Goal: Task Accomplishment & Management: Manage account settings

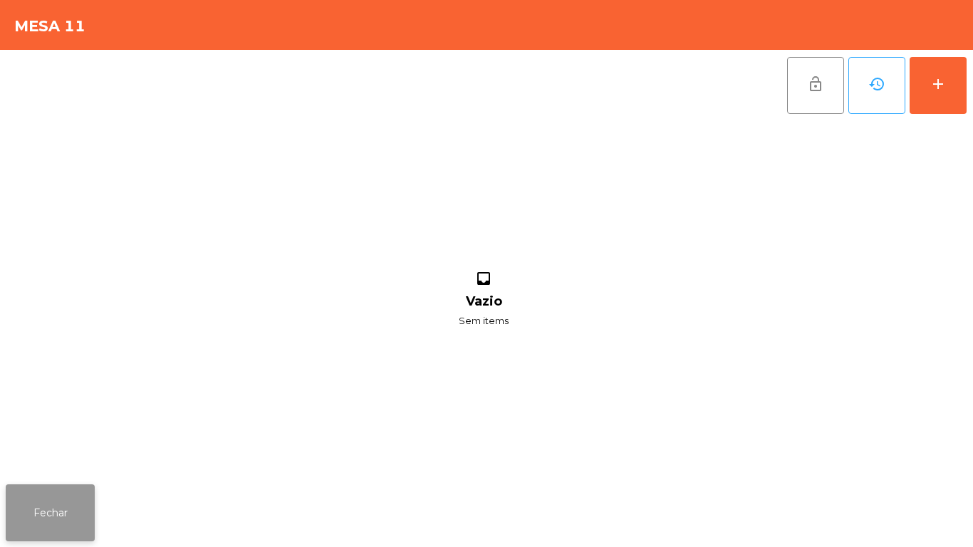
click at [56, 513] on button "Fechar" at bounding box center [50, 512] width 89 height 57
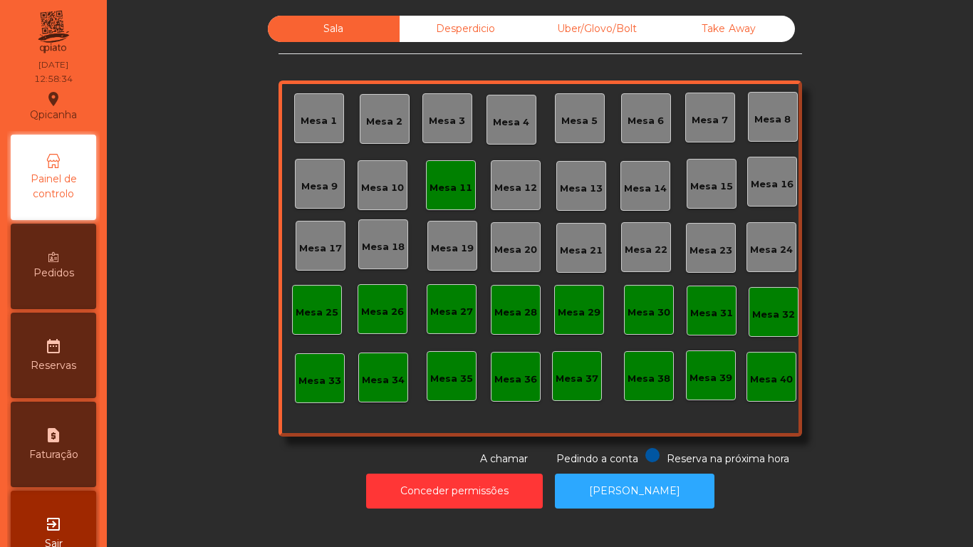
click at [386, 132] on div "Mesa 2" at bounding box center [385, 119] width 50 height 50
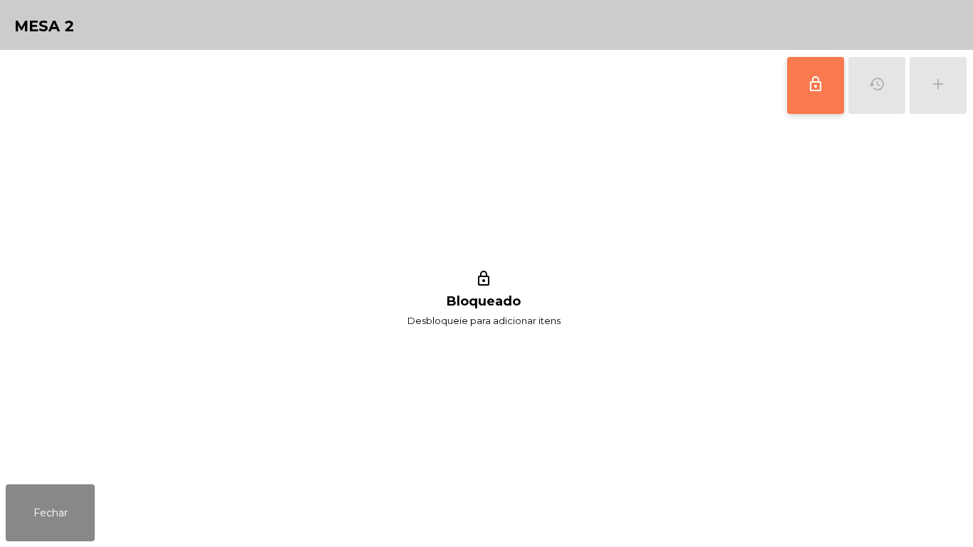
click at [796, 83] on button "lock_outline" at bounding box center [815, 85] width 57 height 57
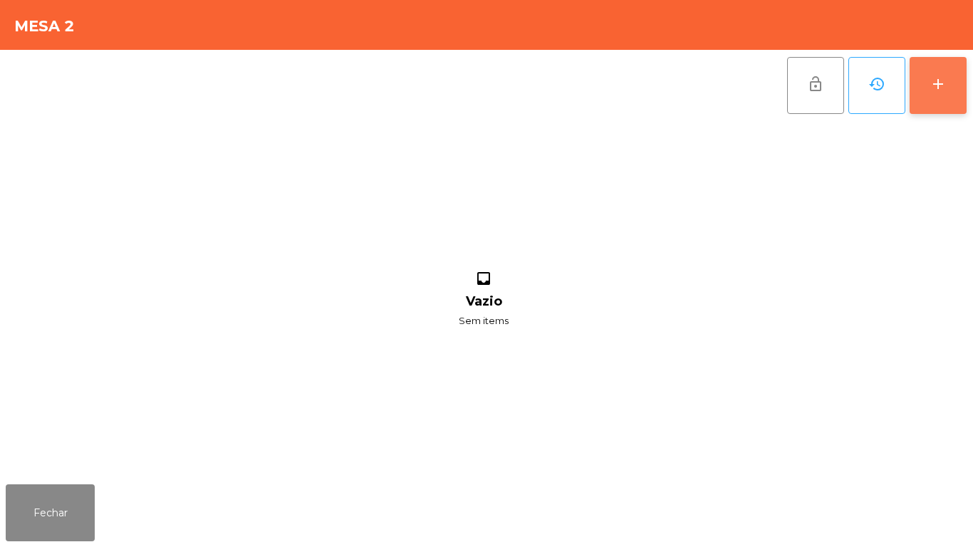
click at [944, 89] on div "add" at bounding box center [938, 84] width 17 height 17
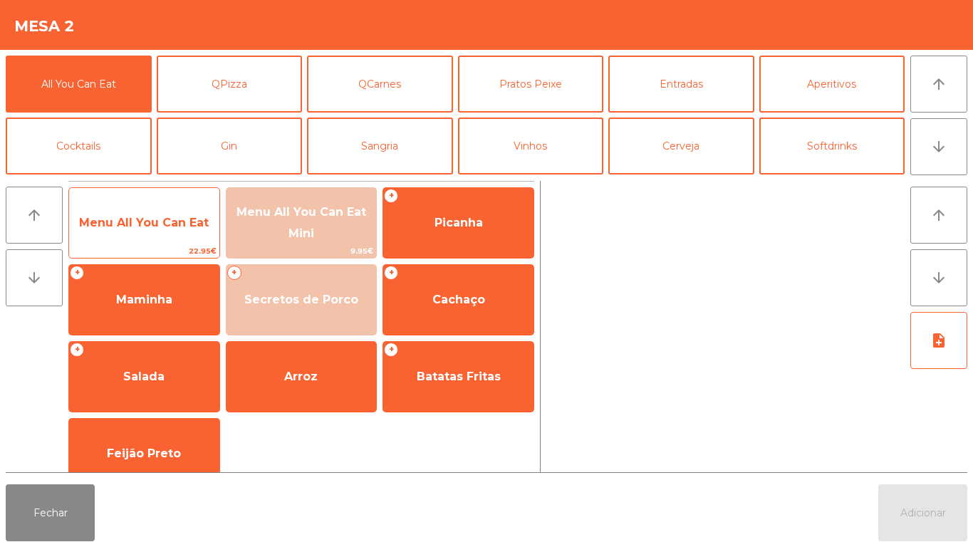
click at [140, 214] on span "Menu All You Can Eat" at bounding box center [144, 223] width 150 height 38
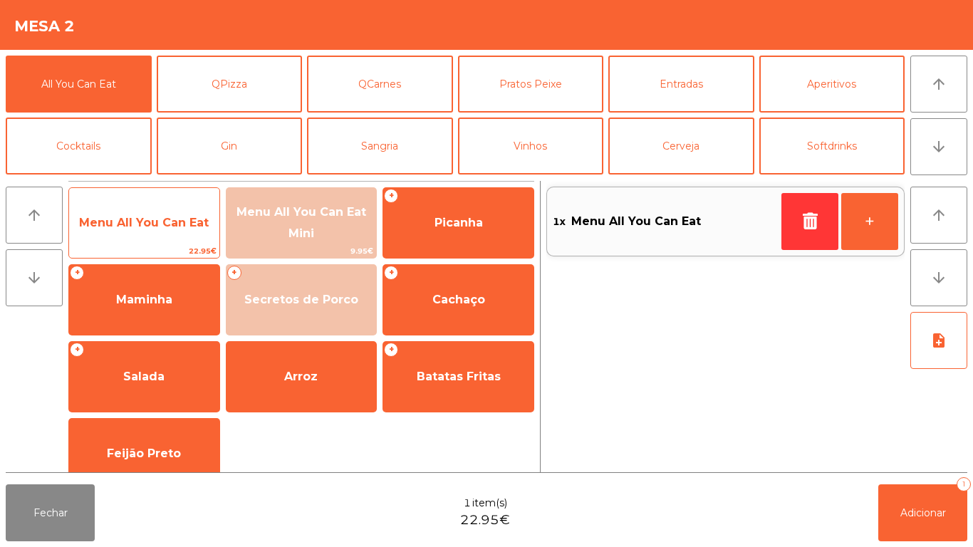
click at [137, 212] on span "Menu All You Can Eat" at bounding box center [144, 223] width 150 height 38
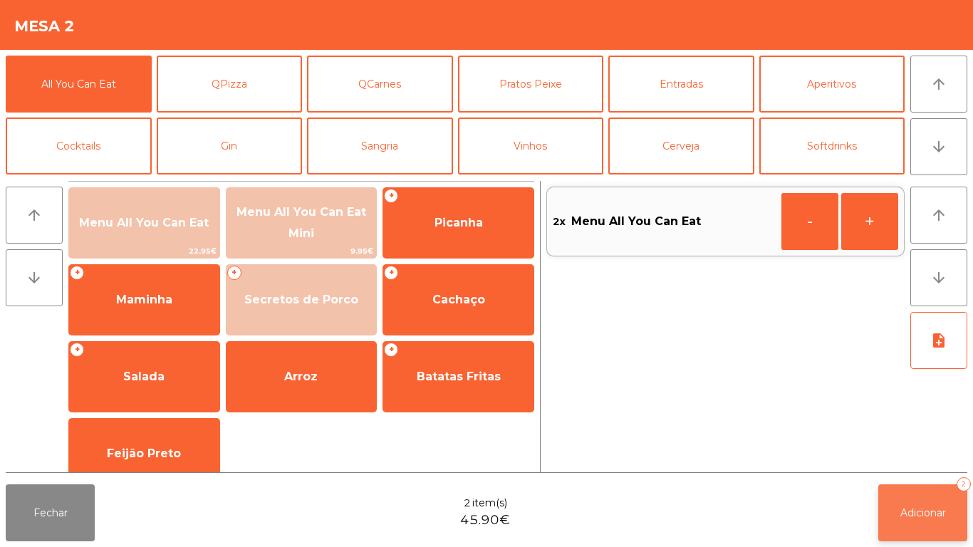
click at [911, 513] on span "Adicionar" at bounding box center [923, 512] width 46 height 13
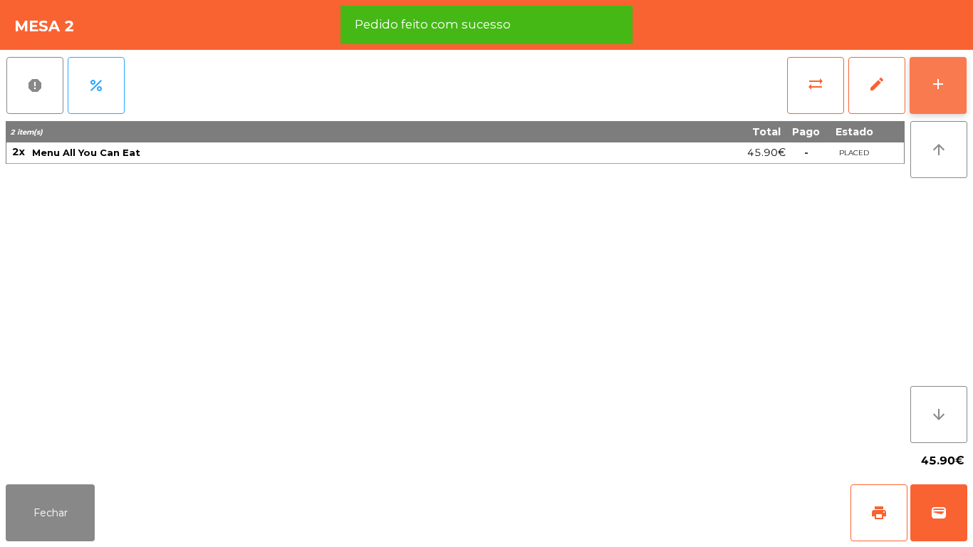
click at [938, 83] on div "add" at bounding box center [938, 84] width 17 height 17
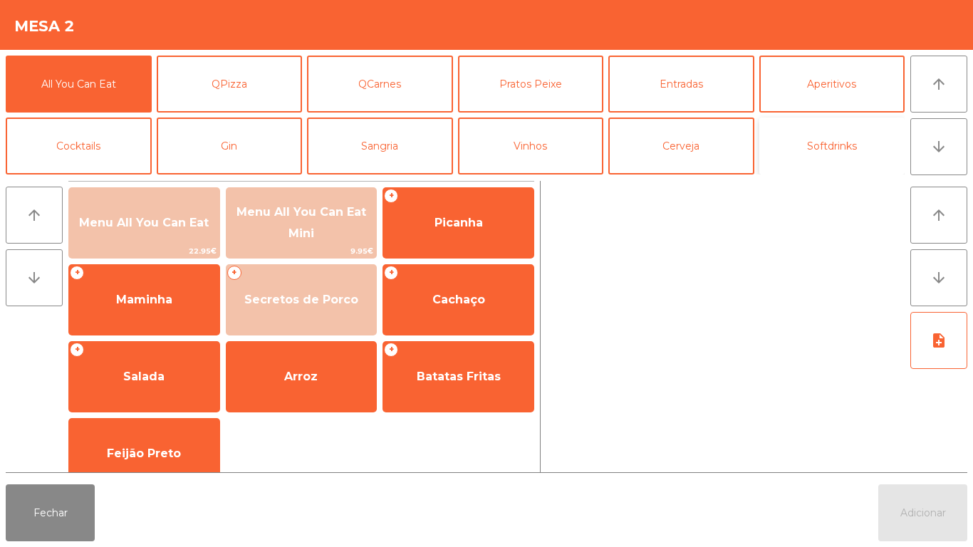
click at [815, 156] on button "Softdrinks" at bounding box center [832, 146] width 146 height 57
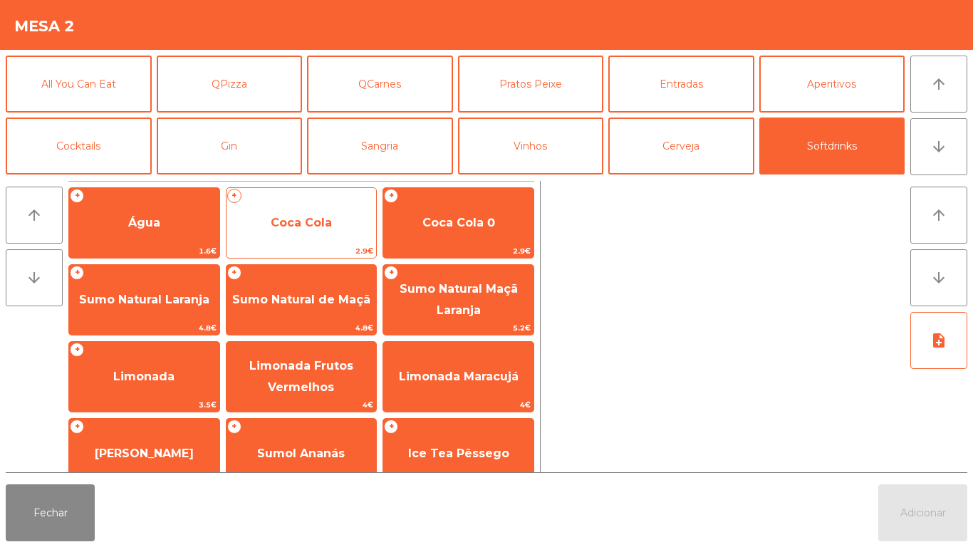
click at [331, 217] on span "Coca Cola" at bounding box center [302, 223] width 150 height 38
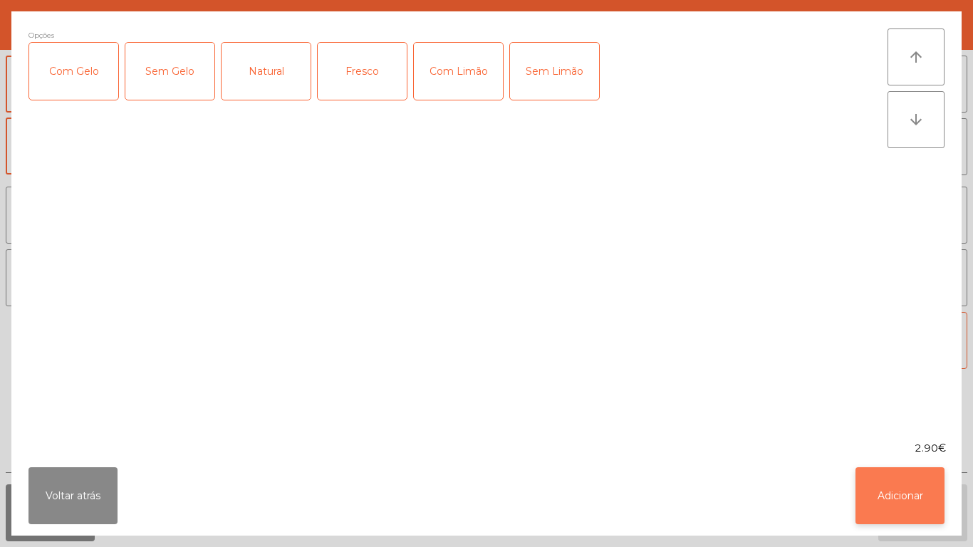
click at [893, 499] on button "Adicionar" at bounding box center [900, 495] width 89 height 57
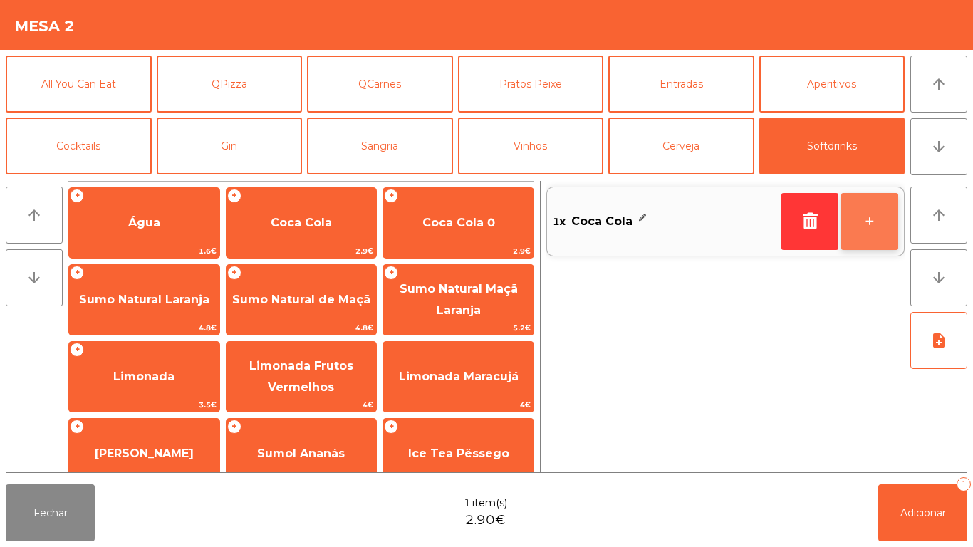
click at [875, 228] on button "+" at bounding box center [869, 221] width 57 height 57
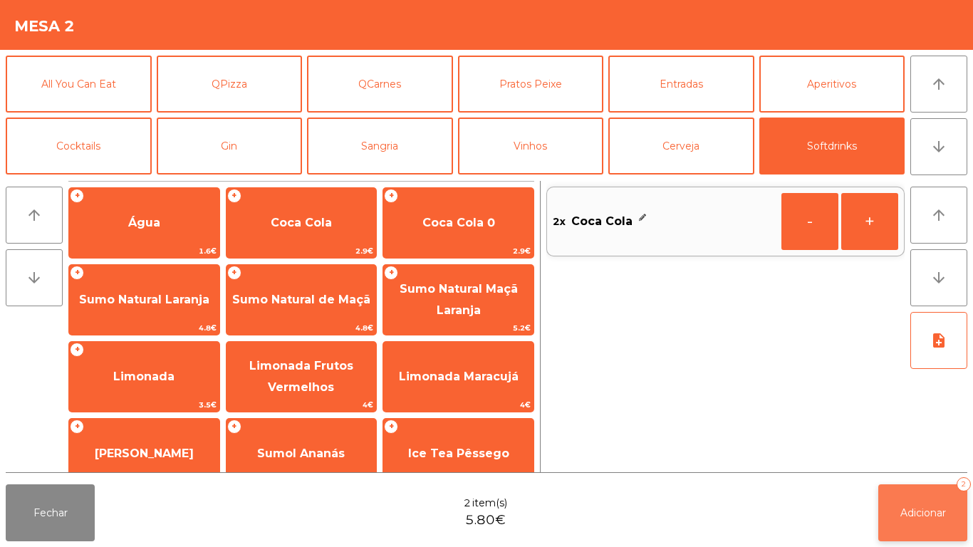
click at [936, 487] on button "Adicionar 2" at bounding box center [922, 512] width 89 height 57
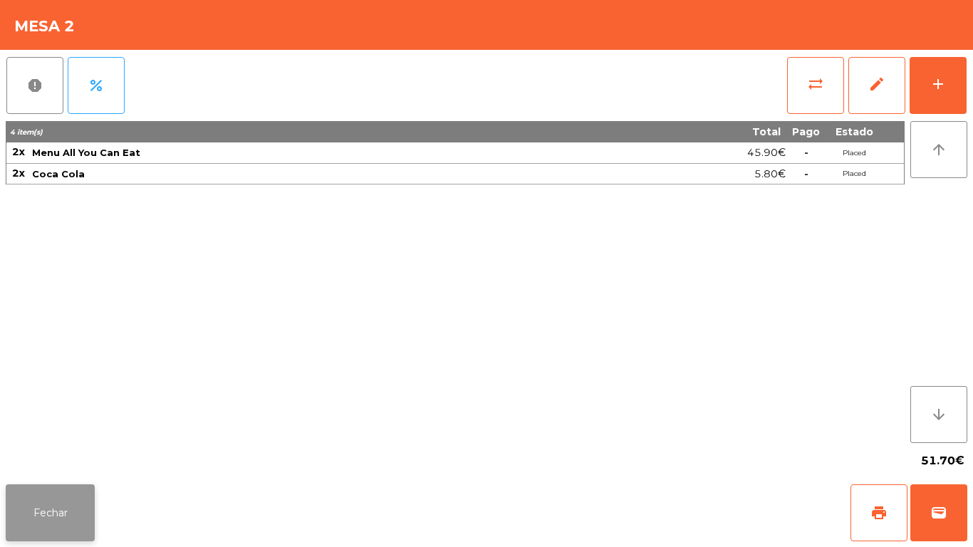
click at [65, 508] on button "Fechar" at bounding box center [50, 512] width 89 height 57
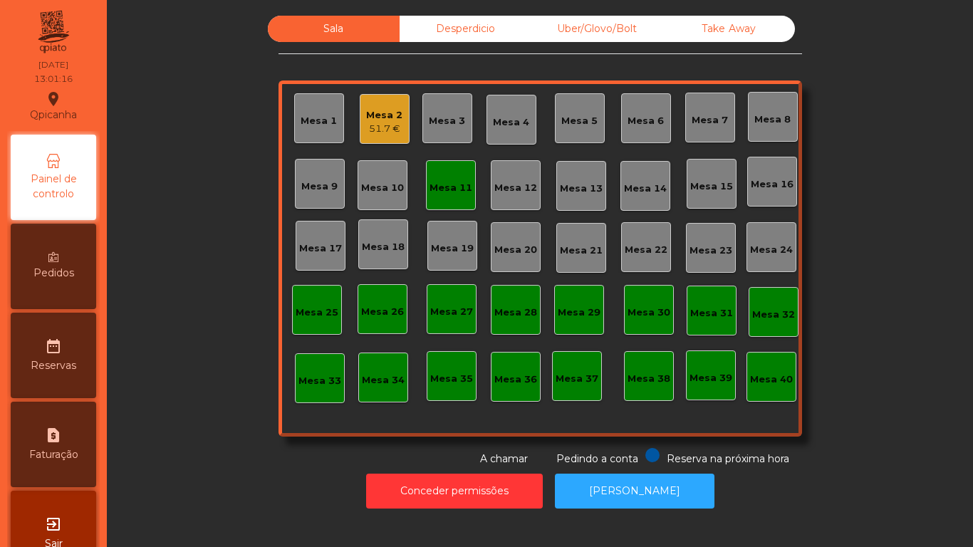
click at [439, 130] on div "Mesa 3" at bounding box center [447, 118] width 50 height 50
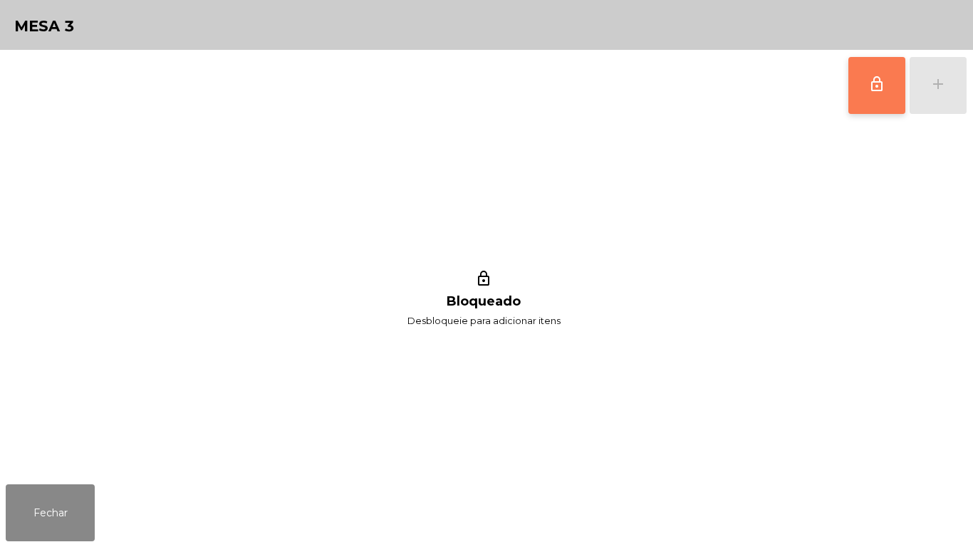
click at [866, 93] on button "lock_outline" at bounding box center [876, 85] width 57 height 57
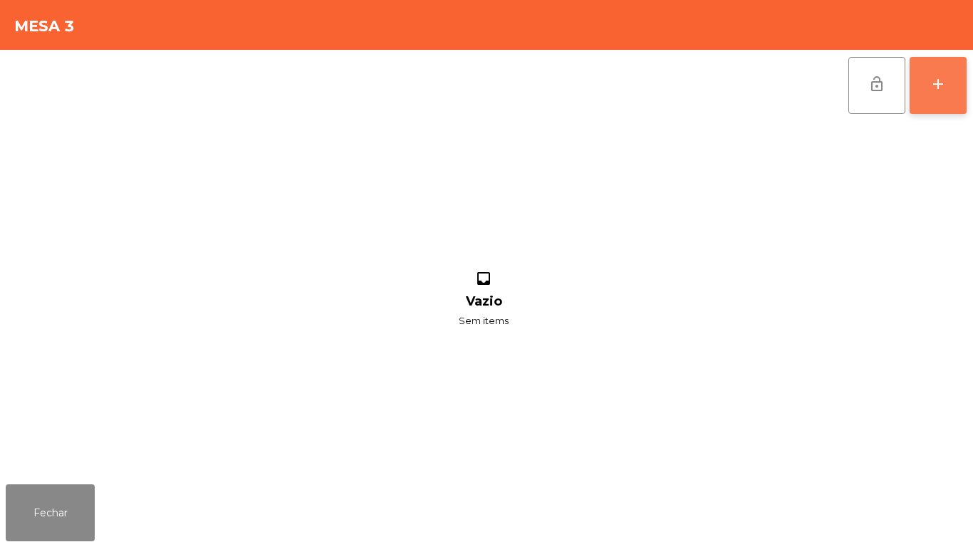
click at [923, 89] on button "add" at bounding box center [938, 85] width 57 height 57
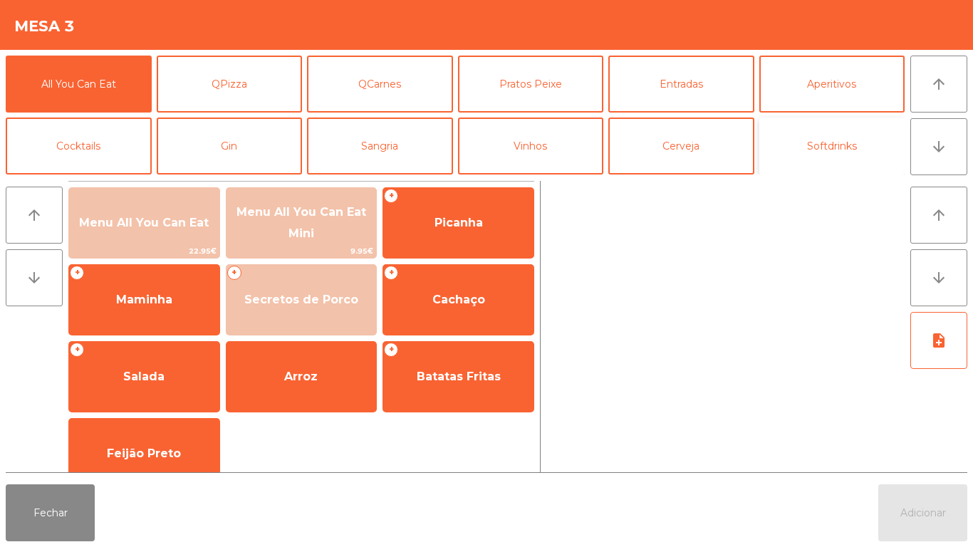
click at [811, 153] on button "Softdrinks" at bounding box center [832, 146] width 146 height 57
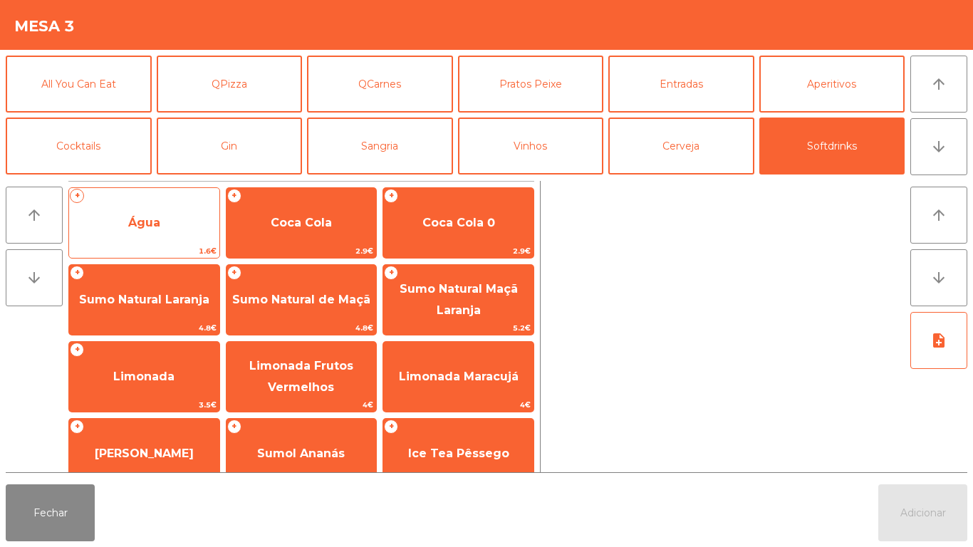
click at [174, 219] on span "Água" at bounding box center [144, 223] width 150 height 38
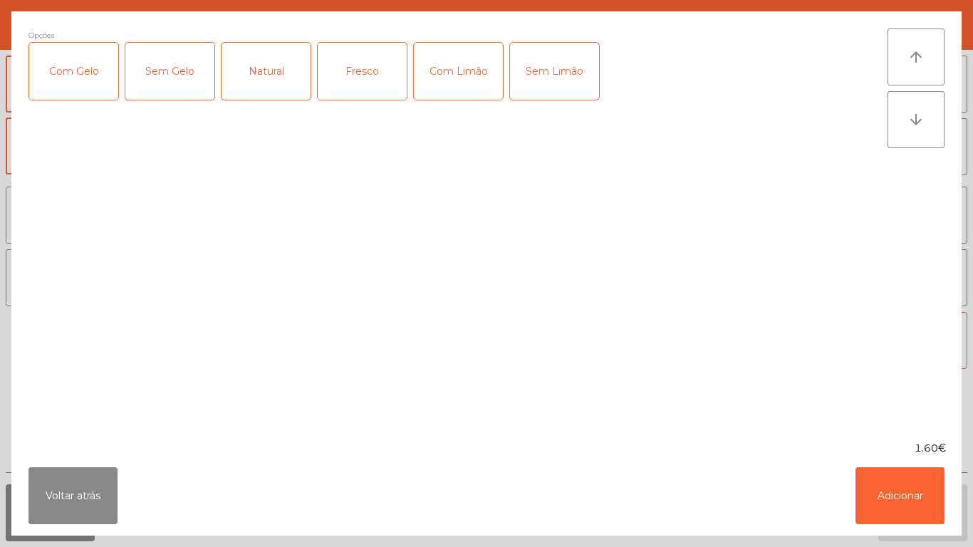
click at [369, 81] on div "Fresco" at bounding box center [362, 71] width 89 height 57
click at [887, 504] on button "Adicionar" at bounding box center [900, 495] width 89 height 57
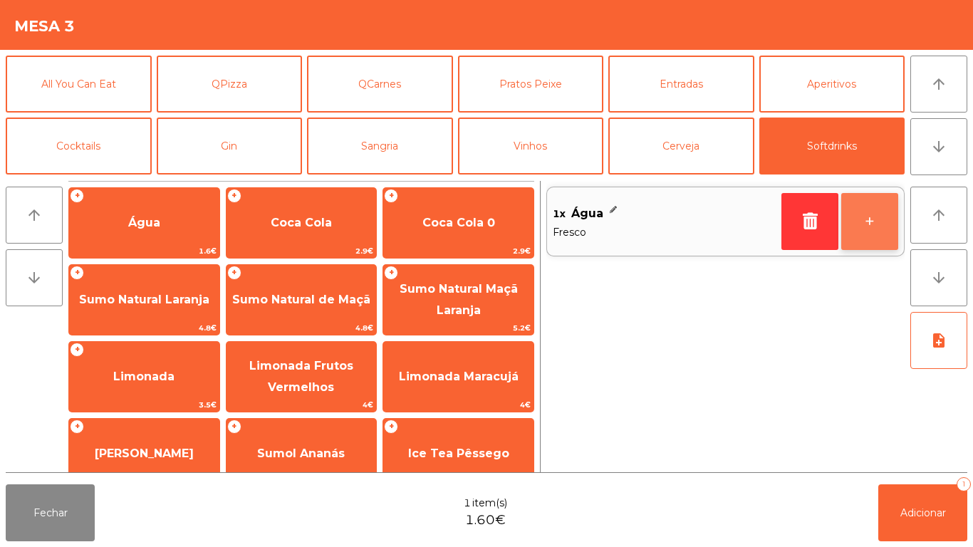
click at [862, 232] on button "+" at bounding box center [869, 221] width 57 height 57
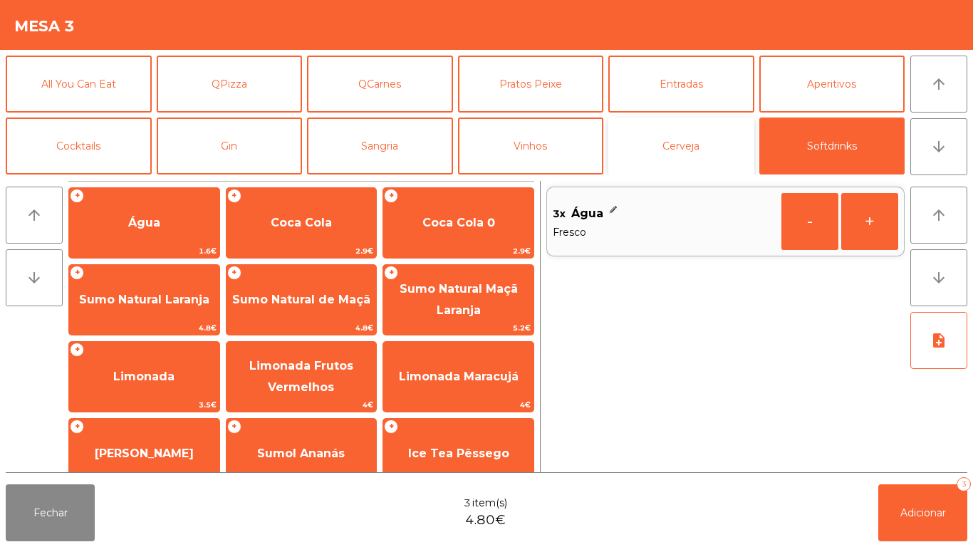
click at [677, 149] on button "Cerveja" at bounding box center [681, 146] width 146 height 57
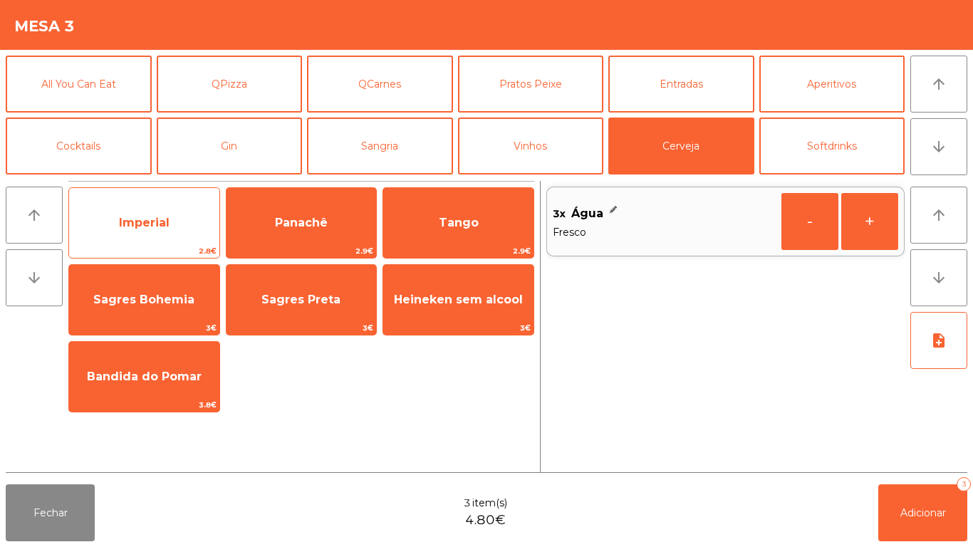
click at [185, 226] on span "Imperial" at bounding box center [144, 223] width 150 height 38
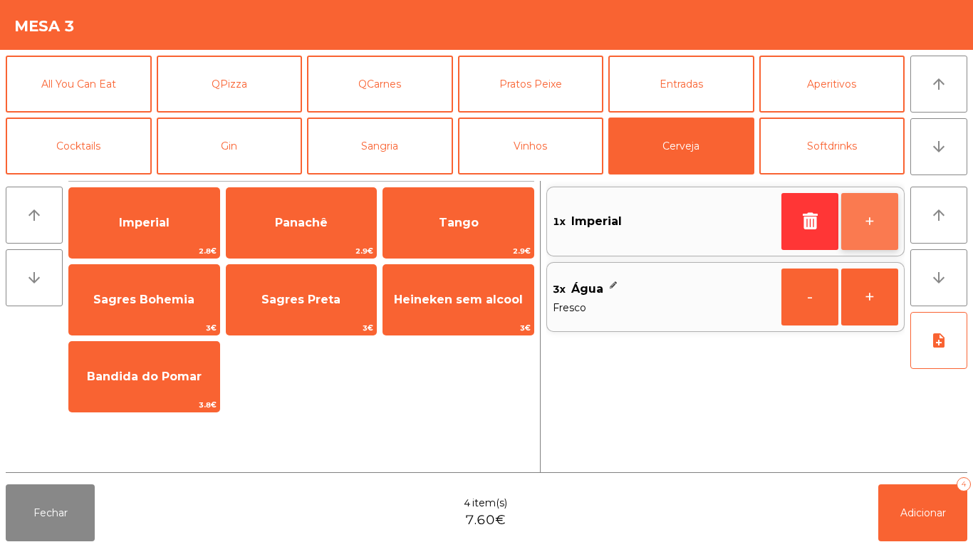
click at [856, 236] on button "+" at bounding box center [869, 221] width 57 height 57
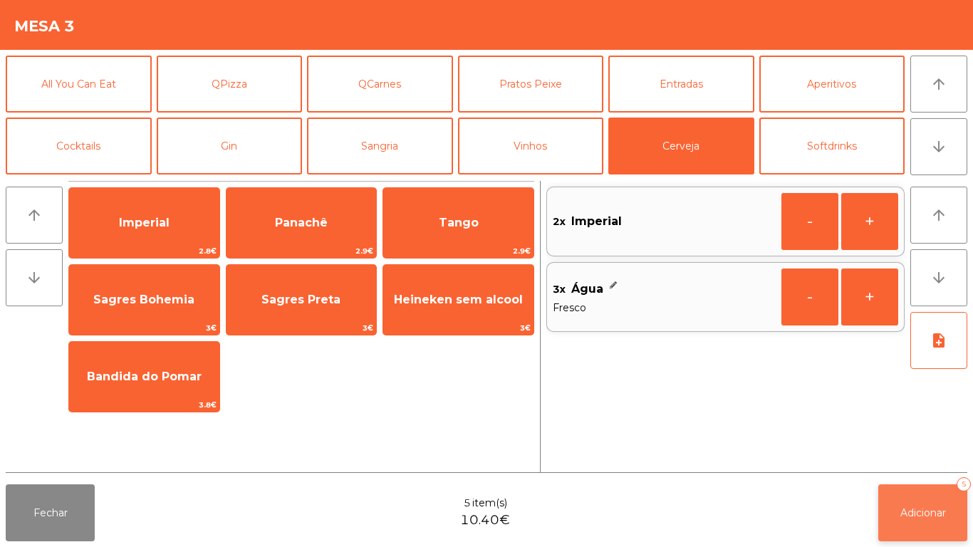
click at [911, 495] on button "Adicionar 5" at bounding box center [922, 512] width 89 height 57
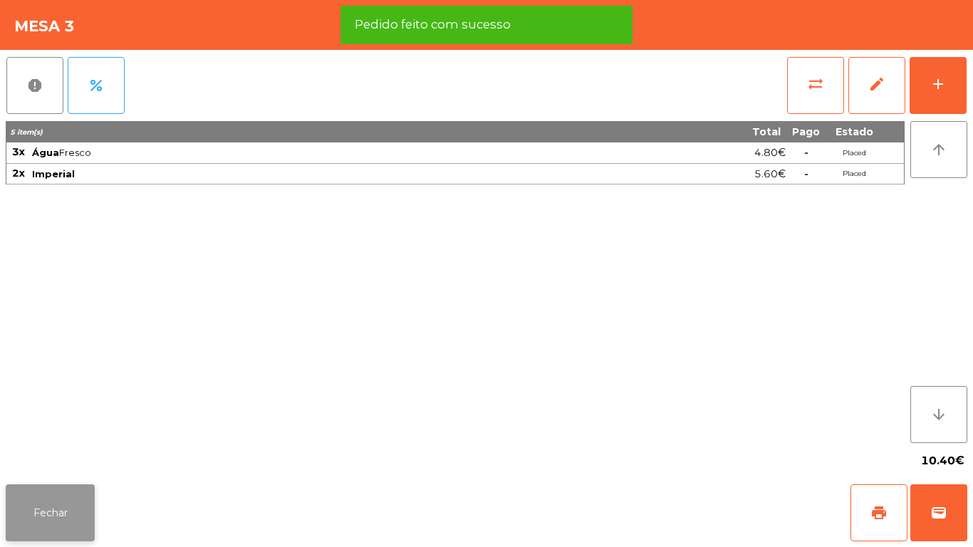
click at [79, 491] on button "Fechar" at bounding box center [50, 512] width 89 height 57
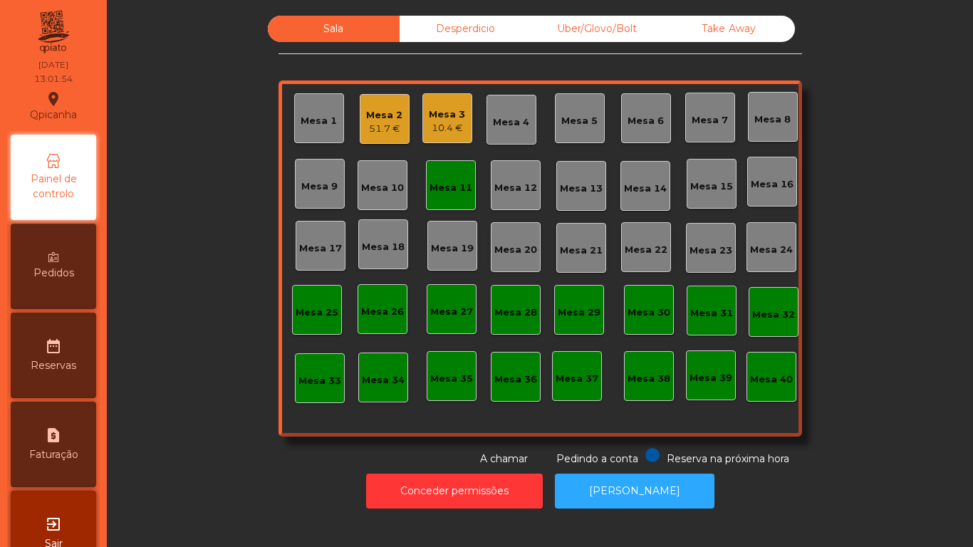
click at [450, 205] on div "Mesa 11" at bounding box center [451, 185] width 50 height 50
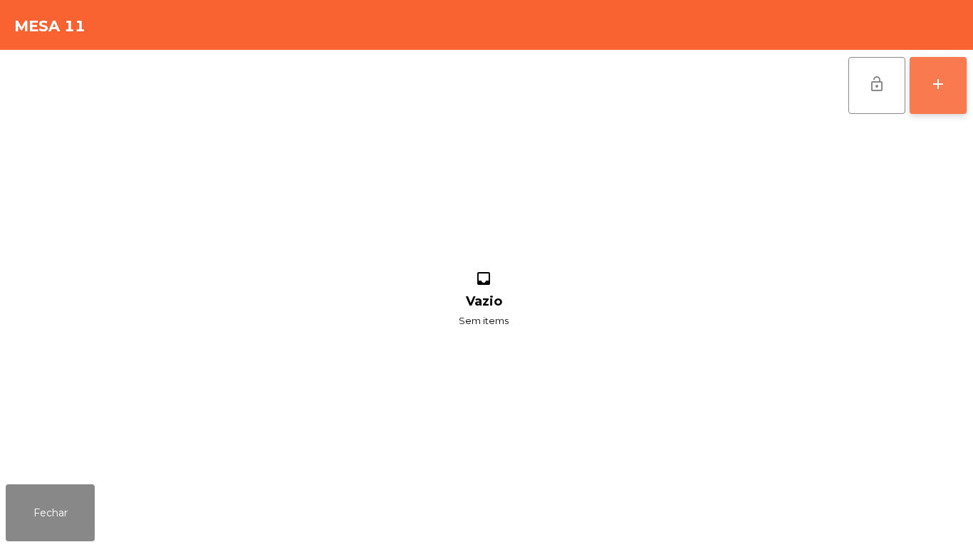
click at [945, 84] on div "add" at bounding box center [938, 84] width 17 height 17
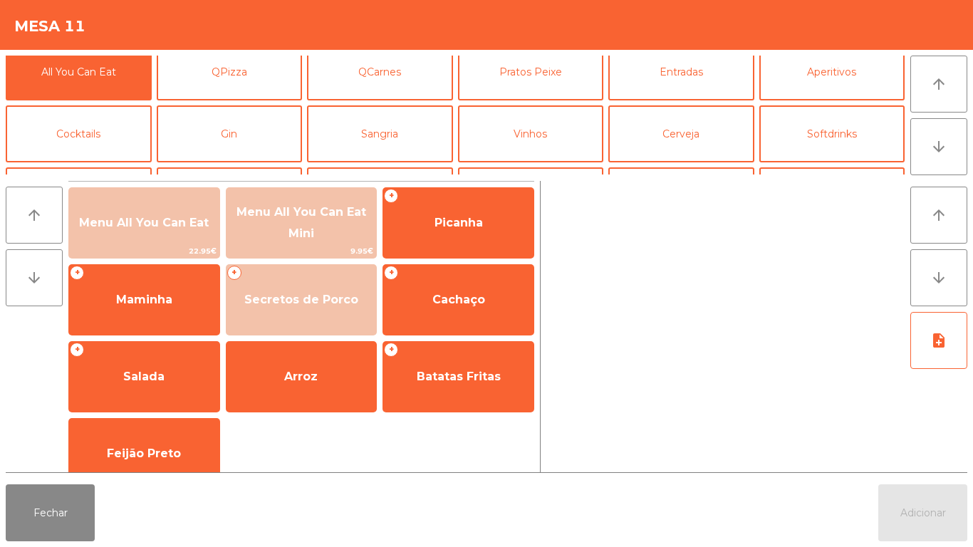
scroll to position [14, 0]
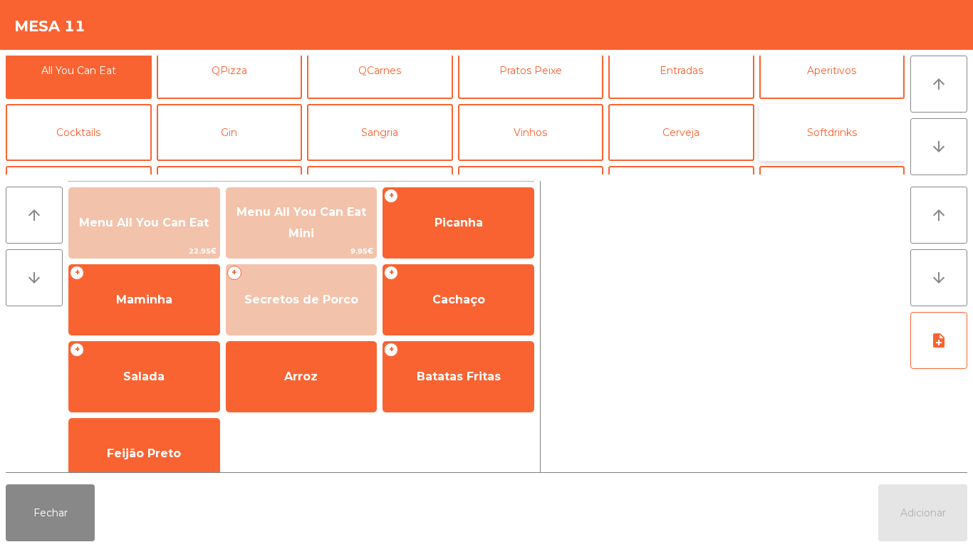
click at [823, 138] on button "Softdrinks" at bounding box center [832, 132] width 146 height 57
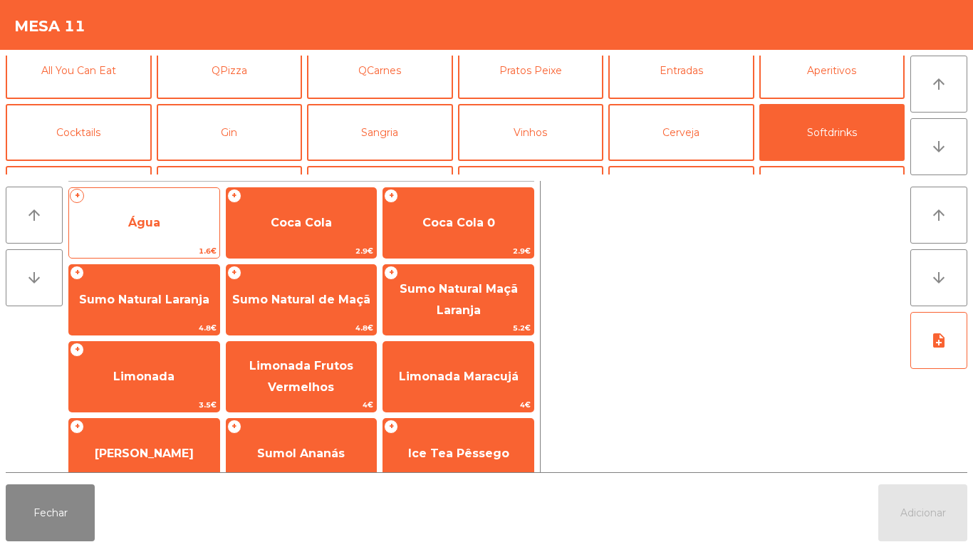
click at [207, 226] on span "Água" at bounding box center [144, 223] width 150 height 38
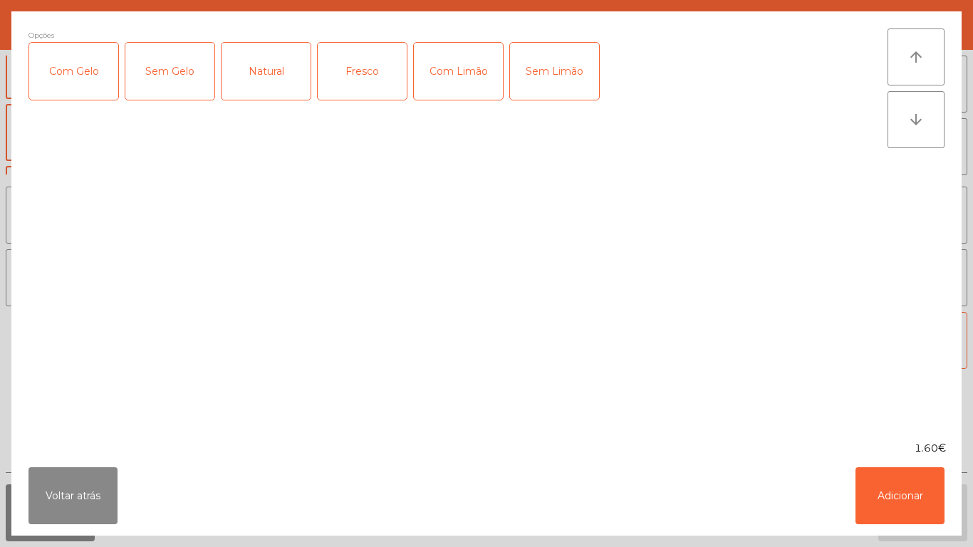
click at [289, 81] on div "Natural" at bounding box center [266, 71] width 89 height 57
click at [895, 508] on button "Adicionar" at bounding box center [900, 495] width 89 height 57
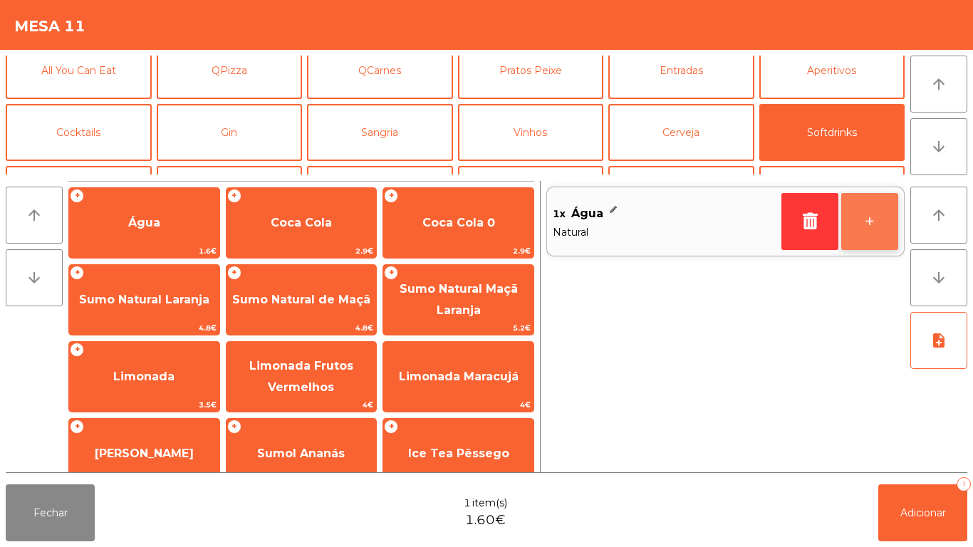
click at [870, 220] on button "+" at bounding box center [869, 221] width 57 height 57
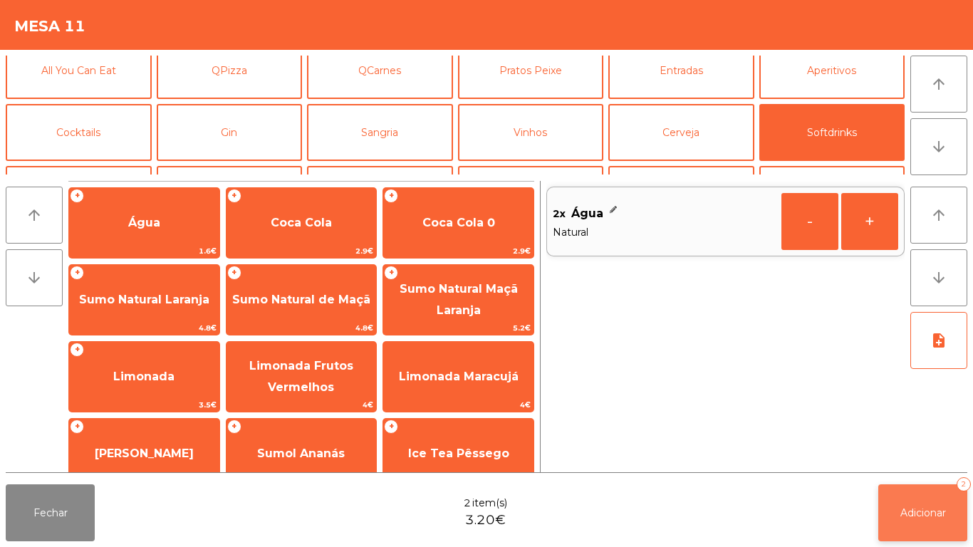
click at [935, 509] on span "Adicionar" at bounding box center [923, 512] width 46 height 13
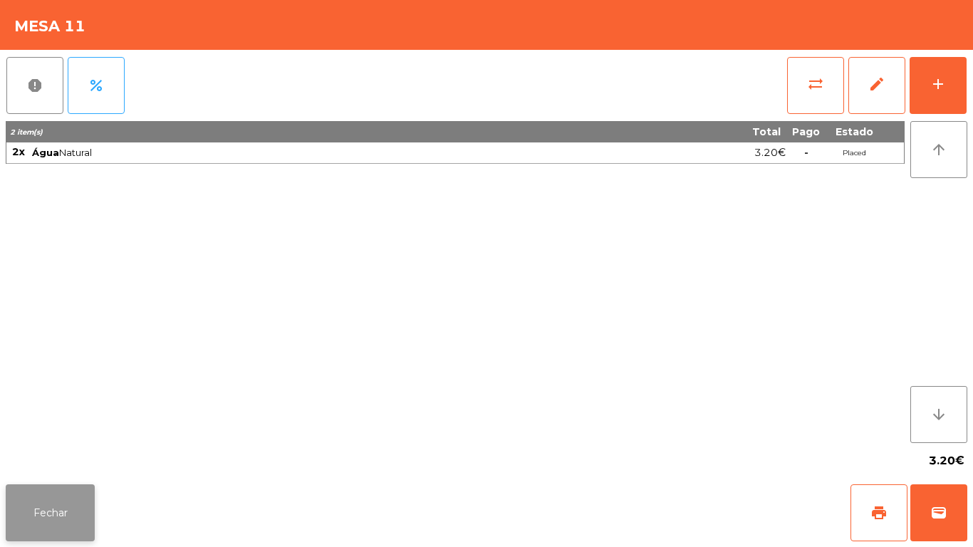
click at [66, 499] on button "Fechar" at bounding box center [50, 512] width 89 height 57
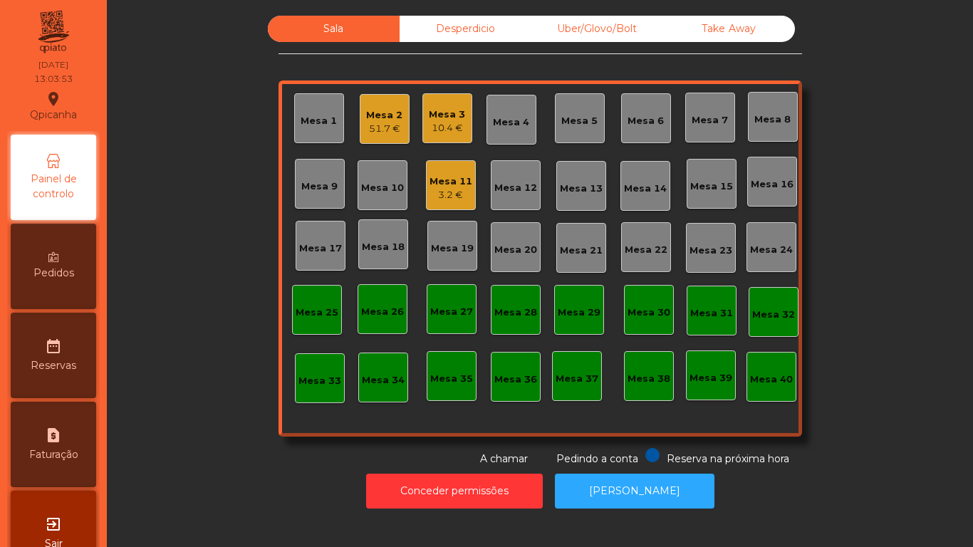
click at [450, 102] on div "Mesa 3 10.4 €" at bounding box center [447, 118] width 36 height 33
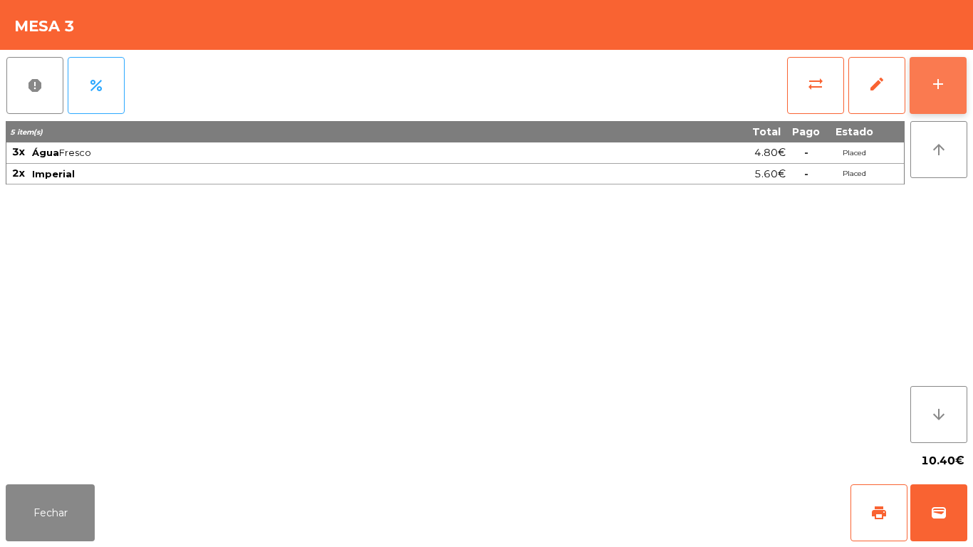
click at [936, 93] on button "add" at bounding box center [938, 85] width 57 height 57
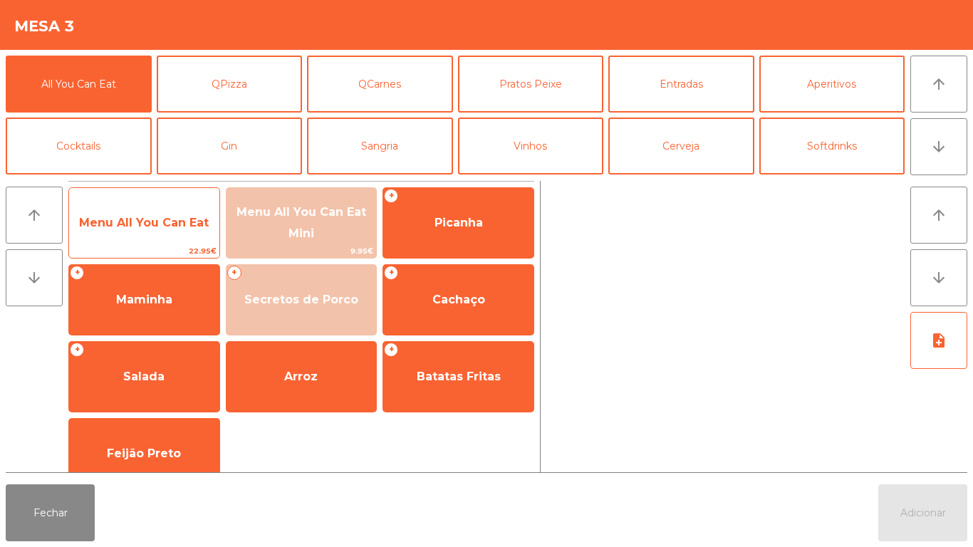
click at [149, 219] on span "Menu All You Can Eat" at bounding box center [144, 223] width 130 height 14
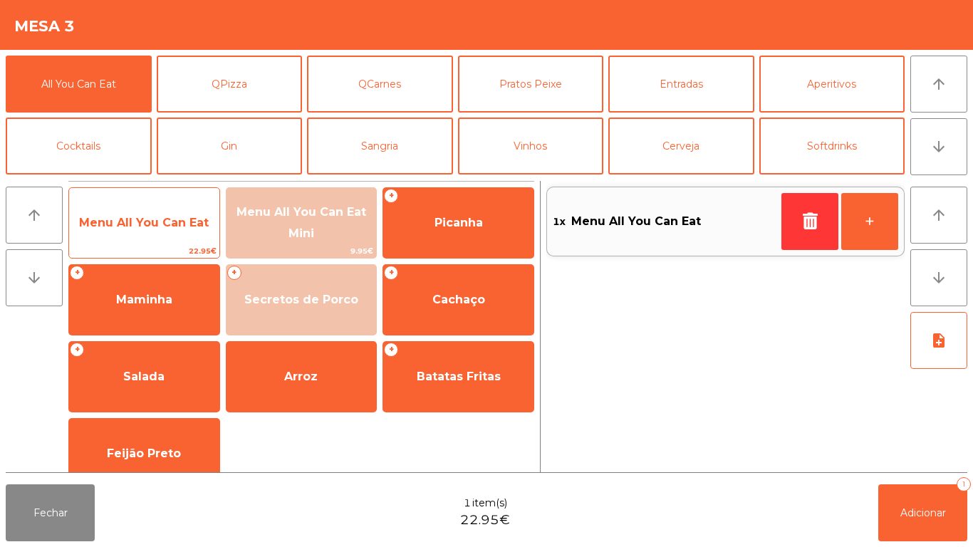
click at [148, 214] on span "Menu All You Can Eat" at bounding box center [144, 223] width 150 height 38
click at [159, 200] on div "Menu All You Can Eat 22.95€" at bounding box center [144, 222] width 152 height 71
click at [157, 202] on div "Menu All You Can Eat 22.95€" at bounding box center [144, 222] width 152 height 71
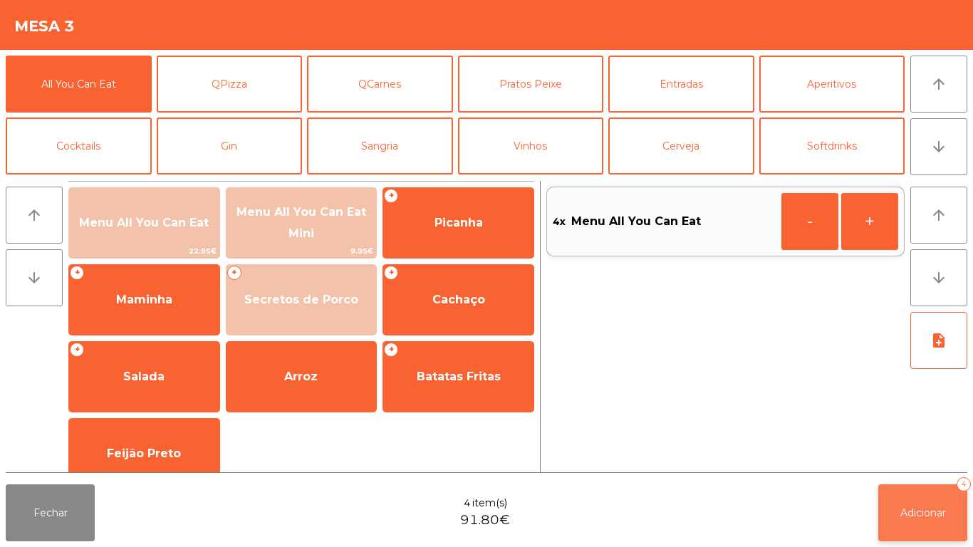
click at [924, 514] on span "Adicionar" at bounding box center [923, 512] width 46 height 13
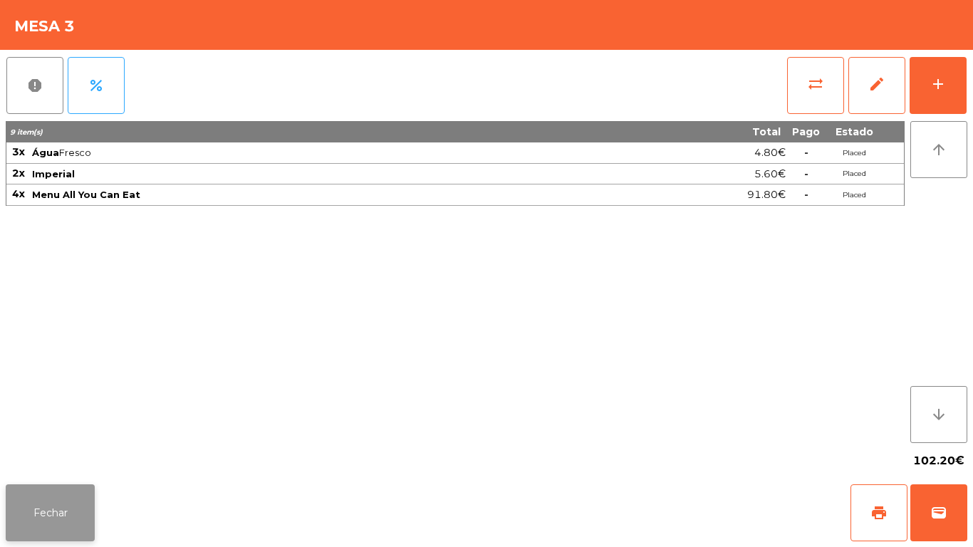
click at [81, 492] on button "Fechar" at bounding box center [50, 512] width 89 height 57
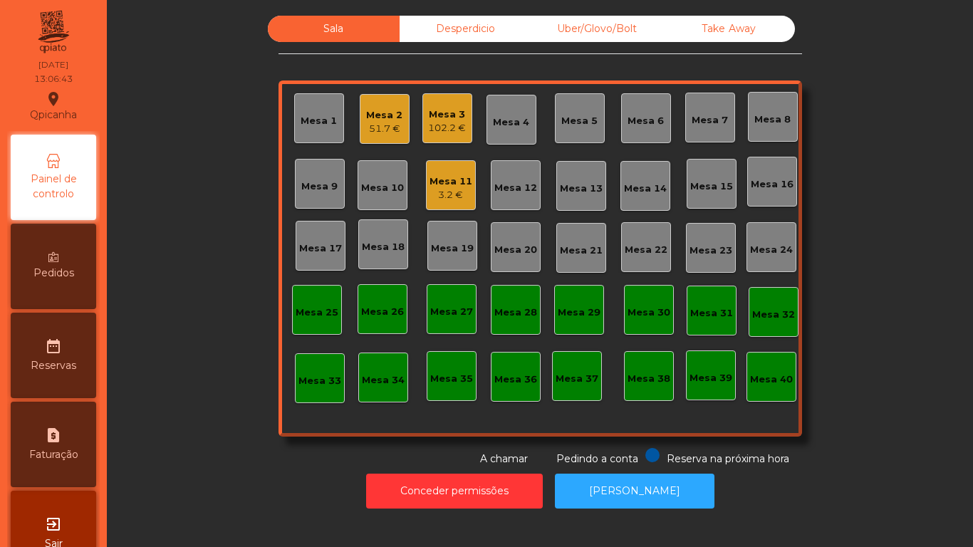
click at [377, 130] on div "51.7 €" at bounding box center [384, 129] width 36 height 14
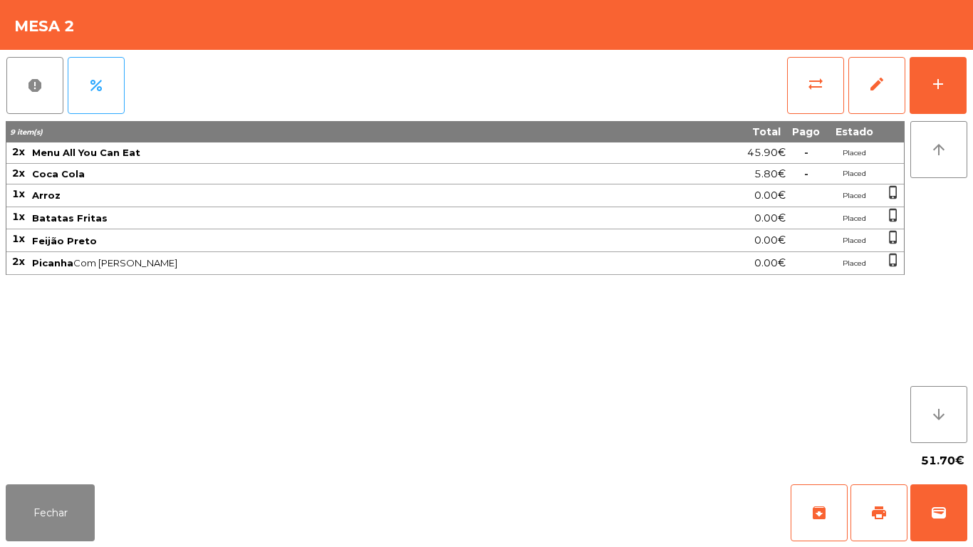
click at [94, 544] on div "Fechar archive print wallet" at bounding box center [486, 513] width 973 height 68
click at [91, 521] on button "Fechar" at bounding box center [50, 512] width 89 height 57
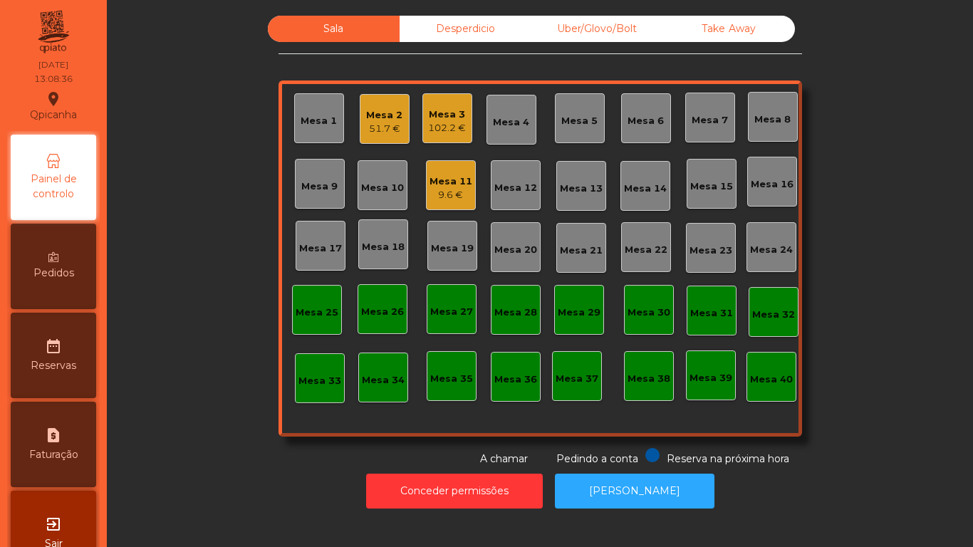
click at [460, 162] on div "Mesa 11 9.6 €" at bounding box center [451, 185] width 50 height 50
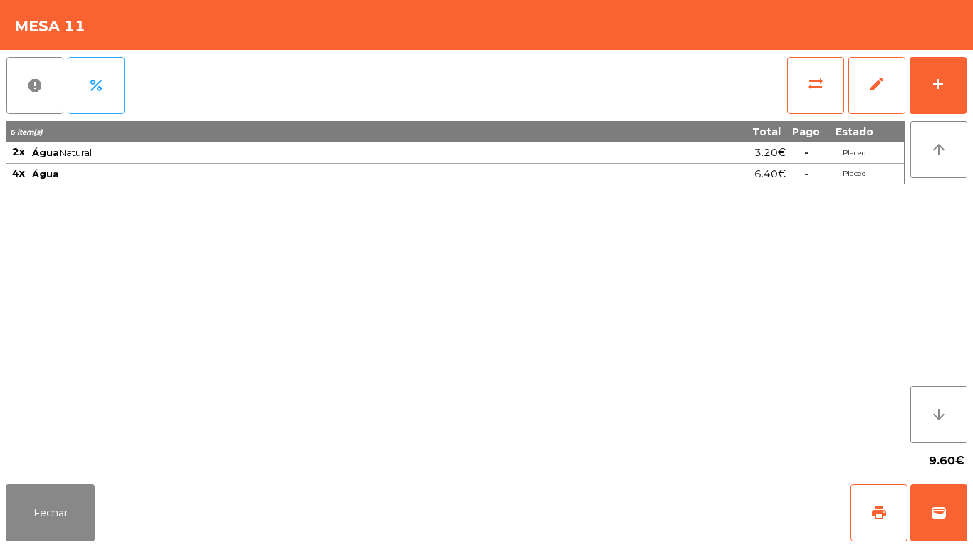
click at [67, 546] on div "Fechar print wallet" at bounding box center [486, 513] width 973 height 68
click at [45, 535] on button "Fechar" at bounding box center [50, 512] width 89 height 57
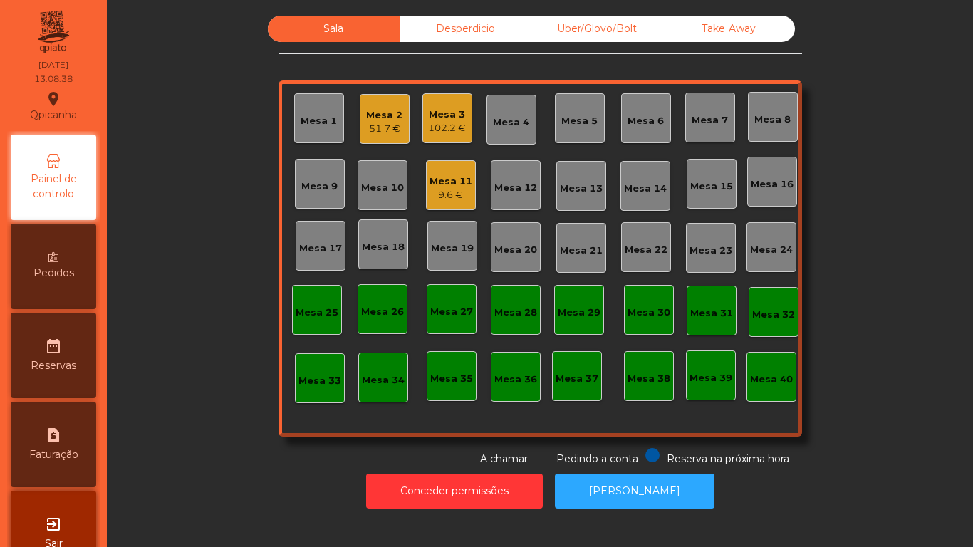
click at [442, 123] on div "102.2 €" at bounding box center [447, 128] width 38 height 14
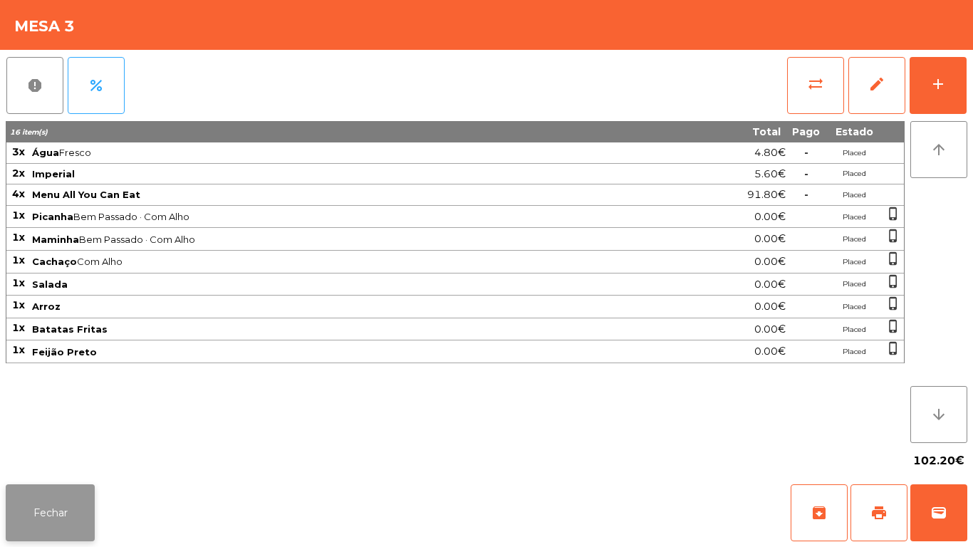
click at [66, 488] on button "Fechar" at bounding box center [50, 512] width 89 height 57
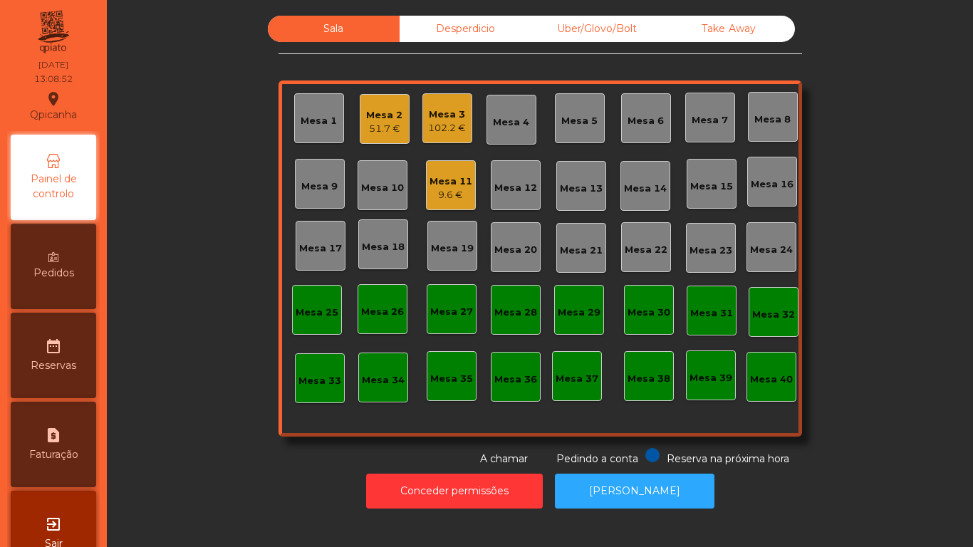
click at [438, 117] on div "Mesa 3" at bounding box center [447, 115] width 38 height 14
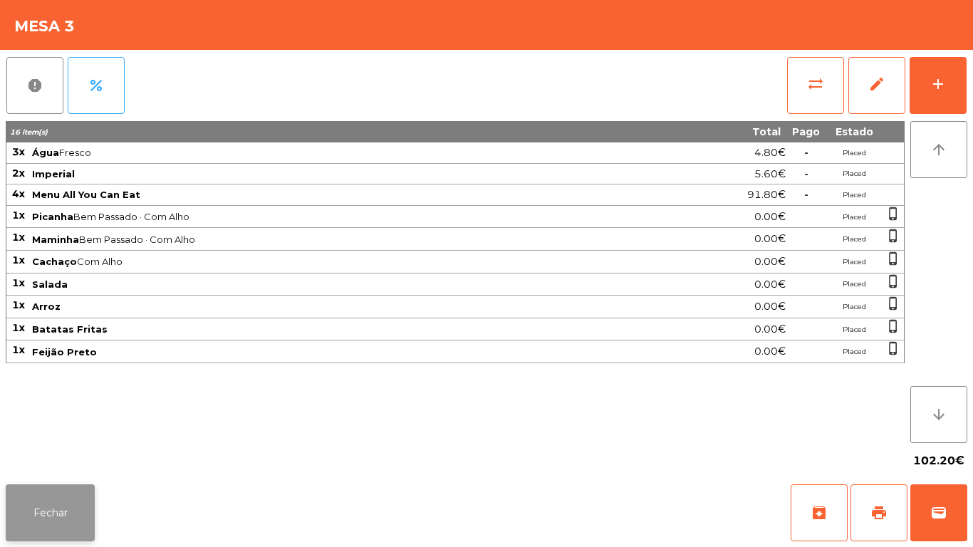
click at [61, 487] on button "Fechar" at bounding box center [50, 512] width 89 height 57
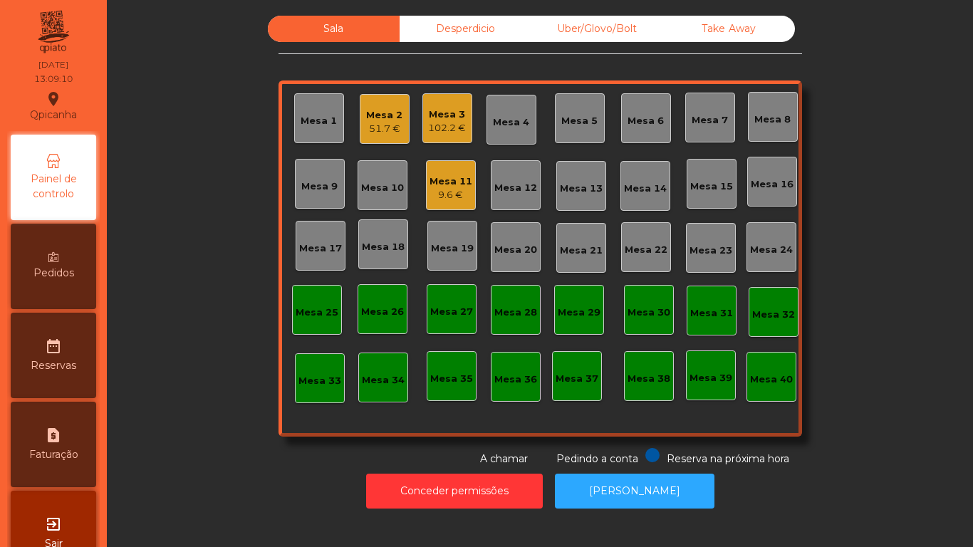
click at [116, 290] on div "Sala Desperdicio Uber/Glovo/Bolt Take Away Mesa 1 Mesa 2 51.7 € Mesa 3 102.2 € …" at bounding box center [539, 266] width 849 height 500
click at [88, 262] on div "Pedidos" at bounding box center [53, 266] width 85 height 85
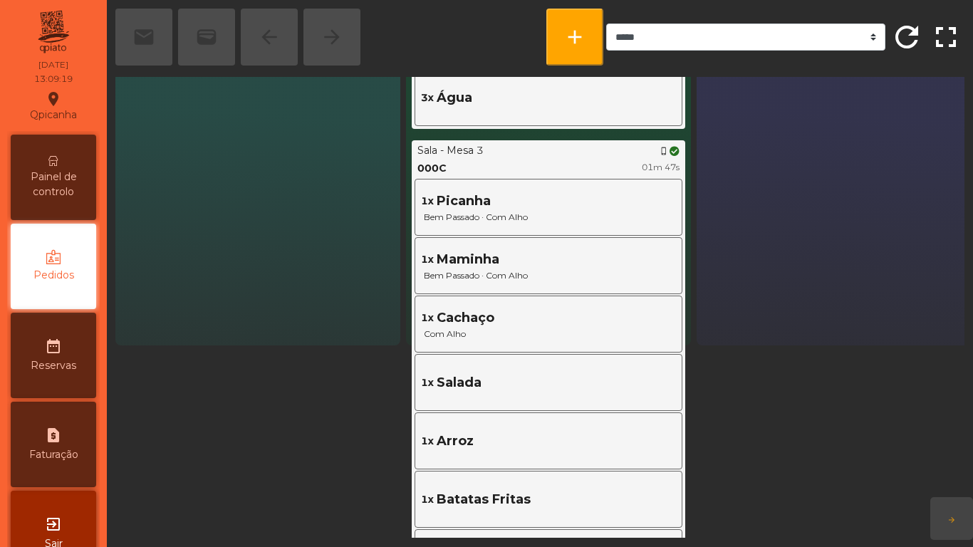
scroll to position [191, 0]
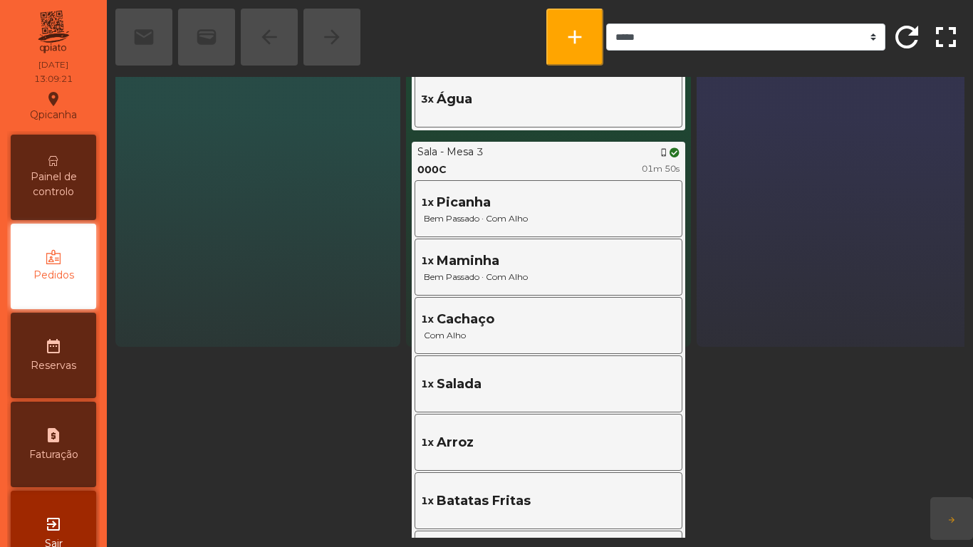
click at [71, 202] on div "Painel de controlo" at bounding box center [53, 177] width 85 height 85
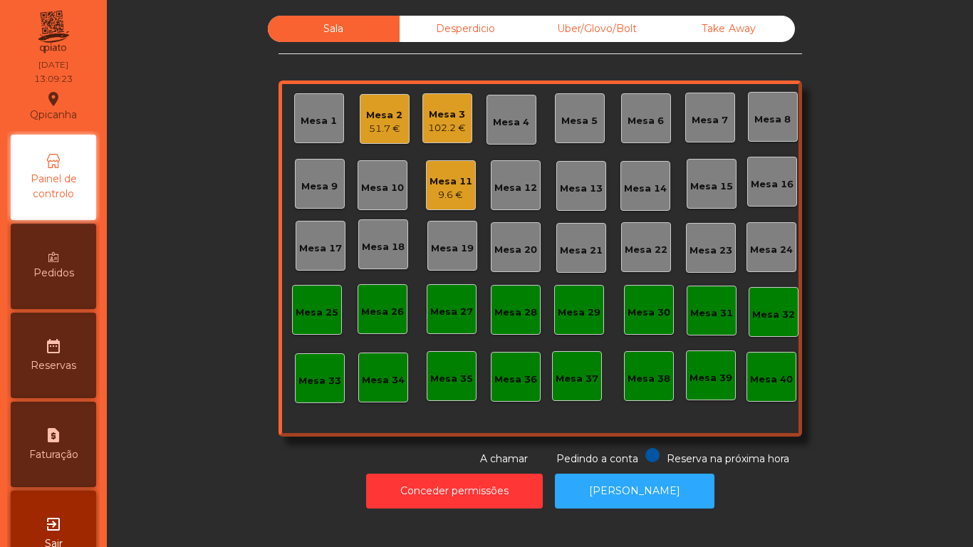
click at [442, 128] on div "102.2 €" at bounding box center [447, 128] width 38 height 14
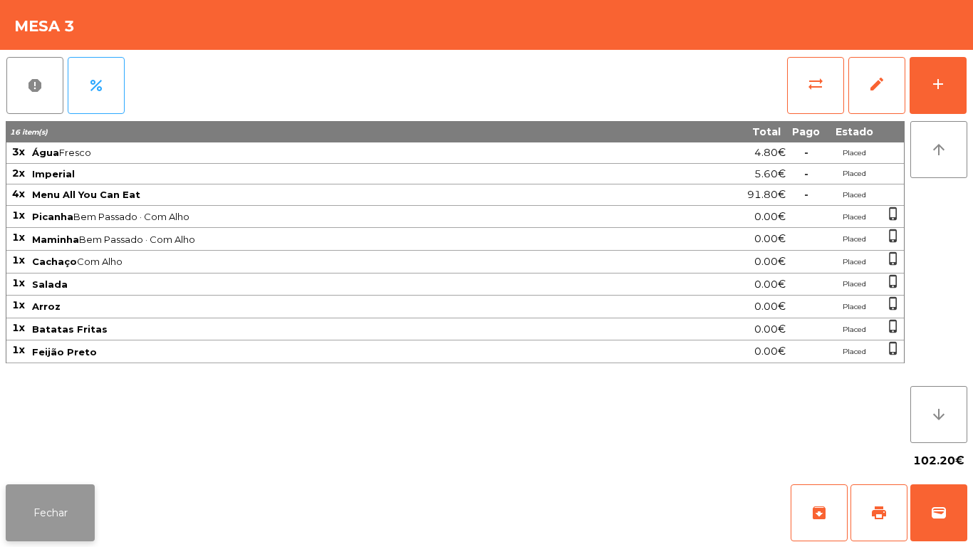
click at [73, 490] on button "Fechar" at bounding box center [50, 512] width 89 height 57
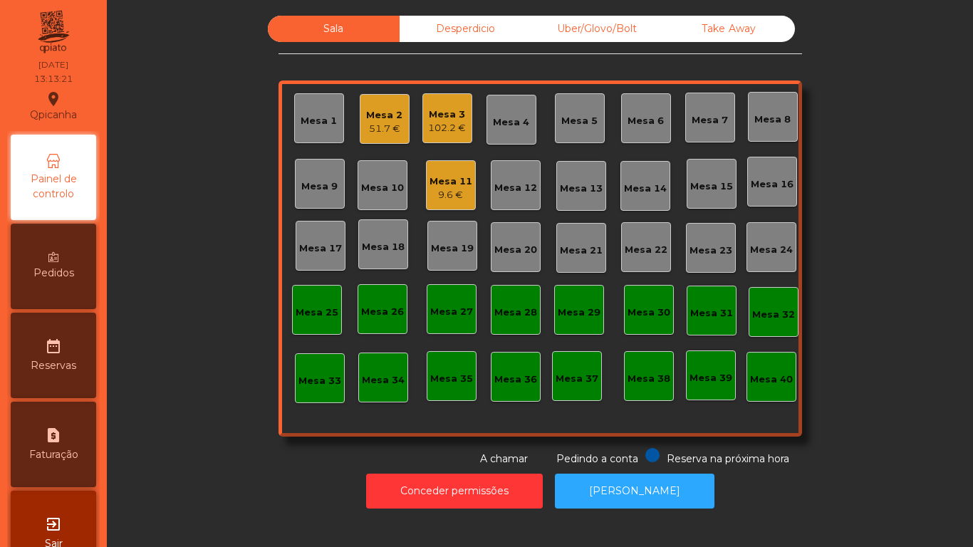
click at [447, 192] on div "9.6 €" at bounding box center [451, 195] width 43 height 14
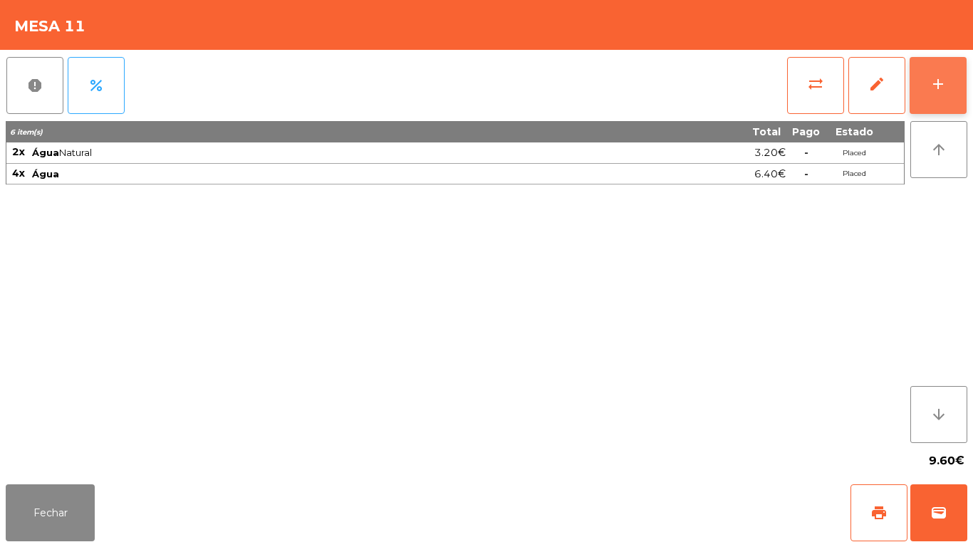
click at [929, 102] on button "add" at bounding box center [938, 85] width 57 height 57
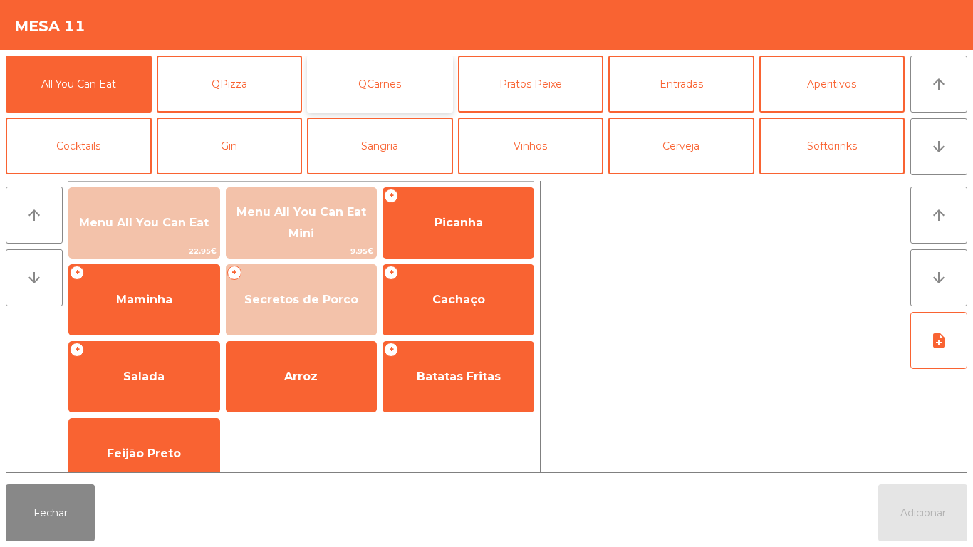
click at [401, 78] on button "QCarnes" at bounding box center [380, 84] width 146 height 57
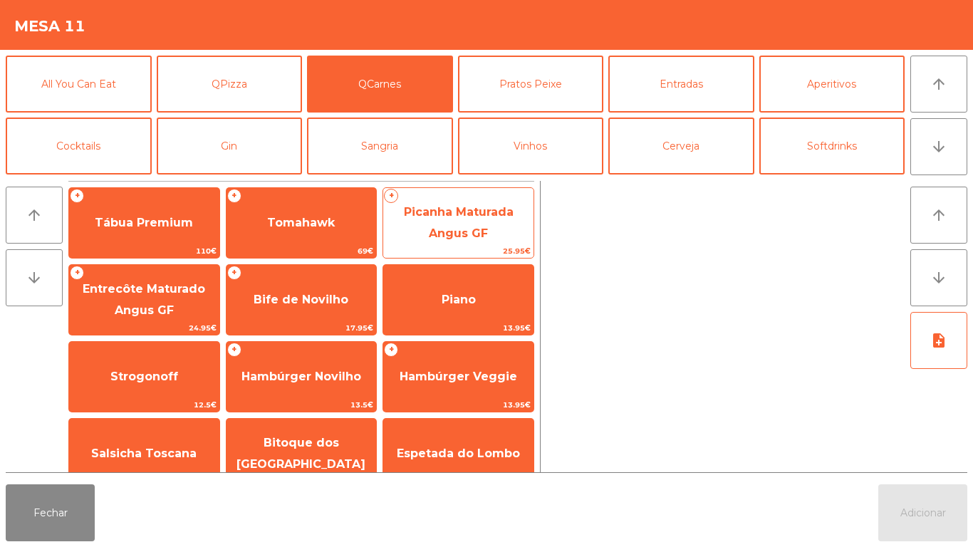
click at [466, 238] on span "Picanha Maturada Angus GF" at bounding box center [459, 222] width 110 height 35
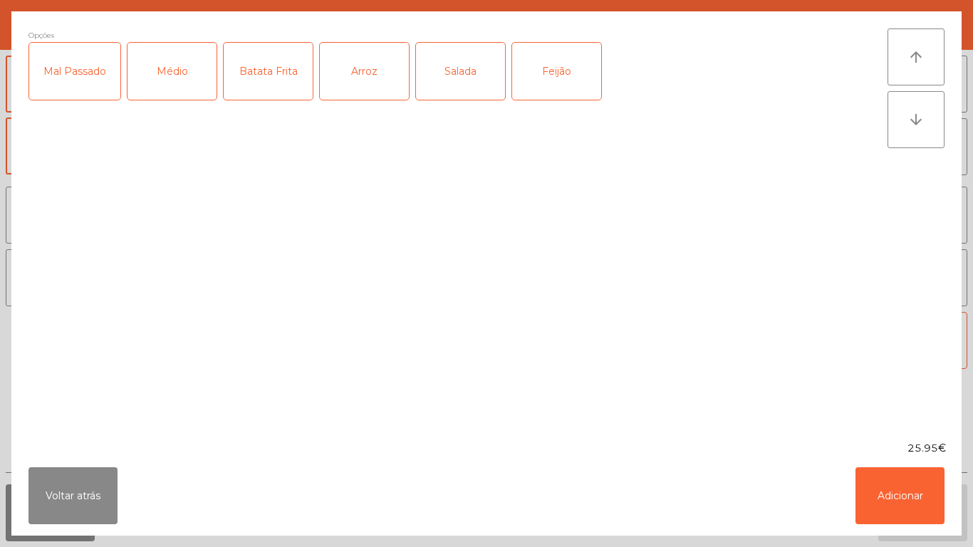
click at [183, 77] on div "Médio" at bounding box center [172, 71] width 89 height 57
click at [900, 487] on button "Adicionar" at bounding box center [900, 495] width 89 height 57
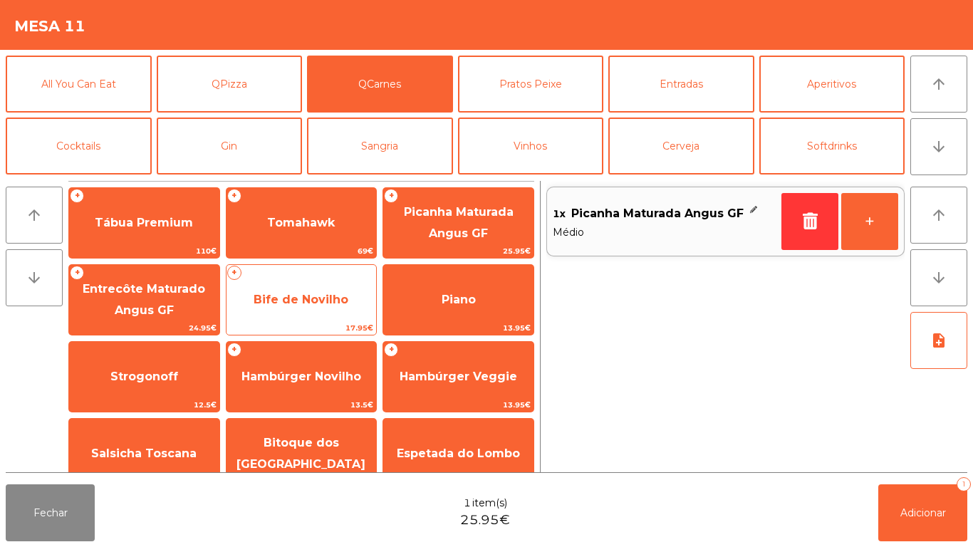
click at [305, 306] on span "Bife de Novilho" at bounding box center [301, 300] width 95 height 14
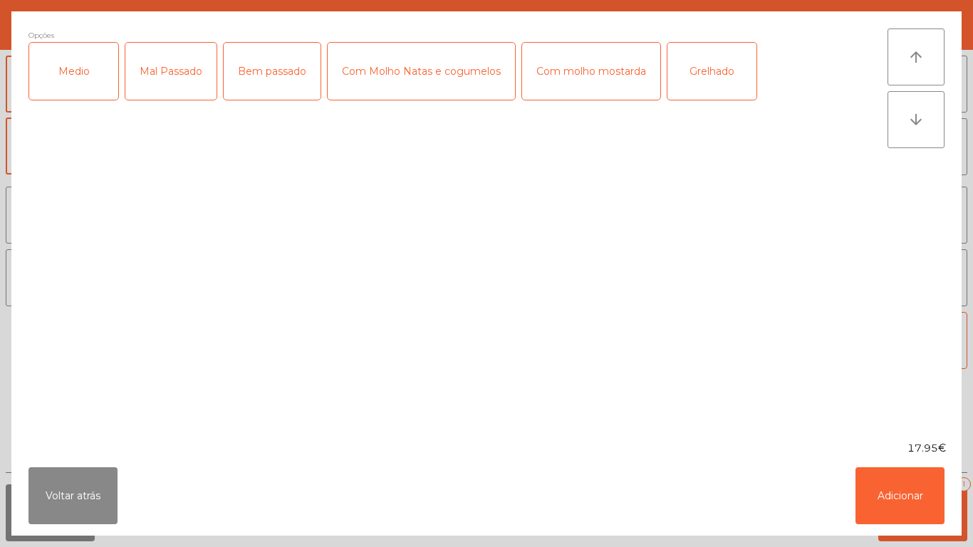
click at [172, 79] on div "Mal Passado" at bounding box center [170, 71] width 91 height 57
click at [893, 486] on button "Adicionar" at bounding box center [900, 495] width 89 height 57
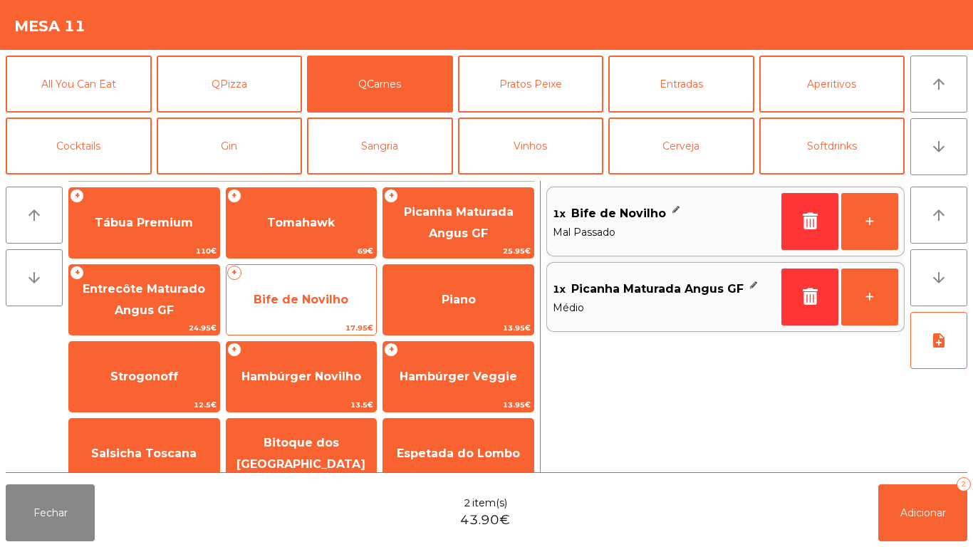
click at [310, 303] on span "Bife de Novilho" at bounding box center [301, 300] width 95 height 14
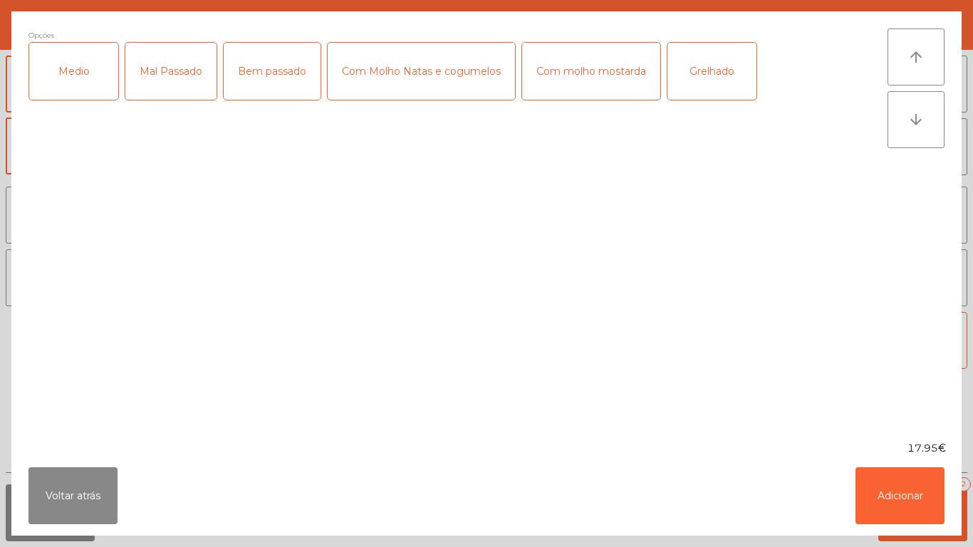
click at [179, 92] on div "Mal Passado" at bounding box center [170, 71] width 91 height 57
click at [913, 497] on button "Adicionar" at bounding box center [900, 495] width 89 height 57
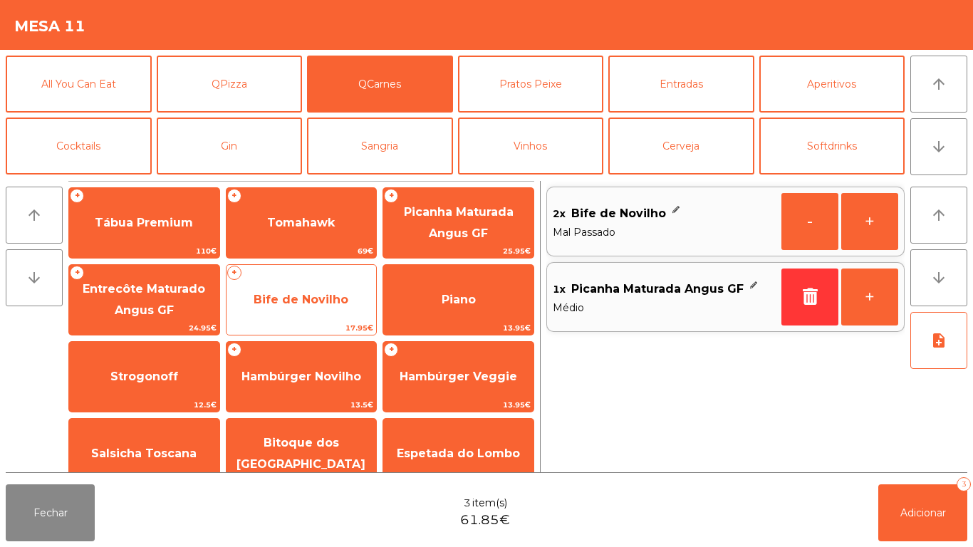
click at [316, 298] on span "Bife de Novilho" at bounding box center [301, 300] width 95 height 14
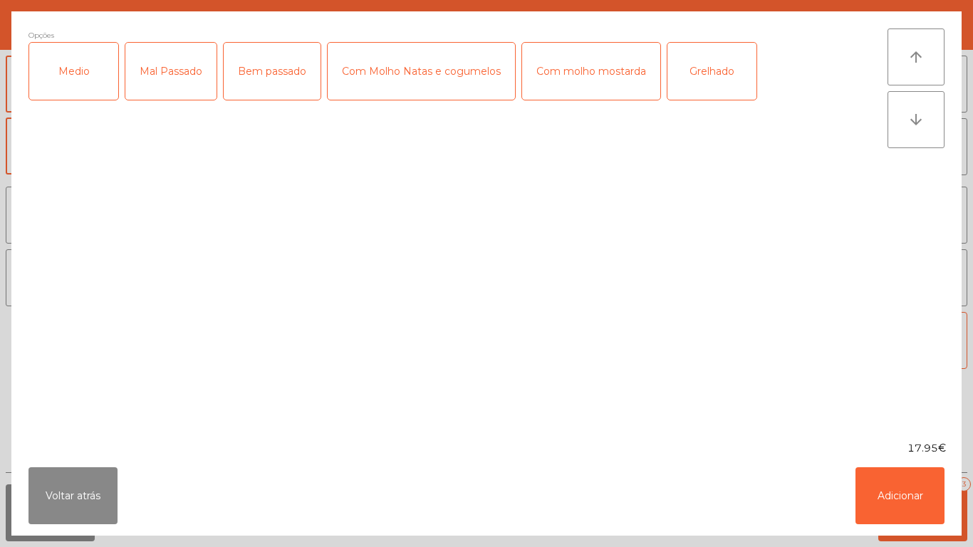
click at [85, 88] on div "Medio" at bounding box center [73, 71] width 89 height 57
click at [284, 84] on div "Bem passado" at bounding box center [272, 71] width 97 height 57
click at [878, 486] on button "Adicionar" at bounding box center [900, 495] width 89 height 57
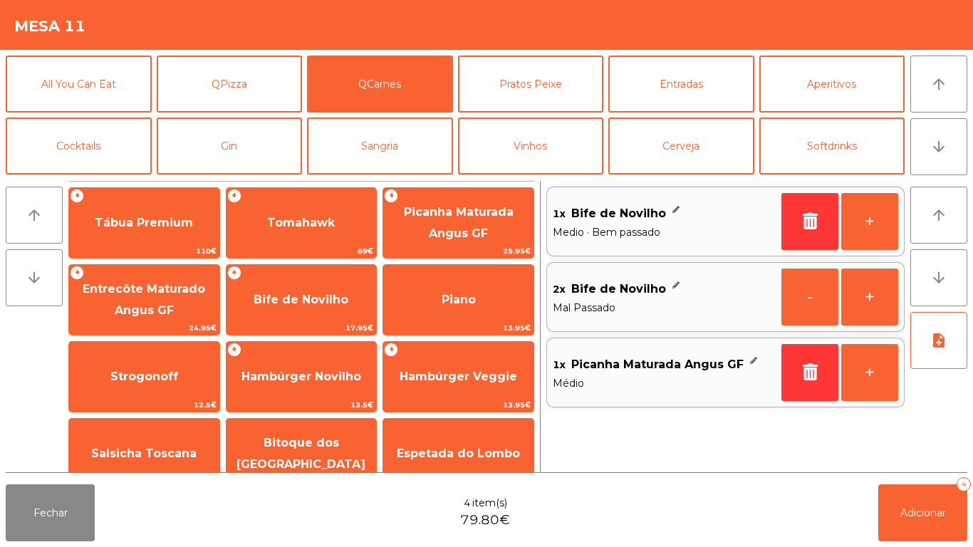
click at [672, 295] on span at bounding box center [676, 289] width 9 height 21
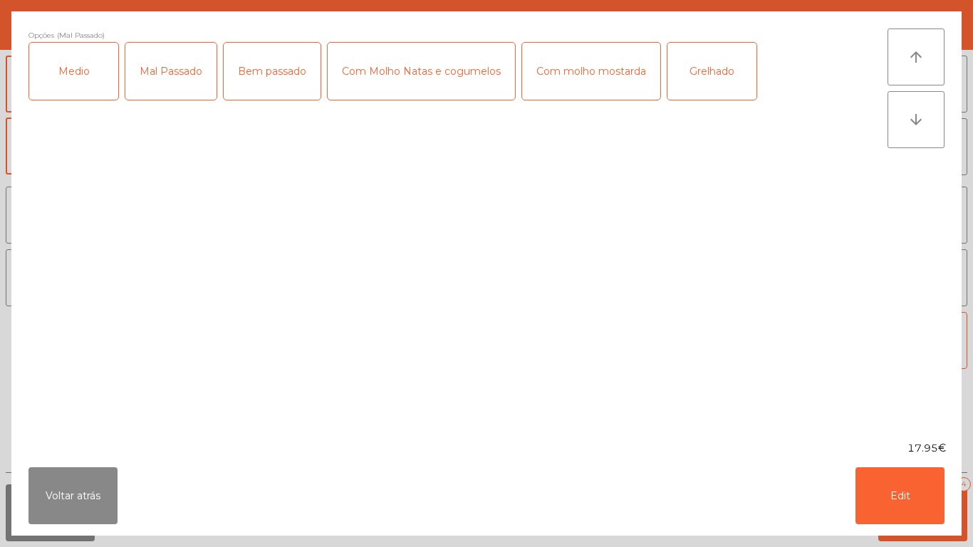
click at [714, 84] on div "Grelhado" at bounding box center [711, 71] width 89 height 57
click at [915, 497] on button "Edit" at bounding box center [900, 495] width 89 height 57
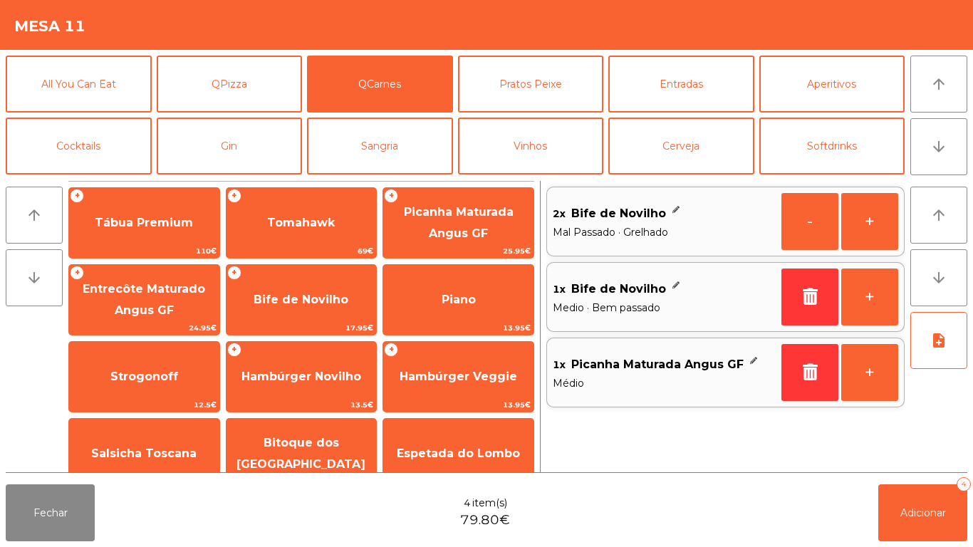
click at [664, 304] on span "Medio · Bem passado" at bounding box center [664, 308] width 223 height 16
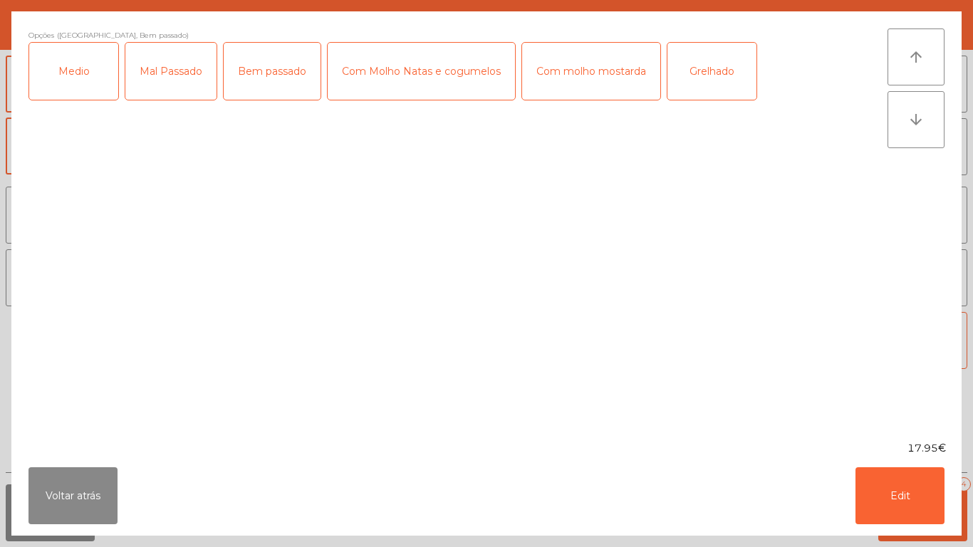
click at [702, 76] on div "Grelhado" at bounding box center [711, 71] width 89 height 57
click at [910, 490] on button "Edit" at bounding box center [900, 495] width 89 height 57
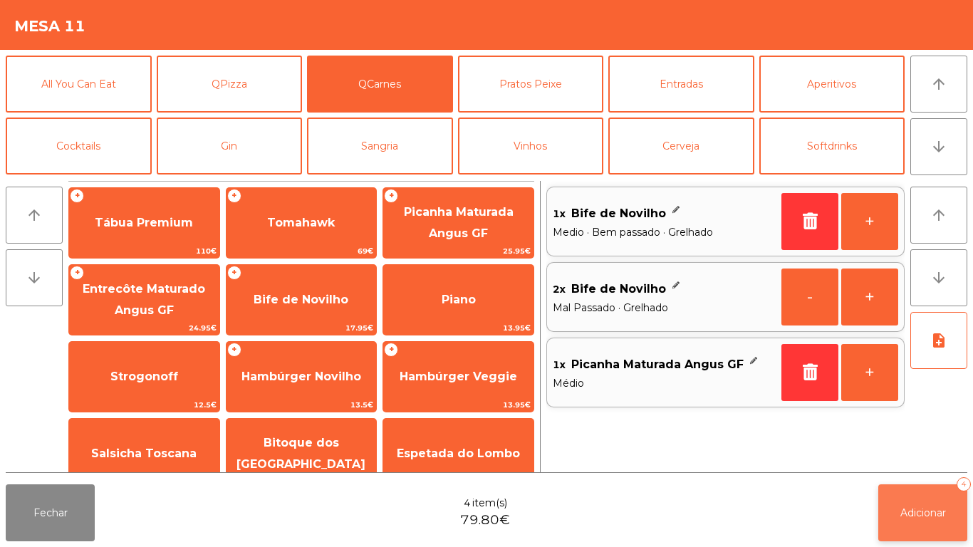
click at [928, 536] on button "Adicionar 4" at bounding box center [922, 512] width 89 height 57
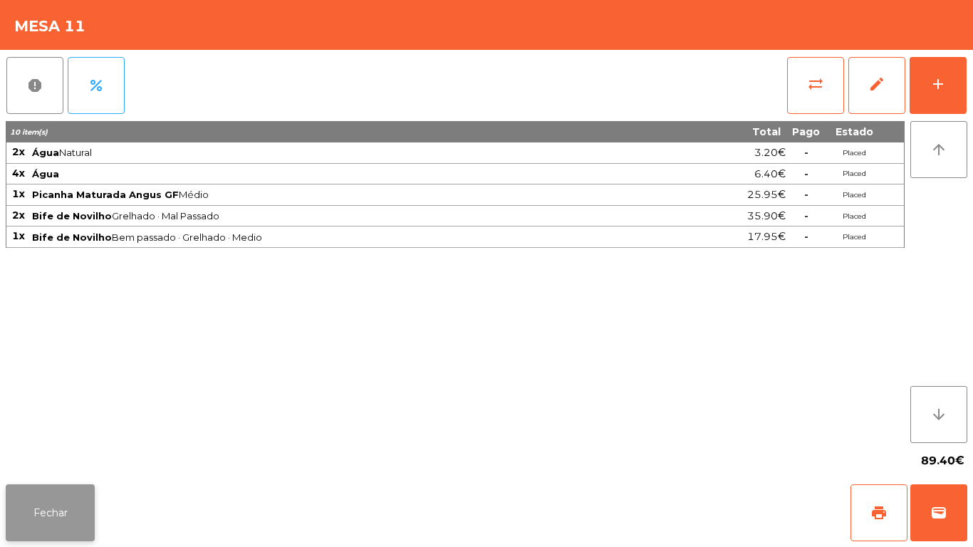
click at [52, 487] on button "Fechar" at bounding box center [50, 512] width 89 height 57
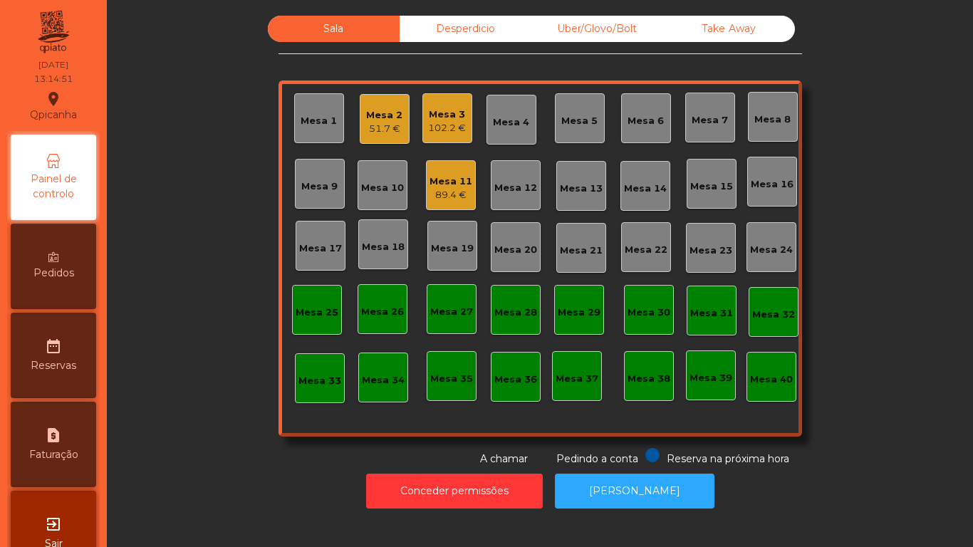
click at [325, 127] on div "Mesa 1" at bounding box center [319, 121] width 36 height 14
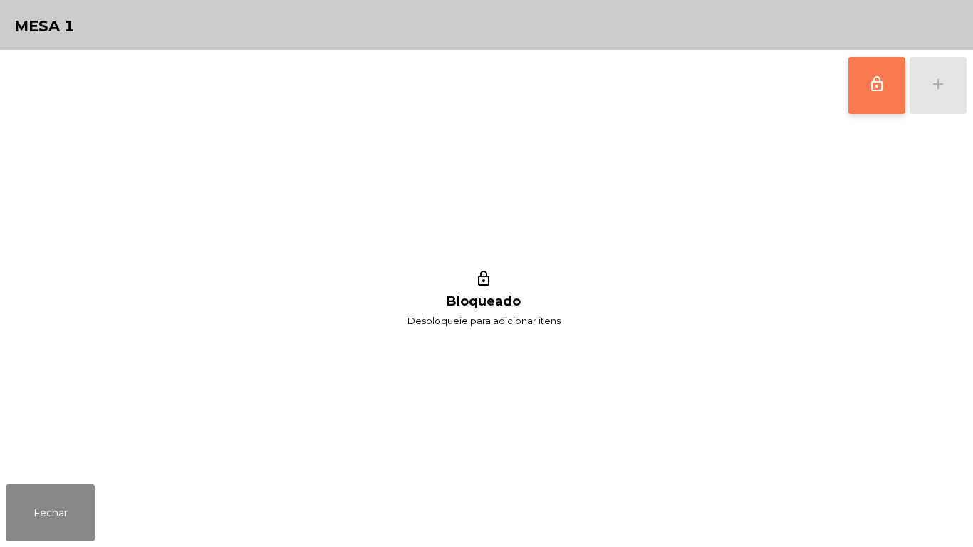
click at [862, 85] on button "lock_outline" at bounding box center [876, 85] width 57 height 57
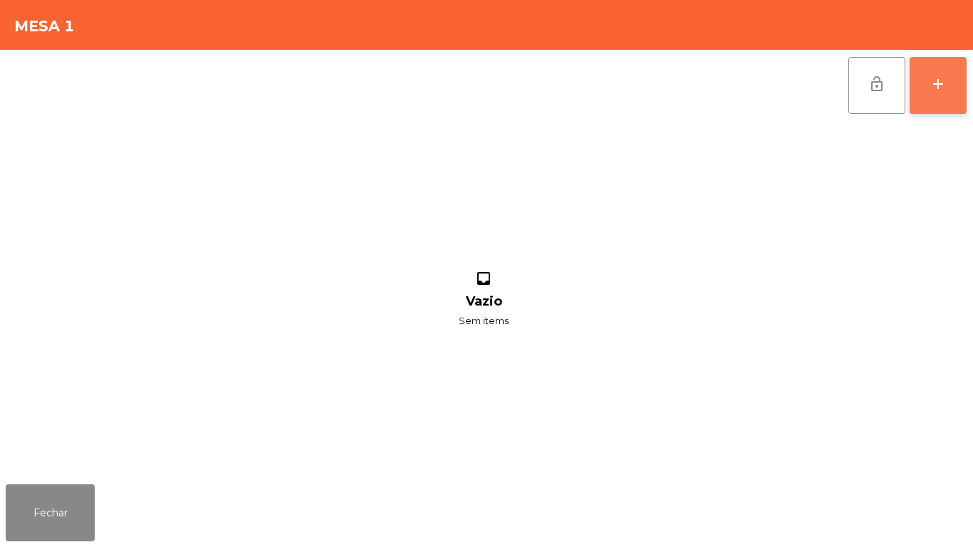
click at [937, 93] on button "add" at bounding box center [938, 85] width 57 height 57
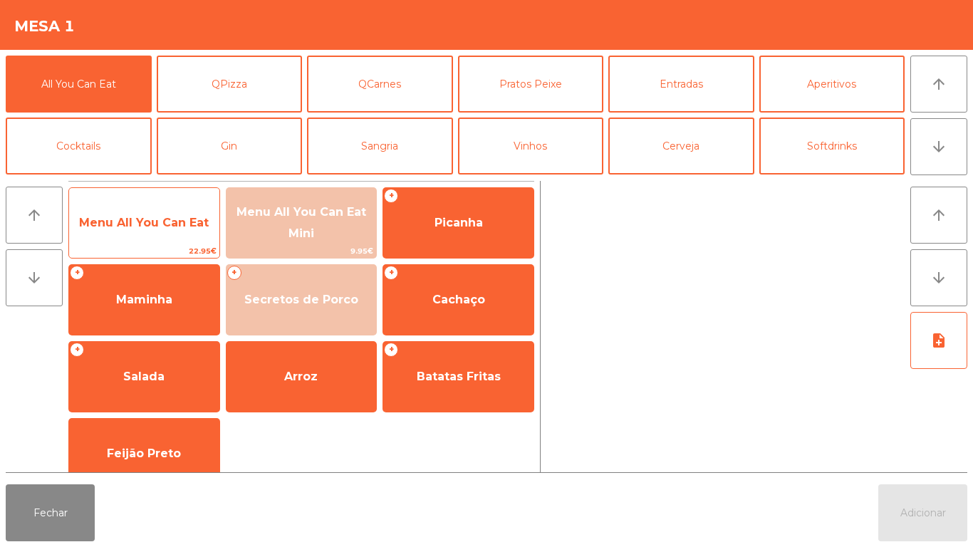
click at [150, 222] on span "Menu All You Can Eat" at bounding box center [144, 223] width 130 height 14
click at [150, 224] on span "Menu All You Can Eat" at bounding box center [144, 223] width 130 height 14
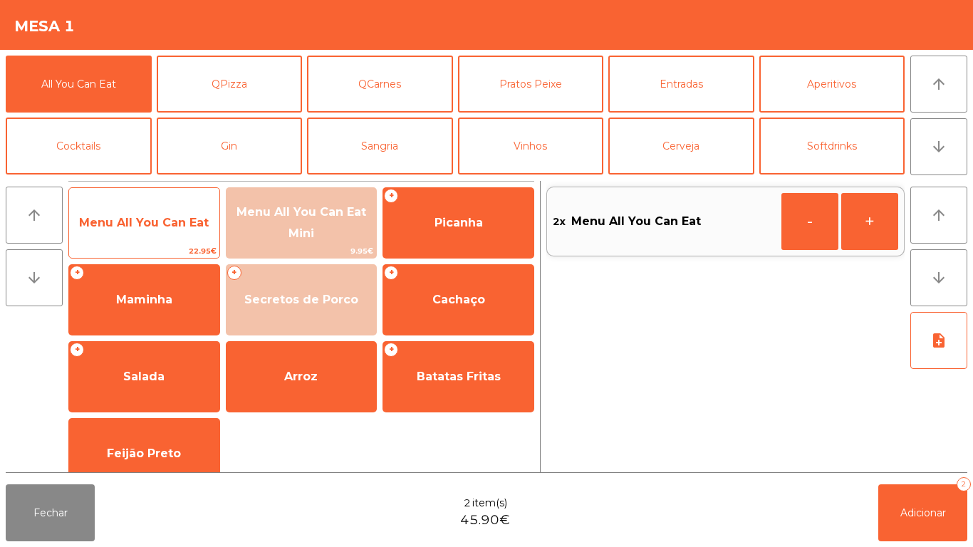
click at [164, 205] on span "Menu All You Can Eat" at bounding box center [144, 223] width 150 height 38
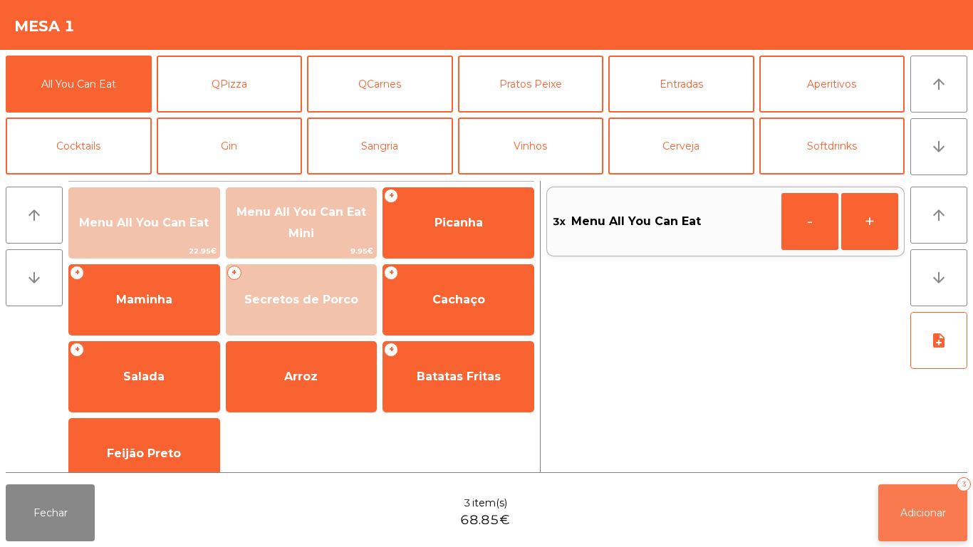
click at [945, 489] on button "Adicionar 3" at bounding box center [922, 512] width 89 height 57
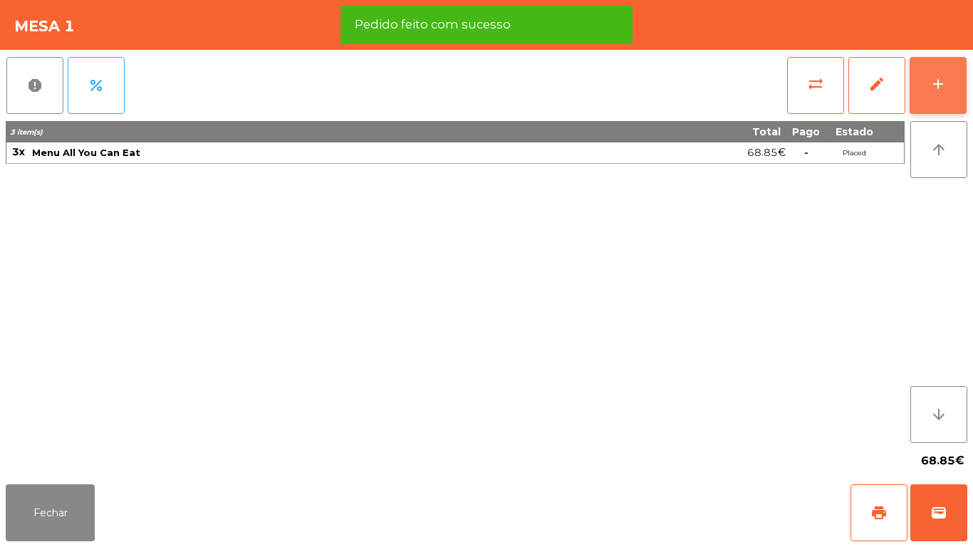
click at [923, 90] on button "add" at bounding box center [938, 85] width 57 height 57
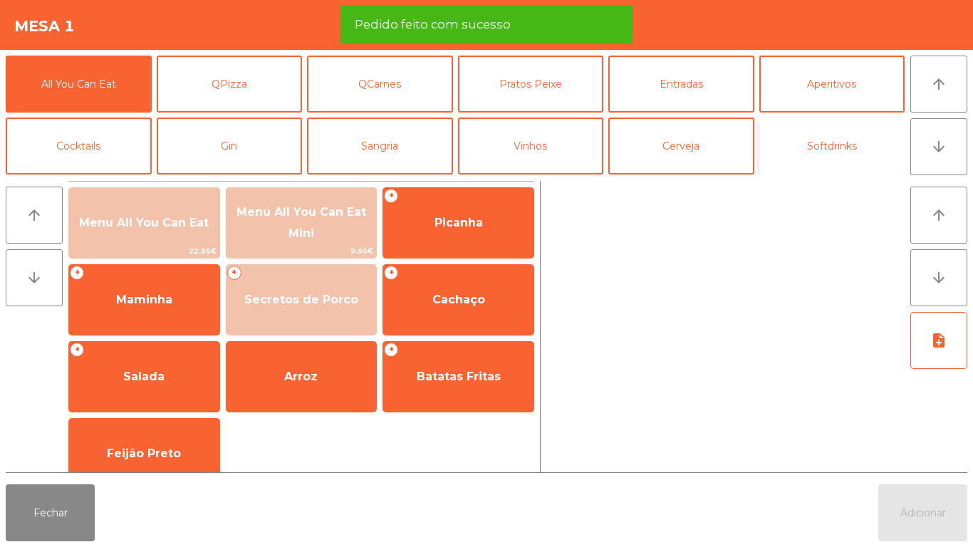
click at [833, 158] on button "Softdrinks" at bounding box center [832, 146] width 146 height 57
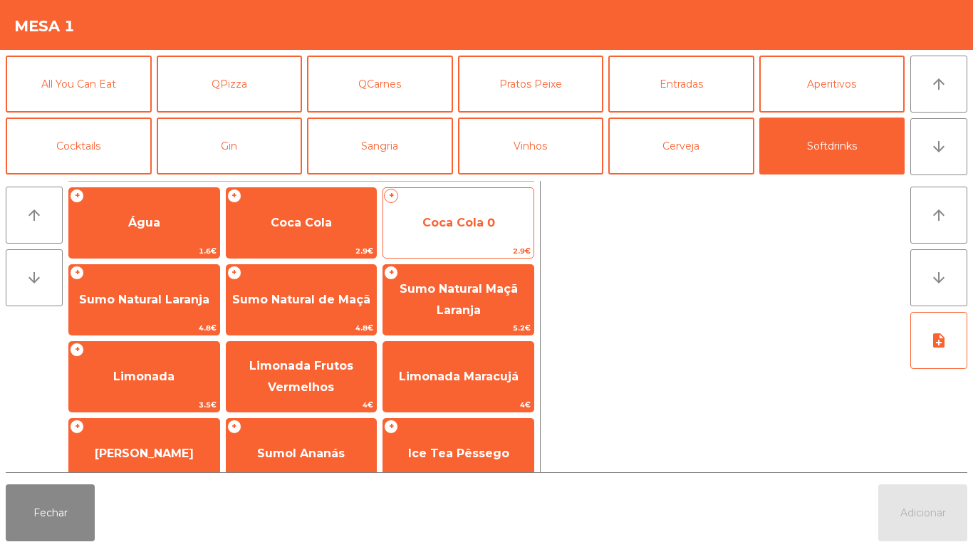
click at [450, 232] on span "Coca Cola 0" at bounding box center [458, 223] width 150 height 38
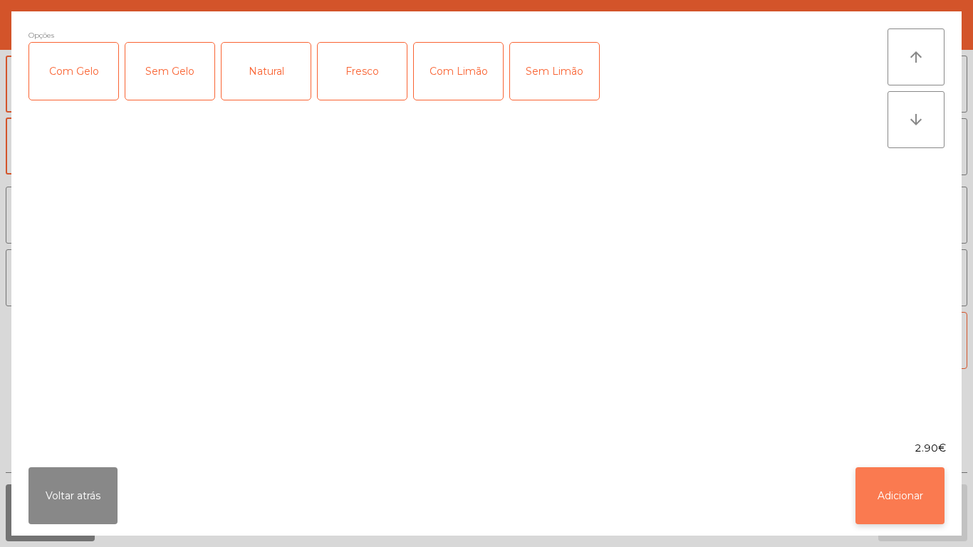
click at [918, 502] on button "Adicionar" at bounding box center [900, 495] width 89 height 57
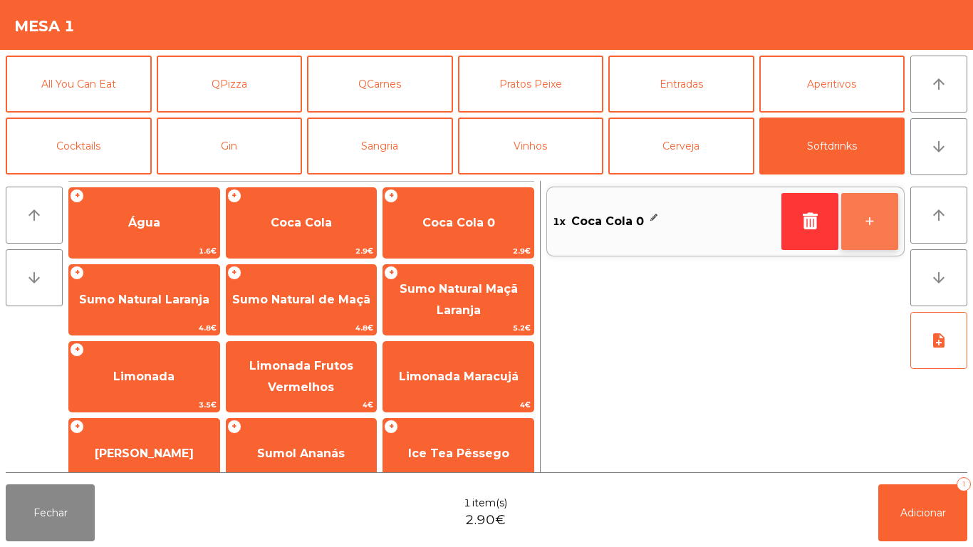
click at [861, 220] on button "+" at bounding box center [869, 221] width 57 height 57
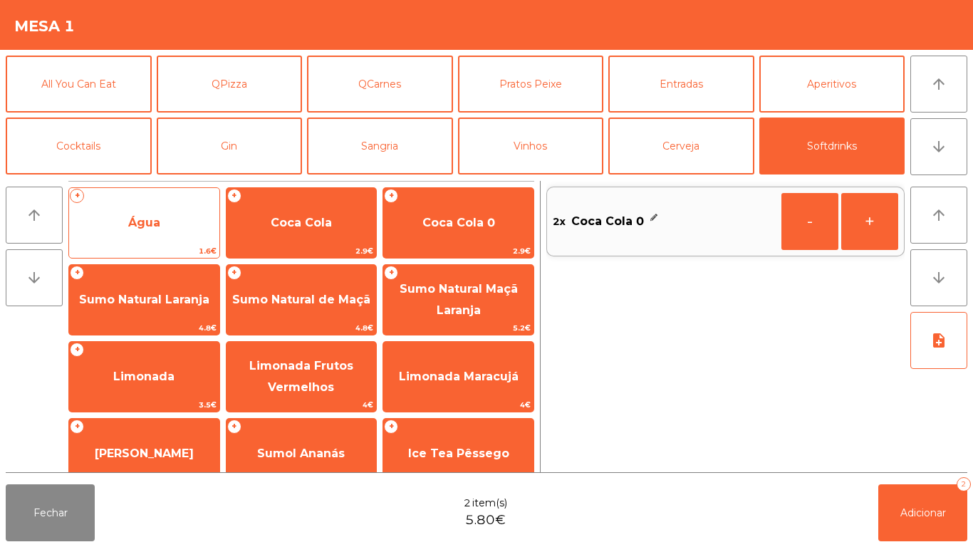
click at [177, 226] on span "Água" at bounding box center [144, 223] width 150 height 38
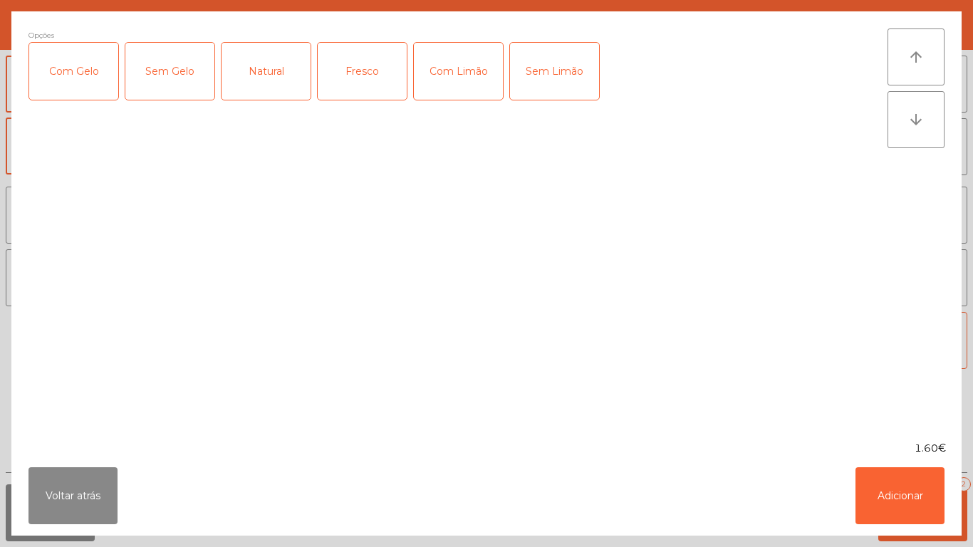
click at [364, 83] on div "Fresco" at bounding box center [362, 71] width 89 height 57
click at [894, 492] on button "Adicionar" at bounding box center [900, 495] width 89 height 57
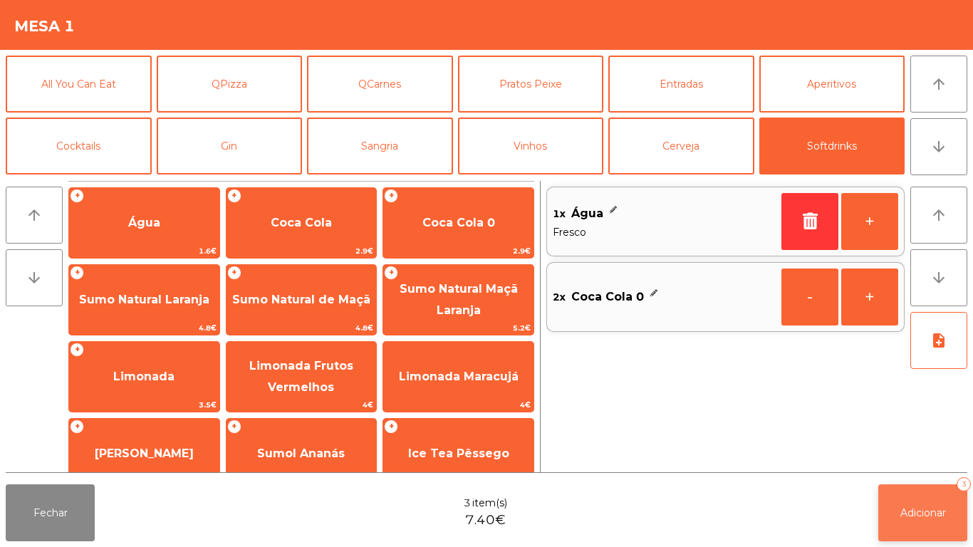
click at [922, 506] on span "Adicionar" at bounding box center [923, 512] width 46 height 13
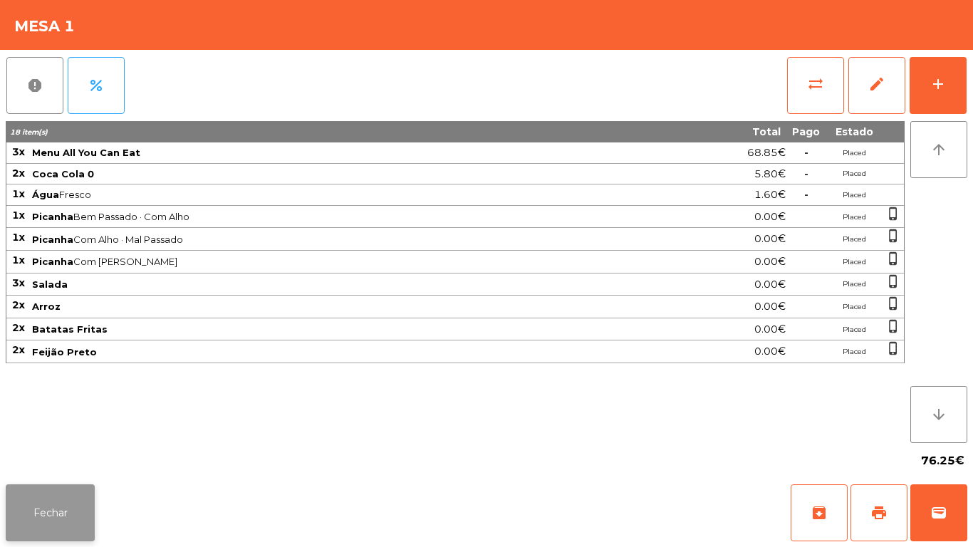
click at [60, 492] on button "Fechar" at bounding box center [50, 512] width 89 height 57
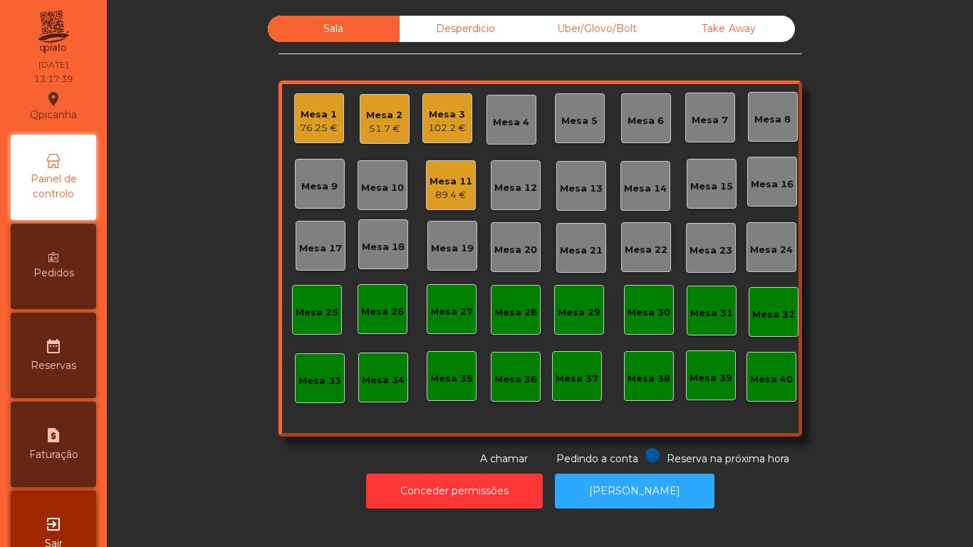
click at [437, 138] on div "Mesa 3 102.2 €" at bounding box center [447, 118] width 50 height 50
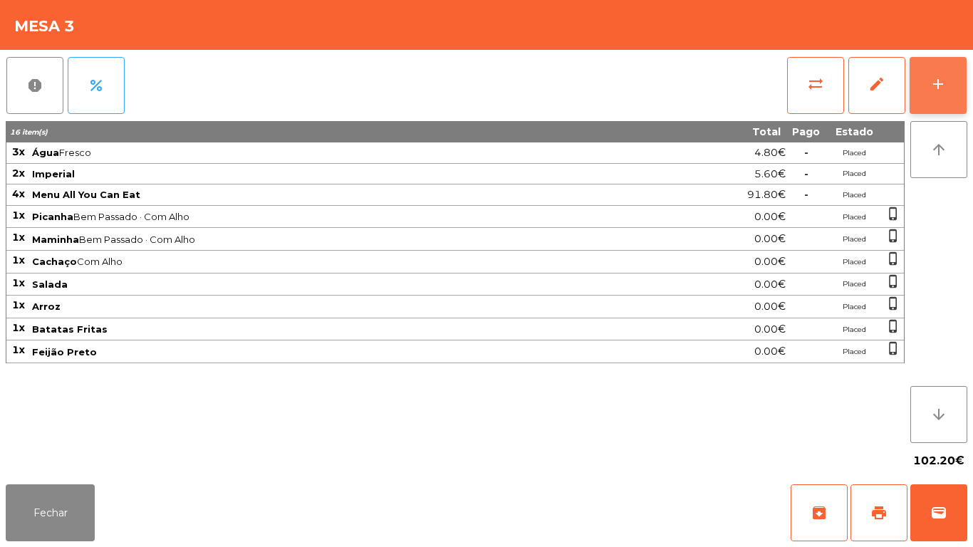
click at [922, 97] on button "add" at bounding box center [938, 85] width 57 height 57
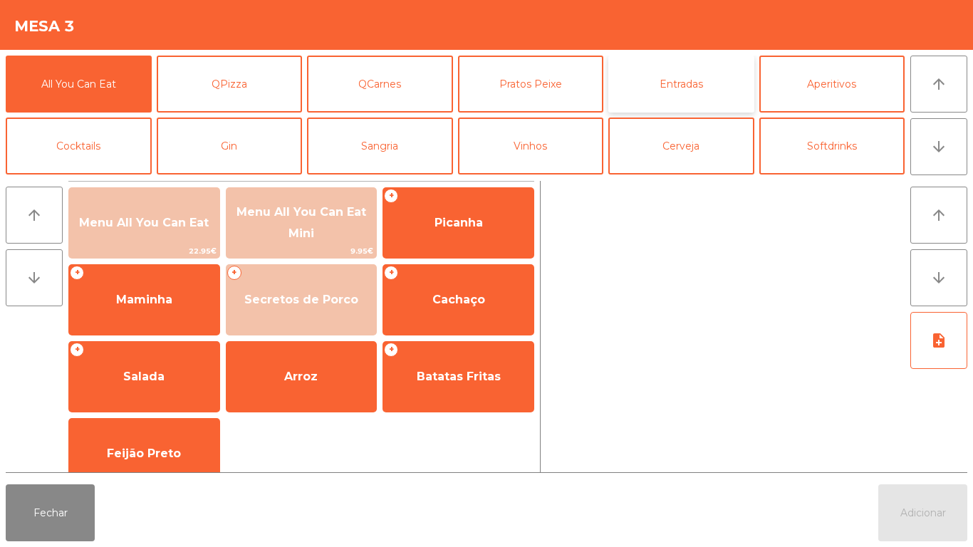
click at [690, 98] on button "Entradas" at bounding box center [681, 84] width 146 height 57
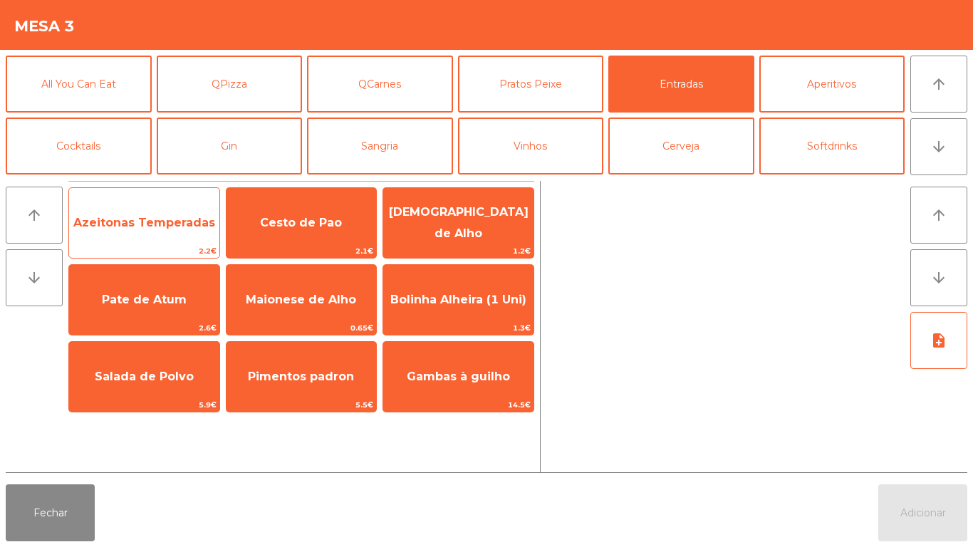
click at [196, 227] on span "Azeitonas Temperadas" at bounding box center [144, 223] width 142 height 14
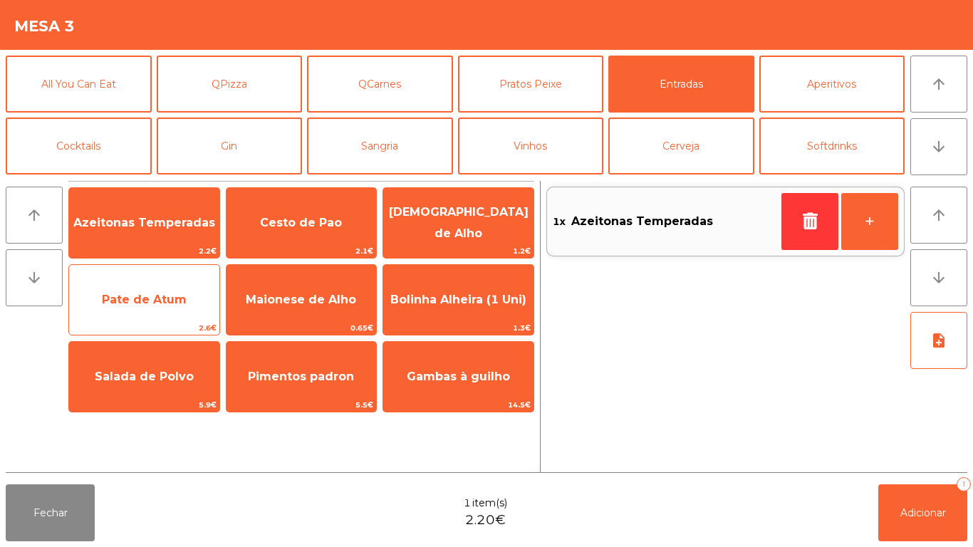
click at [175, 298] on span "Pate de Atum" at bounding box center [144, 300] width 85 height 14
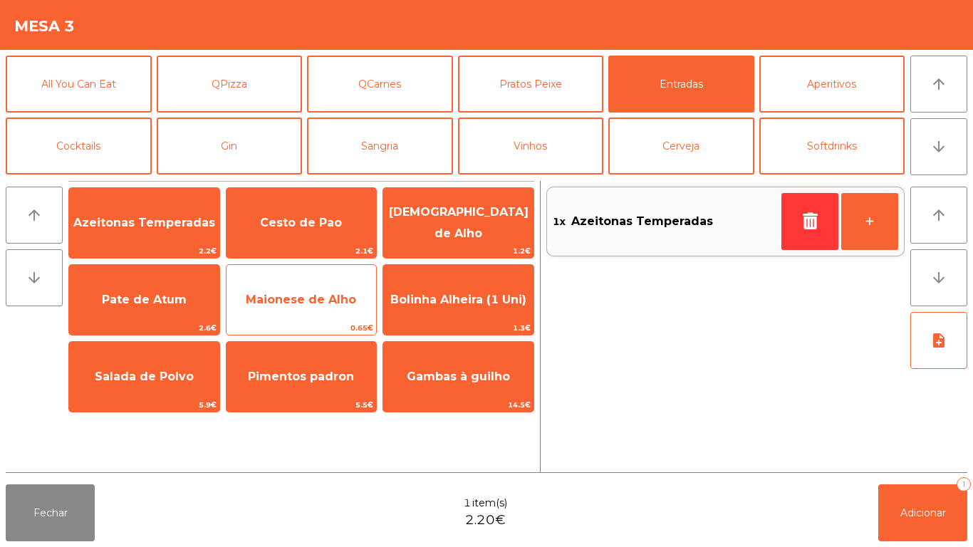
click at [308, 296] on span "Maionese de Alho" at bounding box center [301, 300] width 110 height 14
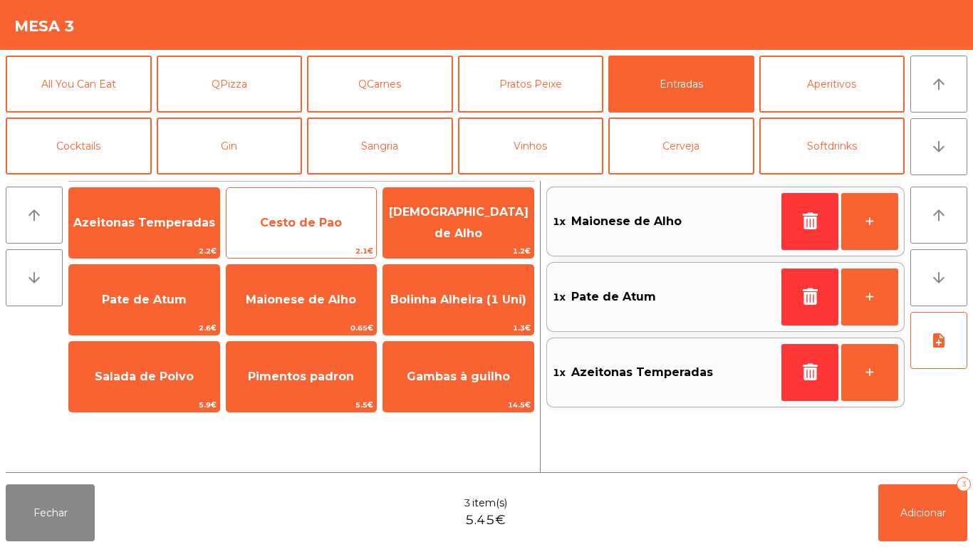
click at [328, 235] on span "Cesto de Pao" at bounding box center [302, 223] width 150 height 38
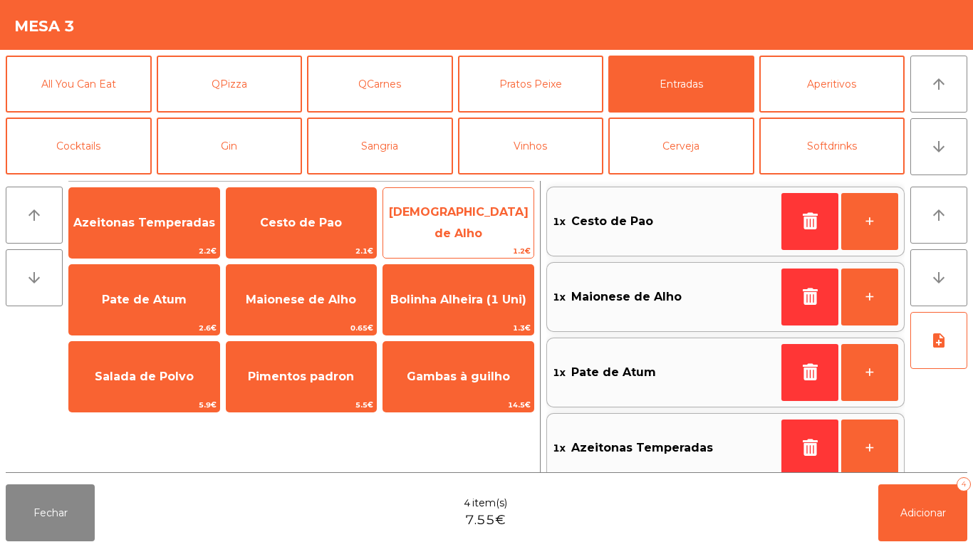
click at [476, 236] on span "[DEMOGRAPHIC_DATA] de Alho" at bounding box center [458, 223] width 150 height 61
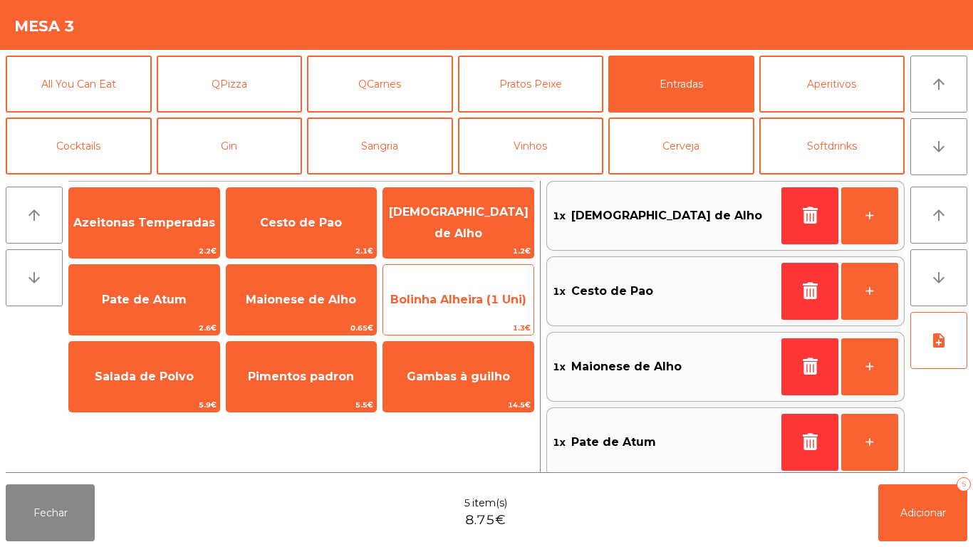
click at [465, 298] on span "Bolinha Alheira (1 Uni)" at bounding box center [458, 300] width 136 height 14
click at [469, 306] on span "Bolinha Alheira (1 Uni)" at bounding box center [458, 300] width 150 height 38
click at [483, 306] on span "Bolinha Alheira (1 Uni)" at bounding box center [458, 300] width 150 height 38
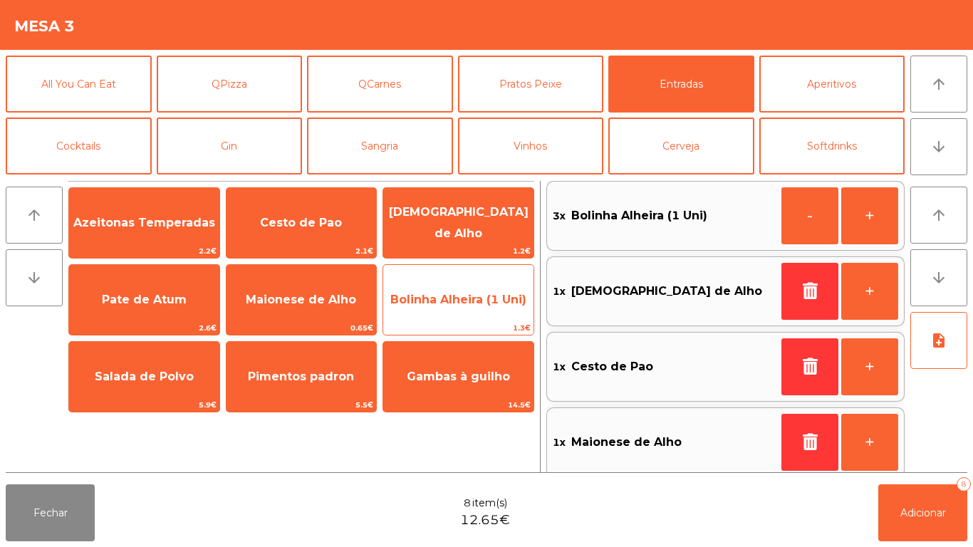
click at [493, 313] on span "Bolinha Alheira (1 Uni)" at bounding box center [458, 300] width 150 height 38
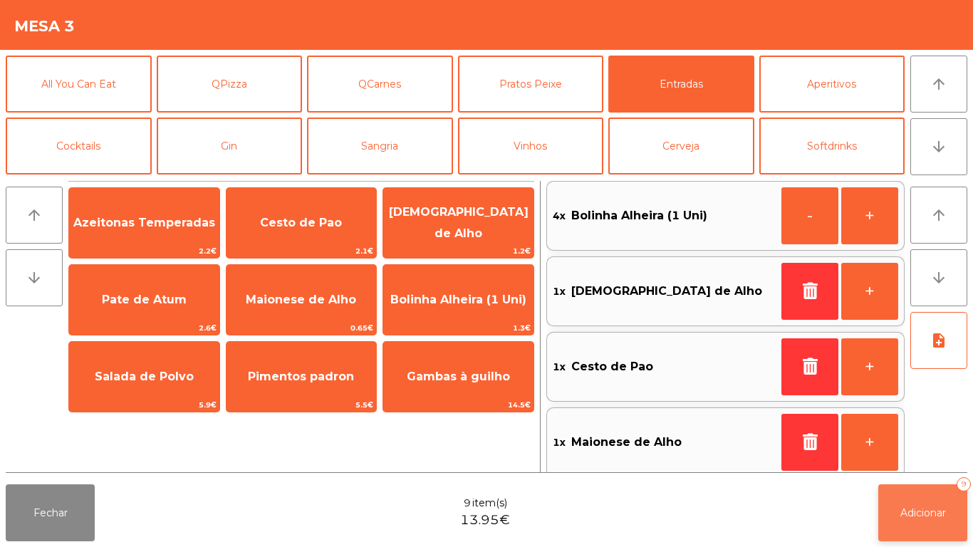
click at [914, 499] on button "Adicionar 9" at bounding box center [922, 512] width 89 height 57
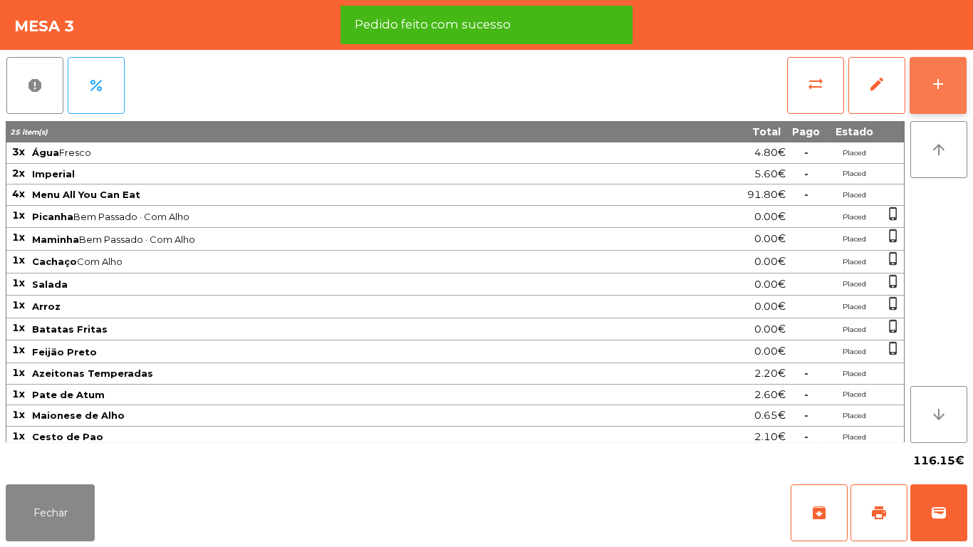
click at [936, 74] on button "add" at bounding box center [938, 85] width 57 height 57
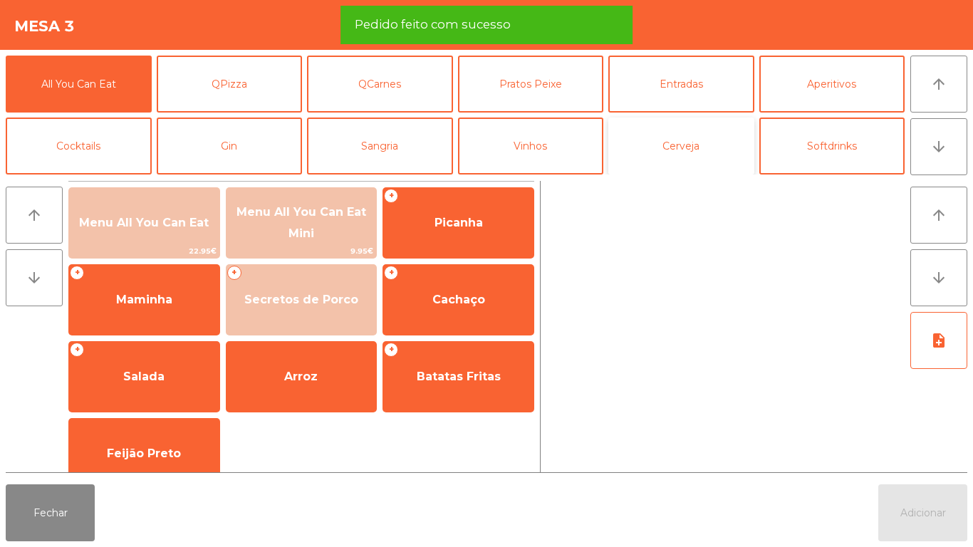
click at [685, 154] on button "Cerveja" at bounding box center [681, 146] width 146 height 57
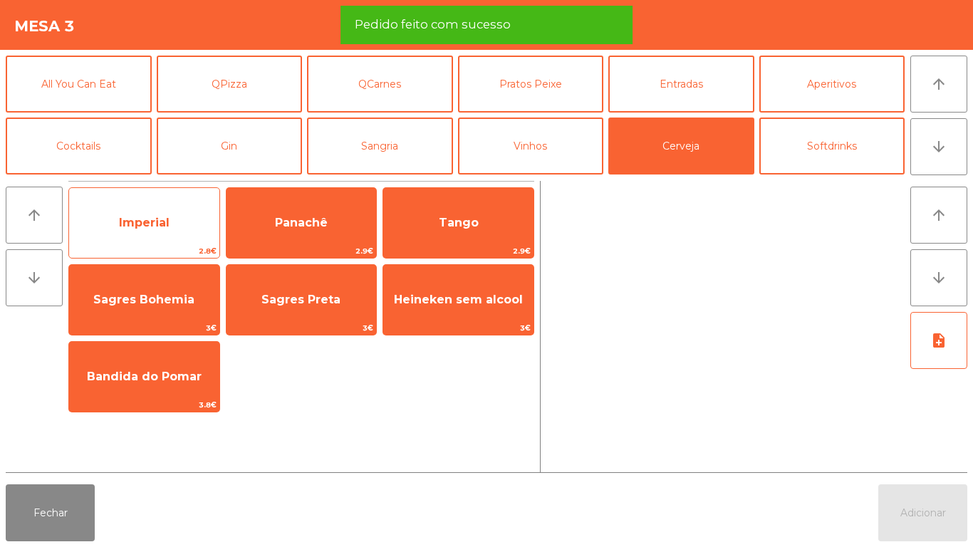
click at [179, 220] on span "Imperial" at bounding box center [144, 223] width 150 height 38
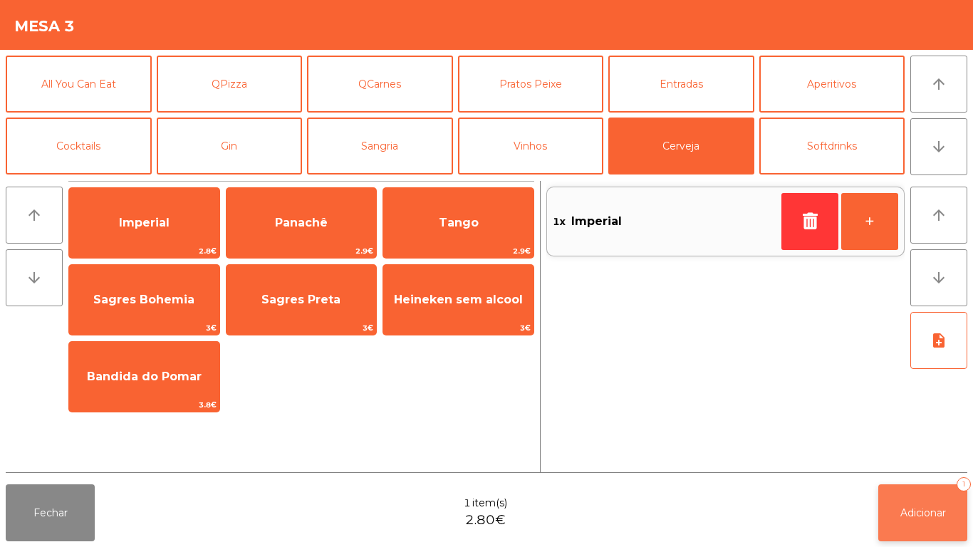
click at [925, 504] on button "Adicionar 1" at bounding box center [922, 512] width 89 height 57
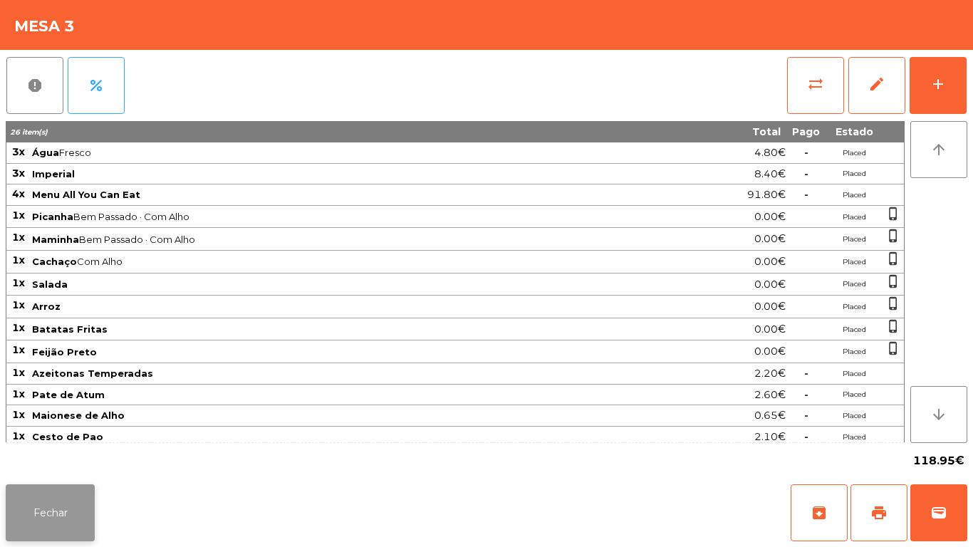
click at [15, 504] on button "Fechar" at bounding box center [50, 512] width 89 height 57
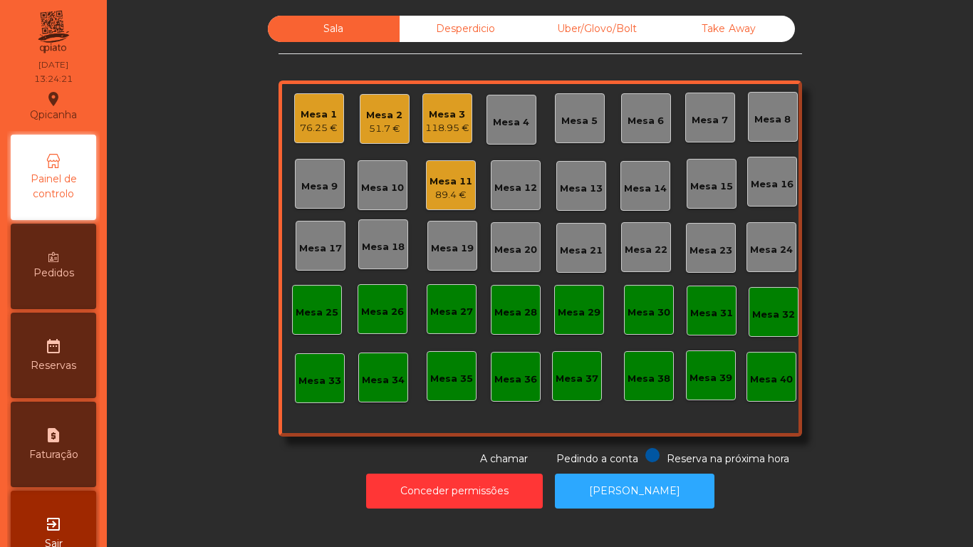
click at [312, 117] on div "Mesa 1" at bounding box center [319, 115] width 38 height 14
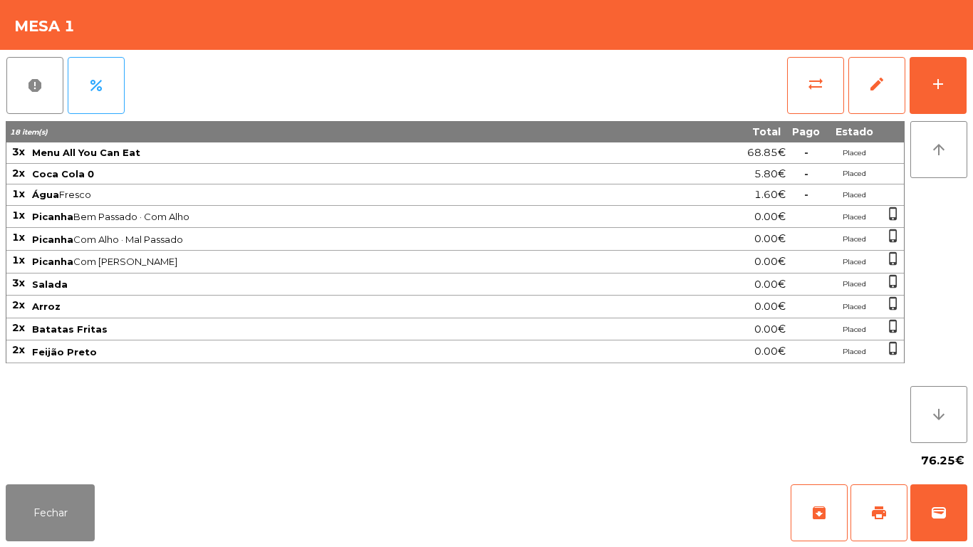
click at [50, 546] on div "Fechar archive print wallet" at bounding box center [486, 513] width 973 height 68
click at [52, 531] on button "Fechar" at bounding box center [50, 512] width 89 height 57
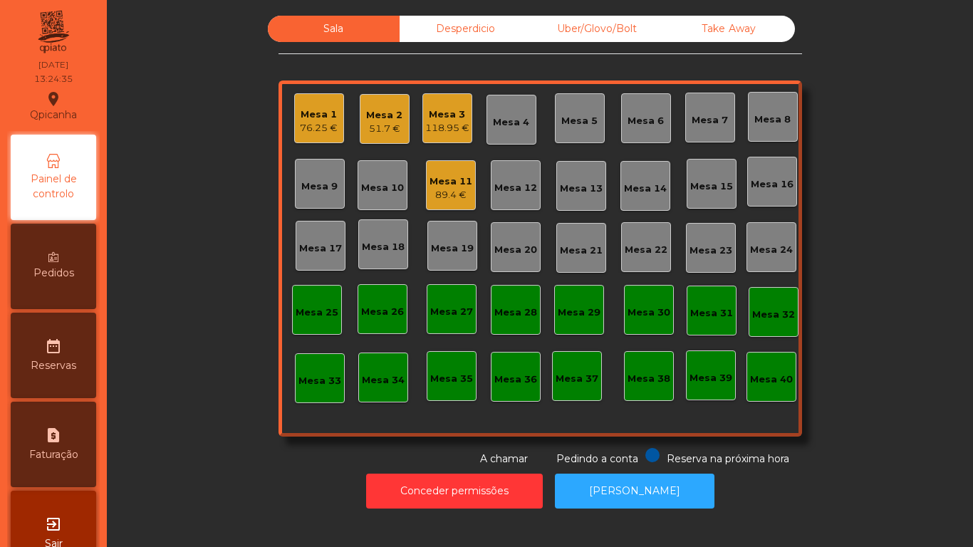
click at [53, 272] on span "Pedidos" at bounding box center [53, 273] width 41 height 15
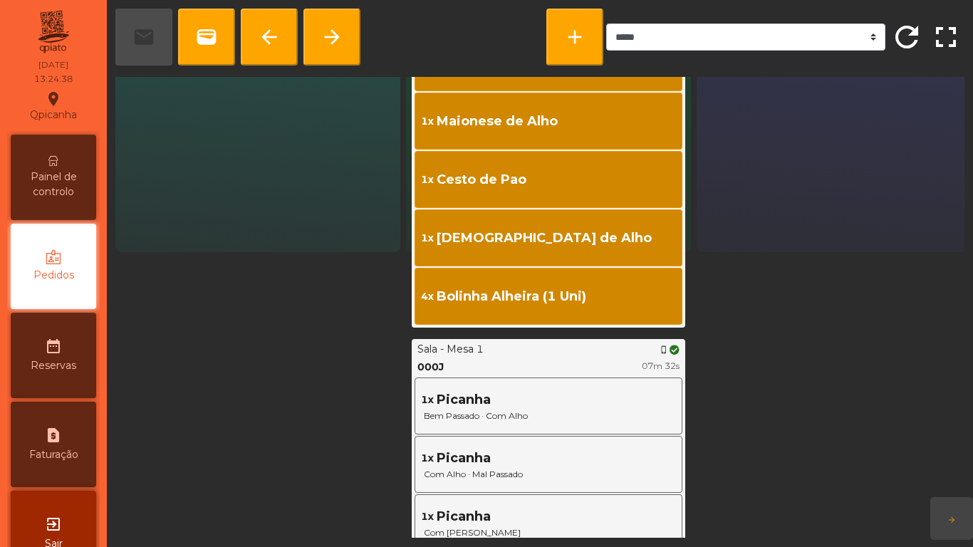
click at [778, 205] on div "Doing 0" at bounding box center [839, 21] width 285 height 461
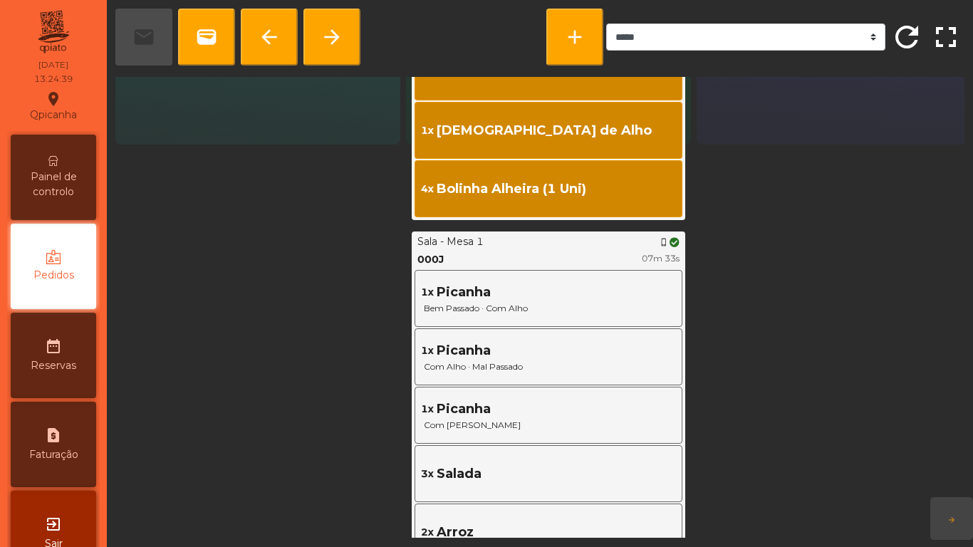
scroll to position [396, 0]
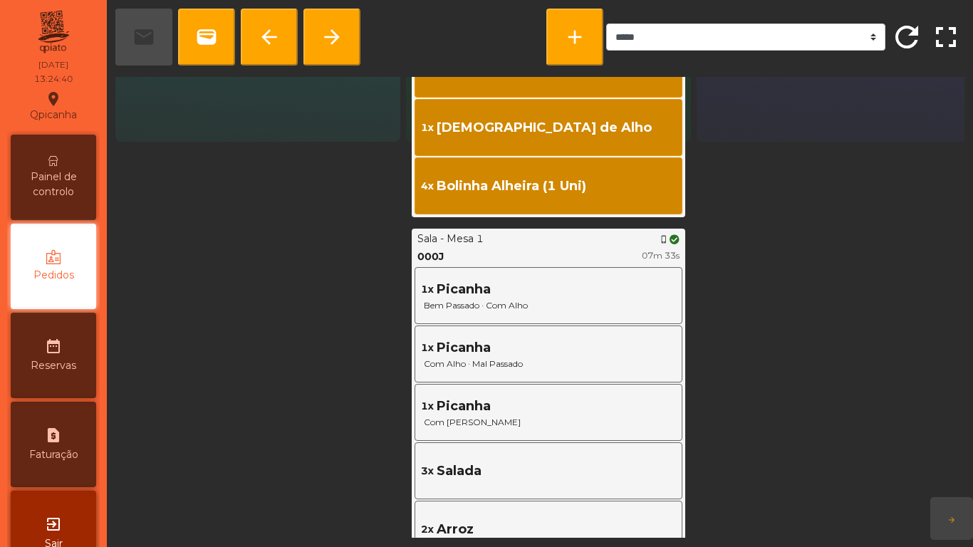
click at [64, 199] on span "Painel de controlo" at bounding box center [53, 185] width 78 height 30
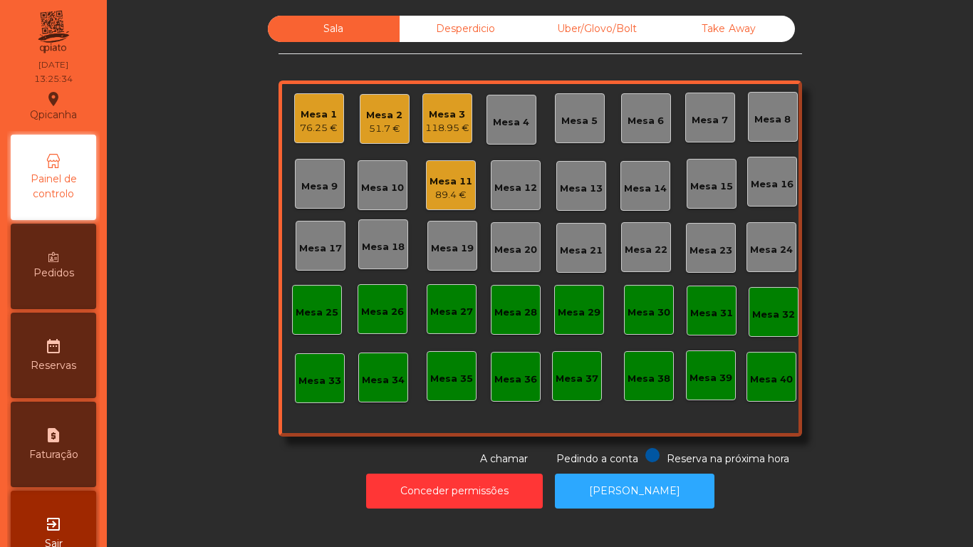
click at [316, 114] on div "Mesa 1" at bounding box center [319, 115] width 38 height 14
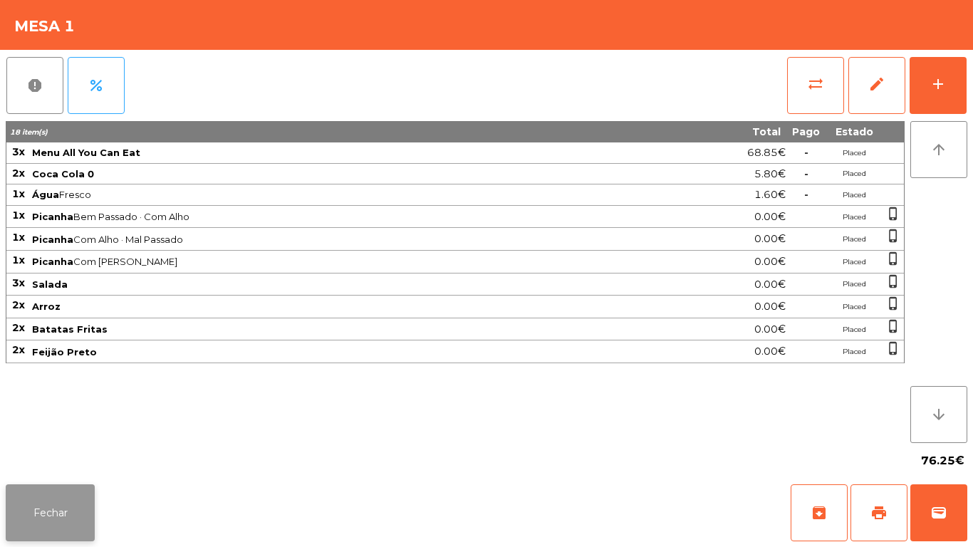
click at [68, 505] on button "Fechar" at bounding box center [50, 512] width 89 height 57
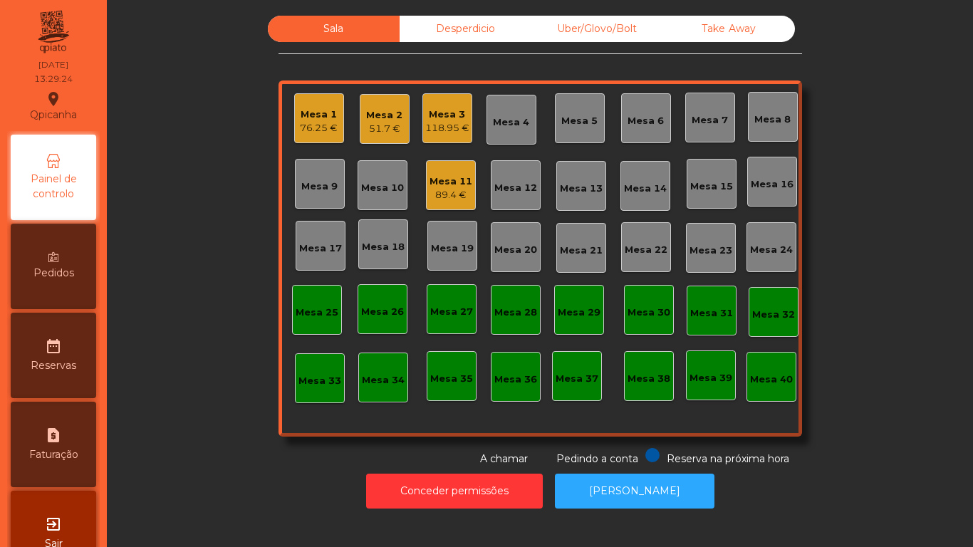
click at [308, 123] on div "76.25 €" at bounding box center [319, 128] width 38 height 14
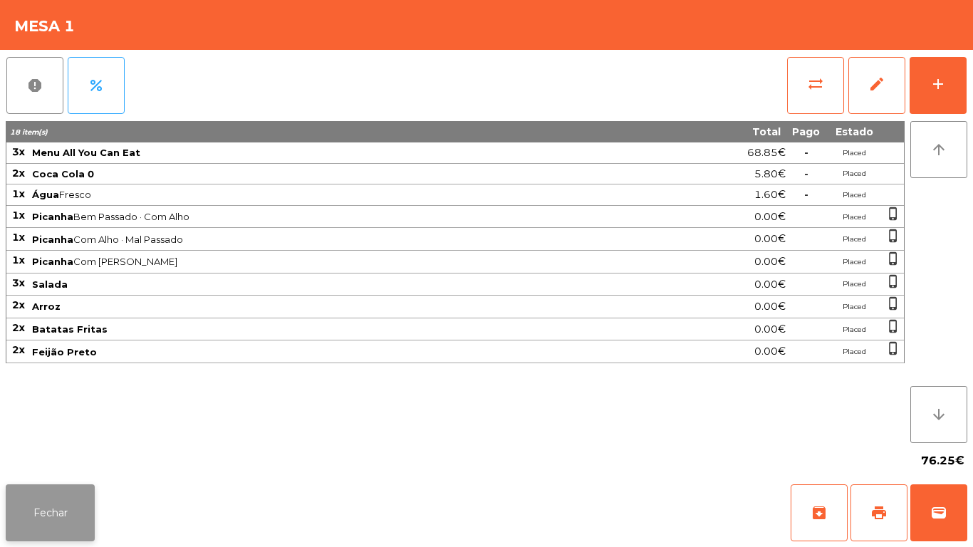
click at [34, 515] on button "Fechar" at bounding box center [50, 512] width 89 height 57
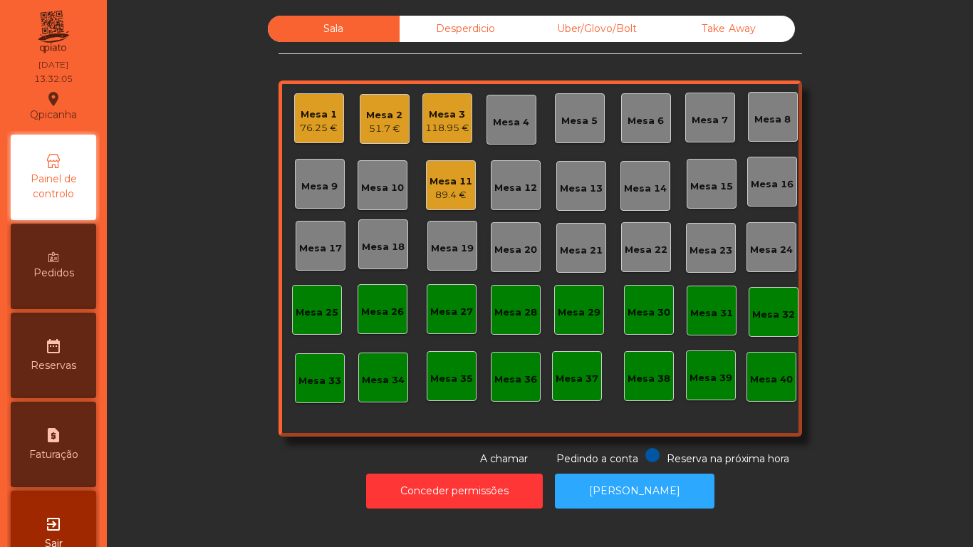
click at [441, 189] on div "89.4 €" at bounding box center [451, 195] width 43 height 14
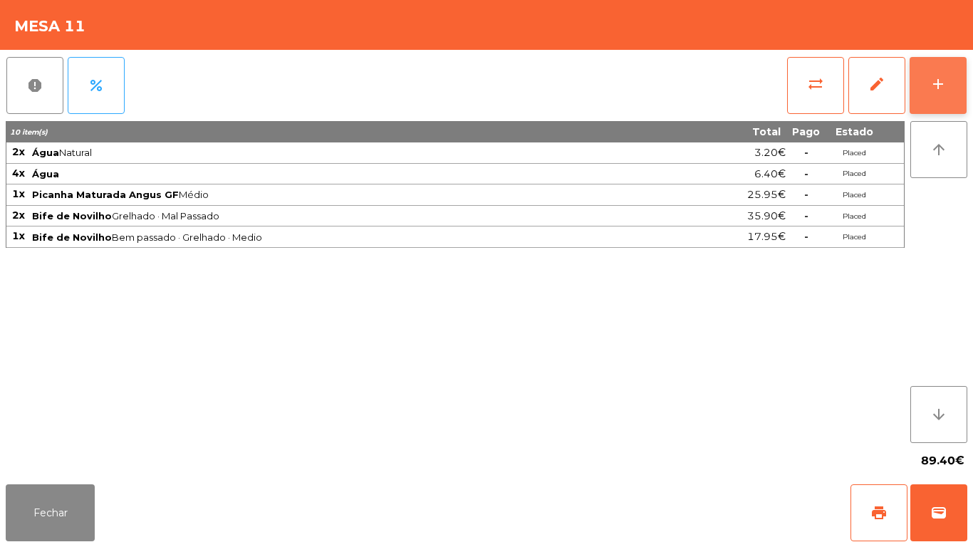
click at [926, 99] on button "add" at bounding box center [938, 85] width 57 height 57
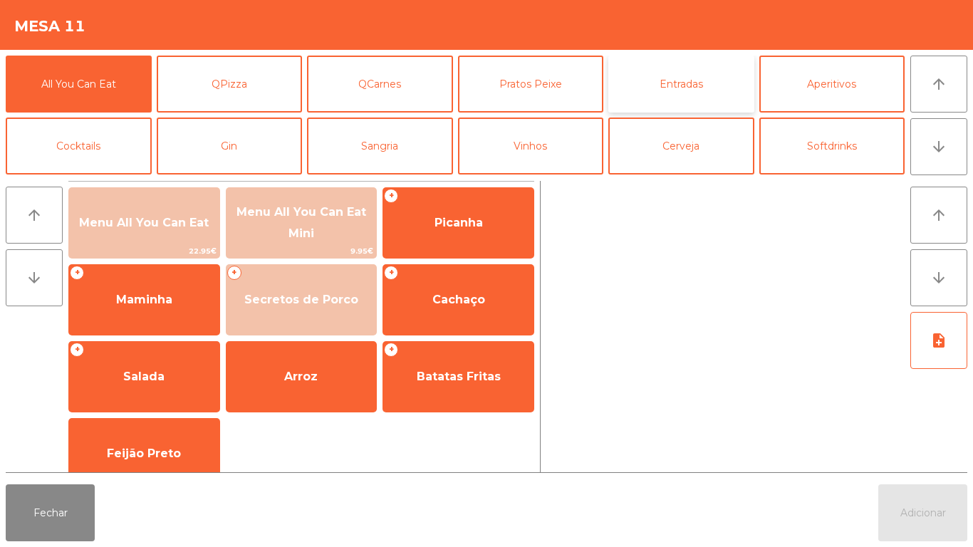
click at [670, 98] on button "Entradas" at bounding box center [681, 84] width 146 height 57
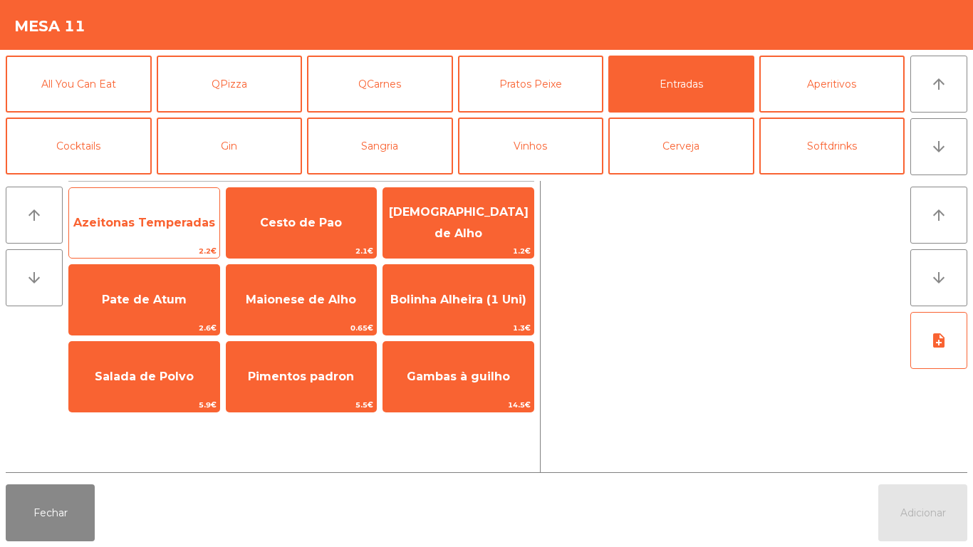
click at [174, 240] on span "Azeitonas Temperadas" at bounding box center [144, 223] width 150 height 38
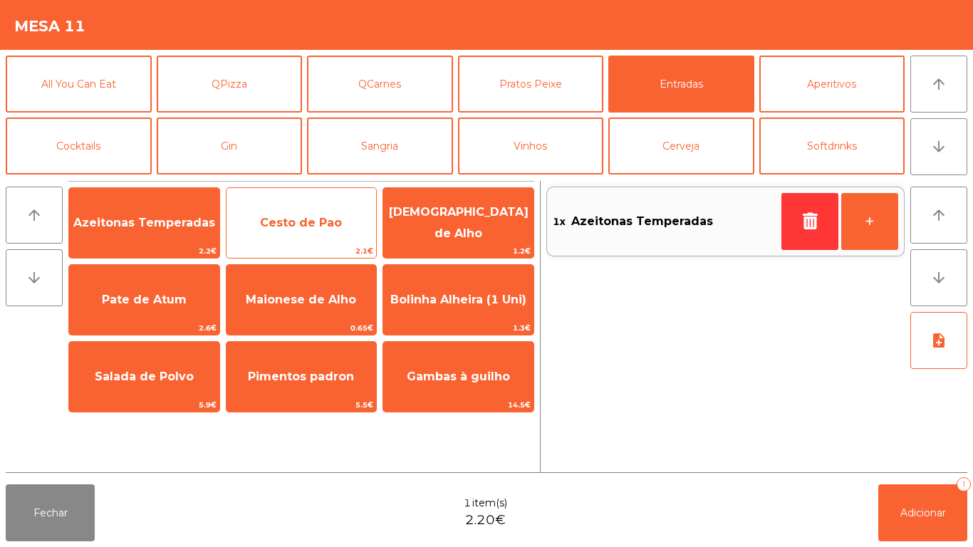
click at [323, 210] on span "Cesto de Pao" at bounding box center [302, 223] width 150 height 38
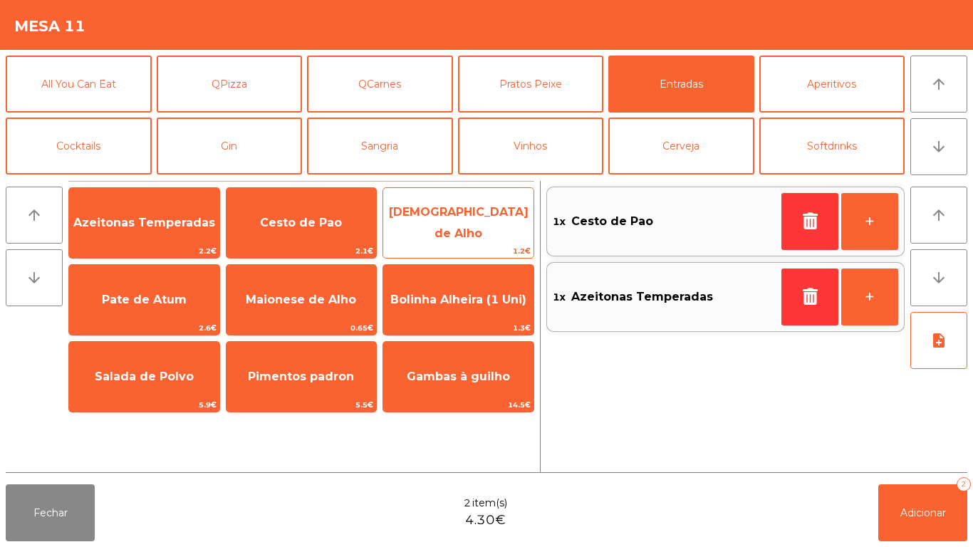
click at [463, 217] on span "[DEMOGRAPHIC_DATA] de Alho" at bounding box center [459, 222] width 140 height 35
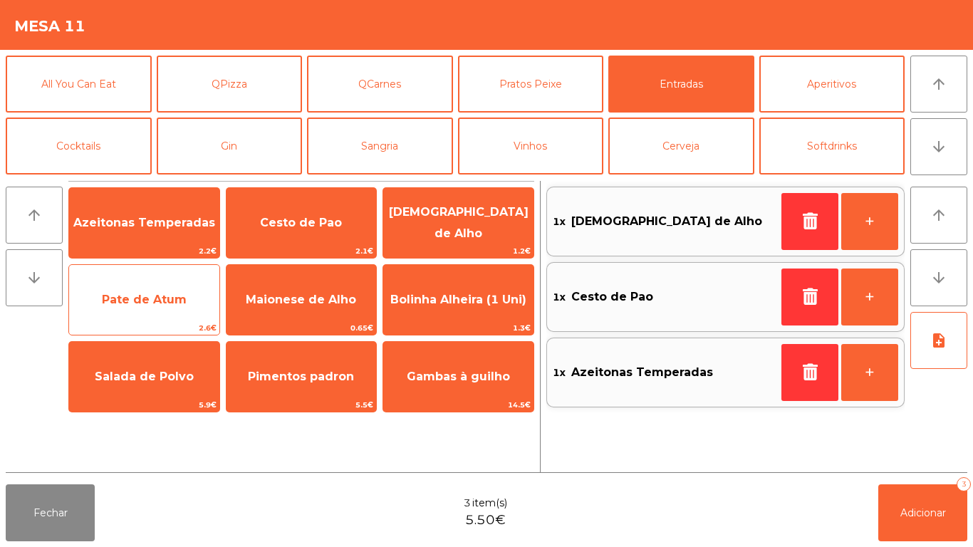
click at [145, 305] on span "Pate de Atum" at bounding box center [144, 300] width 85 height 14
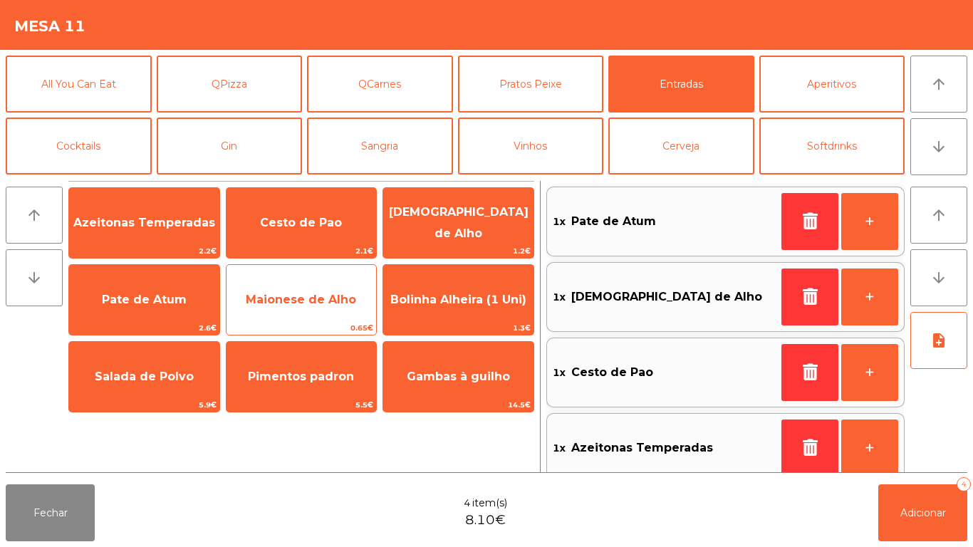
click at [308, 304] on span "Maionese de Alho" at bounding box center [301, 300] width 110 height 14
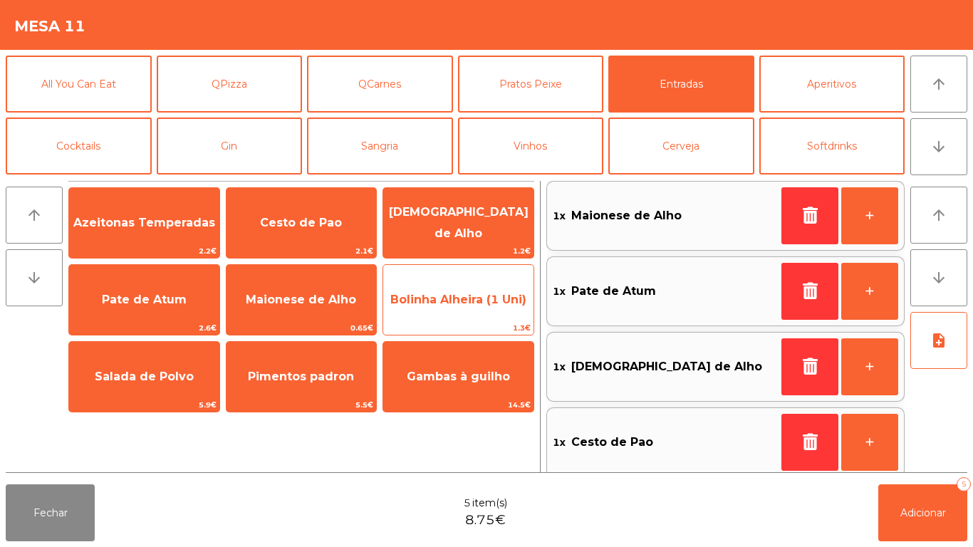
click at [462, 308] on span "Bolinha Alheira (1 Uni)" at bounding box center [458, 300] width 150 height 38
click at [460, 312] on span "Bolinha Alheira (1 Uni)" at bounding box center [458, 300] width 150 height 38
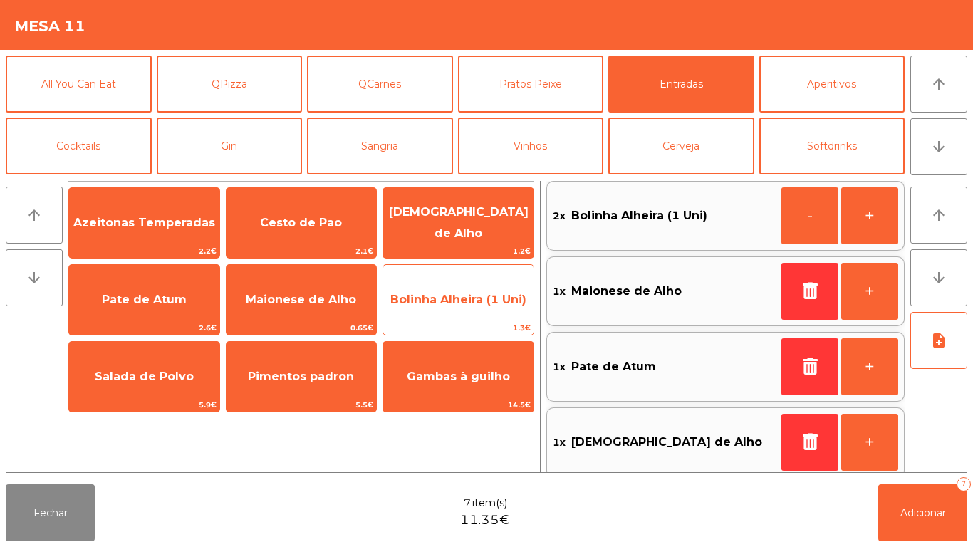
click at [456, 311] on span "Bolinha Alheira (1 Uni)" at bounding box center [458, 300] width 150 height 38
click at [462, 302] on span "Bolinha Alheira (1 Uni)" at bounding box center [458, 300] width 136 height 14
click at [467, 312] on span "Bolinha Alheira (1 Uni)" at bounding box center [458, 300] width 150 height 38
click at [468, 296] on span "Bolinha Alheira (1 Uni)" at bounding box center [458, 300] width 136 height 14
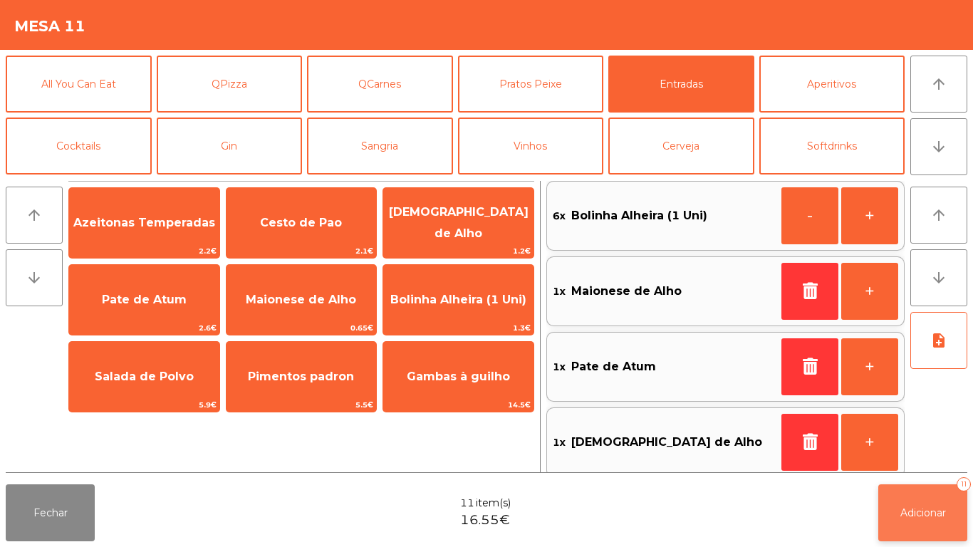
click at [913, 510] on span "Adicionar" at bounding box center [923, 512] width 46 height 13
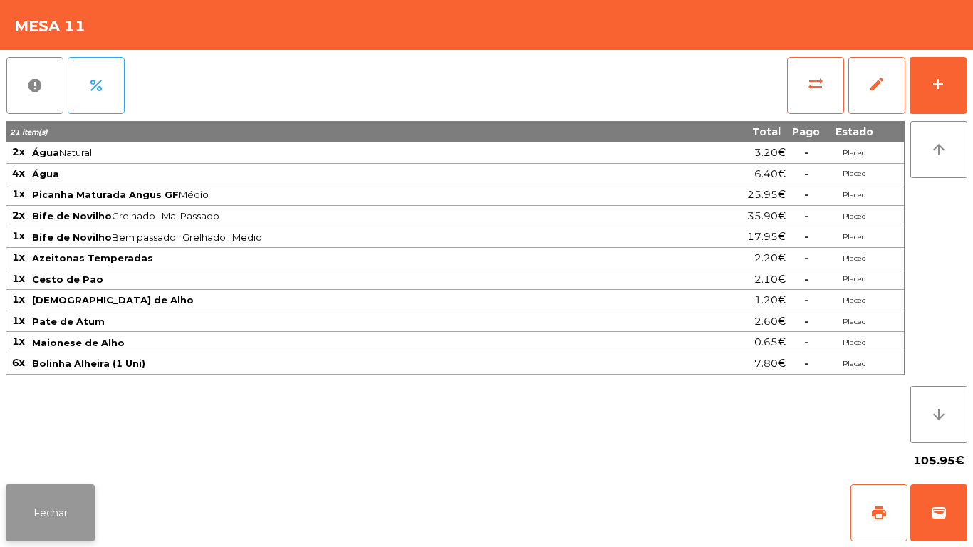
click at [75, 507] on button "Fechar" at bounding box center [50, 512] width 89 height 57
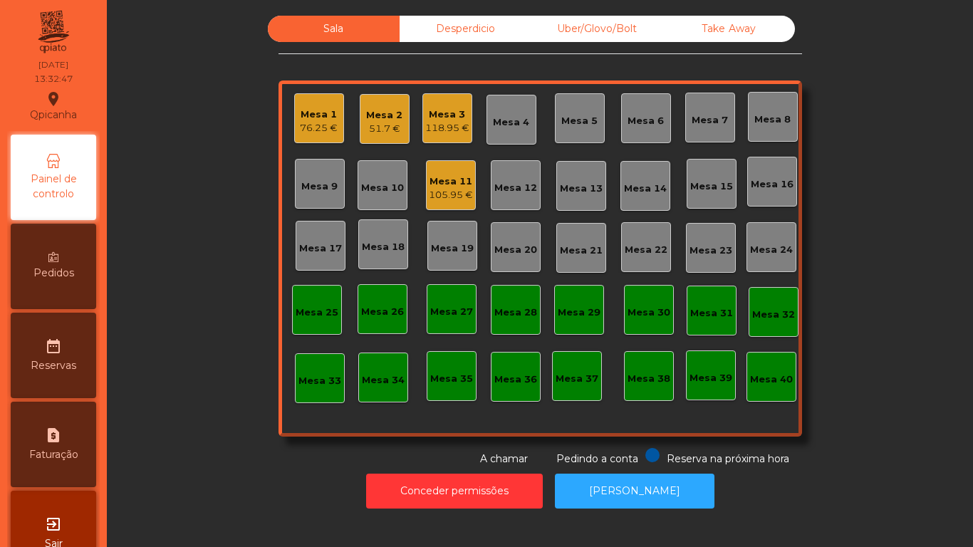
click at [86, 301] on div "Pedidos" at bounding box center [53, 266] width 85 height 85
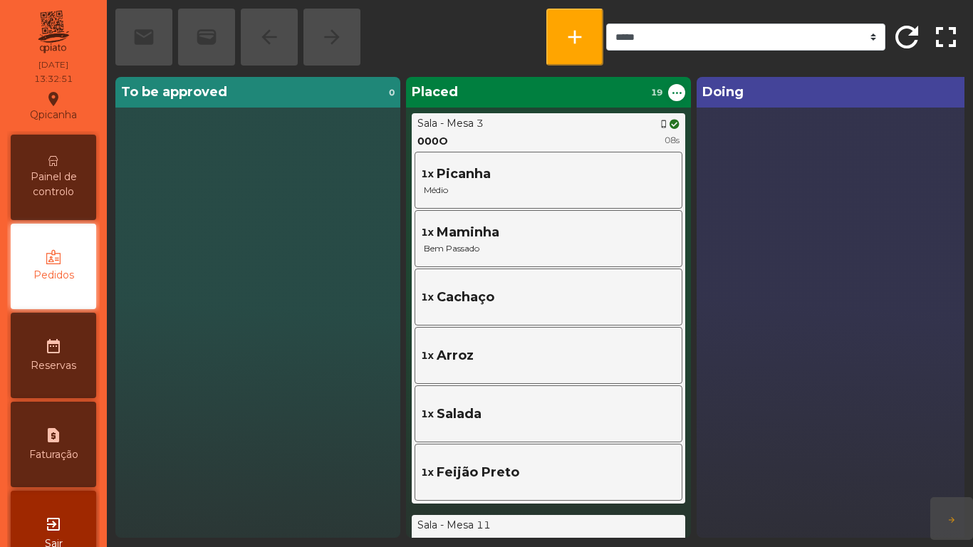
click at [68, 207] on div "Painel de controlo" at bounding box center [53, 177] width 85 height 85
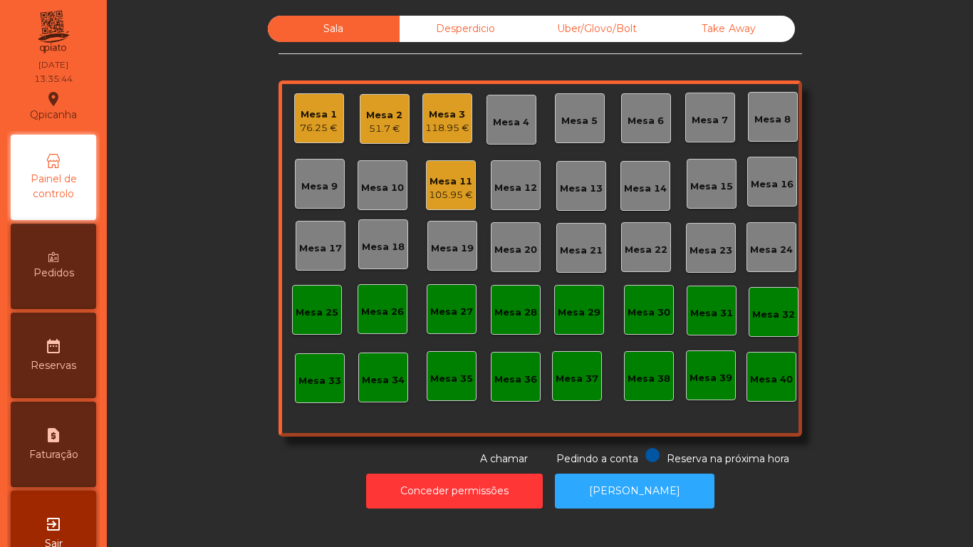
click at [447, 176] on div "Mesa 11" at bounding box center [451, 182] width 44 height 14
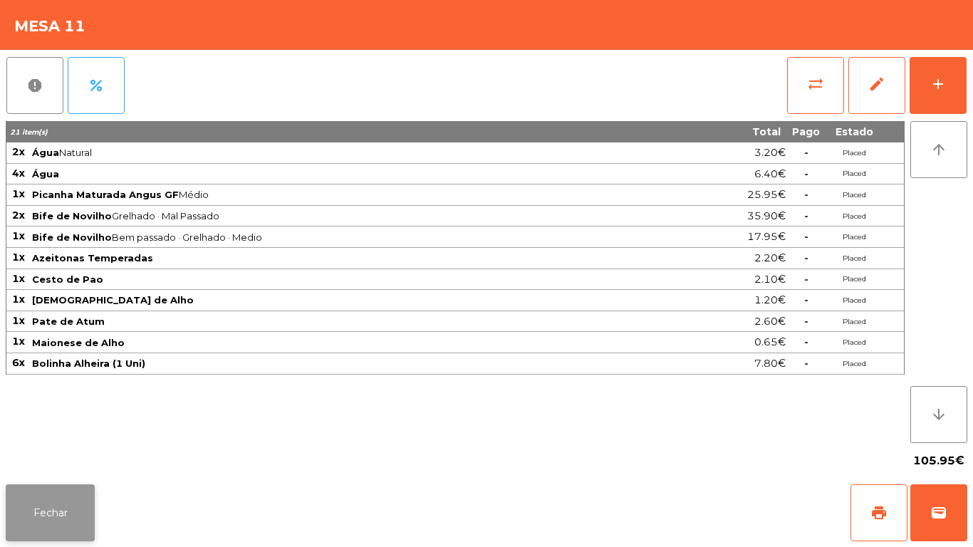
click at [87, 502] on button "Fechar" at bounding box center [50, 512] width 89 height 57
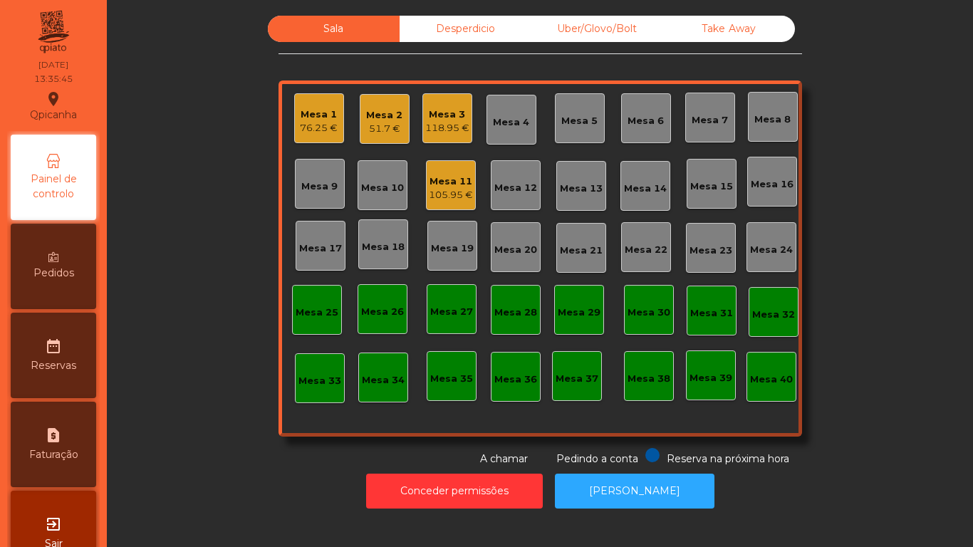
click at [700, 105] on div "Mesa 7" at bounding box center [710, 118] width 50 height 50
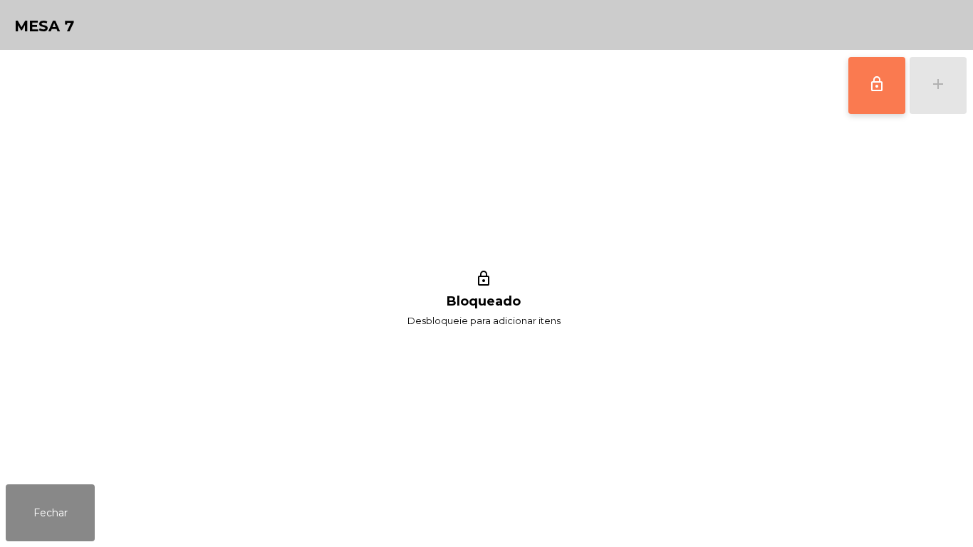
click at [861, 78] on button "lock_outline" at bounding box center [876, 85] width 57 height 57
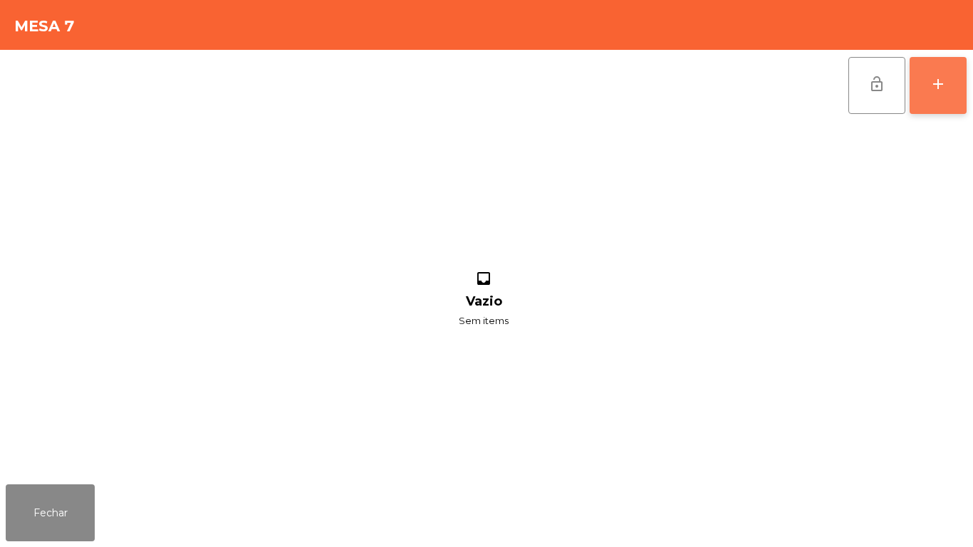
click at [934, 92] on div "add" at bounding box center [938, 84] width 17 height 17
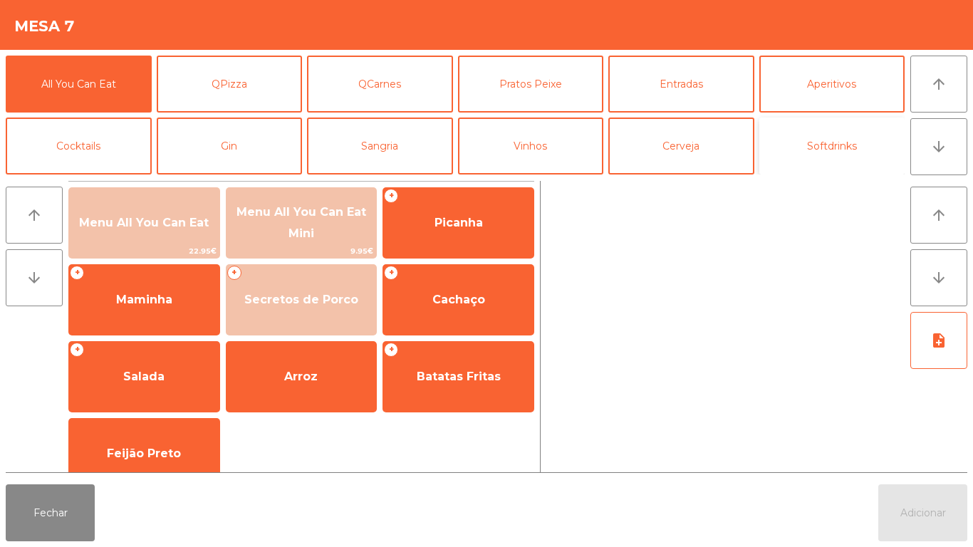
click at [828, 137] on button "Softdrinks" at bounding box center [832, 146] width 146 height 57
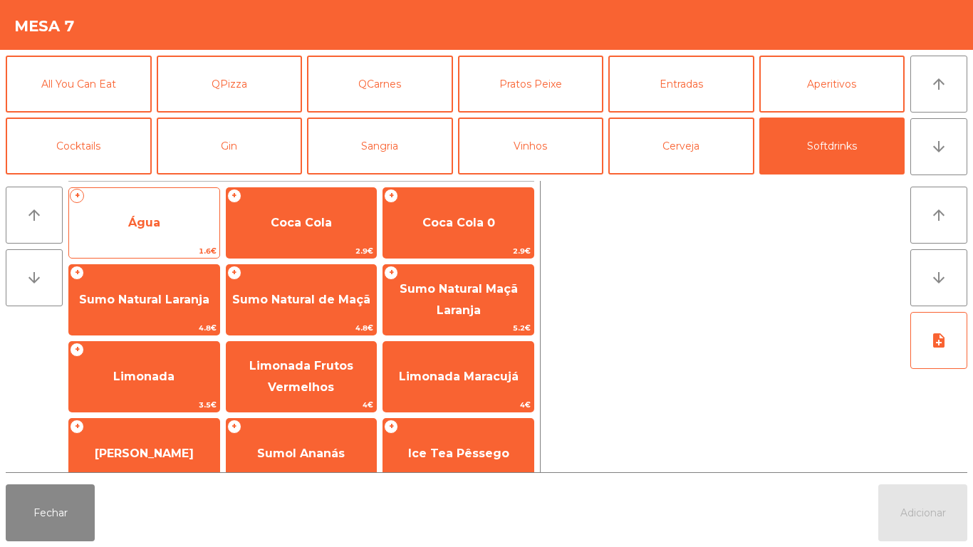
click at [147, 214] on span "Água" at bounding box center [144, 223] width 150 height 38
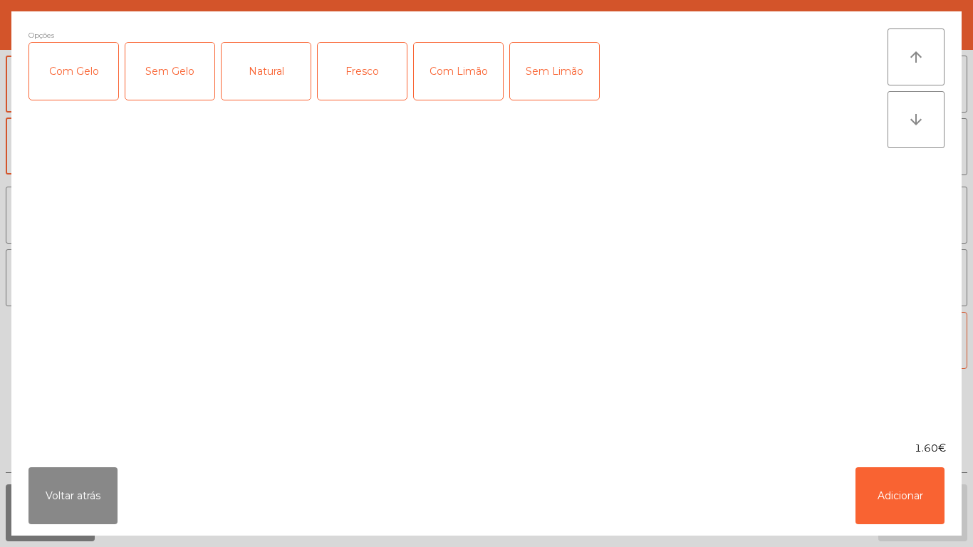
click at [351, 73] on div "Fresco" at bounding box center [362, 71] width 89 height 57
click at [890, 489] on button "Adicionar" at bounding box center [900, 495] width 89 height 57
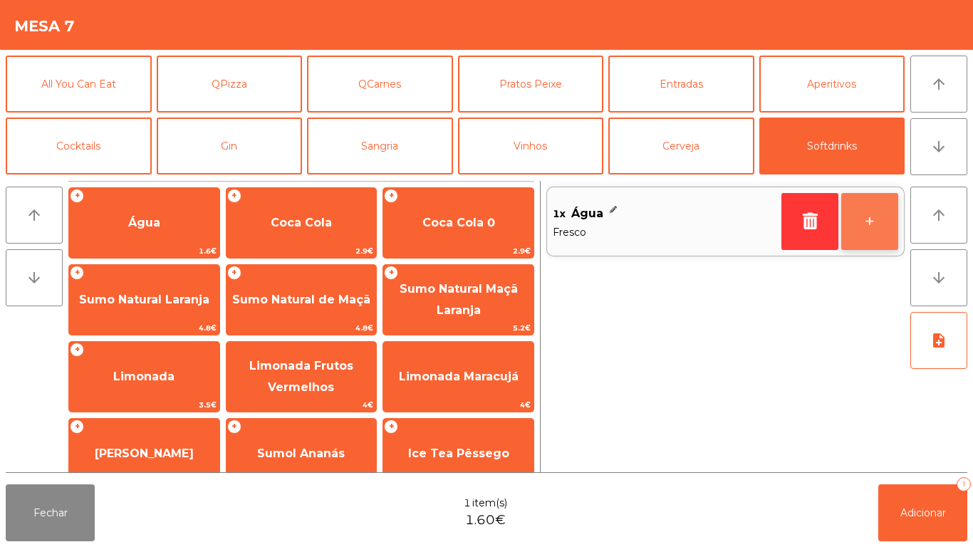
click at [862, 224] on button "+" at bounding box center [869, 221] width 57 height 57
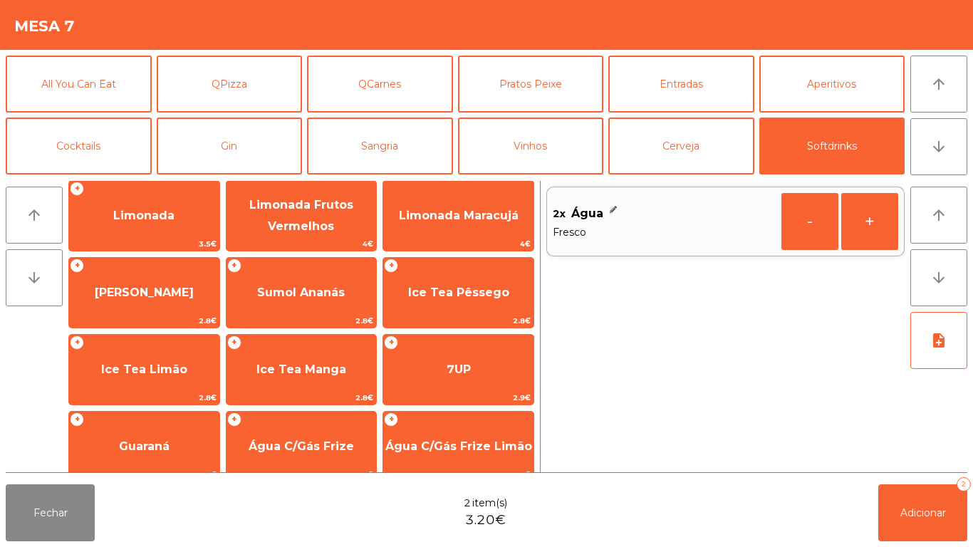
scroll to position [254, 0]
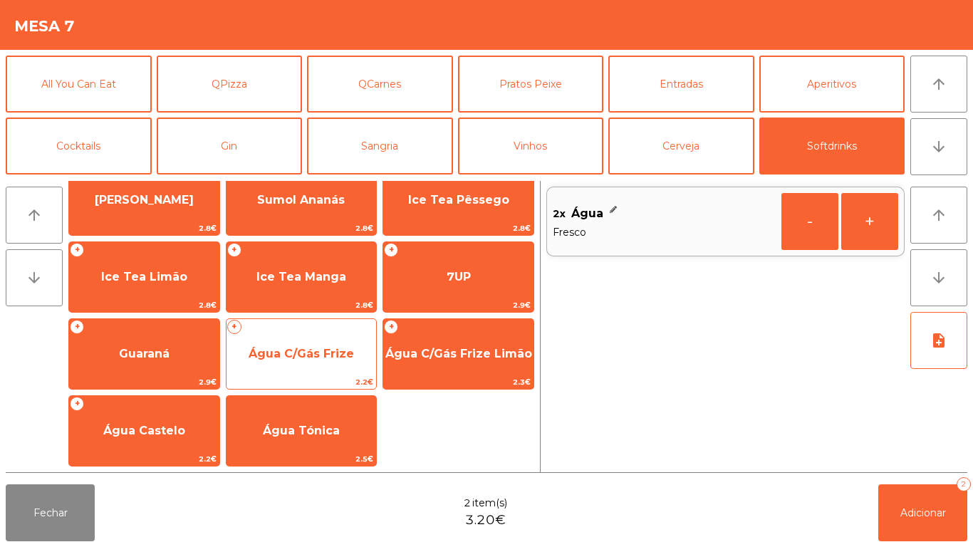
click at [329, 339] on span "Água C/Gás Frize" at bounding box center [302, 354] width 150 height 38
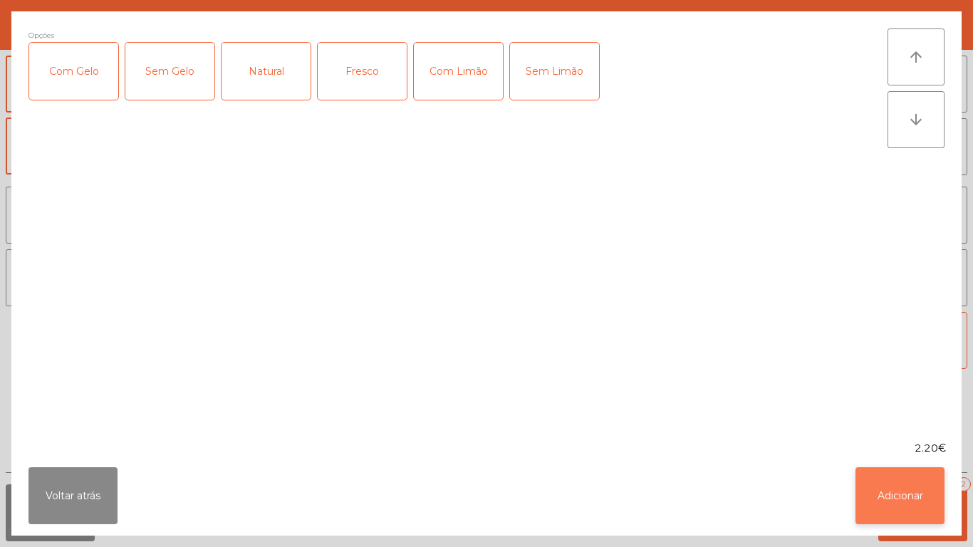
click at [899, 485] on button "Adicionar" at bounding box center [900, 495] width 89 height 57
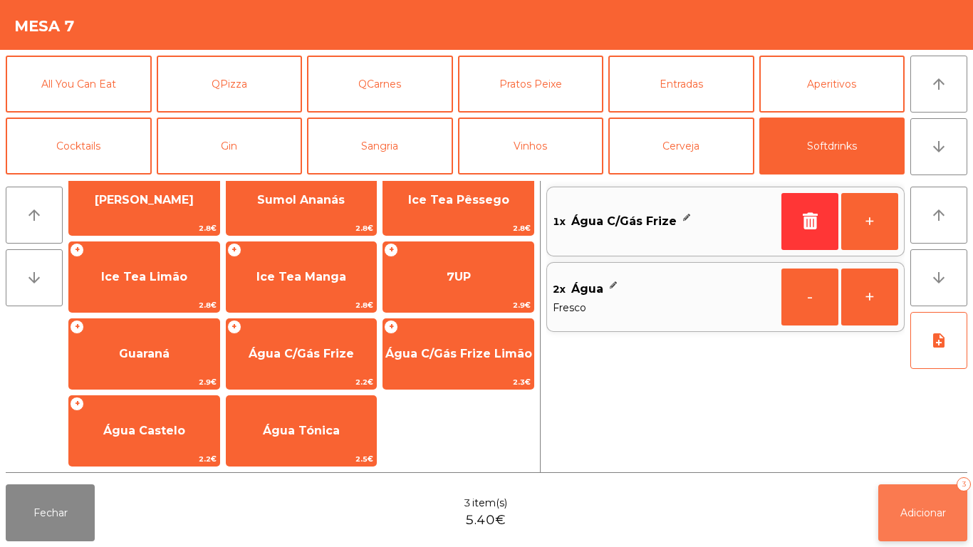
click at [918, 501] on button "Adicionar 3" at bounding box center [922, 512] width 89 height 57
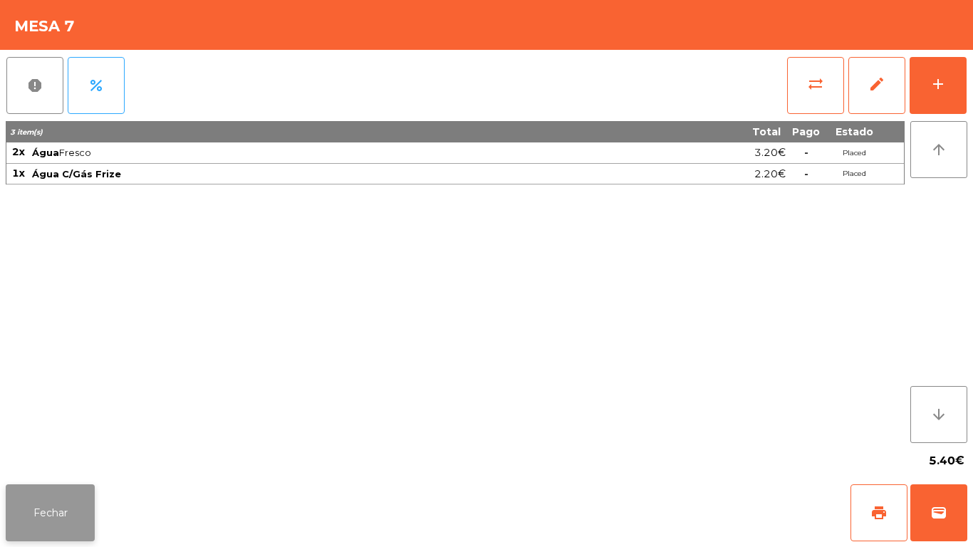
click at [80, 485] on button "Fechar" at bounding box center [50, 512] width 89 height 57
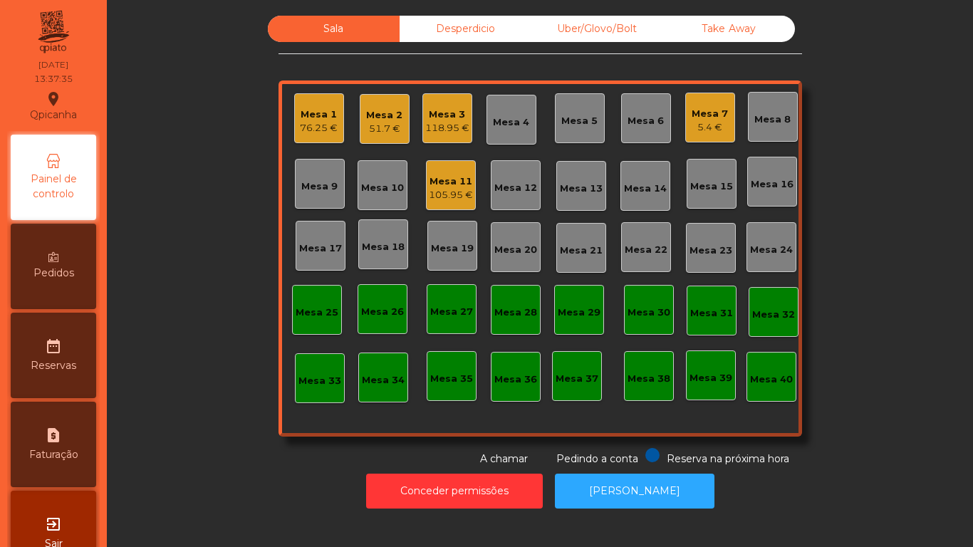
click at [446, 119] on div "Mesa 3" at bounding box center [447, 115] width 44 height 14
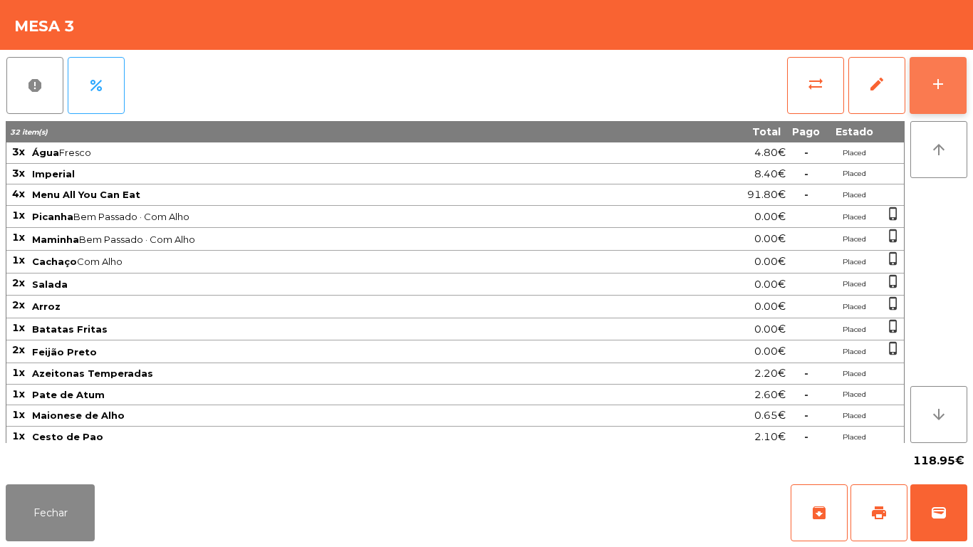
click at [919, 96] on button "add" at bounding box center [938, 85] width 57 height 57
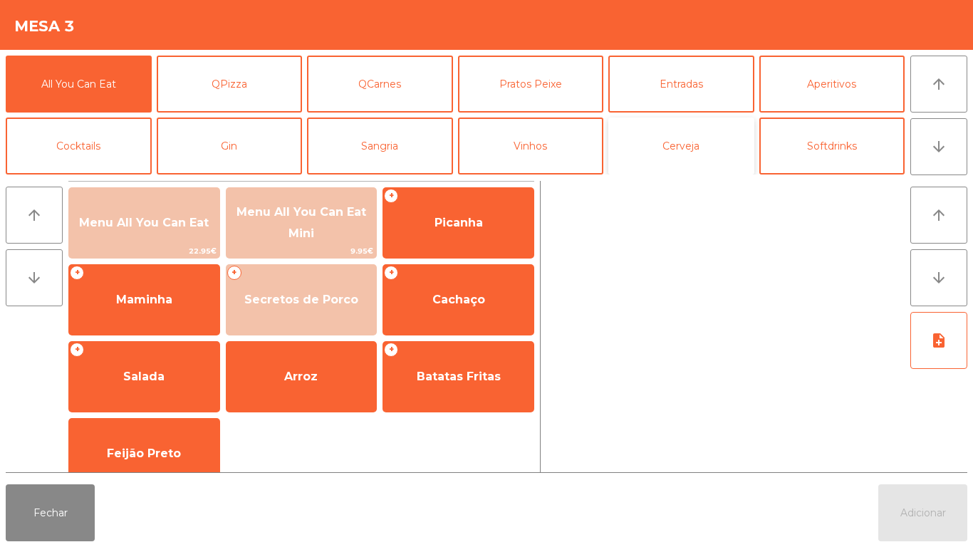
click at [677, 160] on button "Cerveja" at bounding box center [681, 146] width 146 height 57
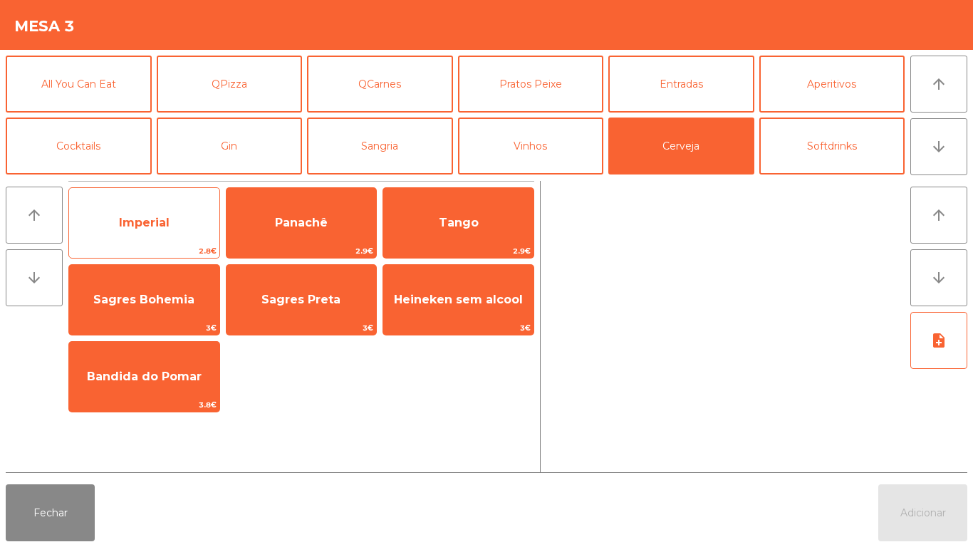
click at [163, 234] on span "Imperial" at bounding box center [144, 223] width 150 height 38
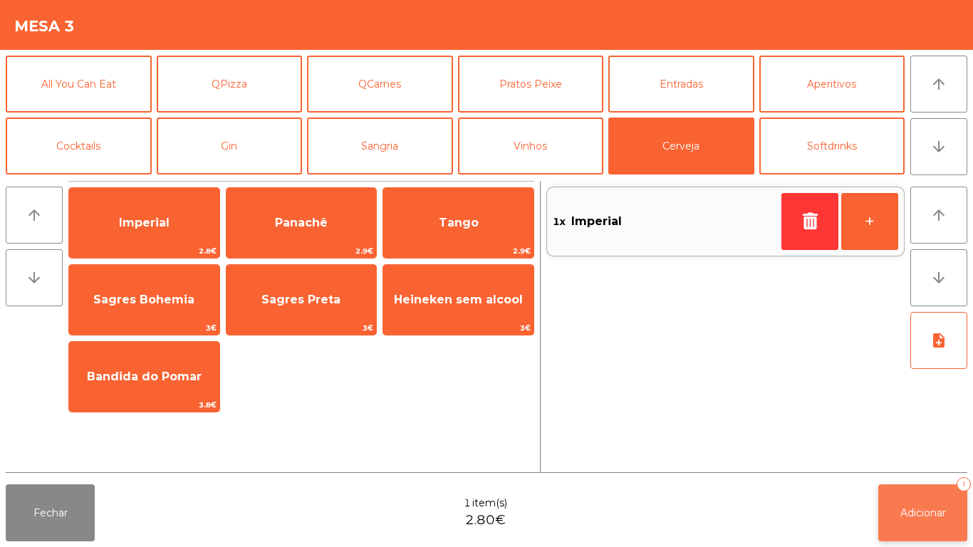
click at [920, 503] on button "Adicionar 1" at bounding box center [922, 512] width 89 height 57
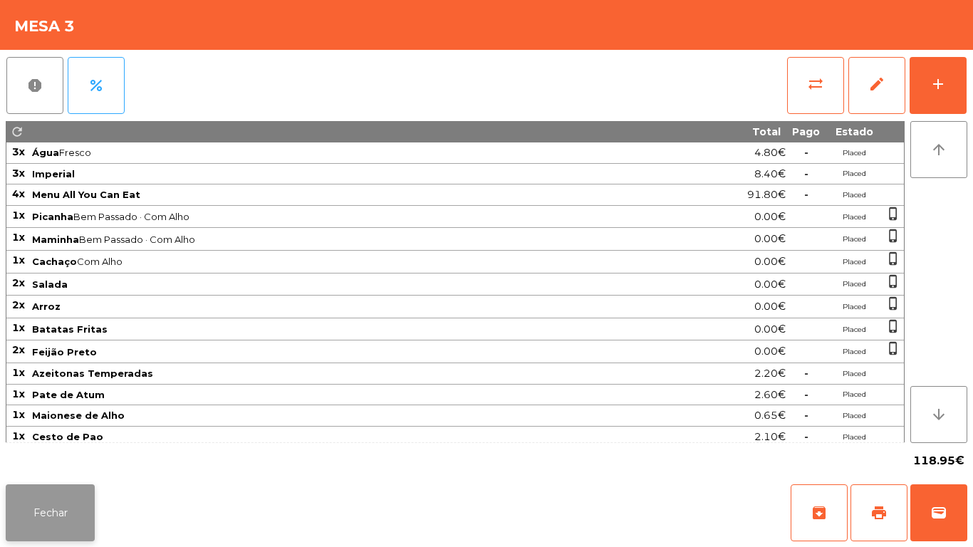
click at [94, 485] on button "Fechar" at bounding box center [50, 512] width 89 height 57
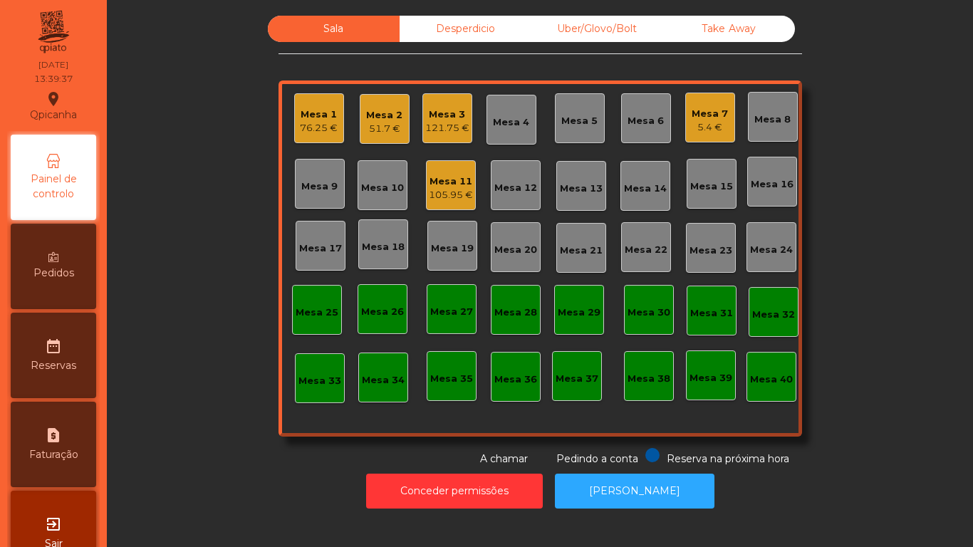
click at [83, 262] on div "Pedidos" at bounding box center [53, 266] width 85 height 85
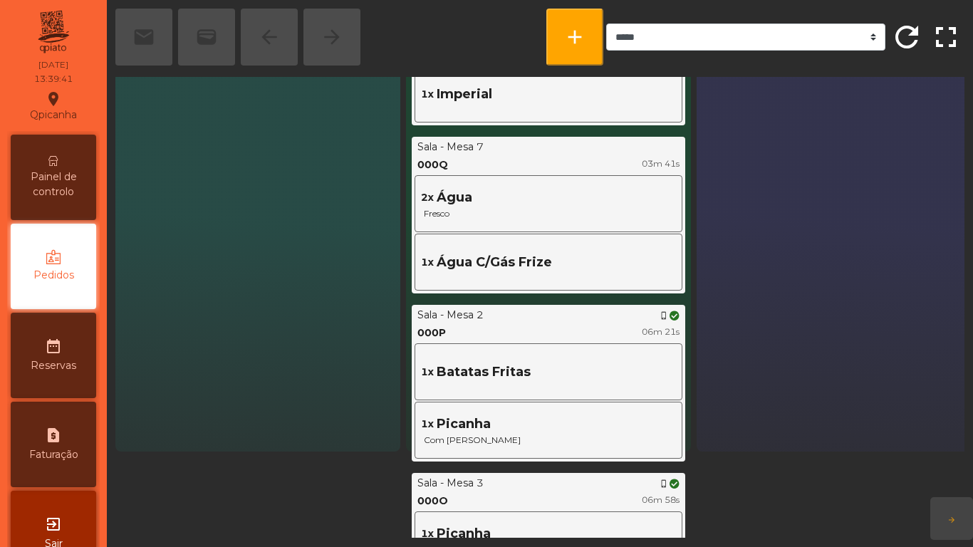
scroll to position [108, 0]
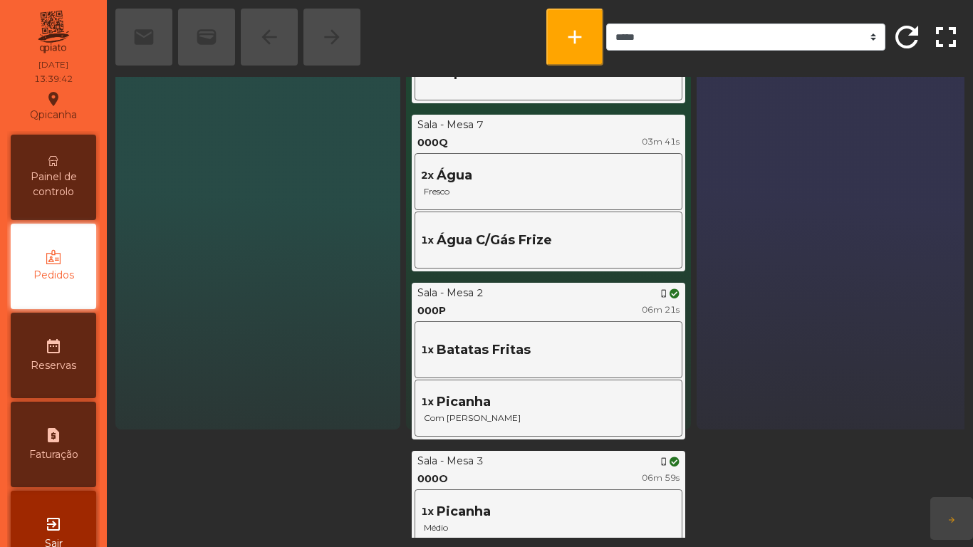
click at [80, 187] on span "Painel de controlo" at bounding box center [53, 185] width 78 height 30
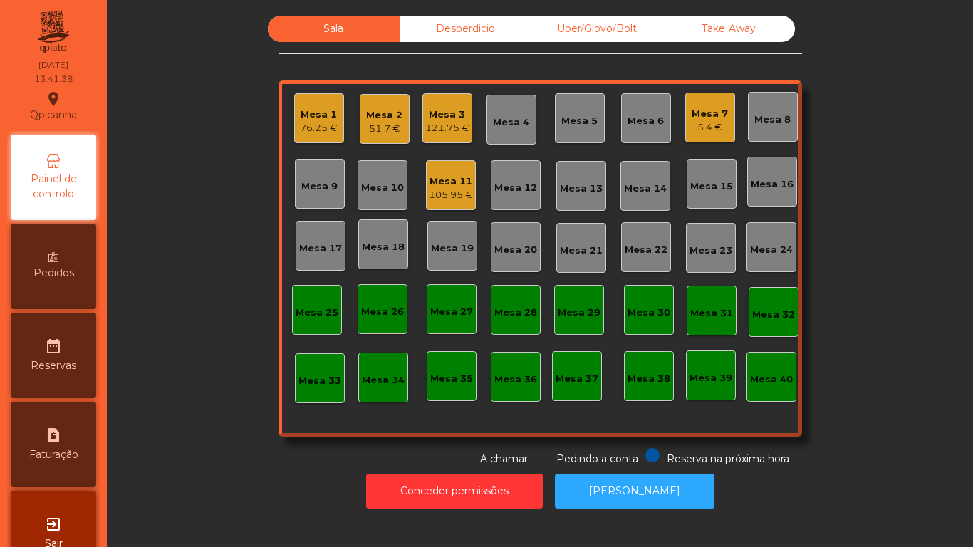
click at [702, 134] on div "5.4 €" at bounding box center [710, 127] width 36 height 14
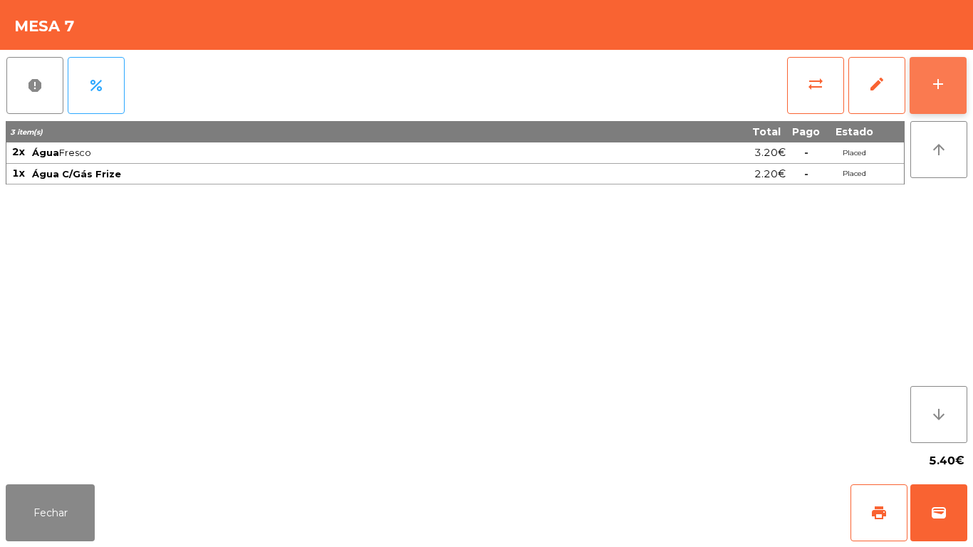
click at [931, 100] on button "add" at bounding box center [938, 85] width 57 height 57
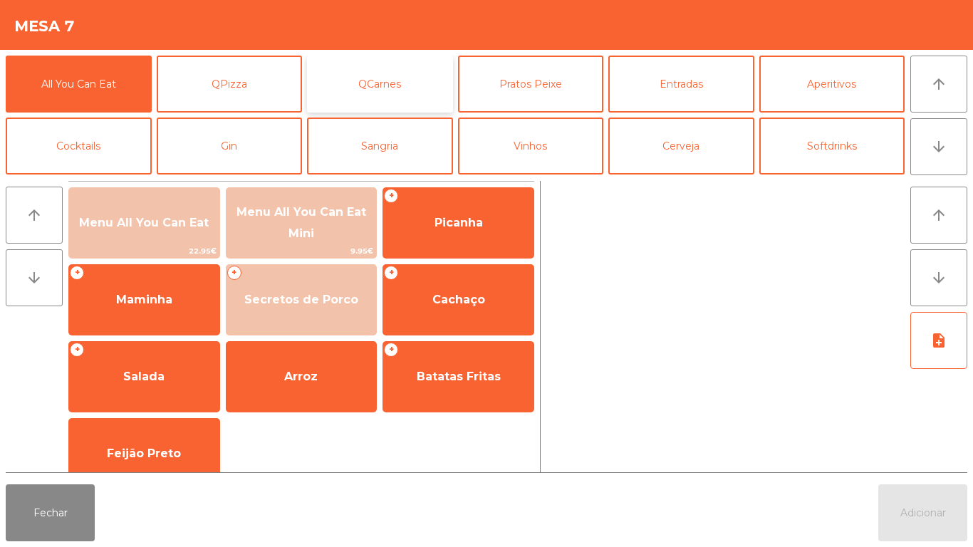
click at [427, 110] on button "QCarnes" at bounding box center [380, 84] width 146 height 57
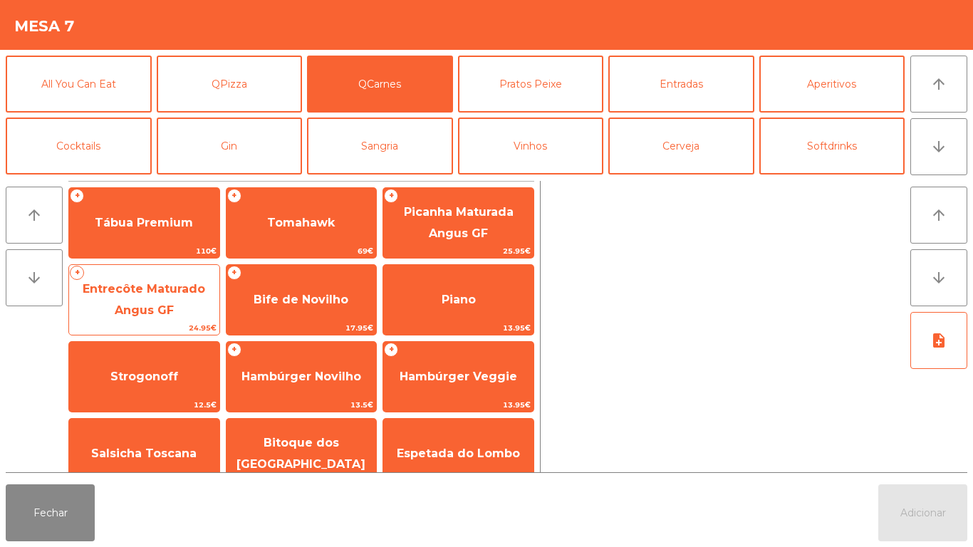
click at [201, 313] on span "Entrecôte Maturado Angus GF" at bounding box center [144, 300] width 150 height 61
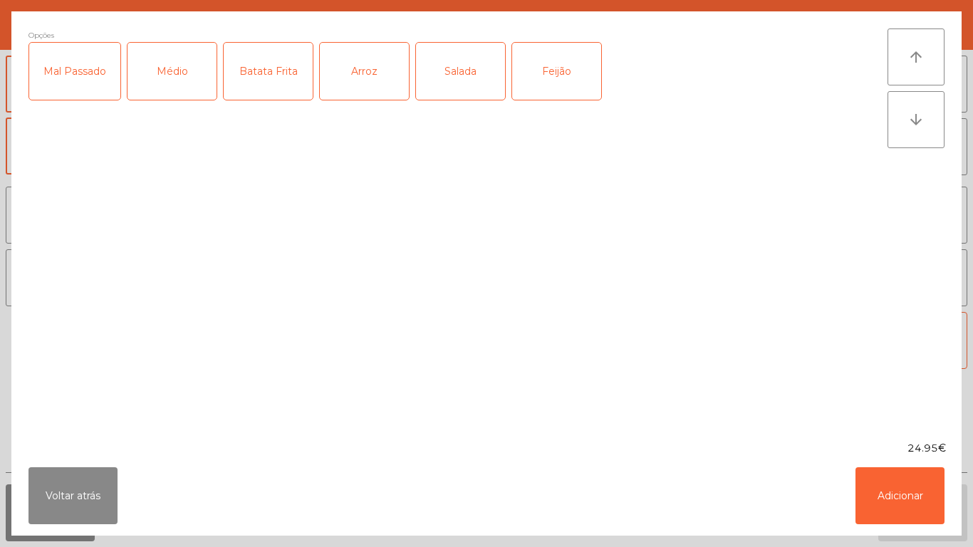
click at [208, 88] on div "Médio" at bounding box center [172, 71] width 89 height 57
click at [363, 88] on div "Arroz" at bounding box center [364, 71] width 89 height 57
click at [281, 89] on div "Batata Frita" at bounding box center [268, 71] width 89 height 57
click at [890, 497] on button "Adicionar" at bounding box center [900, 495] width 89 height 57
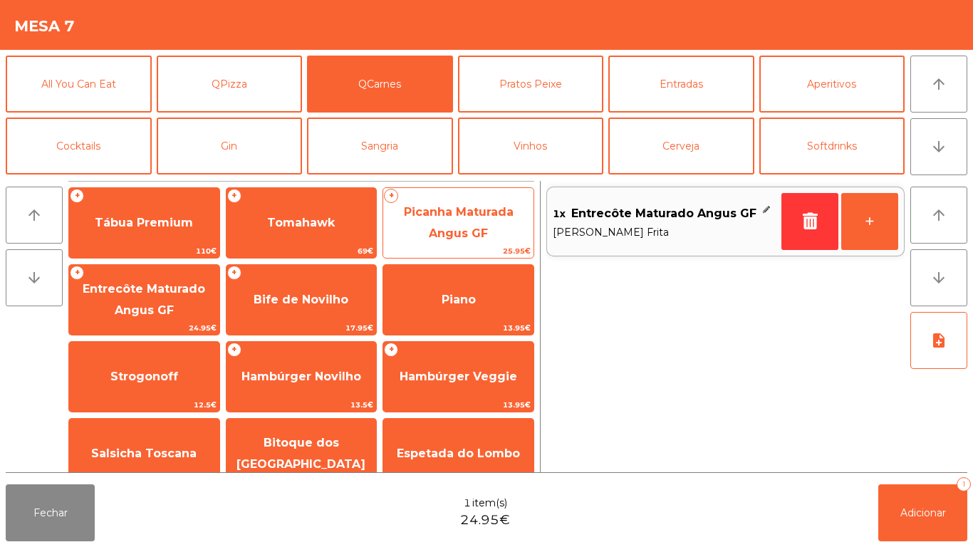
click at [493, 239] on span "Picanha Maturada Angus GF" at bounding box center [458, 223] width 150 height 61
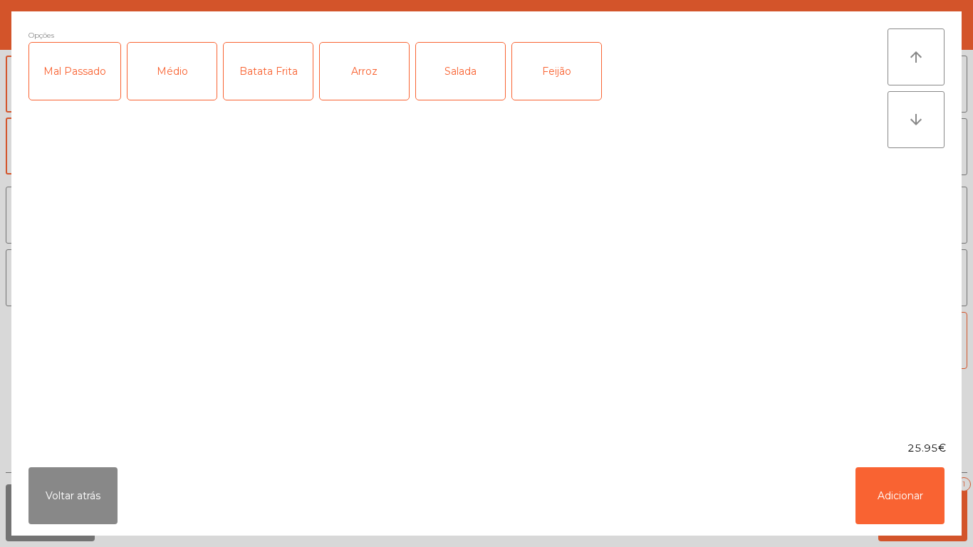
click at [182, 73] on div "Médio" at bounding box center [172, 71] width 89 height 57
click at [279, 75] on div "Batata Frita" at bounding box center [268, 71] width 89 height 57
click at [346, 86] on div "Arroz" at bounding box center [364, 71] width 89 height 57
click at [878, 494] on button "Adicionar" at bounding box center [900, 495] width 89 height 57
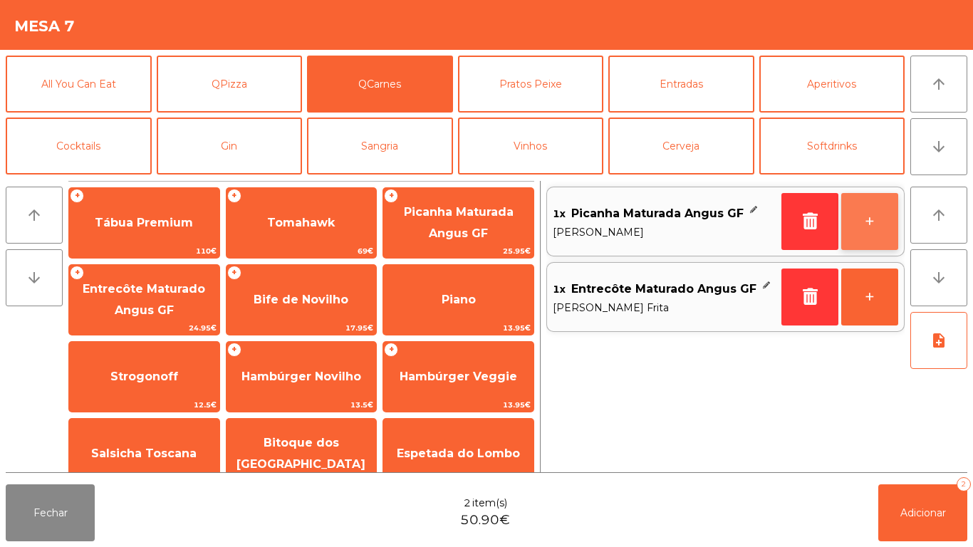
click at [849, 224] on button "+" at bounding box center [869, 221] width 57 height 57
click at [670, 227] on span "[PERSON_NAME]" at bounding box center [664, 232] width 223 height 16
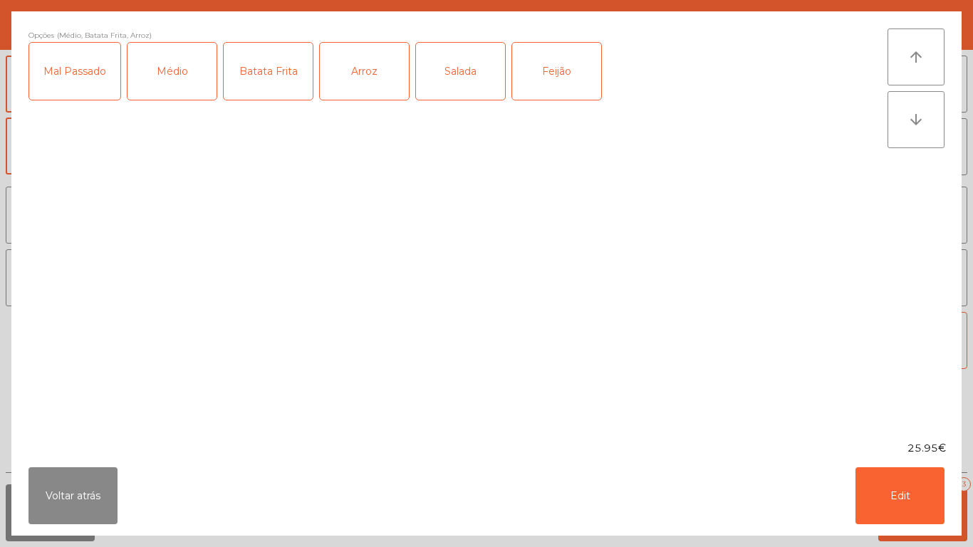
click at [367, 81] on div "Arroz" at bounding box center [364, 71] width 89 height 57
click at [271, 82] on div "Batata Frita" at bounding box center [268, 71] width 89 height 57
click at [903, 469] on button "Edit" at bounding box center [900, 495] width 89 height 57
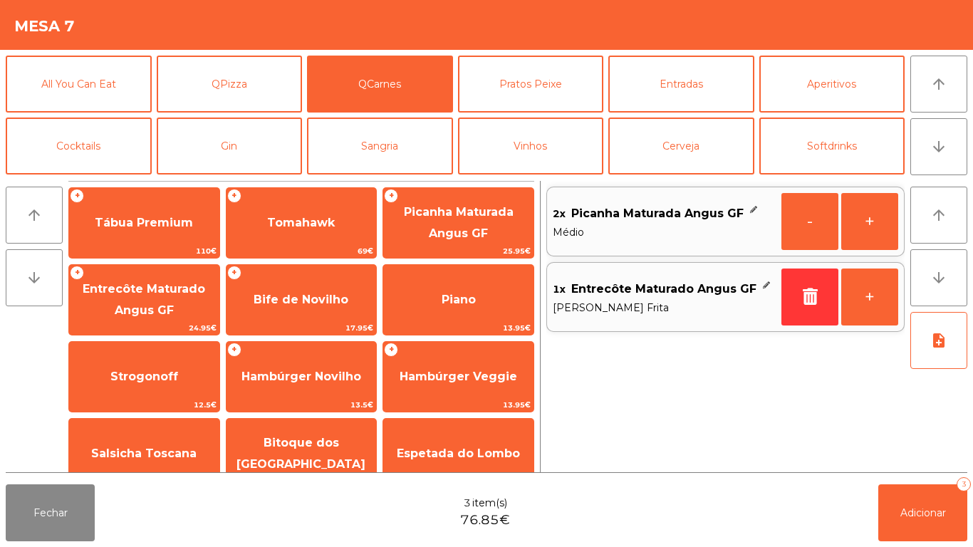
click at [671, 286] on span "Entrecôte Maturado Angus GF" at bounding box center [663, 289] width 185 height 21
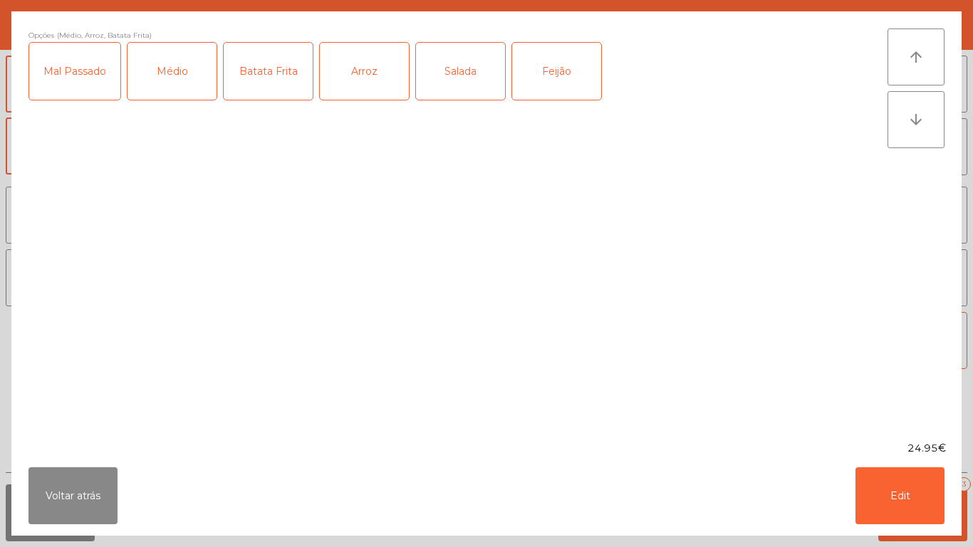
click at [360, 83] on div "Arroz" at bounding box center [364, 71] width 89 height 57
click at [261, 73] on div "Batata Frita" at bounding box center [268, 71] width 89 height 57
click at [897, 511] on button "Edit" at bounding box center [900, 495] width 89 height 57
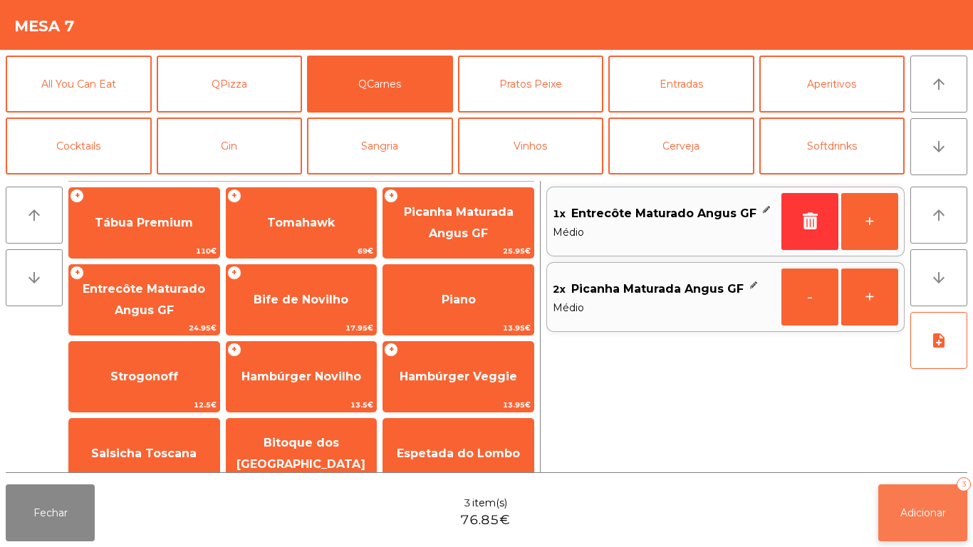
click at [913, 511] on span "Adicionar" at bounding box center [923, 512] width 46 height 13
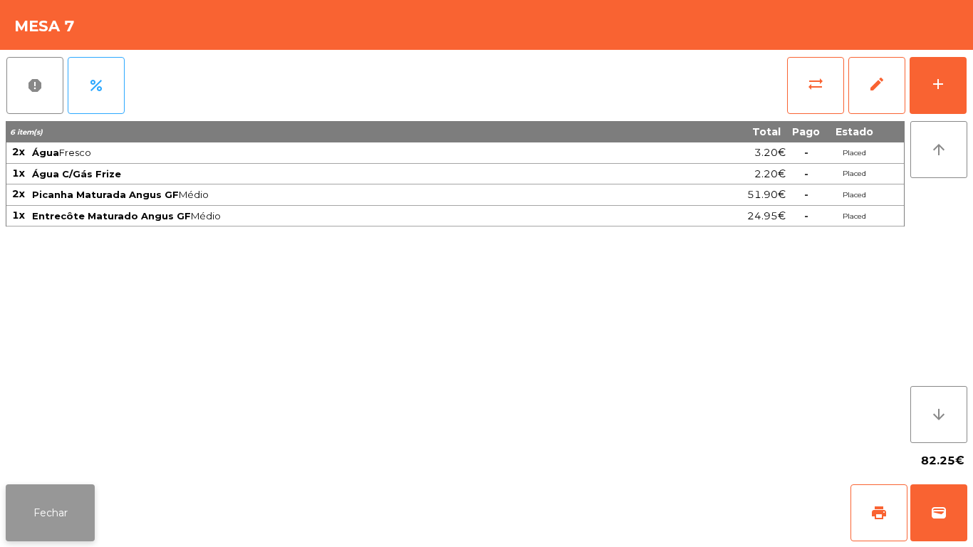
click at [53, 500] on button "Fechar" at bounding box center [50, 512] width 89 height 57
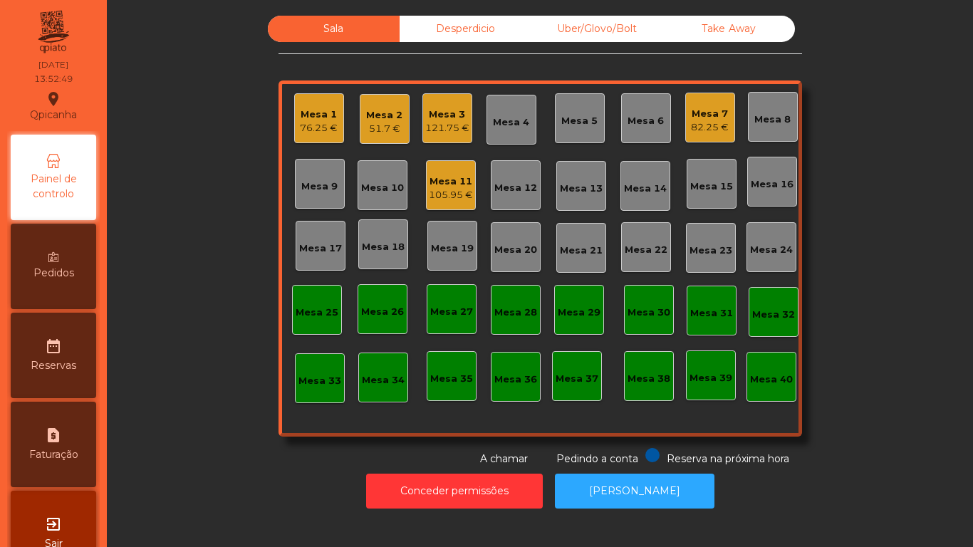
click at [699, 130] on div "82.25 €" at bounding box center [710, 127] width 38 height 14
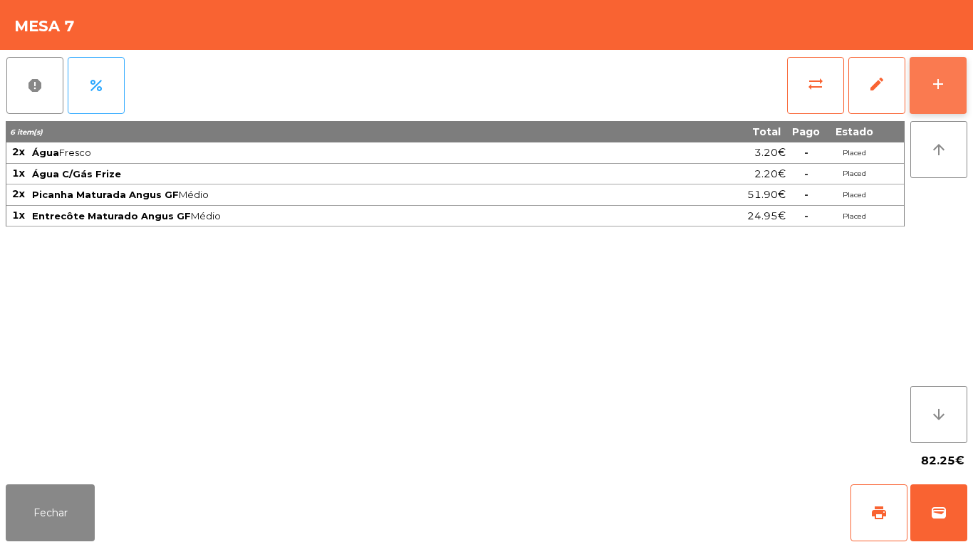
click at [940, 90] on div "add" at bounding box center [938, 84] width 17 height 17
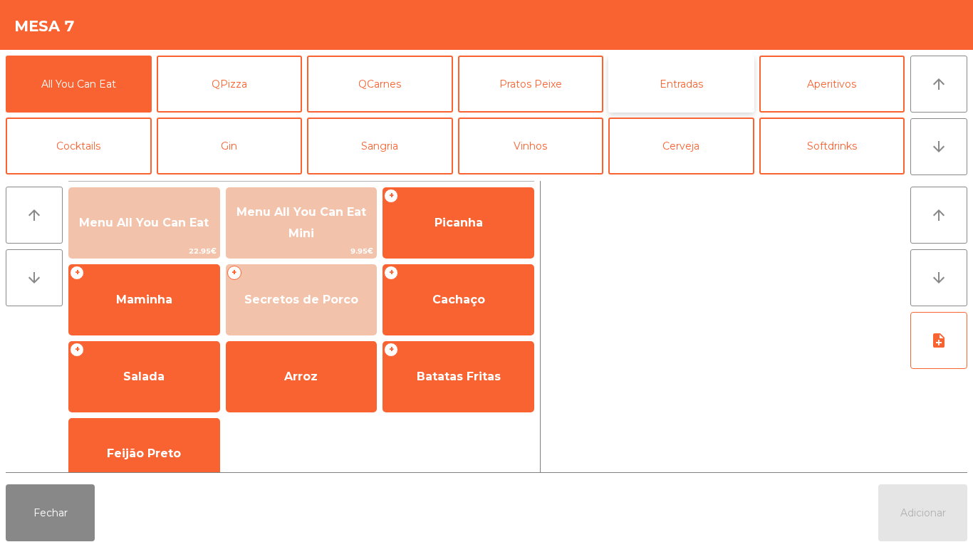
click at [686, 94] on button "Entradas" at bounding box center [681, 84] width 146 height 57
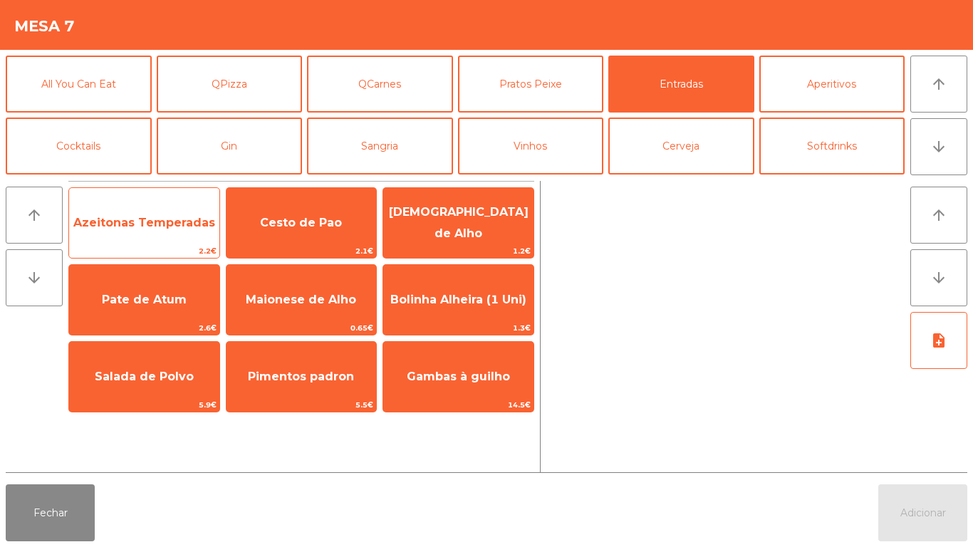
click at [164, 219] on span "Azeitonas Temperadas" at bounding box center [144, 223] width 142 height 14
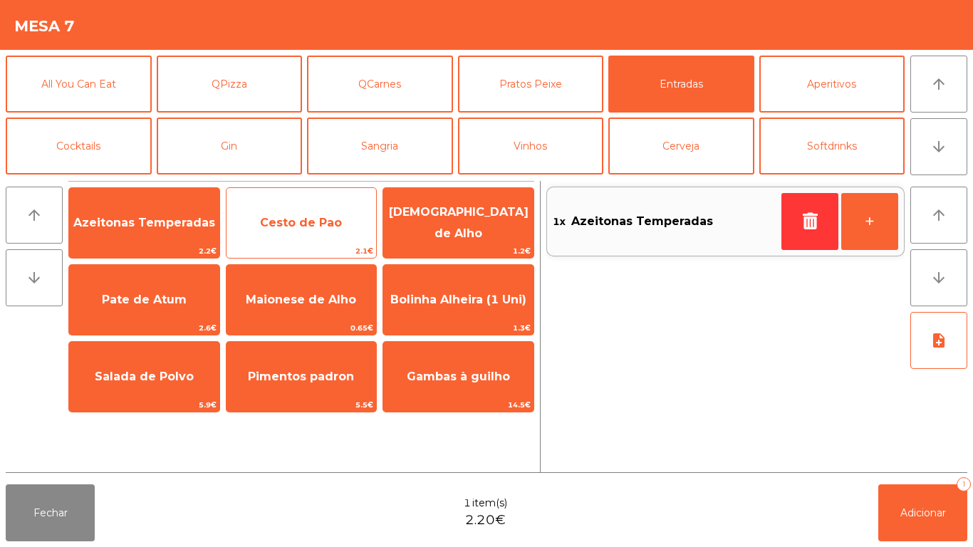
click at [308, 226] on span "Cesto de Pao" at bounding box center [301, 223] width 82 height 14
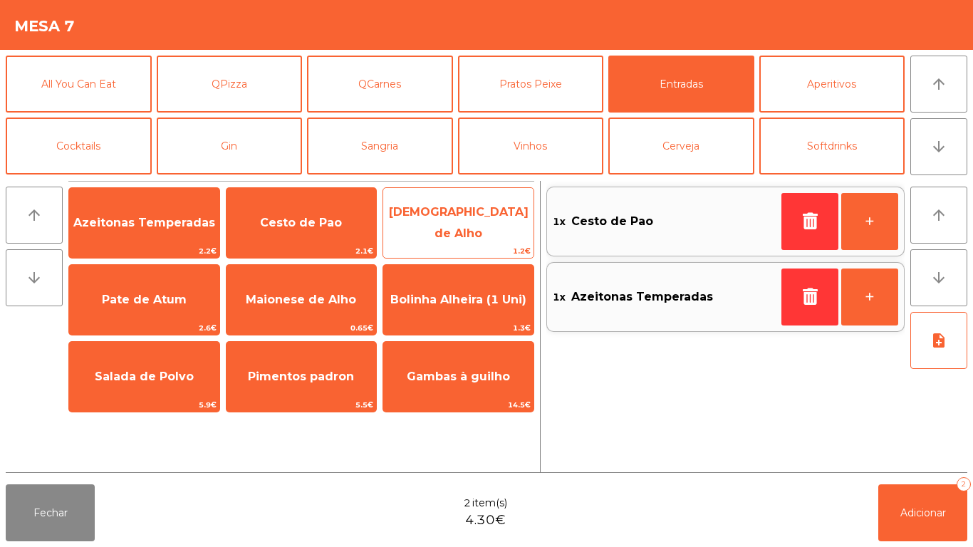
click at [471, 217] on span "[DEMOGRAPHIC_DATA] de Alho" at bounding box center [459, 222] width 140 height 35
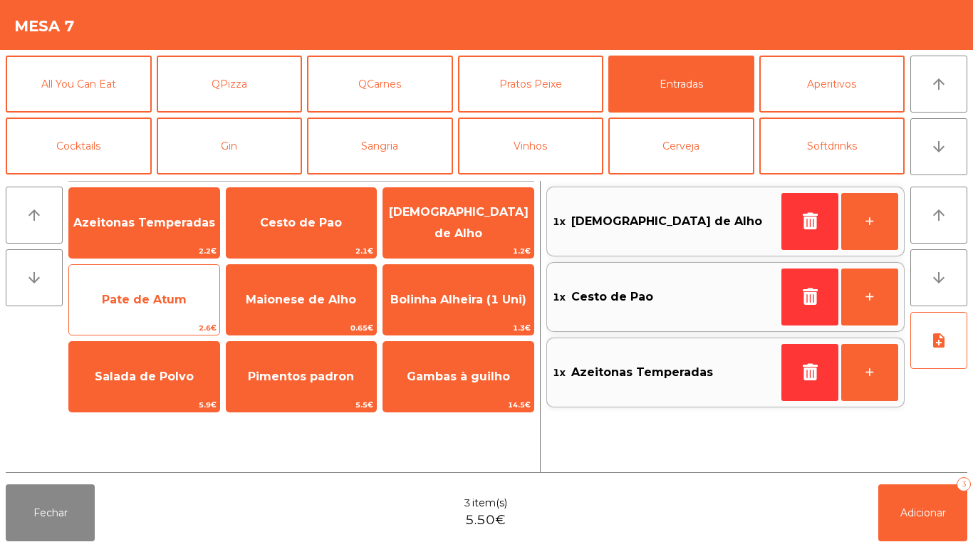
click at [182, 293] on span "Pate de Atum" at bounding box center [144, 300] width 85 height 14
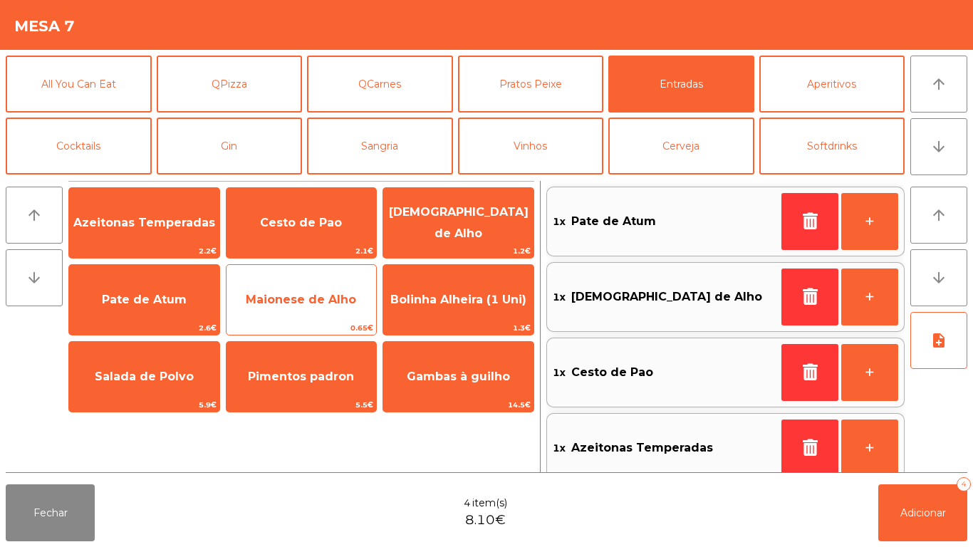
click at [311, 313] on span "Maionese de Alho" at bounding box center [302, 300] width 150 height 38
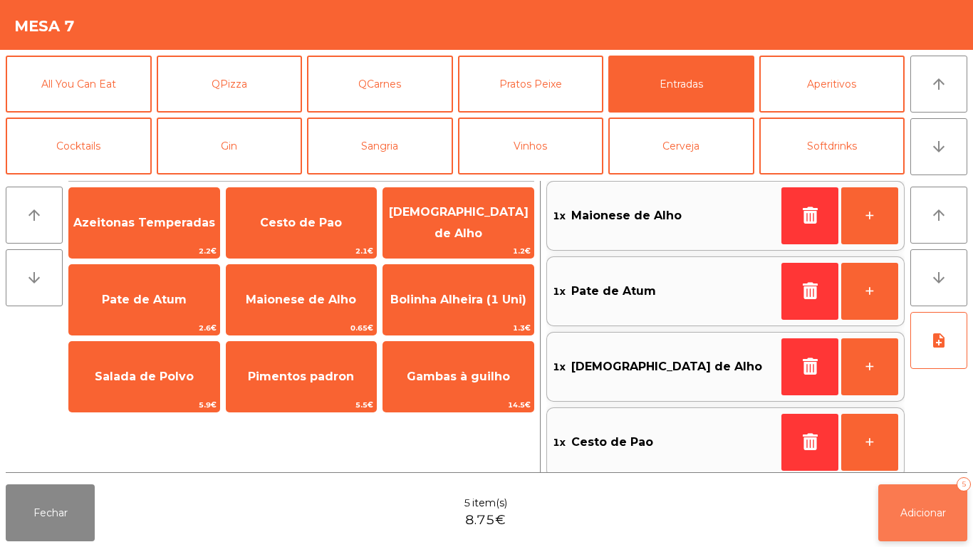
click at [916, 511] on span "Adicionar" at bounding box center [923, 512] width 46 height 13
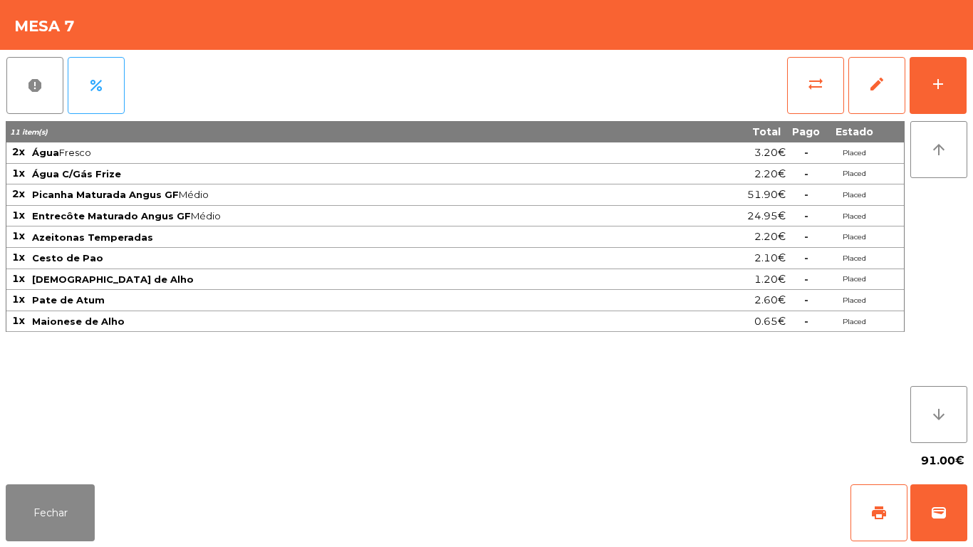
click at [53, 472] on div "91.00€" at bounding box center [487, 461] width 962 height 36
click at [73, 494] on button "Fechar" at bounding box center [50, 512] width 89 height 57
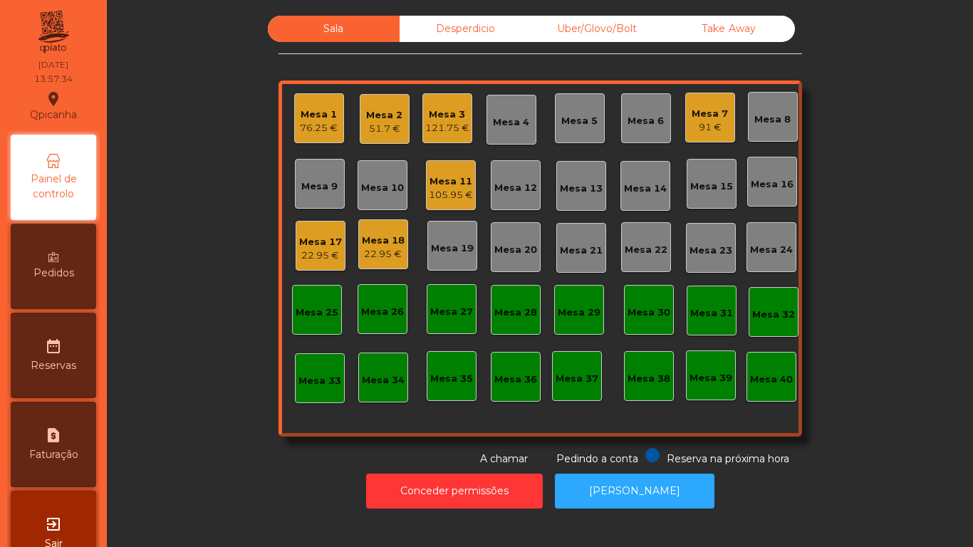
click at [425, 132] on div "121.75 €" at bounding box center [447, 128] width 44 height 14
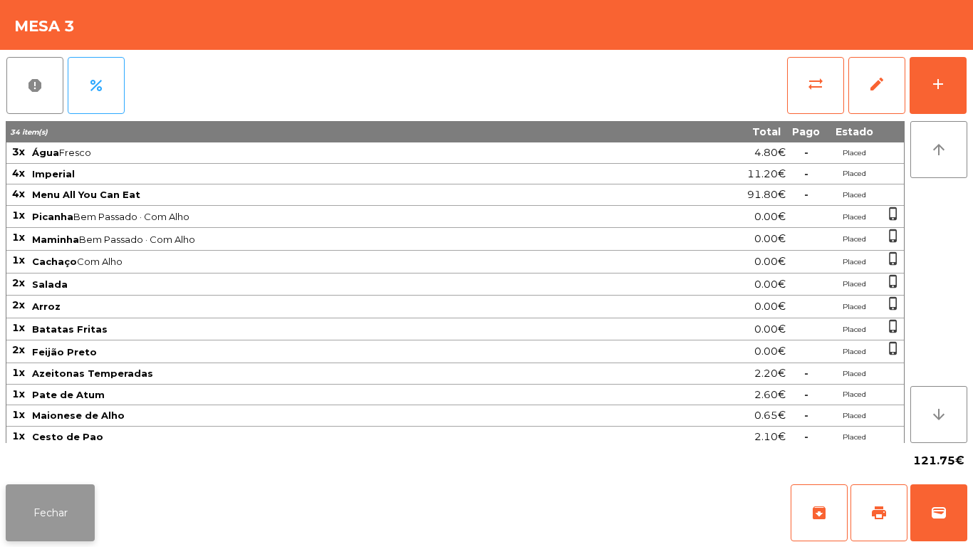
click at [73, 499] on button "Fechar" at bounding box center [50, 512] width 89 height 57
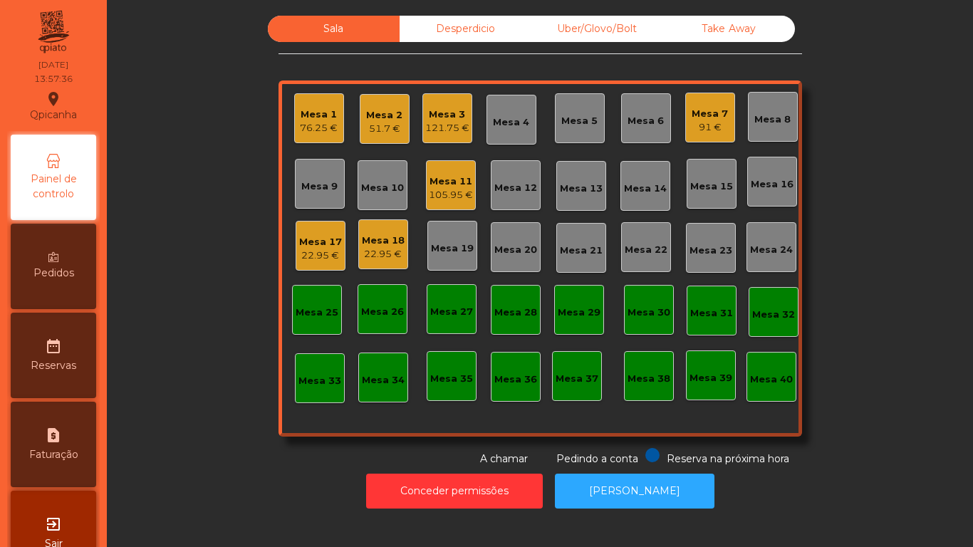
click at [380, 118] on div "Mesa 2" at bounding box center [384, 115] width 36 height 14
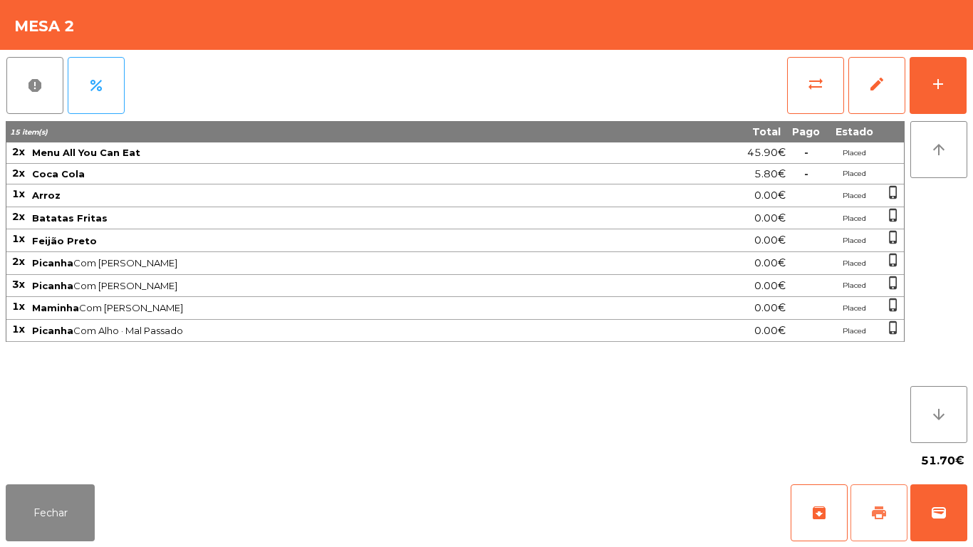
click at [871, 509] on span "print" at bounding box center [879, 512] width 17 height 17
click at [69, 487] on button "Fechar" at bounding box center [50, 512] width 89 height 57
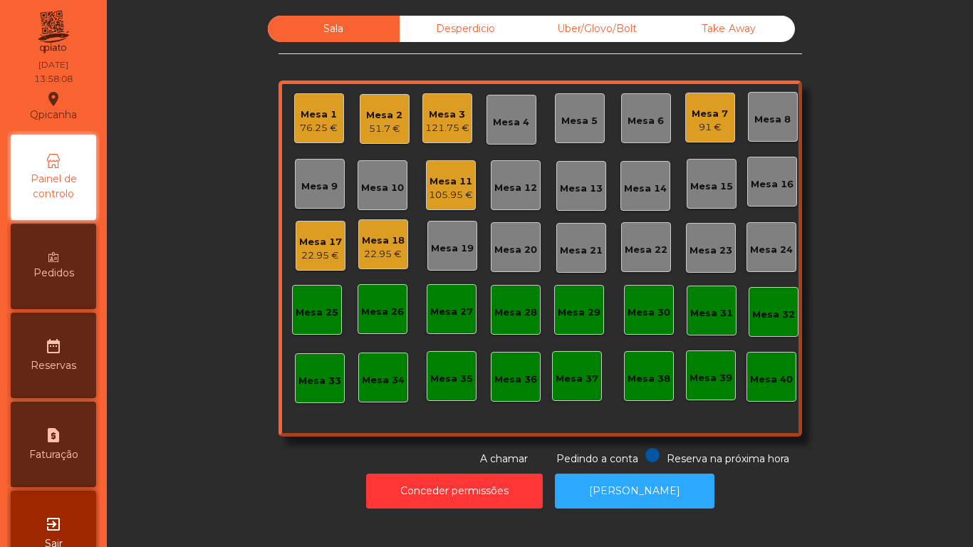
click at [319, 129] on div "76.25 €" at bounding box center [319, 128] width 38 height 14
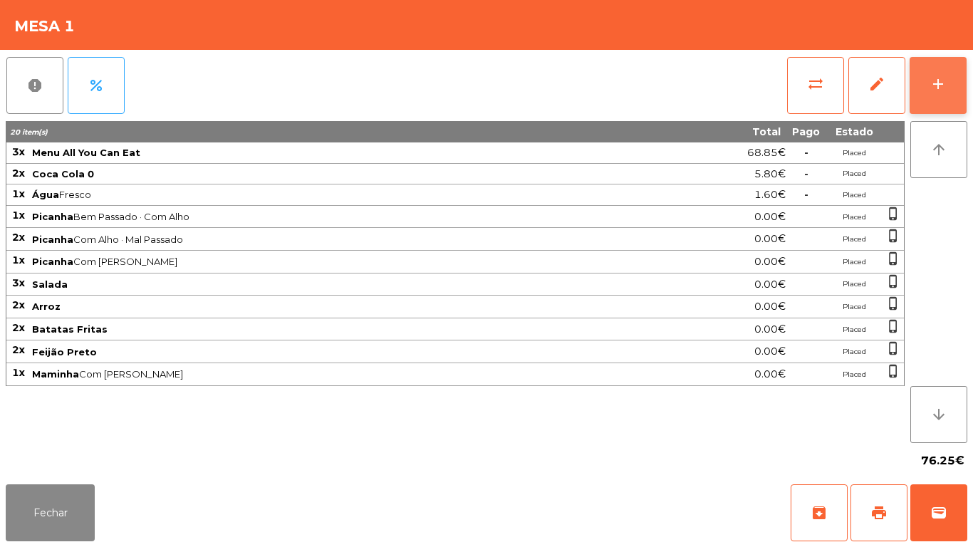
click at [925, 76] on button "add" at bounding box center [938, 85] width 57 height 57
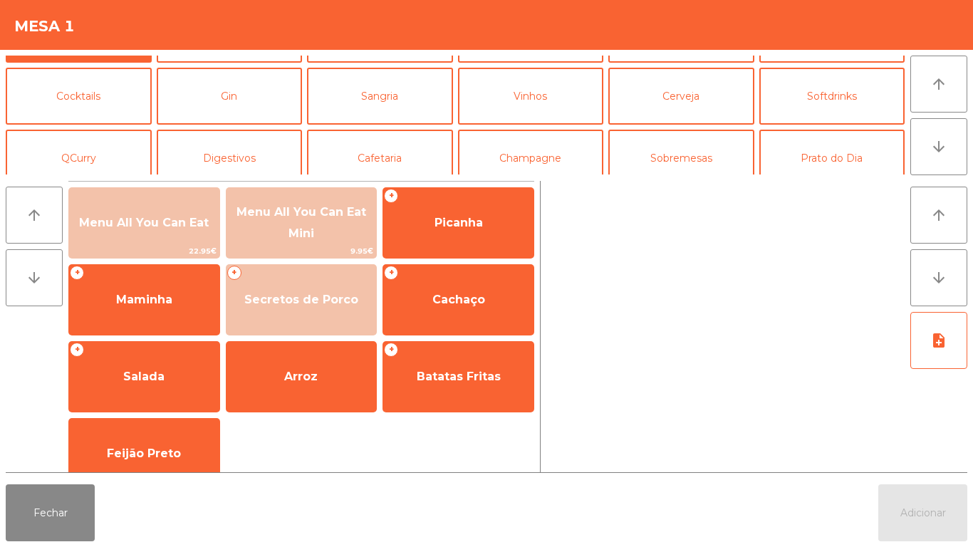
scroll to position [55, 0]
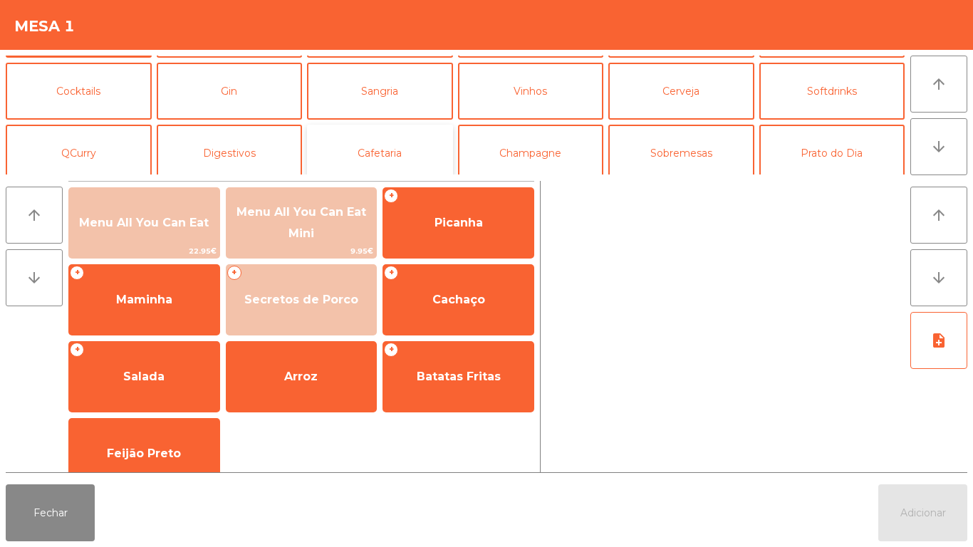
click at [410, 160] on button "Cafetaria" at bounding box center [380, 153] width 146 height 57
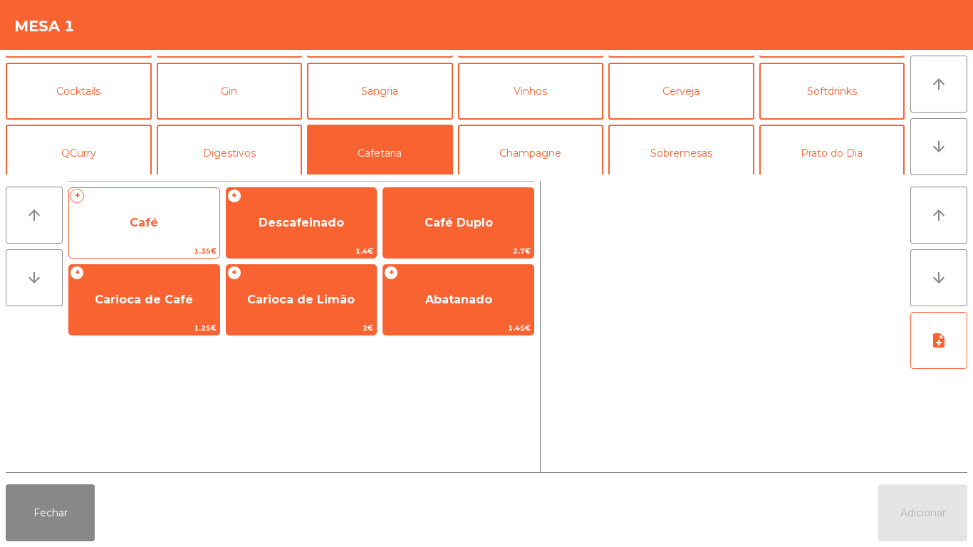
click at [172, 237] on span "Café" at bounding box center [144, 223] width 150 height 38
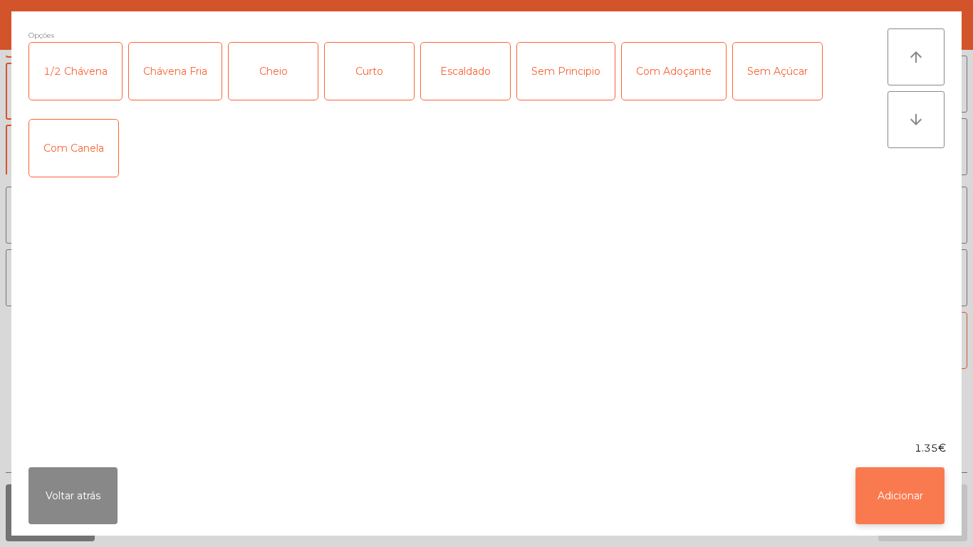
click at [885, 482] on button "Adicionar" at bounding box center [900, 495] width 89 height 57
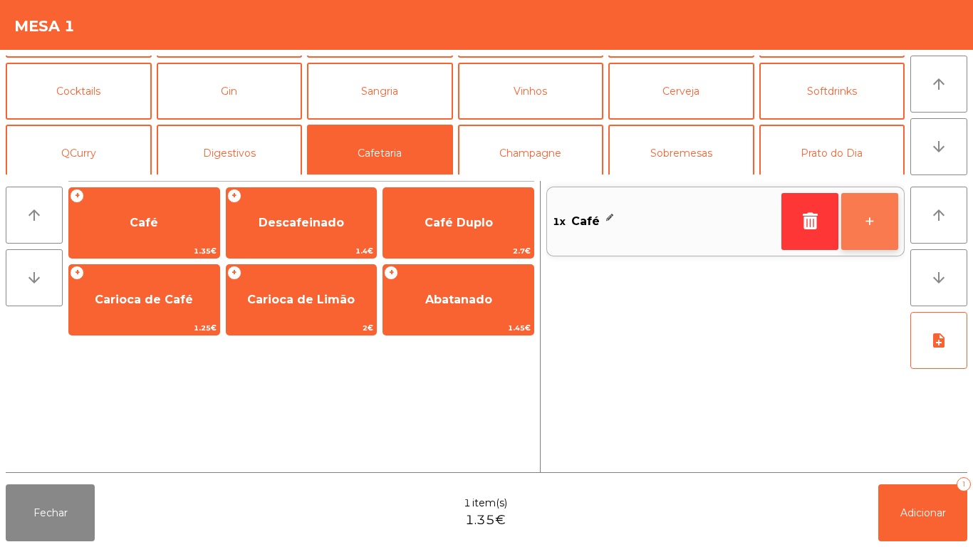
click at [855, 233] on button "+" at bounding box center [869, 221] width 57 height 57
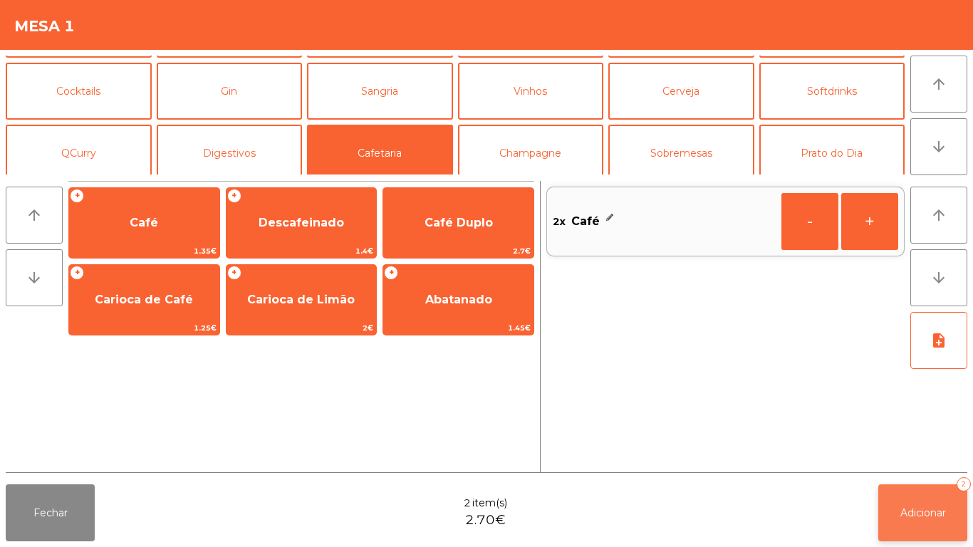
click at [895, 498] on button "Adicionar 2" at bounding box center [922, 512] width 89 height 57
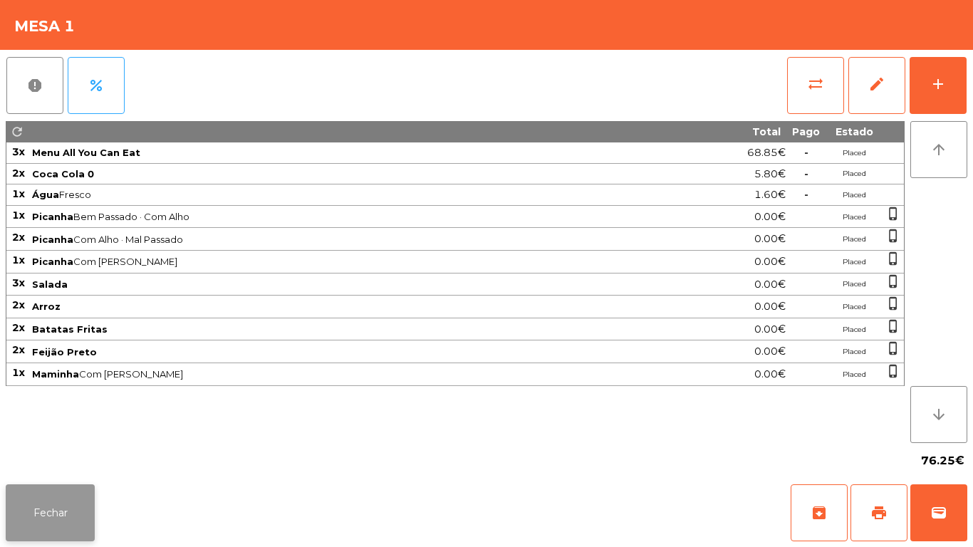
click at [51, 509] on button "Fechar" at bounding box center [50, 512] width 89 height 57
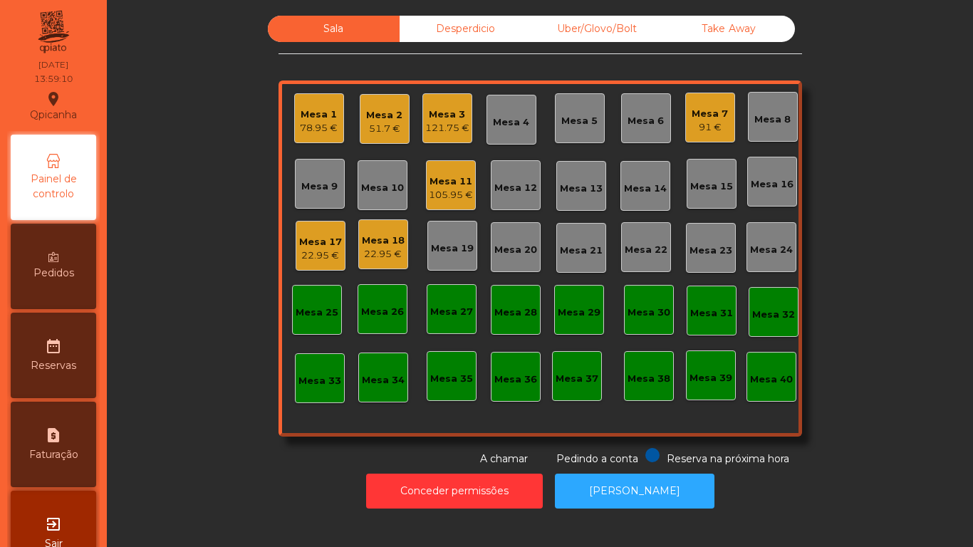
click at [454, 189] on div "105.95 €" at bounding box center [451, 195] width 44 height 14
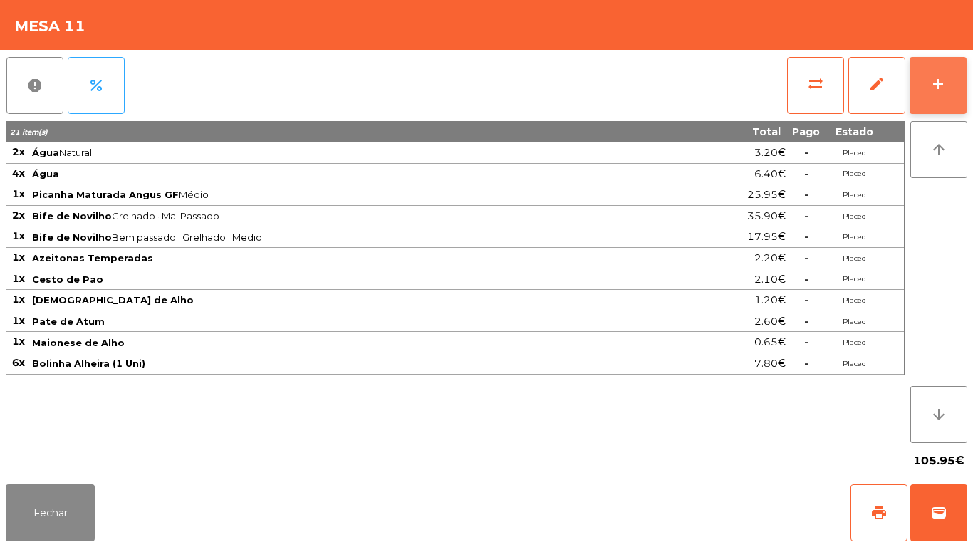
click at [952, 80] on button "add" at bounding box center [938, 85] width 57 height 57
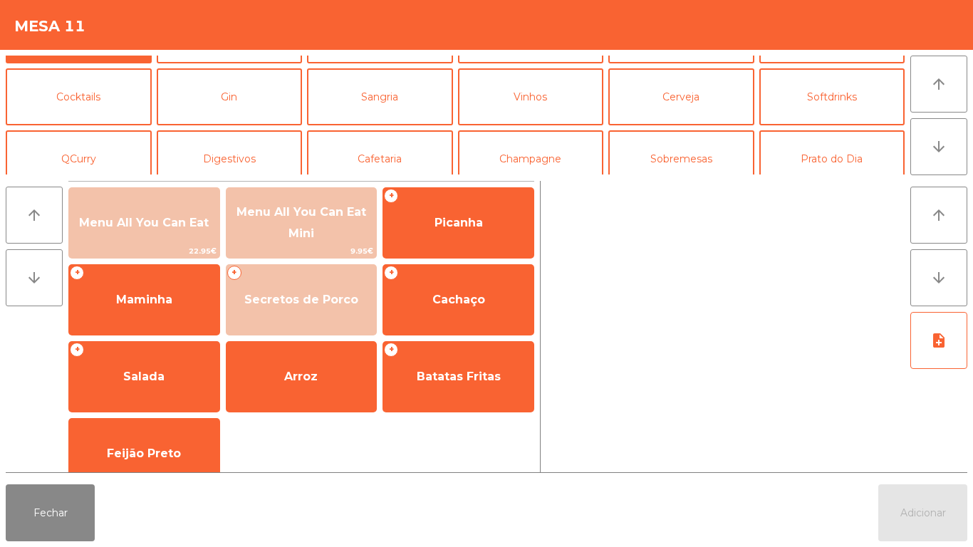
scroll to position [50, 0]
click at [683, 166] on button "Sobremesas" at bounding box center [681, 158] width 146 height 57
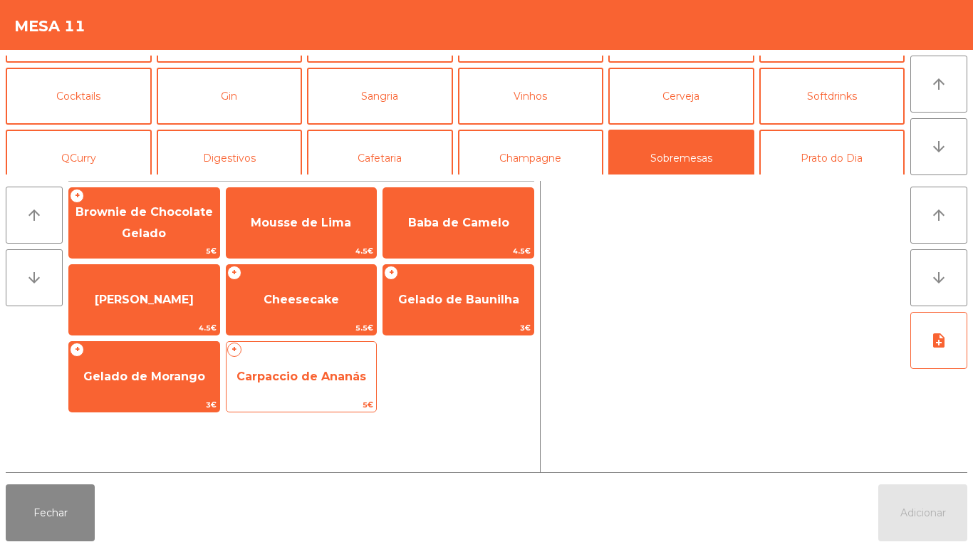
click at [348, 392] on span "Carpaccio de Ananás" at bounding box center [302, 377] width 150 height 38
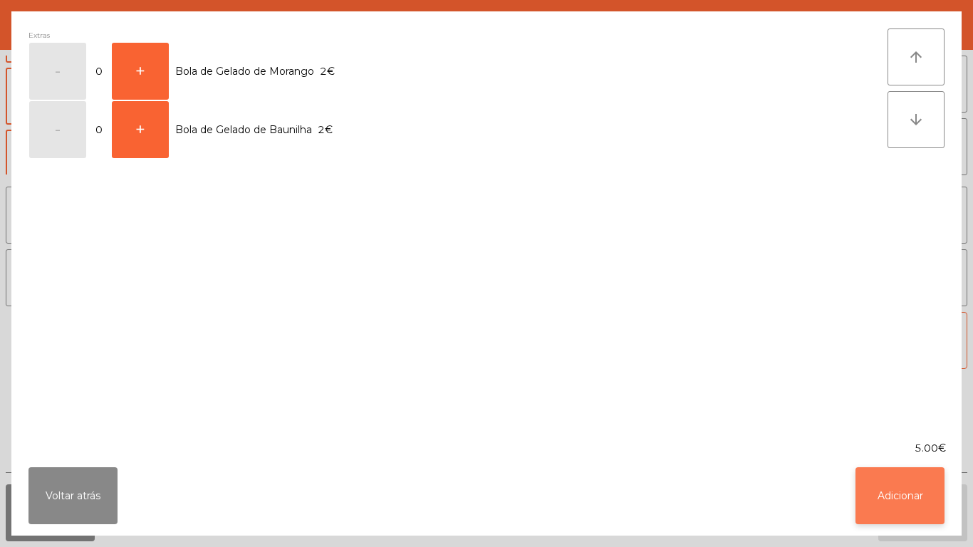
click at [890, 493] on button "Adicionar" at bounding box center [900, 495] width 89 height 57
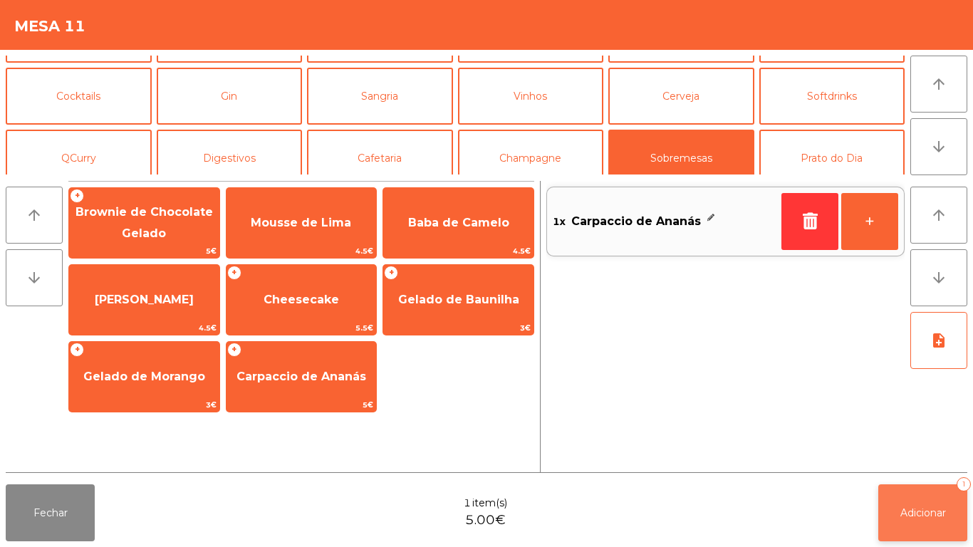
click at [918, 511] on span "Adicionar" at bounding box center [923, 512] width 46 height 13
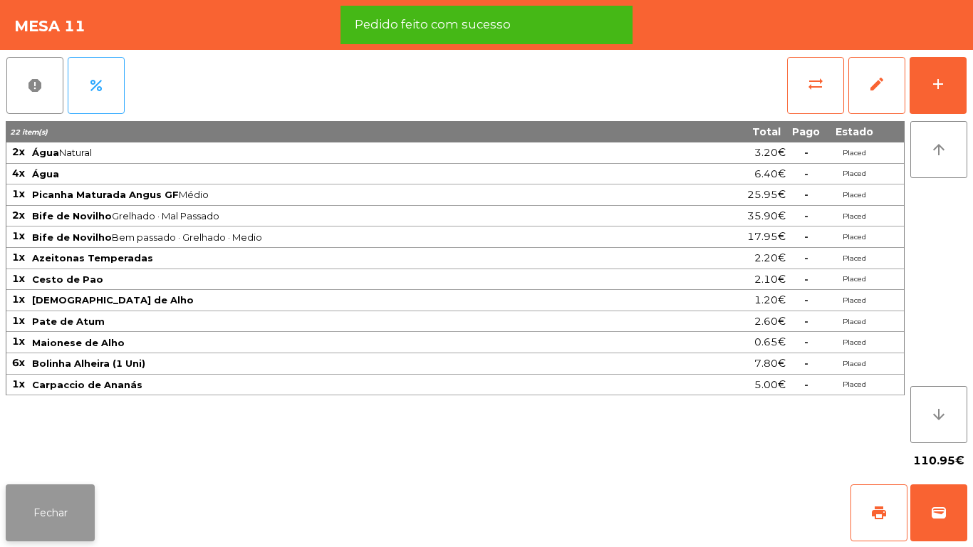
click at [77, 506] on button "Fechar" at bounding box center [50, 512] width 89 height 57
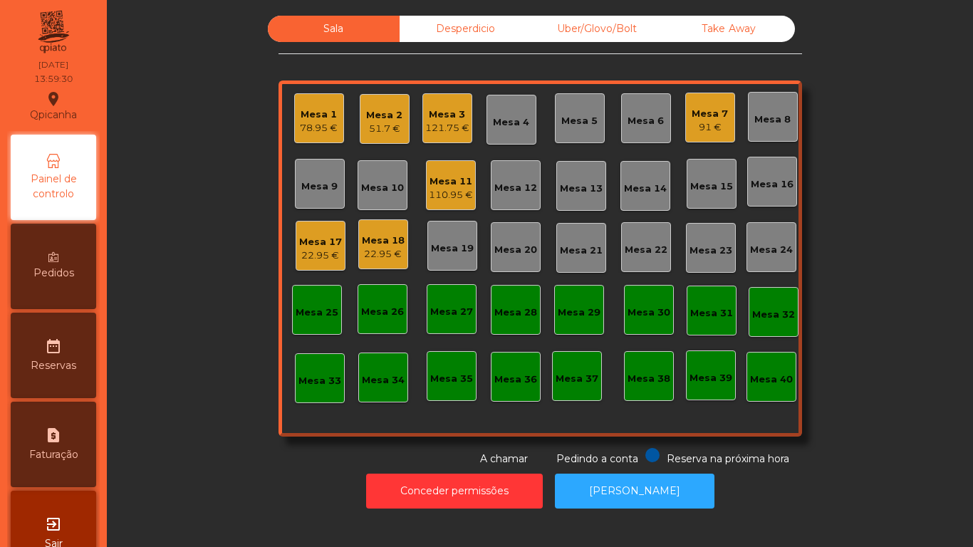
click at [312, 249] on div "22.95 €" at bounding box center [320, 256] width 43 height 14
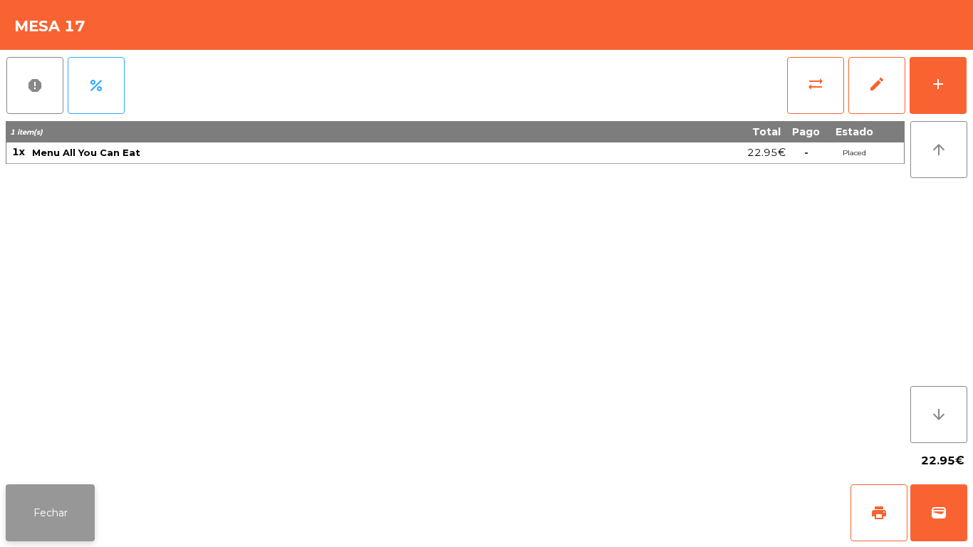
click at [70, 497] on button "Fechar" at bounding box center [50, 512] width 89 height 57
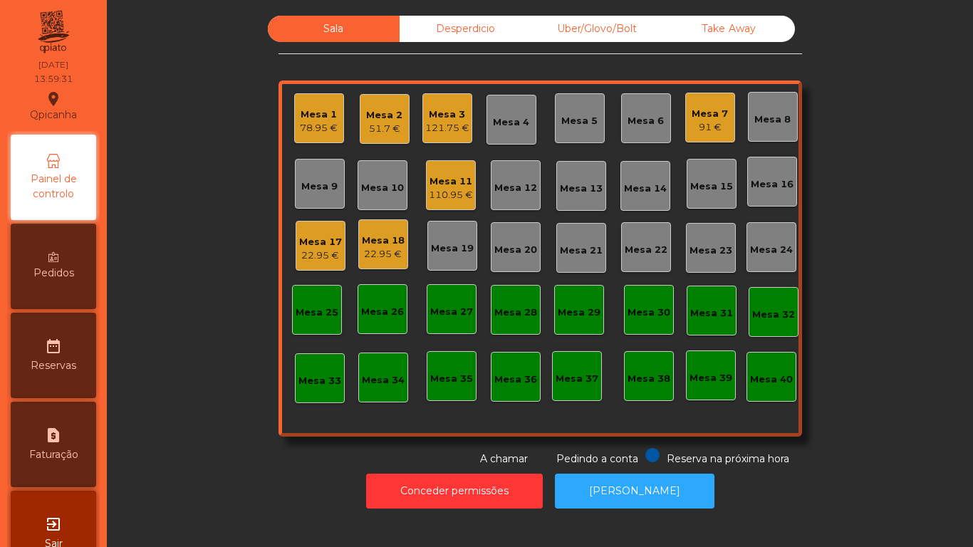
click at [369, 249] on div "22.95 €" at bounding box center [383, 254] width 43 height 14
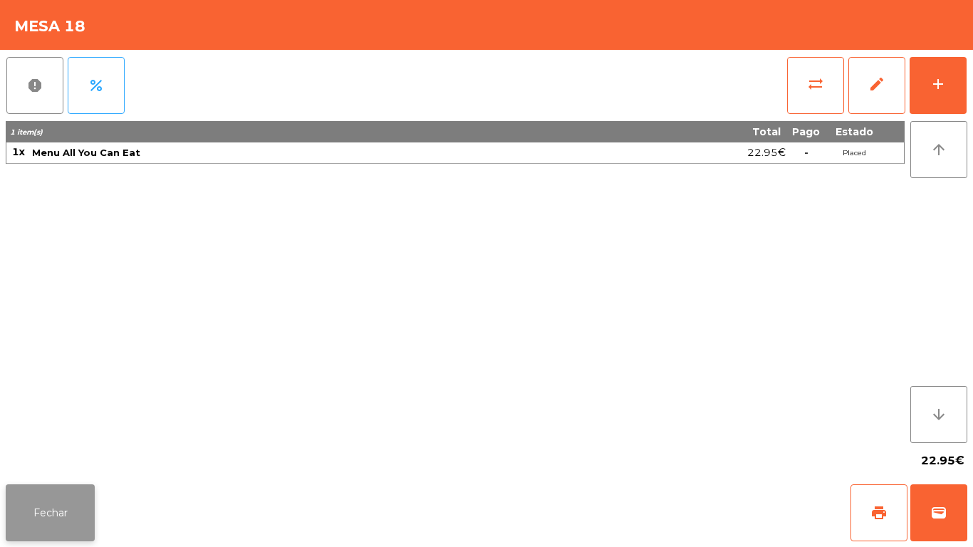
click at [55, 505] on button "Fechar" at bounding box center [50, 512] width 89 height 57
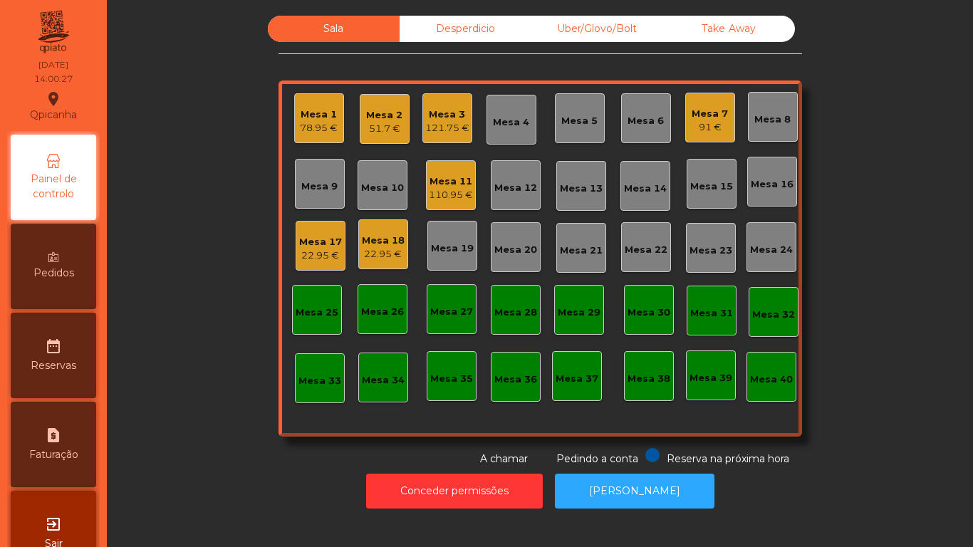
click at [705, 101] on div "Mesa 7 91 €" at bounding box center [710, 117] width 36 height 33
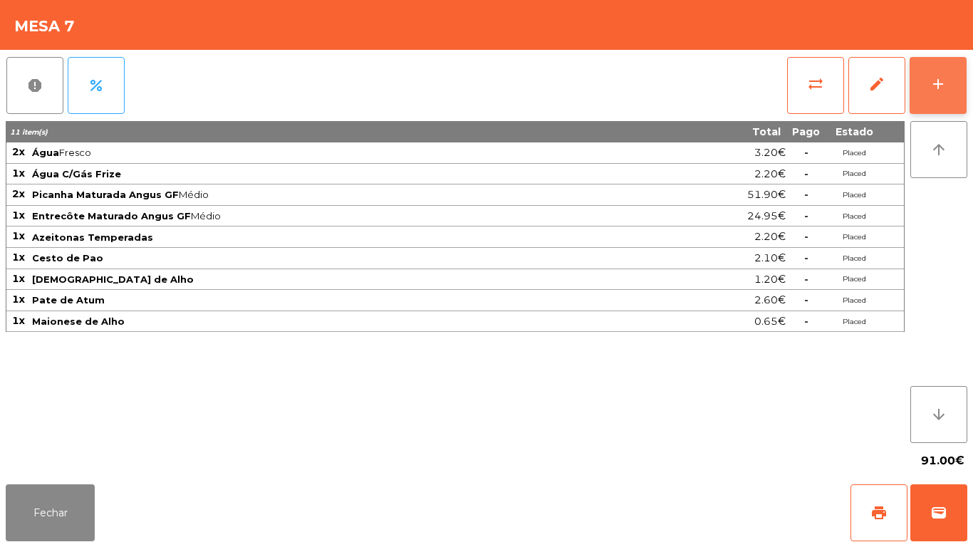
click at [952, 98] on button "add" at bounding box center [938, 85] width 57 height 57
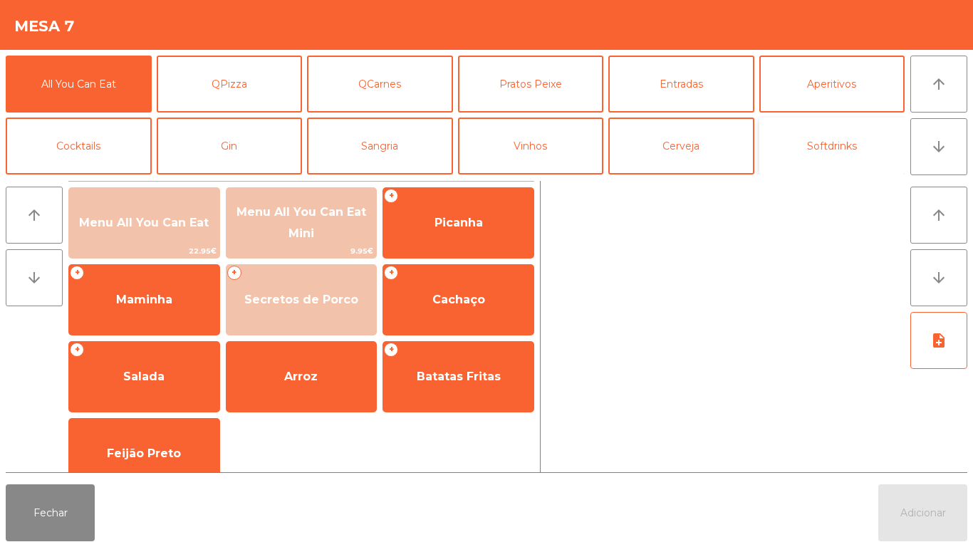
click at [818, 154] on button "Softdrinks" at bounding box center [832, 146] width 146 height 57
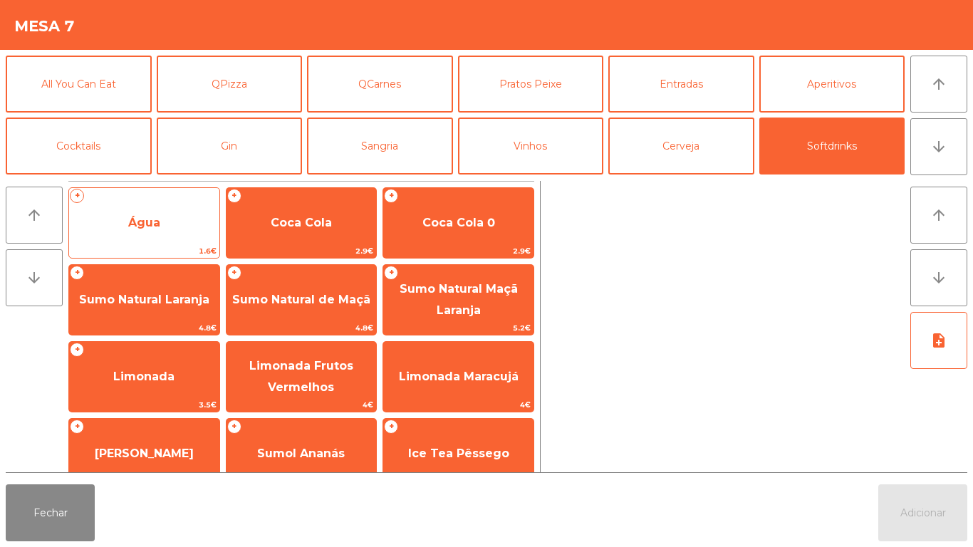
click at [183, 230] on span "Água" at bounding box center [144, 223] width 150 height 38
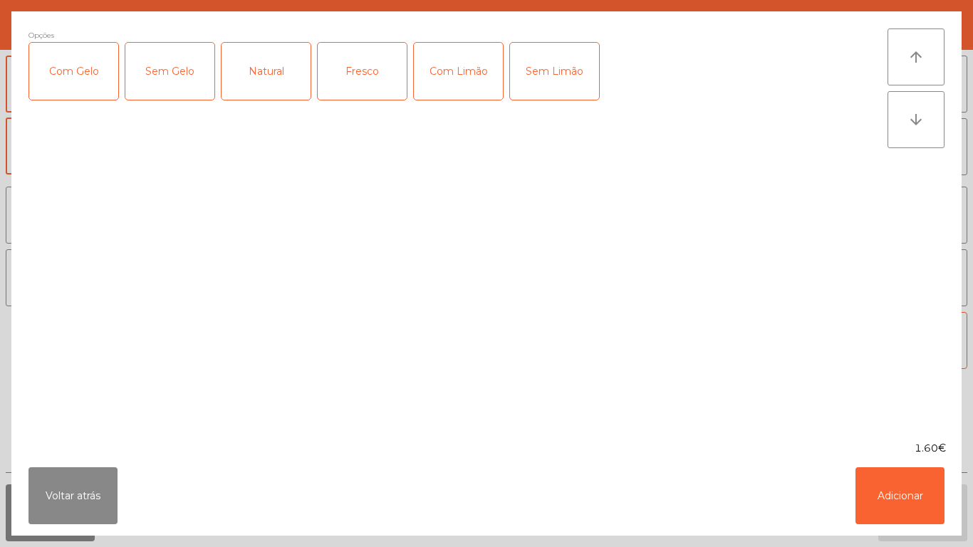
click at [364, 85] on div "Fresco" at bounding box center [362, 71] width 89 height 57
click at [877, 505] on button "Adicionar" at bounding box center [900, 495] width 89 height 57
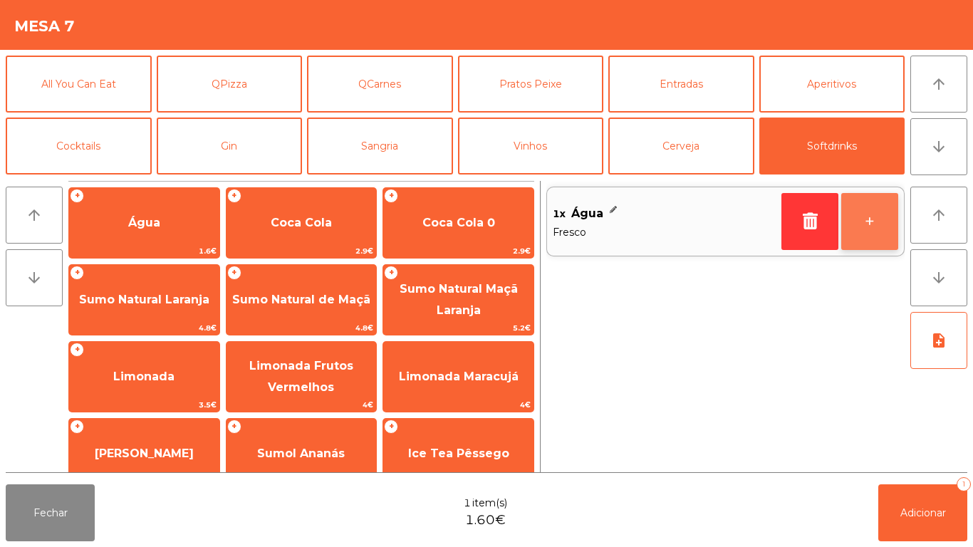
click at [872, 228] on button "+" at bounding box center [869, 221] width 57 height 57
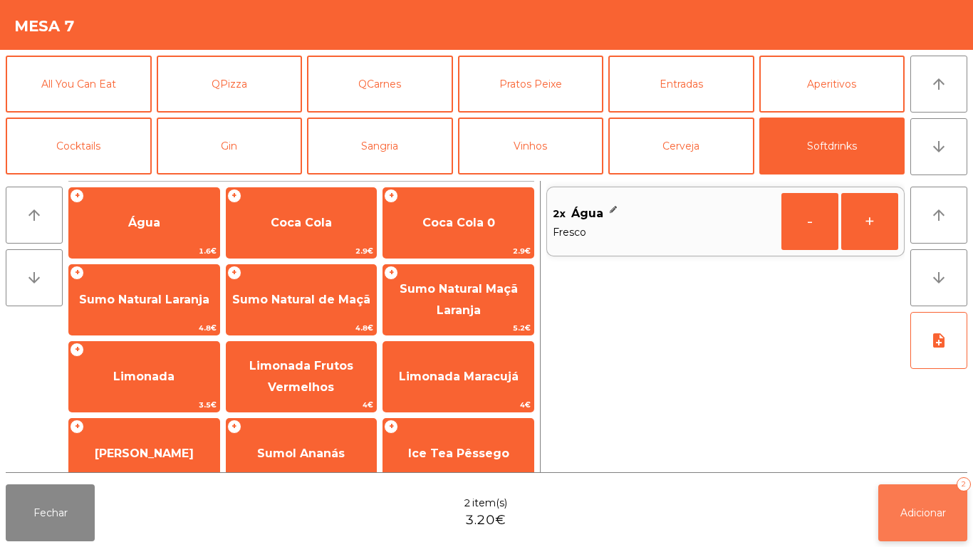
click at [900, 512] on span "Adicionar" at bounding box center [923, 512] width 46 height 13
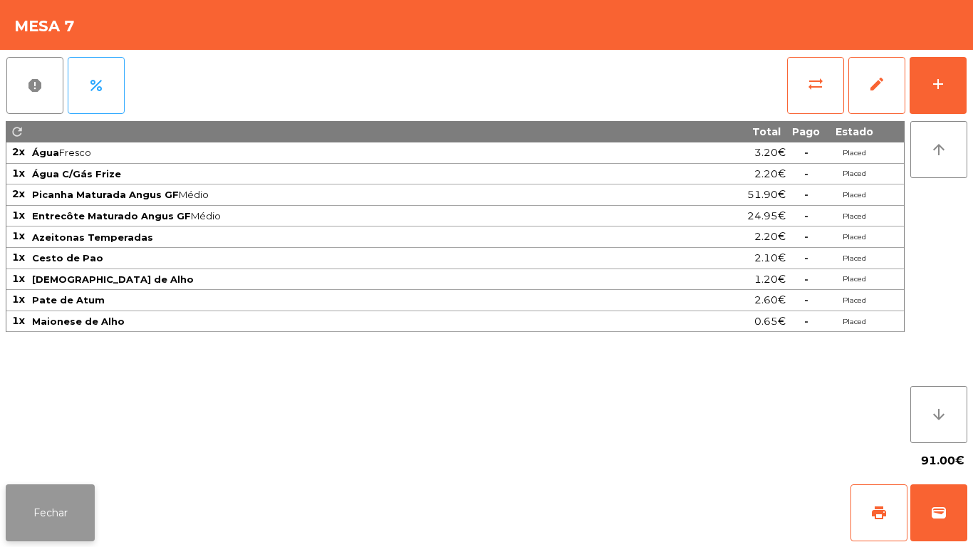
click at [70, 487] on button "Fechar" at bounding box center [50, 512] width 89 height 57
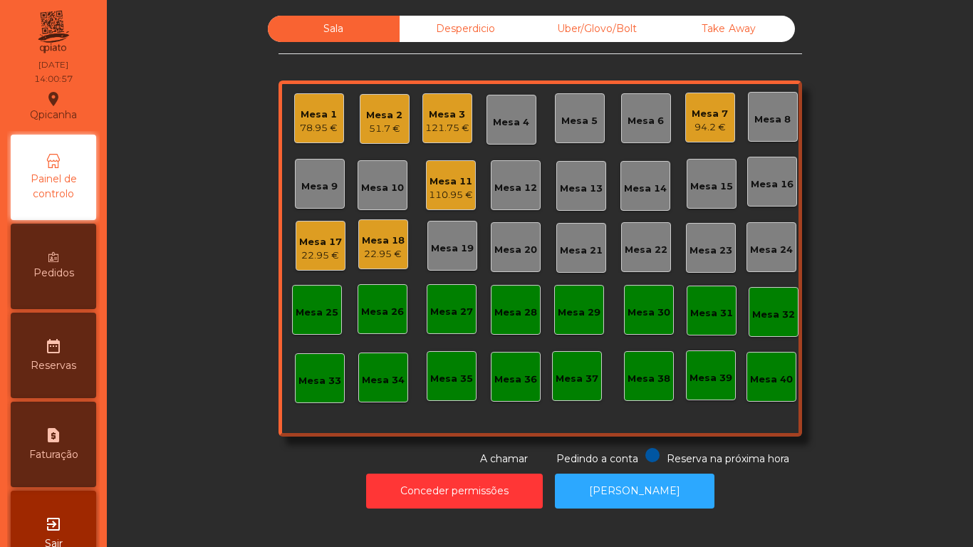
click at [322, 250] on div "22.95 €" at bounding box center [320, 256] width 43 height 14
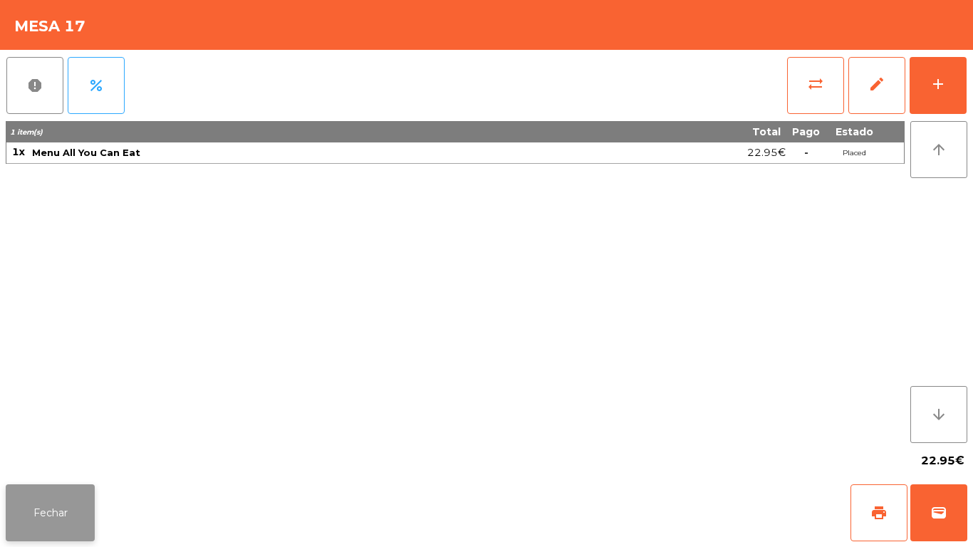
click at [49, 487] on button "Fechar" at bounding box center [50, 512] width 89 height 57
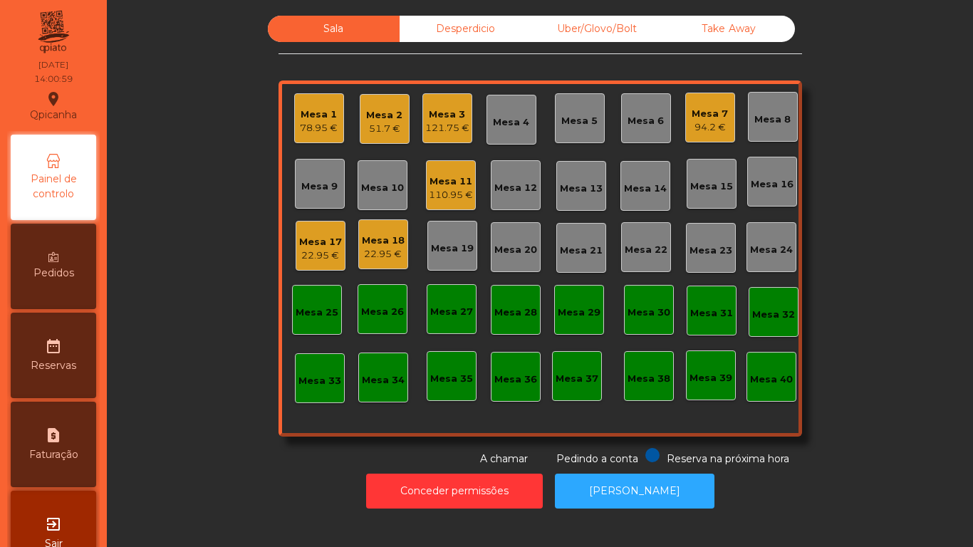
click at [395, 252] on div "22.95 €" at bounding box center [383, 254] width 43 height 14
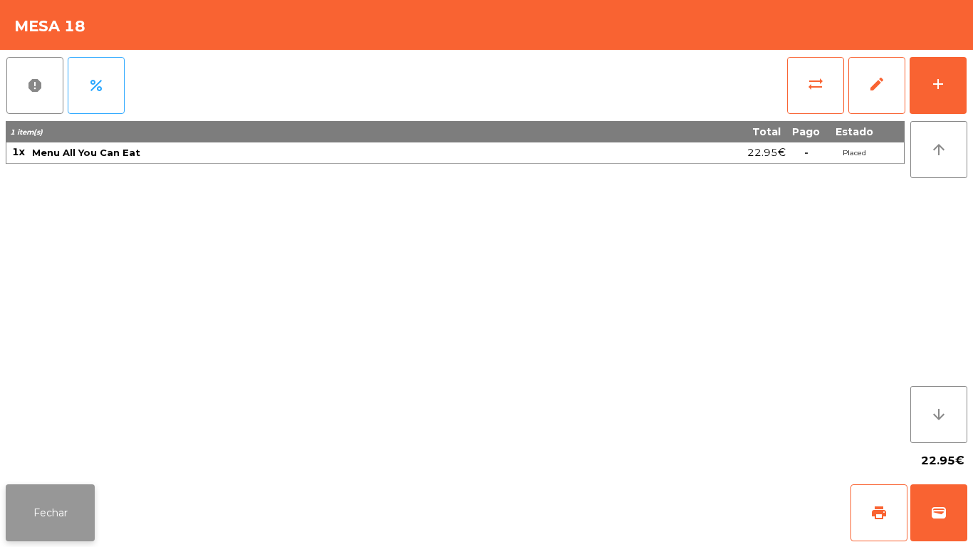
click at [90, 531] on button "Fechar" at bounding box center [50, 512] width 89 height 57
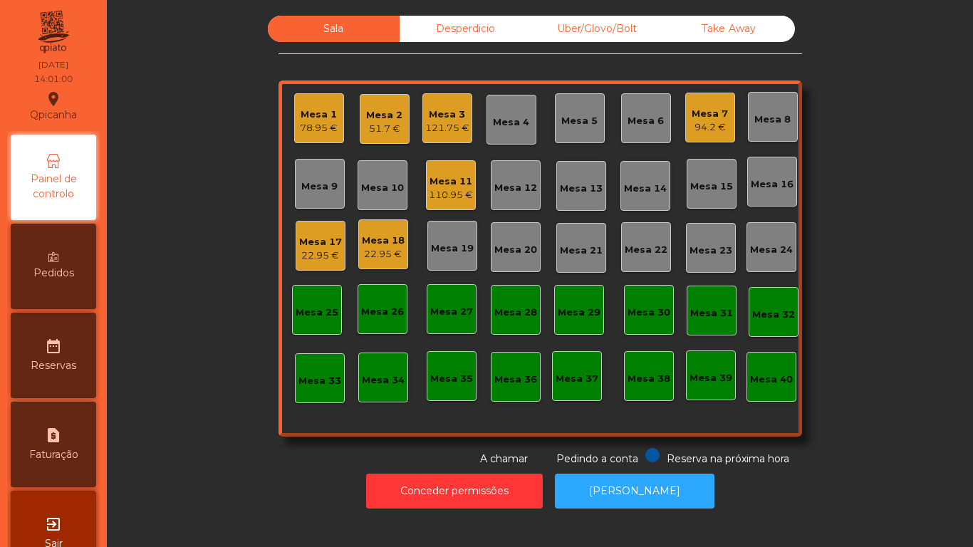
click at [316, 251] on div "22.95 €" at bounding box center [320, 256] width 43 height 14
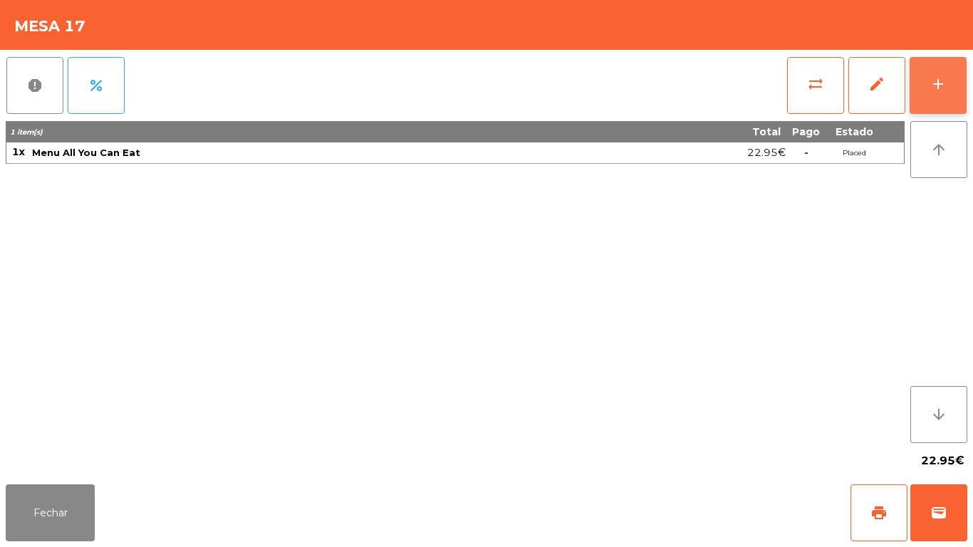
click at [949, 91] on button "add" at bounding box center [938, 85] width 57 height 57
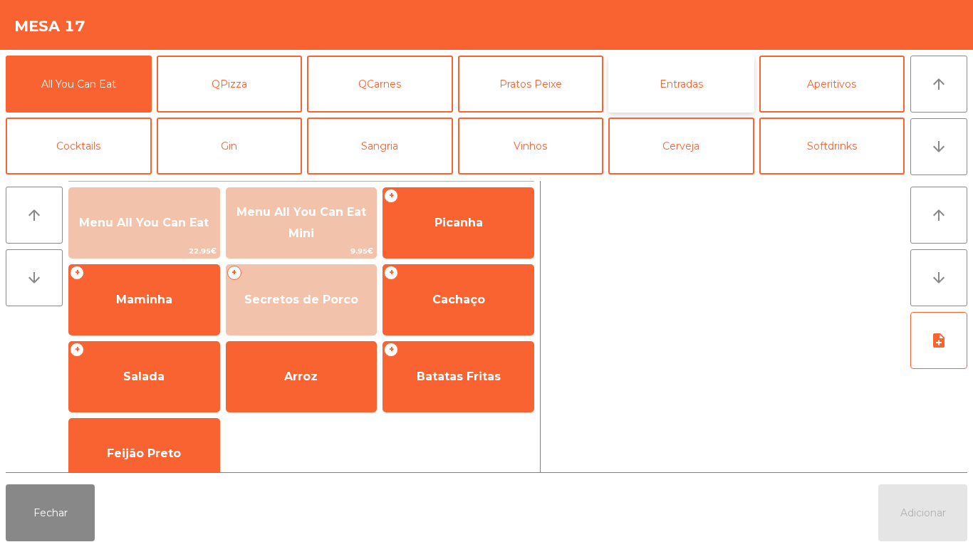
click at [697, 86] on button "Entradas" at bounding box center [681, 84] width 146 height 57
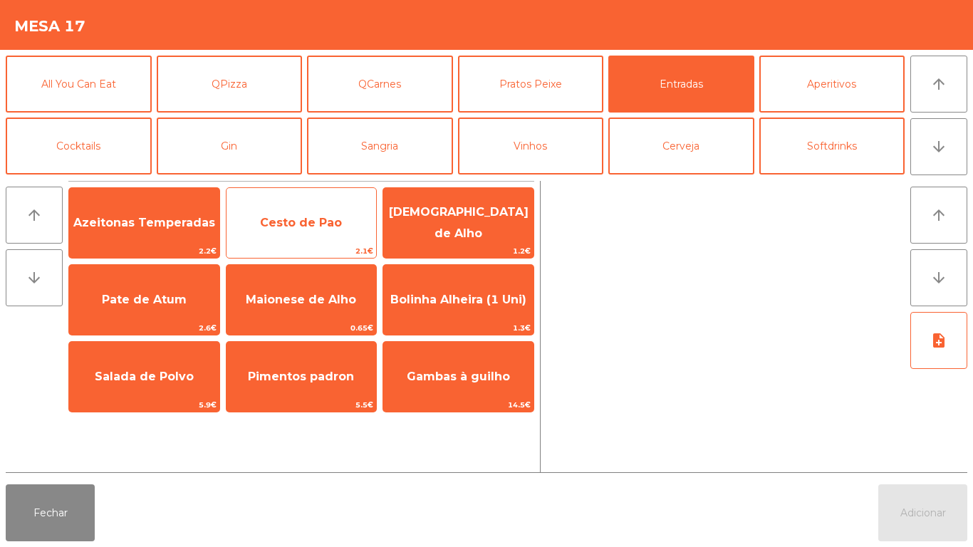
click at [313, 229] on span "Cesto de Pao" at bounding box center [301, 223] width 82 height 14
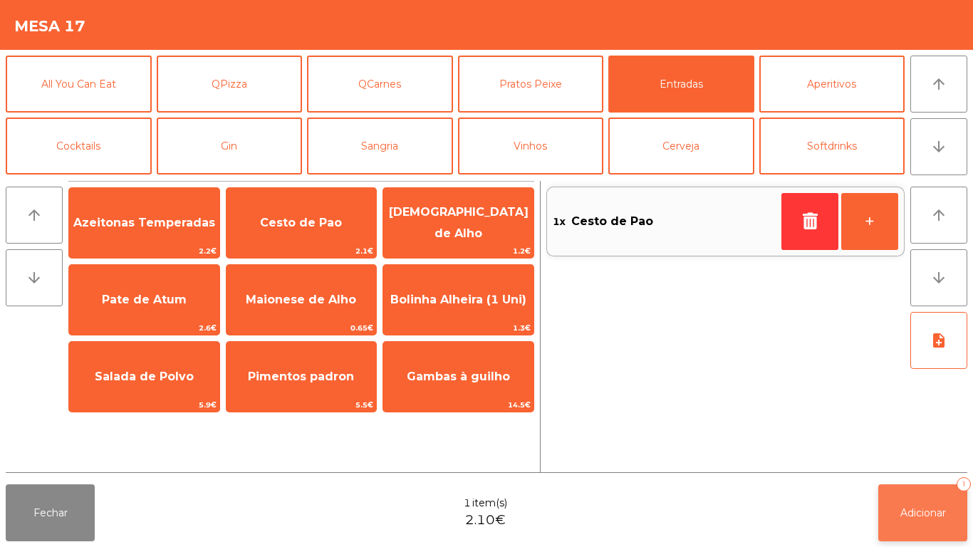
click at [912, 509] on span "Adicionar" at bounding box center [923, 512] width 46 height 13
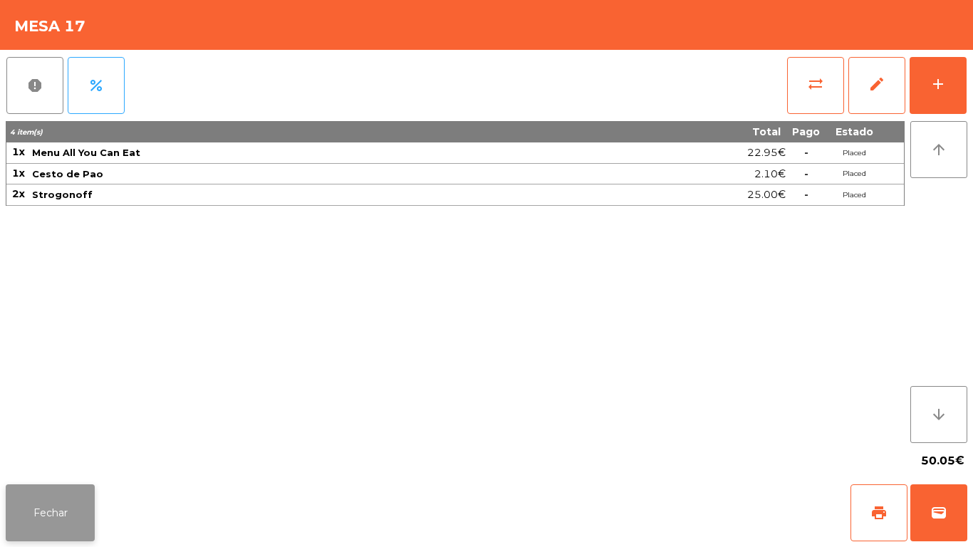
click at [51, 499] on button "Fechar" at bounding box center [50, 512] width 89 height 57
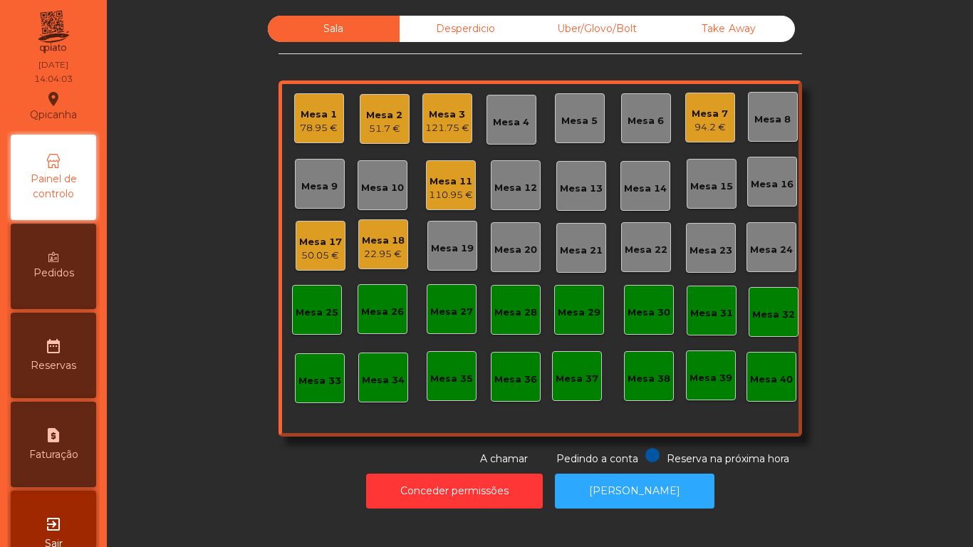
click at [454, 205] on div "Mesa 11 110.95 €" at bounding box center [451, 185] width 50 height 50
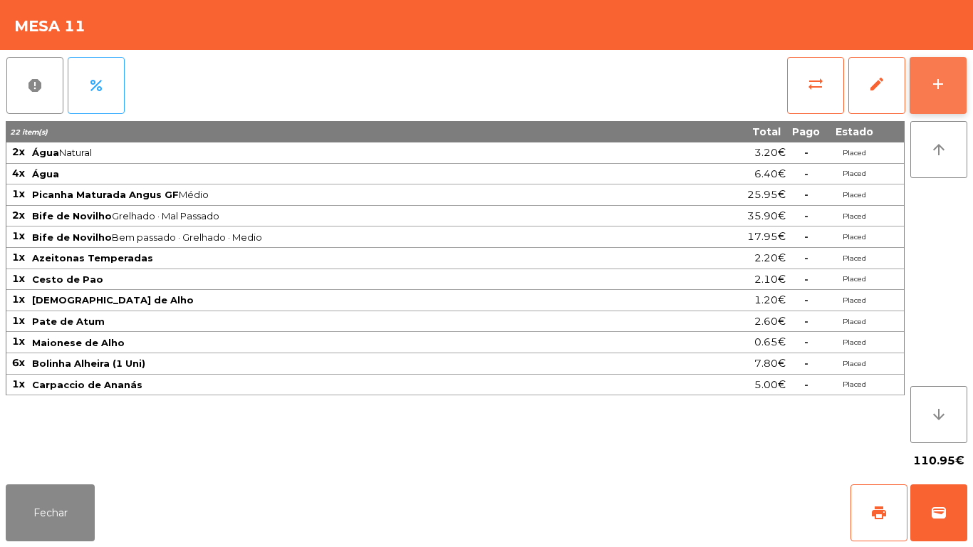
click at [938, 98] on button "add" at bounding box center [938, 85] width 57 height 57
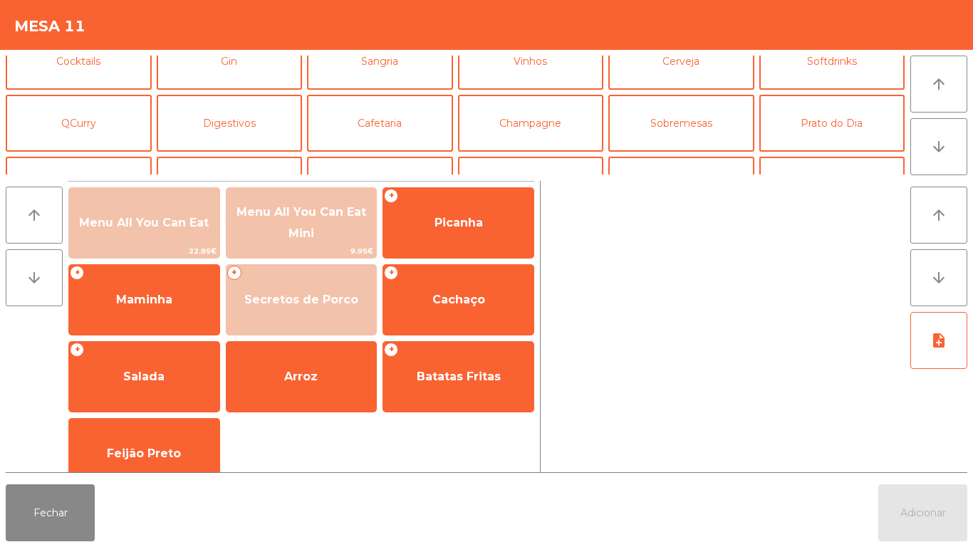
scroll to position [86, 0]
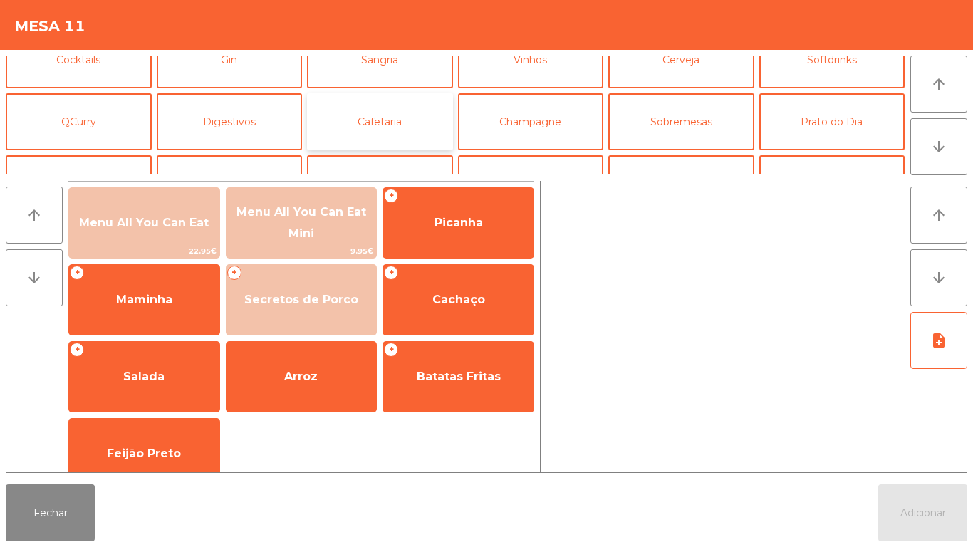
click at [401, 129] on button "Cafetaria" at bounding box center [380, 121] width 146 height 57
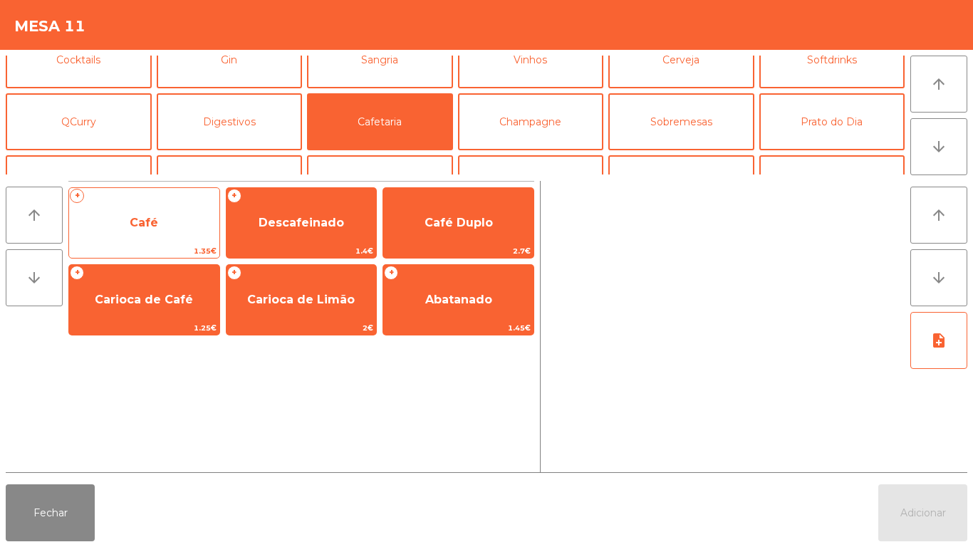
click at [173, 232] on span "Café" at bounding box center [144, 223] width 150 height 38
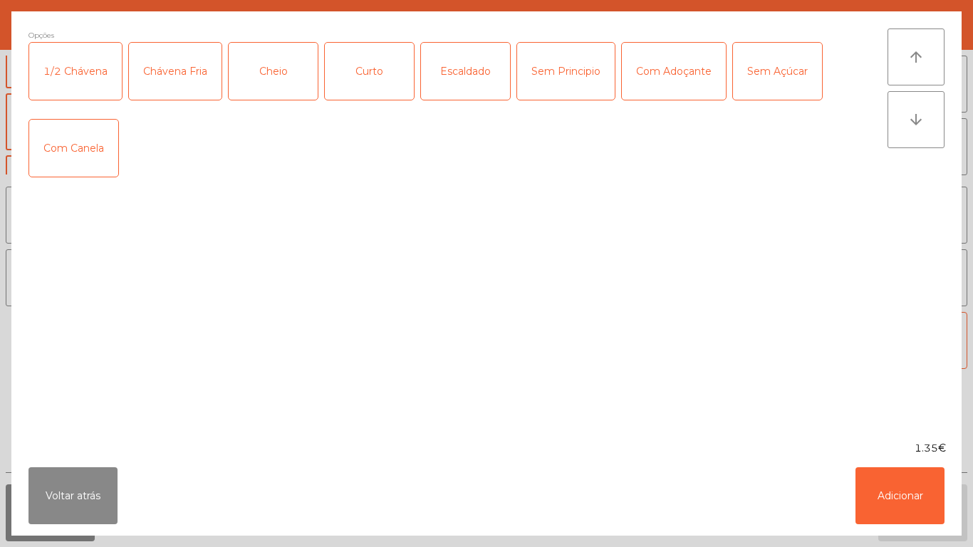
click at [389, 85] on div "Curto" at bounding box center [369, 71] width 89 height 57
click at [883, 479] on button "Adicionar" at bounding box center [900, 495] width 89 height 57
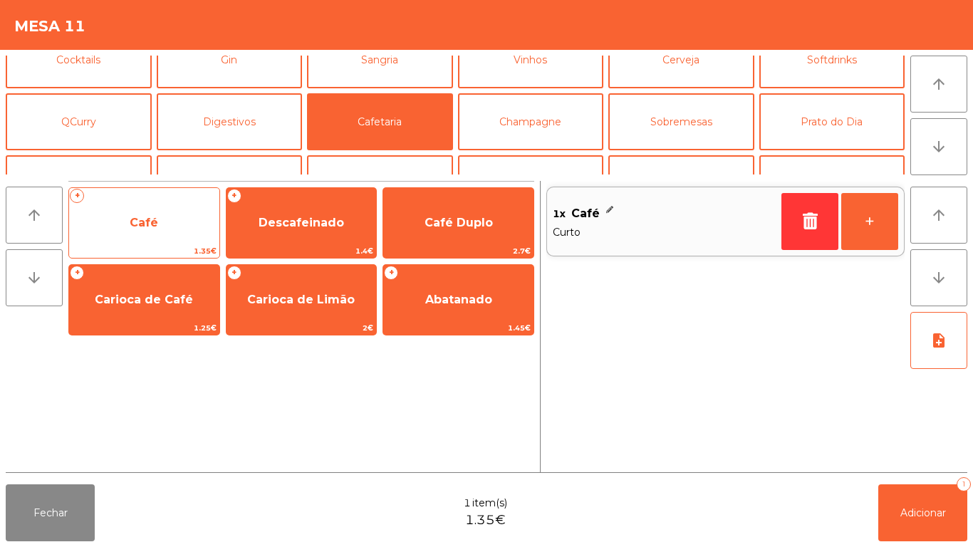
click at [182, 235] on span "Café" at bounding box center [144, 223] width 150 height 38
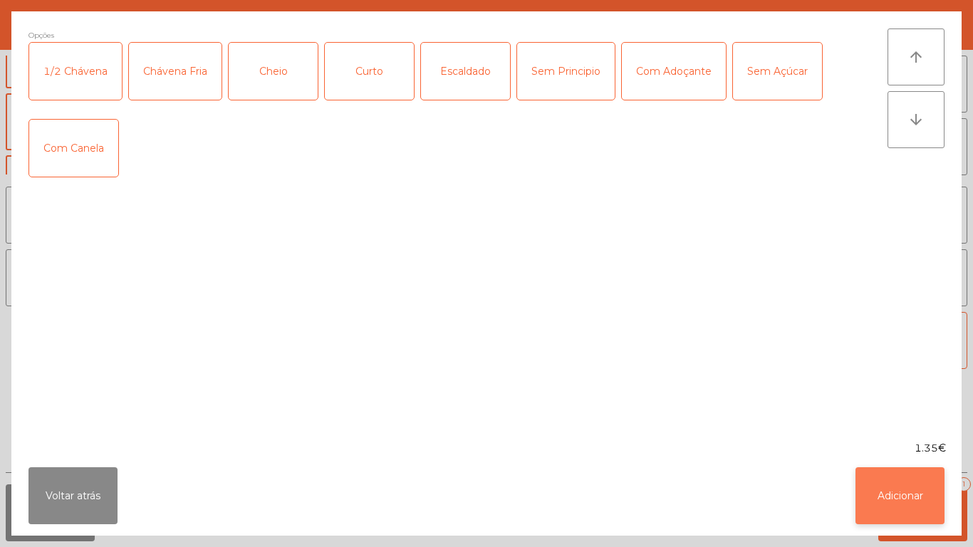
click at [895, 487] on button "Adicionar" at bounding box center [900, 495] width 89 height 57
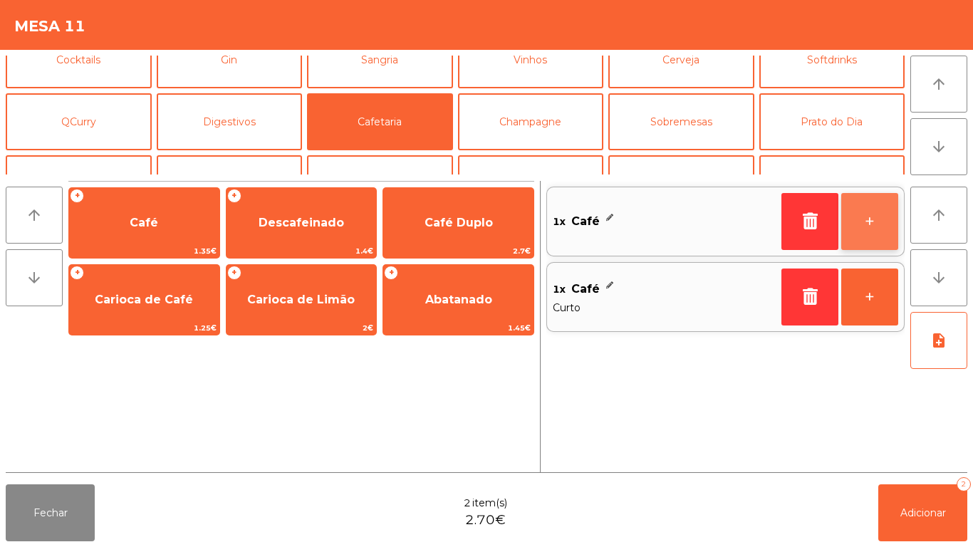
click at [856, 232] on button "+" at bounding box center [869, 221] width 57 height 57
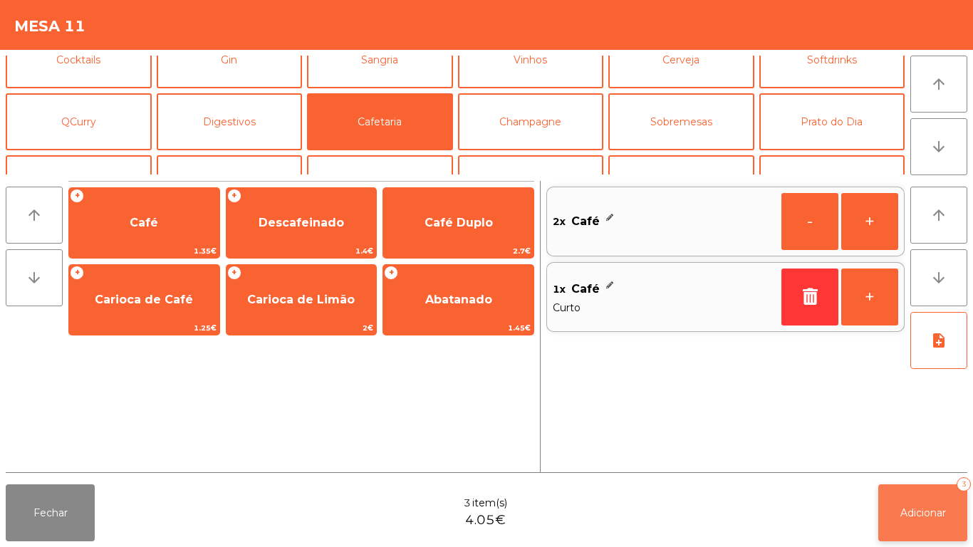
click at [918, 500] on button "Adicionar 3" at bounding box center [922, 512] width 89 height 57
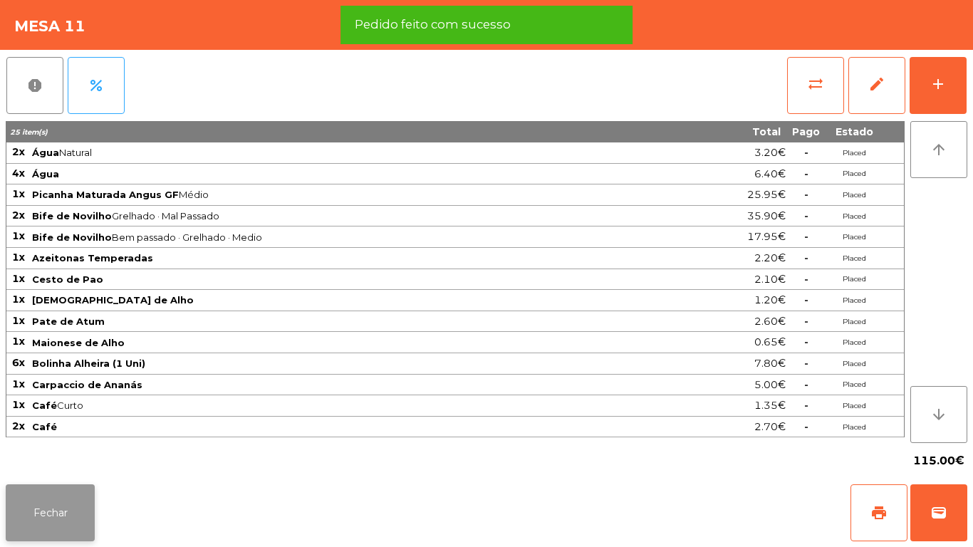
click at [87, 534] on button "Fechar" at bounding box center [50, 512] width 89 height 57
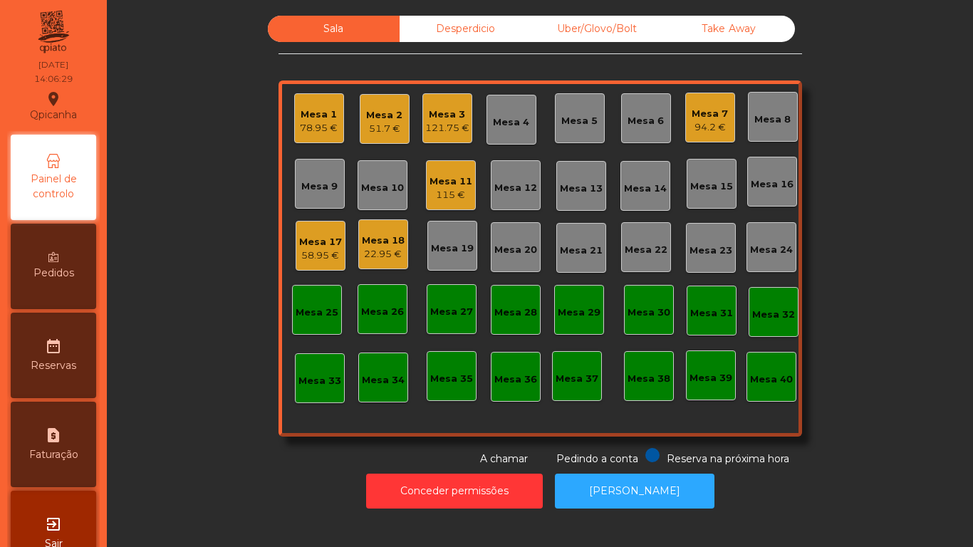
click at [454, 138] on div "Mesa 3 121.75 €" at bounding box center [447, 118] width 50 height 50
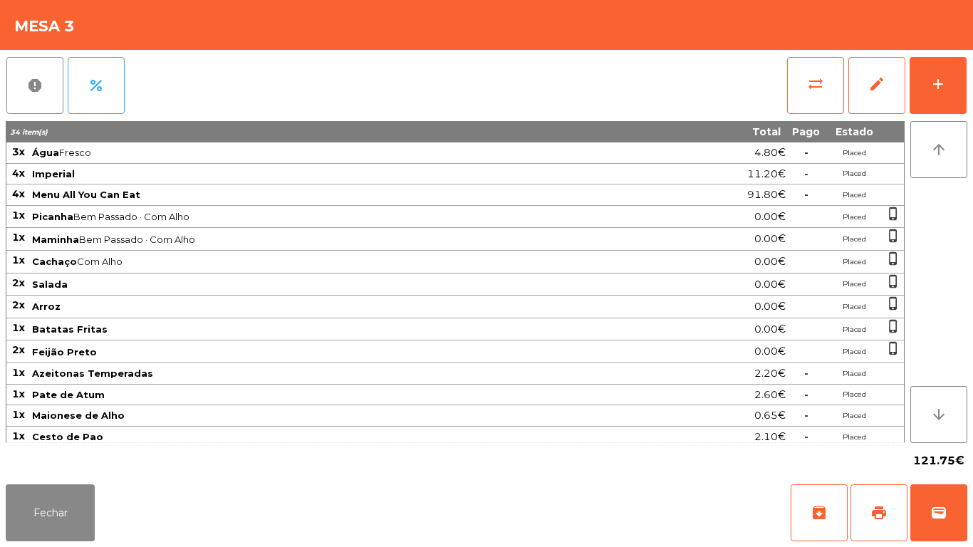
scroll to position [115, 0]
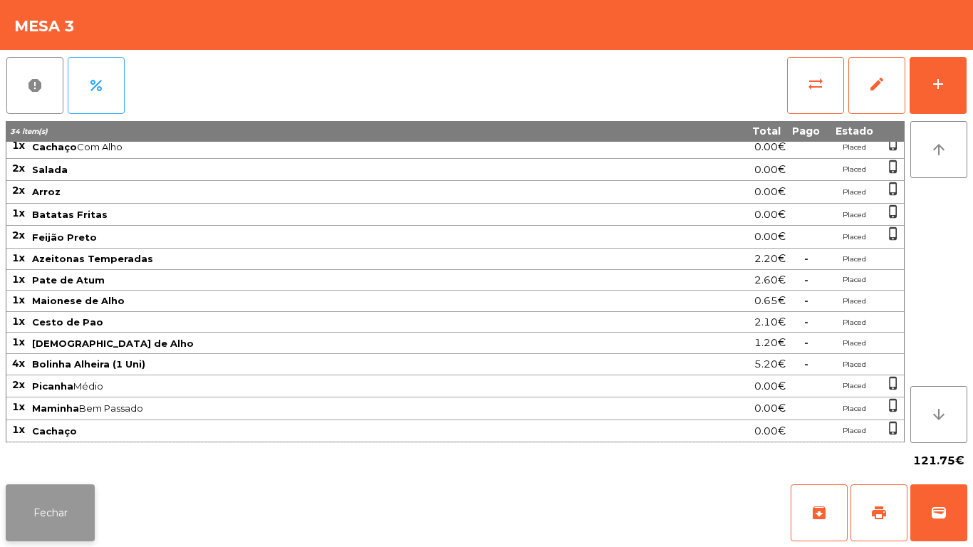
click at [69, 498] on button "Fechar" at bounding box center [50, 512] width 89 height 57
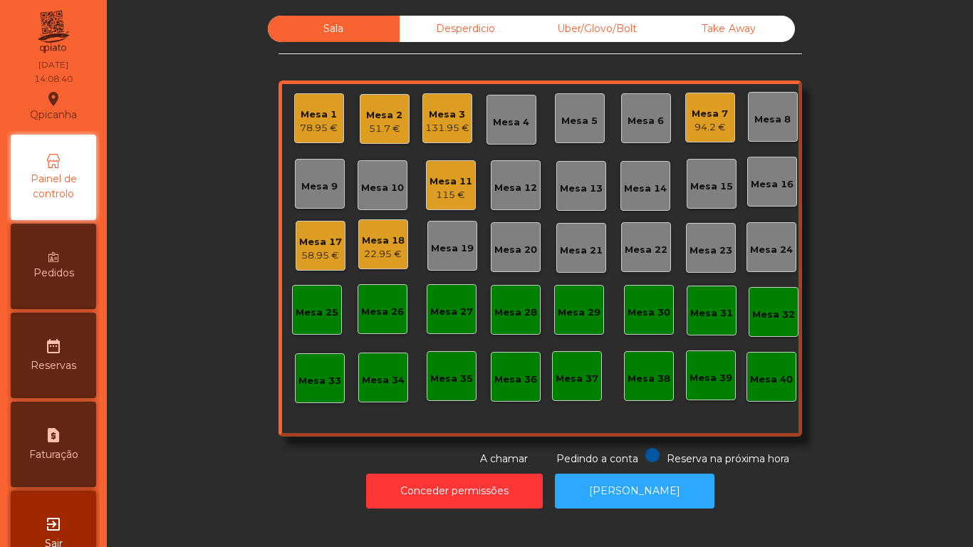
click at [701, 115] on div "Mesa 7" at bounding box center [710, 114] width 36 height 14
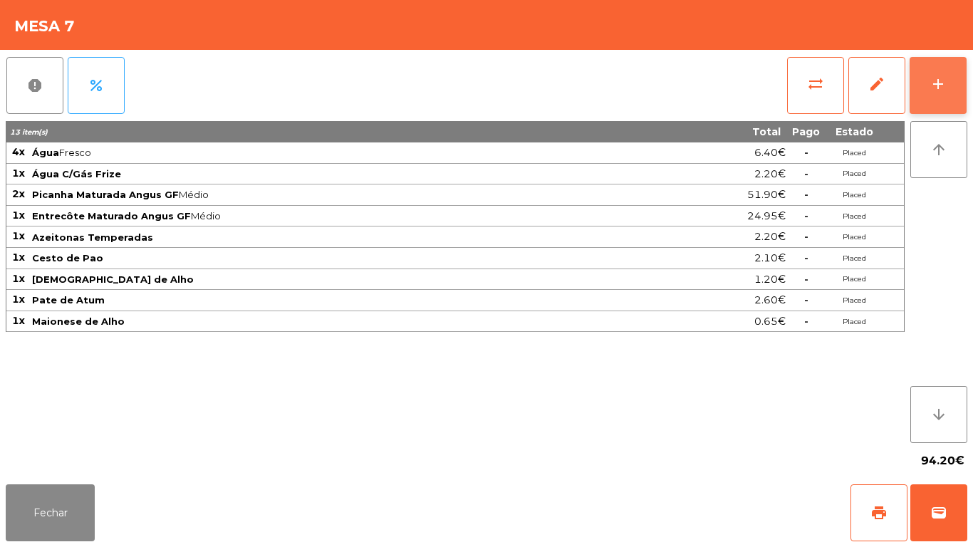
click at [961, 108] on button "add" at bounding box center [938, 85] width 57 height 57
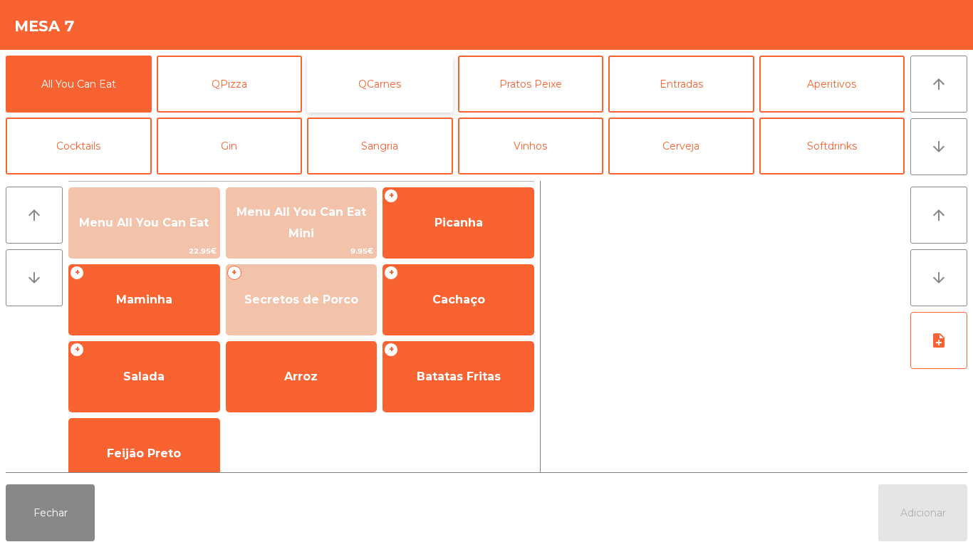
click at [406, 83] on button "QCarnes" at bounding box center [380, 84] width 146 height 57
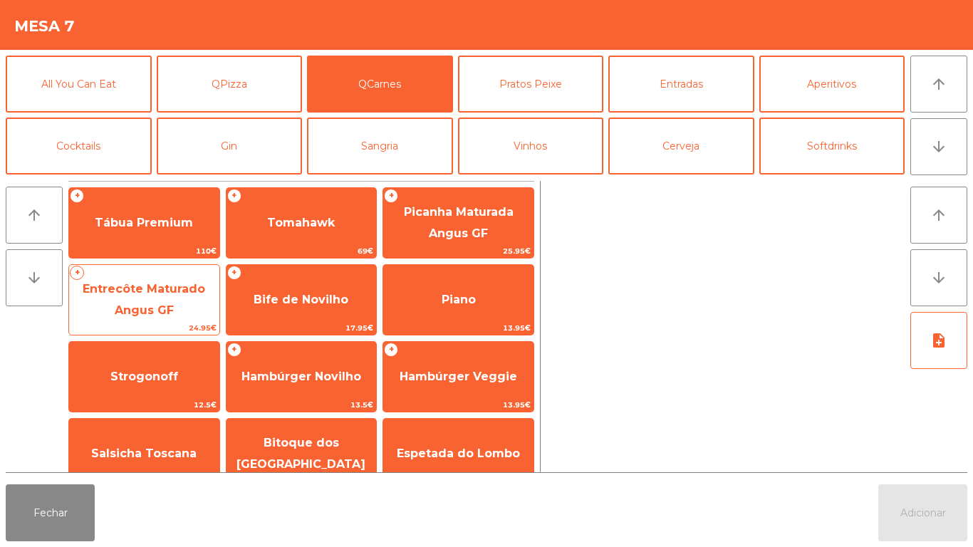
click at [171, 311] on span "Entrecôte Maturado Angus GF" at bounding box center [144, 299] width 123 height 35
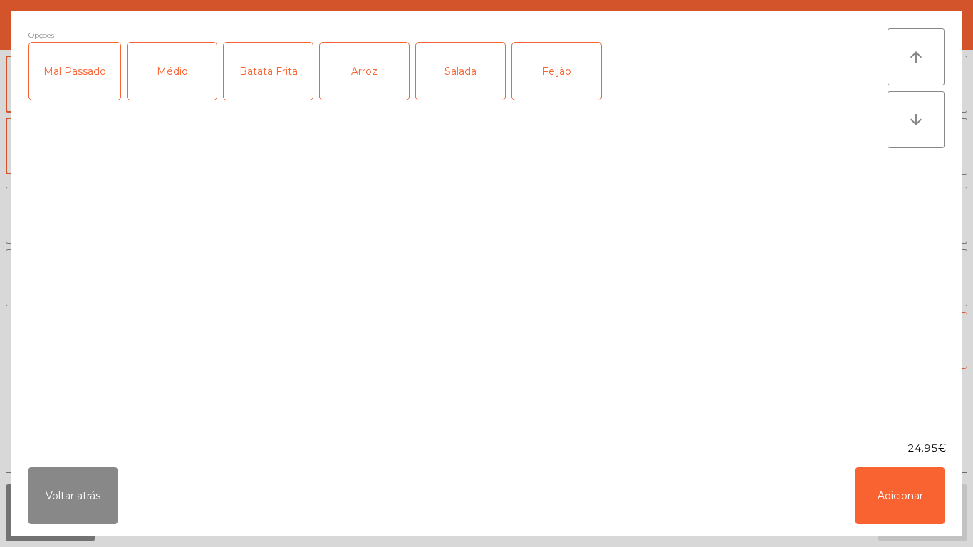
click at [182, 88] on div "Médio" at bounding box center [172, 71] width 89 height 57
click at [899, 492] on button "Adicionar" at bounding box center [900, 495] width 89 height 57
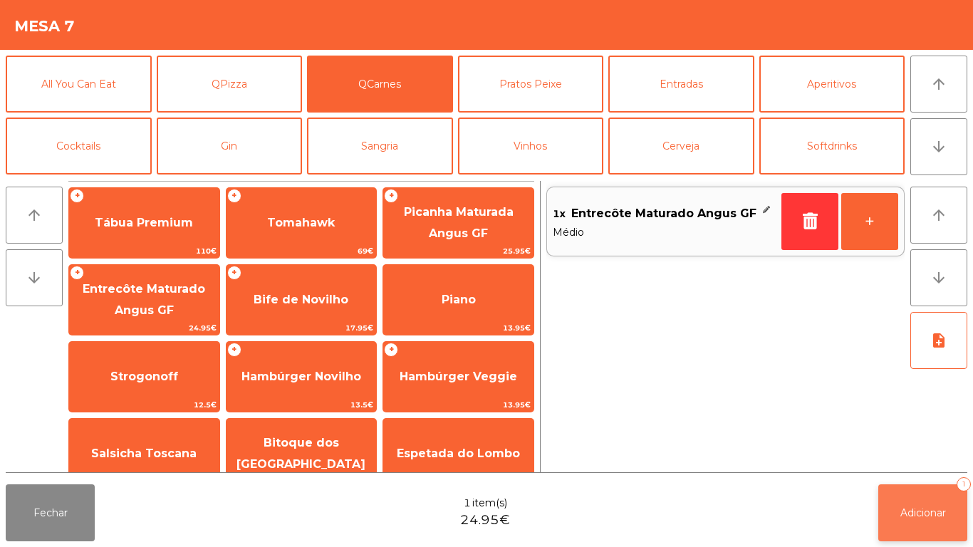
click at [936, 492] on button "Adicionar 1" at bounding box center [922, 512] width 89 height 57
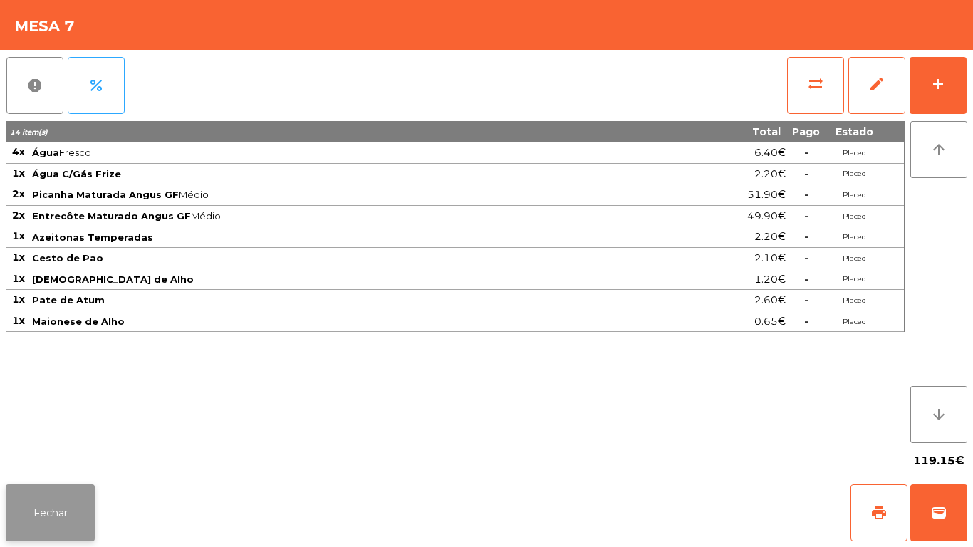
click at [74, 486] on button "Fechar" at bounding box center [50, 512] width 89 height 57
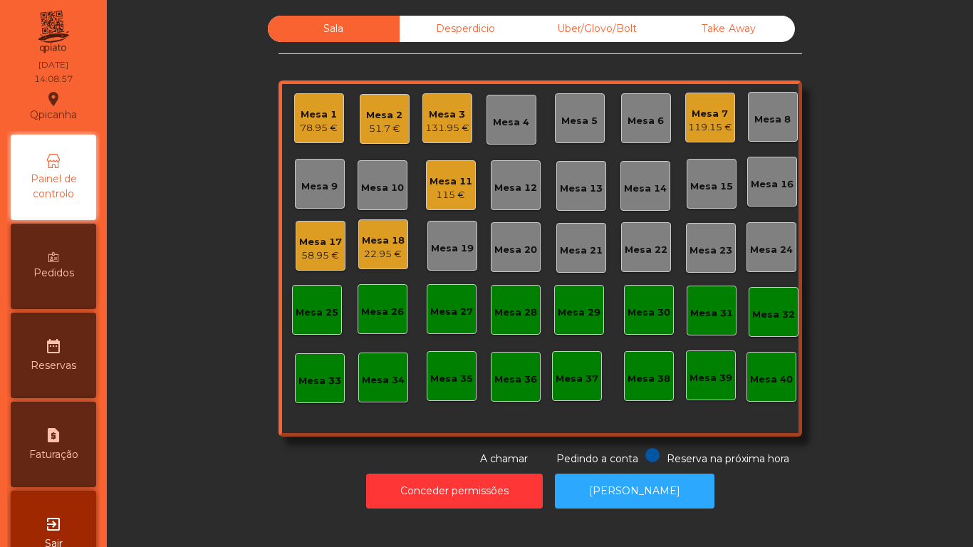
click at [593, 131] on div "Mesa 5" at bounding box center [580, 118] width 50 height 50
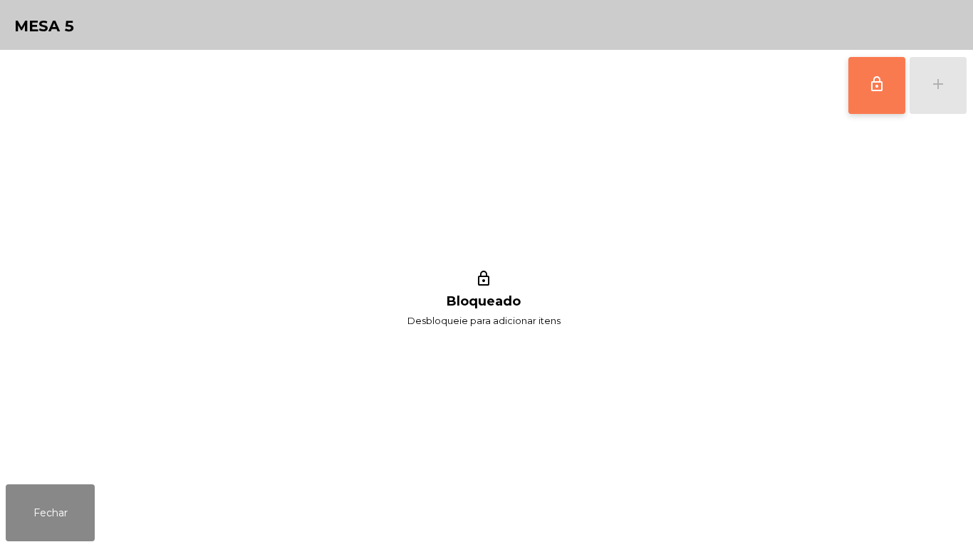
click at [869, 76] on span "lock_outline" at bounding box center [876, 84] width 17 height 17
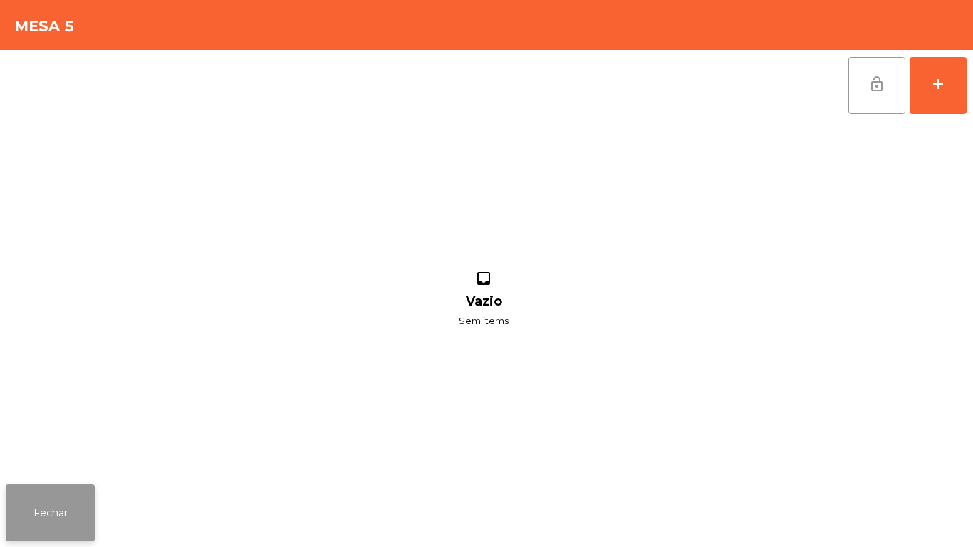
click at [94, 497] on button "Fechar" at bounding box center [50, 512] width 89 height 57
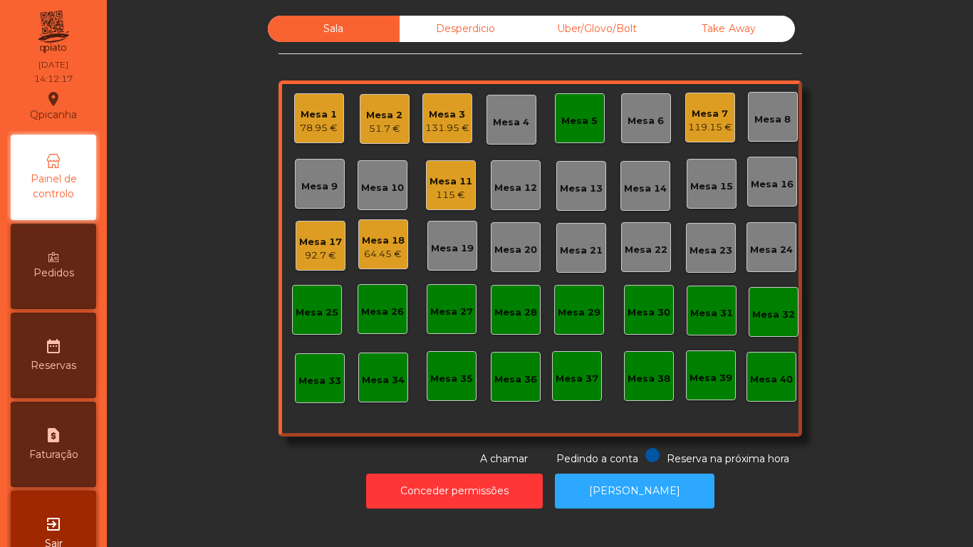
click at [572, 121] on div "Mesa 5" at bounding box center [579, 121] width 36 height 14
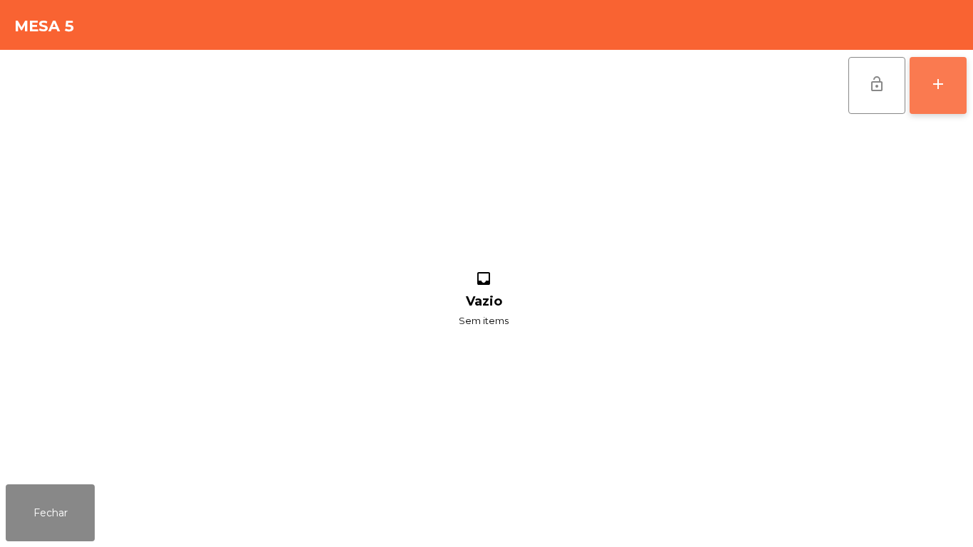
click at [959, 89] on button "add" at bounding box center [938, 85] width 57 height 57
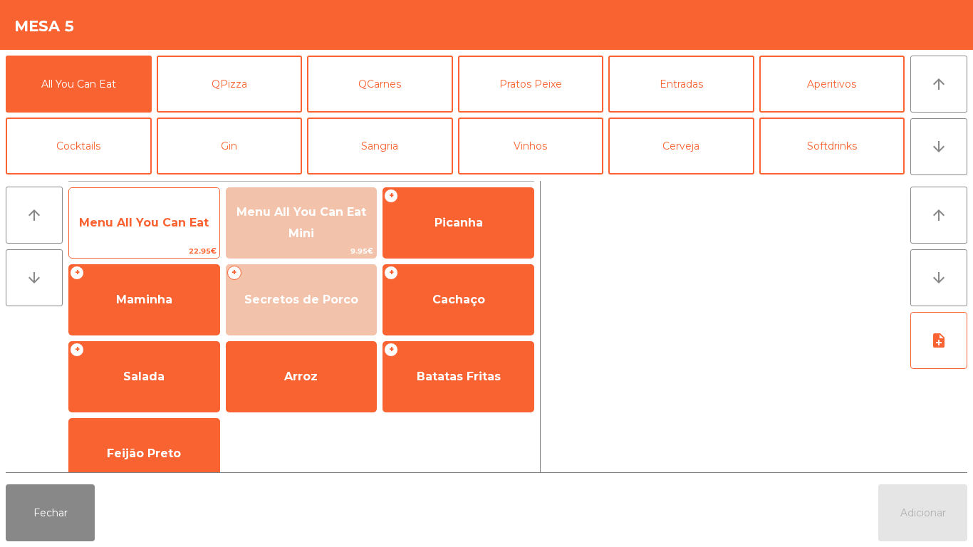
click at [172, 234] on span "Menu All You Can Eat" at bounding box center [144, 223] width 150 height 38
click at [165, 225] on span "Menu All You Can Eat" at bounding box center [144, 223] width 130 height 14
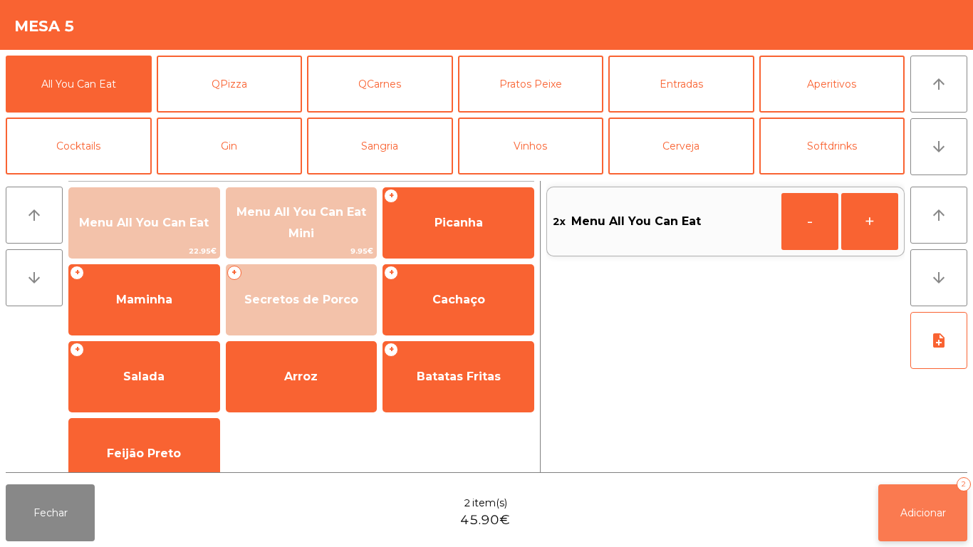
click at [917, 511] on span "Adicionar" at bounding box center [923, 512] width 46 height 13
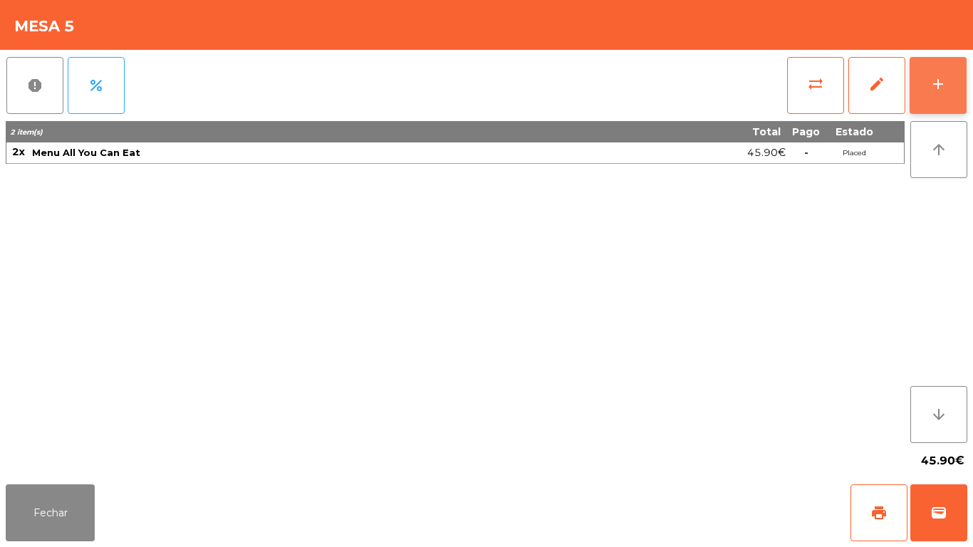
click at [932, 100] on button "add" at bounding box center [938, 85] width 57 height 57
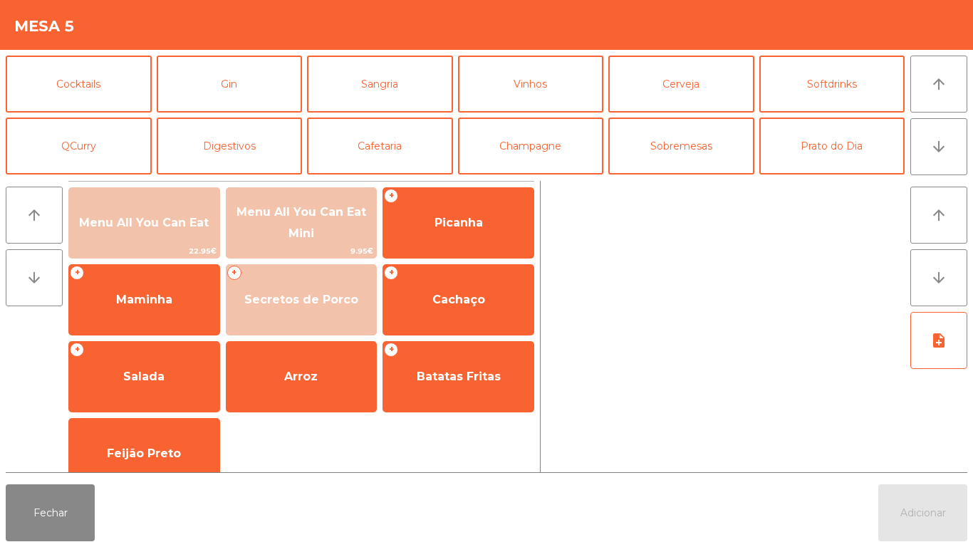
scroll to position [76, 0]
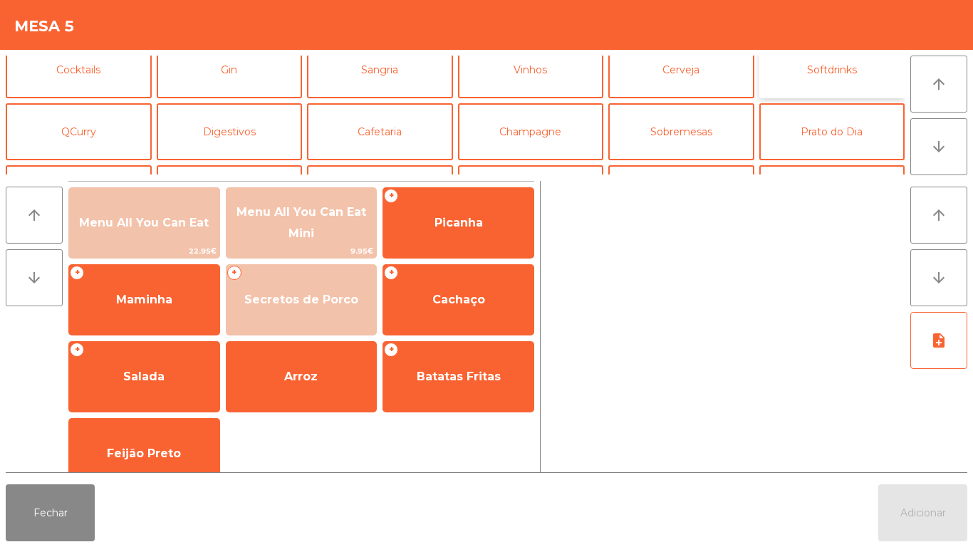
click at [828, 80] on button "Softdrinks" at bounding box center [832, 69] width 146 height 57
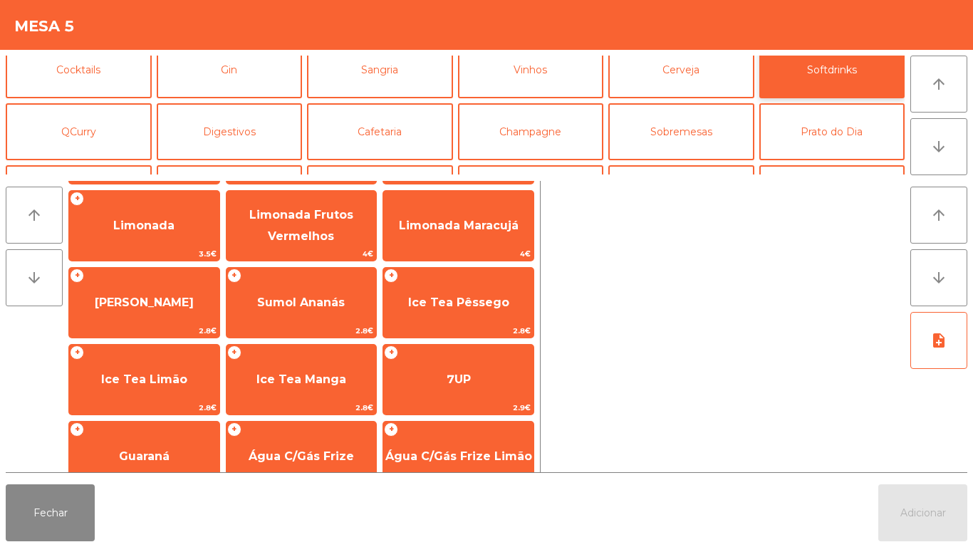
scroll to position [152, 0]
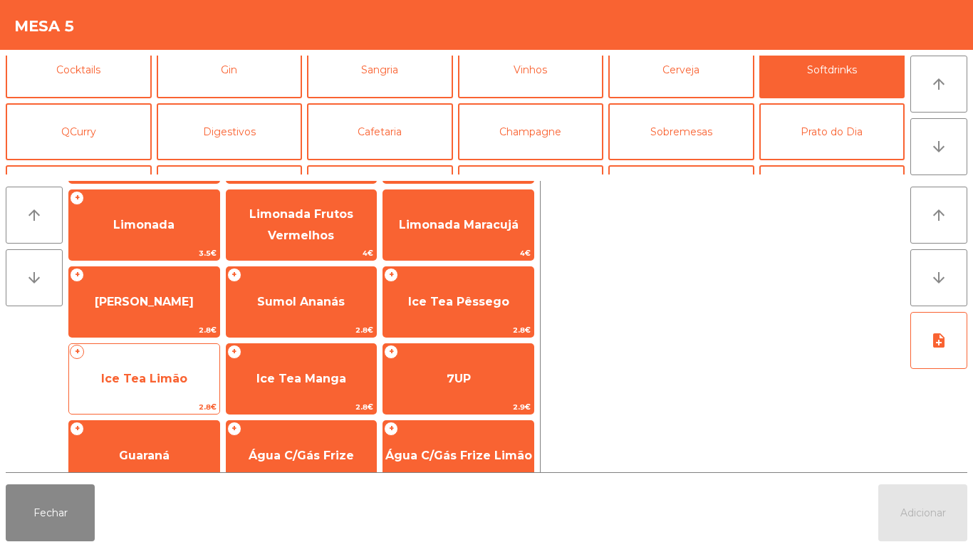
click at [182, 376] on span "Ice Tea Limão" at bounding box center [144, 379] width 86 height 14
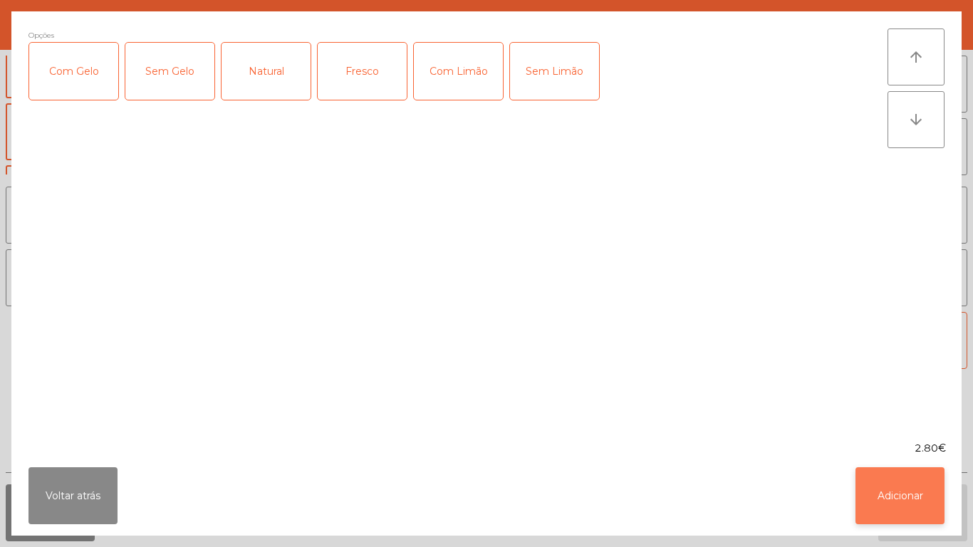
click at [886, 476] on button "Adicionar" at bounding box center [900, 495] width 89 height 57
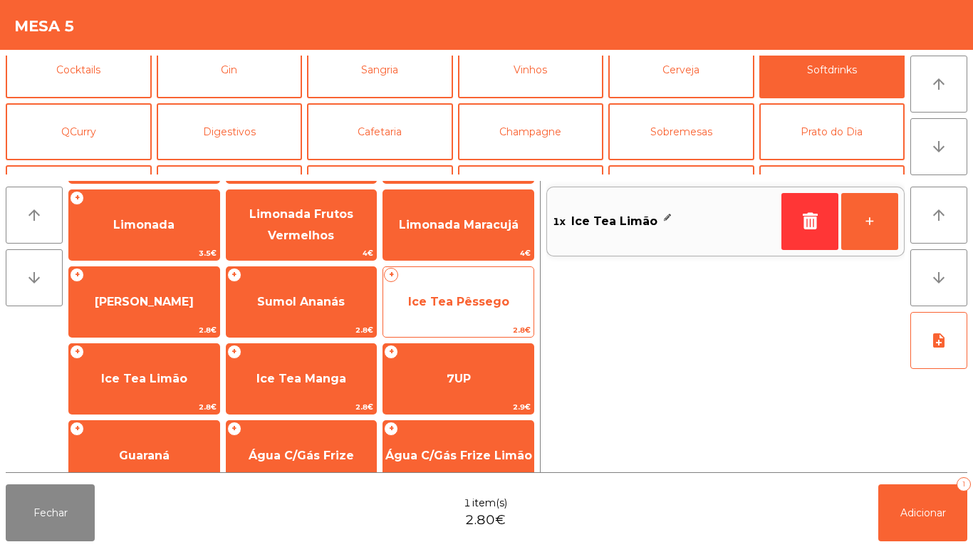
click at [497, 301] on span "Ice Tea Pêssego" at bounding box center [458, 302] width 101 height 14
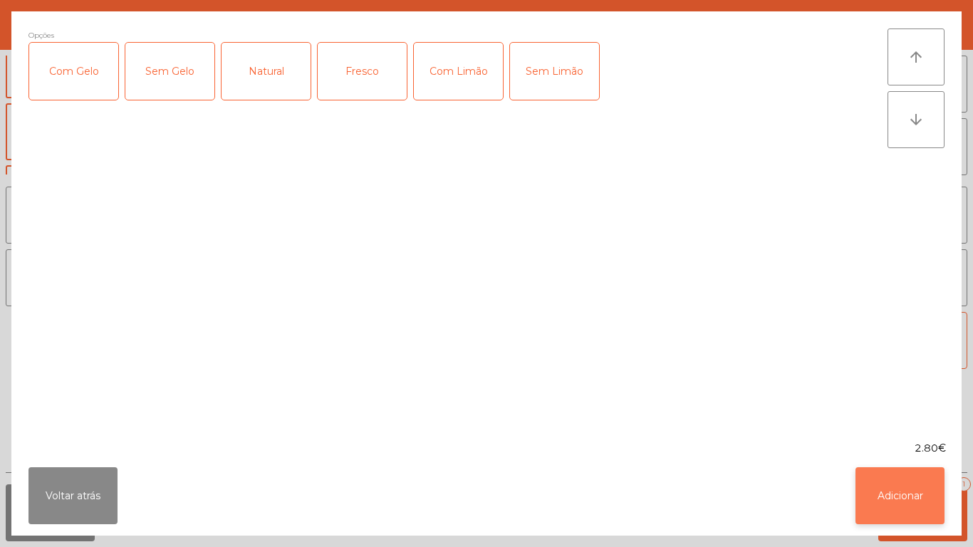
click at [871, 483] on button "Adicionar" at bounding box center [900, 495] width 89 height 57
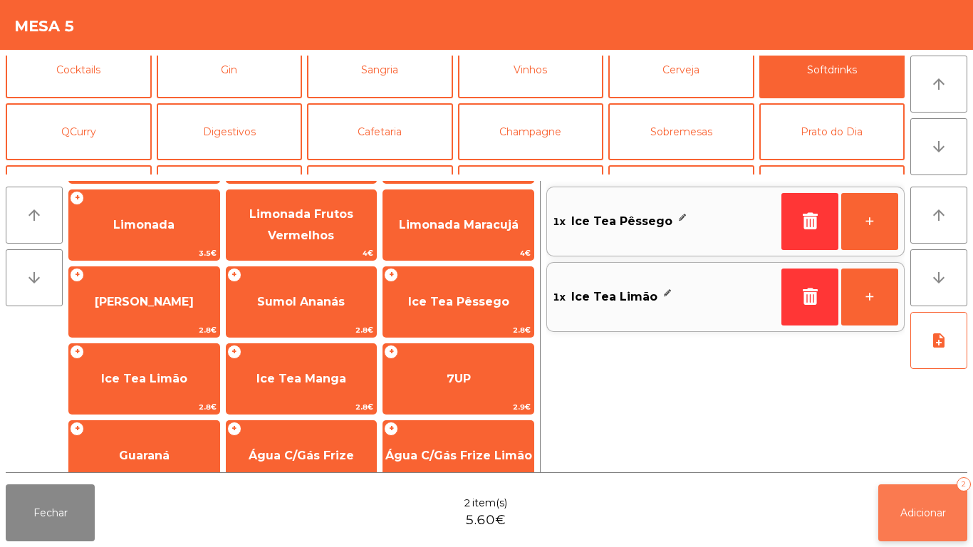
click at [913, 510] on span "Adicionar" at bounding box center [923, 512] width 46 height 13
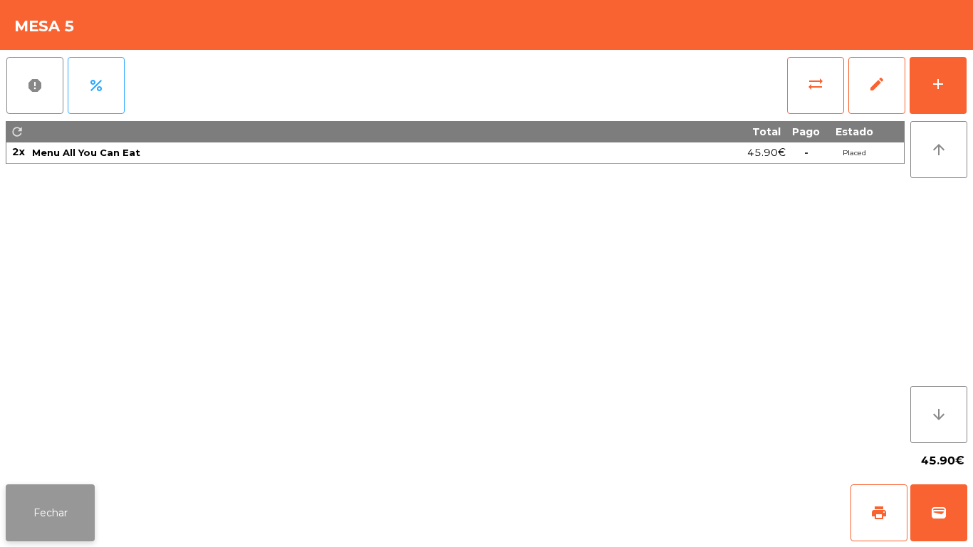
click at [63, 511] on button "Fechar" at bounding box center [50, 512] width 89 height 57
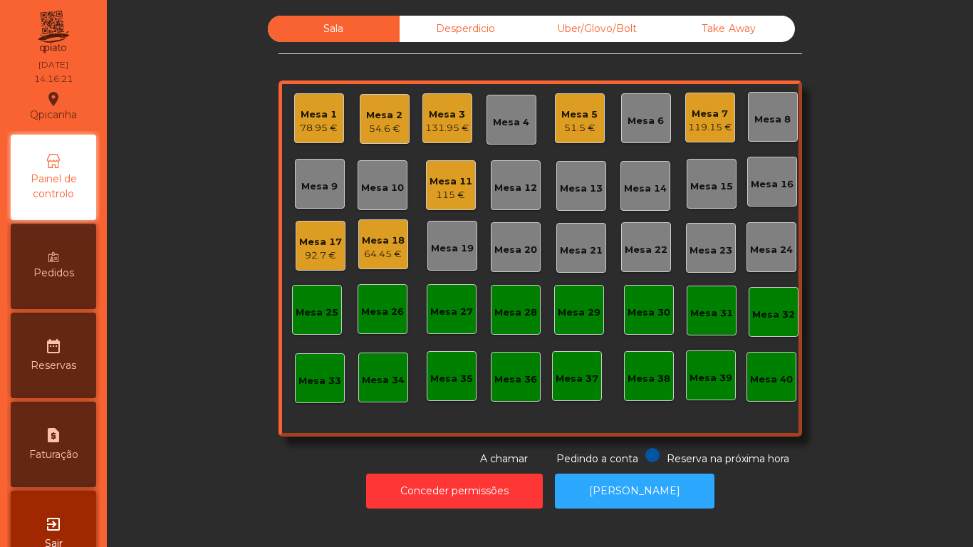
click at [375, 121] on div "Mesa 2" at bounding box center [384, 115] width 36 height 14
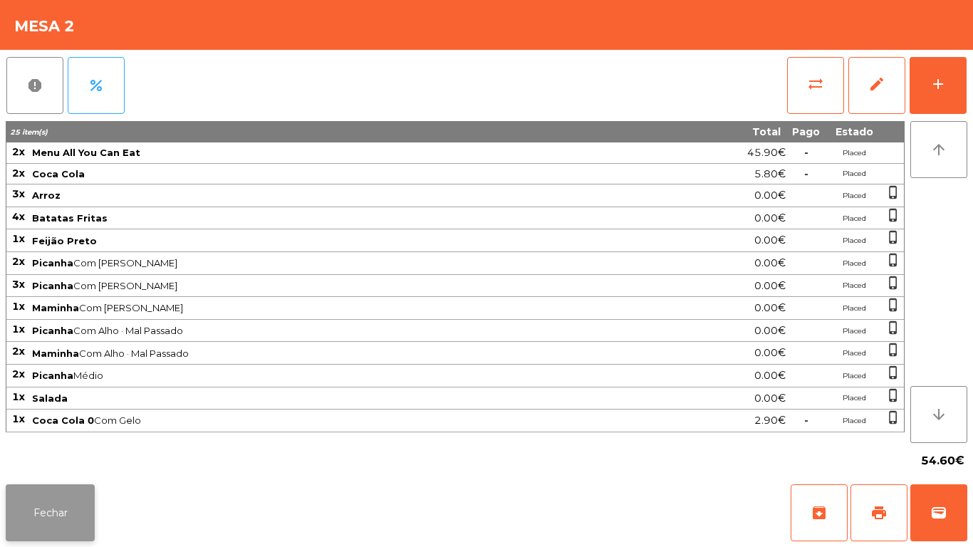
click at [86, 509] on button "Fechar" at bounding box center [50, 512] width 89 height 57
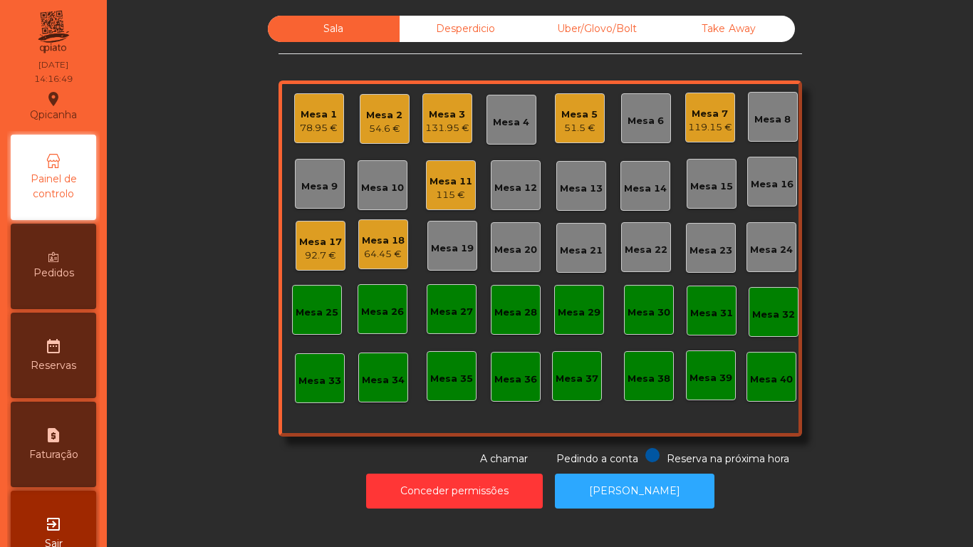
click at [389, 134] on div "54.6 €" at bounding box center [384, 129] width 36 height 14
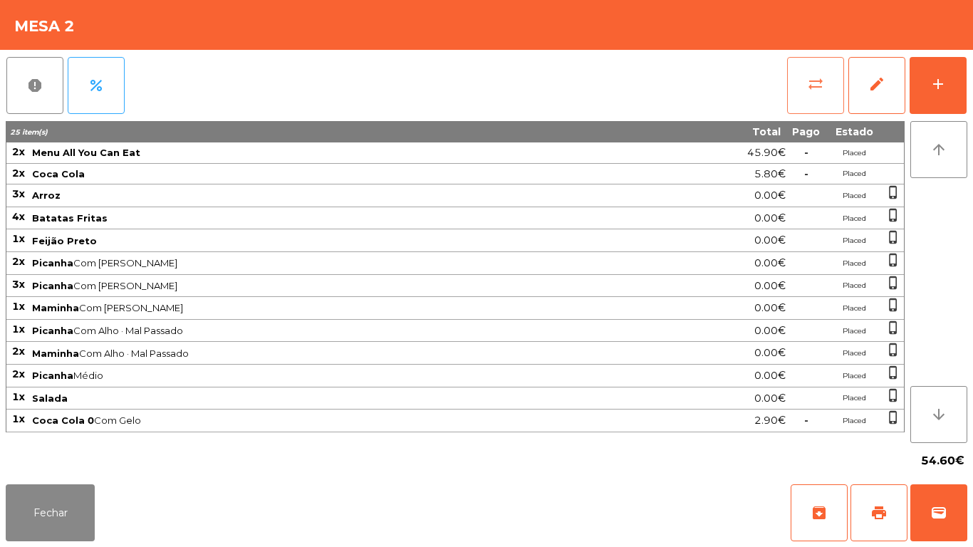
click at [813, 105] on button "sync_alt" at bounding box center [815, 85] width 57 height 57
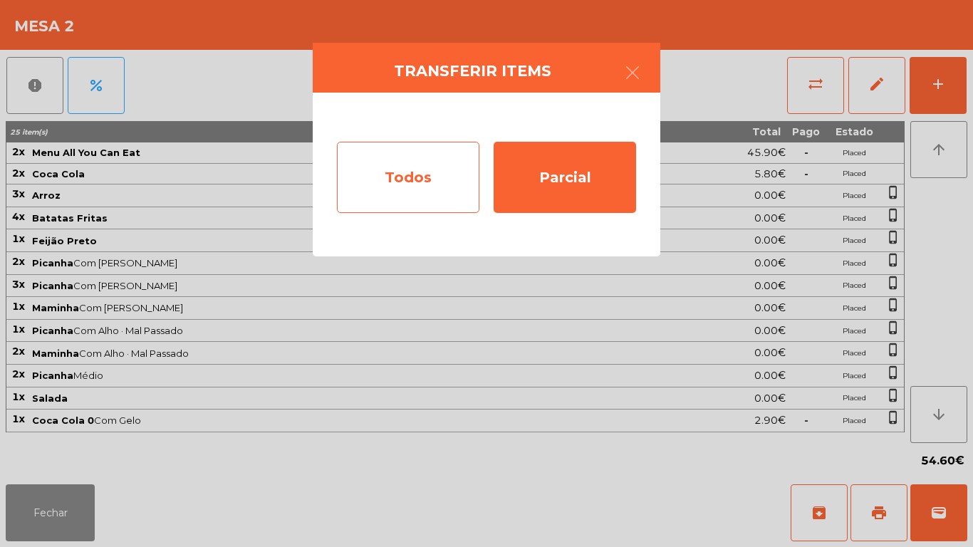
click at [439, 207] on div "Todos" at bounding box center [408, 177] width 142 height 71
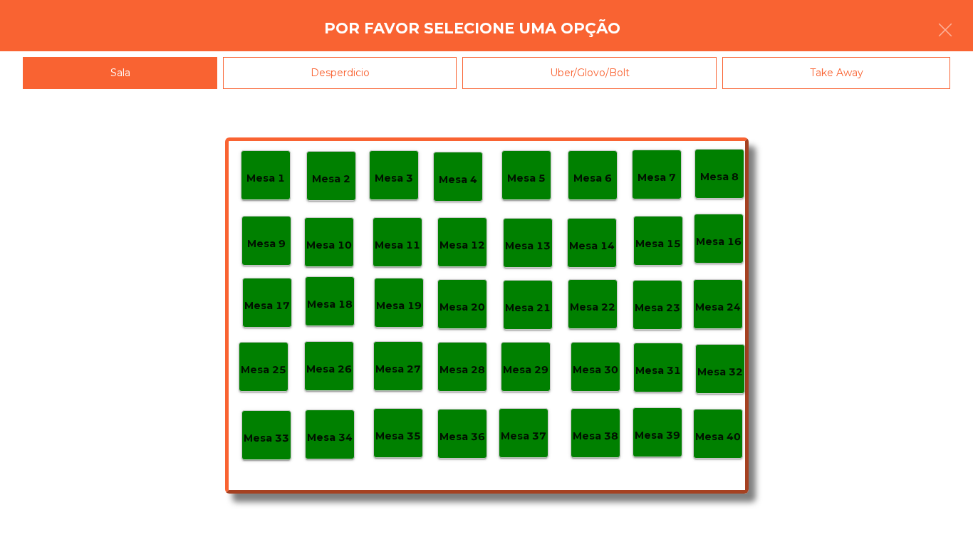
click at [665, 433] on p "Mesa 39" at bounding box center [658, 435] width 46 height 16
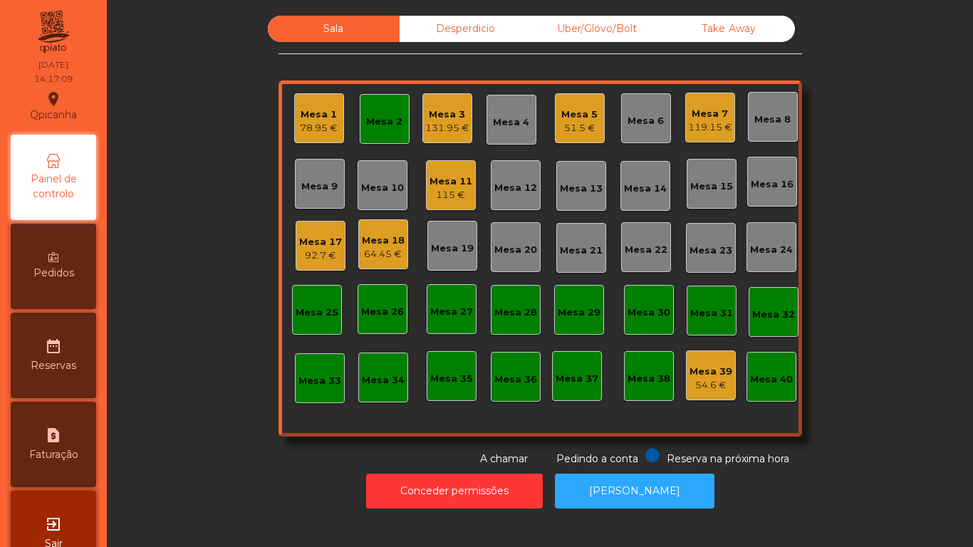
click at [686, 369] on div "Mesa 39 54.6 €" at bounding box center [711, 375] width 50 height 50
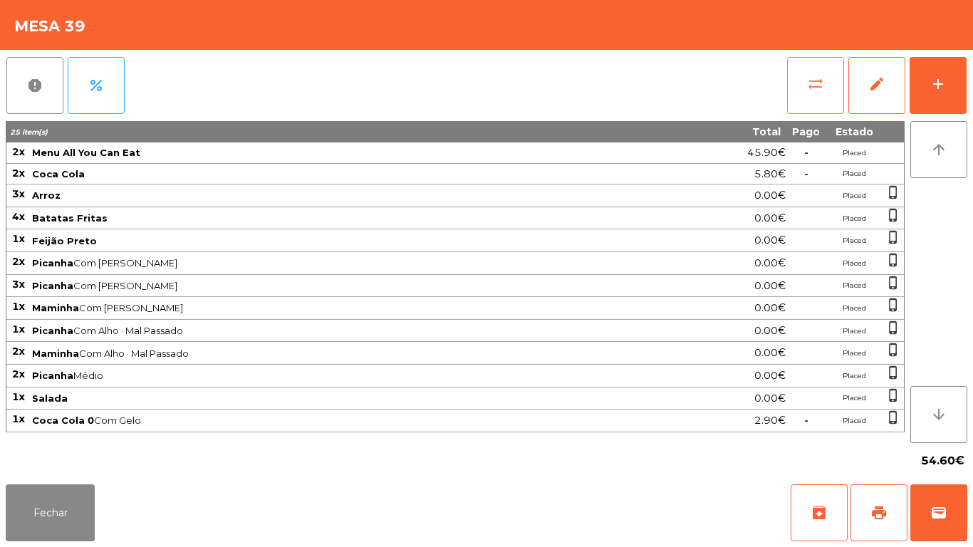
click at [815, 98] on button "sync_alt" at bounding box center [815, 85] width 57 height 57
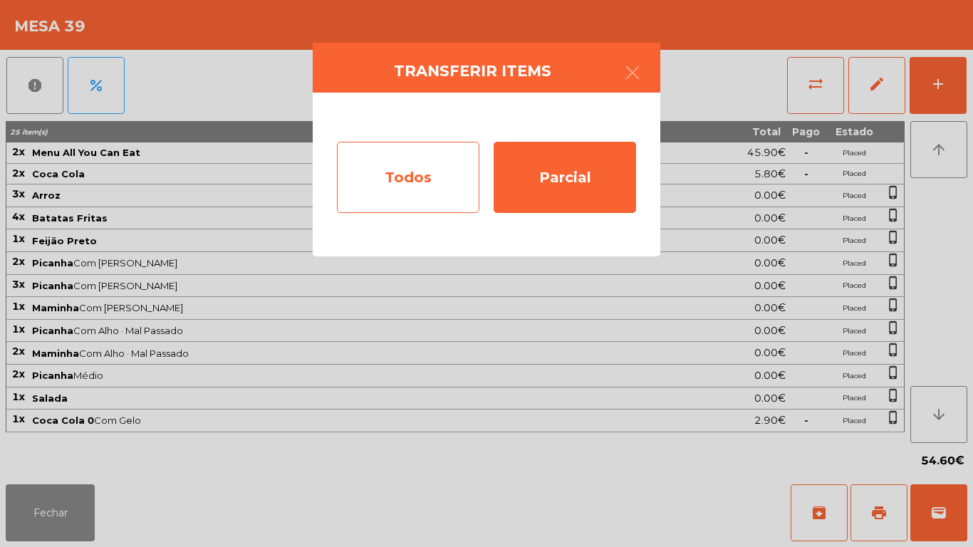
click at [430, 193] on div "Todos" at bounding box center [408, 177] width 142 height 71
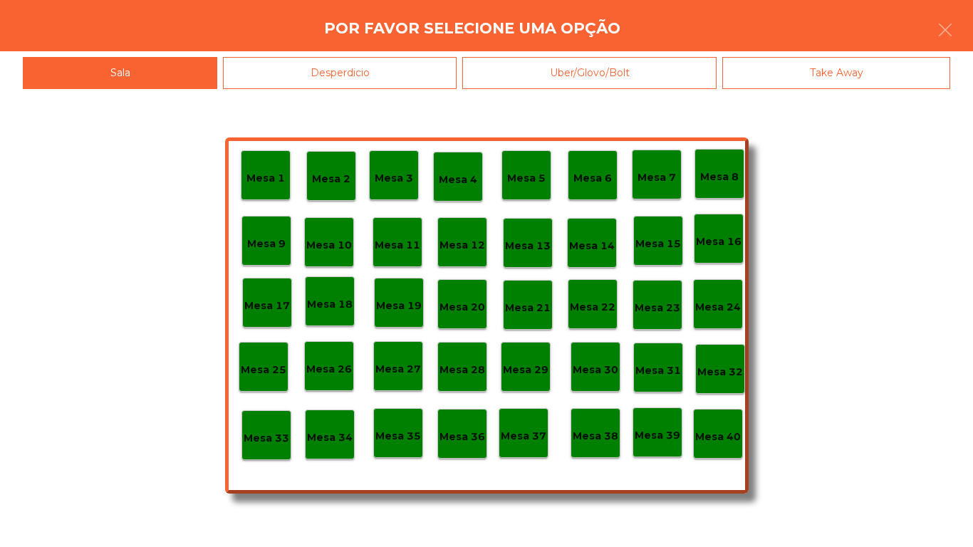
click at [351, 179] on div "Mesa 2" at bounding box center [331, 176] width 50 height 50
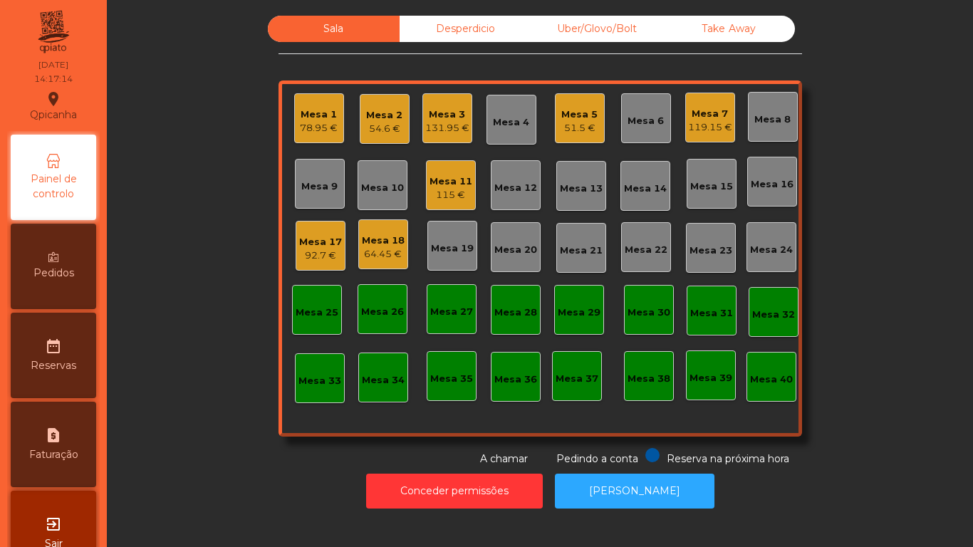
click at [388, 141] on div "Mesa 2 54.6 €" at bounding box center [385, 119] width 50 height 50
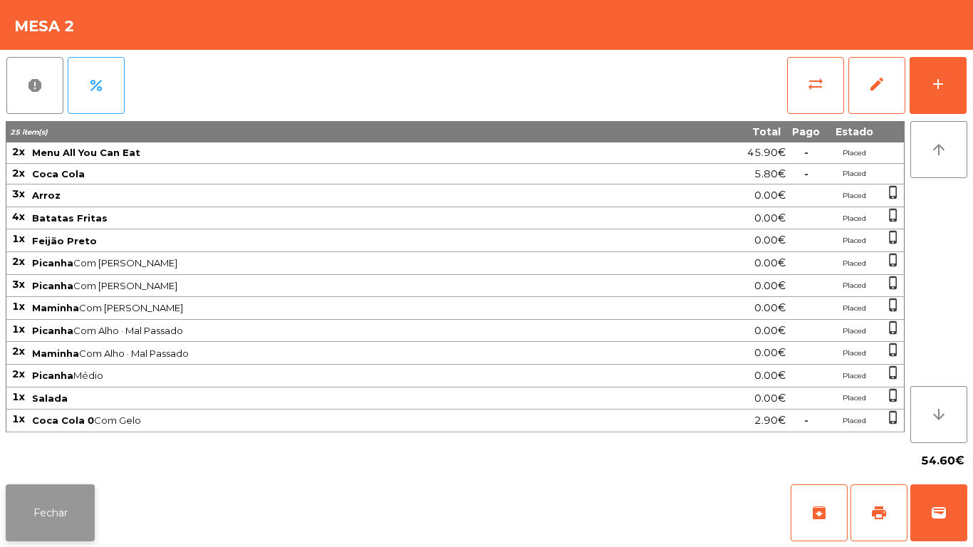
click at [74, 497] on button "Fechar" at bounding box center [50, 512] width 89 height 57
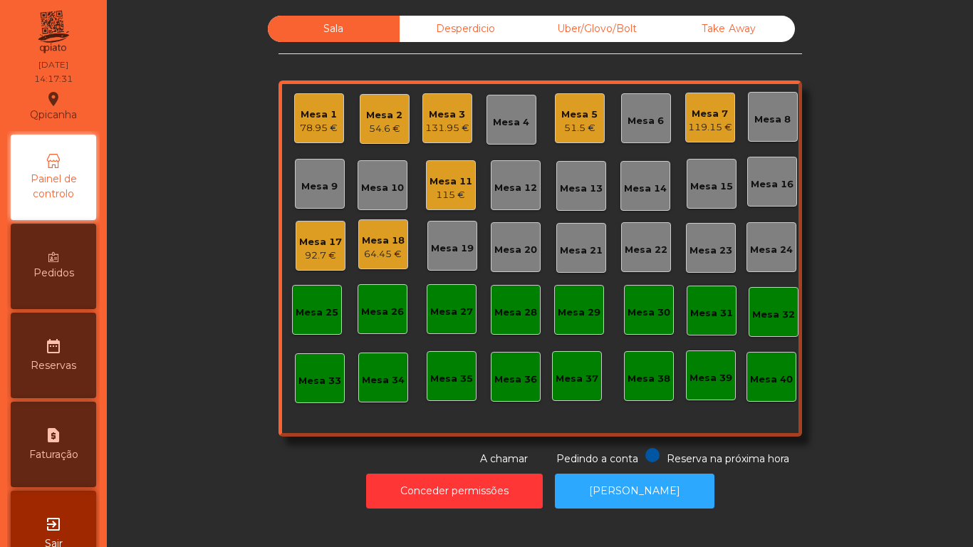
click at [315, 254] on div "92.7 €" at bounding box center [320, 256] width 43 height 14
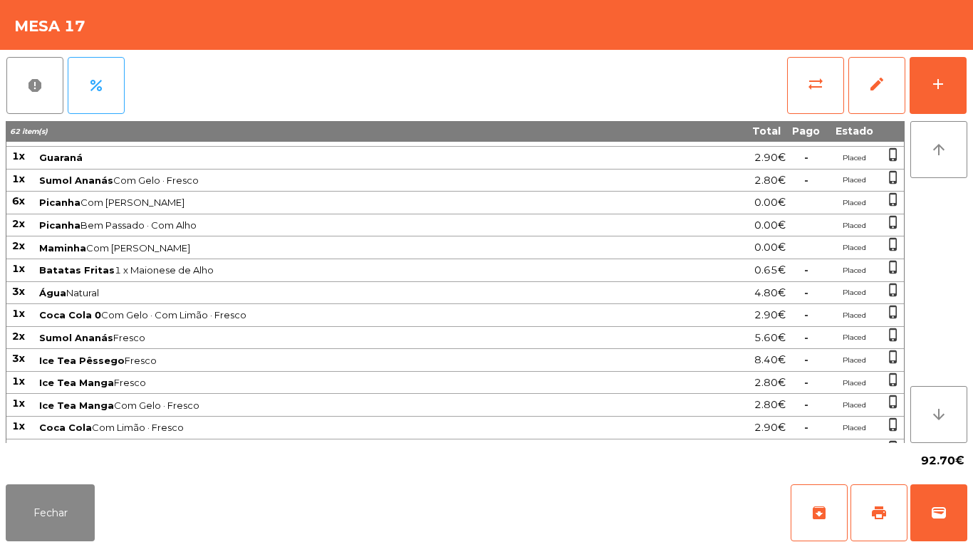
scroll to position [235, 0]
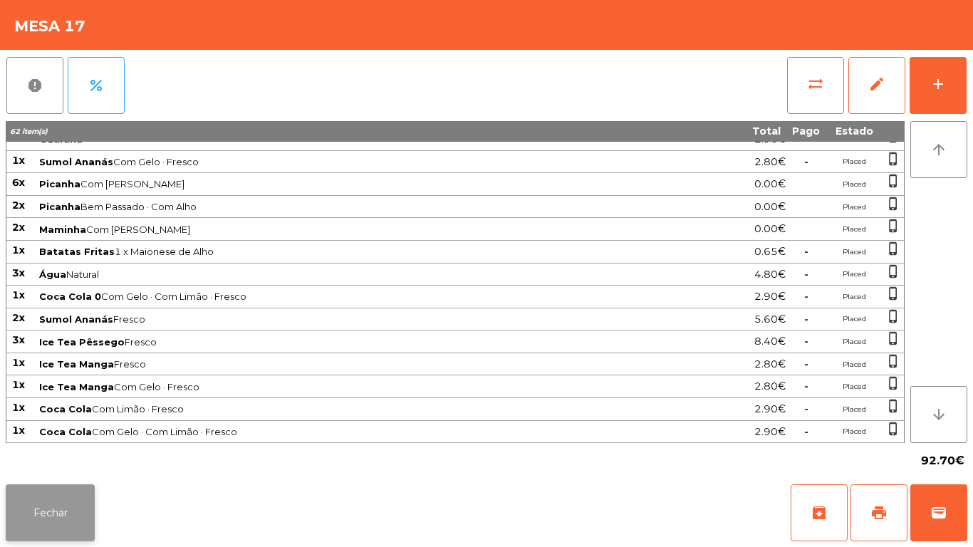
click at [78, 511] on button "Fechar" at bounding box center [50, 512] width 89 height 57
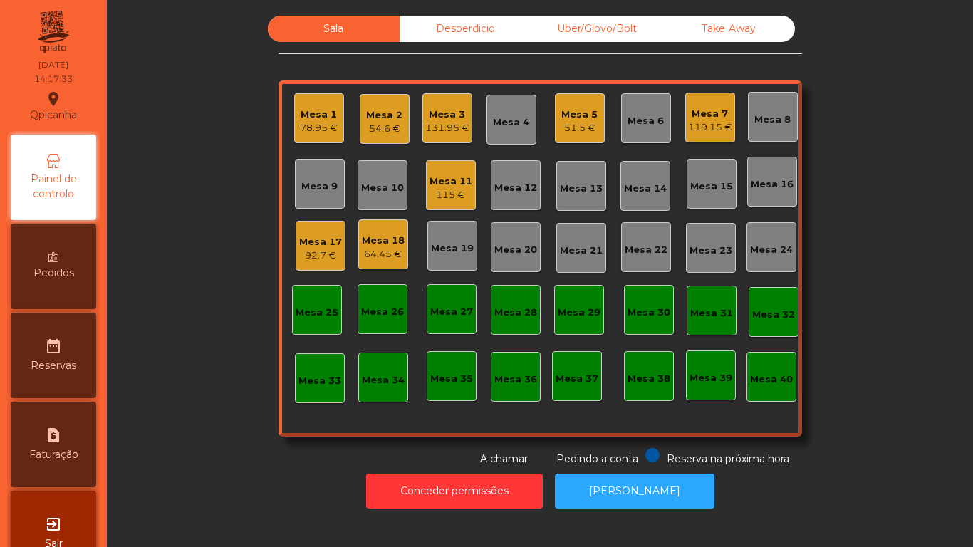
click at [380, 250] on div "64.45 €" at bounding box center [383, 254] width 43 height 14
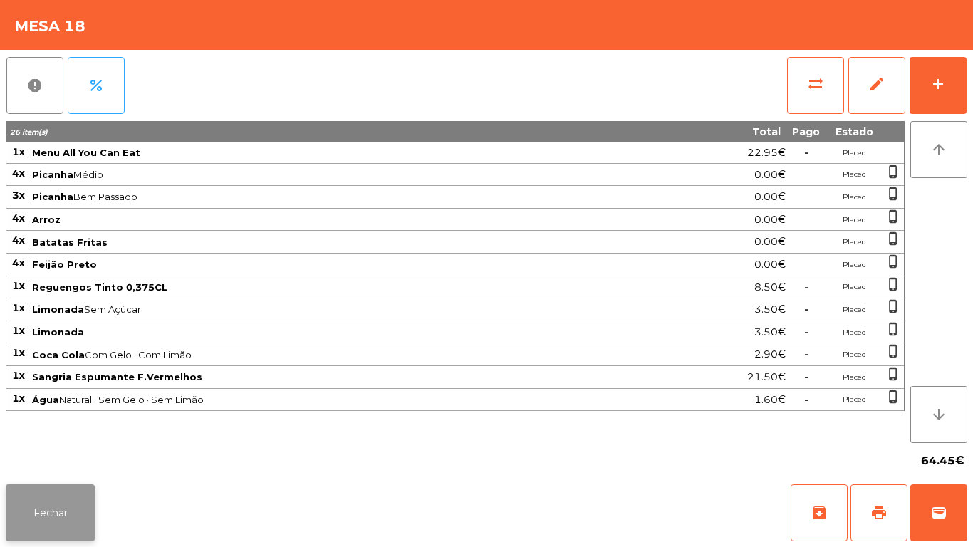
click at [83, 487] on button "Fechar" at bounding box center [50, 512] width 89 height 57
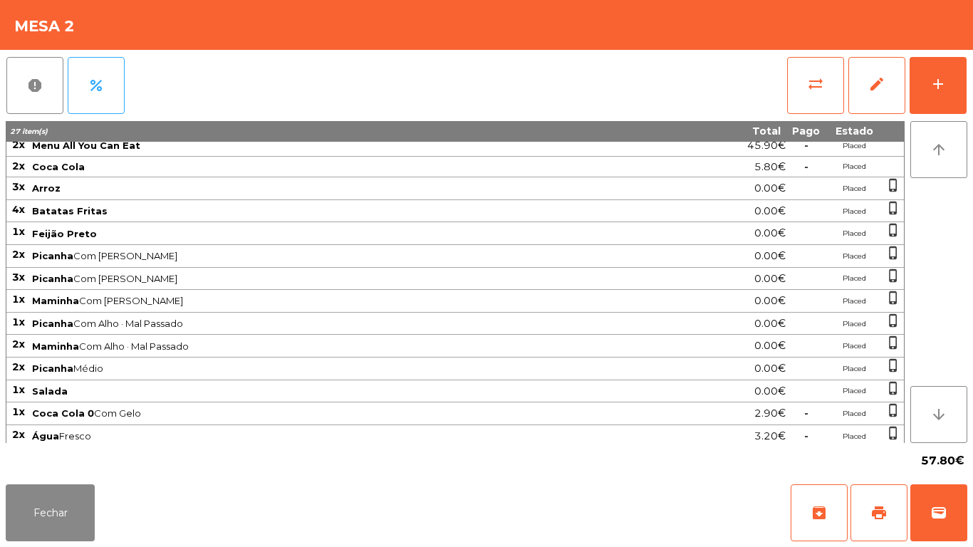
scroll to position [11, 0]
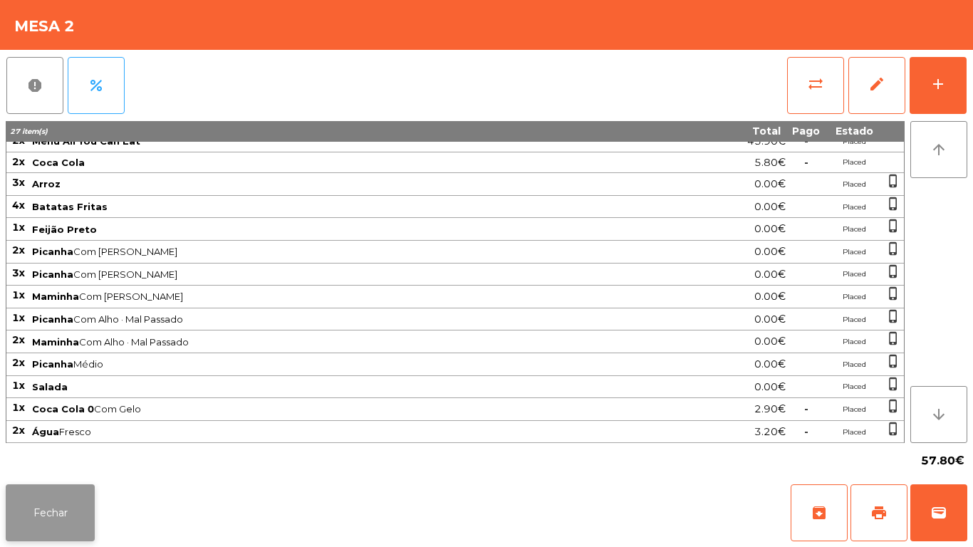
click at [63, 501] on button "Fechar" at bounding box center [50, 512] width 89 height 57
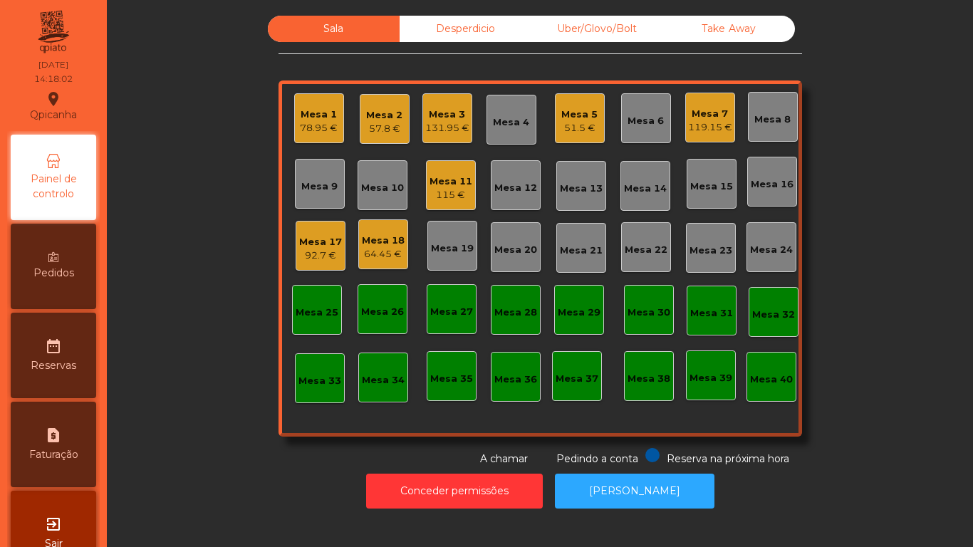
click at [400, 134] on div "Mesa 2 57.8 €" at bounding box center [385, 119] width 50 height 50
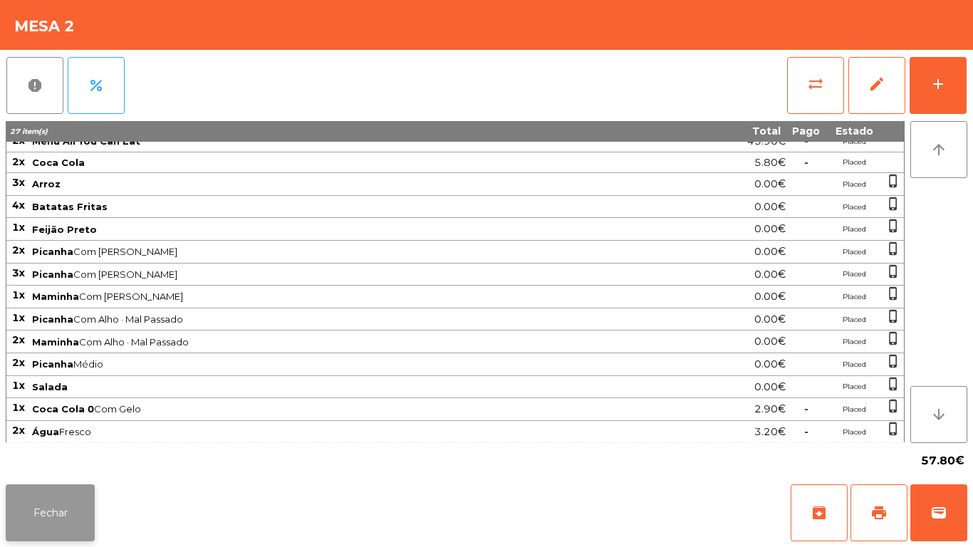
click at [63, 506] on button "Fechar" at bounding box center [50, 512] width 89 height 57
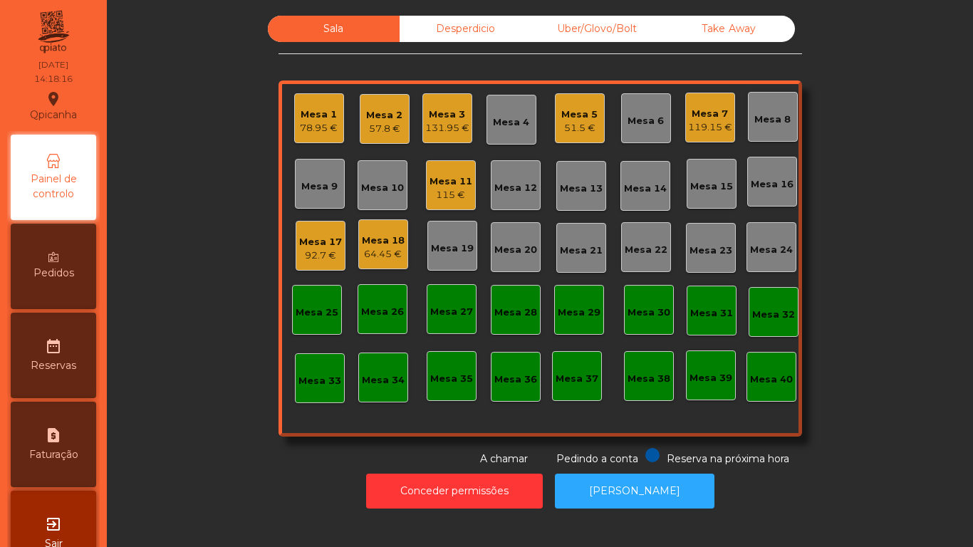
click at [445, 126] on div "131.95 €" at bounding box center [447, 128] width 44 height 14
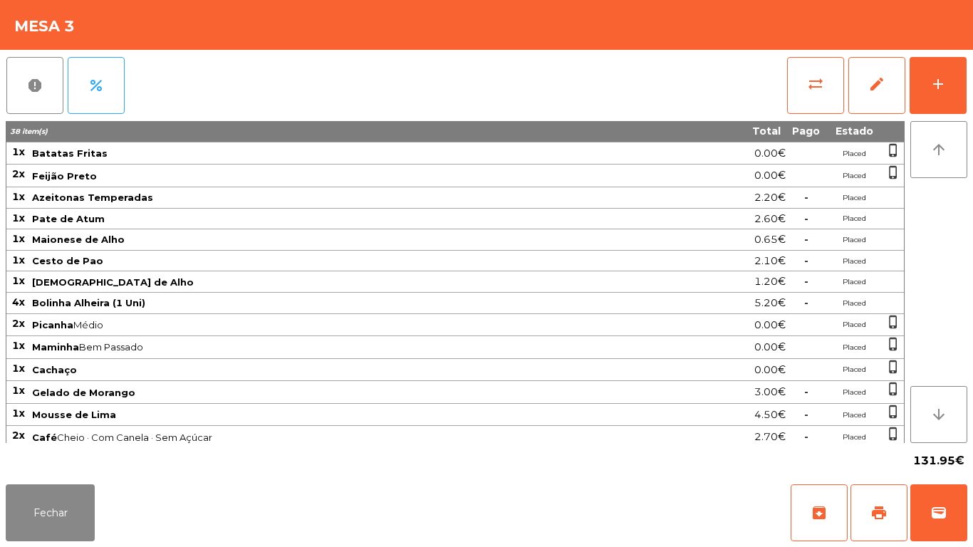
scroll to position [182, 0]
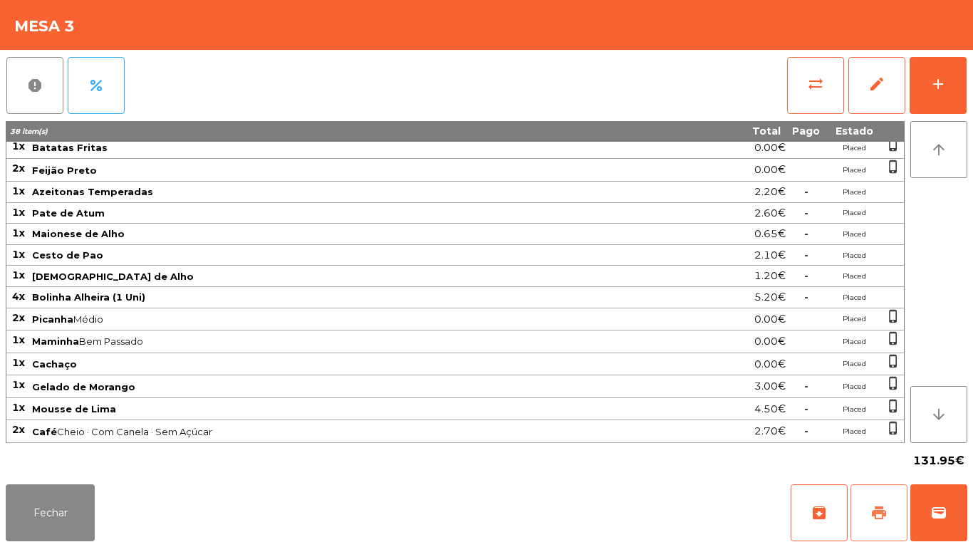
click at [868, 537] on button "print" at bounding box center [879, 512] width 57 height 57
click at [939, 506] on span "wallet" at bounding box center [938, 512] width 17 height 17
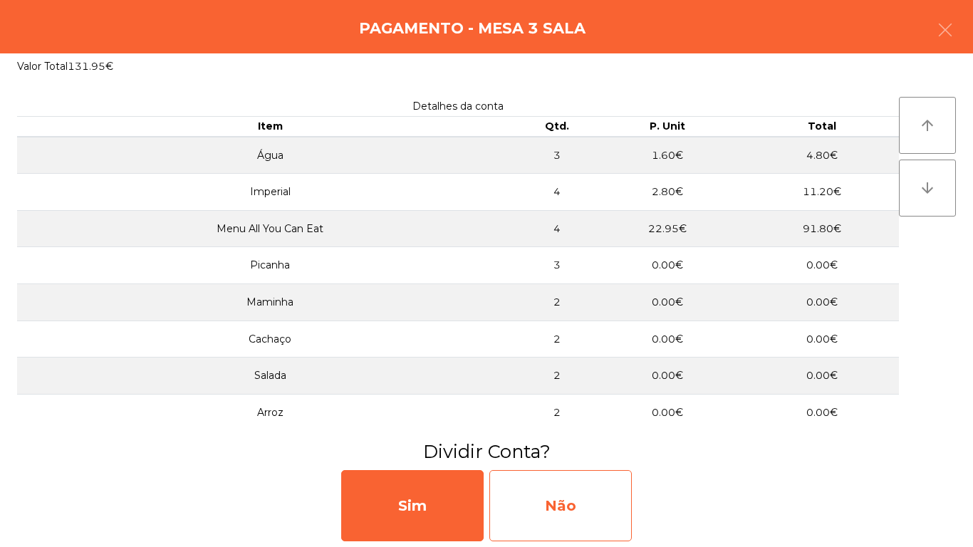
click at [585, 498] on div "Não" at bounding box center [560, 505] width 142 height 71
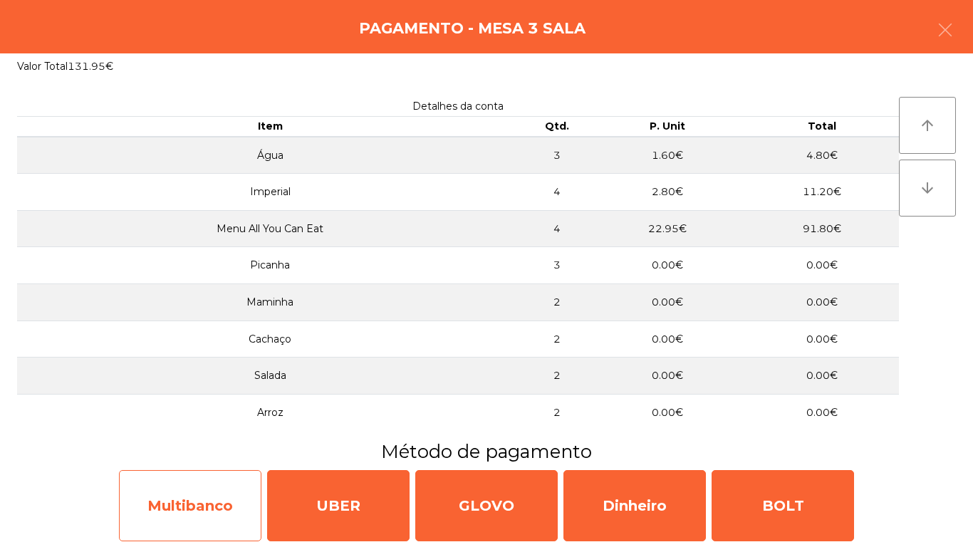
click at [217, 503] on div "Multibanco" at bounding box center [190, 505] width 142 height 71
select select "**"
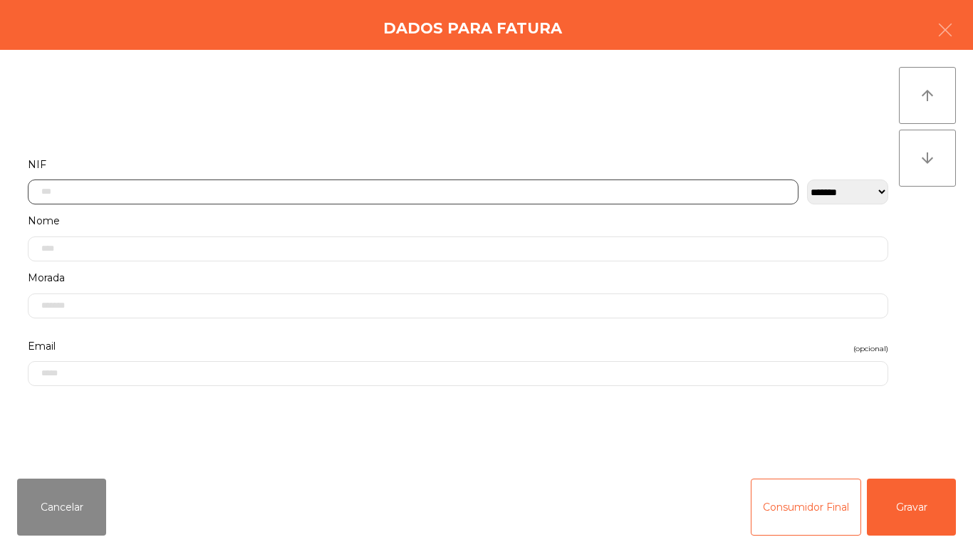
click at [322, 192] on input "text" at bounding box center [413, 192] width 771 height 25
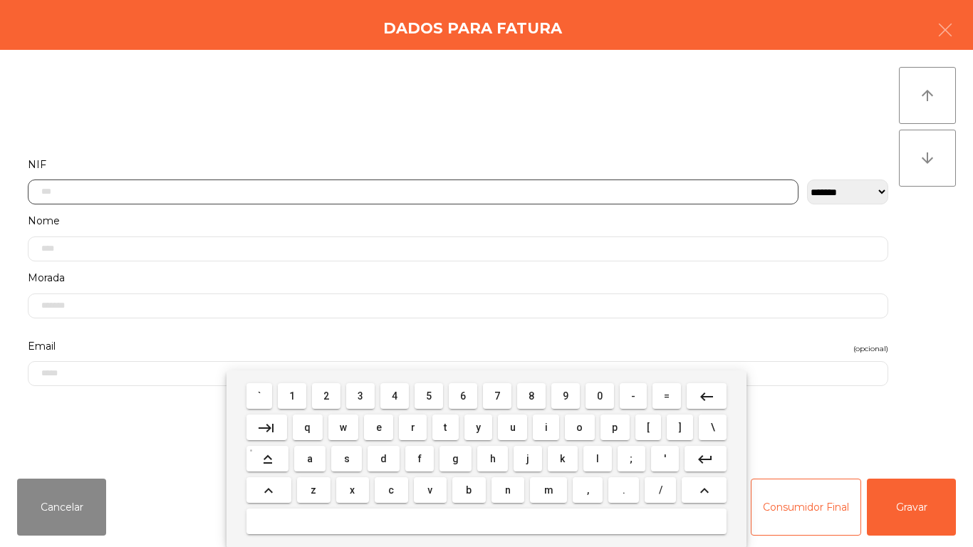
scroll to position [87, 0]
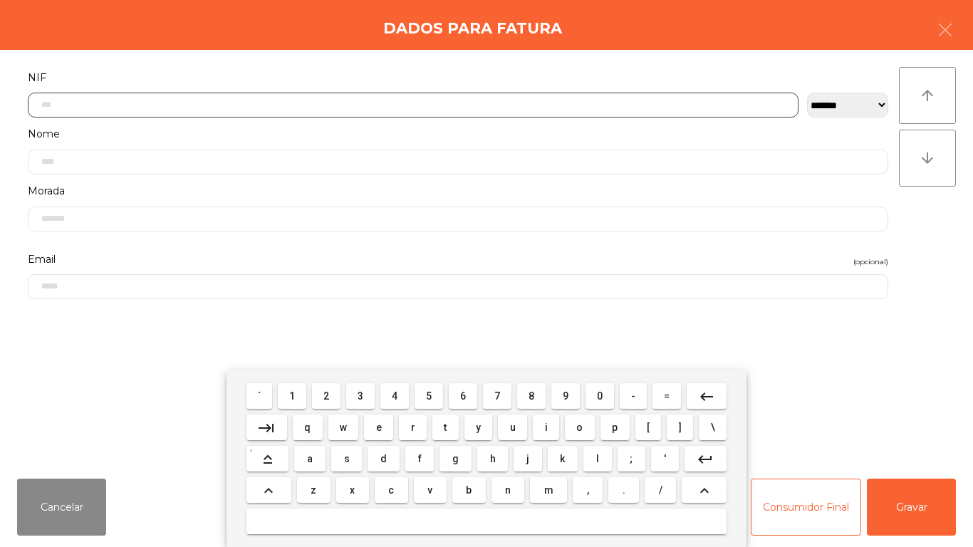
click at [293, 395] on span "1" at bounding box center [292, 395] width 6 height 11
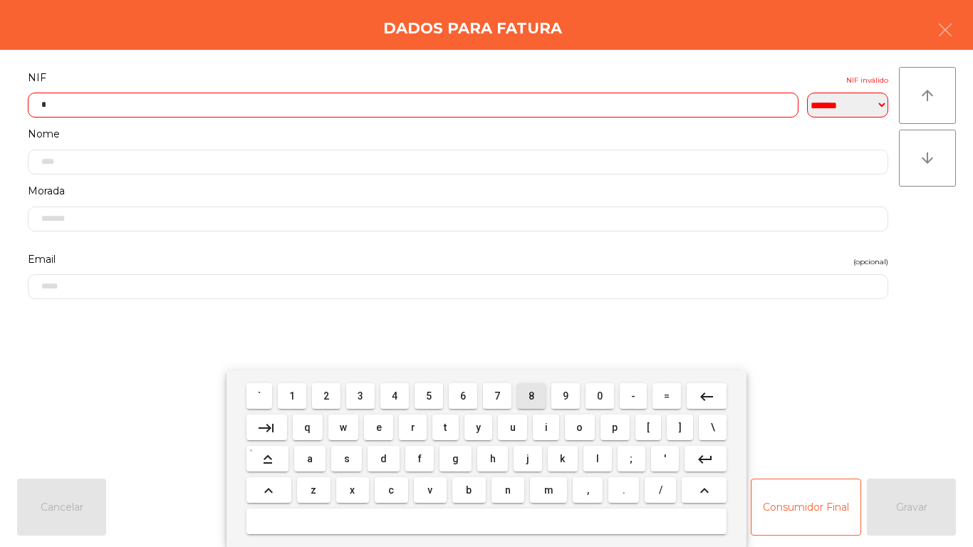
click at [531, 395] on span "8" at bounding box center [532, 395] width 6 height 11
click at [395, 395] on span "4" at bounding box center [395, 395] width 6 height 11
click at [293, 395] on span "1" at bounding box center [292, 395] width 6 height 11
click at [463, 395] on span "6" at bounding box center [463, 395] width 6 height 11
click at [462, 399] on span "6" at bounding box center [463, 395] width 6 height 11
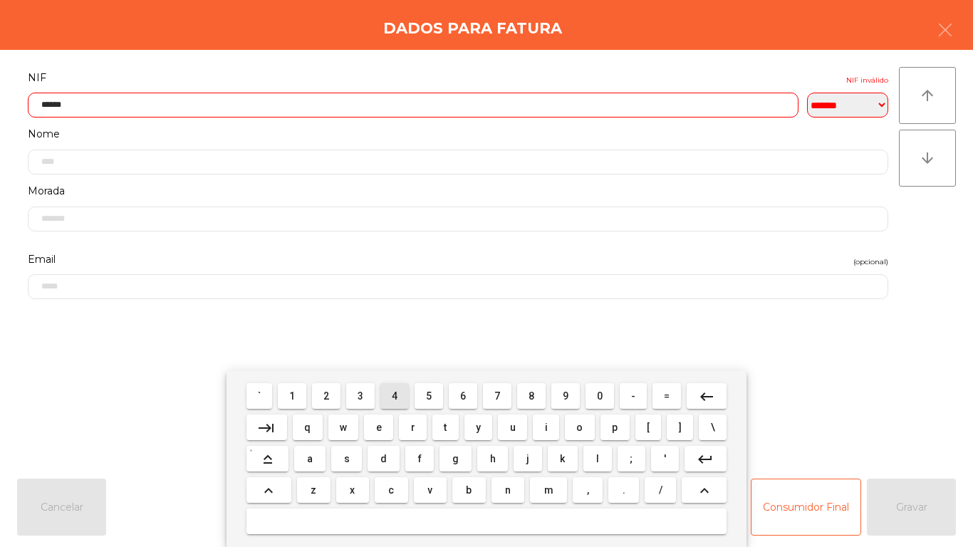
click at [395, 395] on span "4" at bounding box center [395, 395] width 6 height 11
click at [463, 395] on span "6" at bounding box center [463, 395] width 6 height 11
click at [395, 395] on span "4" at bounding box center [395, 395] width 6 height 11
click at [703, 400] on mat-icon "keyboard_backspace" at bounding box center [706, 396] width 17 height 17
click at [339, 389] on button "2" at bounding box center [326, 396] width 28 height 26
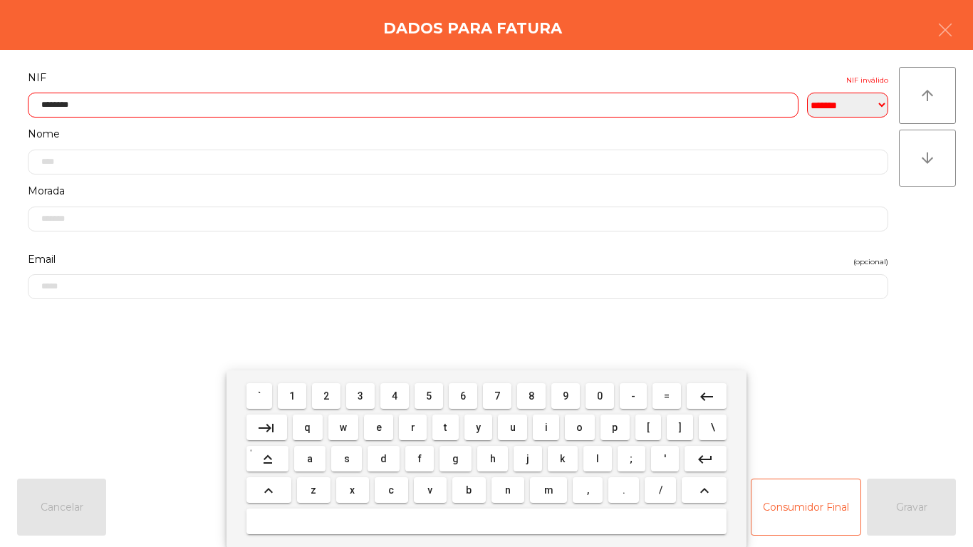
type input "*********"
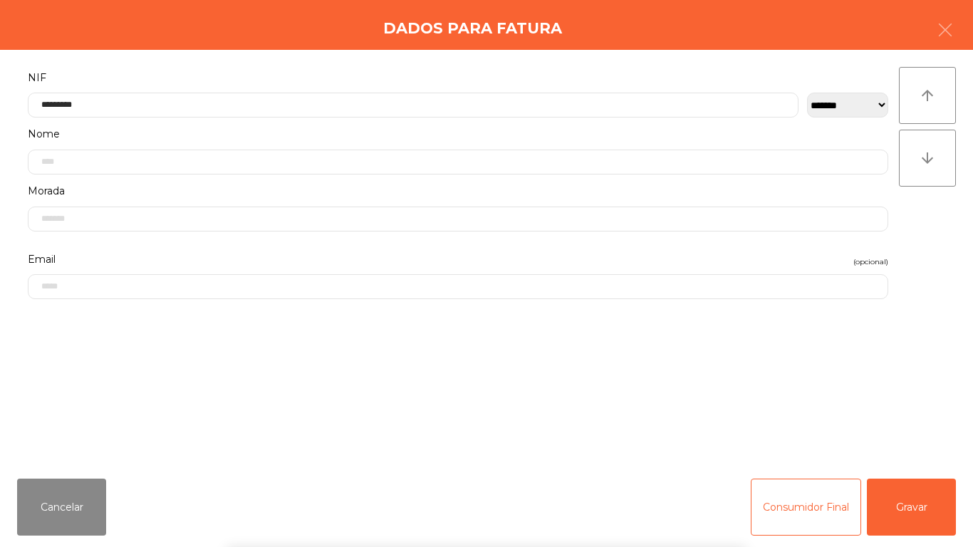
click at [152, 385] on div "` 1 2 3 4 5 6 7 8 9 0 - = keyboard_backspace keyboard_tab q w e r t y u i o p […" at bounding box center [486, 458] width 973 height 177
click at [899, 501] on button "Gravar" at bounding box center [911, 507] width 89 height 57
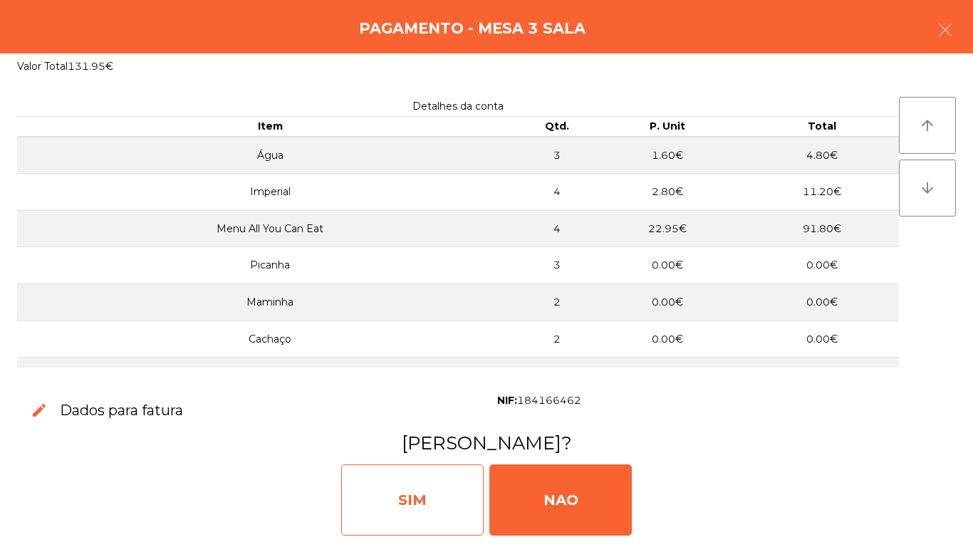
click at [425, 513] on div "SIM" at bounding box center [412, 499] width 142 height 71
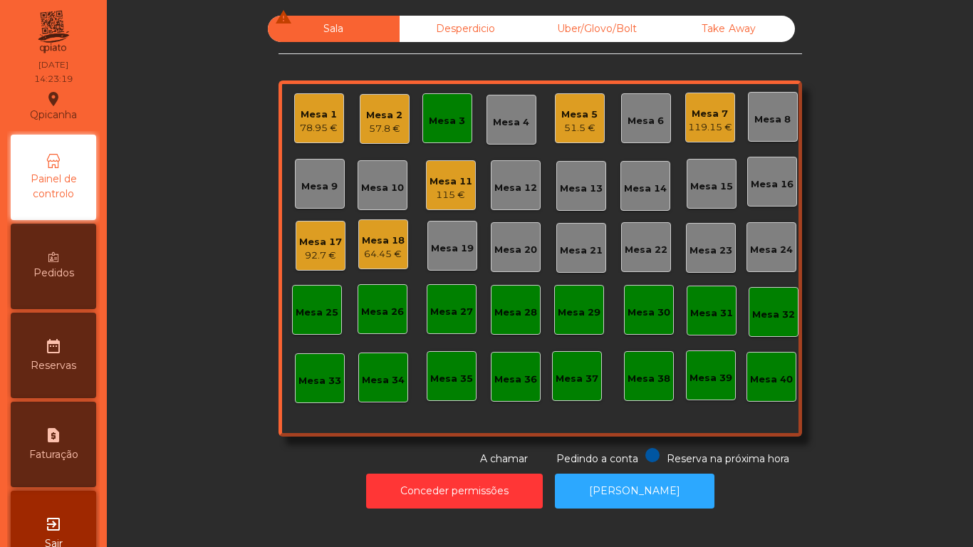
click at [316, 115] on div "Mesa 1" at bounding box center [319, 115] width 38 height 14
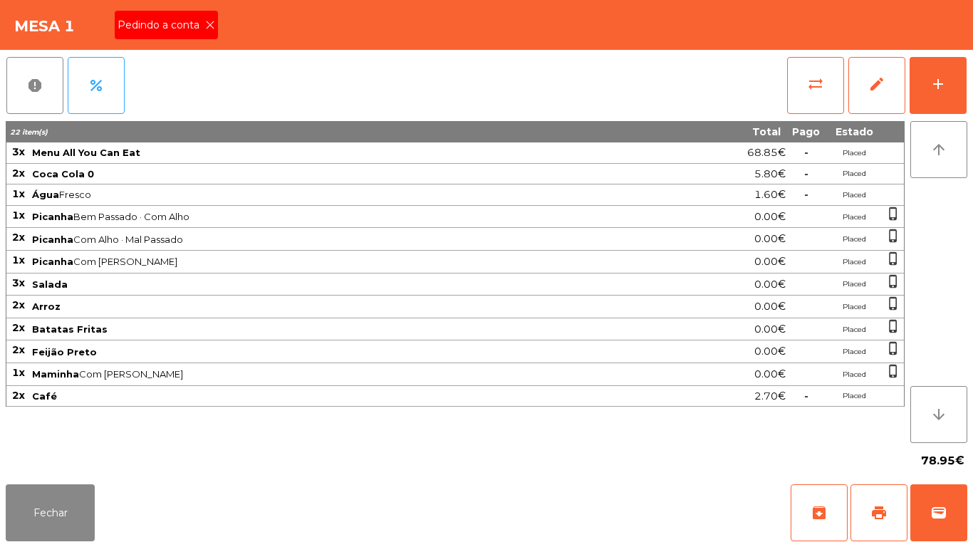
click at [209, 25] on icon at bounding box center [210, 25] width 10 height 10
click at [867, 506] on button "print" at bounding box center [879, 512] width 57 height 57
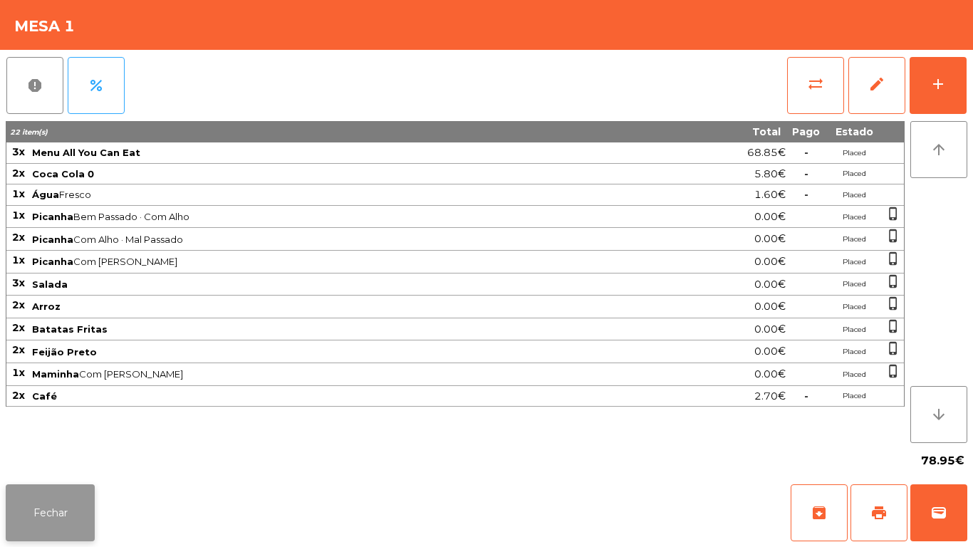
click at [83, 495] on button "Fechar" at bounding box center [50, 512] width 89 height 57
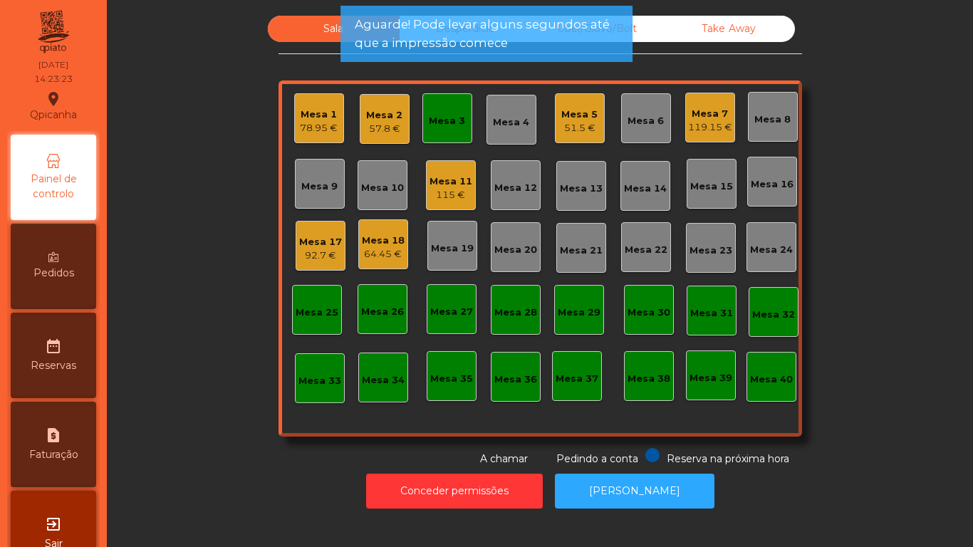
click at [449, 192] on div "115 €" at bounding box center [451, 195] width 43 height 14
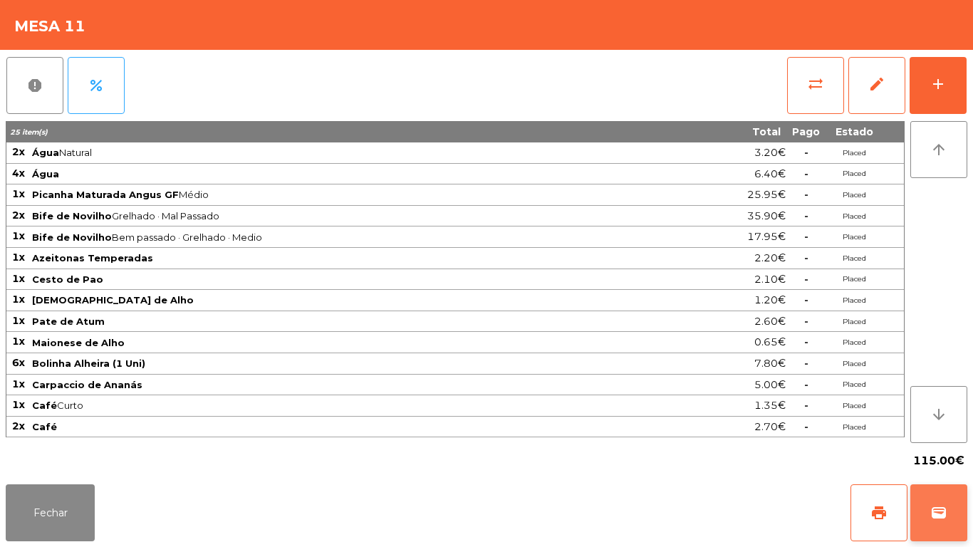
click at [942, 487] on button "wallet" at bounding box center [938, 512] width 57 height 57
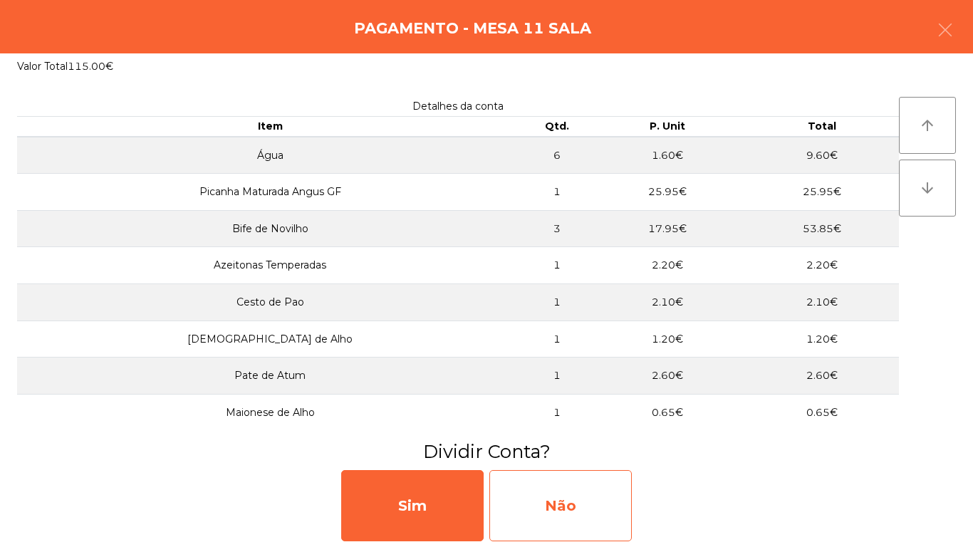
click at [583, 499] on div "Não" at bounding box center [560, 505] width 142 height 71
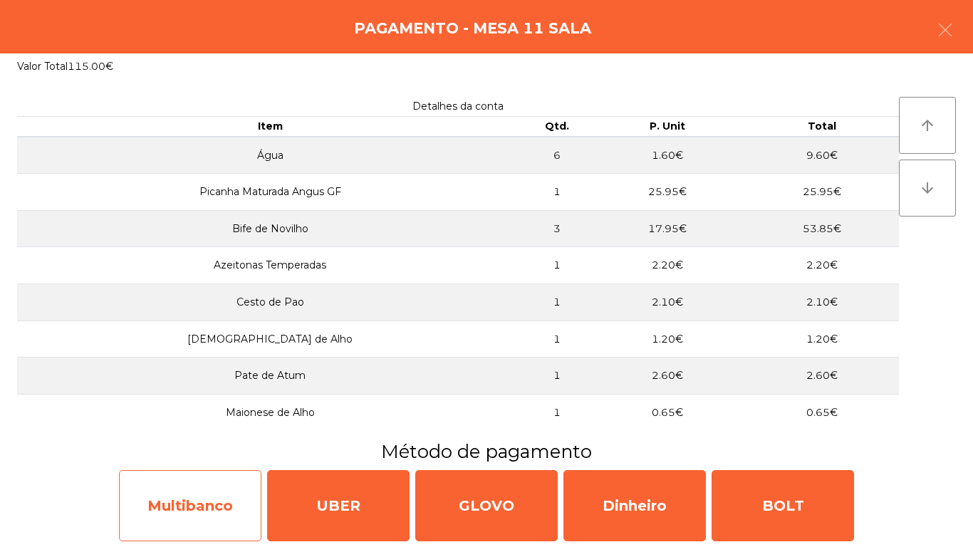
click at [205, 493] on div "Multibanco" at bounding box center [190, 505] width 142 height 71
select select "**"
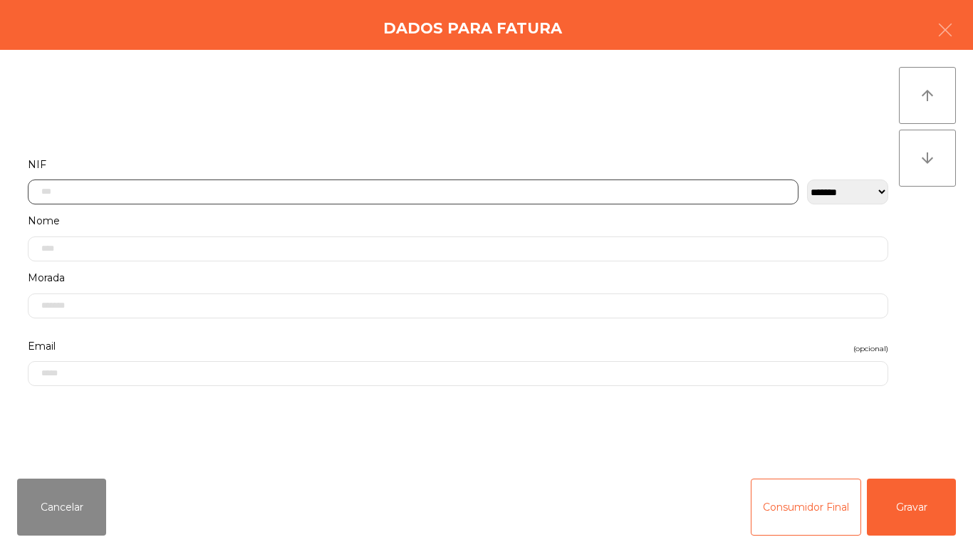
click at [350, 189] on input "text" at bounding box center [413, 192] width 771 height 25
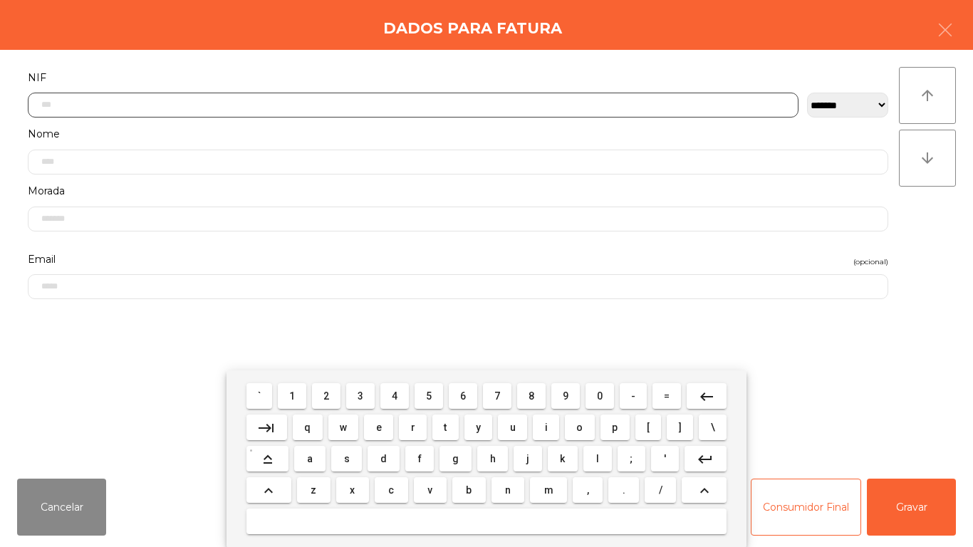
click at [429, 395] on span "5" at bounding box center [429, 395] width 6 height 11
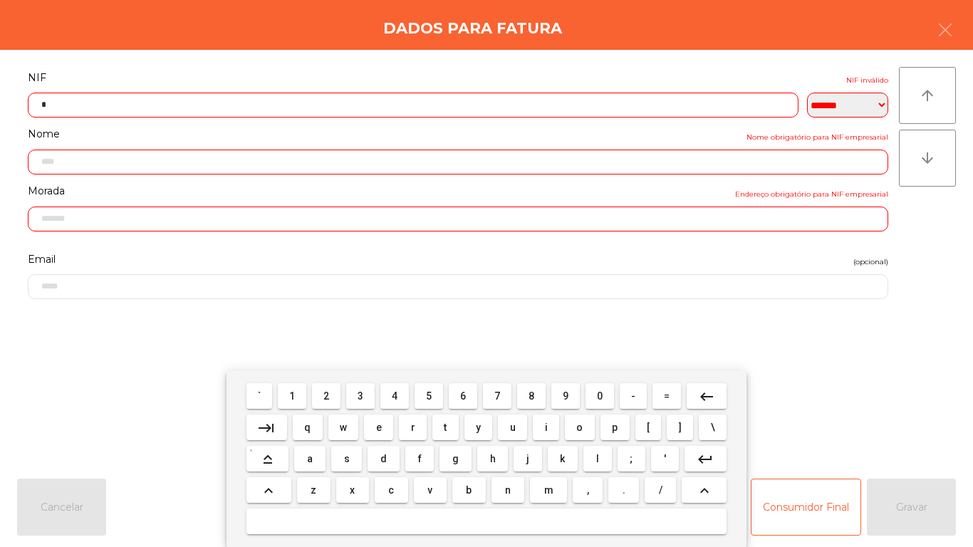
click at [293, 395] on span "1" at bounding box center [292, 395] width 6 height 11
click at [367, 384] on button "3" at bounding box center [360, 396] width 28 height 26
click at [566, 395] on span "9" at bounding box center [566, 395] width 6 height 11
click at [497, 395] on span "7" at bounding box center [497, 395] width 6 height 11
click at [395, 394] on span "4" at bounding box center [395, 395] width 6 height 11
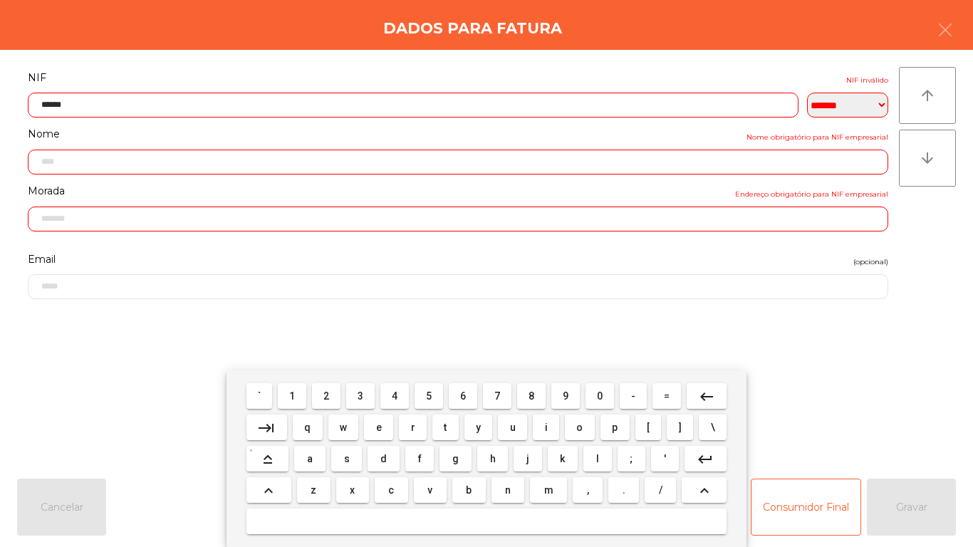
click at [566, 395] on span "9" at bounding box center [566, 395] width 6 height 11
click at [521, 392] on button "8" at bounding box center [531, 396] width 28 height 26
click at [566, 395] on span "9" at bounding box center [566, 395] width 6 height 11
type input "*********"
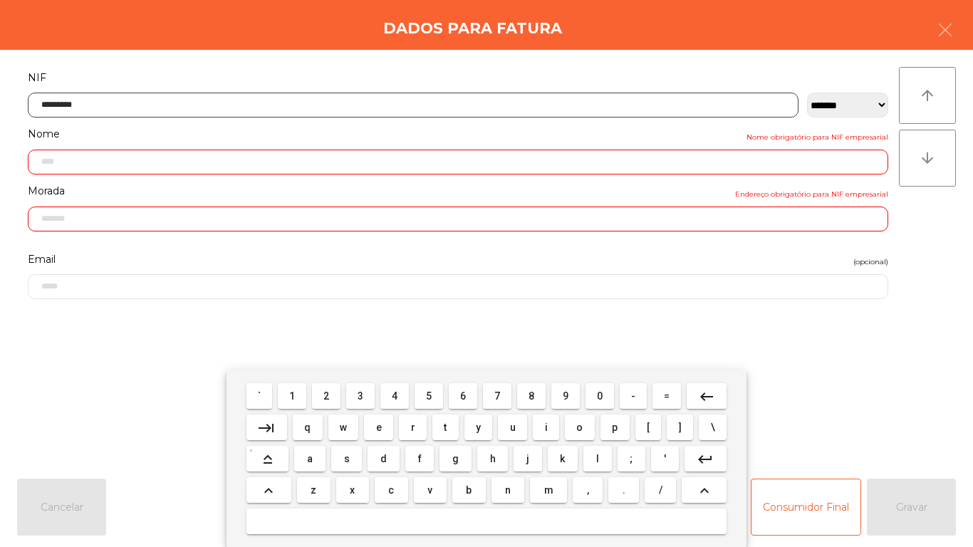
type input "**********"
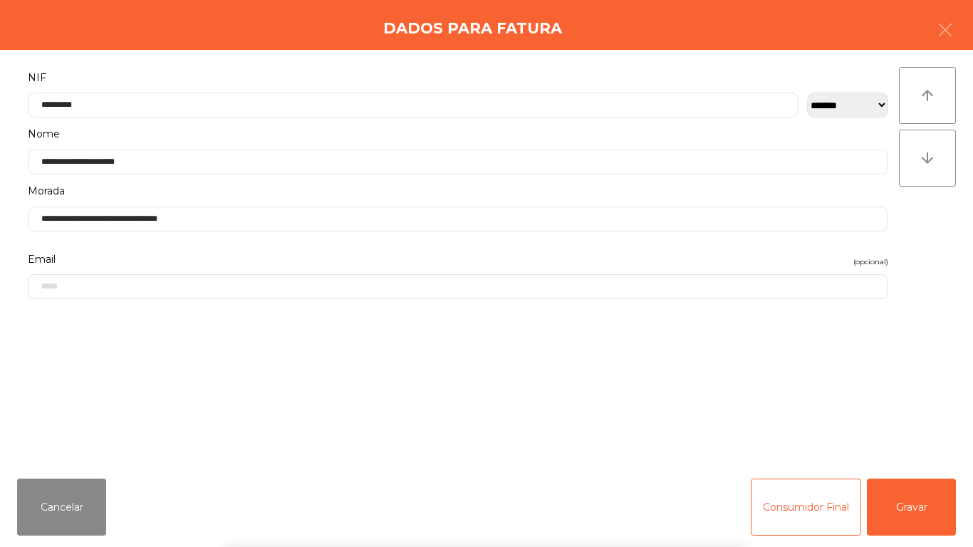
click at [915, 508] on div "` 1 2 3 4 5 6 7 8 9 0 - = keyboard_backspace keyboard_tab q w e r t y u i o p […" at bounding box center [486, 458] width 973 height 177
click at [917, 498] on button "Gravar" at bounding box center [911, 507] width 89 height 57
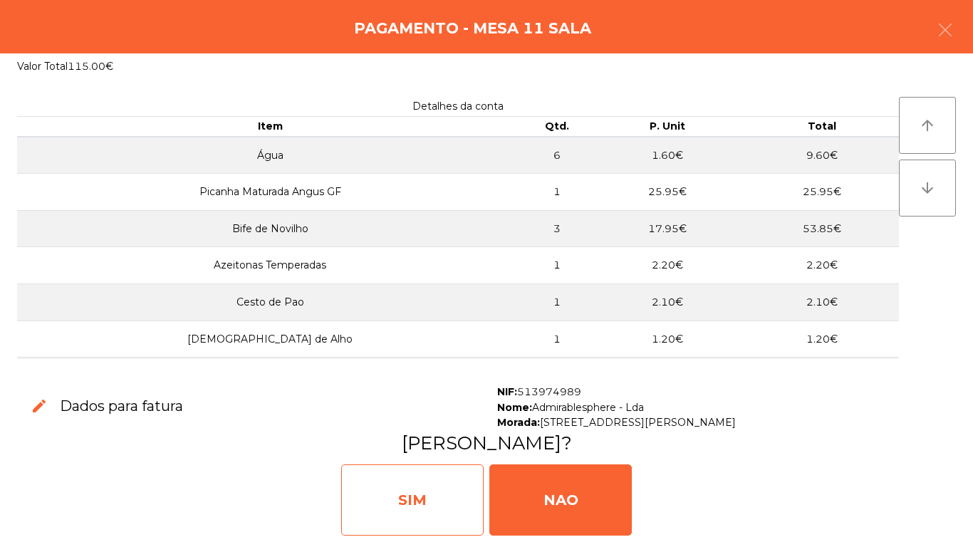
click at [410, 479] on div "SIM" at bounding box center [412, 499] width 142 height 71
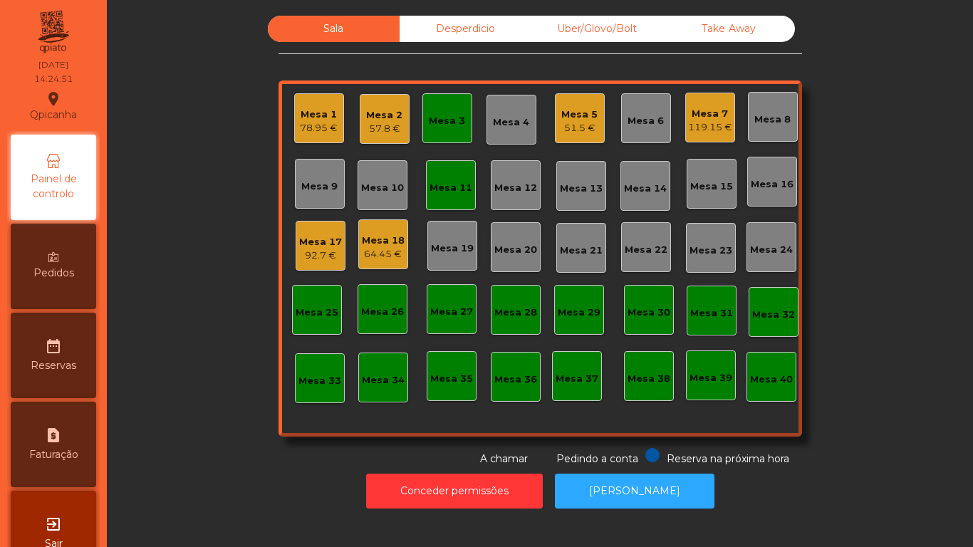
click at [311, 120] on div "Mesa 1" at bounding box center [319, 115] width 38 height 14
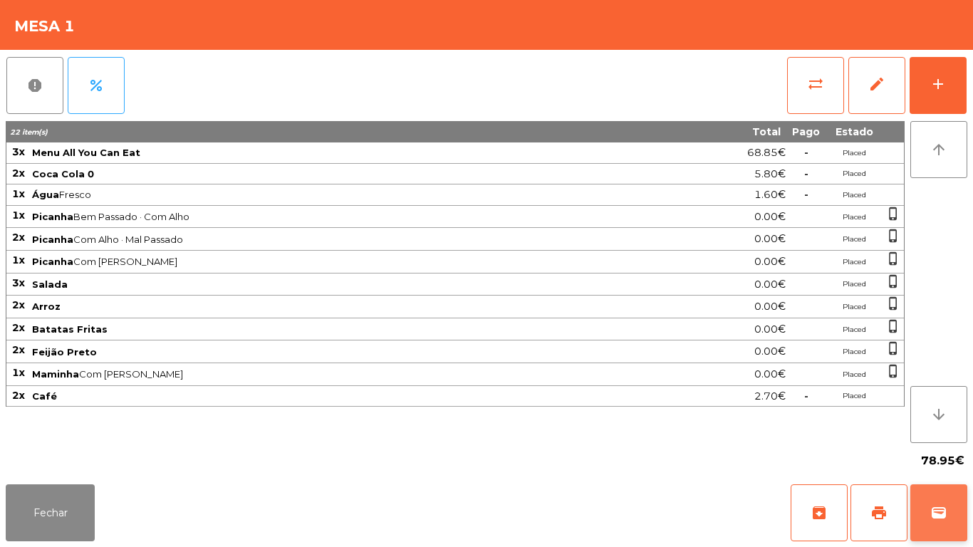
click at [957, 510] on button "wallet" at bounding box center [938, 512] width 57 height 57
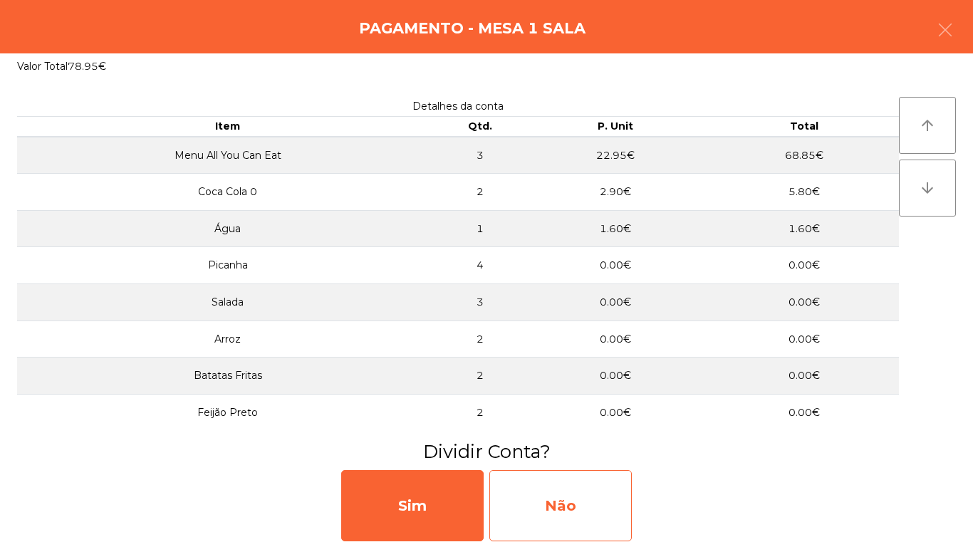
click at [572, 472] on div "Não" at bounding box center [560, 505] width 142 height 71
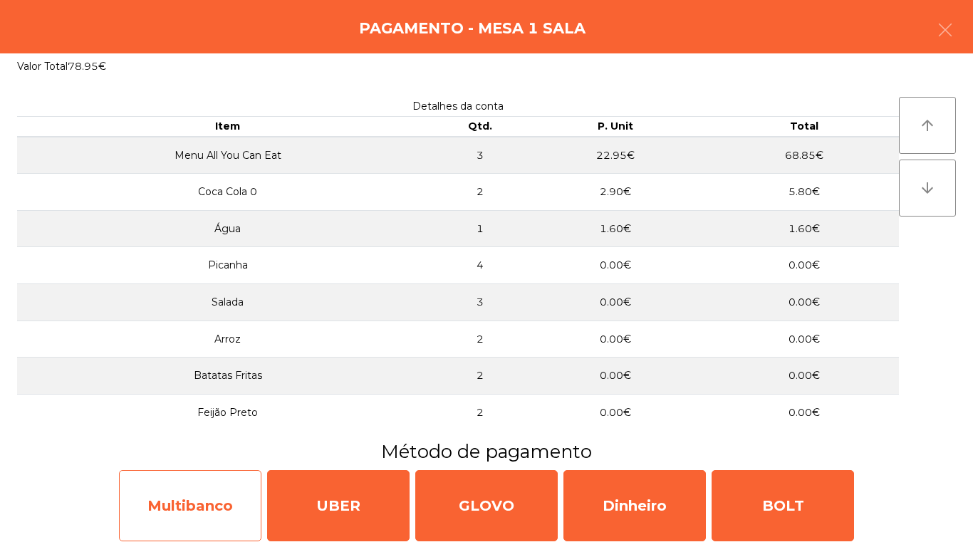
click at [217, 498] on div "Multibanco" at bounding box center [190, 505] width 142 height 71
select select "**"
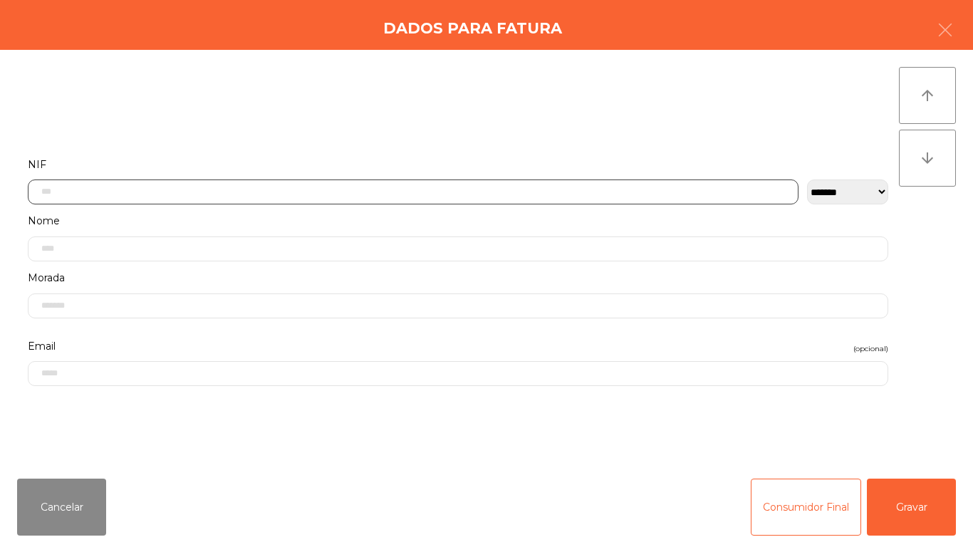
click at [281, 191] on input "text" at bounding box center [413, 192] width 771 height 25
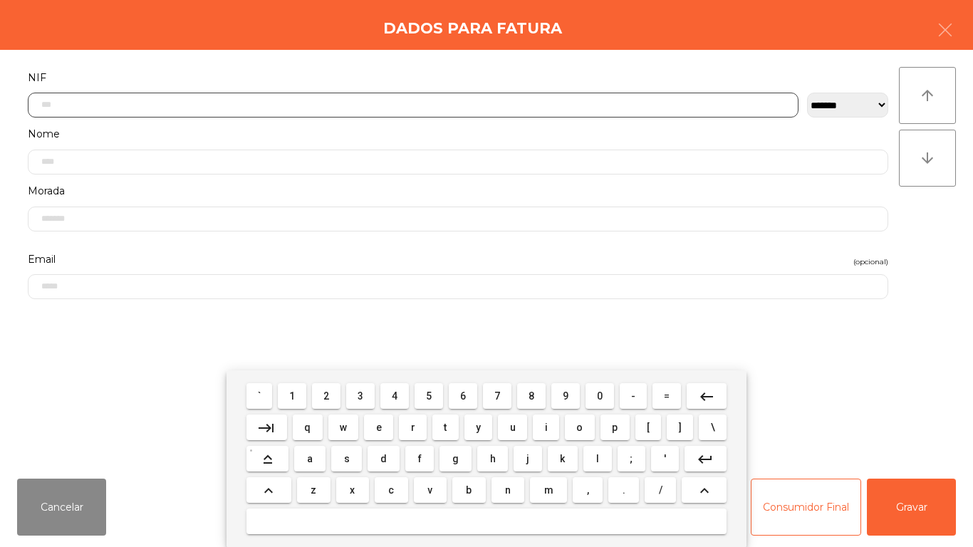
click at [429, 395] on span "5" at bounding box center [429, 395] width 6 height 11
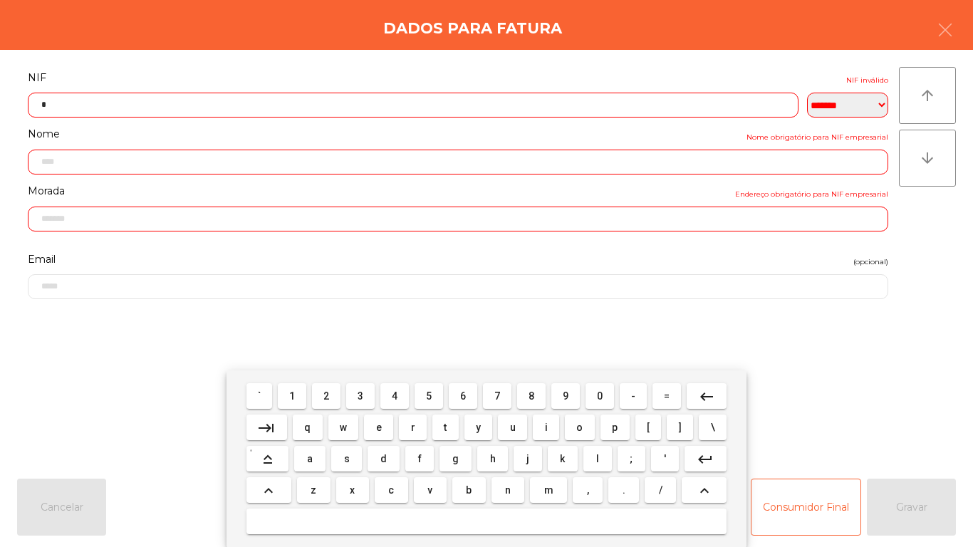
click at [600, 395] on span "0" at bounding box center [600, 395] width 6 height 11
click at [566, 395] on span "9" at bounding box center [566, 395] width 6 height 11
click at [429, 395] on span "5" at bounding box center [429, 395] width 6 height 11
click at [506, 397] on button "7" at bounding box center [497, 396] width 28 height 26
click at [497, 395] on span "7" at bounding box center [497, 395] width 6 height 11
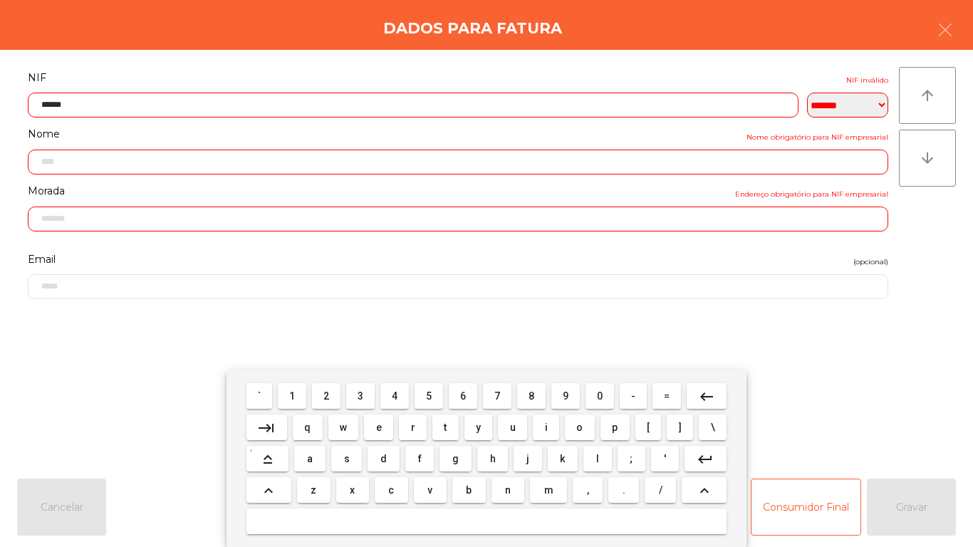
click at [360, 395] on span "3" at bounding box center [361, 395] width 6 height 11
click at [600, 394] on span "0" at bounding box center [600, 395] width 6 height 11
click at [601, 390] on span "0" at bounding box center [600, 395] width 6 height 11
type input "*********"
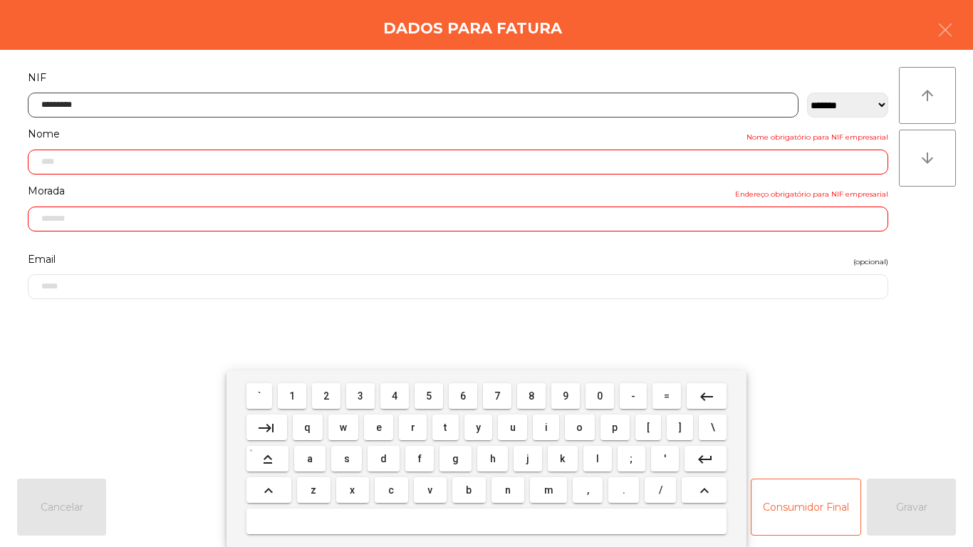
type input "**********"
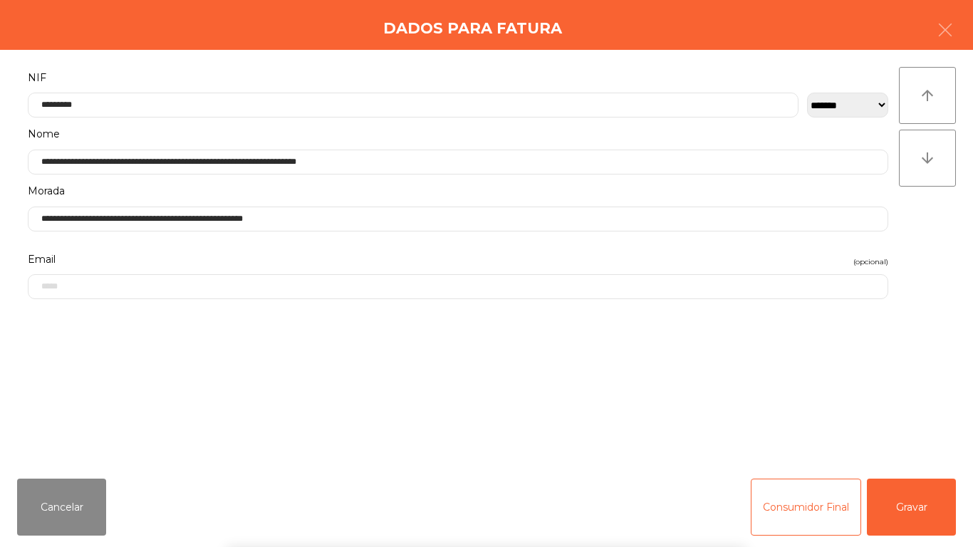
click at [919, 488] on div "` 1 2 3 4 5 6 7 8 9 0 - = keyboard_backspace keyboard_tab q w e r t y u i o p […" at bounding box center [486, 458] width 973 height 177
click at [897, 487] on button "Gravar" at bounding box center [911, 507] width 89 height 57
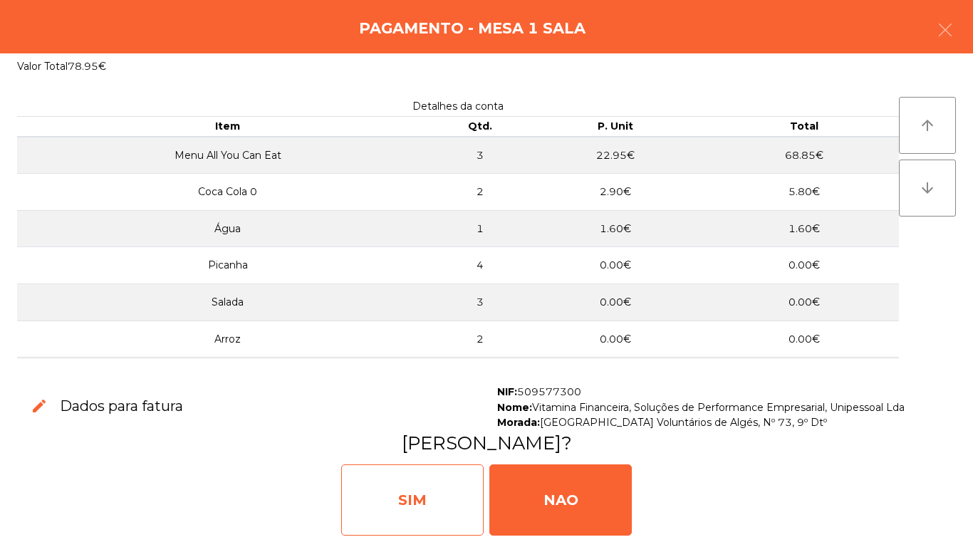
click at [424, 512] on div "SIM" at bounding box center [412, 499] width 142 height 71
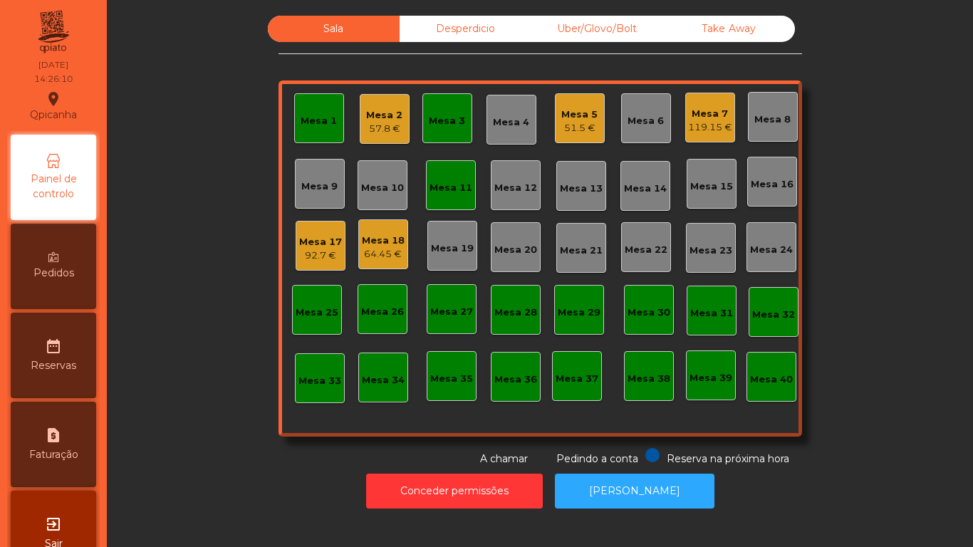
click at [383, 246] on div "Mesa 18" at bounding box center [383, 241] width 43 height 14
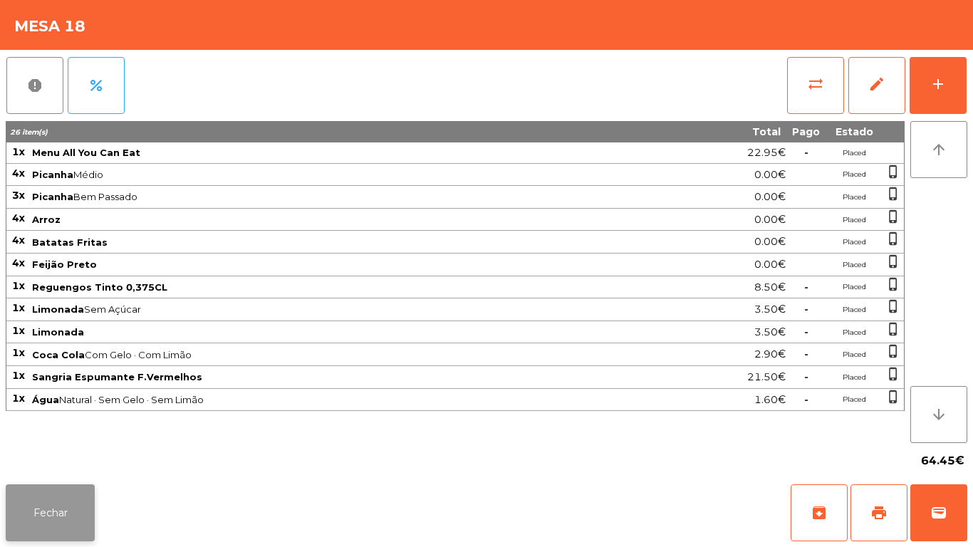
click at [68, 511] on button "Fechar" at bounding box center [50, 512] width 89 height 57
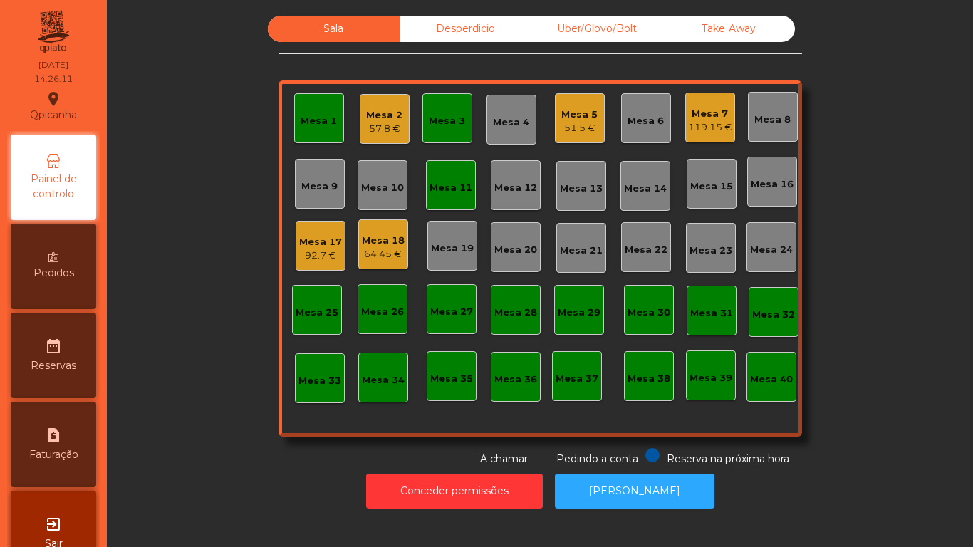
click at [325, 253] on div "92.7 €" at bounding box center [320, 256] width 43 height 14
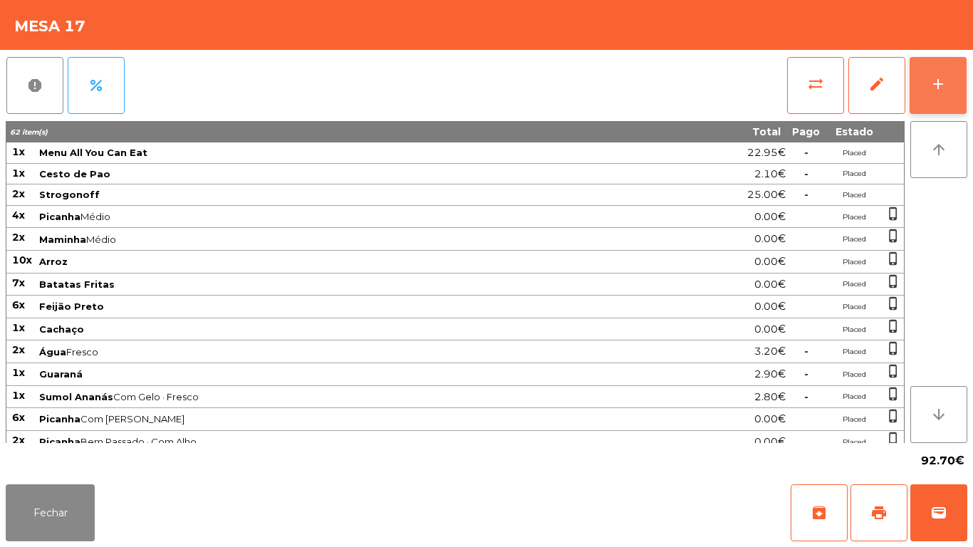
click at [925, 98] on button "add" at bounding box center [938, 85] width 57 height 57
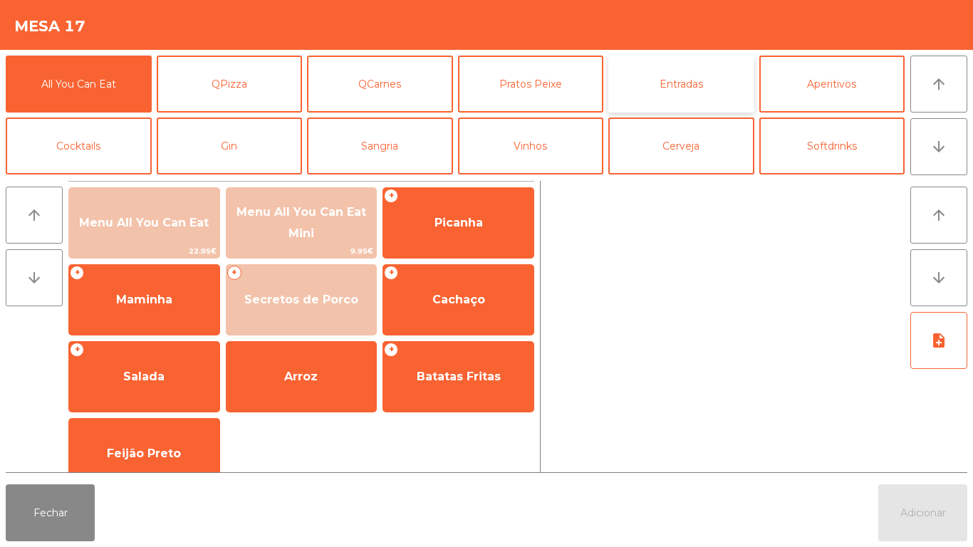
click at [689, 85] on button "Entradas" at bounding box center [681, 84] width 146 height 57
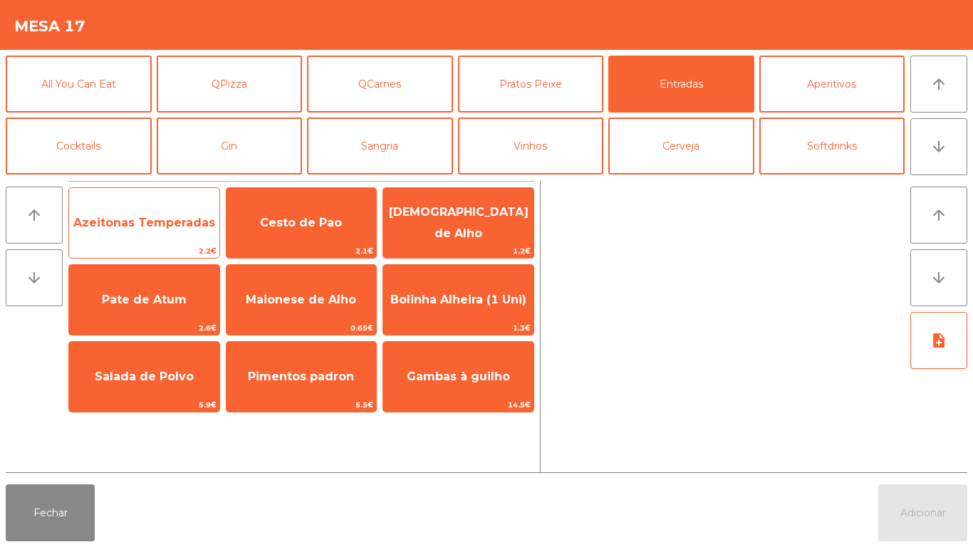
click at [178, 226] on span "Azeitonas Temperadas" at bounding box center [144, 223] width 142 height 14
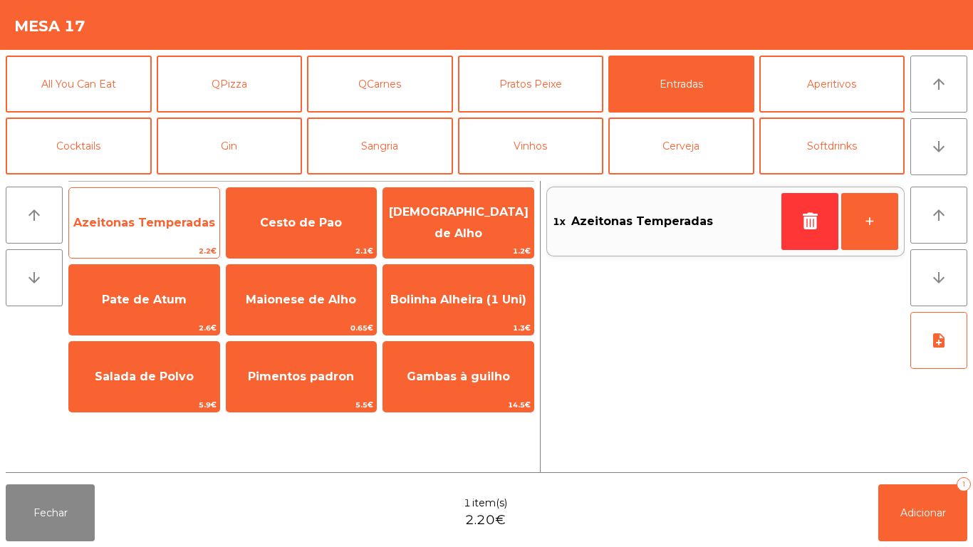
click at [187, 231] on span "Azeitonas Temperadas" at bounding box center [144, 223] width 150 height 38
click at [186, 225] on span "Azeitonas Temperadas" at bounding box center [144, 223] width 142 height 14
click at [189, 214] on span "Azeitonas Temperadas" at bounding box center [144, 223] width 150 height 38
click at [183, 224] on span "Azeitonas Temperadas" at bounding box center [144, 223] width 142 height 14
click at [182, 227] on span "Azeitonas Temperadas" at bounding box center [144, 223] width 142 height 14
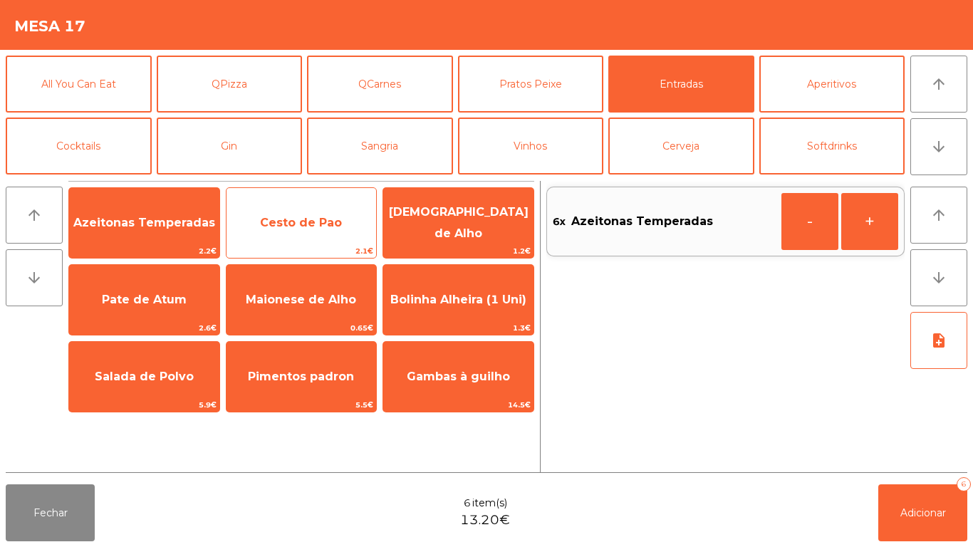
click at [330, 220] on span "Cesto de Pao" at bounding box center [301, 223] width 82 height 14
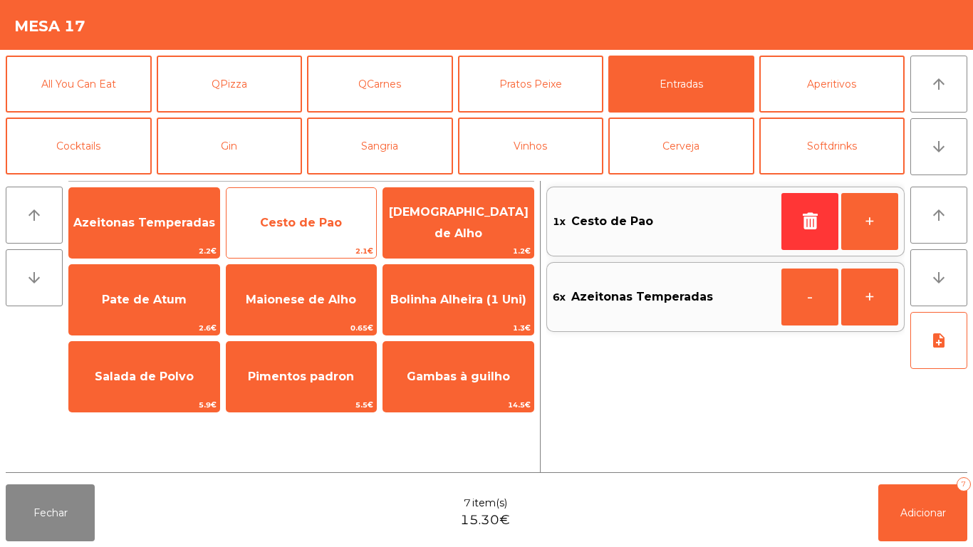
click at [329, 233] on span "Cesto de Pao" at bounding box center [302, 223] width 150 height 38
click at [332, 225] on span "Cesto de Pao" at bounding box center [301, 223] width 82 height 14
click at [330, 223] on span "Cesto de Pao" at bounding box center [301, 223] width 82 height 14
click at [322, 230] on span "Cesto de Pao" at bounding box center [302, 223] width 150 height 38
click at [312, 231] on span "Cesto de Pao" at bounding box center [302, 223] width 150 height 38
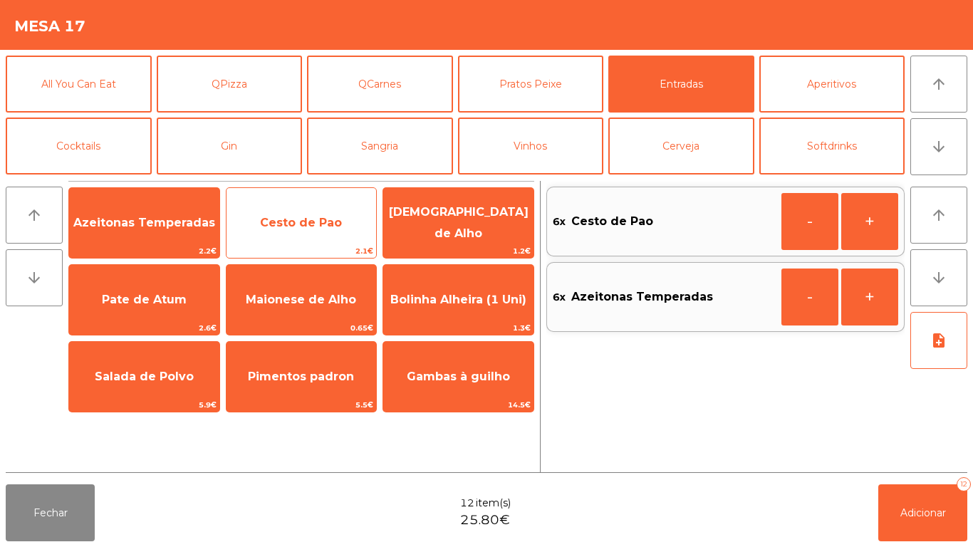
click at [306, 226] on span "Cesto de Pao" at bounding box center [301, 223] width 82 height 14
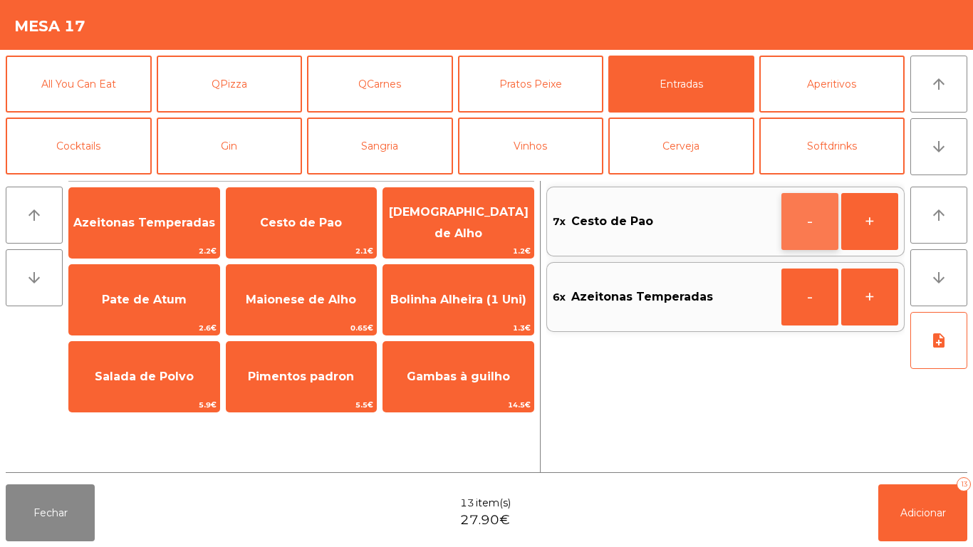
click at [791, 219] on button "-" at bounding box center [809, 221] width 57 height 57
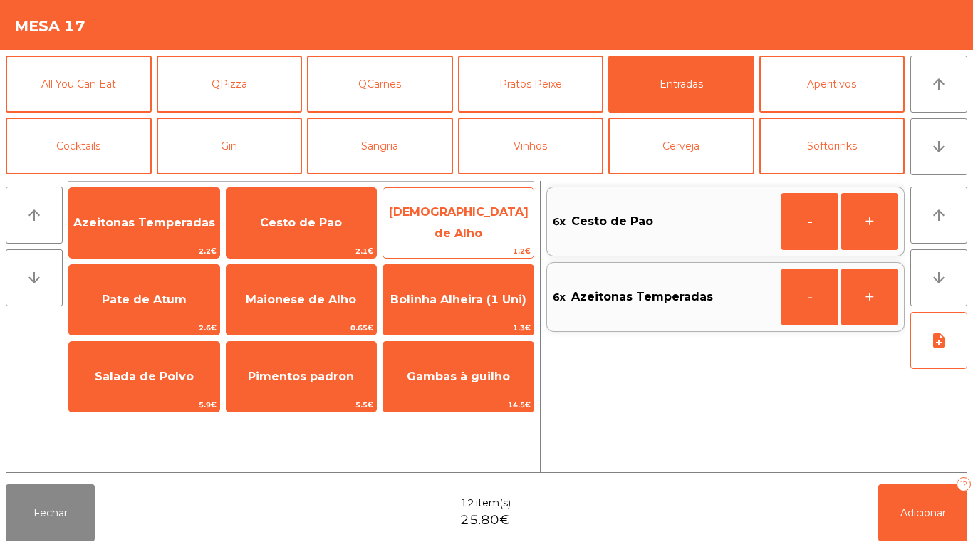
click at [464, 229] on span "[DEMOGRAPHIC_DATA] de Alho" at bounding box center [458, 223] width 150 height 61
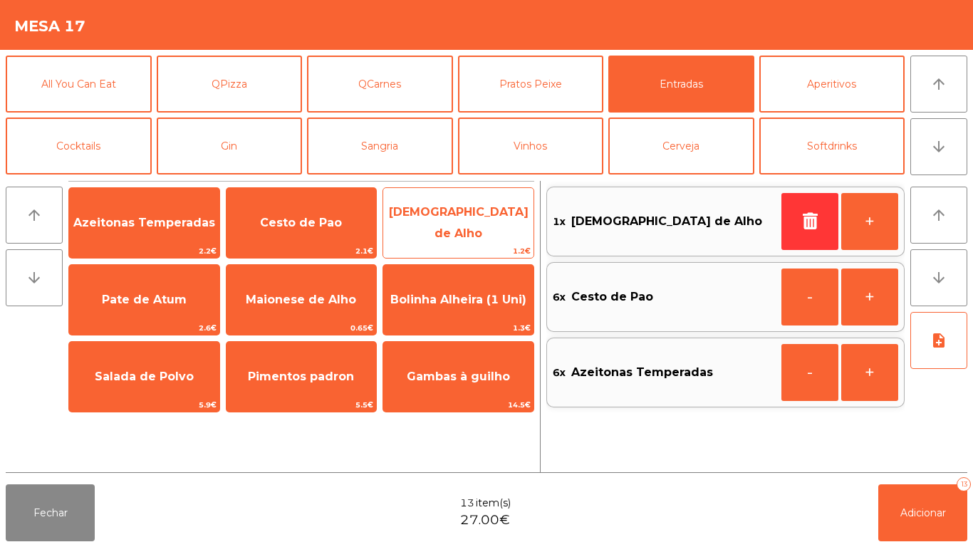
click at [459, 227] on span "[DEMOGRAPHIC_DATA] de Alho" at bounding box center [459, 222] width 140 height 35
click at [466, 224] on span "[DEMOGRAPHIC_DATA] de Alho" at bounding box center [459, 222] width 140 height 35
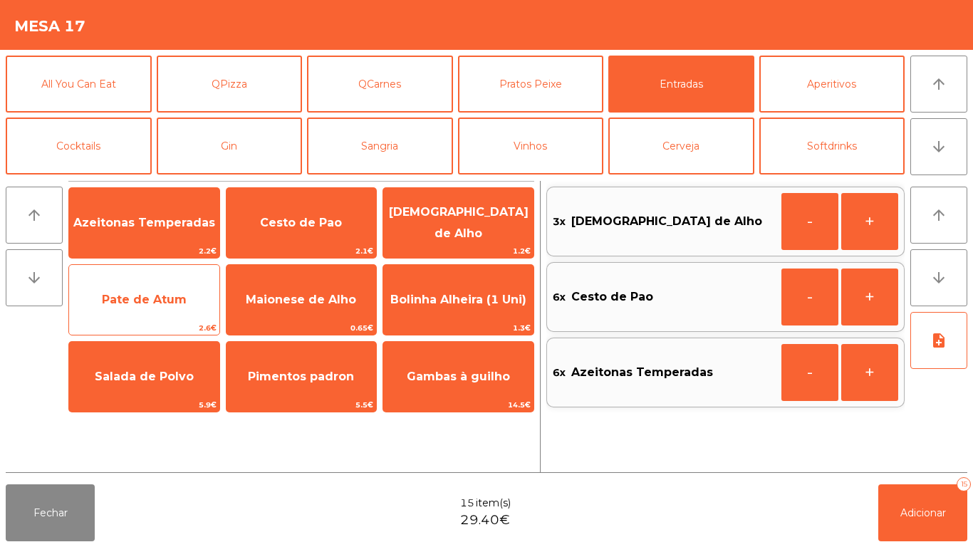
click at [174, 303] on span "Pate de Atum" at bounding box center [144, 300] width 85 height 14
click at [174, 304] on span "Pate de Atum" at bounding box center [144, 300] width 85 height 14
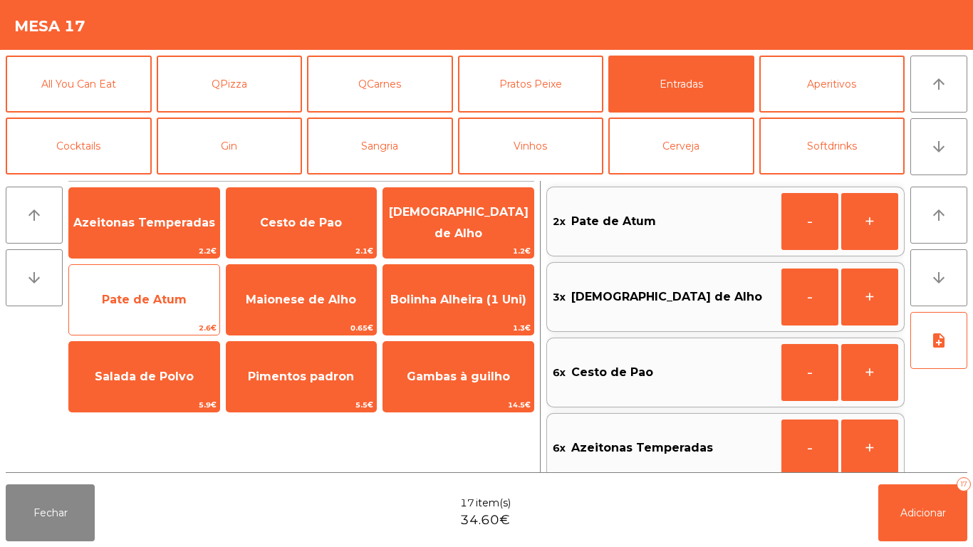
scroll to position [6, 0]
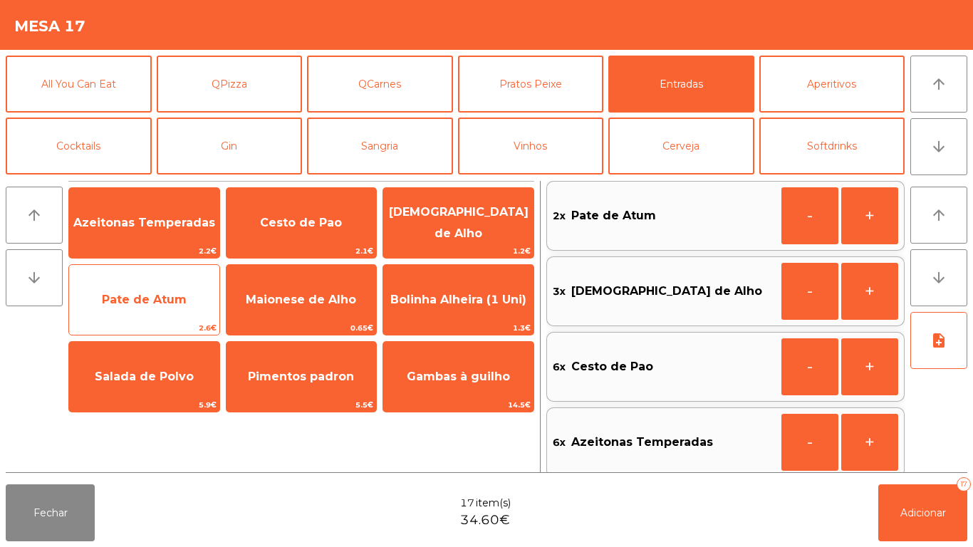
click at [175, 297] on span "Pate de Atum" at bounding box center [144, 300] width 85 height 14
click at [167, 296] on span "Pate de Atum" at bounding box center [144, 300] width 85 height 14
click at [173, 290] on span "Pate de Atum" at bounding box center [144, 300] width 150 height 38
click at [170, 296] on span "Pate de Atum" at bounding box center [144, 300] width 85 height 14
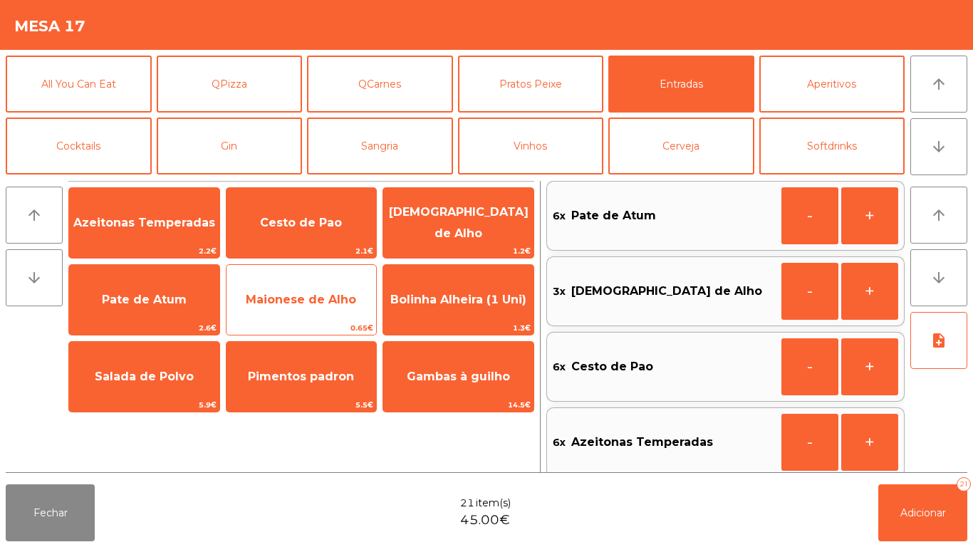
click at [320, 291] on span "Maionese de Alho" at bounding box center [302, 300] width 150 height 38
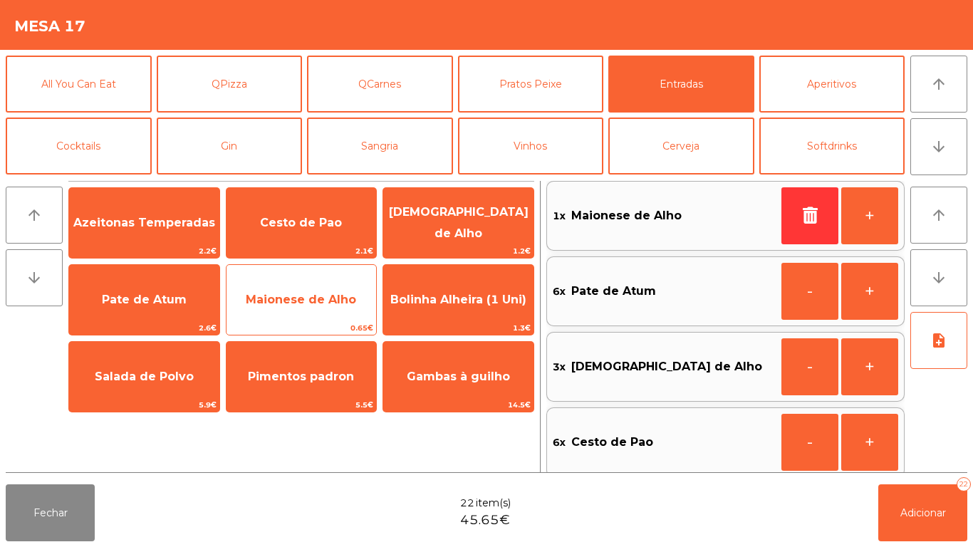
click at [325, 302] on span "Maionese de Alho" at bounding box center [301, 300] width 110 height 14
click at [329, 293] on span "Maionese de Alho" at bounding box center [301, 300] width 110 height 14
click at [323, 293] on span "Maionese de Alho" at bounding box center [301, 300] width 110 height 14
click at [325, 297] on span "Maionese de Alho" at bounding box center [301, 300] width 110 height 14
click at [328, 291] on span "Maionese de Alho" at bounding box center [302, 300] width 150 height 38
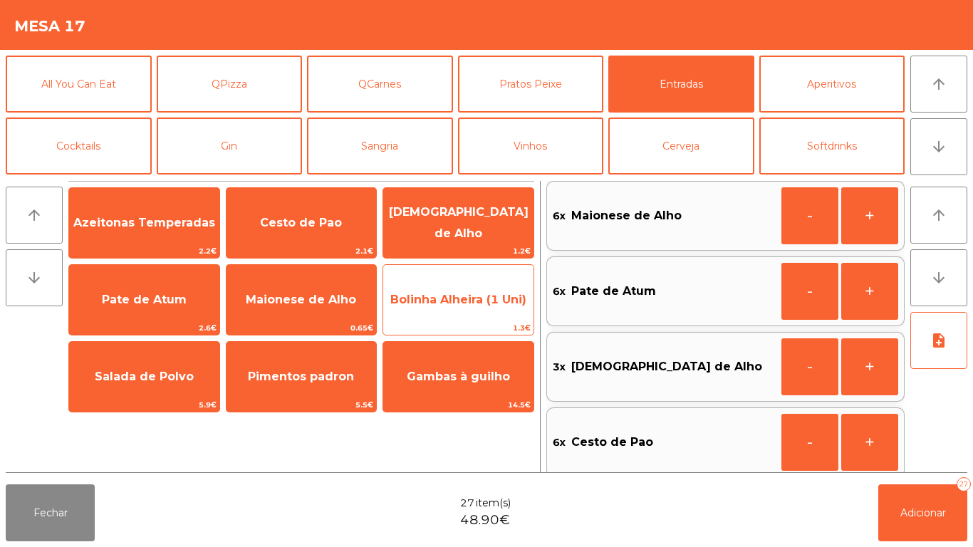
click at [472, 297] on span "Bolinha Alheira (1 Uni)" at bounding box center [458, 300] width 136 height 14
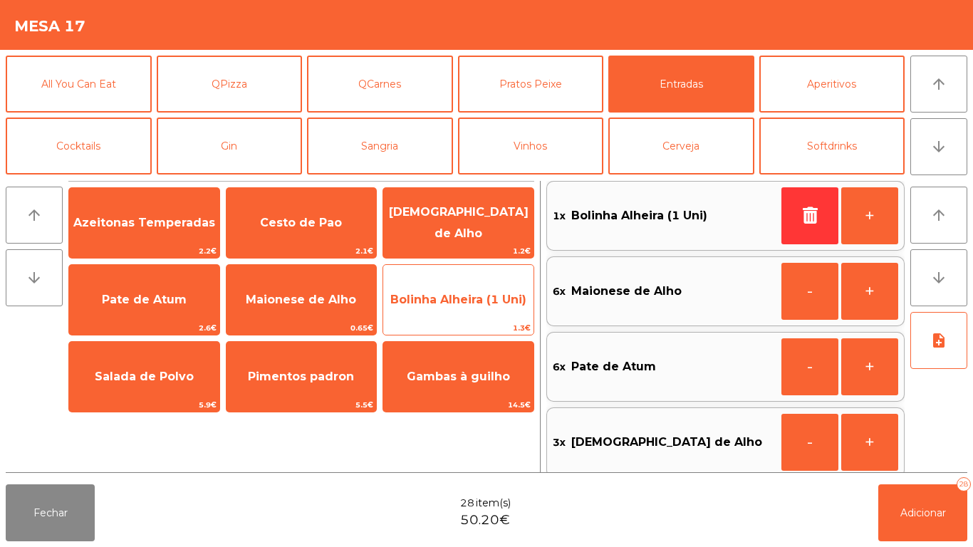
click at [476, 291] on span "Bolinha Alheira (1 Uni)" at bounding box center [458, 300] width 150 height 38
click at [471, 293] on span "Bolinha Alheira (1 Uni)" at bounding box center [458, 300] width 136 height 14
click at [473, 296] on span "Bolinha Alheira (1 Uni)" at bounding box center [458, 300] width 136 height 14
click at [477, 291] on span "Bolinha Alheira (1 Uni)" at bounding box center [458, 300] width 150 height 38
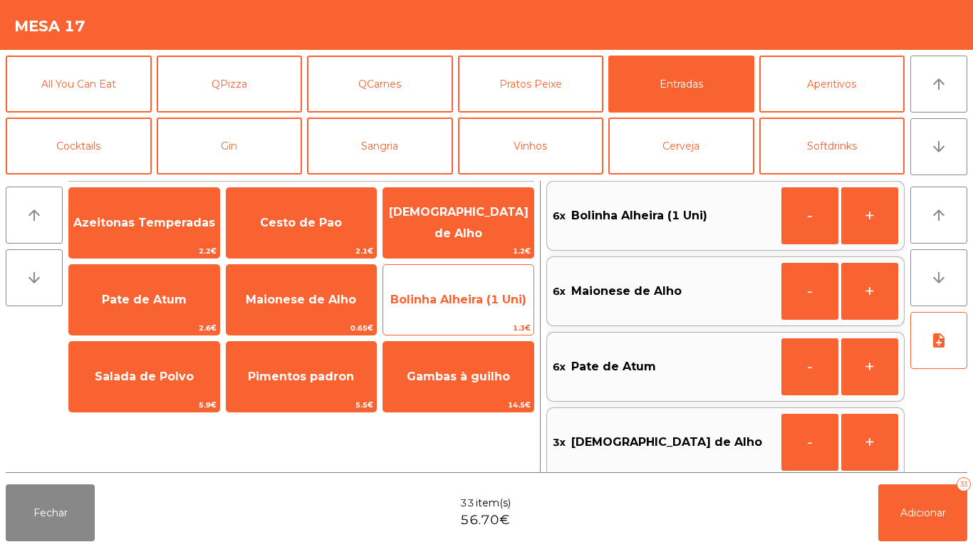
click at [481, 290] on span "Bolinha Alheira (1 Uni)" at bounding box center [458, 300] width 150 height 38
click at [482, 290] on span "Bolinha Alheira (1 Uni)" at bounding box center [458, 300] width 150 height 38
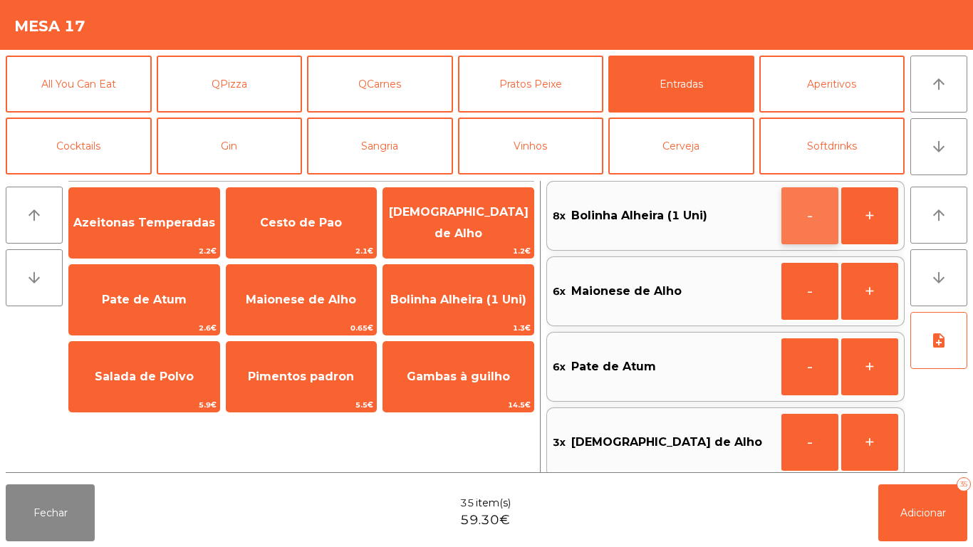
click at [798, 222] on button "-" at bounding box center [809, 215] width 57 height 57
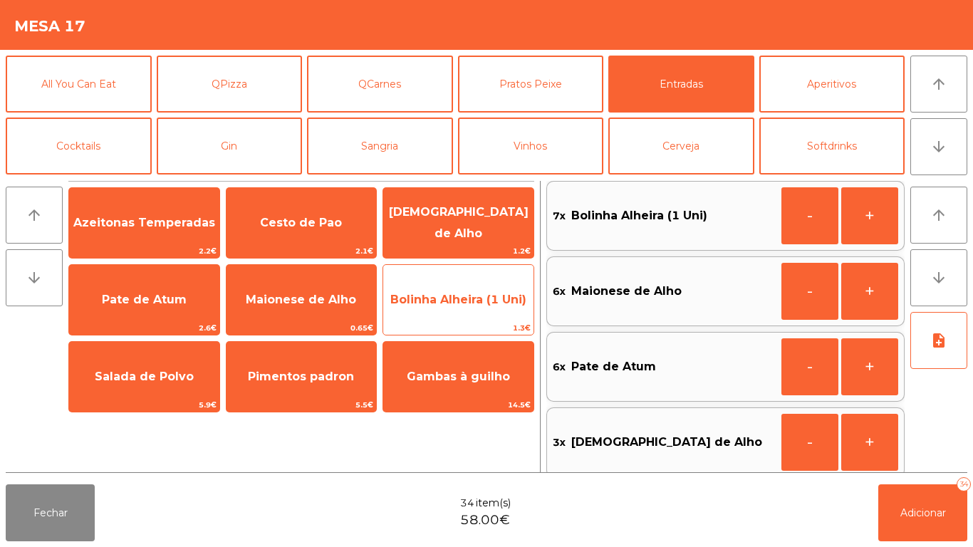
click at [493, 301] on span "Bolinha Alheira (1 Uni)" at bounding box center [458, 300] width 136 height 14
click at [482, 303] on span "Bolinha Alheira (1 Uni)" at bounding box center [458, 300] width 136 height 14
click at [474, 301] on span "Bolinha Alheira (1 Uni)" at bounding box center [458, 300] width 136 height 14
click at [474, 298] on span "Bolinha Alheira (1 Uni)" at bounding box center [458, 300] width 136 height 14
click at [474, 303] on span "Bolinha Alheira (1 Uni)" at bounding box center [458, 300] width 136 height 14
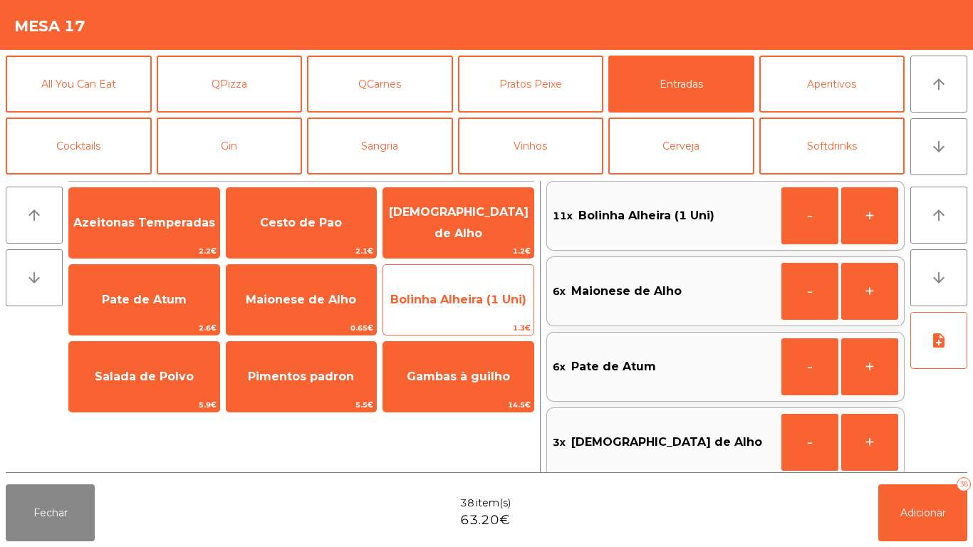
click at [474, 299] on span "Bolinha Alheira (1 Uni)" at bounding box center [458, 300] width 136 height 14
click at [486, 298] on span "Bolinha Alheira (1 Uni)" at bounding box center [458, 300] width 136 height 14
click at [488, 298] on span "Bolinha Alheira (1 Uni)" at bounding box center [458, 300] width 136 height 14
click at [489, 294] on span "Bolinha Alheira (1 Uni)" at bounding box center [458, 300] width 136 height 14
click at [478, 298] on span "Bolinha Alheira (1 Uni)" at bounding box center [458, 300] width 136 height 14
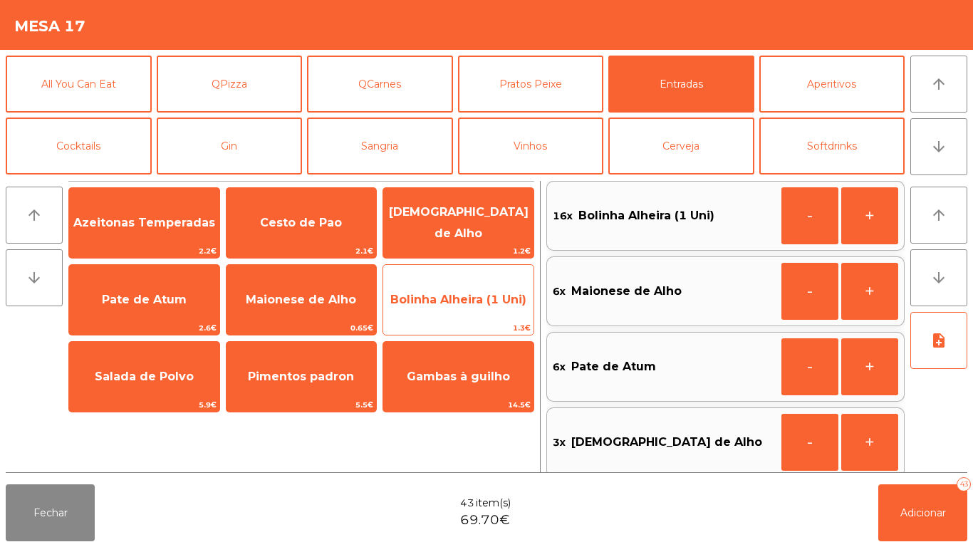
click at [482, 300] on span "Bolinha Alheira (1 Uni)" at bounding box center [458, 300] width 136 height 14
click at [496, 296] on span "Bolinha Alheira (1 Uni)" at bounding box center [458, 300] width 136 height 14
click at [485, 294] on span "Bolinha Alheira (1 Uni)" at bounding box center [458, 300] width 136 height 14
click at [471, 298] on span "Bolinha Alheira (1 Uni)" at bounding box center [458, 300] width 136 height 14
click at [470, 298] on span "Bolinha Alheira (1 Uni)" at bounding box center [458, 300] width 136 height 14
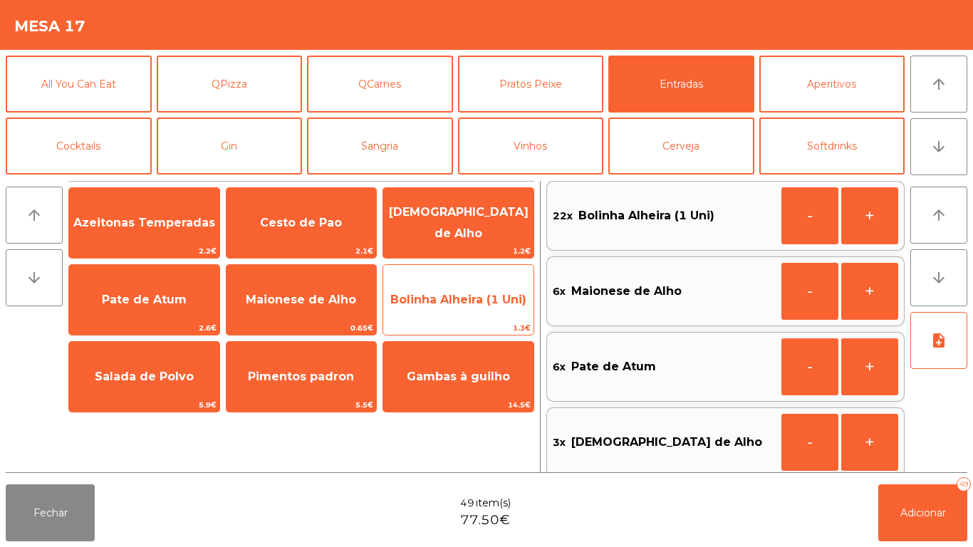
click at [458, 301] on span "Bolinha Alheira (1 Uni)" at bounding box center [458, 300] width 136 height 14
click at [459, 299] on span "Bolinha Alheira (1 Uni)" at bounding box center [458, 300] width 136 height 14
click at [469, 298] on span "Bolinha Alheira (1 Uni)" at bounding box center [458, 300] width 136 height 14
click at [476, 291] on span "Bolinha Alheira (1 Uni)" at bounding box center [458, 300] width 150 height 38
click at [470, 296] on span "Bolinha Alheira (1 Uni)" at bounding box center [458, 300] width 136 height 14
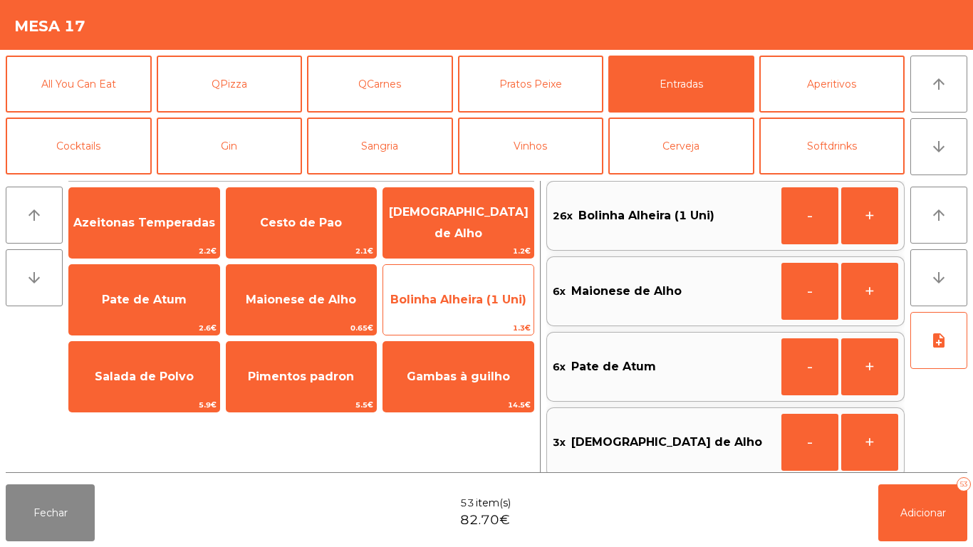
click at [469, 298] on span "Bolinha Alheira (1 Uni)" at bounding box center [458, 300] width 136 height 14
click at [472, 297] on span "Bolinha Alheira (1 Uni)" at bounding box center [458, 300] width 136 height 14
click at [471, 298] on span "Bolinha Alheira (1 Uni)" at bounding box center [458, 300] width 136 height 14
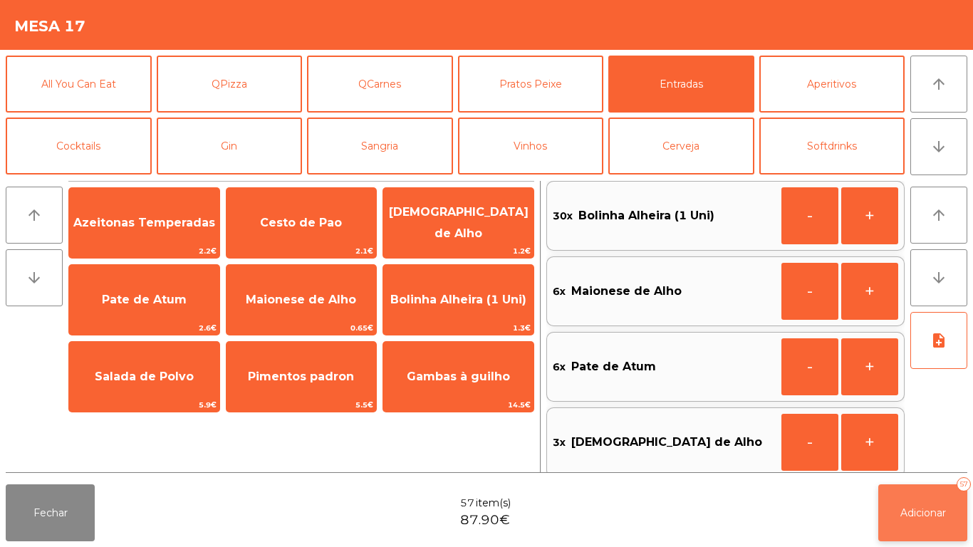
click at [900, 494] on button "Adicionar 57" at bounding box center [922, 512] width 89 height 57
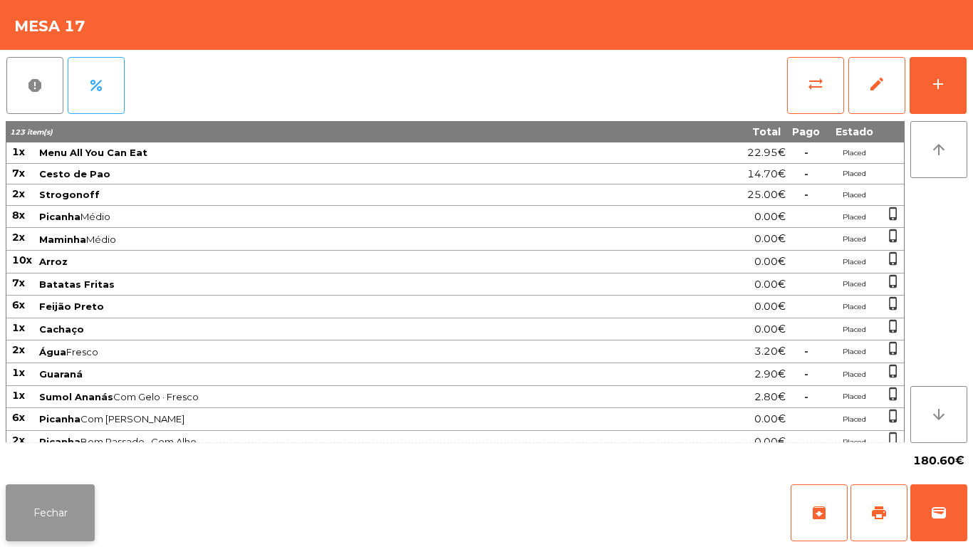
click at [63, 507] on button "Fechar" at bounding box center [50, 512] width 89 height 57
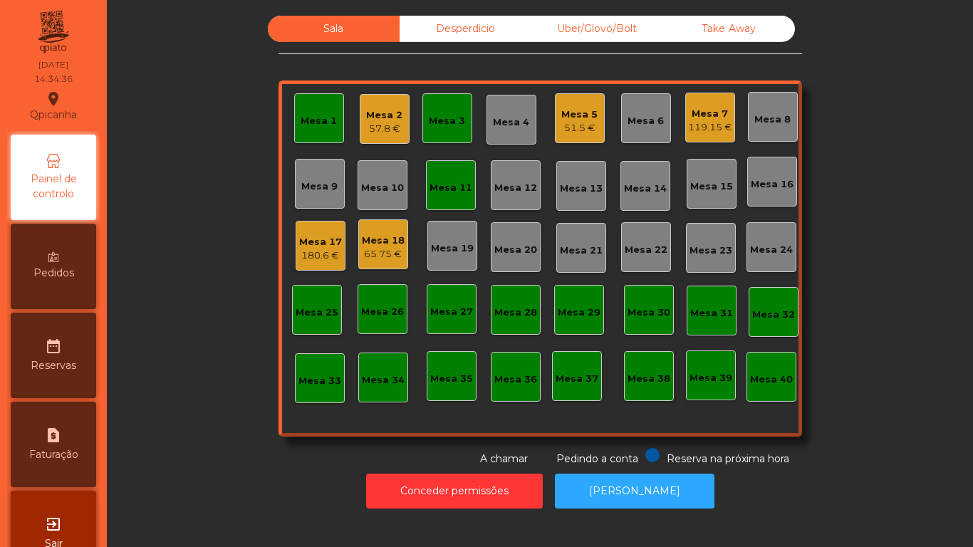
click at [387, 124] on div "57.8 €" at bounding box center [384, 129] width 36 height 14
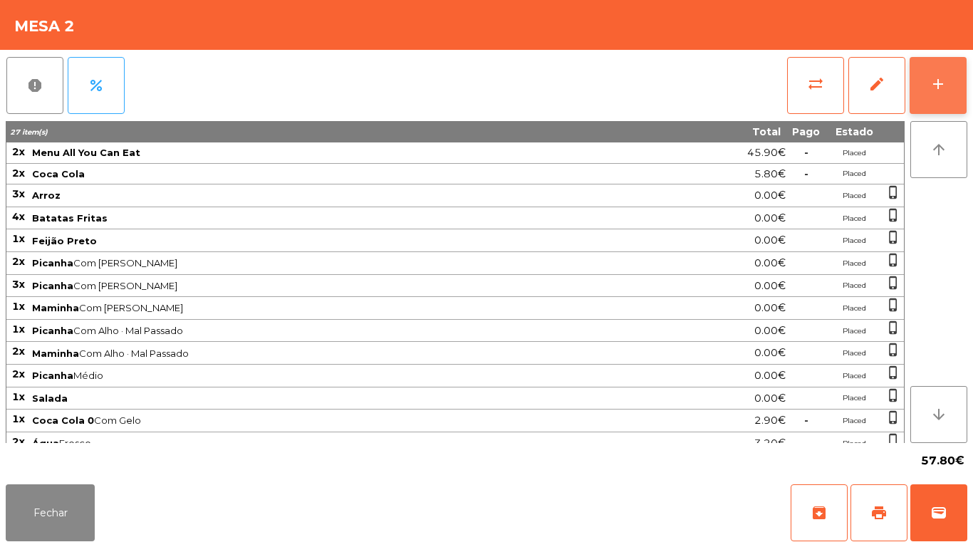
click at [938, 94] on button "add" at bounding box center [938, 85] width 57 height 57
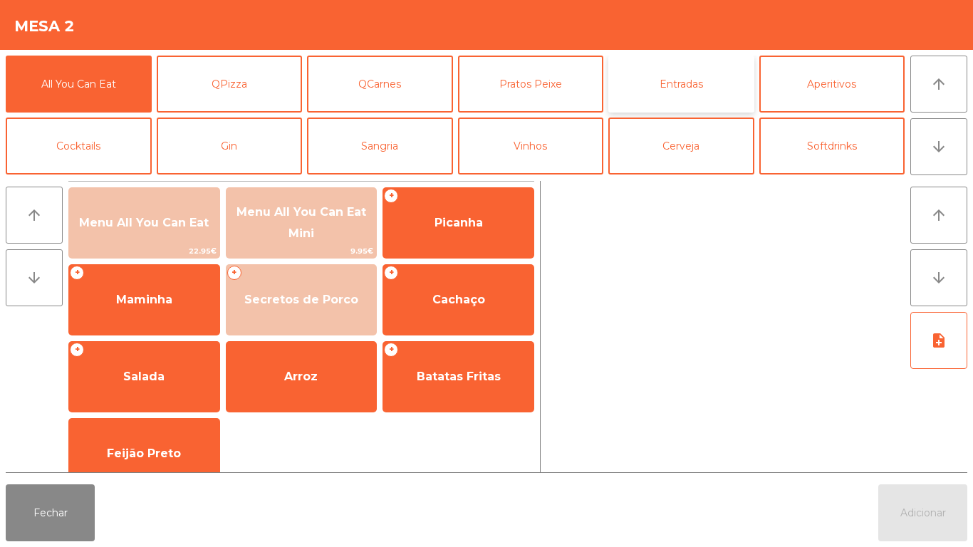
click at [686, 90] on button "Entradas" at bounding box center [681, 84] width 146 height 57
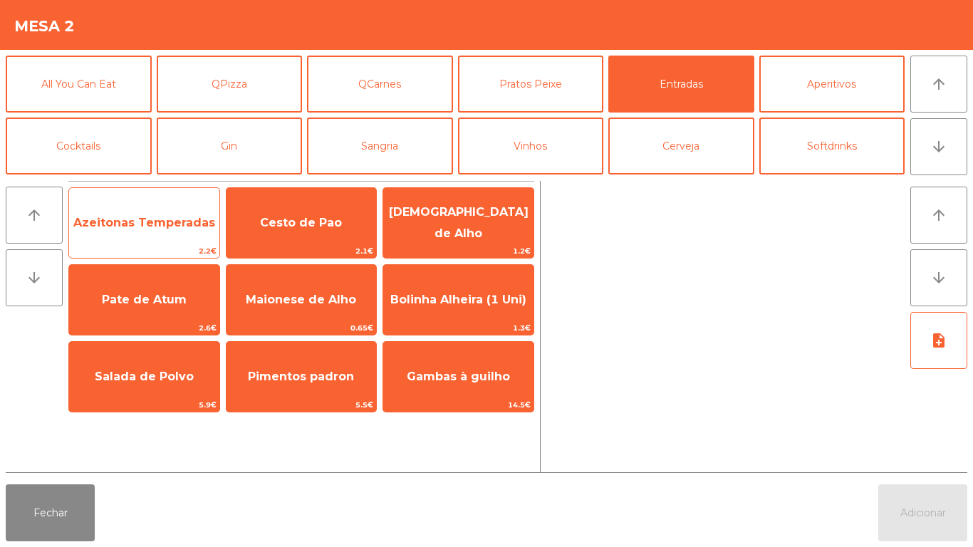
click at [127, 256] on span "2.2€" at bounding box center [144, 251] width 150 height 14
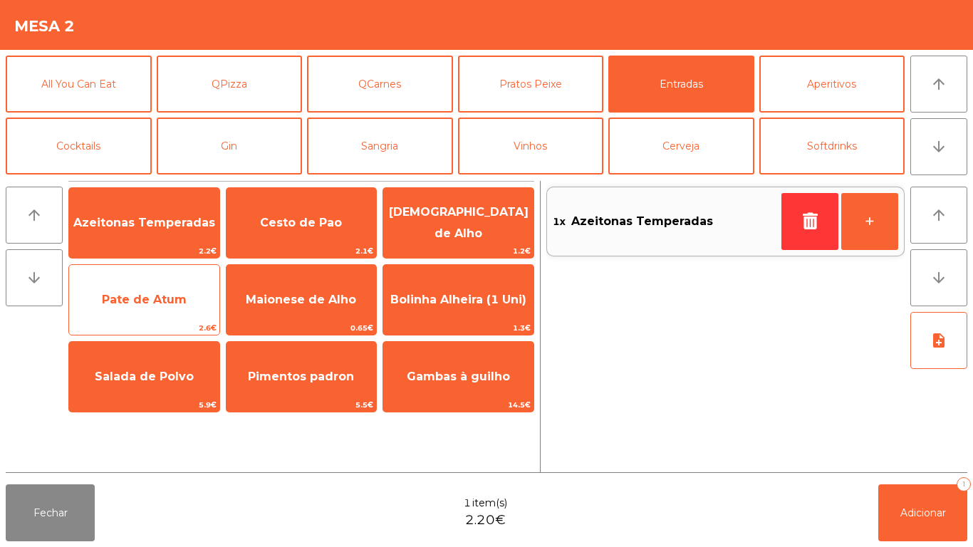
click at [137, 316] on span "Pate de Atum" at bounding box center [144, 300] width 150 height 38
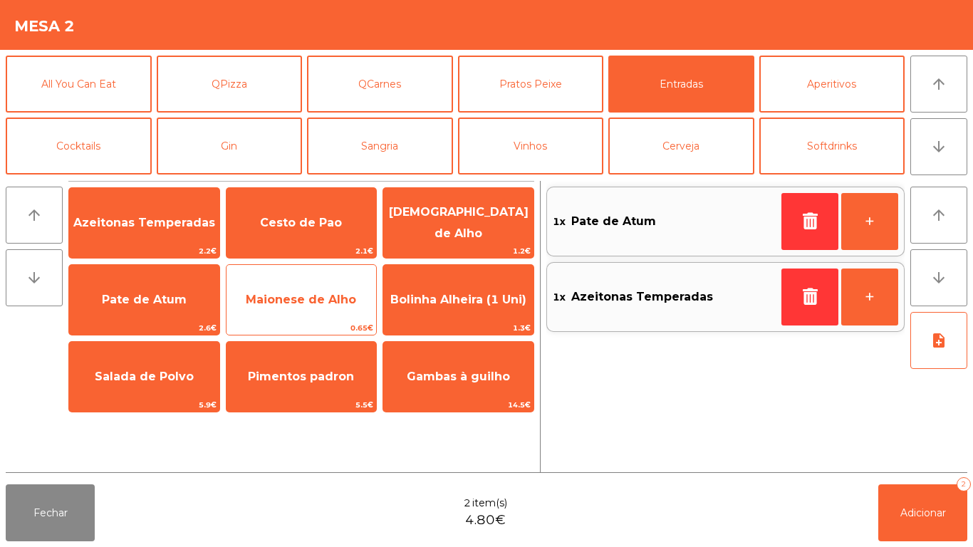
click at [283, 302] on span "Maionese de Alho" at bounding box center [301, 300] width 110 height 14
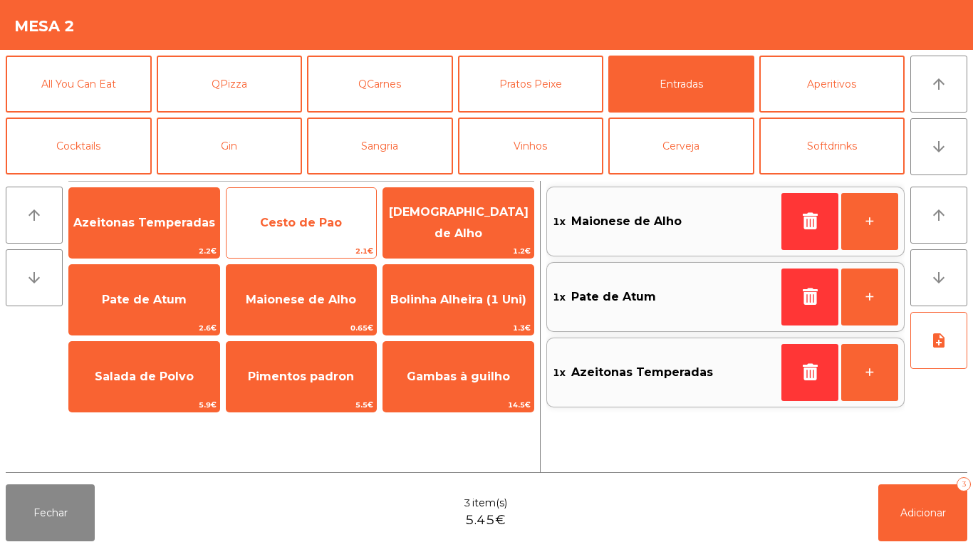
click at [269, 236] on span "Cesto de Pao" at bounding box center [302, 223] width 150 height 38
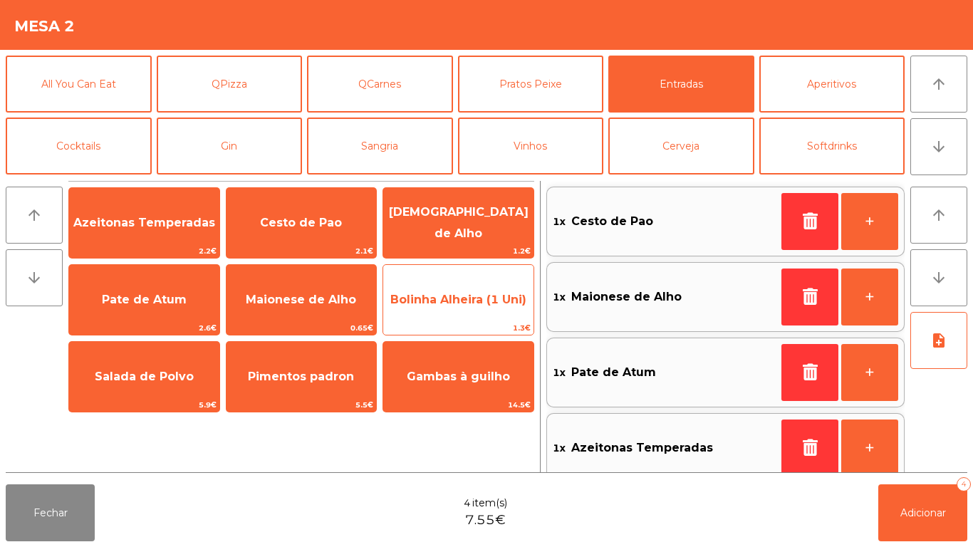
click at [423, 306] on span "Bolinha Alheira (1 Uni)" at bounding box center [458, 300] width 150 height 38
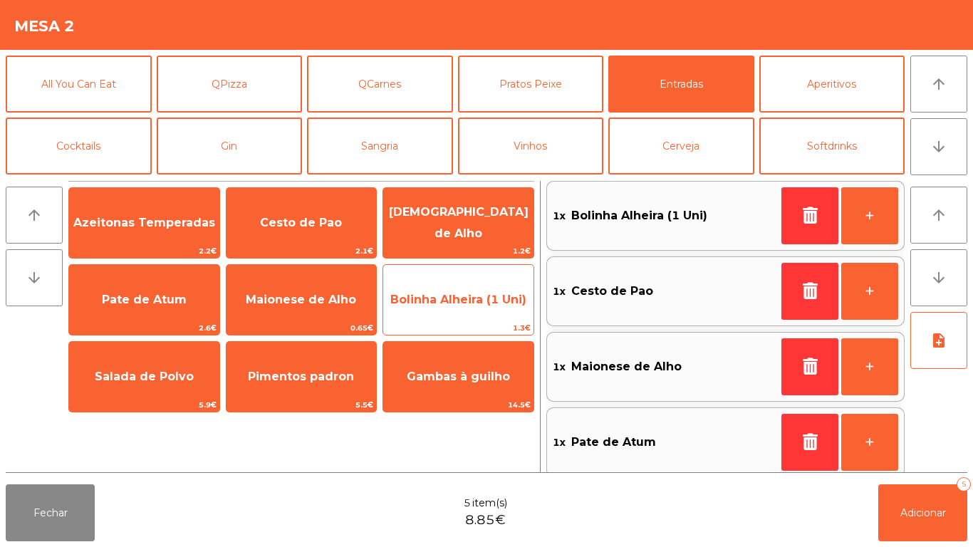
click at [426, 308] on span "Bolinha Alheira (1 Uni)" at bounding box center [458, 300] width 150 height 38
click at [422, 306] on span "Bolinha Alheira (1 Uni)" at bounding box center [458, 300] width 150 height 38
click at [411, 302] on span "Bolinha Alheira (1 Uni)" at bounding box center [458, 300] width 136 height 14
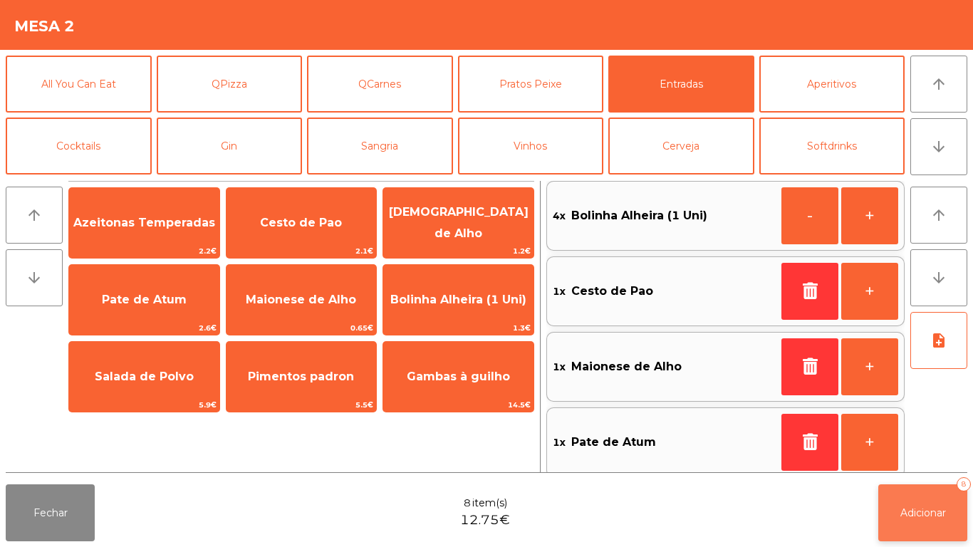
click at [916, 524] on button "Adicionar 8" at bounding box center [922, 512] width 89 height 57
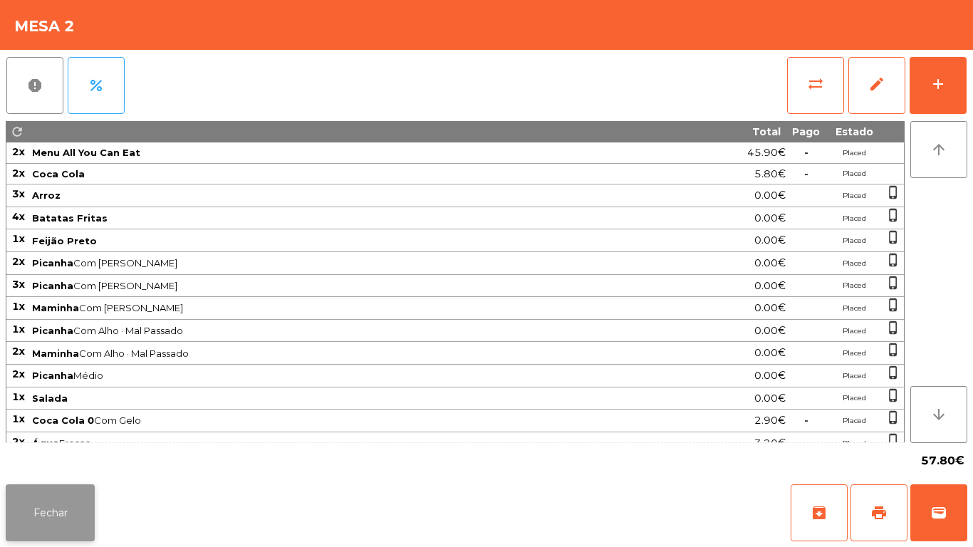
click at [72, 504] on button "Fechar" at bounding box center [50, 512] width 89 height 57
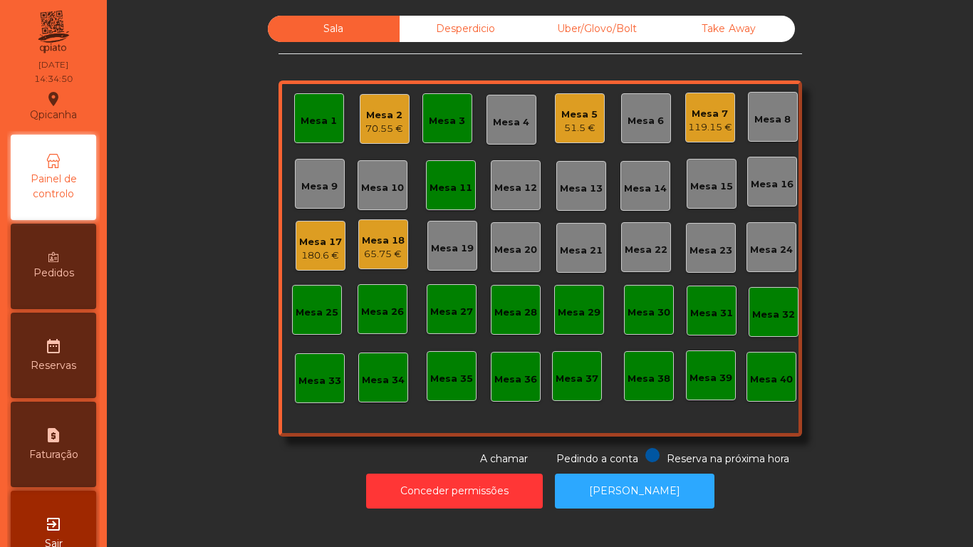
click at [445, 128] on div "Mesa 3" at bounding box center [447, 118] width 50 height 50
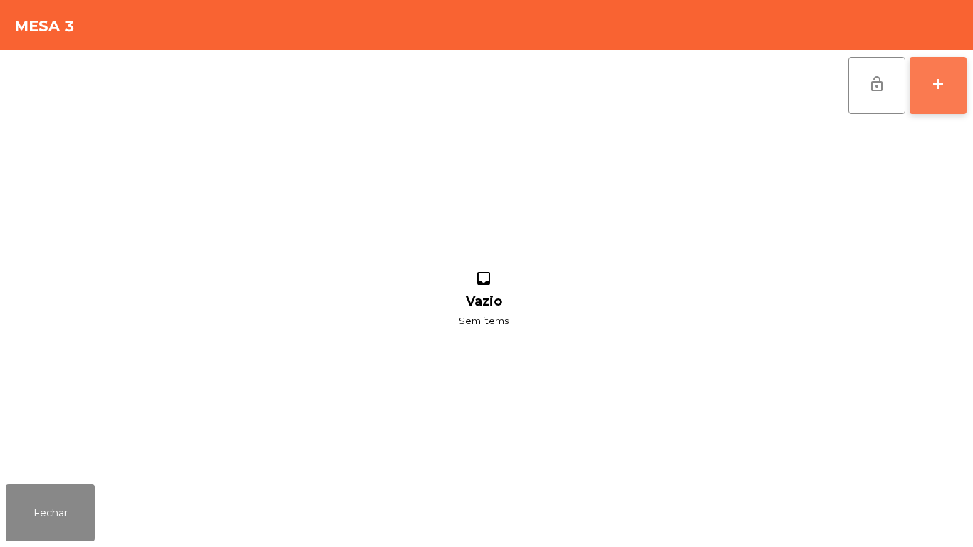
click at [924, 110] on button "add" at bounding box center [938, 85] width 57 height 57
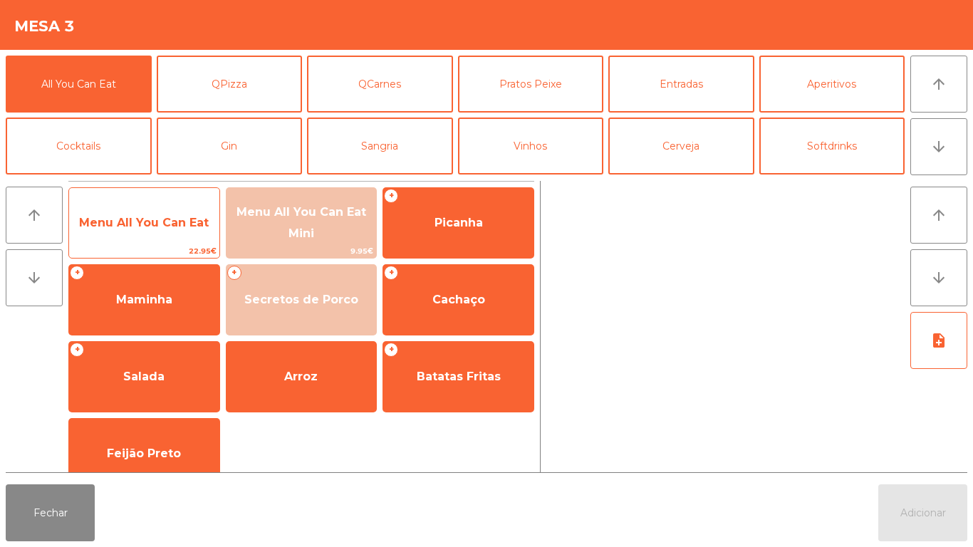
click at [147, 240] on span "Menu All You Can Eat" at bounding box center [144, 223] width 150 height 38
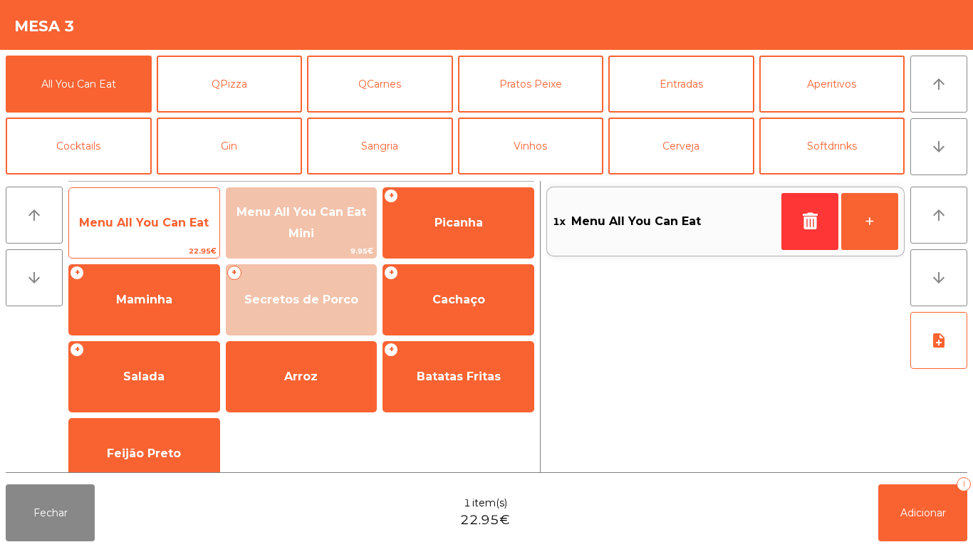
click at [145, 235] on span "Menu All You Can Eat" at bounding box center [144, 223] width 150 height 38
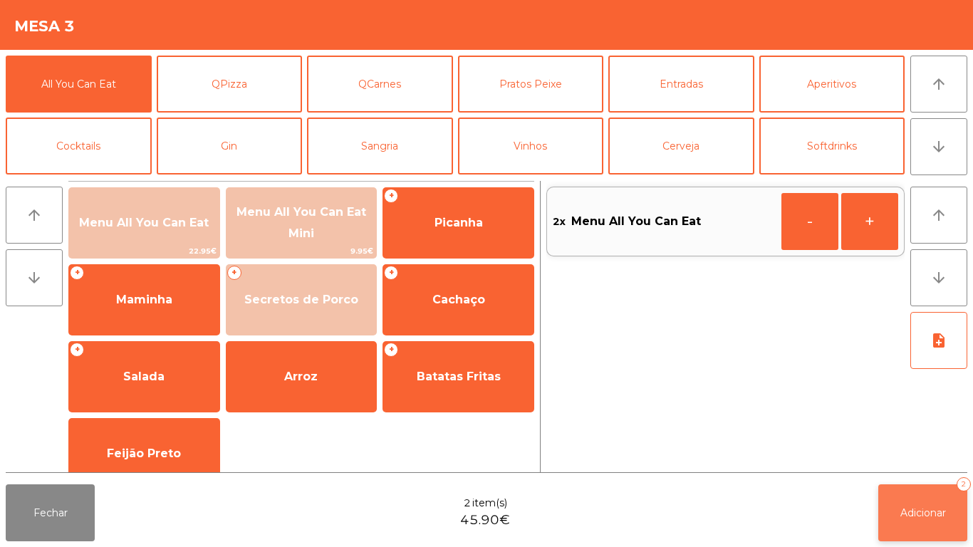
click at [938, 501] on button "Adicionar 2" at bounding box center [922, 512] width 89 height 57
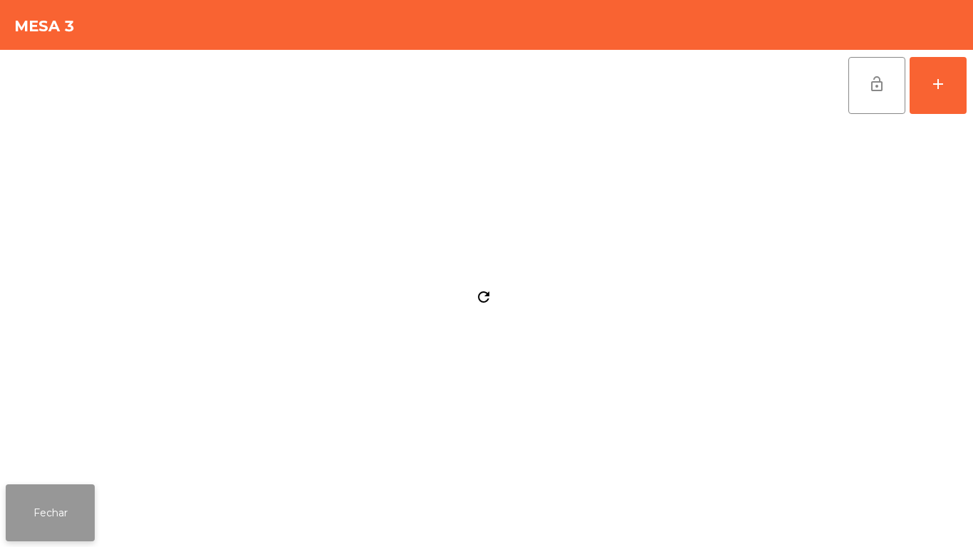
click at [84, 509] on button "Fechar" at bounding box center [50, 512] width 89 height 57
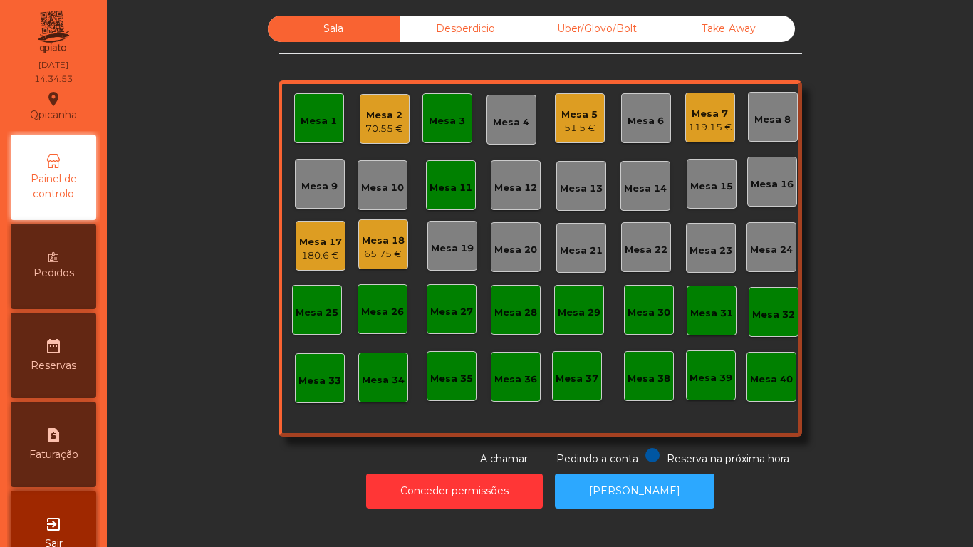
click at [314, 115] on div "Mesa 1" at bounding box center [319, 121] width 36 height 14
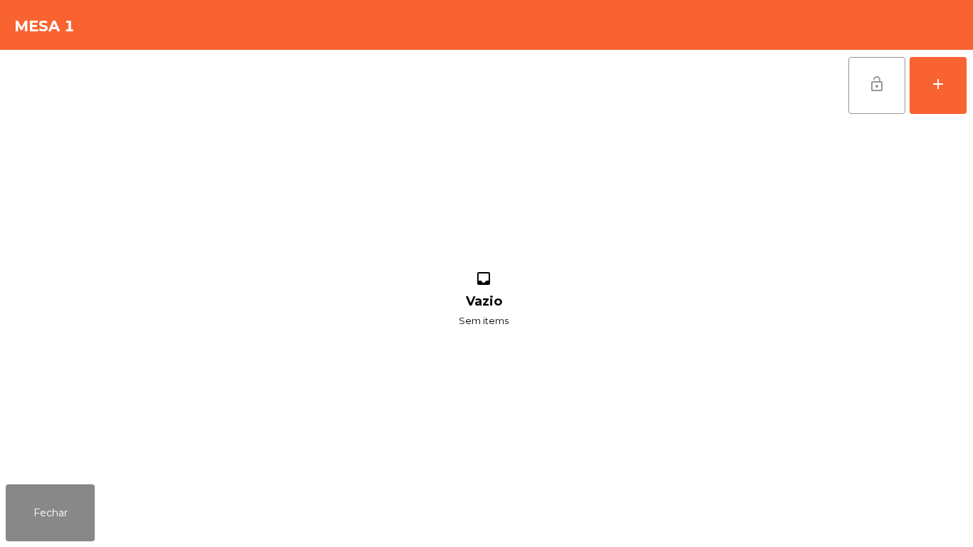
click at [866, 82] on button "lock_open" at bounding box center [876, 85] width 57 height 57
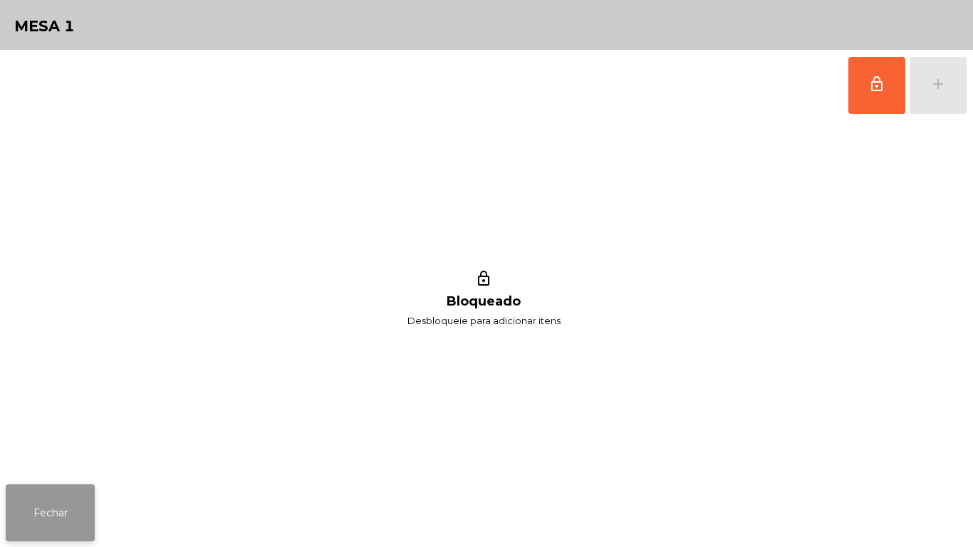
click at [53, 511] on button "Fechar" at bounding box center [50, 512] width 89 height 57
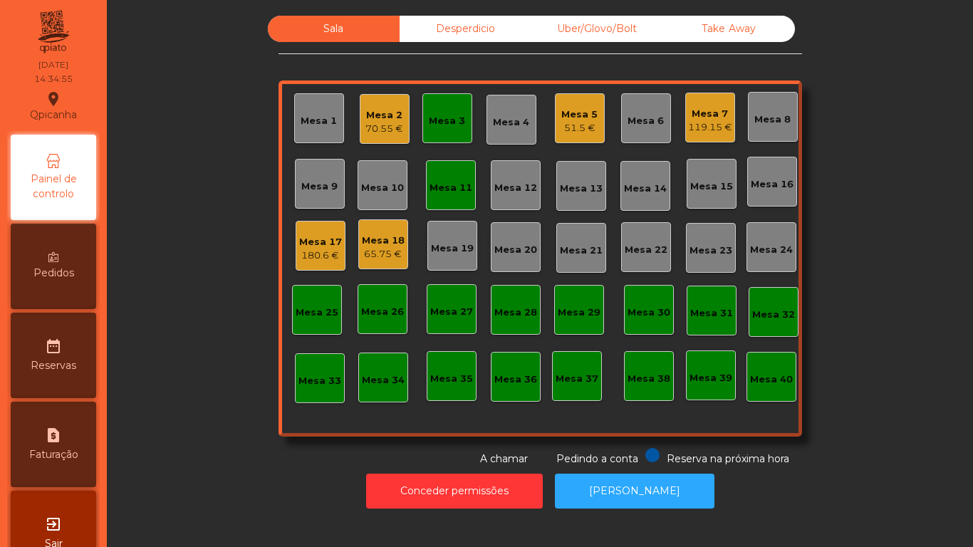
click at [445, 180] on div "Mesa 11" at bounding box center [451, 185] width 43 height 20
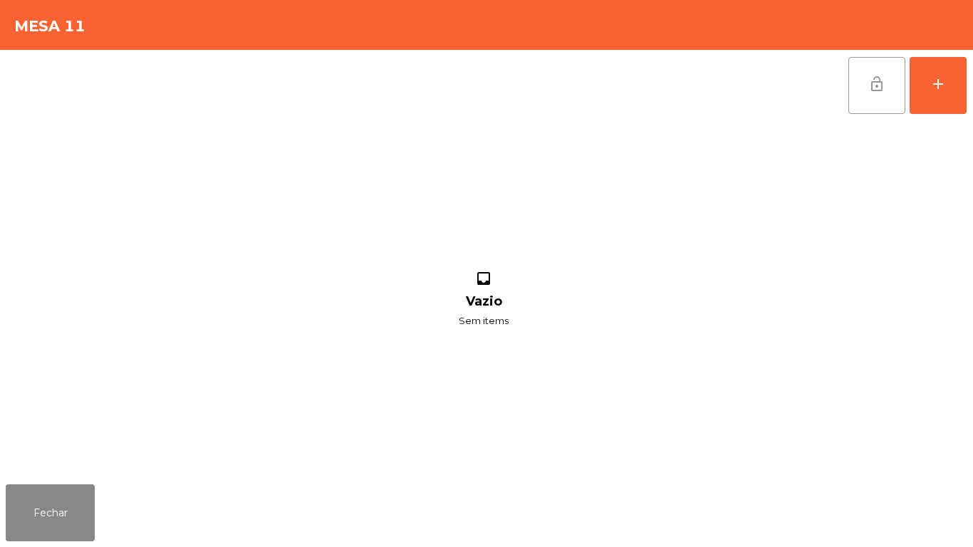
click at [877, 78] on span "lock_open" at bounding box center [876, 84] width 17 height 17
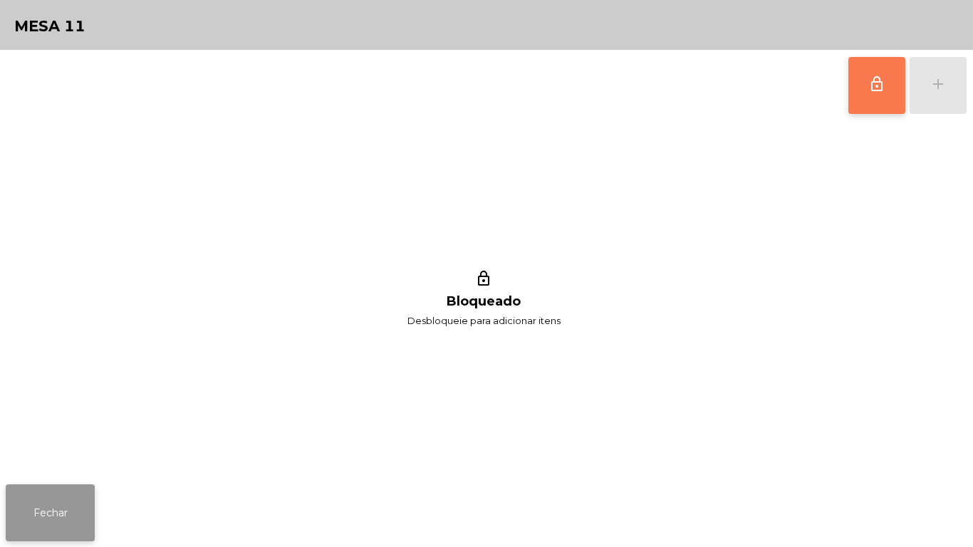
click at [71, 498] on button "Fechar" at bounding box center [50, 512] width 89 height 57
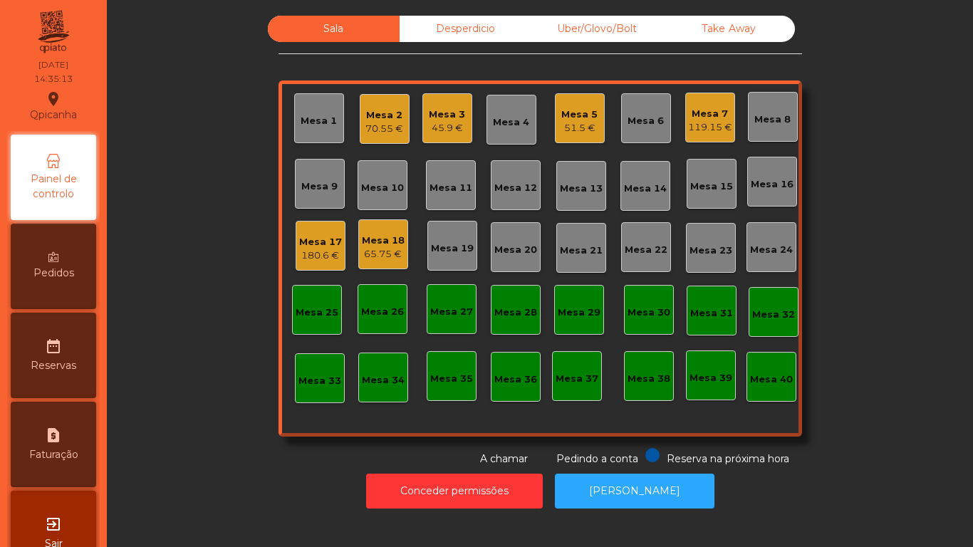
click at [385, 130] on div "70.55 €" at bounding box center [384, 129] width 38 height 14
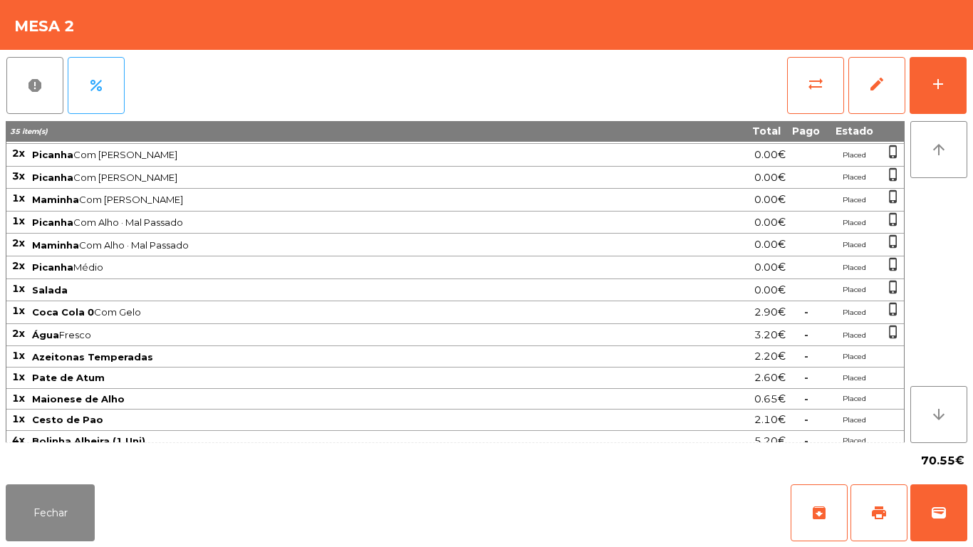
scroll to position [118, 0]
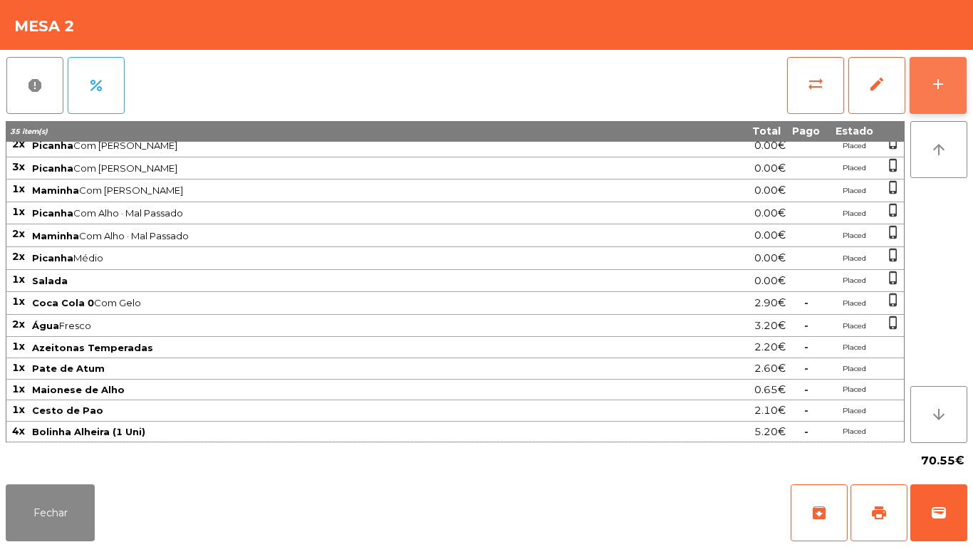
click at [925, 97] on button "add" at bounding box center [938, 85] width 57 height 57
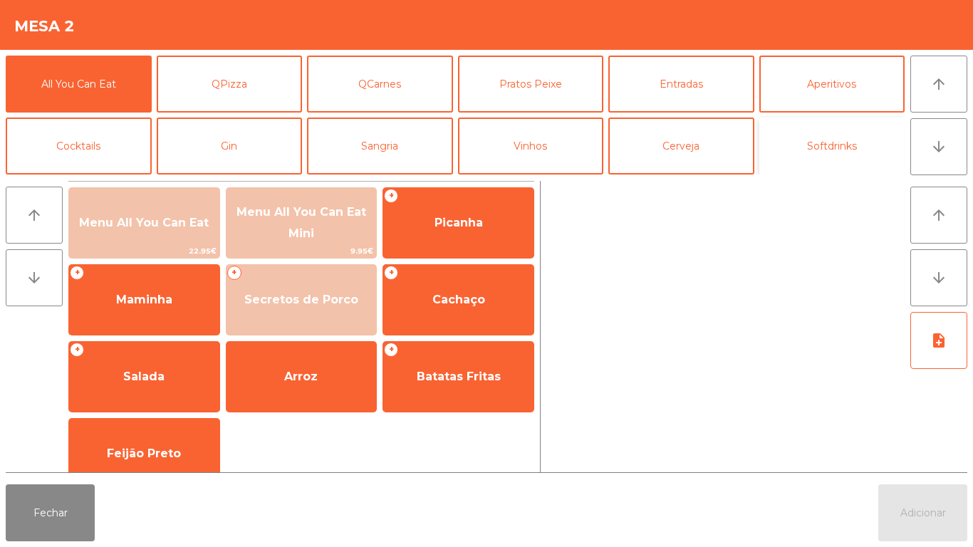
click at [801, 156] on button "Softdrinks" at bounding box center [832, 146] width 146 height 57
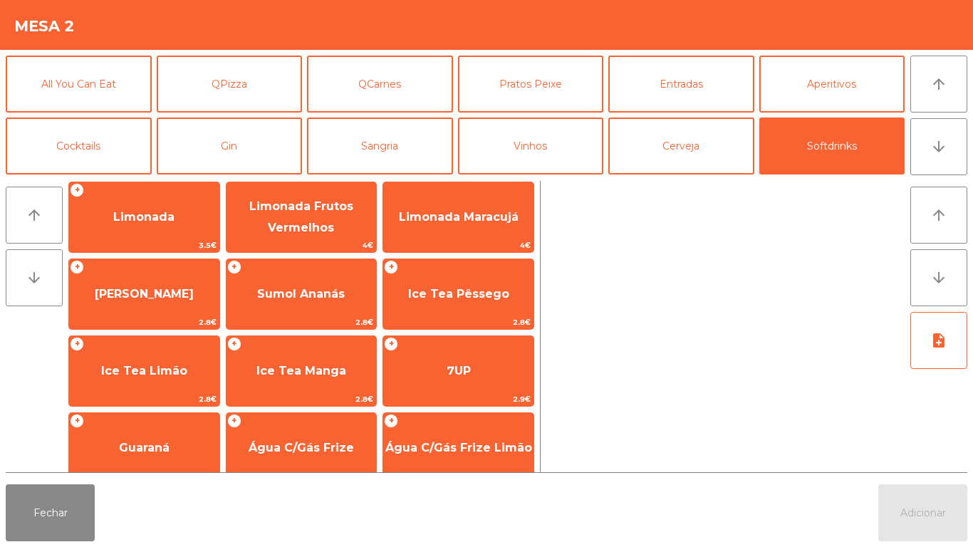
scroll to position [167, 0]
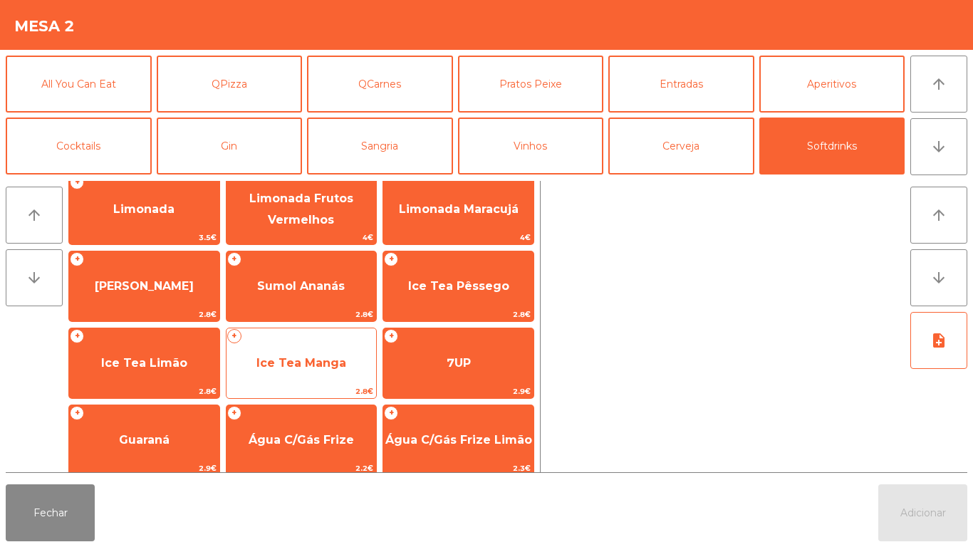
click at [286, 365] on span "Ice Tea Manga" at bounding box center [301, 363] width 90 height 14
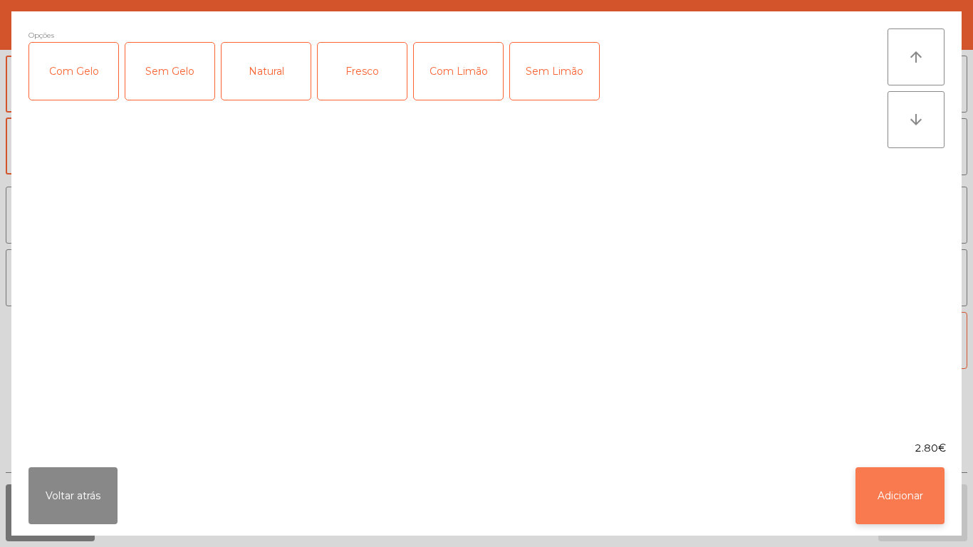
click at [858, 483] on button "Adicionar" at bounding box center [900, 495] width 89 height 57
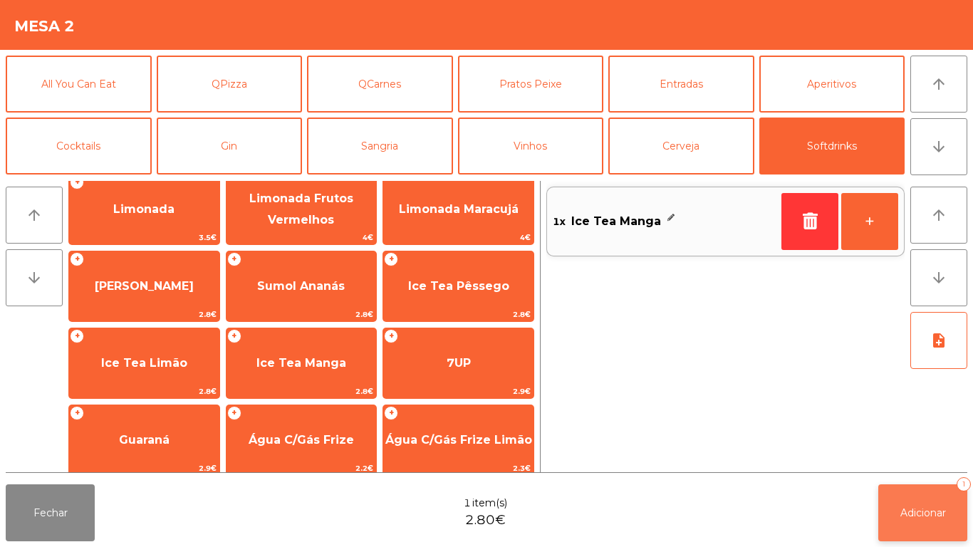
click at [910, 499] on button "Adicionar 1" at bounding box center [922, 512] width 89 height 57
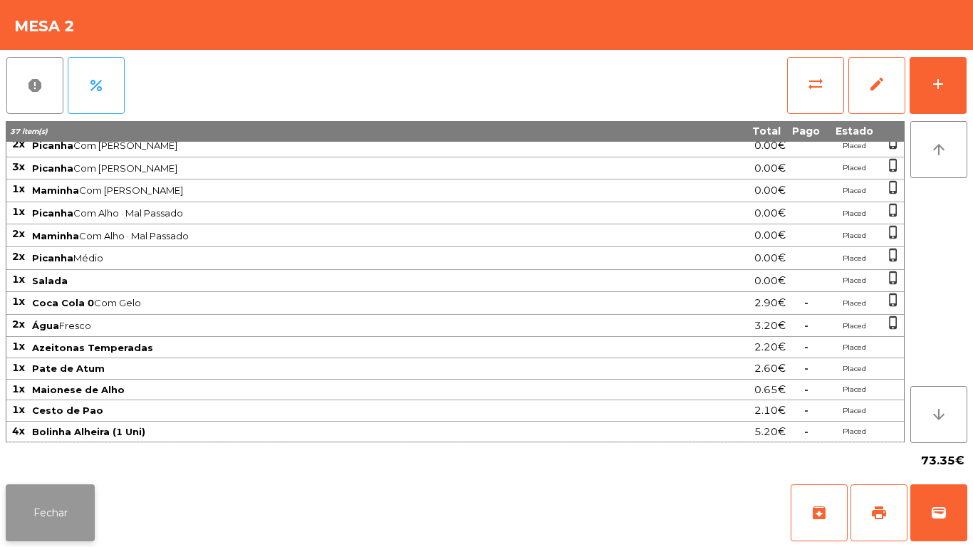
click at [68, 510] on button "Fechar" at bounding box center [50, 512] width 89 height 57
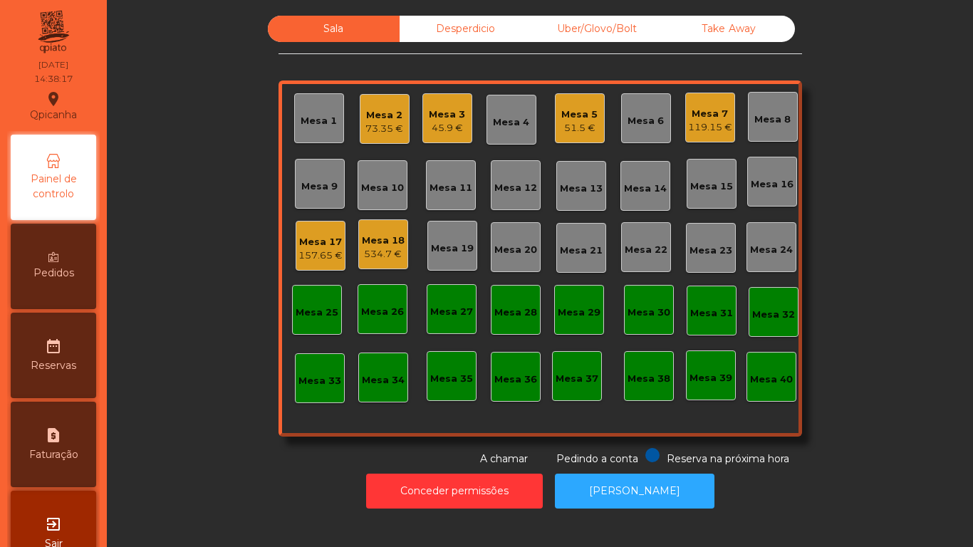
click at [321, 239] on div "Mesa 17" at bounding box center [320, 242] width 44 height 14
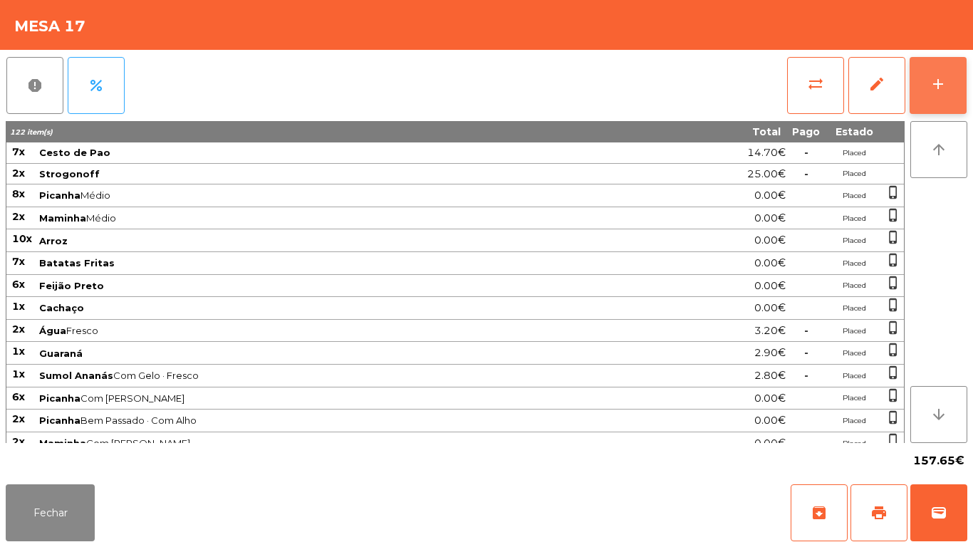
click at [935, 88] on div "add" at bounding box center [938, 84] width 17 height 17
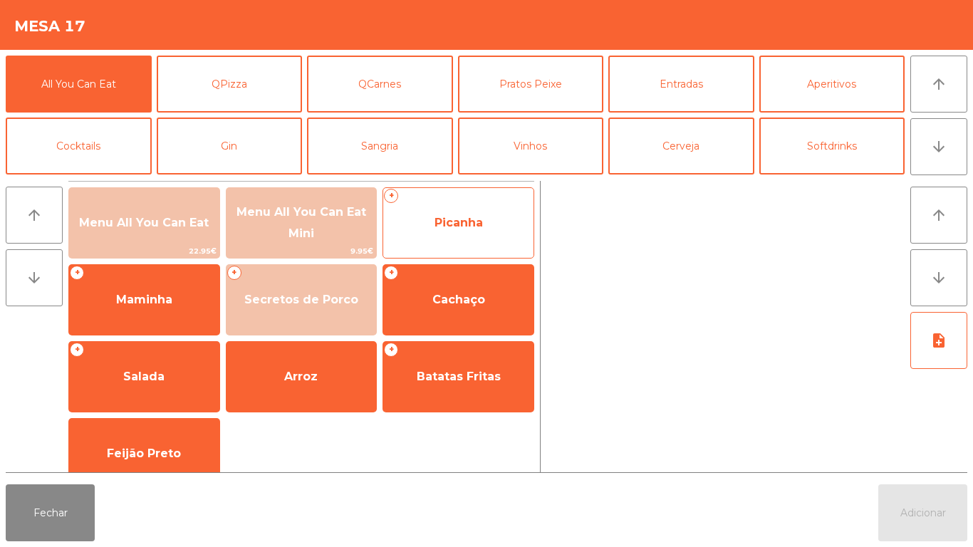
click at [487, 232] on span "Picanha" at bounding box center [458, 223] width 150 height 38
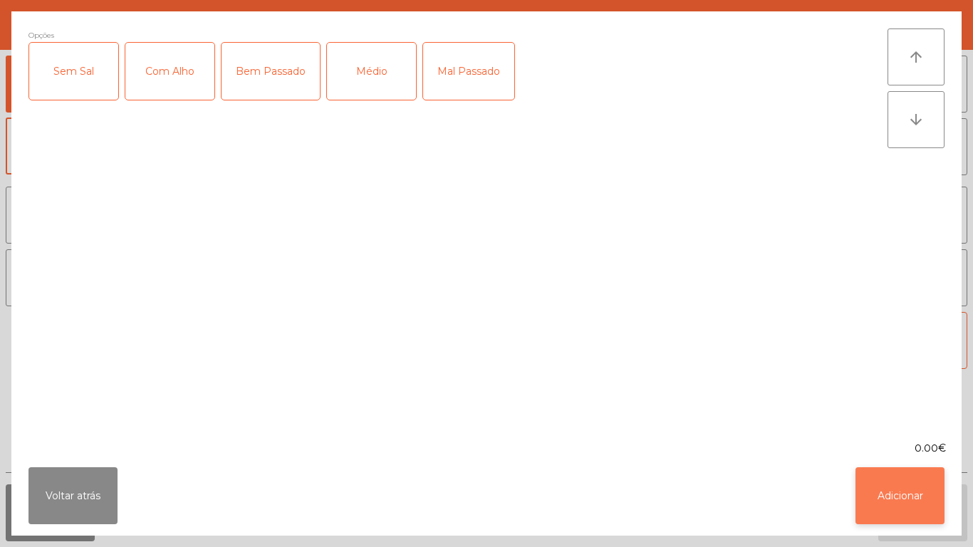
click at [917, 490] on button "Adicionar" at bounding box center [900, 495] width 89 height 57
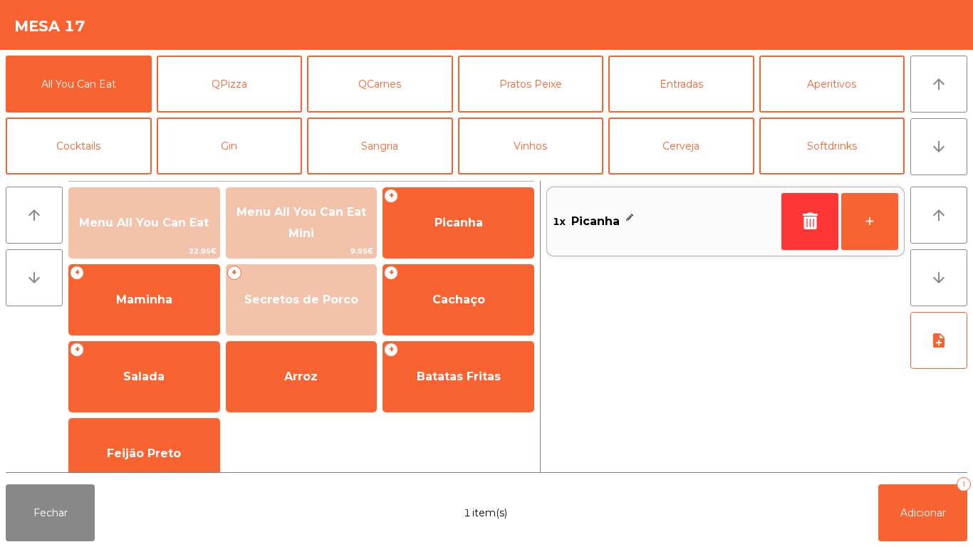
click at [702, 232] on div "1x Picanha" at bounding box center [664, 221] width 223 height 21
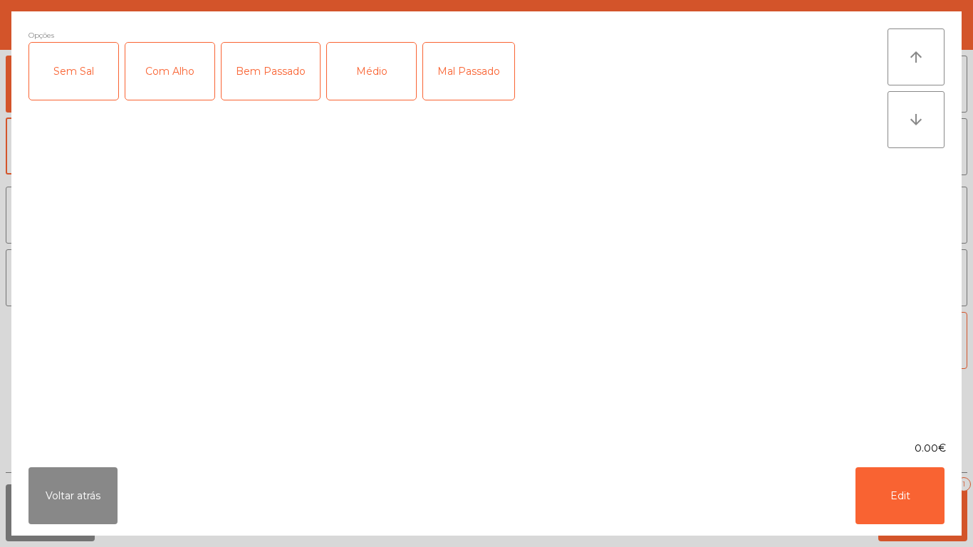
click at [363, 77] on div "Médio" at bounding box center [371, 71] width 89 height 57
click at [903, 487] on button "Edit" at bounding box center [900, 495] width 89 height 57
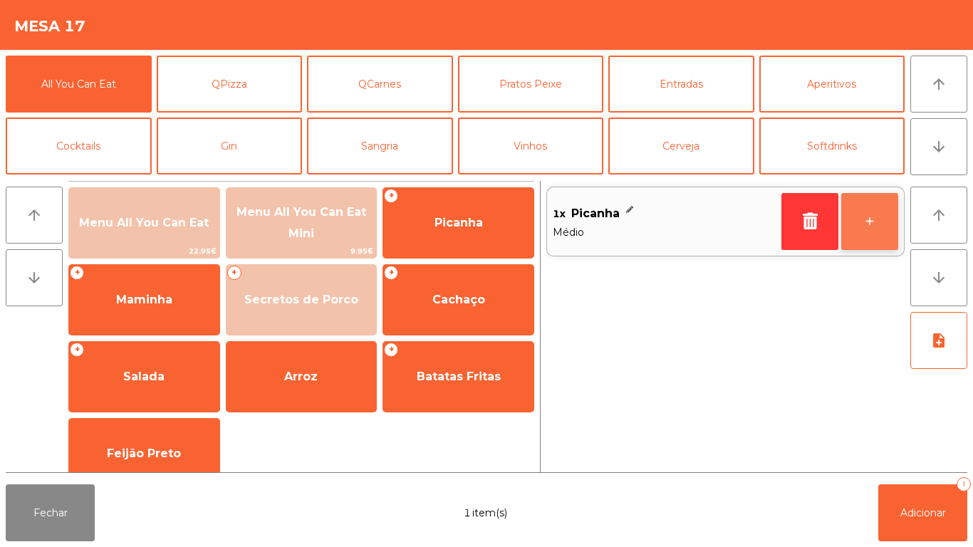
click at [884, 226] on button "+" at bounding box center [869, 221] width 57 height 57
click at [872, 226] on button "+" at bounding box center [869, 221] width 57 height 57
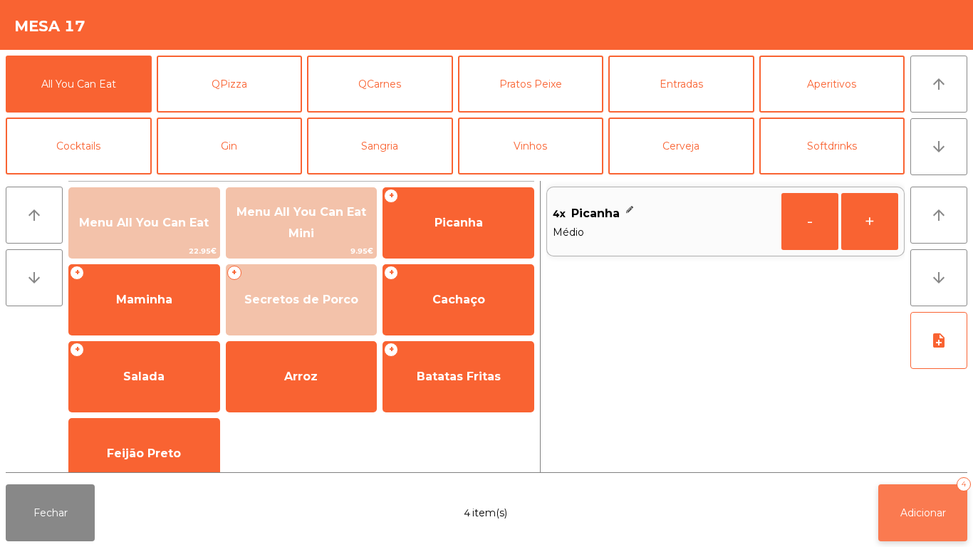
click at [930, 505] on button "Adicionar 4" at bounding box center [922, 512] width 89 height 57
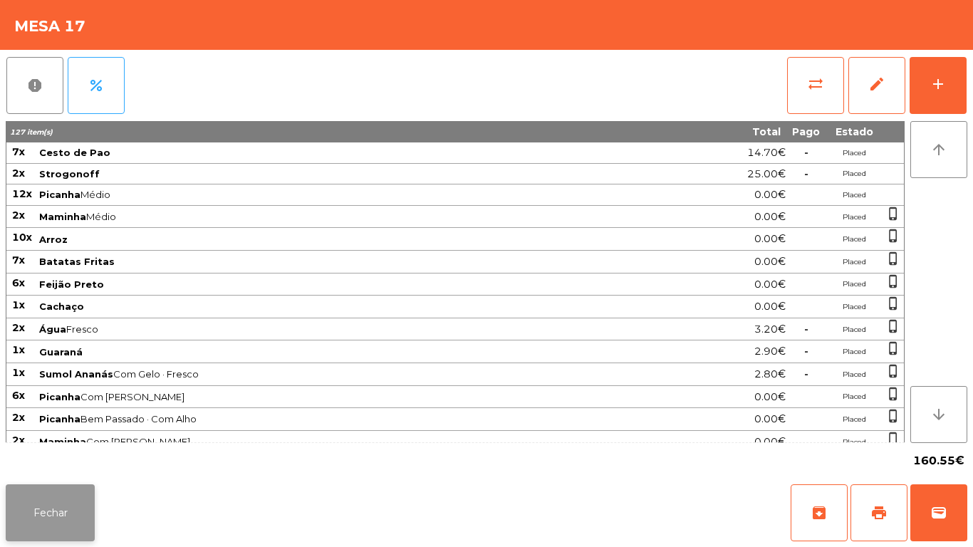
click at [52, 488] on button "Fechar" at bounding box center [50, 512] width 89 height 57
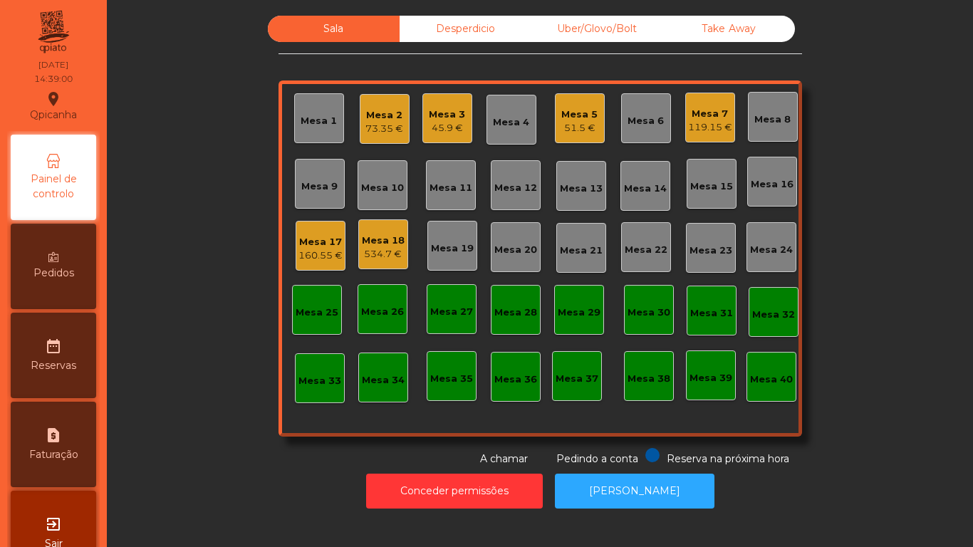
click at [332, 255] on div "160.55 €" at bounding box center [320, 256] width 44 height 14
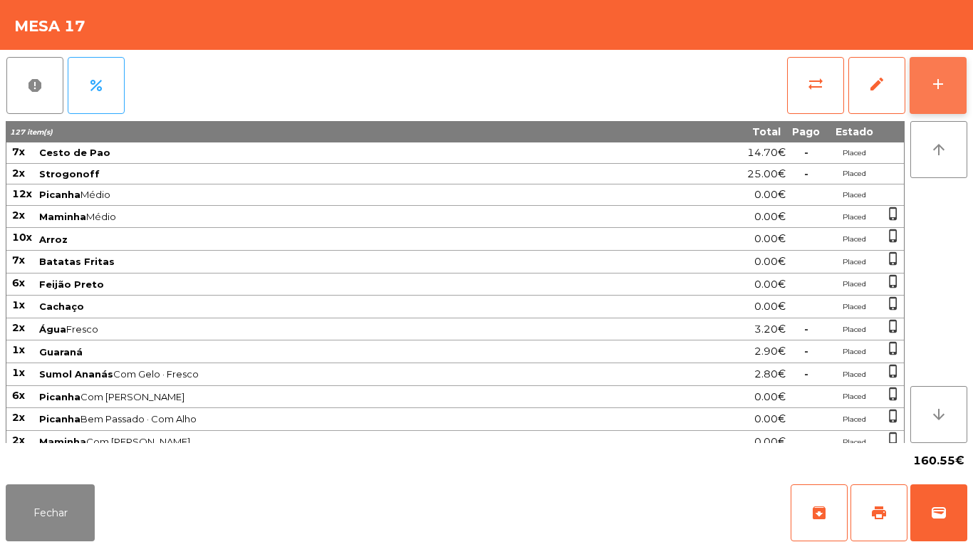
click at [965, 88] on button "add" at bounding box center [938, 85] width 57 height 57
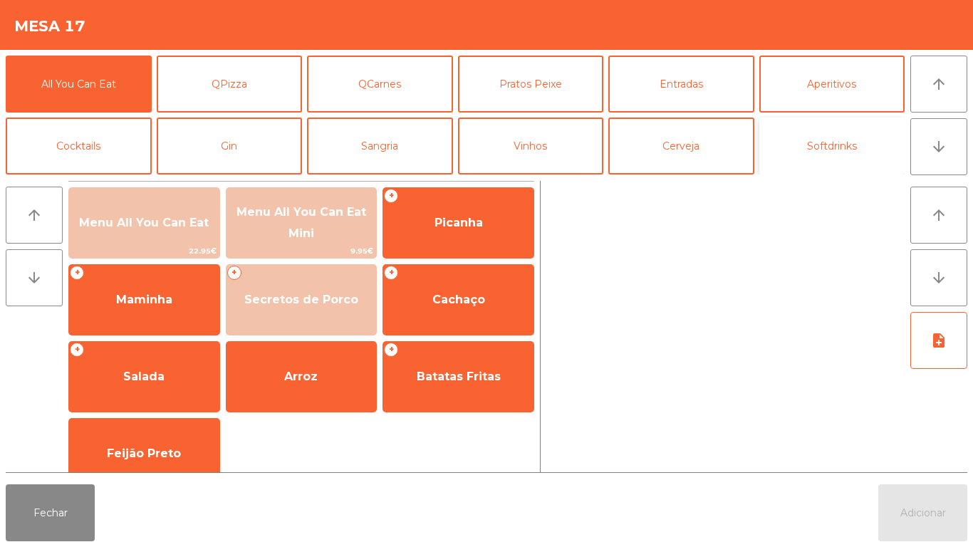
click at [837, 152] on button "Softdrinks" at bounding box center [832, 146] width 146 height 57
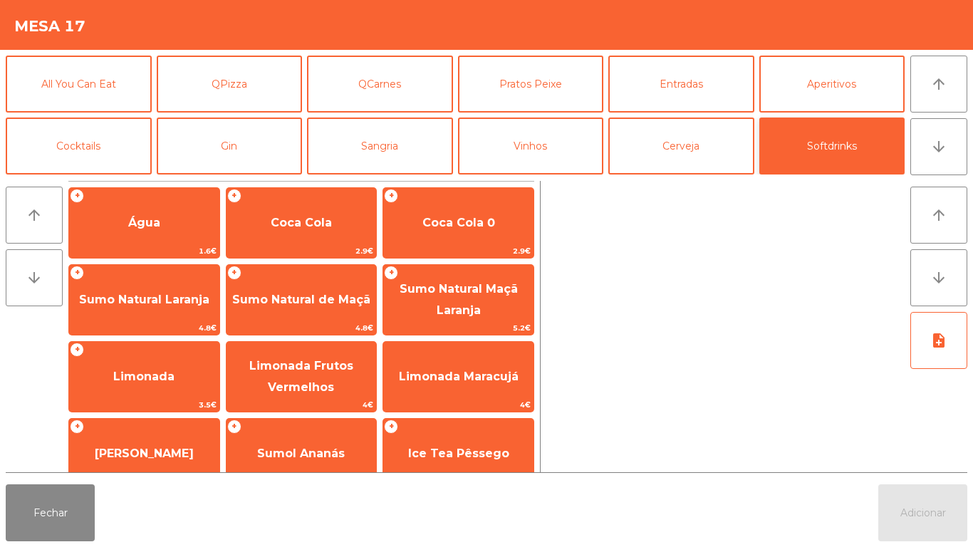
scroll to position [254, 0]
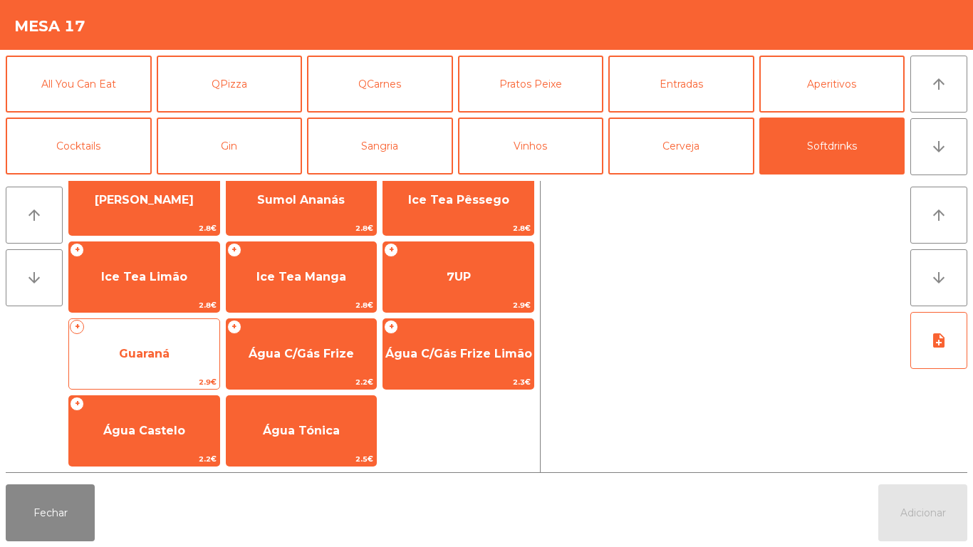
click at [183, 342] on span "Guaraná" at bounding box center [144, 354] width 150 height 38
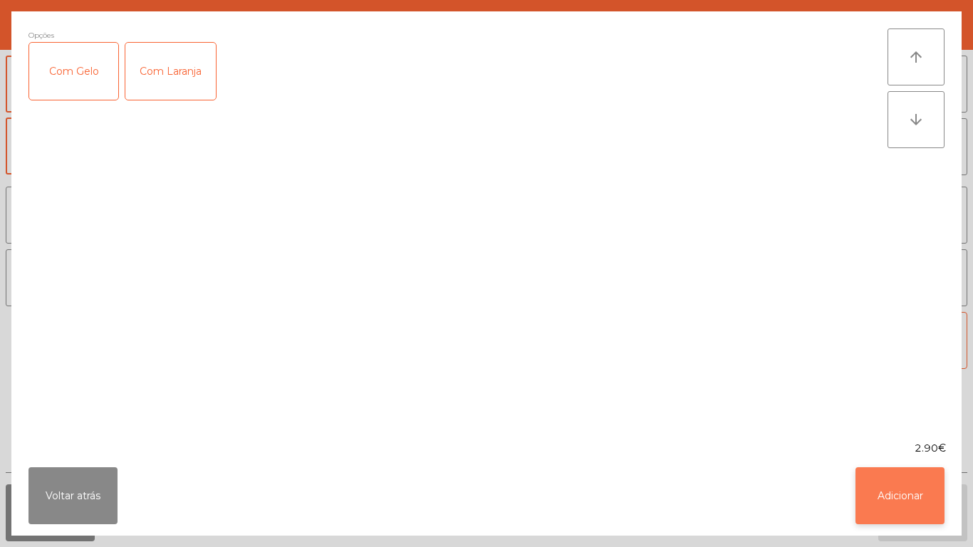
click at [908, 472] on button "Adicionar" at bounding box center [900, 495] width 89 height 57
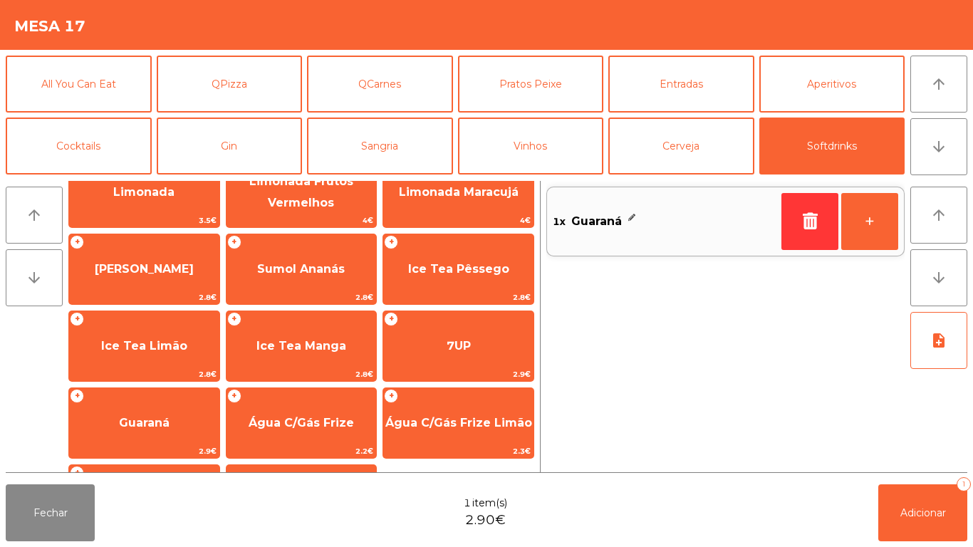
scroll to position [172, 0]
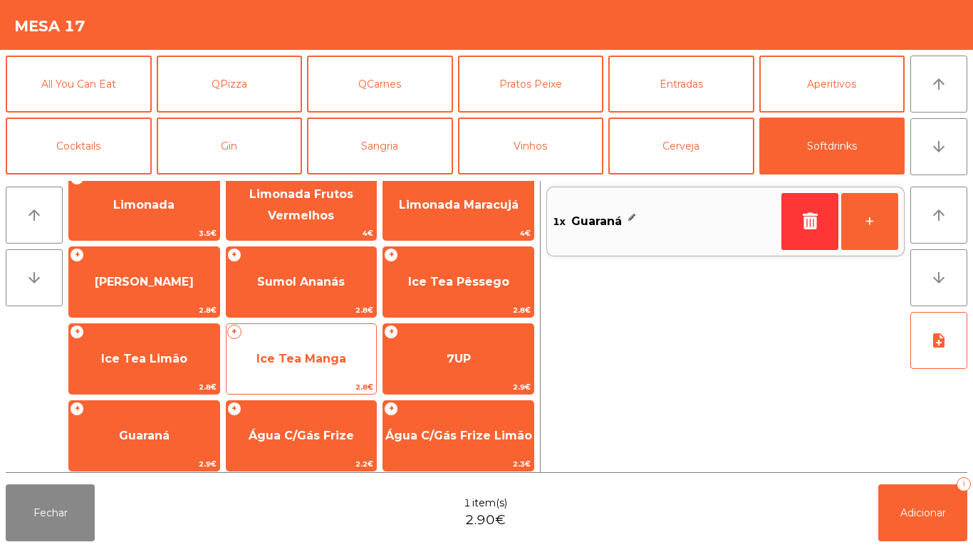
click at [315, 355] on span "Ice Tea Manga" at bounding box center [301, 359] width 90 height 14
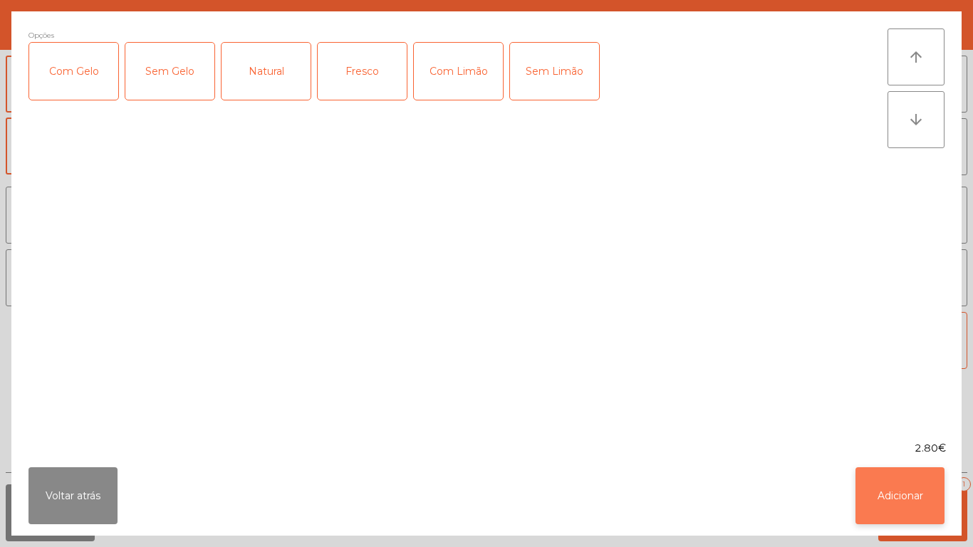
click at [893, 492] on button "Adicionar" at bounding box center [900, 495] width 89 height 57
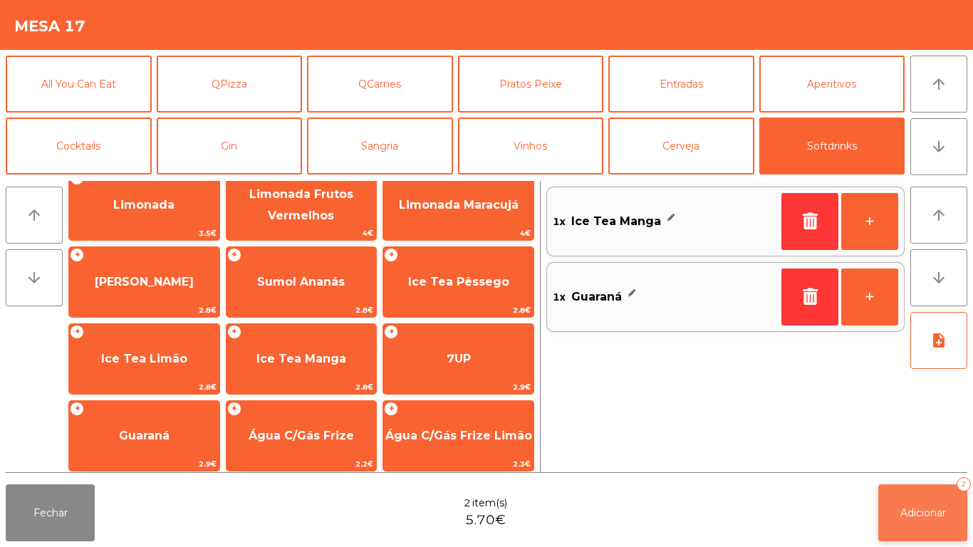
click at [924, 514] on span "Adicionar" at bounding box center [923, 512] width 46 height 13
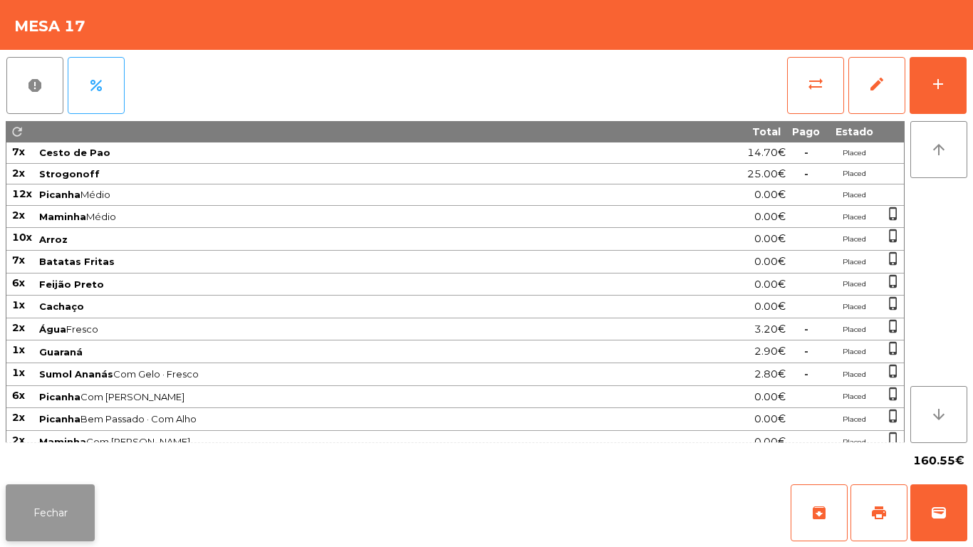
click at [62, 502] on button "Fechar" at bounding box center [50, 512] width 89 height 57
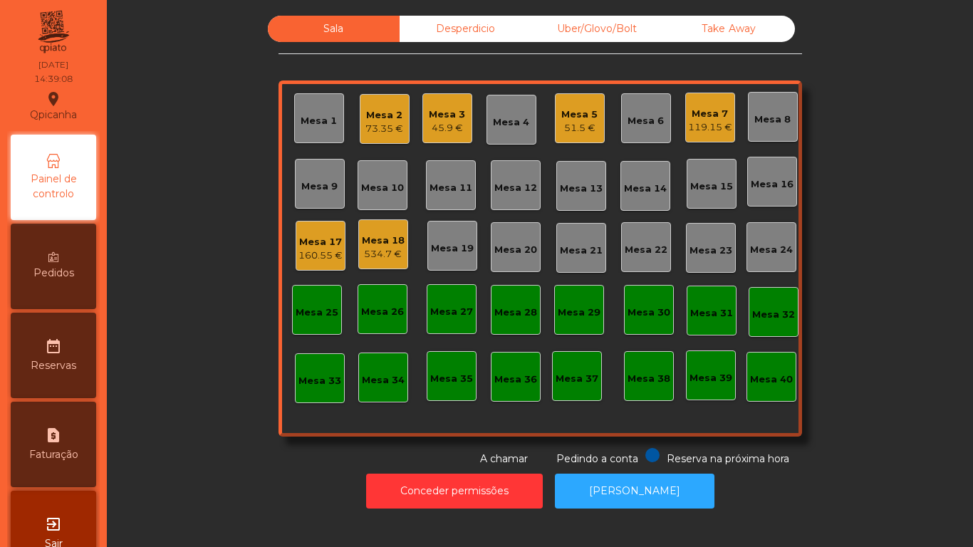
click at [437, 125] on div "45.9 €" at bounding box center [447, 128] width 36 height 14
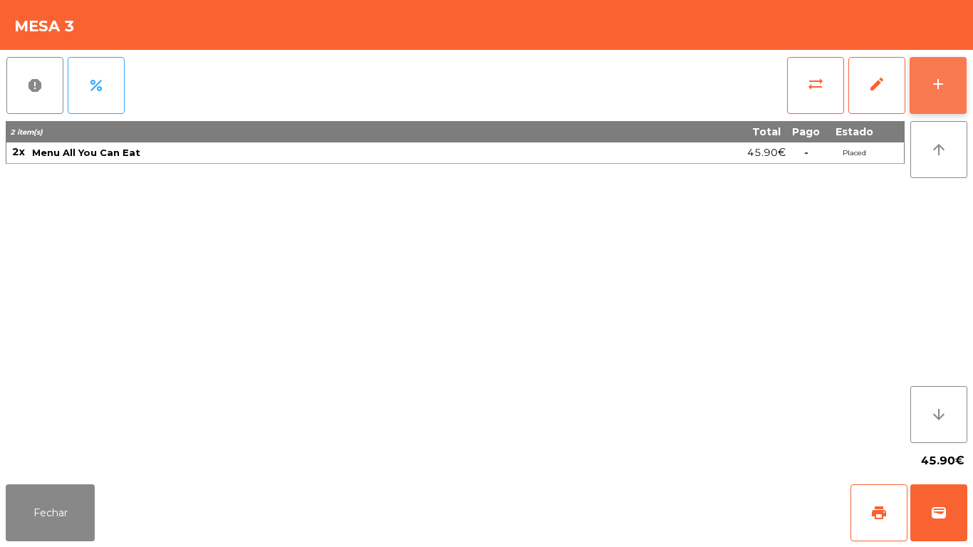
click at [942, 86] on div "add" at bounding box center [938, 84] width 17 height 17
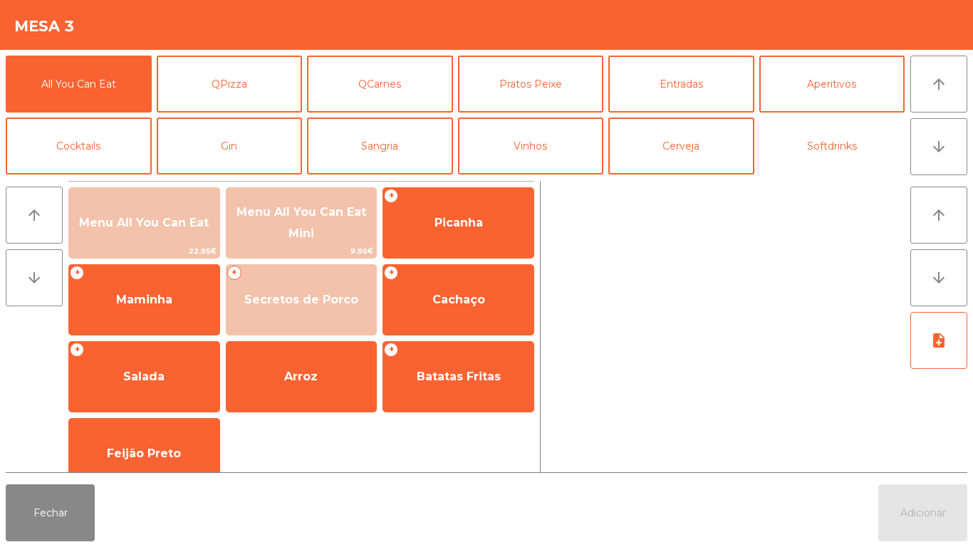
click at [827, 150] on button "Softdrinks" at bounding box center [832, 146] width 146 height 57
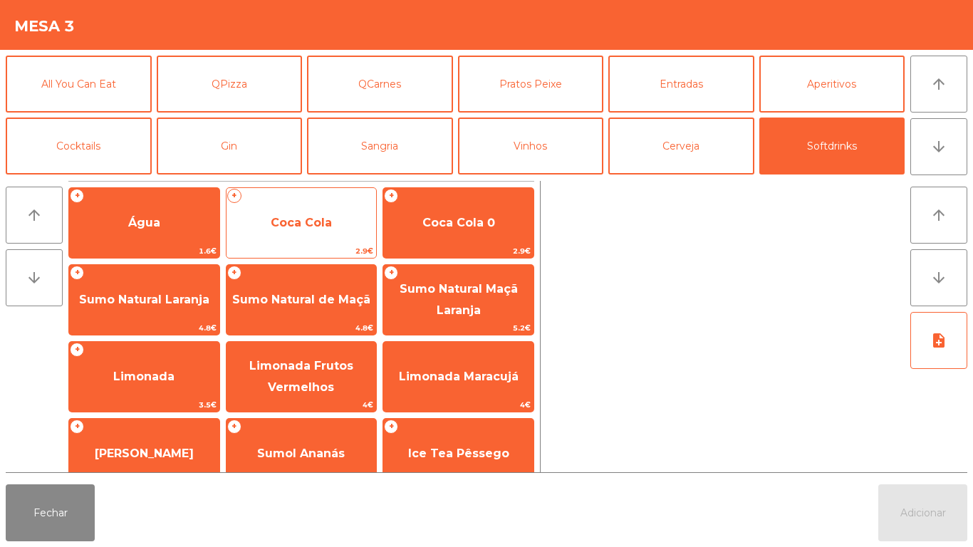
click at [327, 237] on span "Coca Cola" at bounding box center [302, 223] width 150 height 38
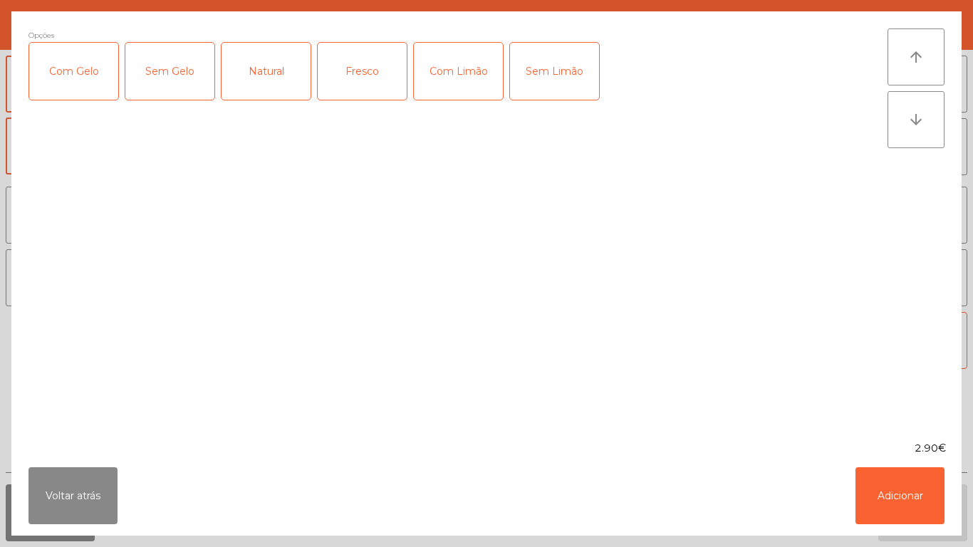
click at [87, 80] on div "Com Gelo" at bounding box center [73, 71] width 89 height 57
click at [460, 71] on div "Com Limão" at bounding box center [458, 71] width 89 height 57
click at [903, 503] on button "Adicionar" at bounding box center [900, 495] width 89 height 57
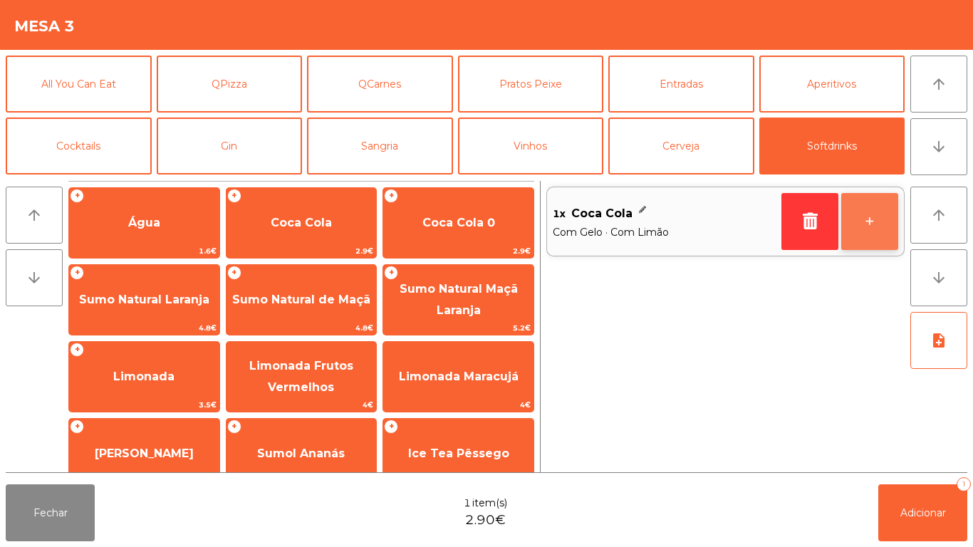
click at [868, 226] on button "+" at bounding box center [869, 221] width 57 height 57
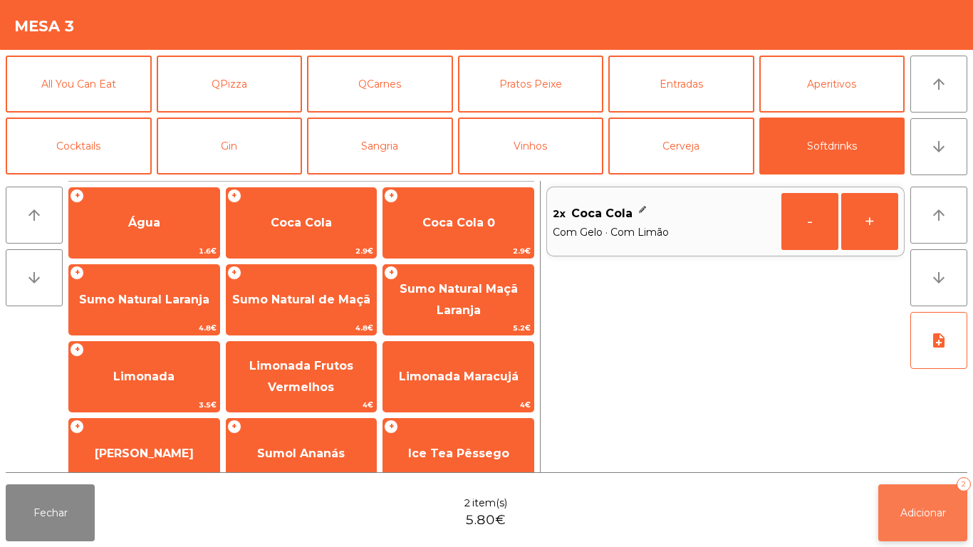
click at [925, 494] on button "Adicionar 2" at bounding box center [922, 512] width 89 height 57
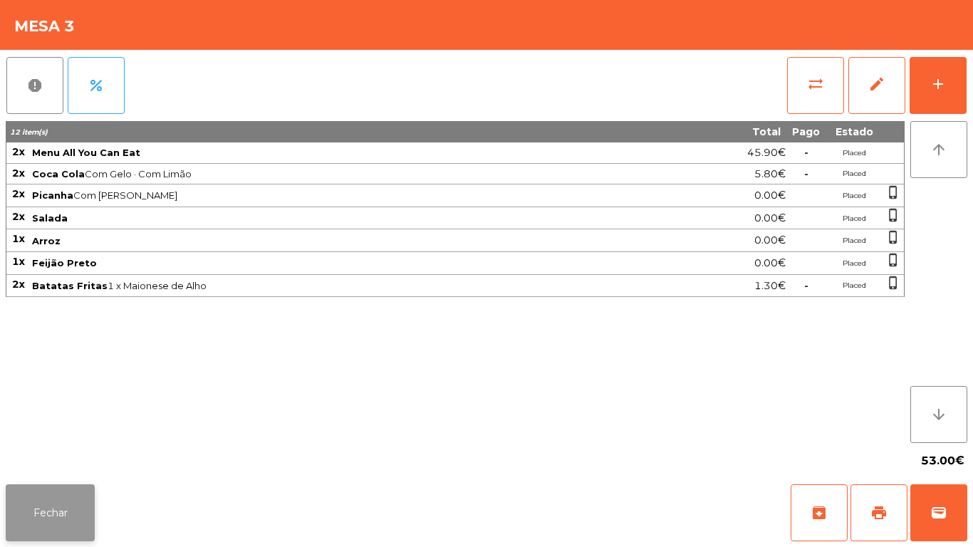
click at [53, 513] on button "Fechar" at bounding box center [50, 512] width 89 height 57
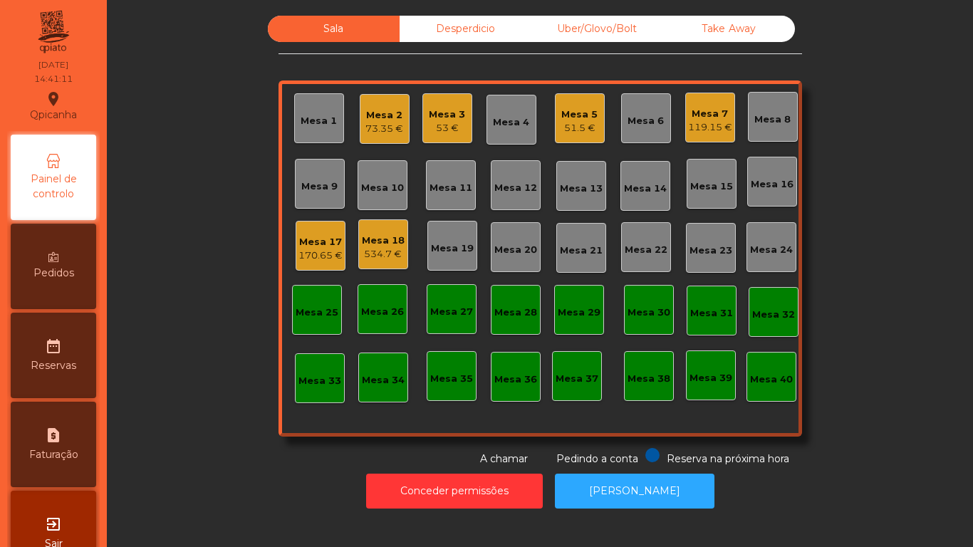
click at [379, 124] on div "73.35 €" at bounding box center [384, 129] width 38 height 14
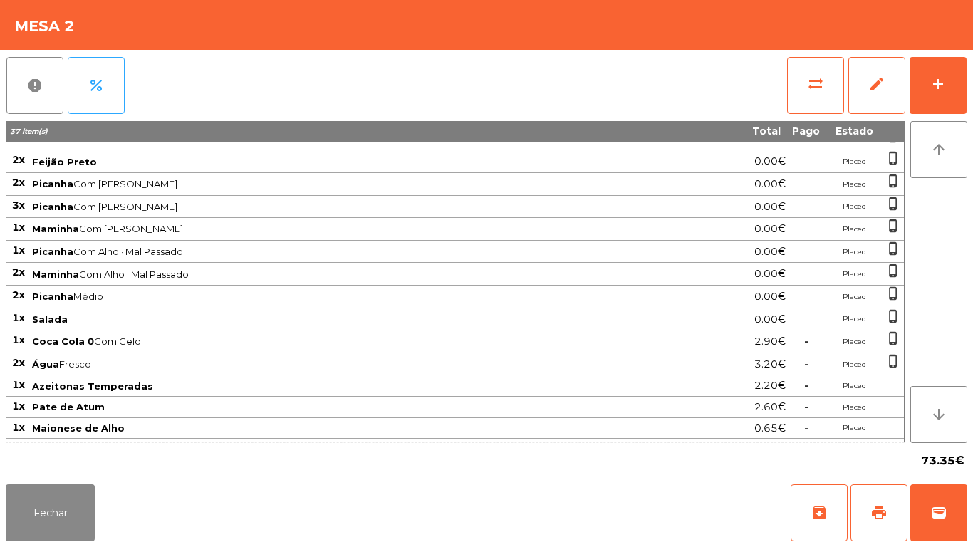
scroll to position [0, 0]
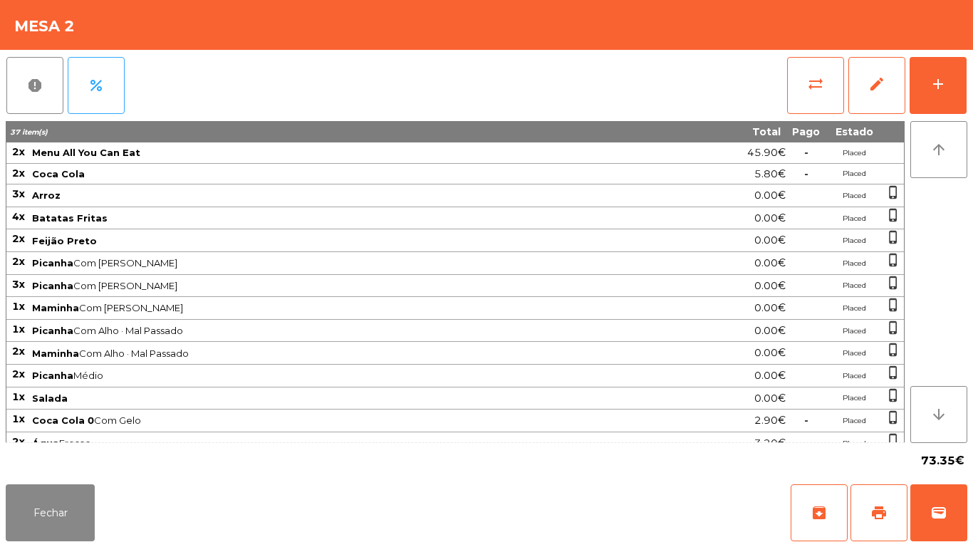
click at [972, 83] on div "report percent sync_alt edit add 37 item(s) Total Pago Estado 2x Menu All You C…" at bounding box center [486, 264] width 973 height 429
click at [944, 96] on button "add" at bounding box center [938, 85] width 57 height 57
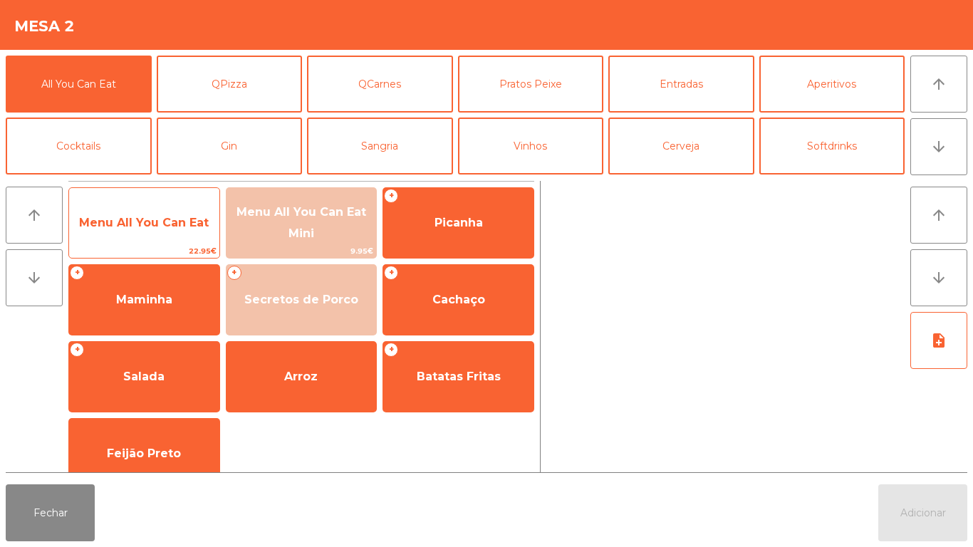
click at [164, 224] on span "Menu All You Can Eat" at bounding box center [144, 223] width 130 height 14
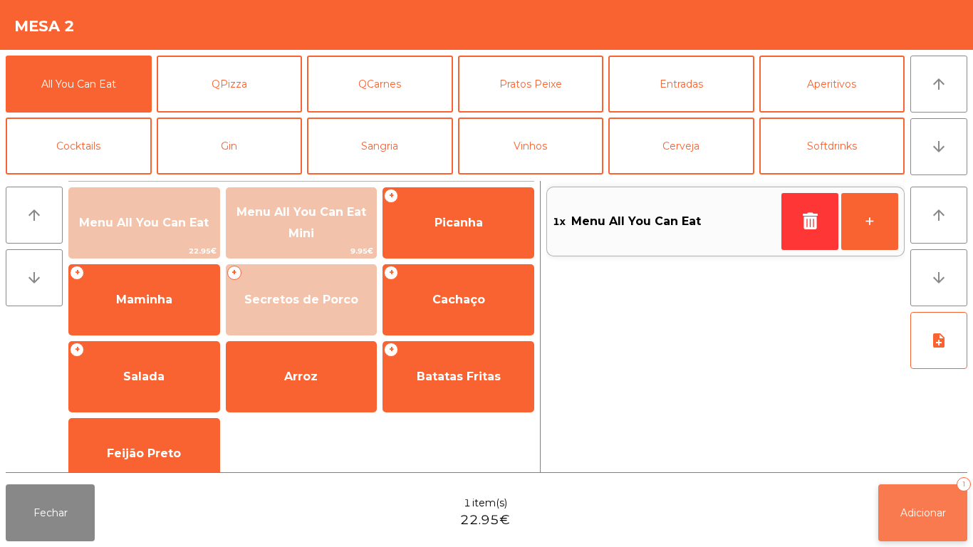
click at [926, 501] on button "Adicionar 1" at bounding box center [922, 512] width 89 height 57
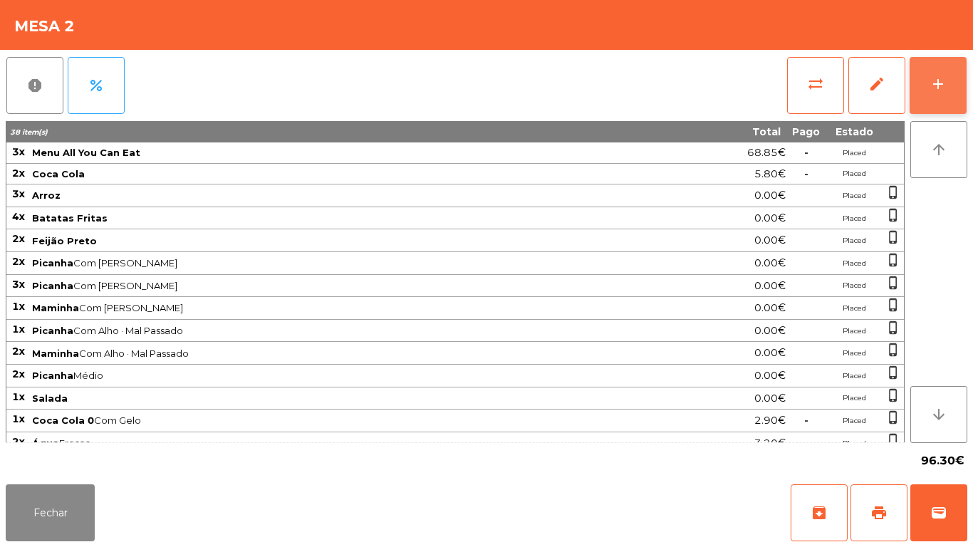
click at [939, 84] on div "add" at bounding box center [938, 84] width 17 height 17
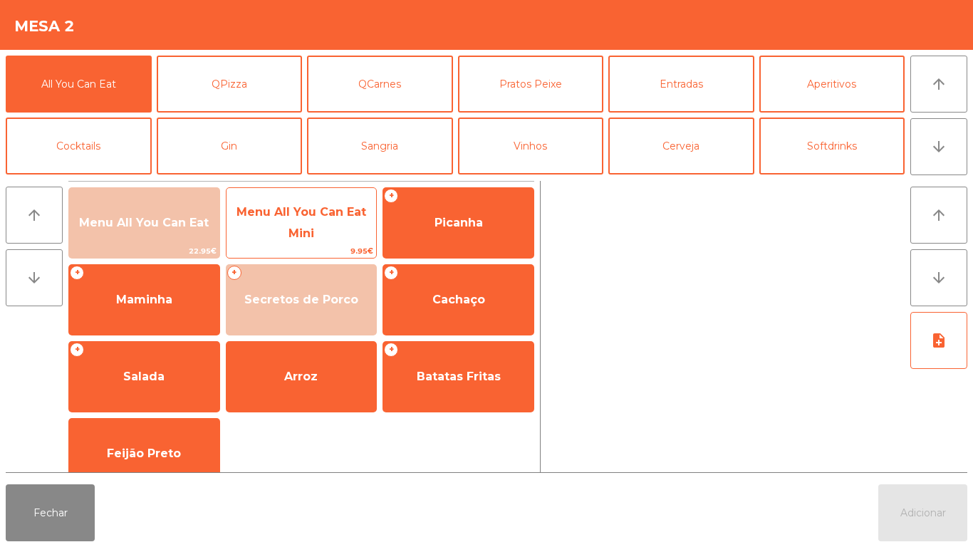
click at [311, 224] on span "Menu All You Can Eat Mini" at bounding box center [302, 223] width 150 height 61
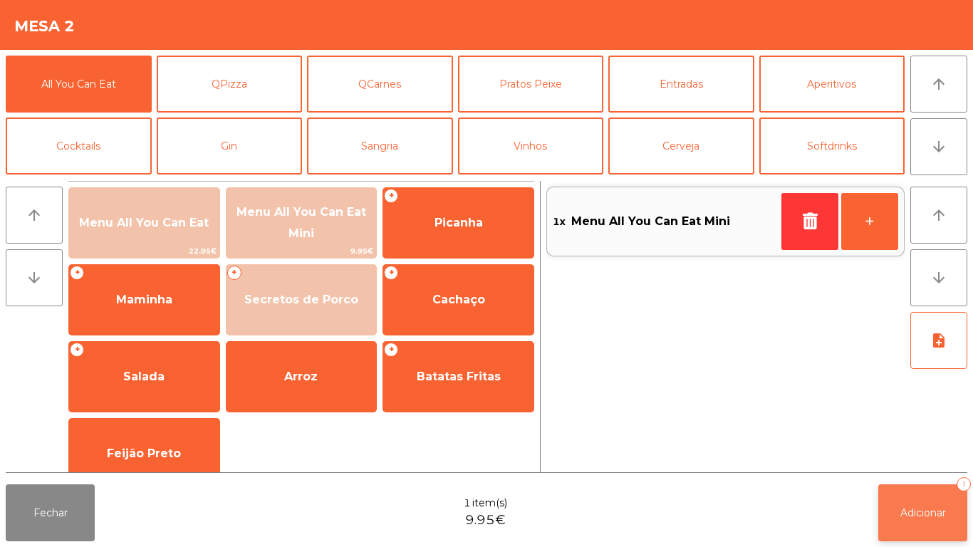
click at [923, 497] on button "Adicionar 1" at bounding box center [922, 512] width 89 height 57
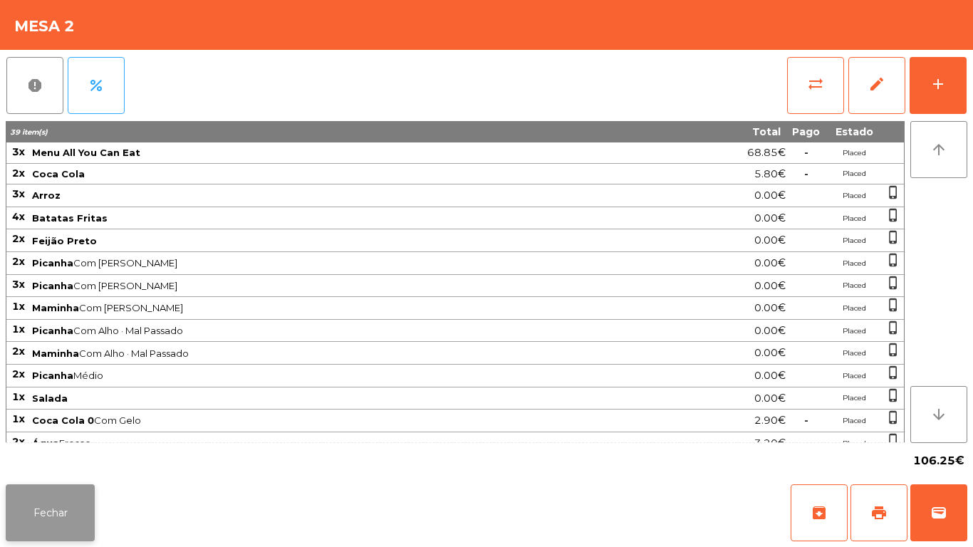
click at [83, 492] on button "Fechar" at bounding box center [50, 512] width 89 height 57
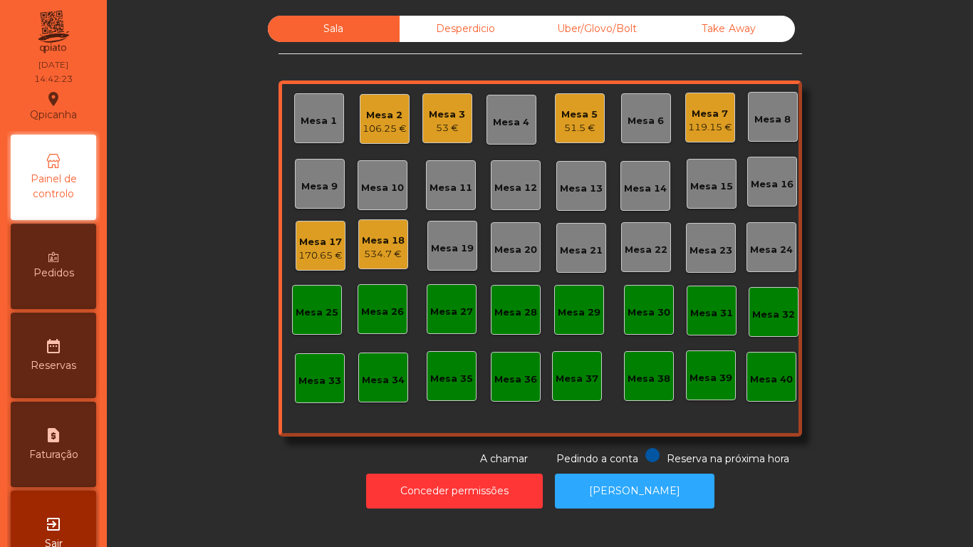
click at [380, 241] on div "Mesa 18" at bounding box center [383, 241] width 43 height 14
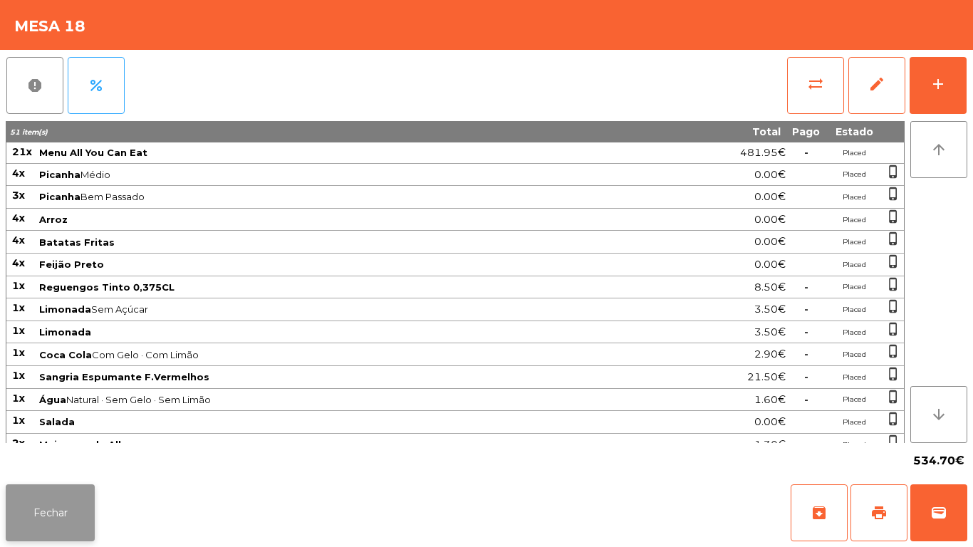
click at [90, 501] on button "Fechar" at bounding box center [50, 512] width 89 height 57
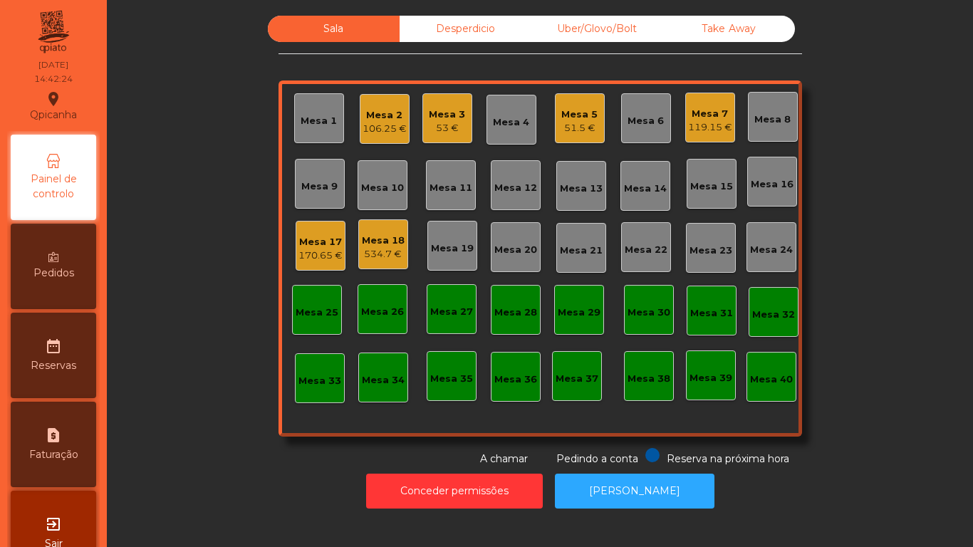
click at [312, 252] on div "170.65 €" at bounding box center [320, 256] width 44 height 14
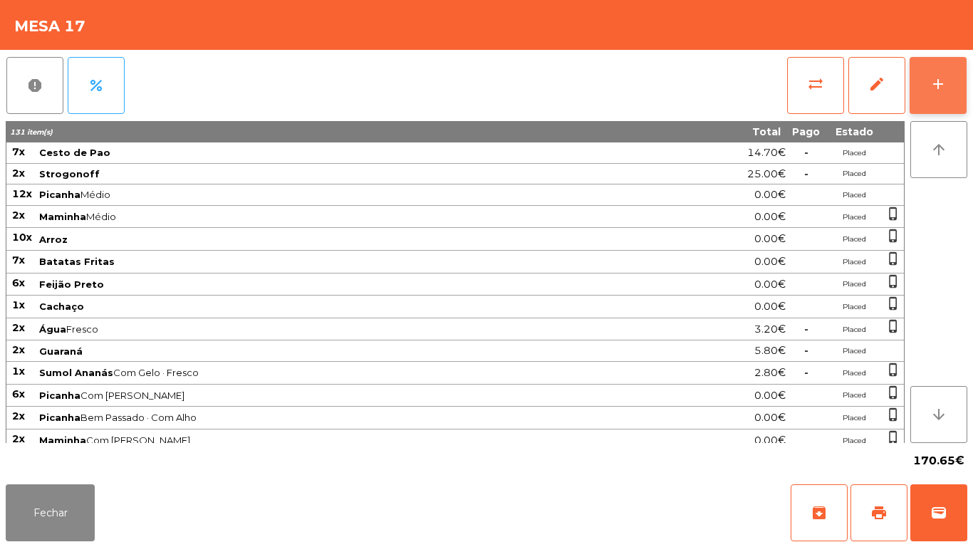
click at [925, 93] on button "add" at bounding box center [938, 85] width 57 height 57
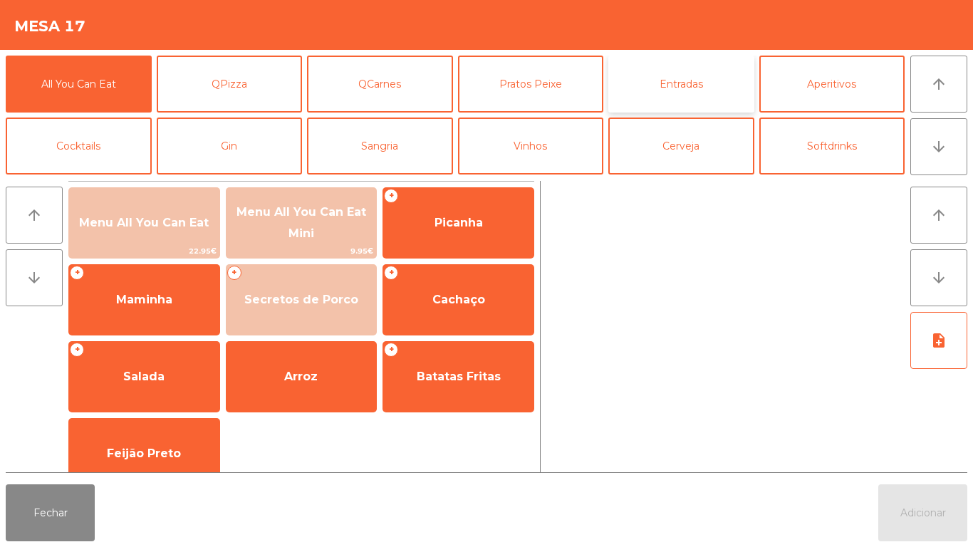
click at [685, 91] on button "Entradas" at bounding box center [681, 84] width 146 height 57
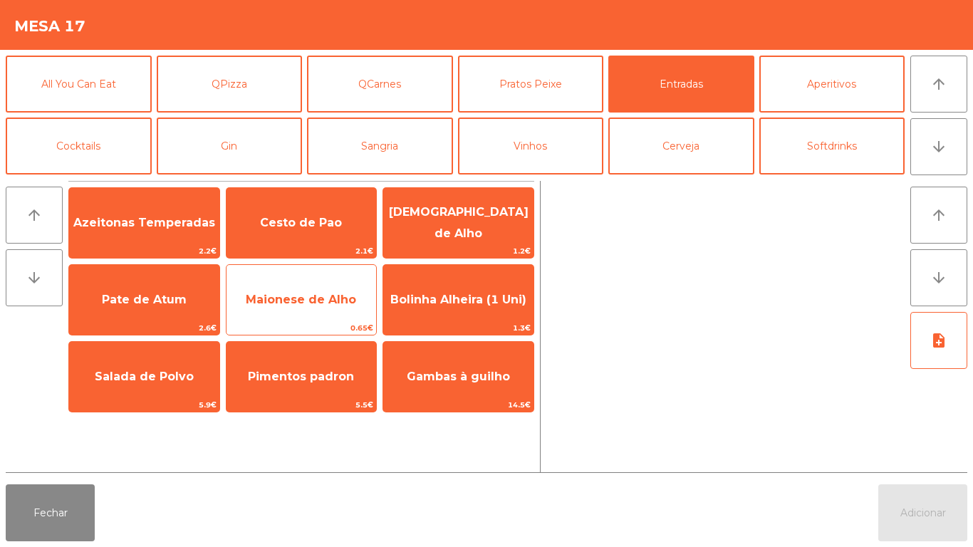
click at [308, 298] on span "Maionese de Alho" at bounding box center [301, 300] width 110 height 14
click at [317, 293] on span "Maionese de Alho" at bounding box center [301, 300] width 110 height 14
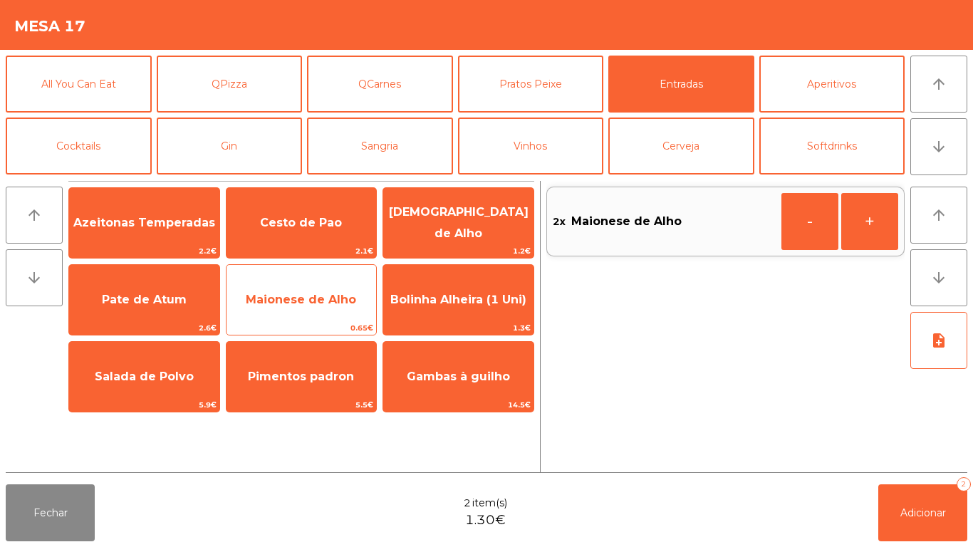
click at [299, 284] on span "Maionese de Alho" at bounding box center [302, 300] width 150 height 38
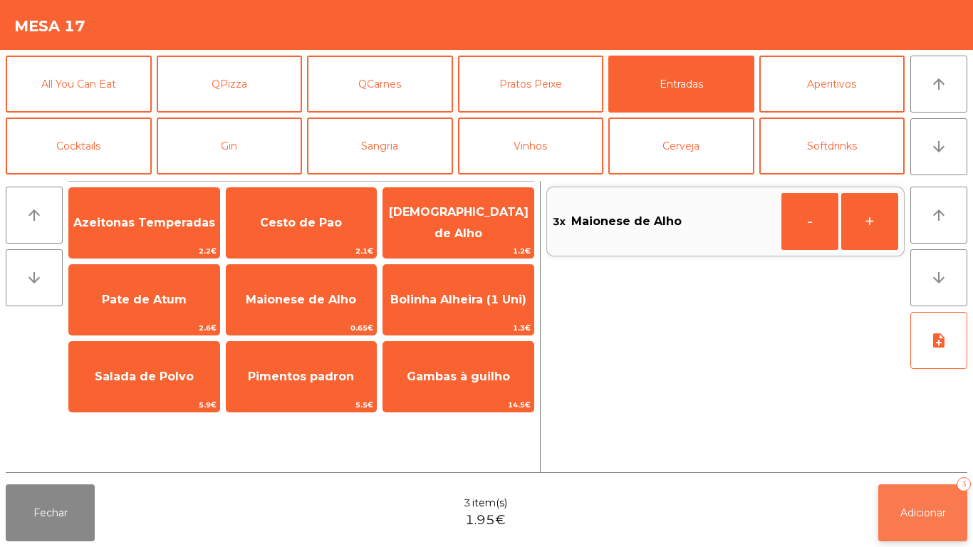
click at [915, 488] on button "Adicionar 3" at bounding box center [922, 512] width 89 height 57
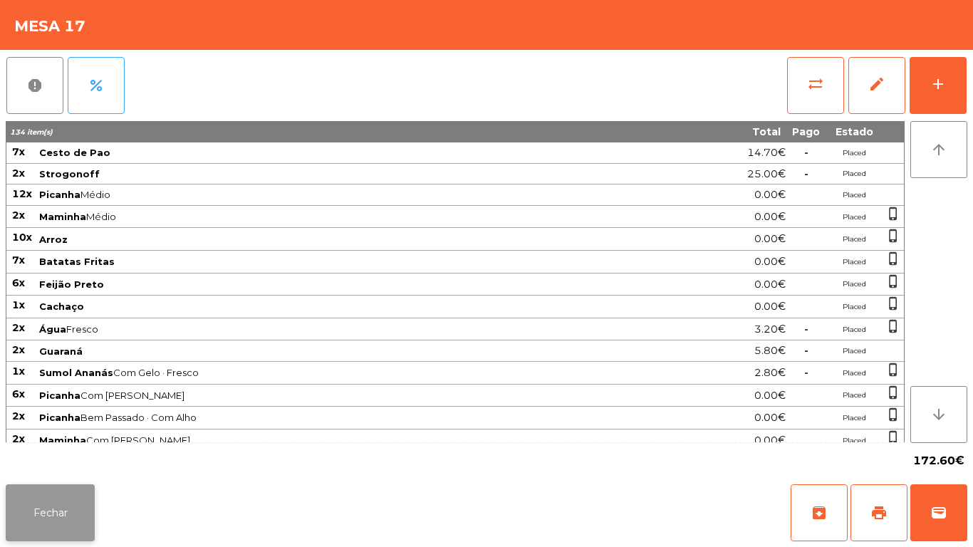
click at [71, 490] on button "Fechar" at bounding box center [50, 512] width 89 height 57
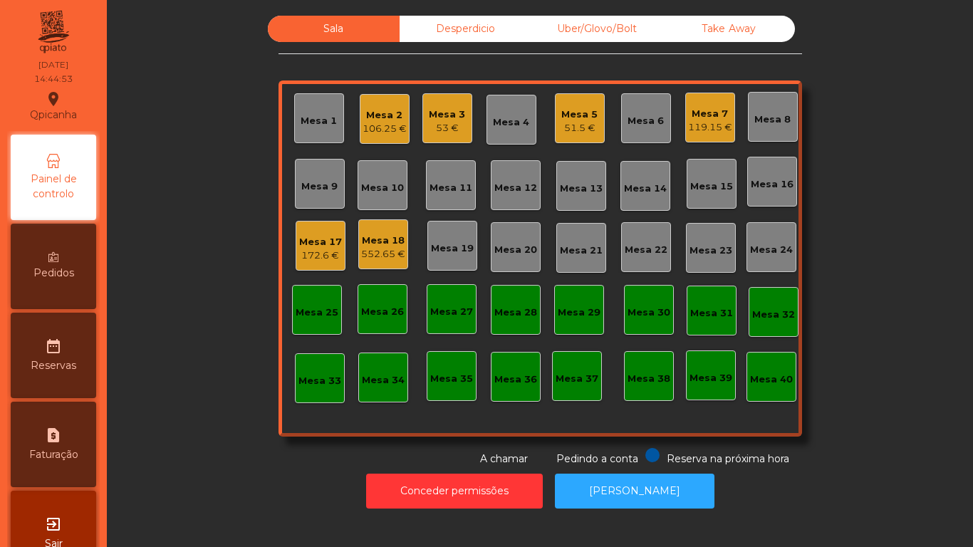
click at [708, 134] on div "119.15 €" at bounding box center [710, 127] width 44 height 14
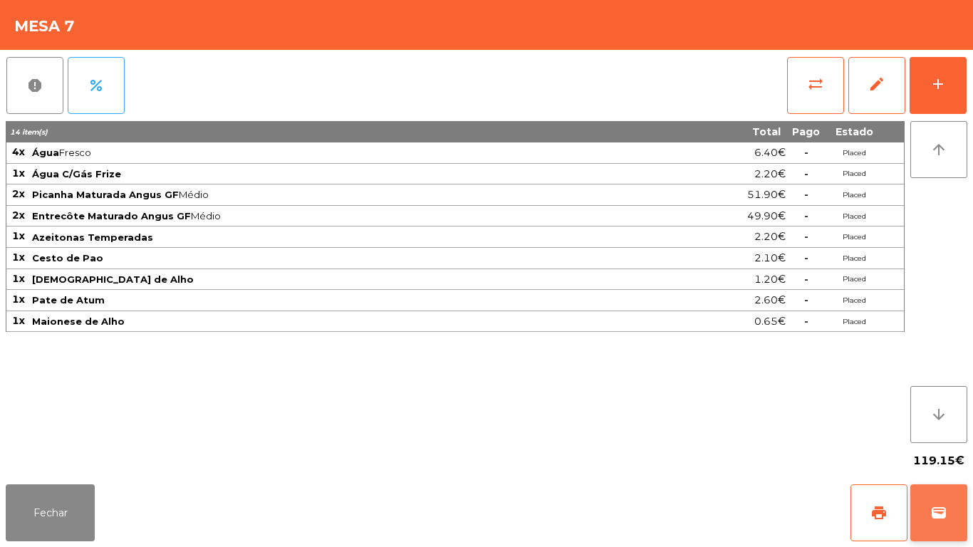
click at [943, 504] on span "wallet" at bounding box center [938, 512] width 17 height 17
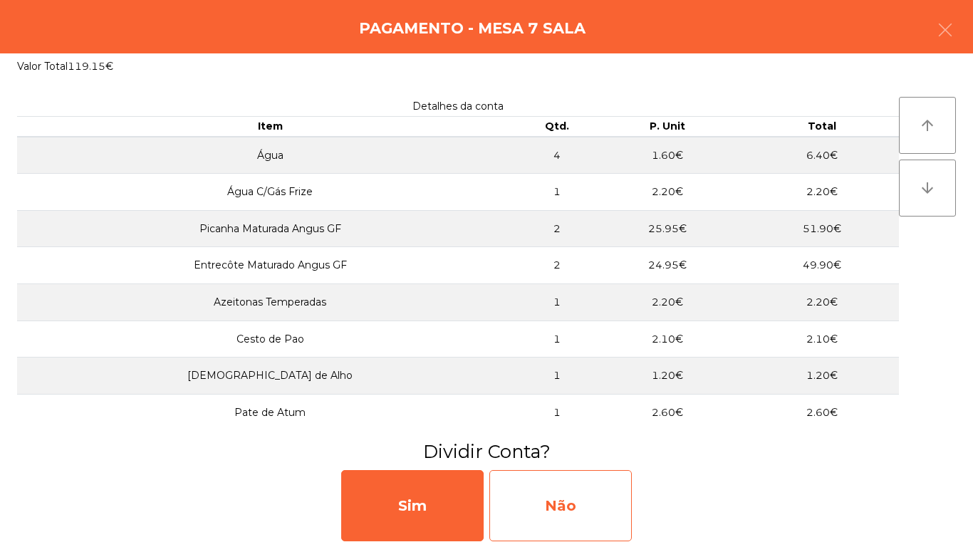
click at [598, 502] on div "Não" at bounding box center [560, 505] width 142 height 71
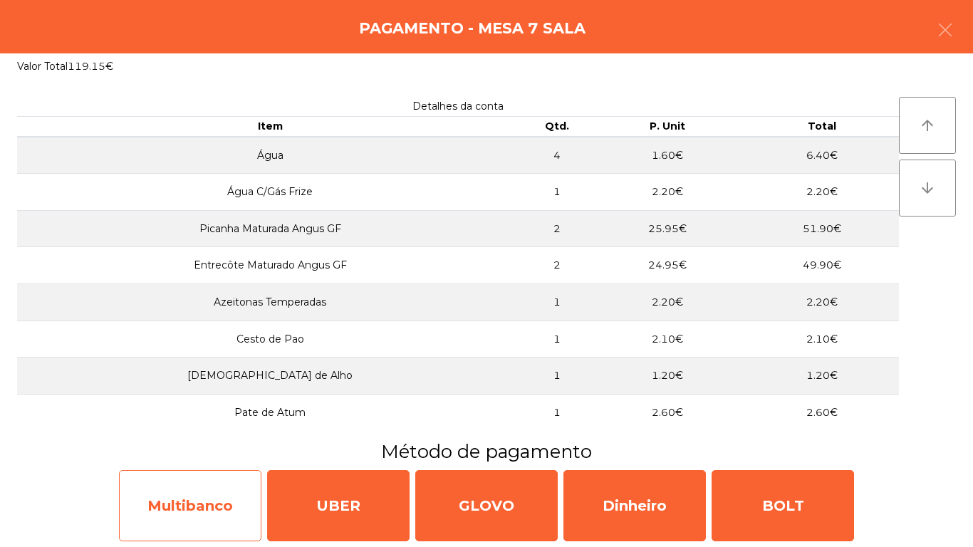
click at [217, 498] on div "Multibanco" at bounding box center [190, 505] width 142 height 71
select select "**"
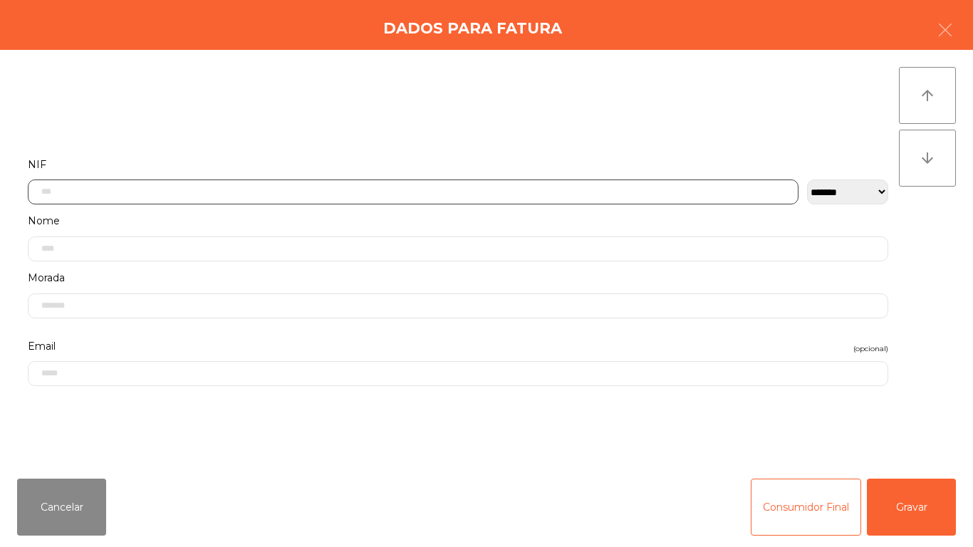
click at [286, 187] on input "text" at bounding box center [413, 192] width 771 height 25
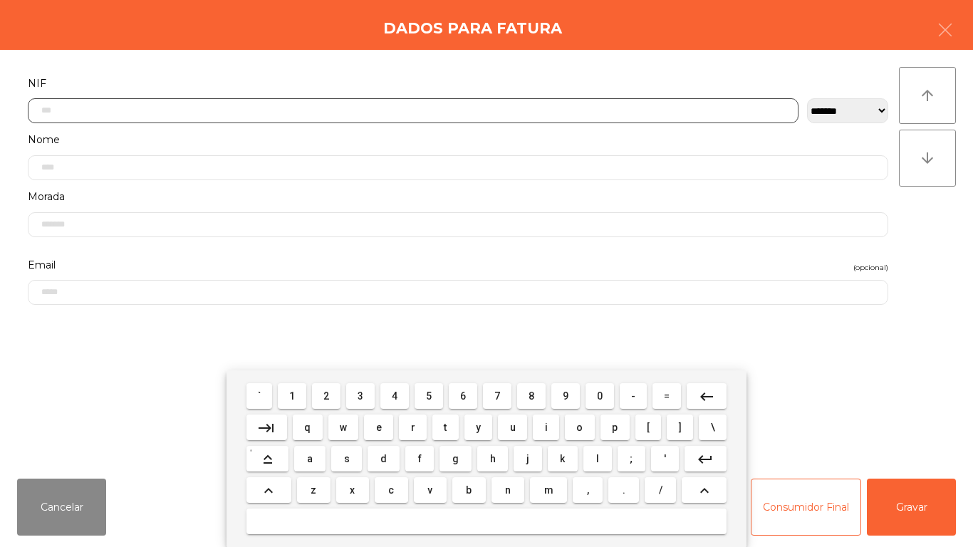
scroll to position [87, 0]
click at [327, 395] on span "2" at bounding box center [326, 395] width 6 height 11
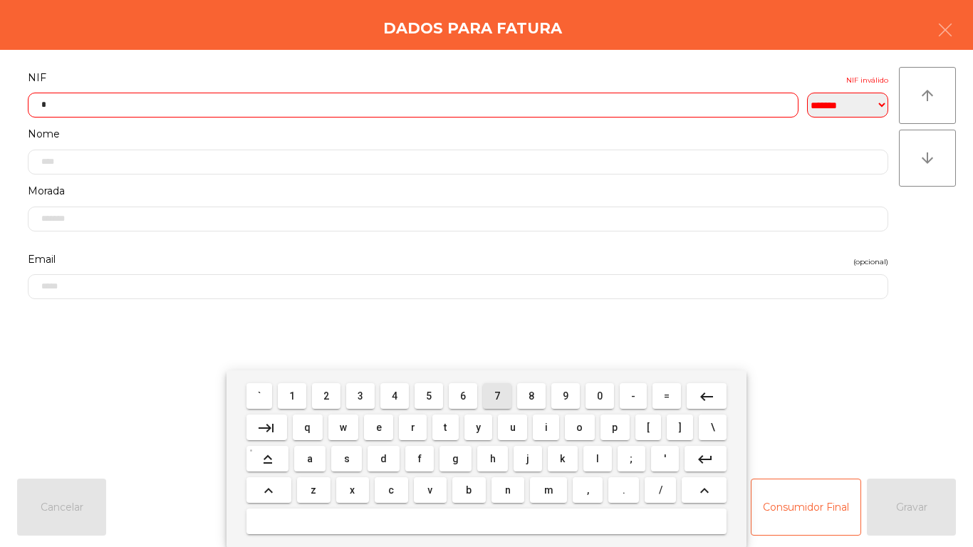
click at [510, 400] on button "7" at bounding box center [497, 396] width 28 height 26
click at [429, 395] on span "5" at bounding box center [429, 395] width 6 height 11
click at [338, 394] on button "2" at bounding box center [326, 396] width 28 height 26
click at [463, 395] on span "6" at bounding box center [463, 395] width 6 height 11
click at [563, 392] on span "9" at bounding box center [566, 395] width 6 height 11
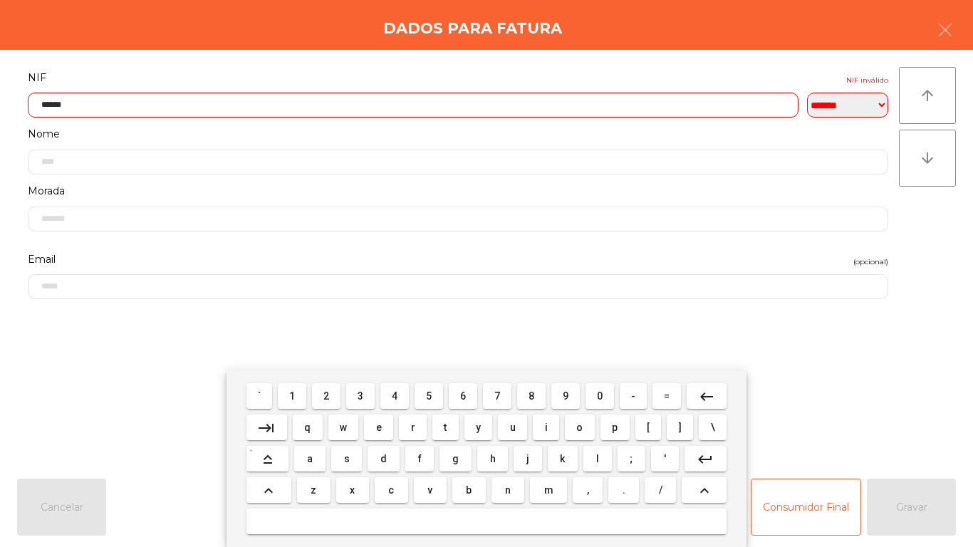
click at [497, 394] on span "7" at bounding box center [497, 395] width 6 height 11
click at [427, 392] on span "5" at bounding box center [429, 395] width 6 height 11
click at [600, 392] on span "0" at bounding box center [600, 395] width 6 height 11
click at [705, 392] on mat-icon "keyboard_backspace" at bounding box center [706, 396] width 17 height 17
click at [333, 384] on button "2" at bounding box center [326, 396] width 28 height 26
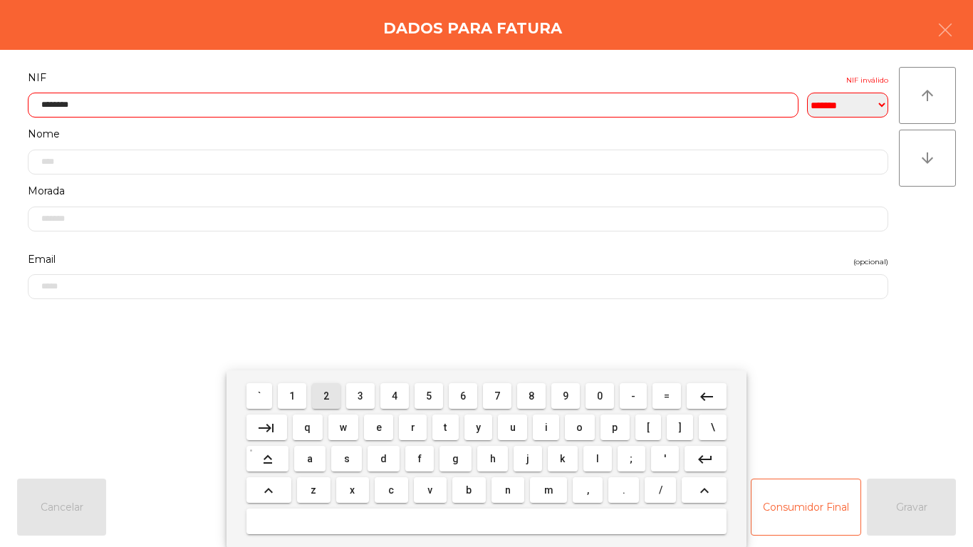
type input "*********"
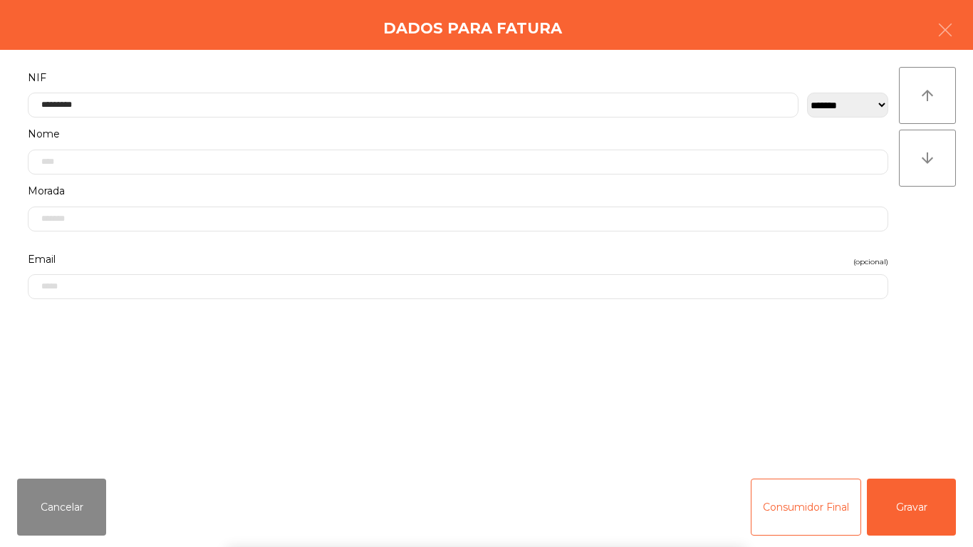
click at [892, 504] on div "` 1 2 3 4 5 6 7 8 9 0 - = keyboard_backspace keyboard_tab q w e r t y u i o p […" at bounding box center [486, 458] width 973 height 177
click at [917, 497] on div "` 1 2 3 4 5 6 7 8 9 0 - = keyboard_backspace keyboard_tab q w e r t y u i o p […" at bounding box center [486, 458] width 973 height 177
click at [914, 499] on button "Gravar" at bounding box center [911, 507] width 89 height 57
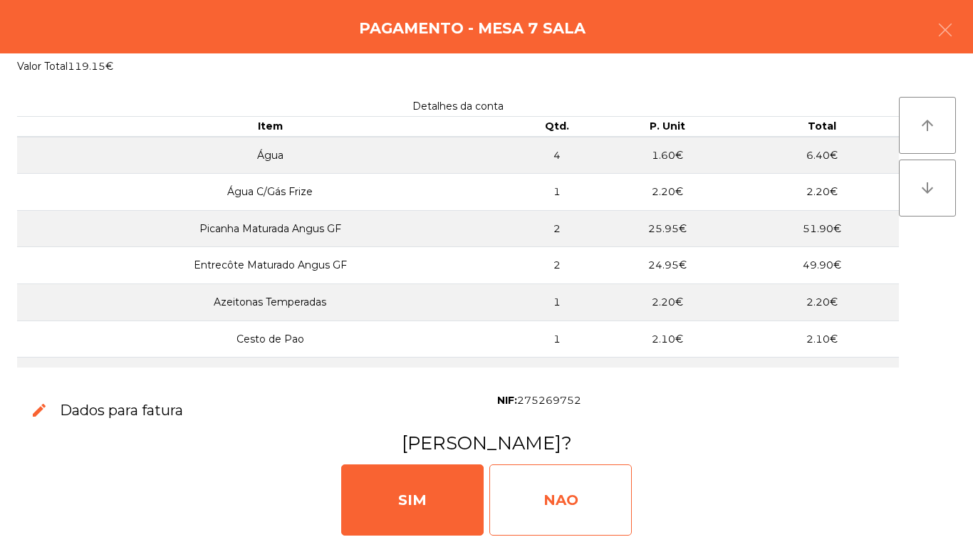
click at [570, 496] on div "NAO" at bounding box center [560, 499] width 142 height 71
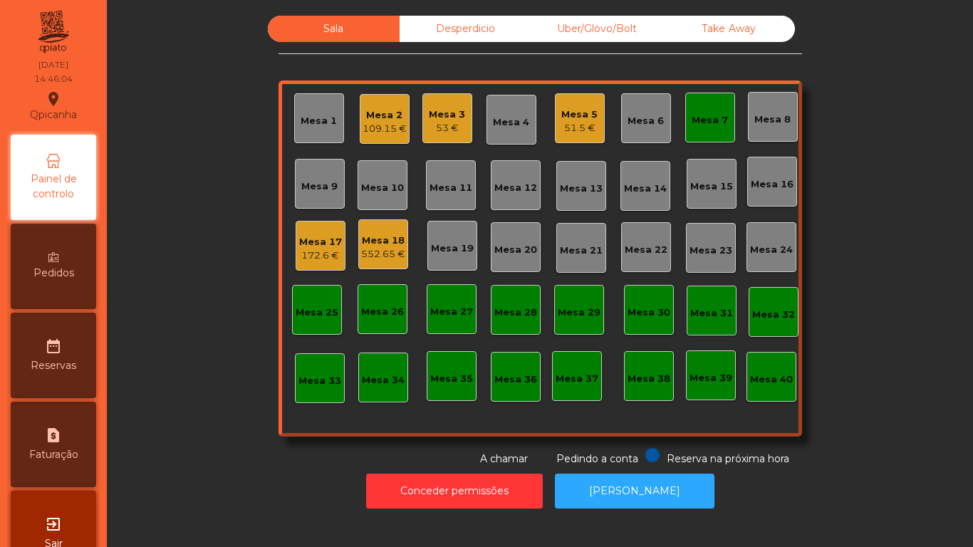
click at [447, 129] on div "53 €" at bounding box center [447, 128] width 36 height 14
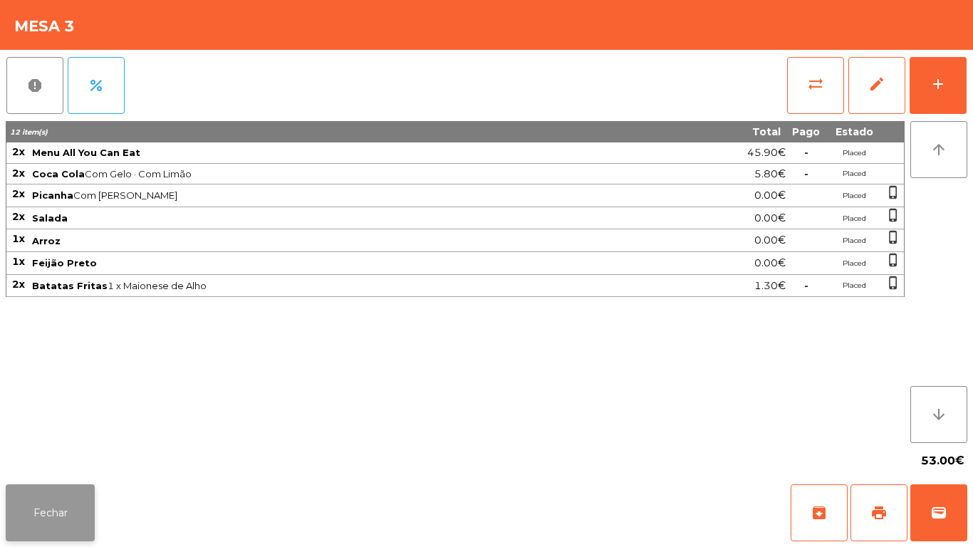
click at [71, 497] on button "Fechar" at bounding box center [50, 512] width 89 height 57
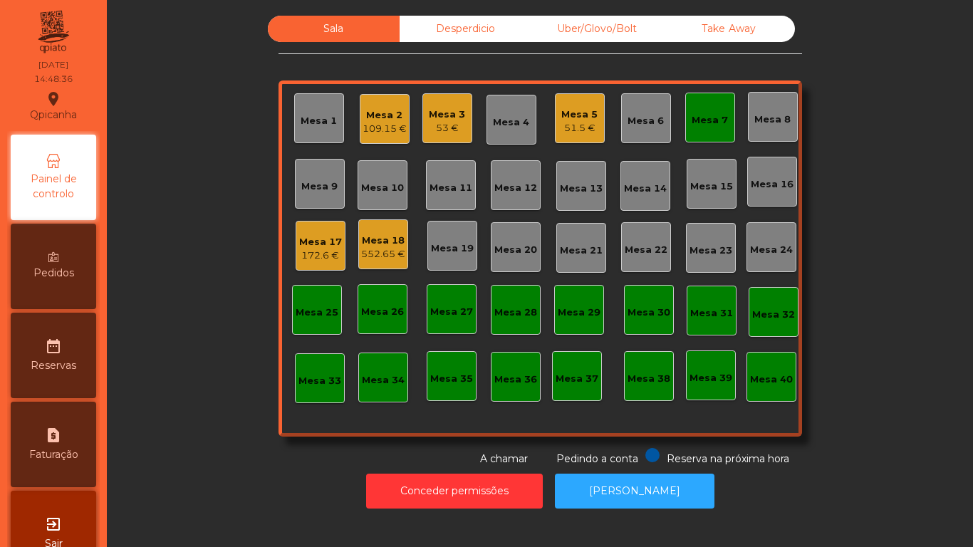
click at [705, 130] on div "Mesa 7" at bounding box center [710, 118] width 50 height 50
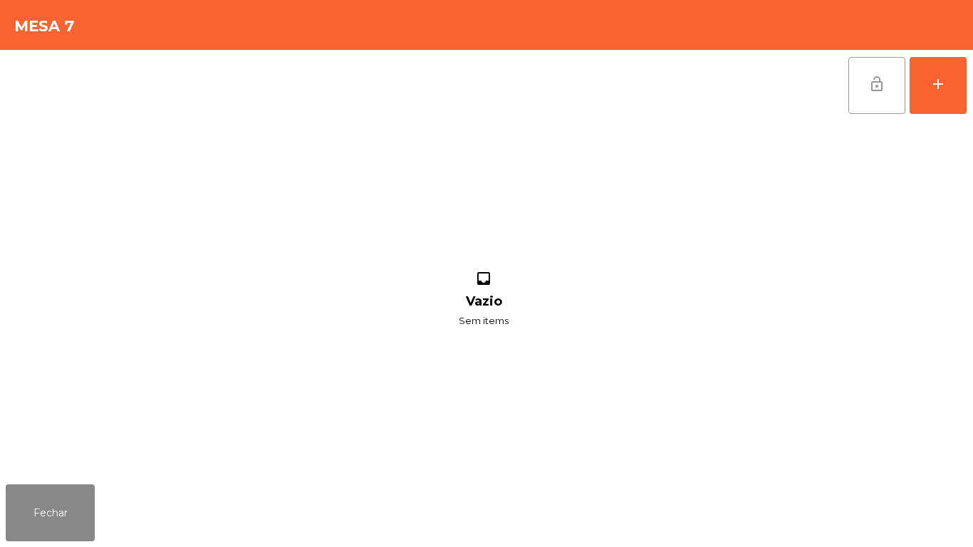
click at [878, 85] on span "lock_open" at bounding box center [876, 84] width 17 height 17
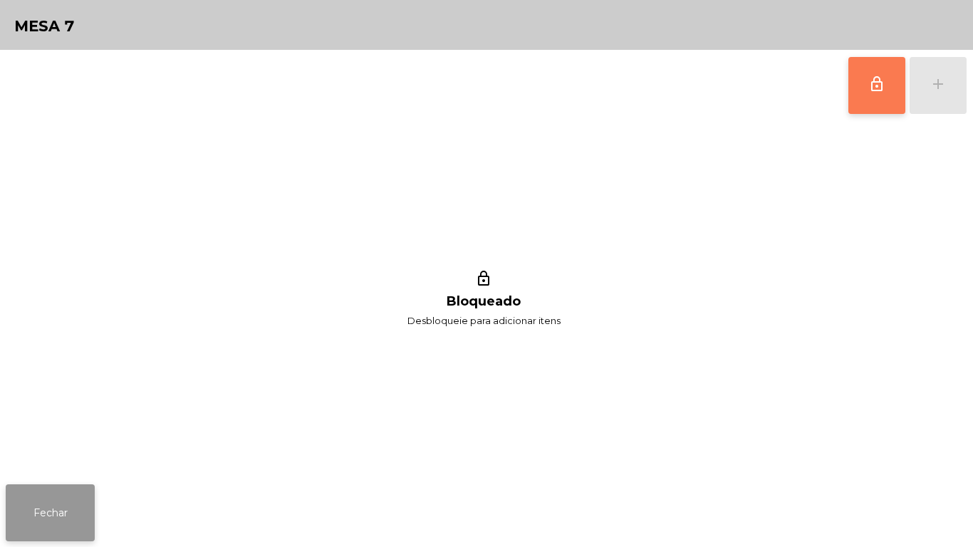
click at [84, 488] on button "Fechar" at bounding box center [50, 512] width 89 height 57
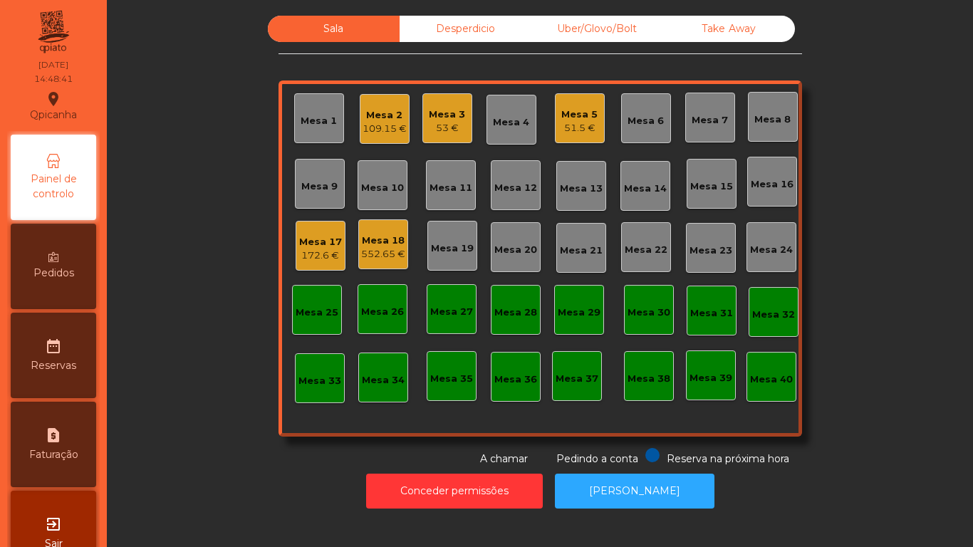
click at [388, 247] on div "552.65 €" at bounding box center [383, 254] width 44 height 14
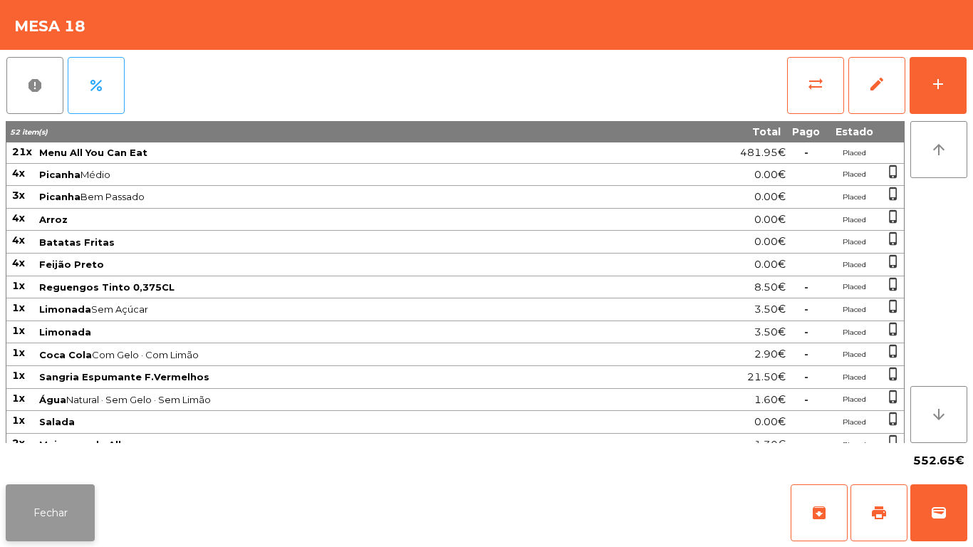
click at [94, 495] on button "Fechar" at bounding box center [50, 512] width 89 height 57
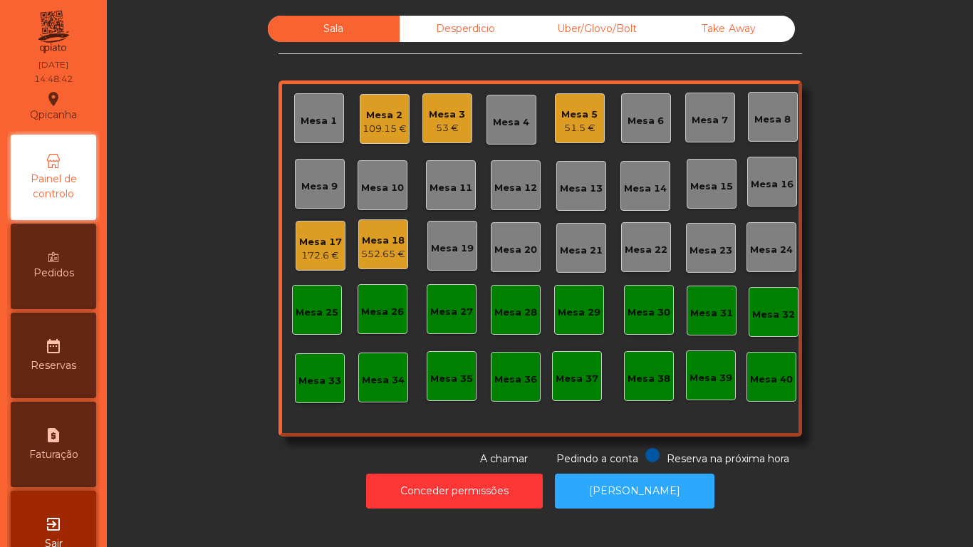
click at [335, 246] on div "Mesa 17" at bounding box center [320, 242] width 43 height 14
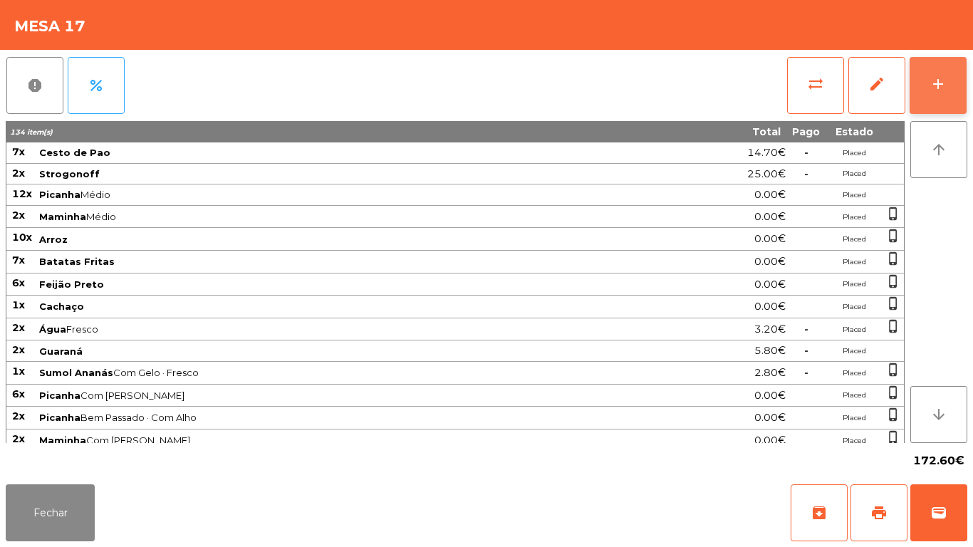
click at [923, 90] on button "add" at bounding box center [938, 85] width 57 height 57
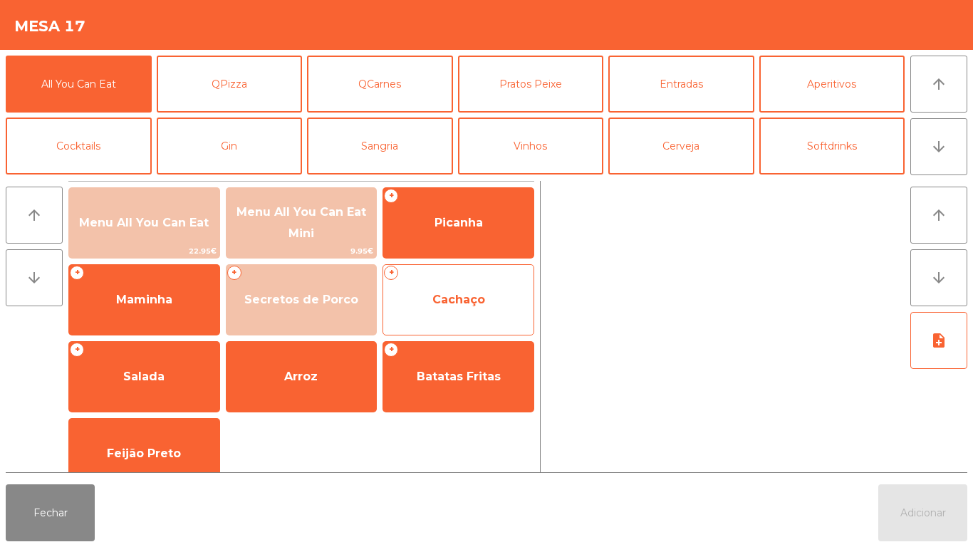
click at [480, 305] on span "Cachaço" at bounding box center [458, 300] width 53 height 14
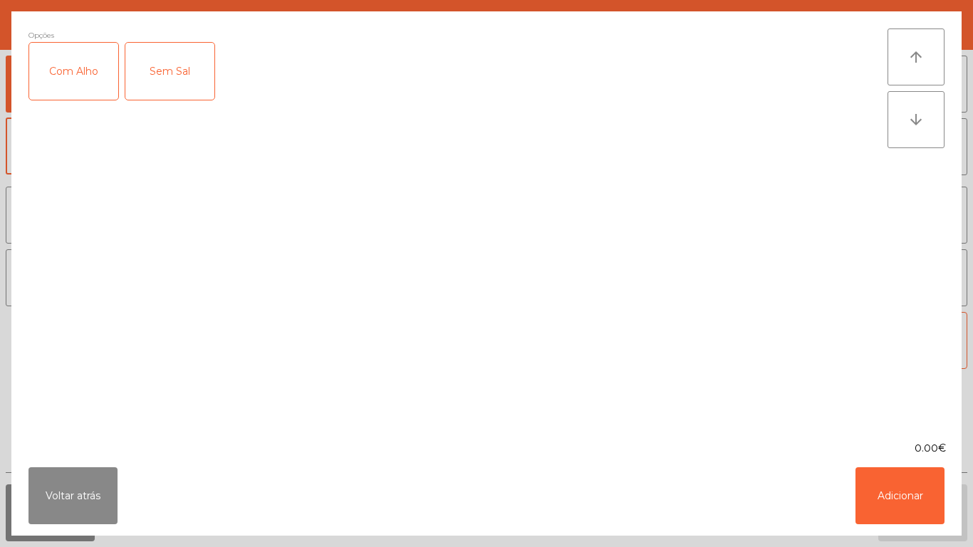
click at [92, 82] on div "Com Alho" at bounding box center [73, 71] width 89 height 57
click at [922, 497] on button "Adicionar" at bounding box center [900, 495] width 89 height 57
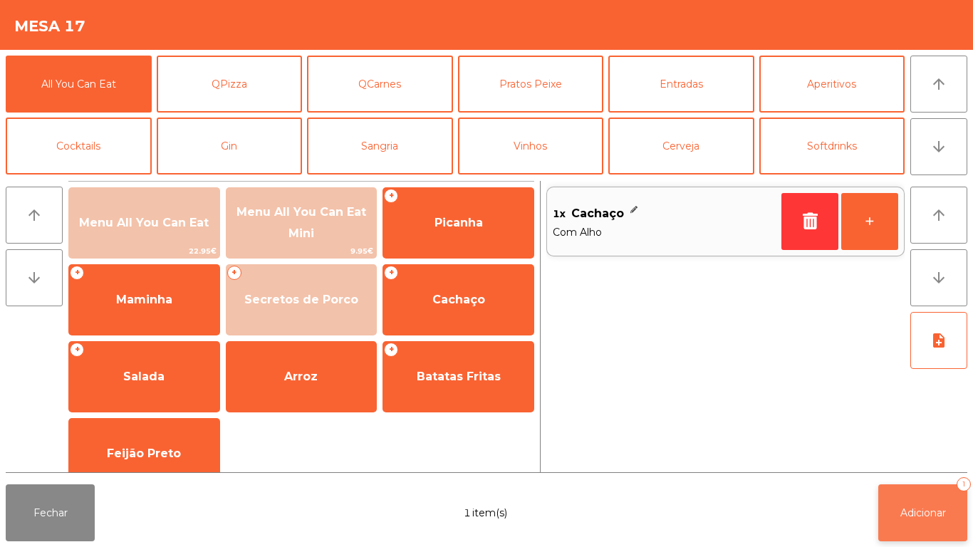
click at [937, 512] on span "Adicionar" at bounding box center [923, 512] width 46 height 13
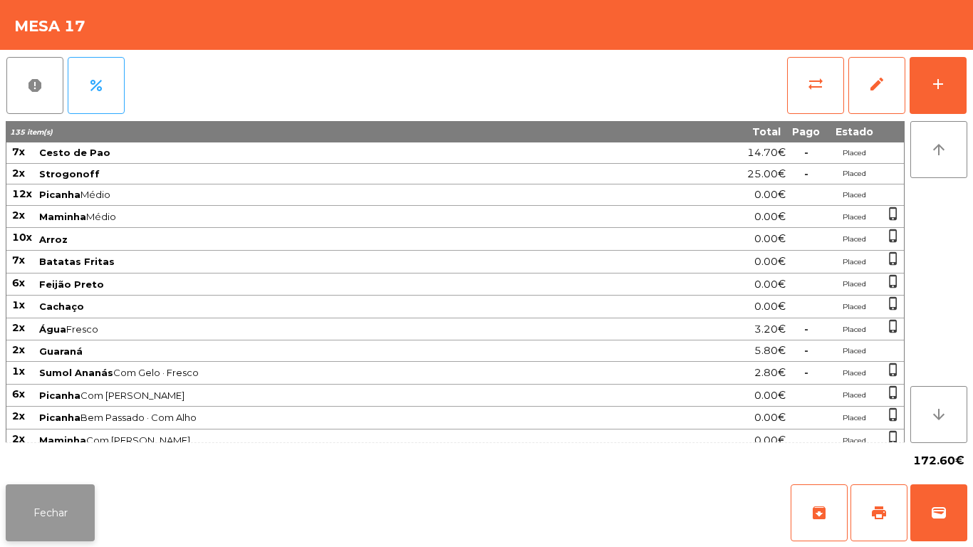
click at [68, 525] on button "Fechar" at bounding box center [50, 512] width 89 height 57
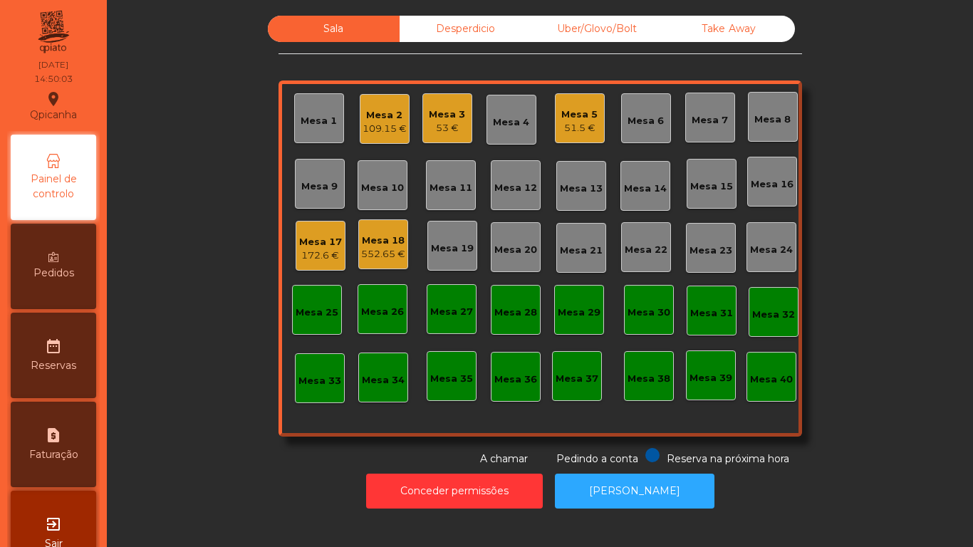
click at [574, 123] on div "51.5 €" at bounding box center [579, 128] width 36 height 14
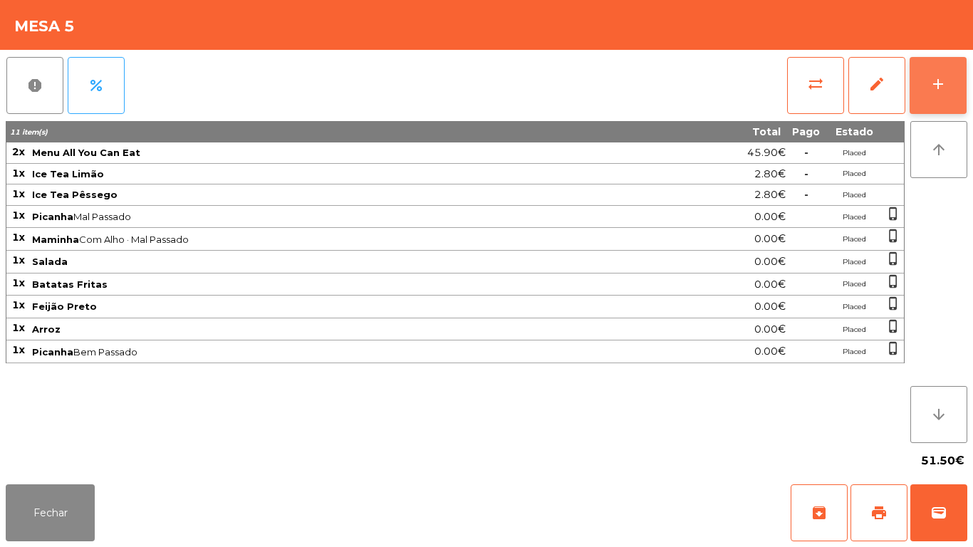
click at [937, 79] on div "add" at bounding box center [938, 84] width 17 height 17
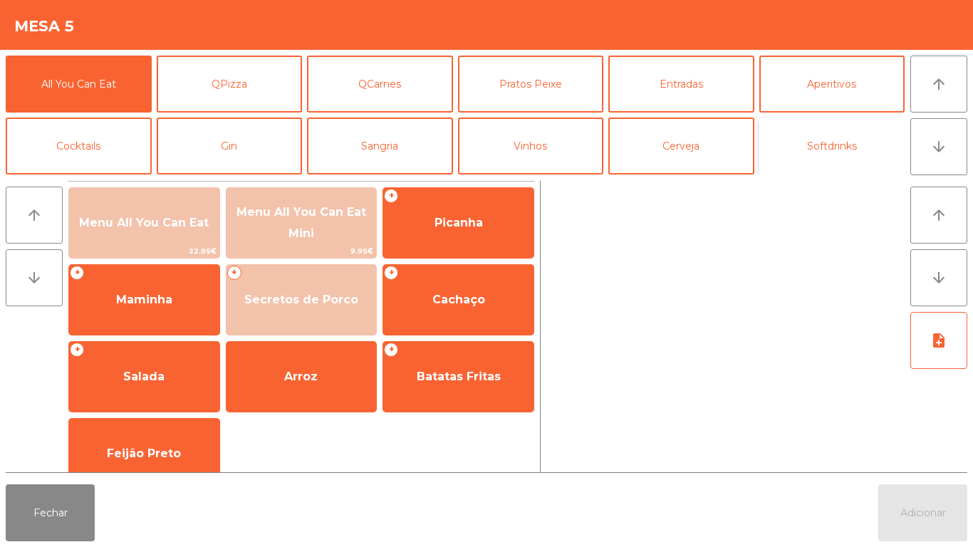
click at [831, 155] on button "Softdrinks" at bounding box center [832, 146] width 146 height 57
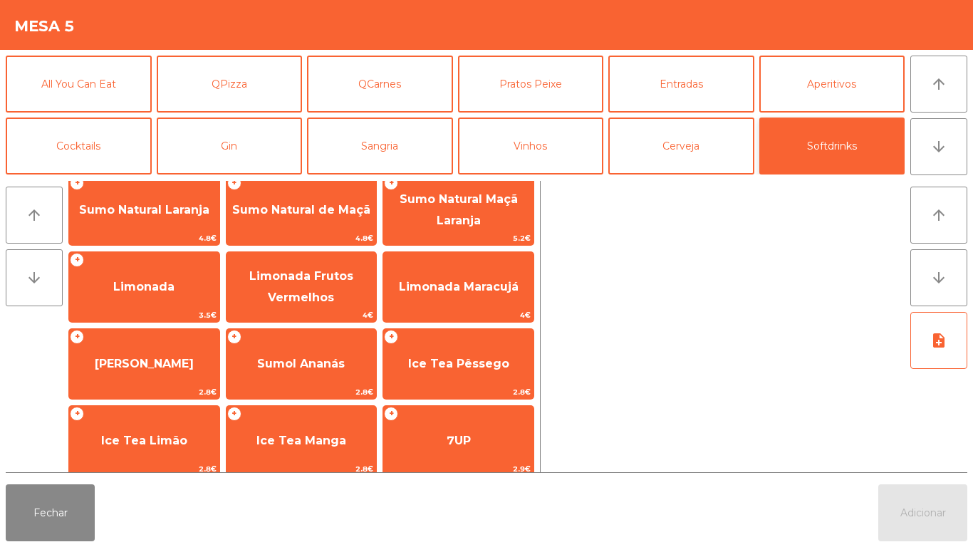
scroll to position [130, 0]
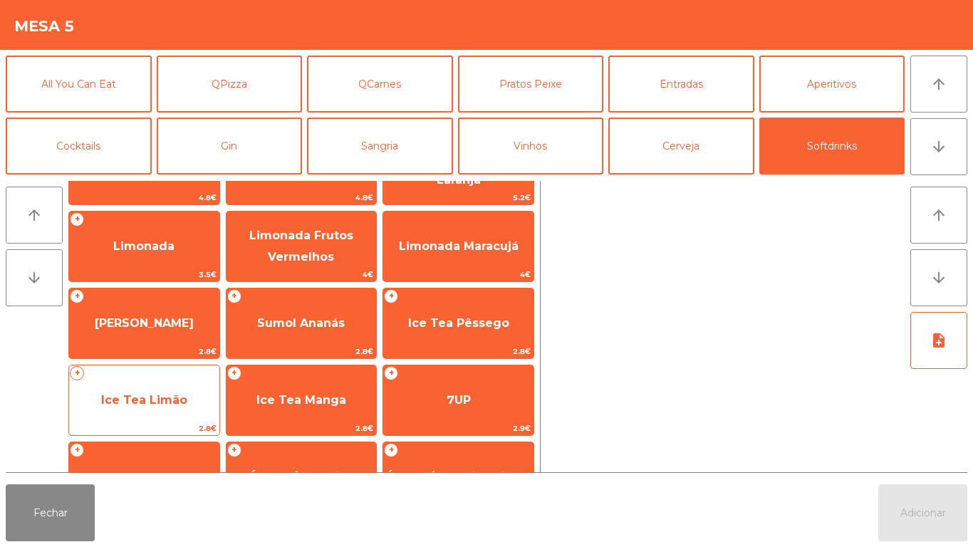
click at [169, 395] on span "Ice Tea Limão" at bounding box center [144, 400] width 86 height 14
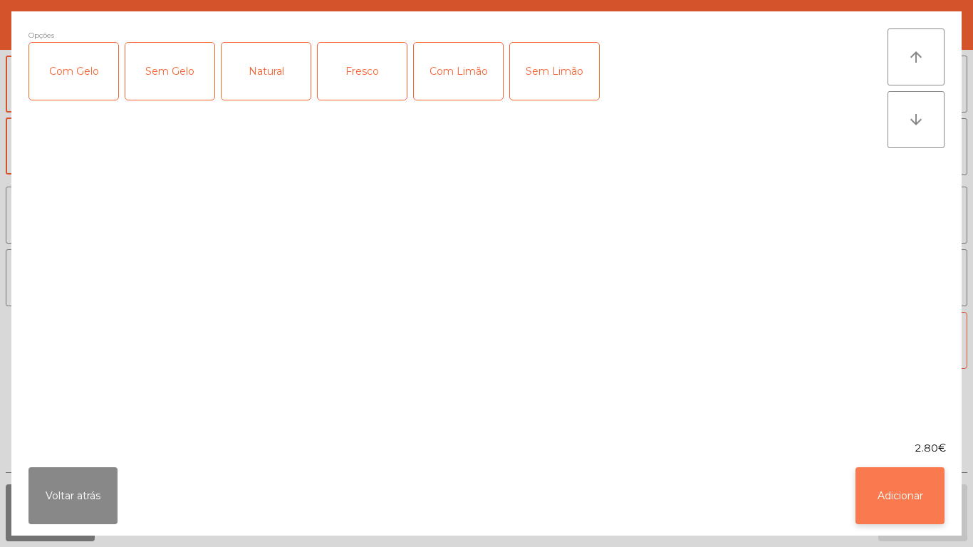
click at [881, 482] on button "Adicionar" at bounding box center [900, 495] width 89 height 57
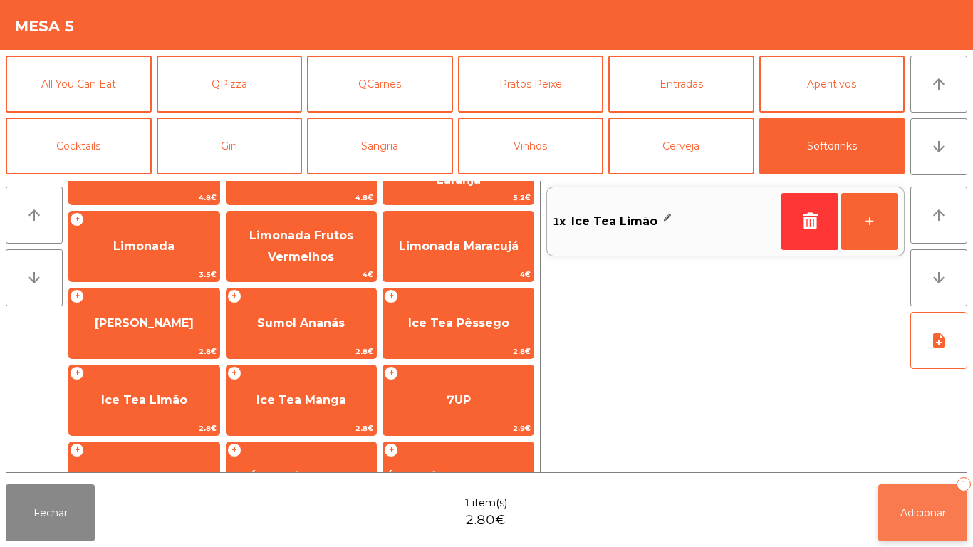
click at [951, 514] on button "Adicionar 1" at bounding box center [922, 512] width 89 height 57
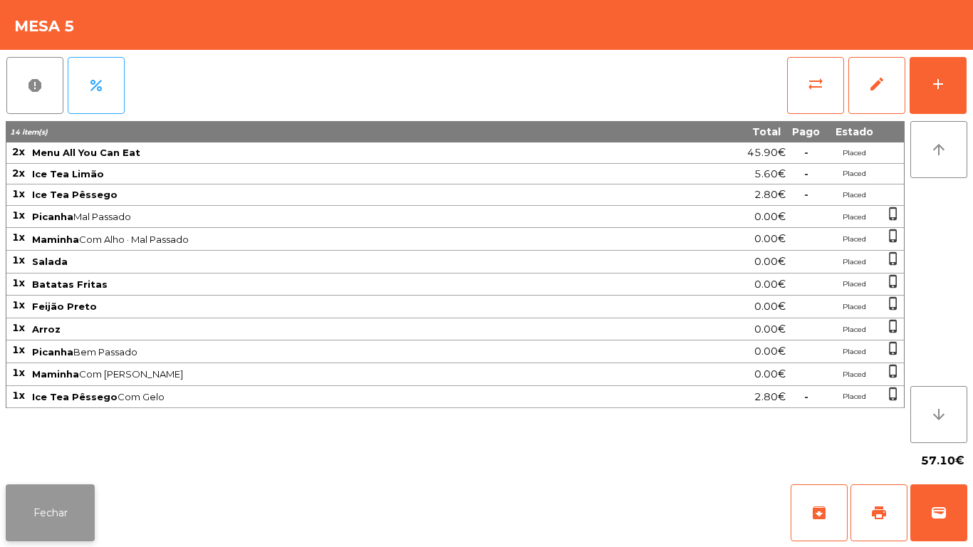
click at [73, 513] on button "Fechar" at bounding box center [50, 512] width 89 height 57
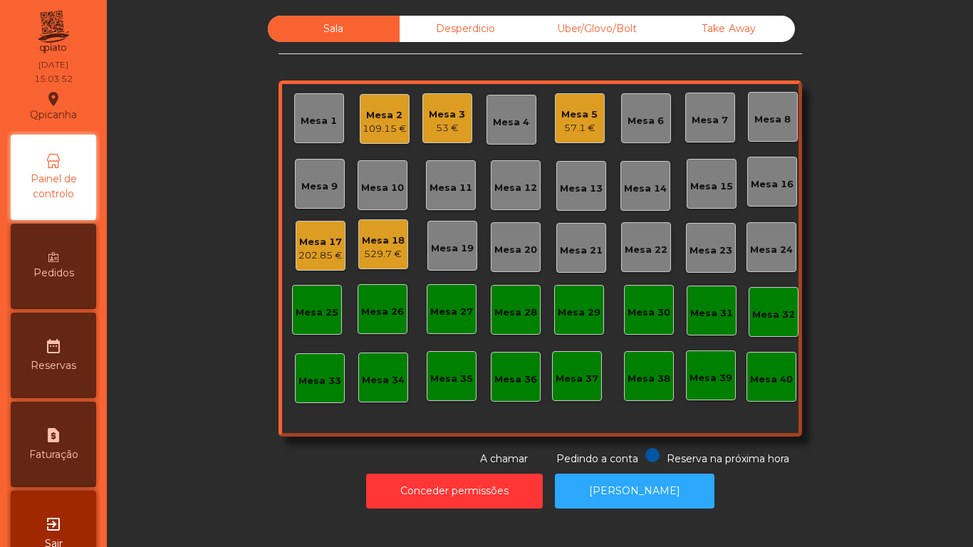
click at [329, 255] on div "202.85 €" at bounding box center [320, 256] width 44 height 14
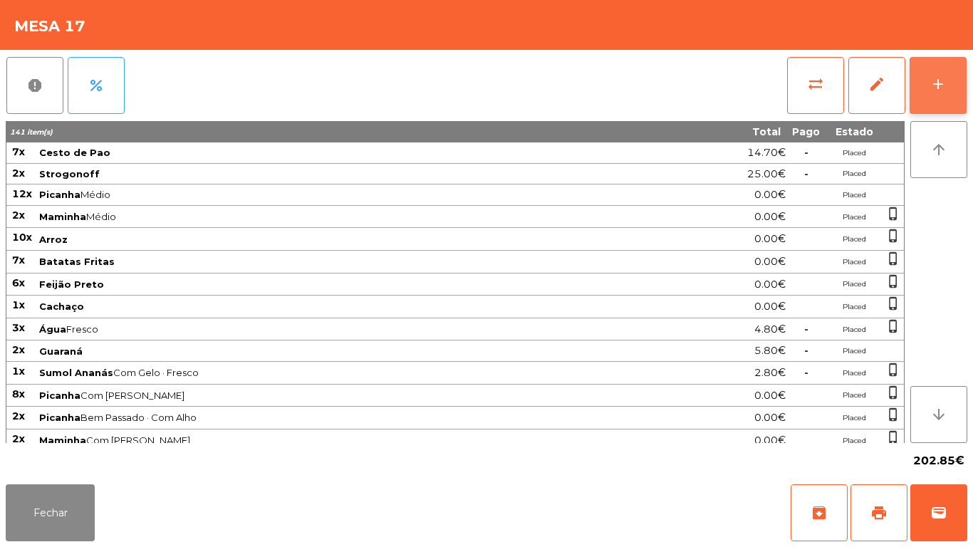
click at [942, 94] on button "add" at bounding box center [938, 85] width 57 height 57
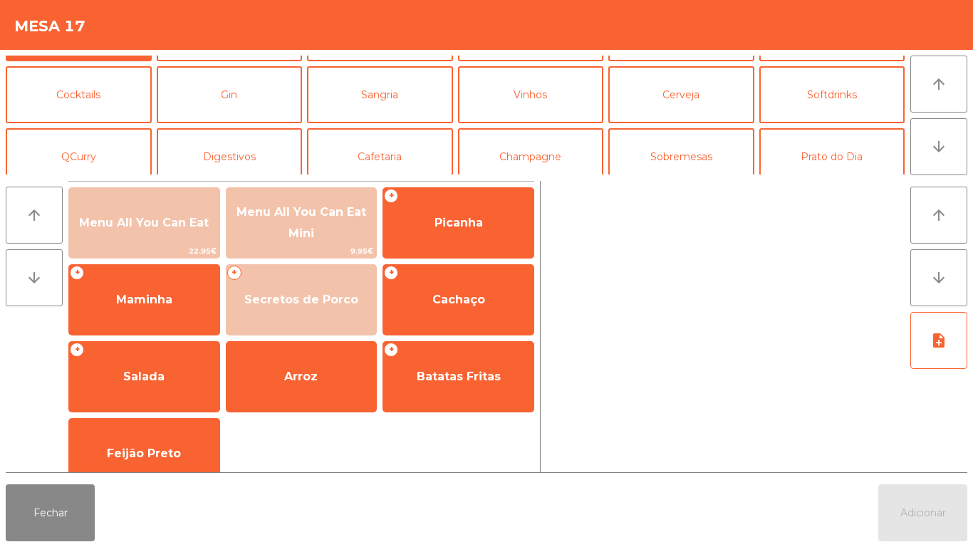
scroll to position [69, 0]
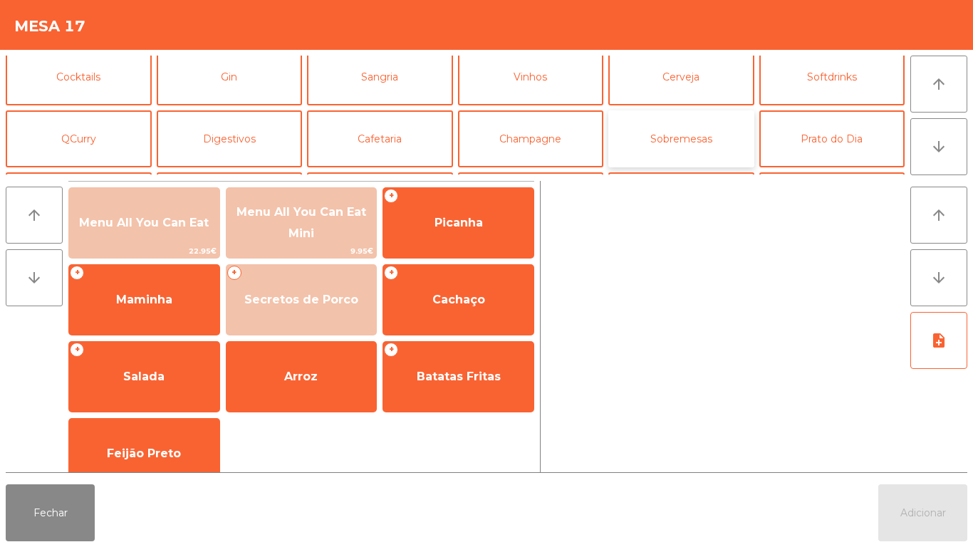
click at [693, 142] on button "Sobremesas" at bounding box center [681, 138] width 146 height 57
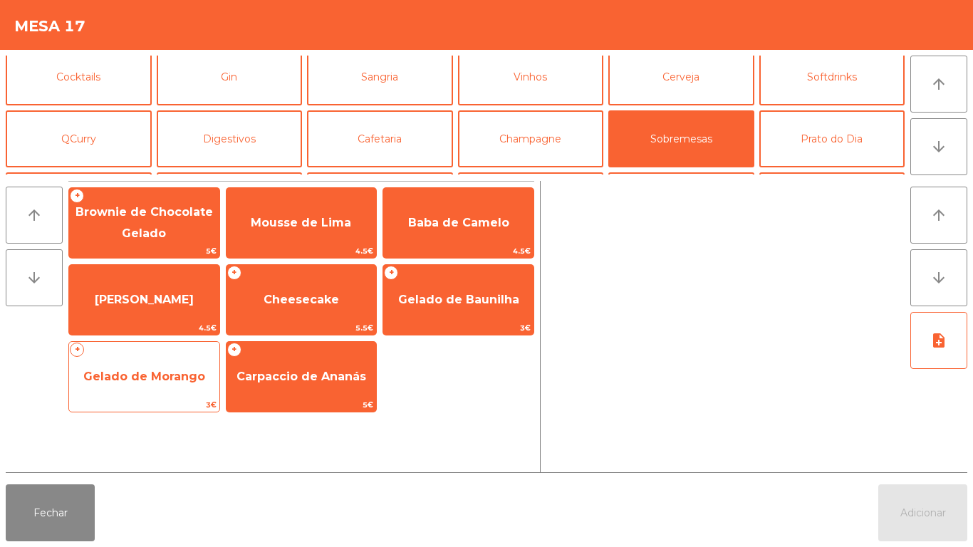
click at [197, 392] on span "Gelado de Morango" at bounding box center [144, 377] width 150 height 38
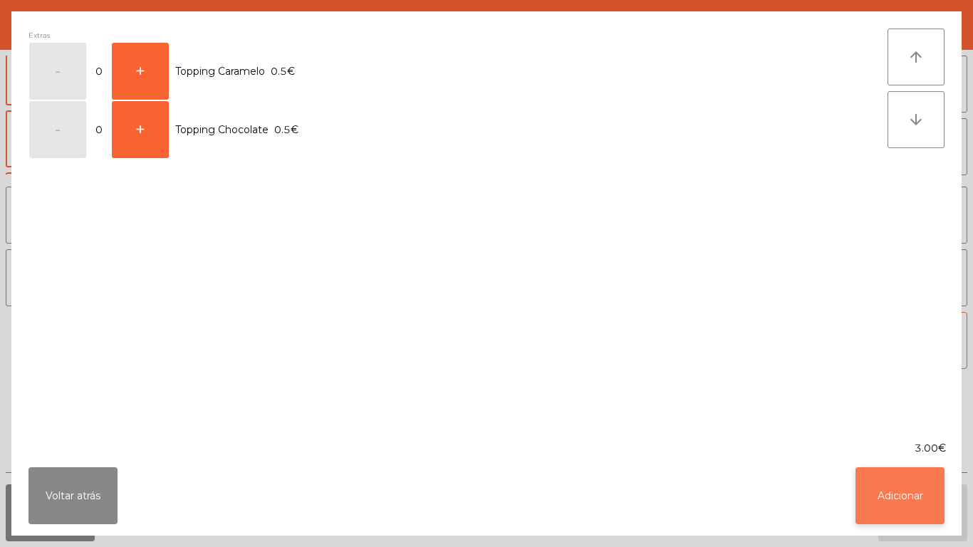
click at [880, 491] on button "Adicionar" at bounding box center [900, 495] width 89 height 57
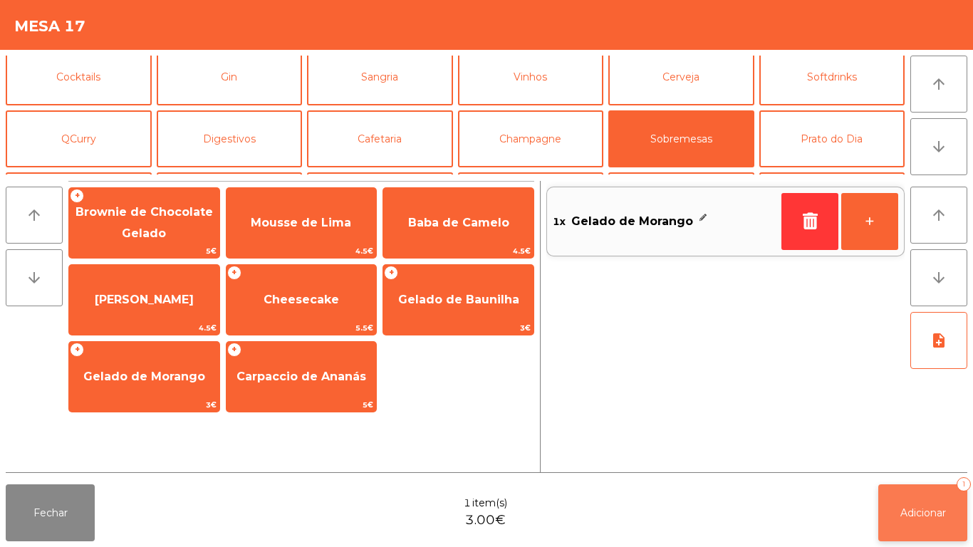
click at [913, 488] on button "Adicionar 1" at bounding box center [922, 512] width 89 height 57
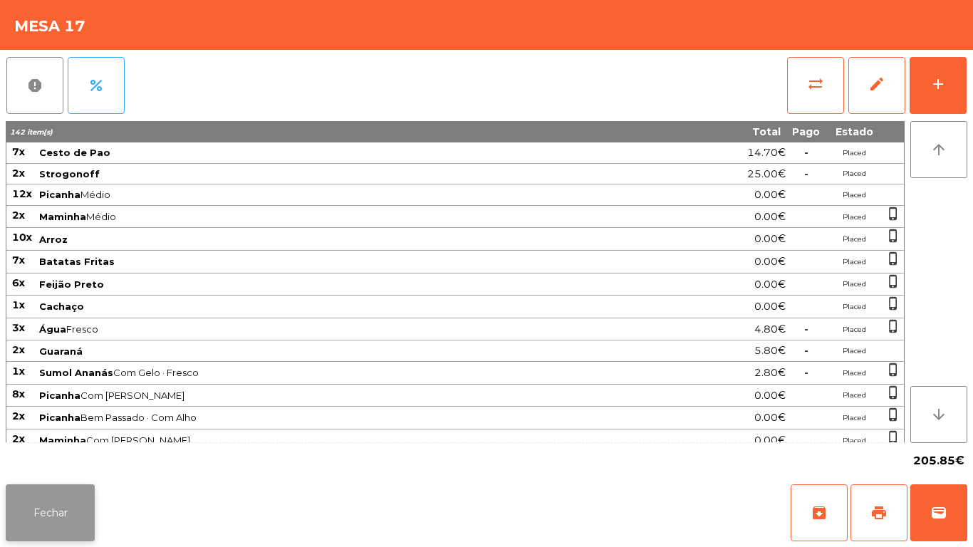
click at [67, 511] on button "Fechar" at bounding box center [50, 512] width 89 height 57
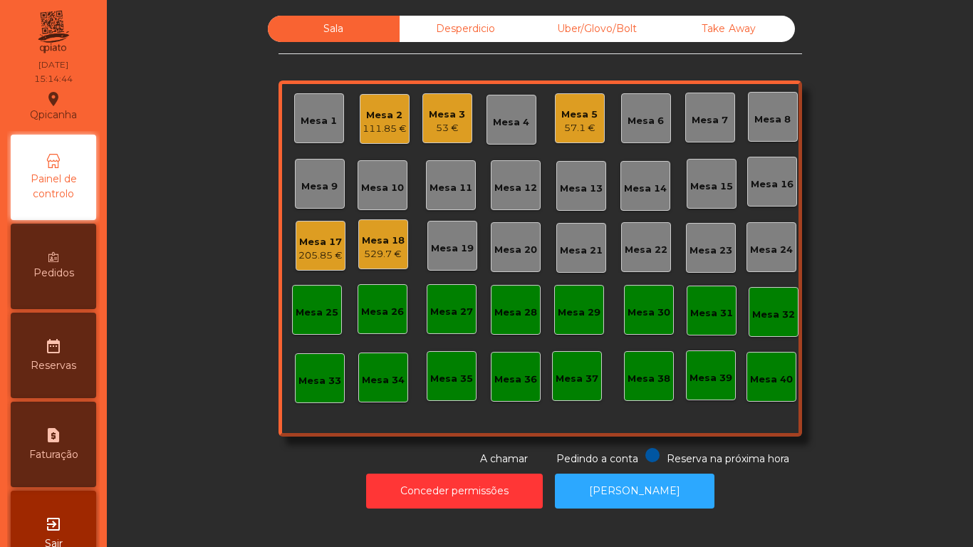
click at [377, 135] on div "111.85 €" at bounding box center [385, 129] width 44 height 14
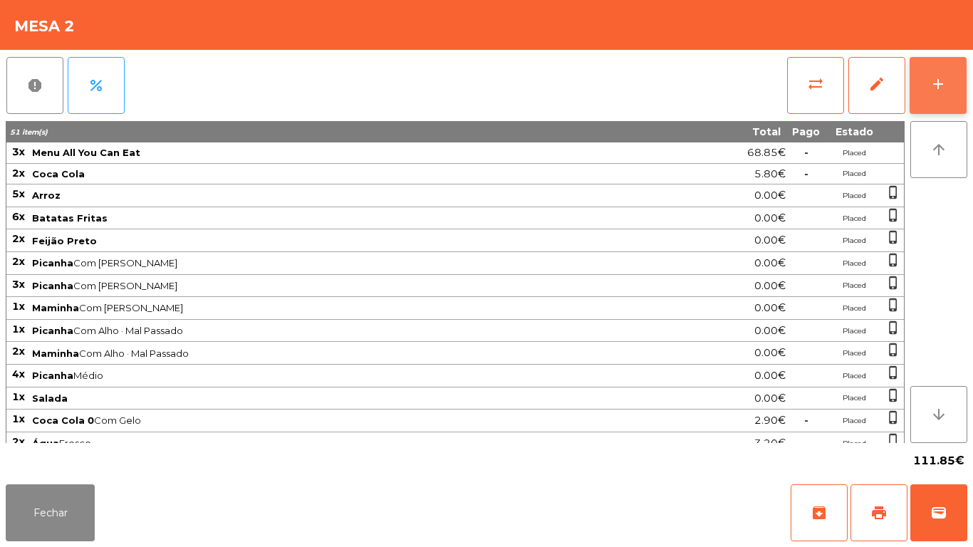
click at [936, 94] on button "add" at bounding box center [938, 85] width 57 height 57
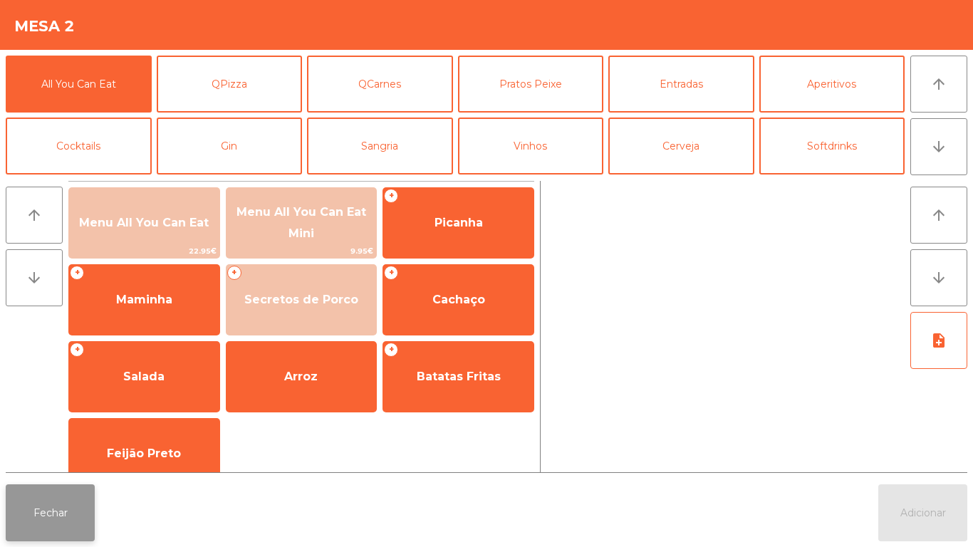
click at [68, 505] on button "Fechar" at bounding box center [50, 512] width 89 height 57
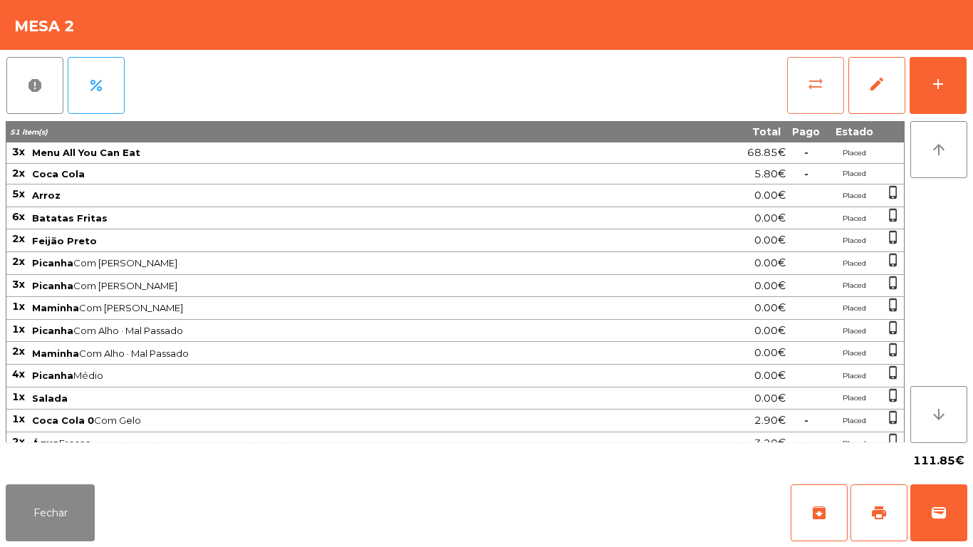
click at [803, 85] on button "sync_alt" at bounding box center [815, 85] width 57 height 57
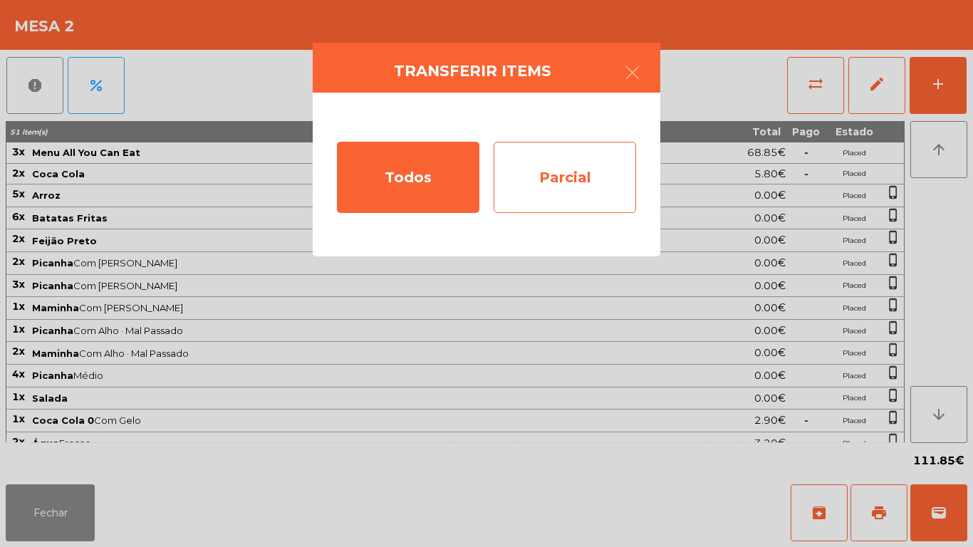
click at [550, 185] on div "Parcial" at bounding box center [565, 177] width 142 height 71
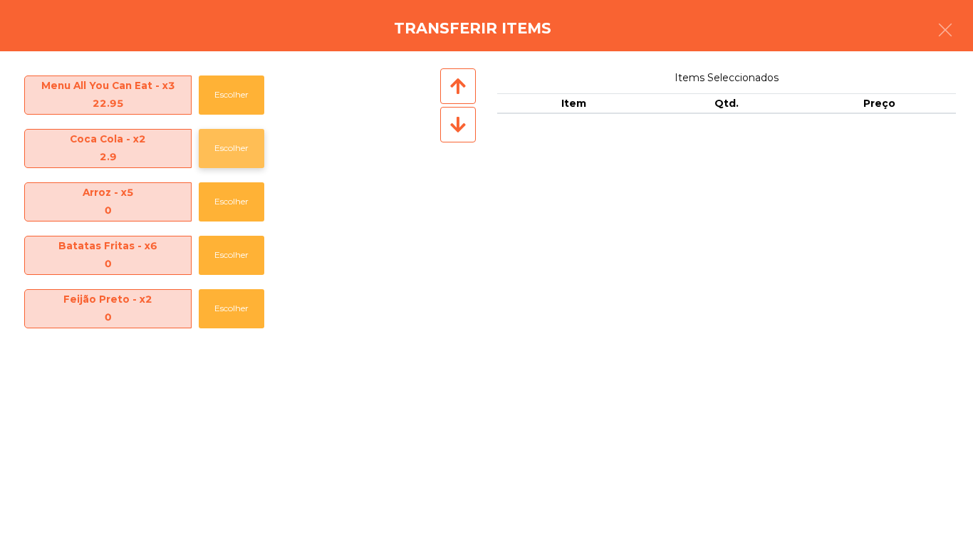
click at [234, 155] on button "Escolher" at bounding box center [232, 148] width 66 height 39
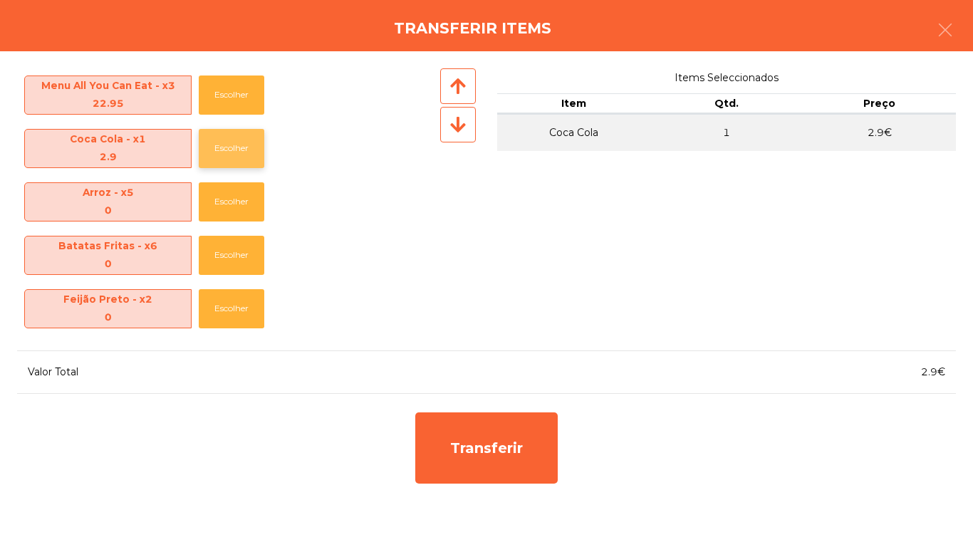
click at [246, 136] on button "Escolher" at bounding box center [232, 148] width 66 height 39
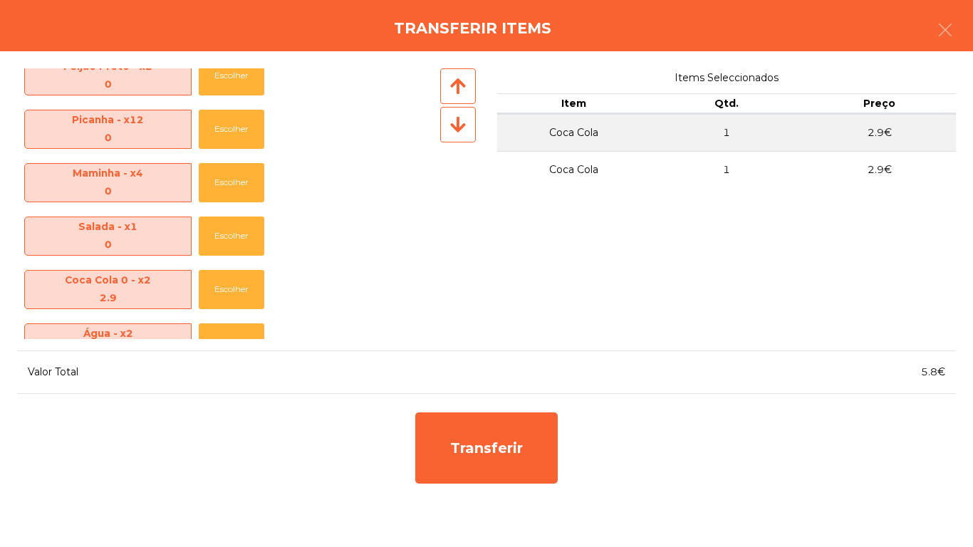
scroll to position [0, 0]
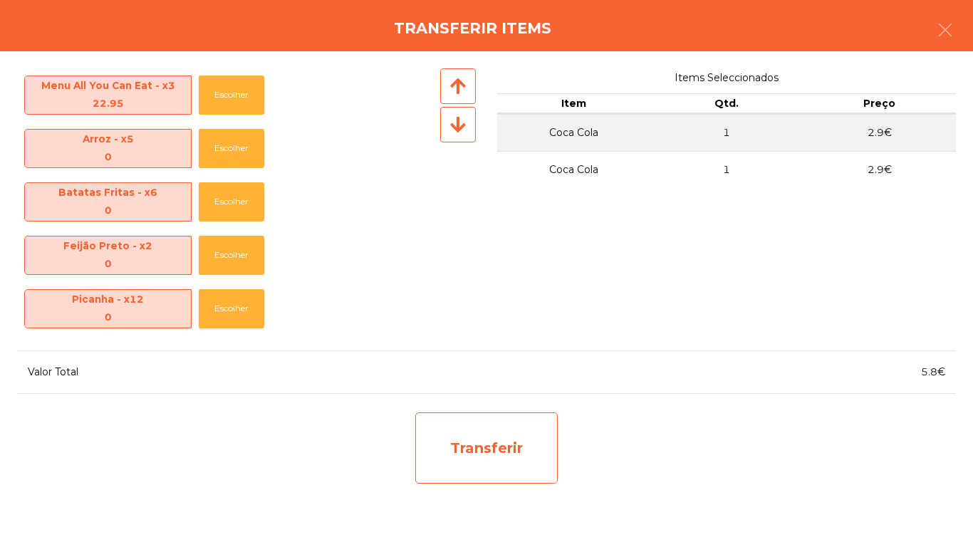
click at [501, 452] on div "Transferir" at bounding box center [486, 447] width 142 height 71
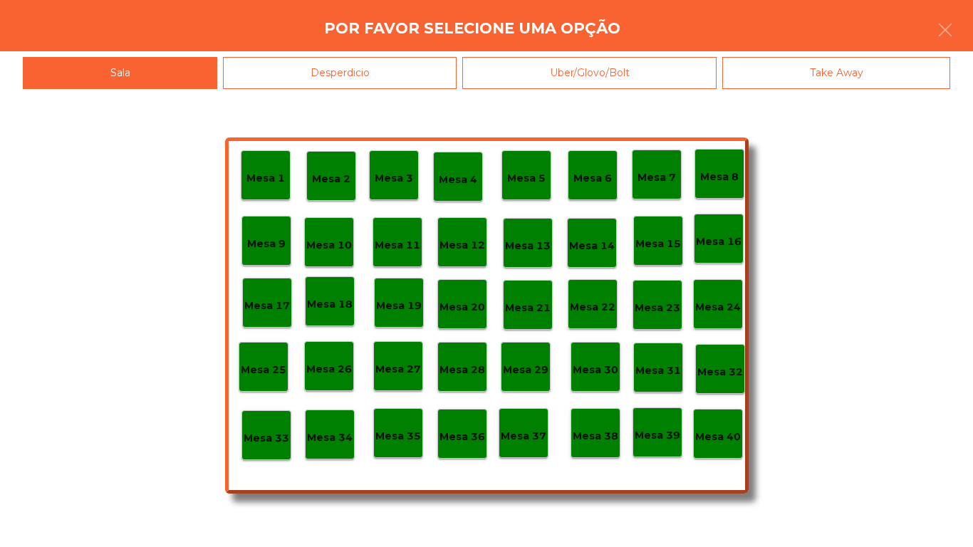
click at [387, 78] on div "Desperdicio" at bounding box center [340, 73] width 234 height 32
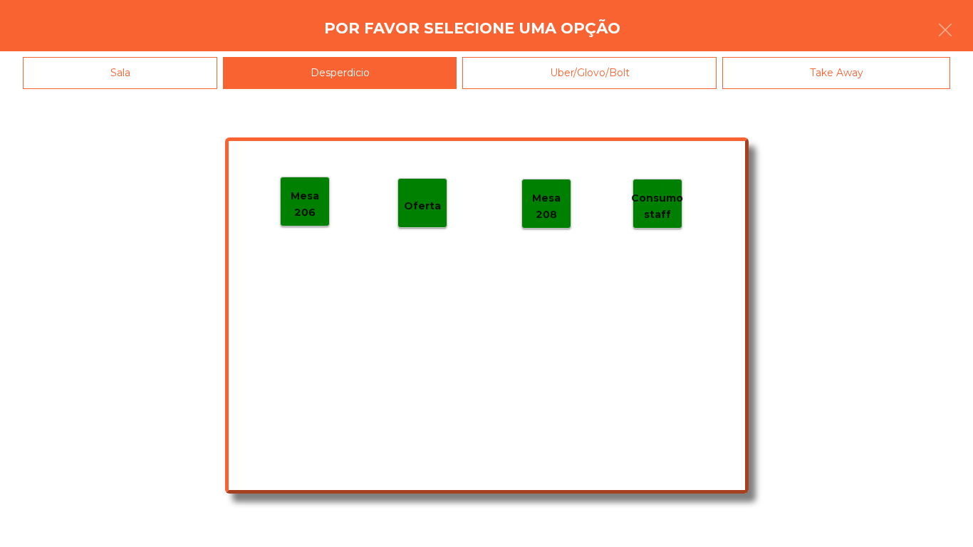
click at [302, 212] on p "Mesa 206" at bounding box center [305, 204] width 48 height 32
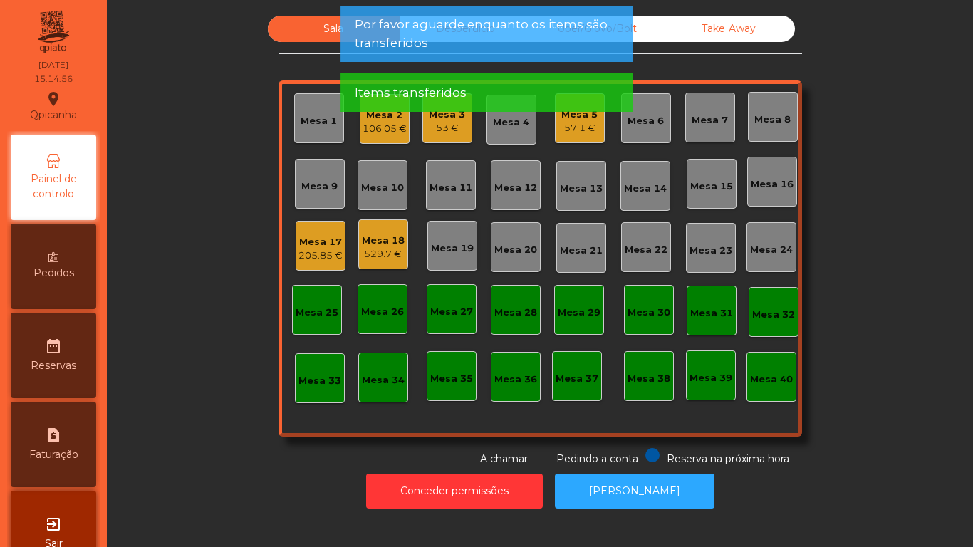
click at [383, 126] on div "106.05 €" at bounding box center [385, 129] width 44 height 14
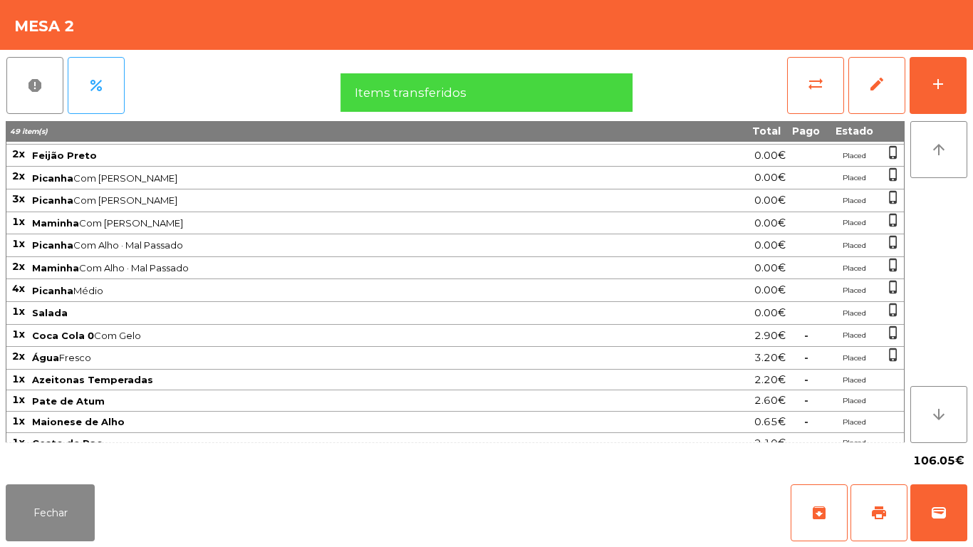
scroll to position [229, 0]
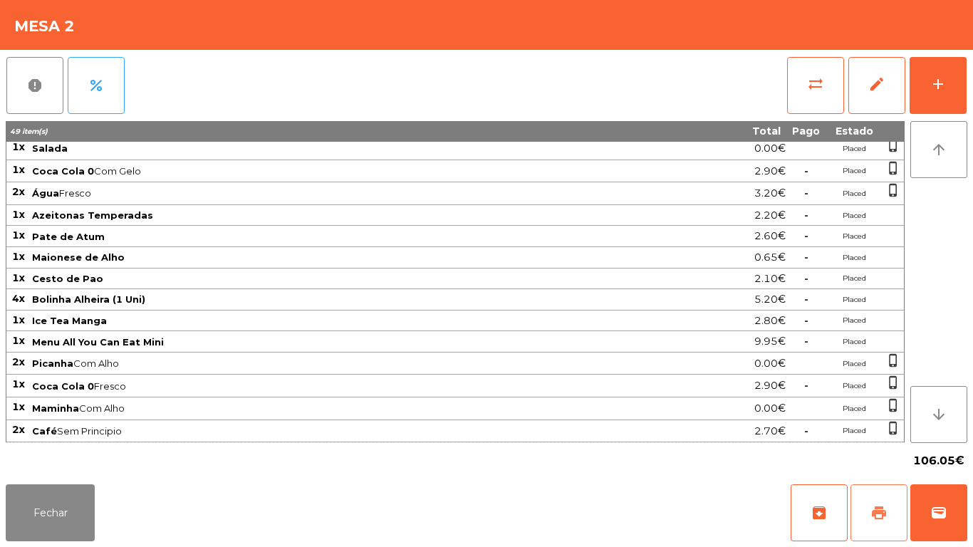
click at [873, 510] on span "print" at bounding box center [879, 512] width 17 height 17
click at [62, 488] on button "Fechar" at bounding box center [50, 512] width 89 height 57
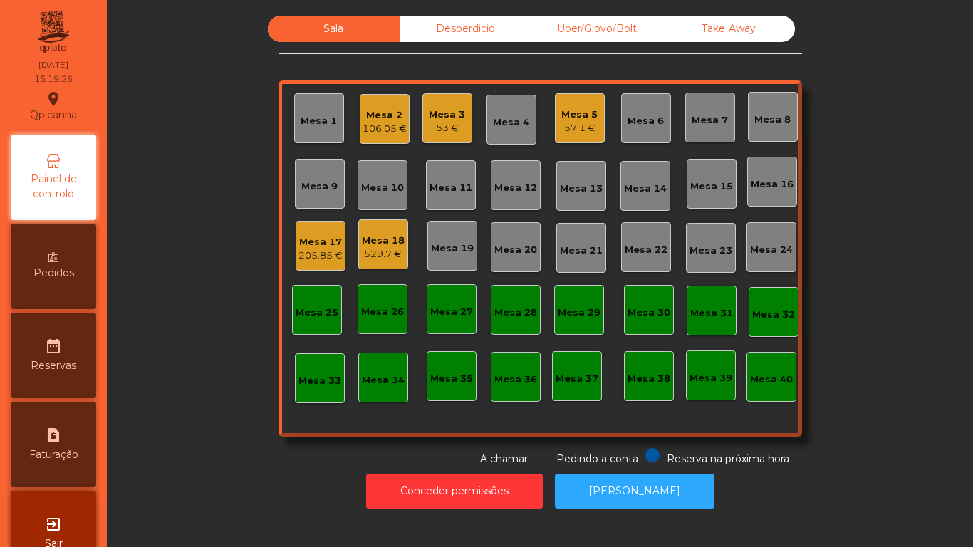
click at [578, 115] on div "Mesa 5" at bounding box center [579, 115] width 36 height 14
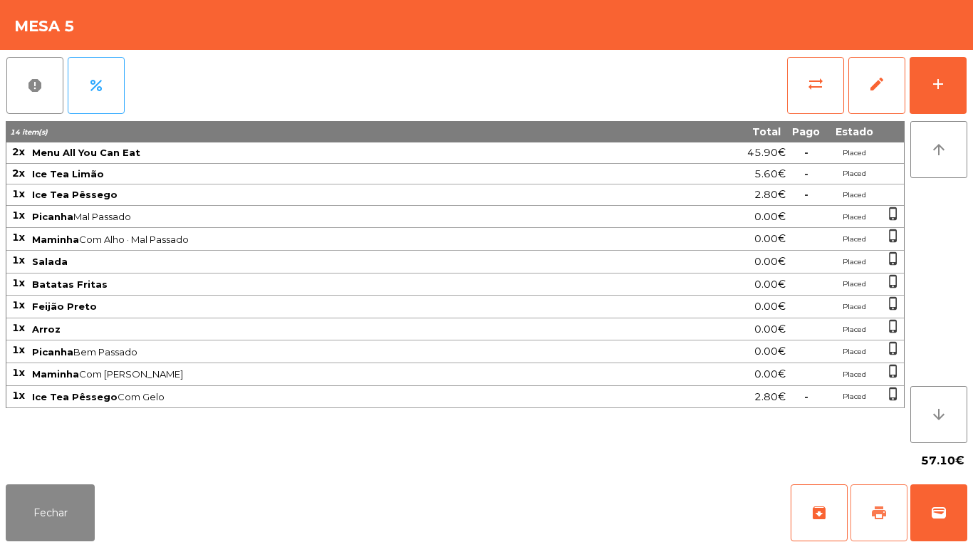
click at [869, 506] on button "print" at bounding box center [879, 512] width 57 height 57
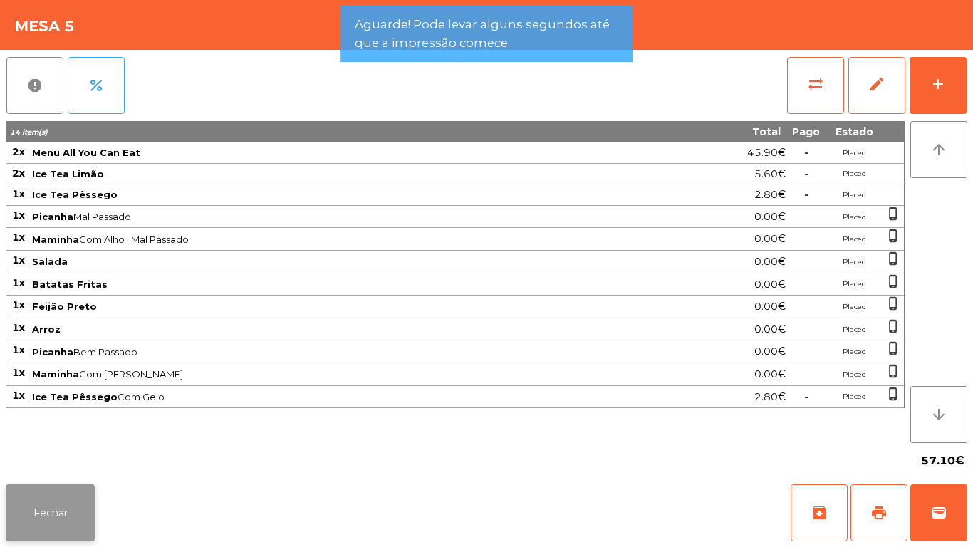
click at [76, 514] on button "Fechar" at bounding box center [50, 512] width 89 height 57
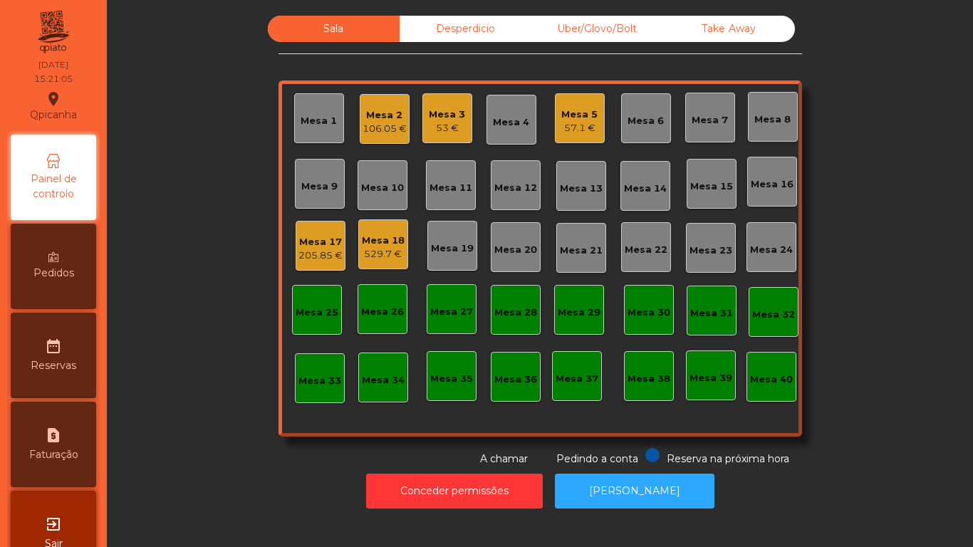
click at [371, 119] on div "Mesa 2" at bounding box center [385, 115] width 44 height 14
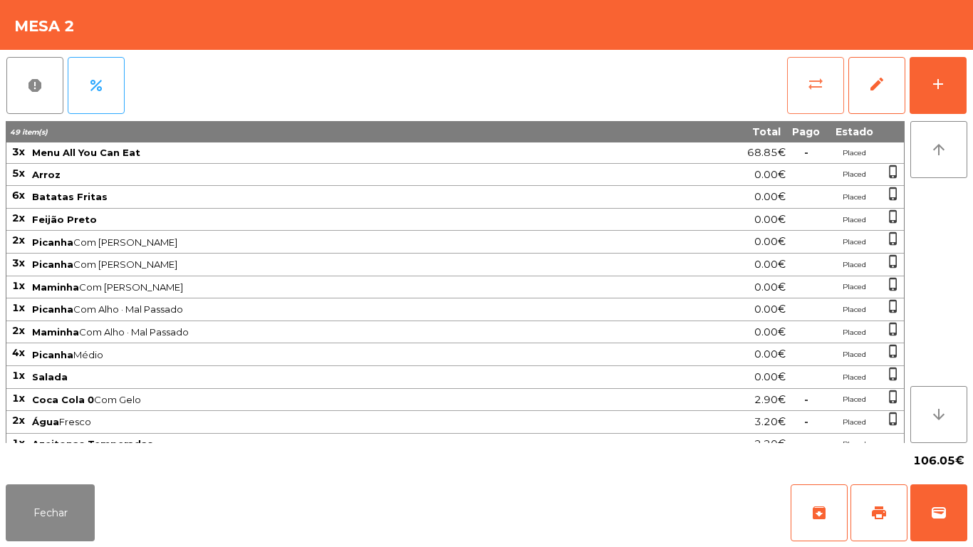
click at [798, 80] on button "sync_alt" at bounding box center [815, 85] width 57 height 57
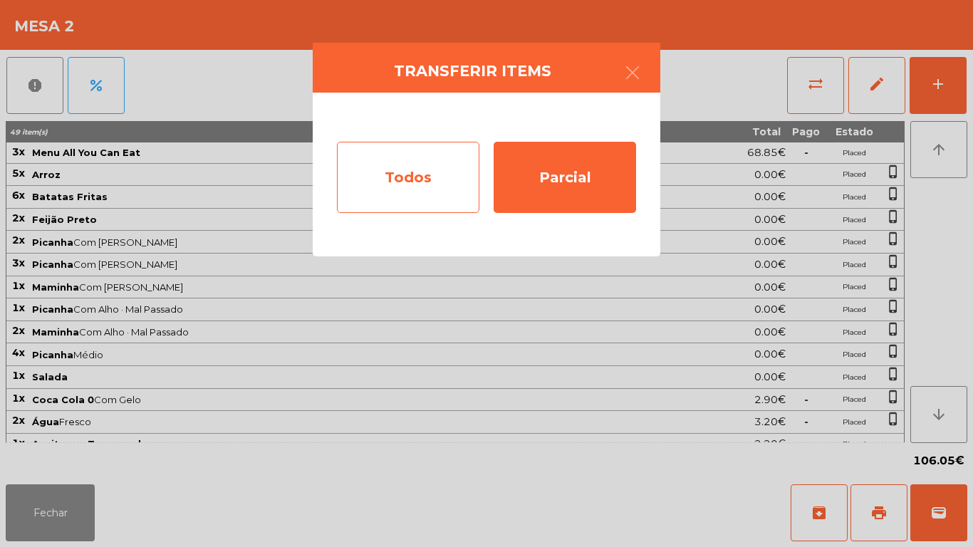
click at [412, 182] on div "Todos" at bounding box center [408, 177] width 142 height 71
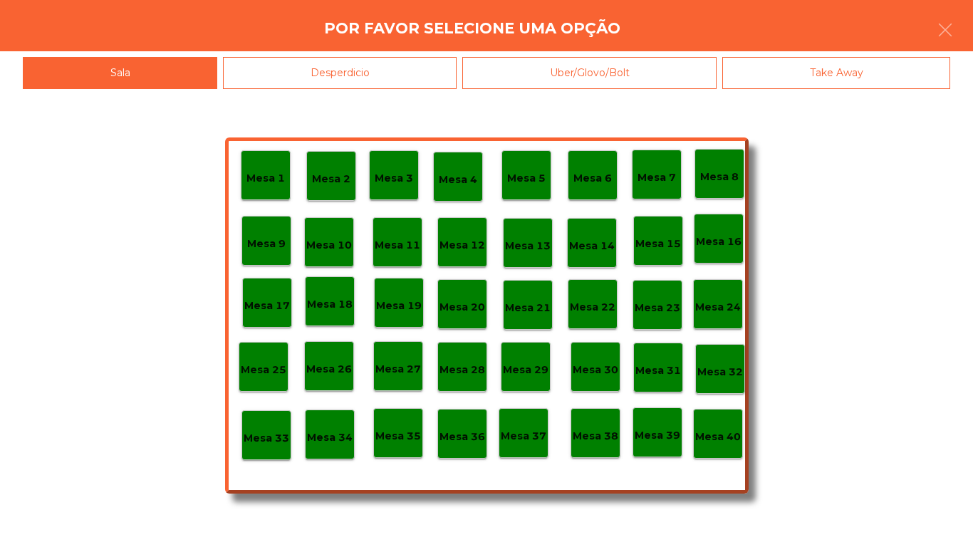
click at [721, 446] on div "Mesa 40" at bounding box center [718, 434] width 50 height 50
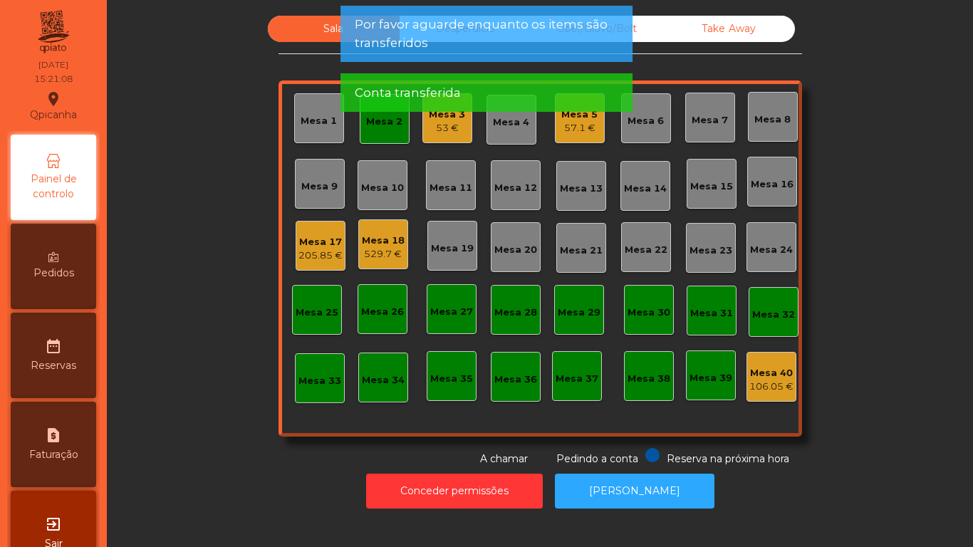
click at [390, 126] on div "Mesa 2" at bounding box center [384, 122] width 36 height 14
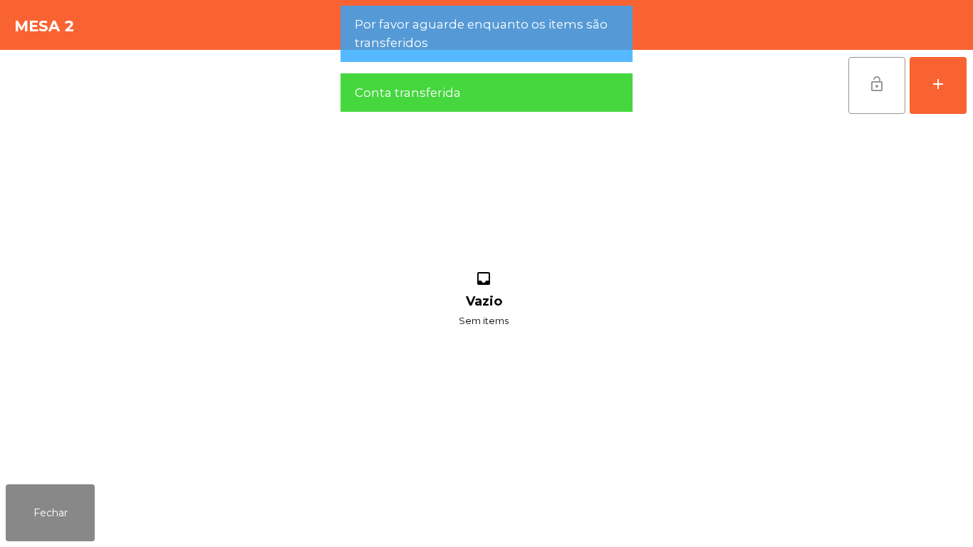
click at [861, 83] on button "lock_open" at bounding box center [876, 85] width 57 height 57
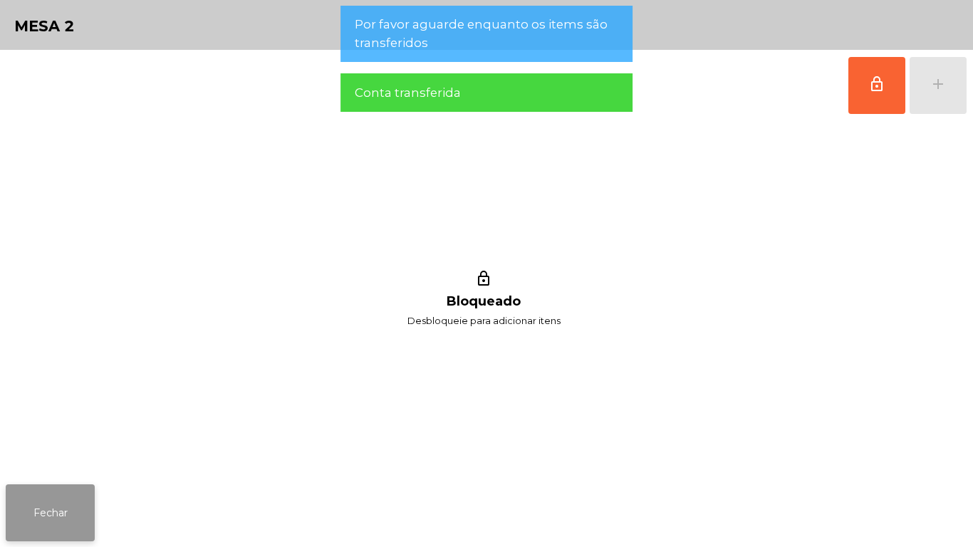
click at [88, 511] on button "Fechar" at bounding box center [50, 512] width 89 height 57
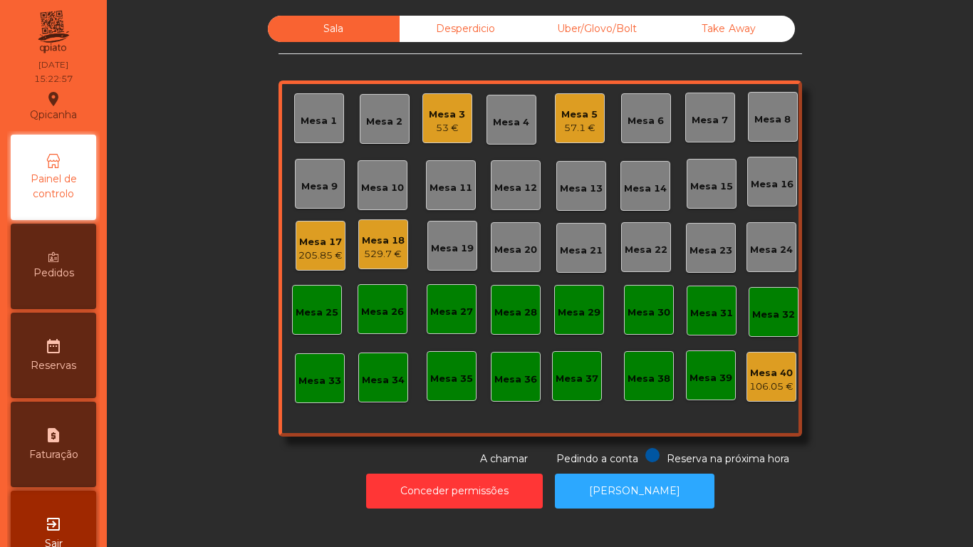
click at [326, 243] on div "Mesa 17" at bounding box center [320, 242] width 44 height 14
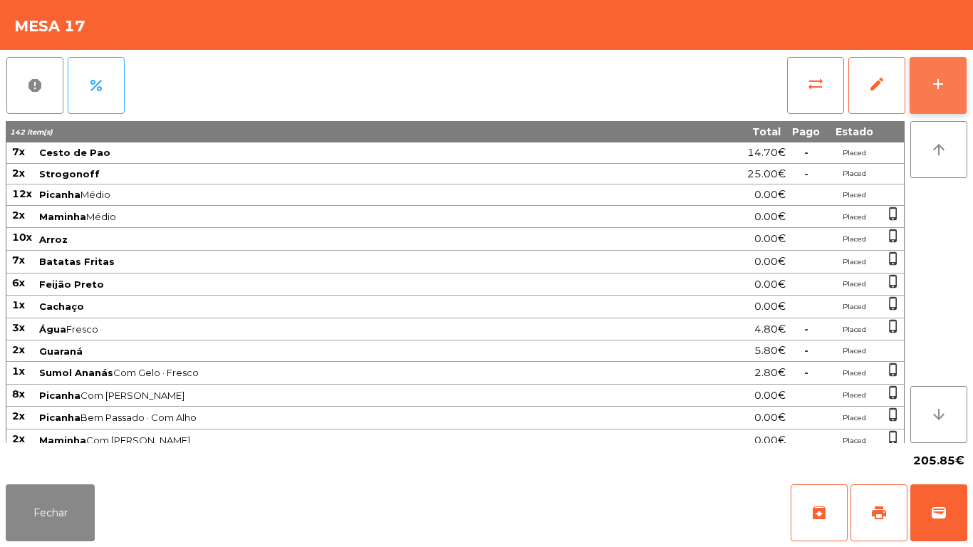
click at [936, 93] on button "add" at bounding box center [938, 85] width 57 height 57
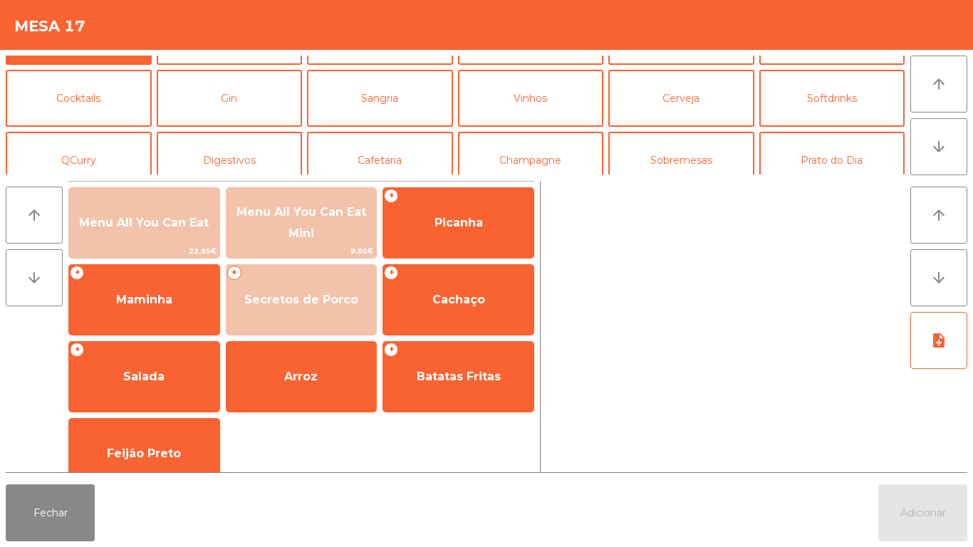
scroll to position [64, 0]
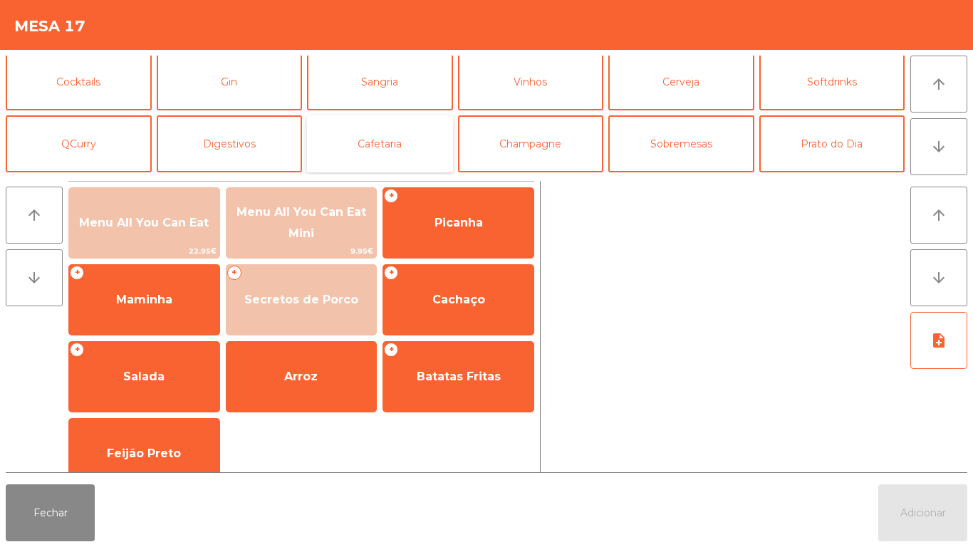
click at [395, 152] on button "Cafetaria" at bounding box center [380, 143] width 146 height 57
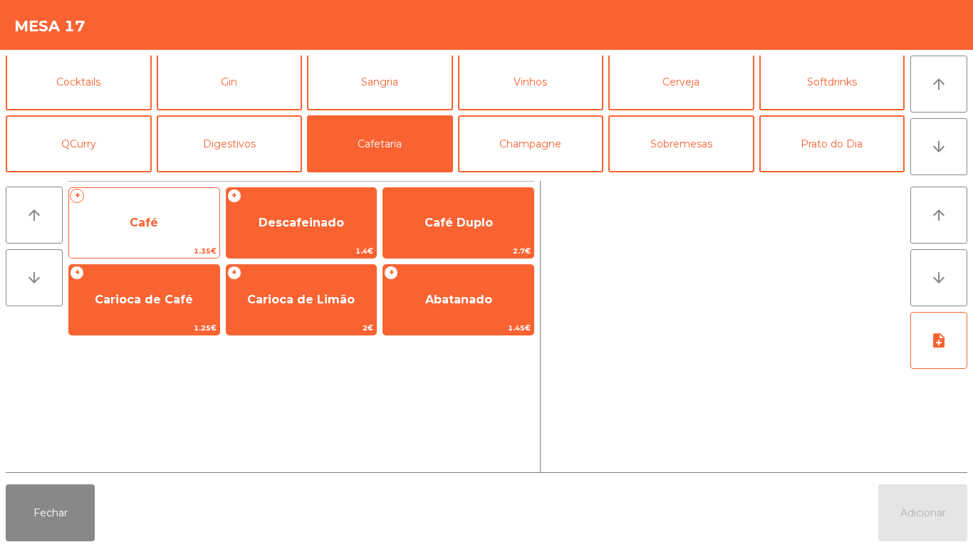
click at [182, 209] on span "Café" at bounding box center [144, 223] width 150 height 38
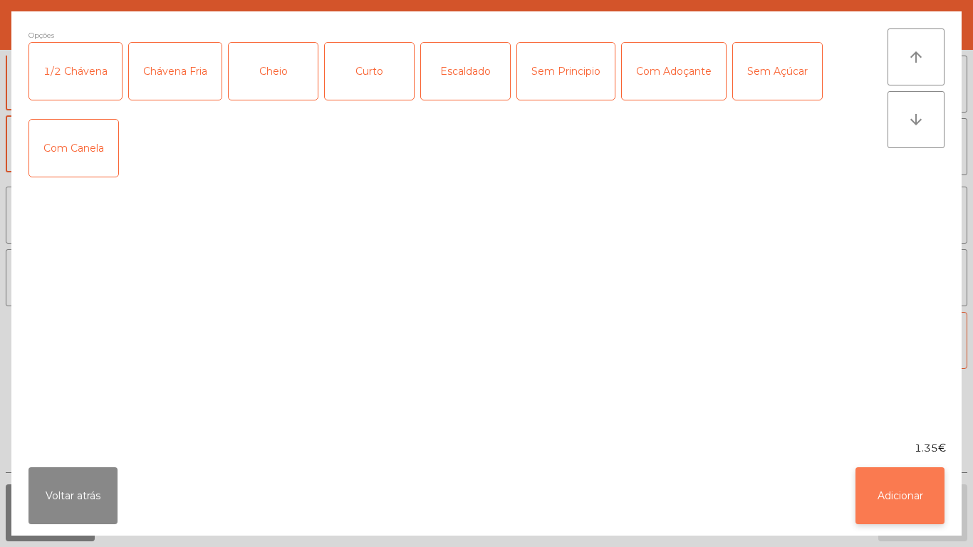
click at [903, 492] on button "Adicionar" at bounding box center [900, 495] width 89 height 57
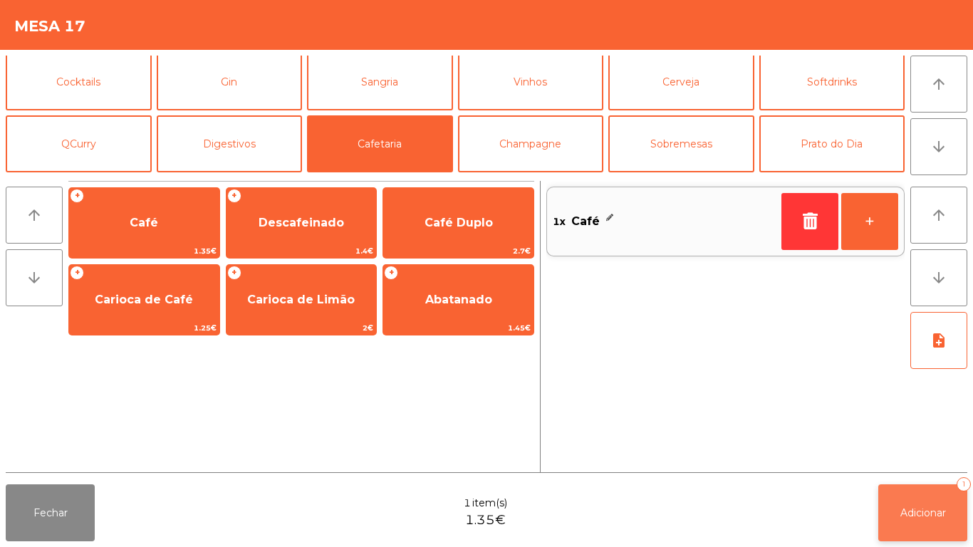
click at [937, 496] on button "Adicionar 1" at bounding box center [922, 512] width 89 height 57
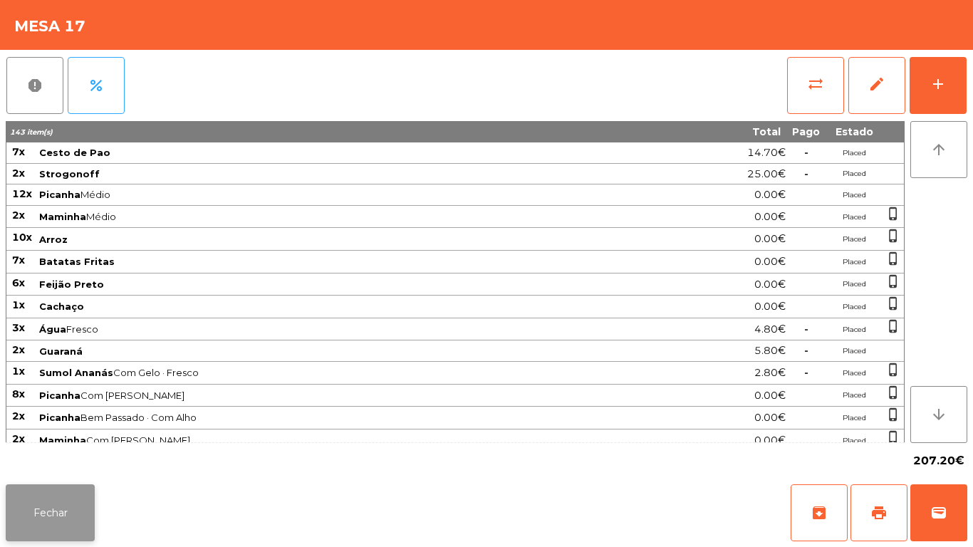
click at [57, 510] on button "Fechar" at bounding box center [50, 512] width 89 height 57
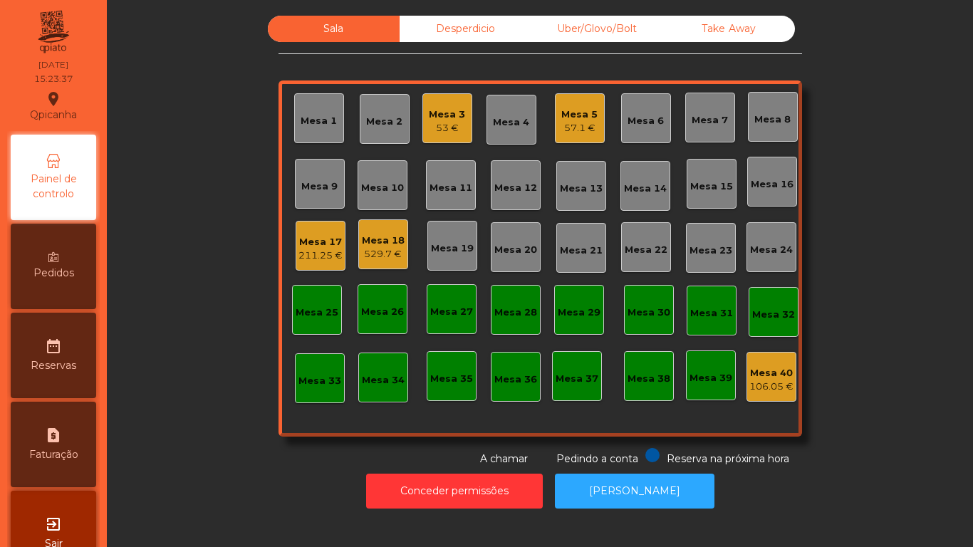
click at [573, 130] on div "57.1 €" at bounding box center [579, 128] width 36 height 14
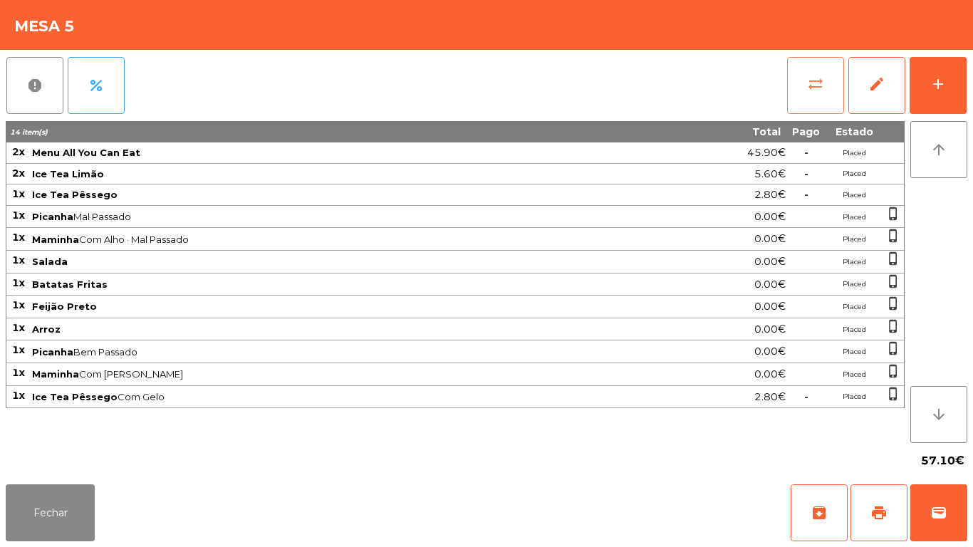
click at [831, 93] on button "sync_alt" at bounding box center [815, 85] width 57 height 57
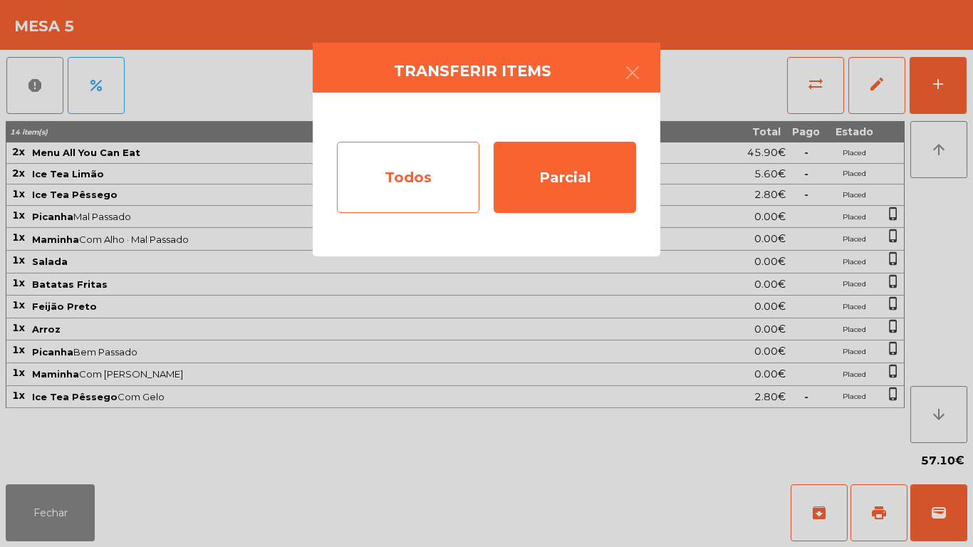
click at [434, 185] on div "Todos" at bounding box center [408, 177] width 142 height 71
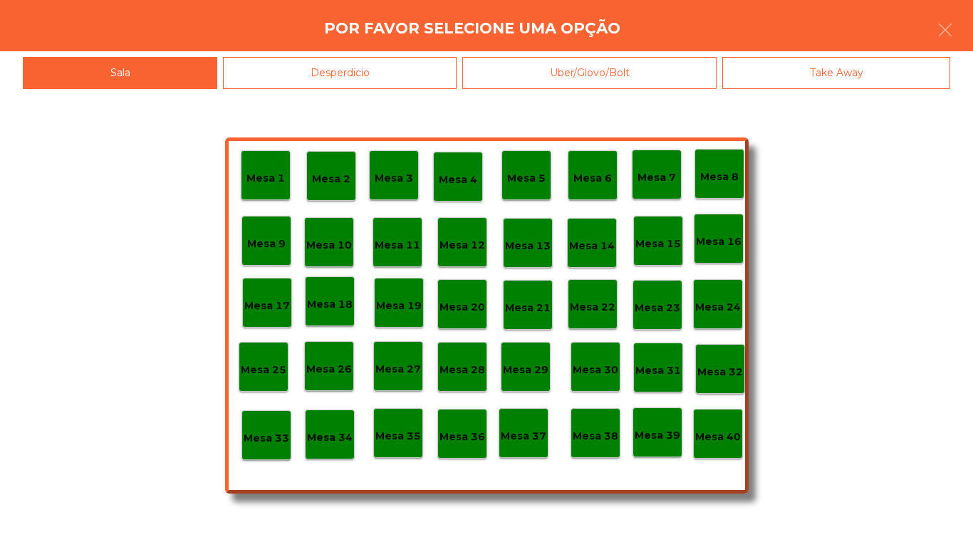
click at [720, 430] on p "Mesa 40" at bounding box center [718, 437] width 46 height 16
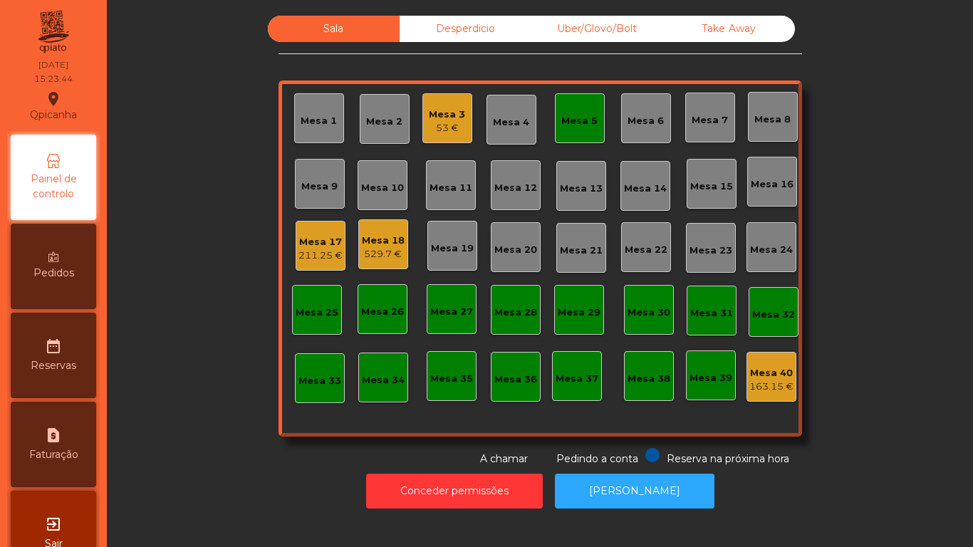
click at [366, 253] on div "529.7 €" at bounding box center [383, 254] width 43 height 14
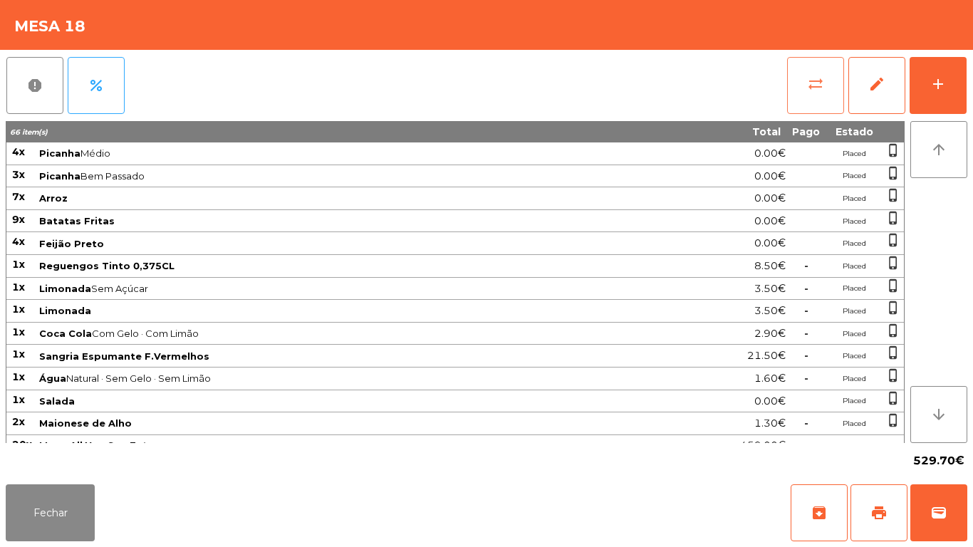
click at [825, 91] on button "sync_alt" at bounding box center [815, 85] width 57 height 57
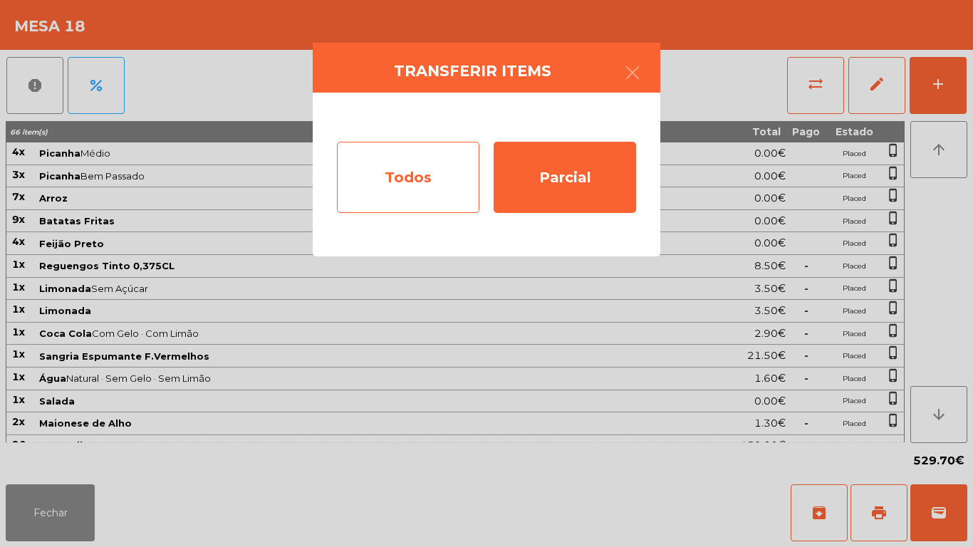
click at [433, 183] on div "Todos" at bounding box center [408, 177] width 142 height 71
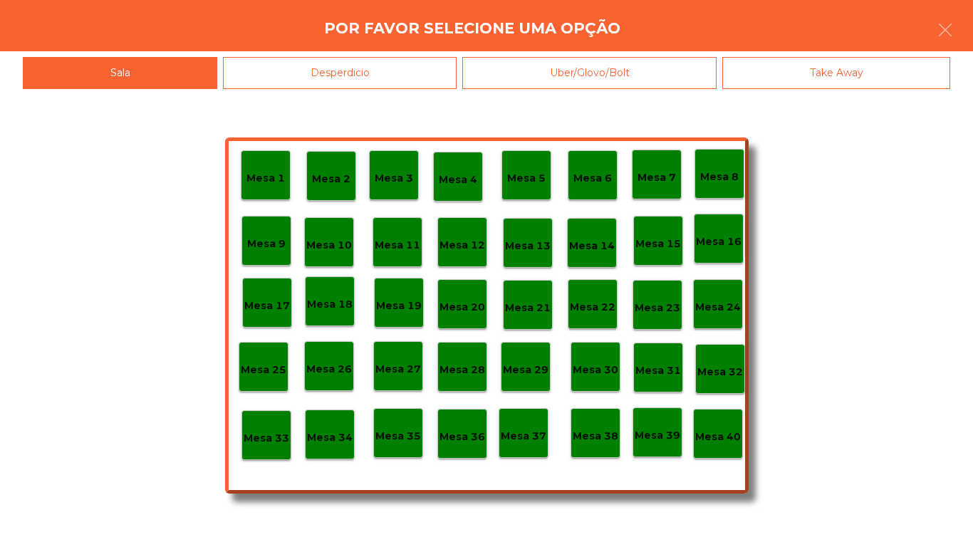
click at [283, 296] on div "Mesa 17" at bounding box center [267, 303] width 46 height 22
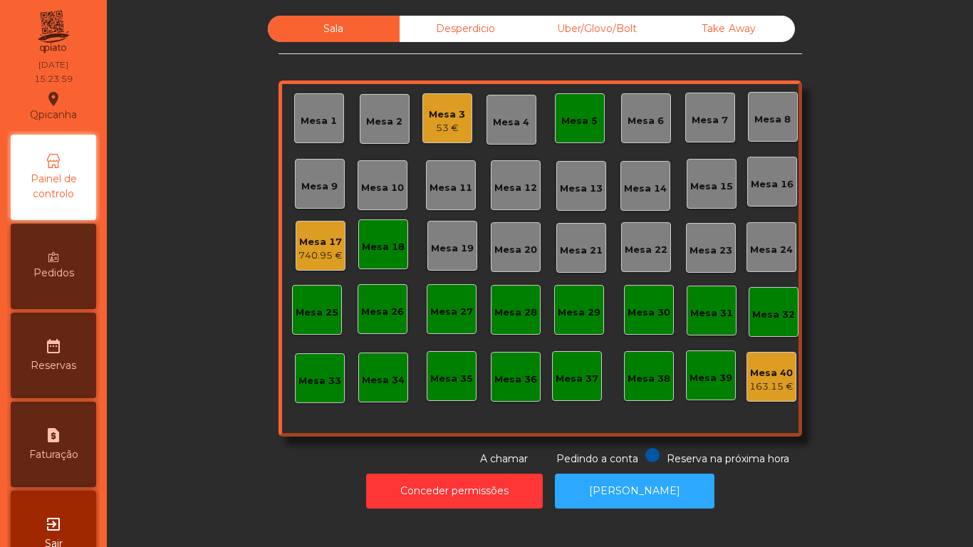
click at [326, 268] on div "Mesa 17 740.95 €" at bounding box center [321, 246] width 50 height 50
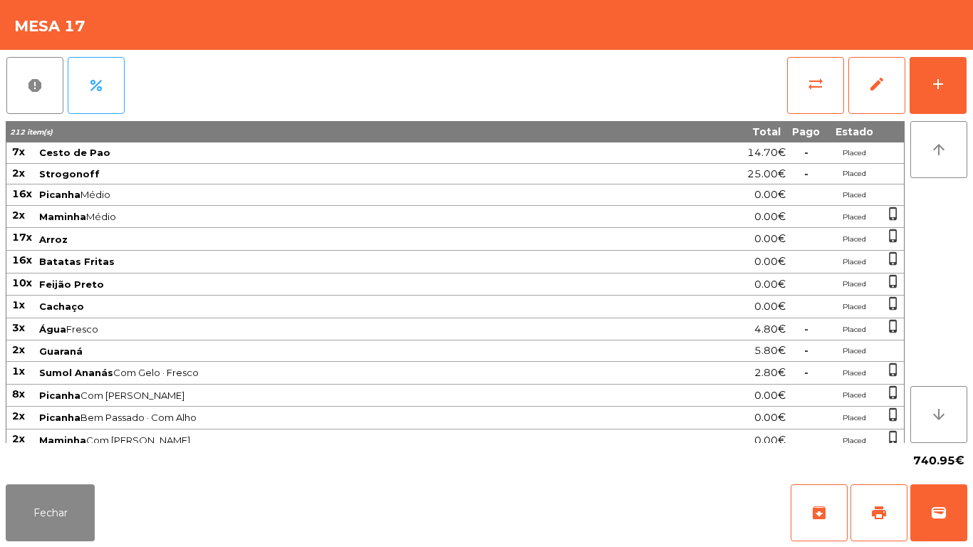
click at [328, 243] on span "Arroz" at bounding box center [347, 239] width 617 height 11
click at [927, 85] on button "add" at bounding box center [938, 85] width 57 height 57
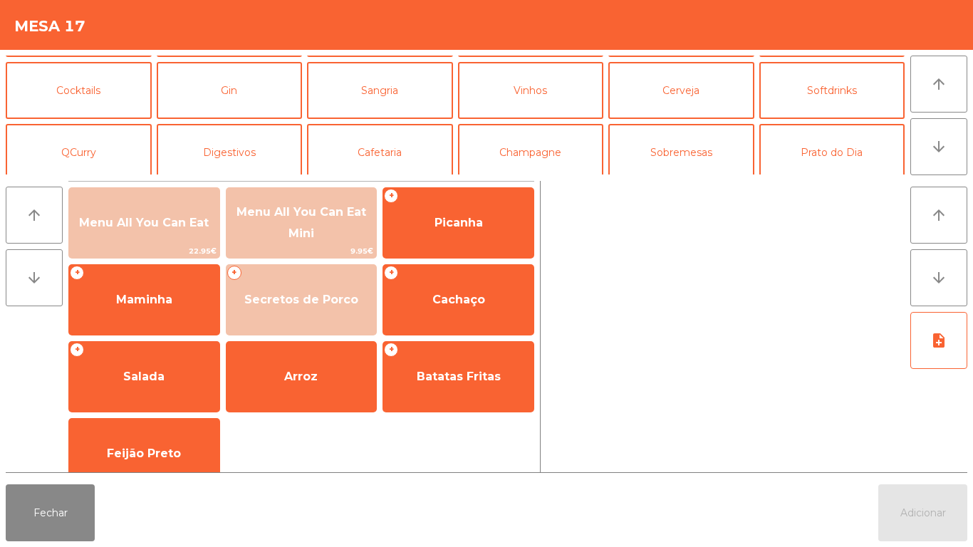
scroll to position [66, 0]
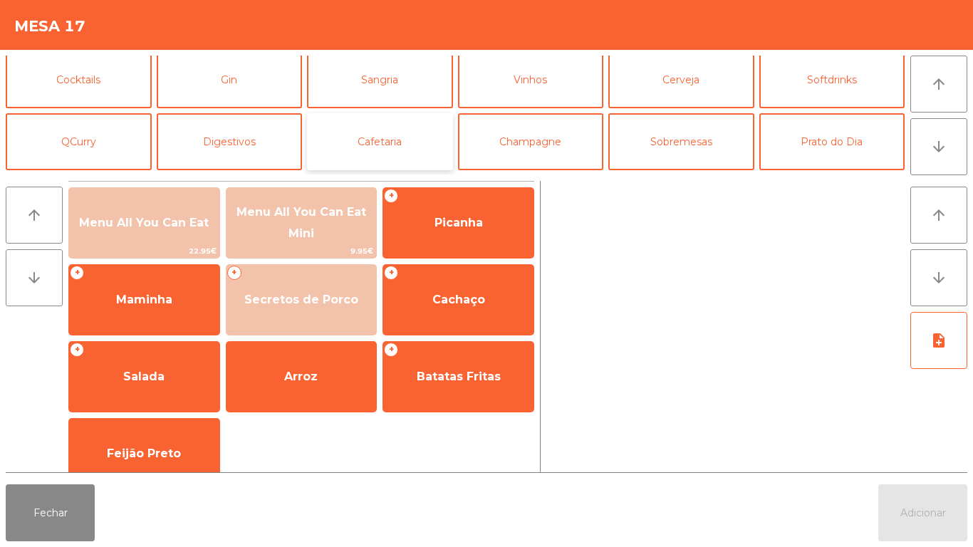
click at [378, 146] on button "Cafetaria" at bounding box center [380, 141] width 146 height 57
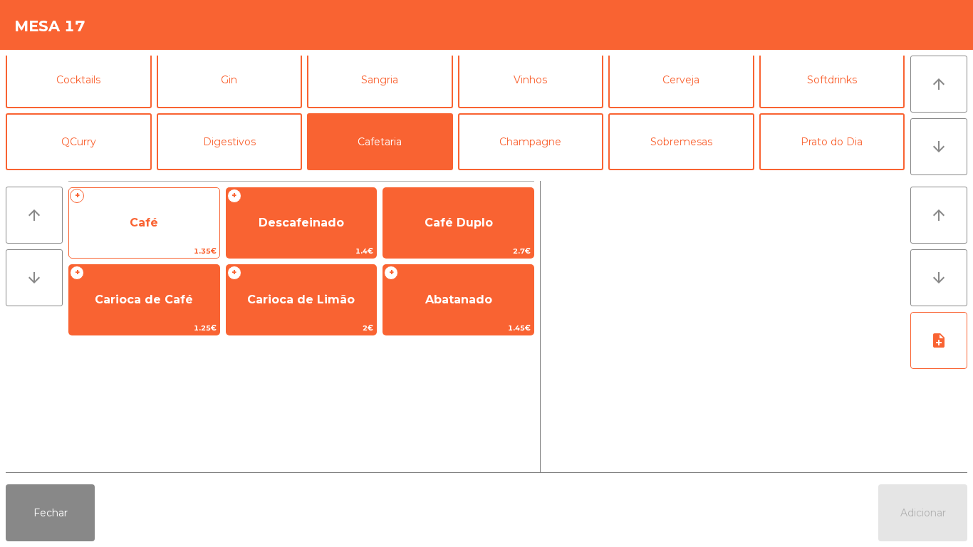
click at [185, 227] on span "Café" at bounding box center [144, 223] width 150 height 38
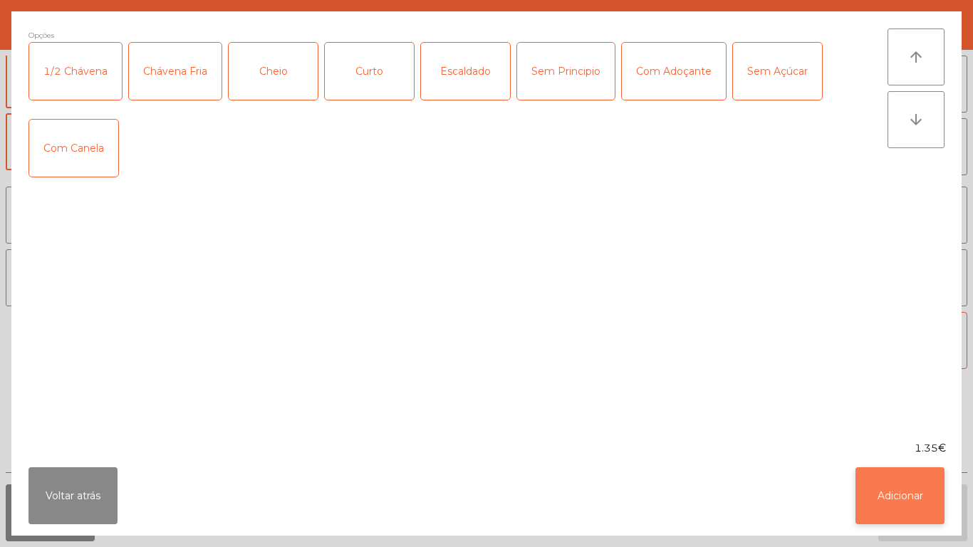
click at [914, 498] on button "Adicionar" at bounding box center [900, 495] width 89 height 57
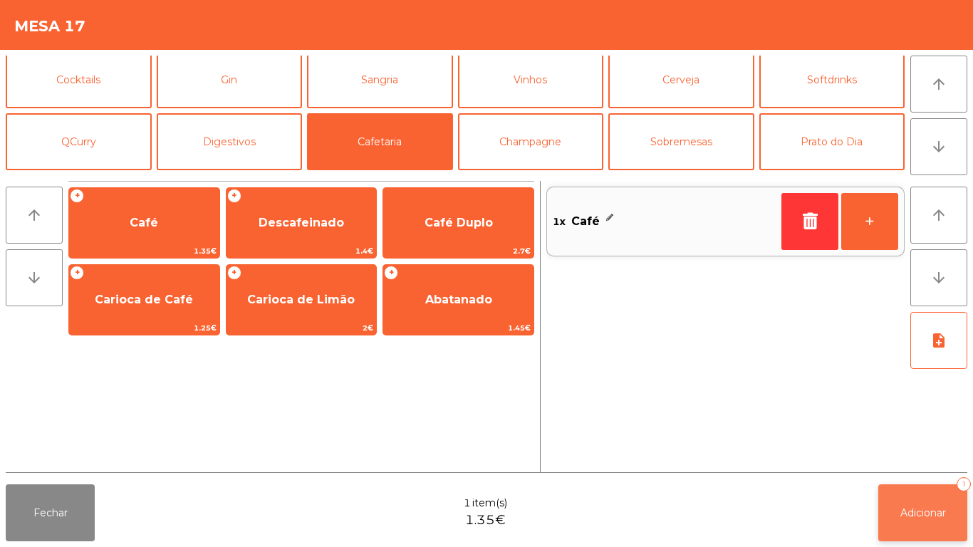
click at [921, 489] on button "Adicionar 1" at bounding box center [922, 512] width 89 height 57
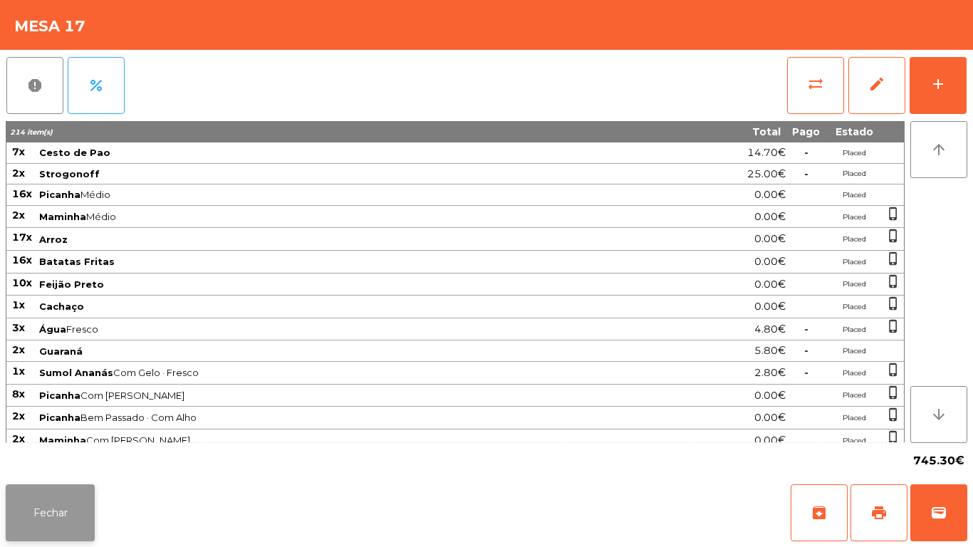
click at [64, 486] on button "Fechar" at bounding box center [50, 512] width 89 height 57
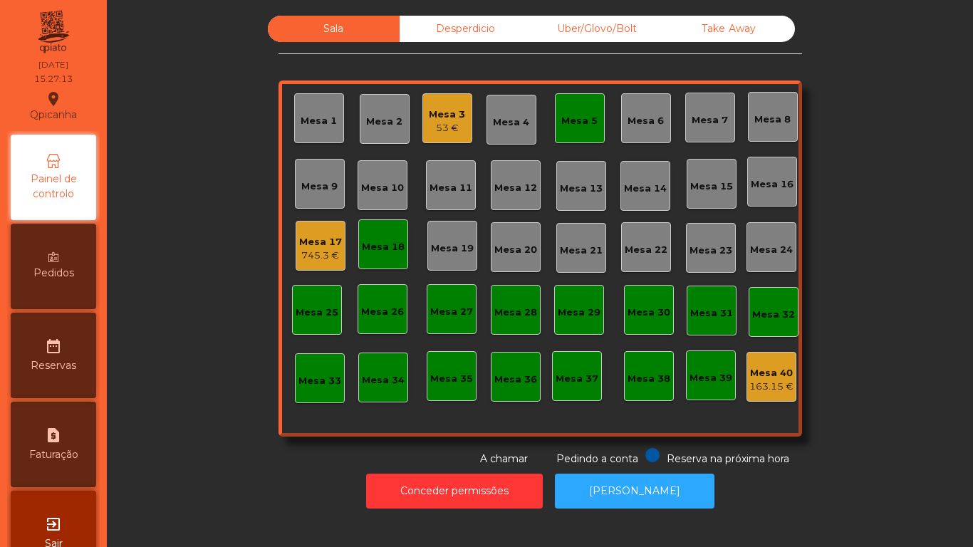
click at [441, 124] on div "53 €" at bounding box center [447, 128] width 36 height 14
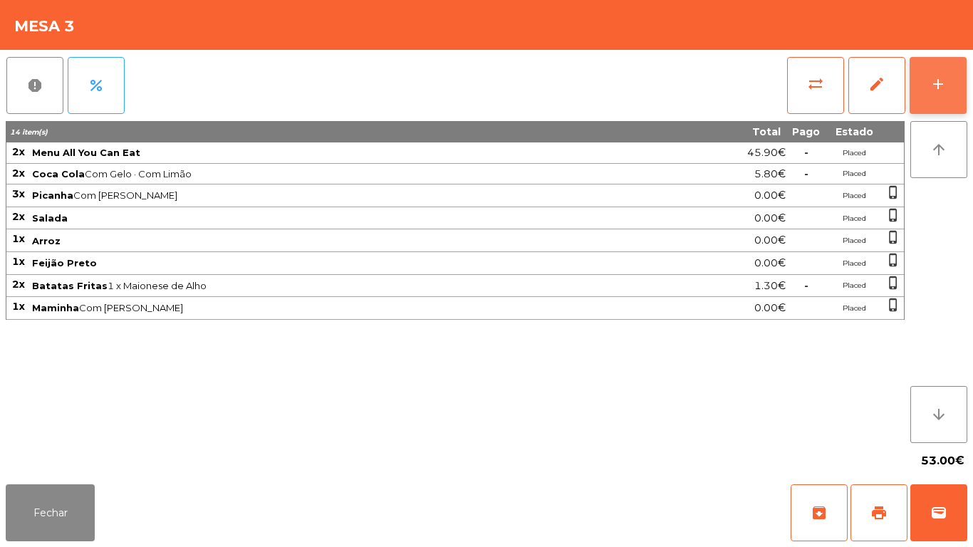
click at [938, 85] on div "add" at bounding box center [938, 84] width 17 height 17
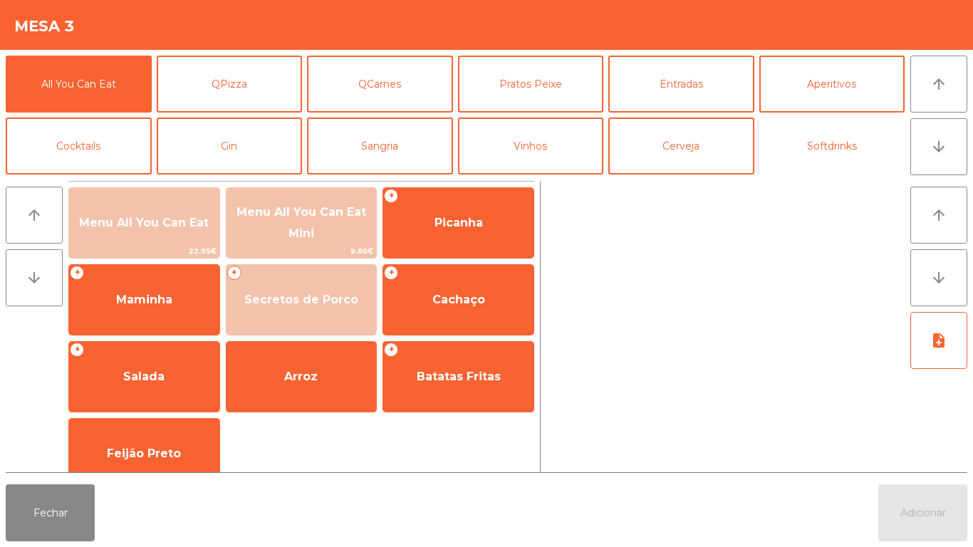
click at [821, 152] on button "Softdrinks" at bounding box center [832, 146] width 146 height 57
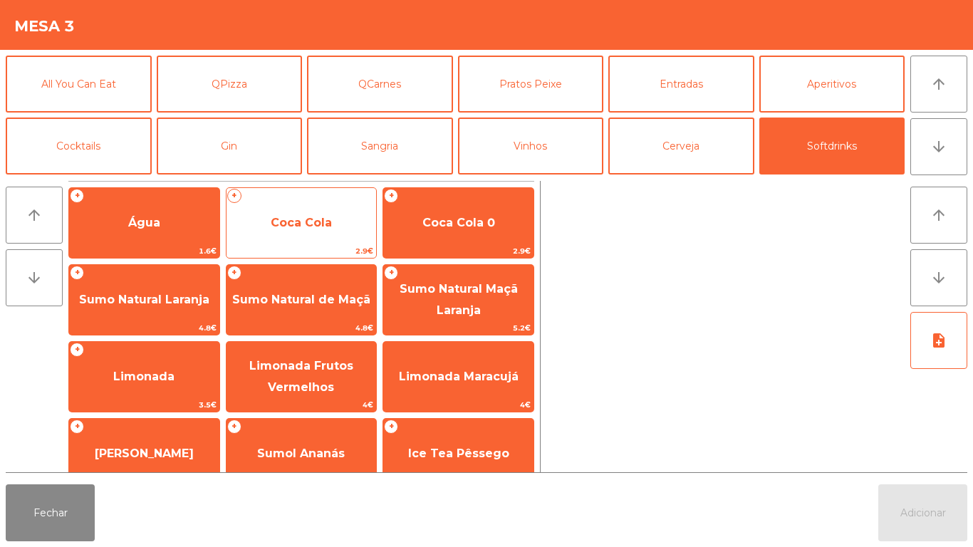
click at [312, 229] on span "Coca Cola" at bounding box center [301, 223] width 61 height 14
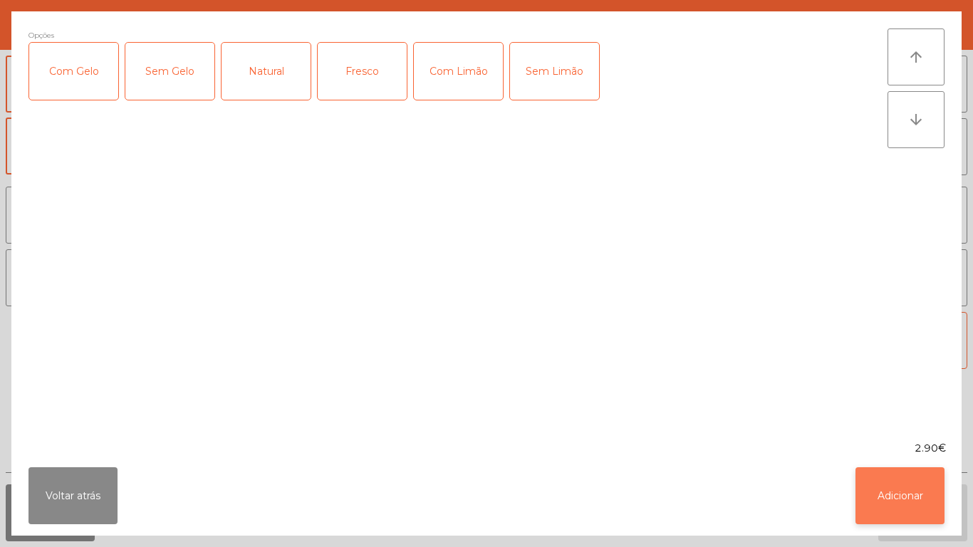
click at [926, 492] on button "Adicionar" at bounding box center [900, 495] width 89 height 57
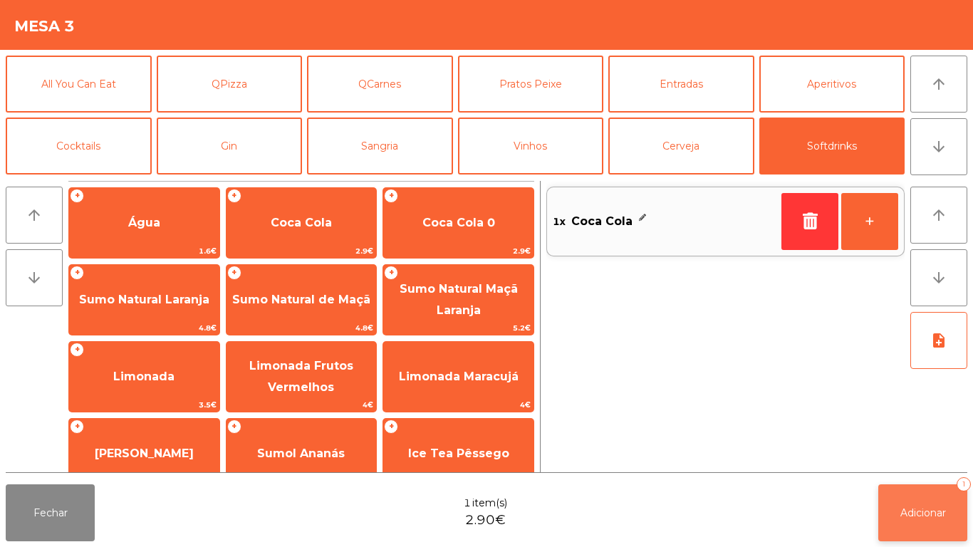
click at [935, 504] on button "Adicionar 1" at bounding box center [922, 512] width 89 height 57
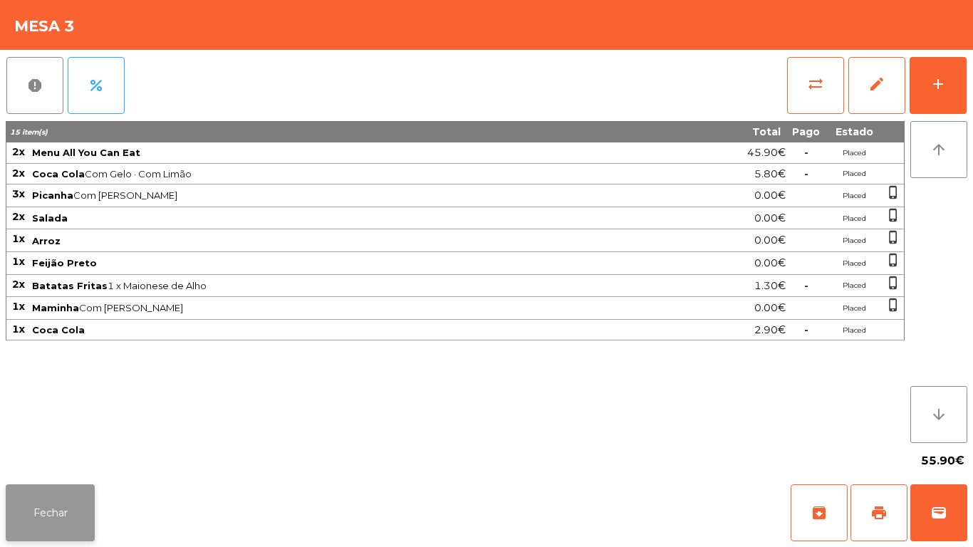
click at [68, 508] on button "Fechar" at bounding box center [50, 512] width 89 height 57
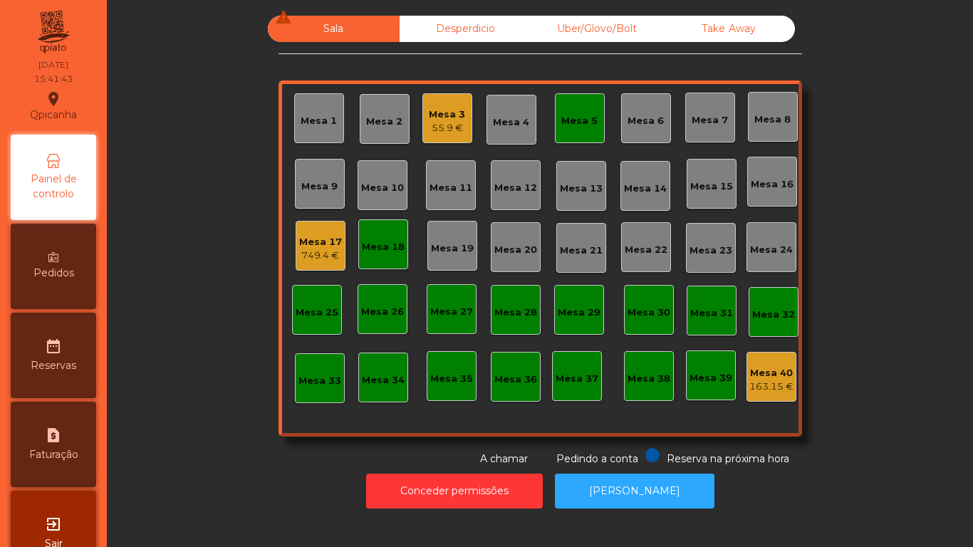
click at [440, 139] on div "Mesa 3 55.9 €" at bounding box center [447, 118] width 50 height 50
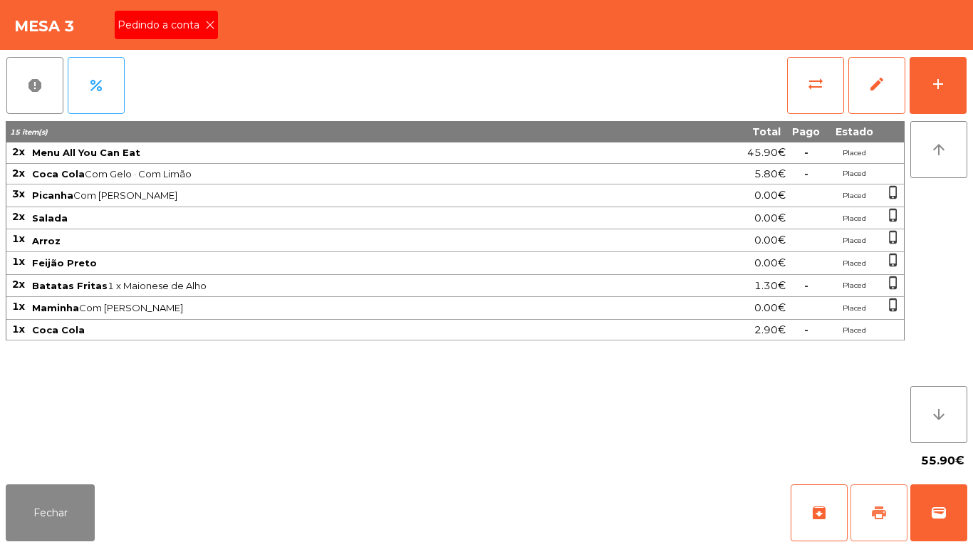
click at [877, 500] on button "print" at bounding box center [879, 512] width 57 height 57
click at [231, 34] on div "Mesa 3 Pedindo a conta" at bounding box center [486, 25] width 973 height 50
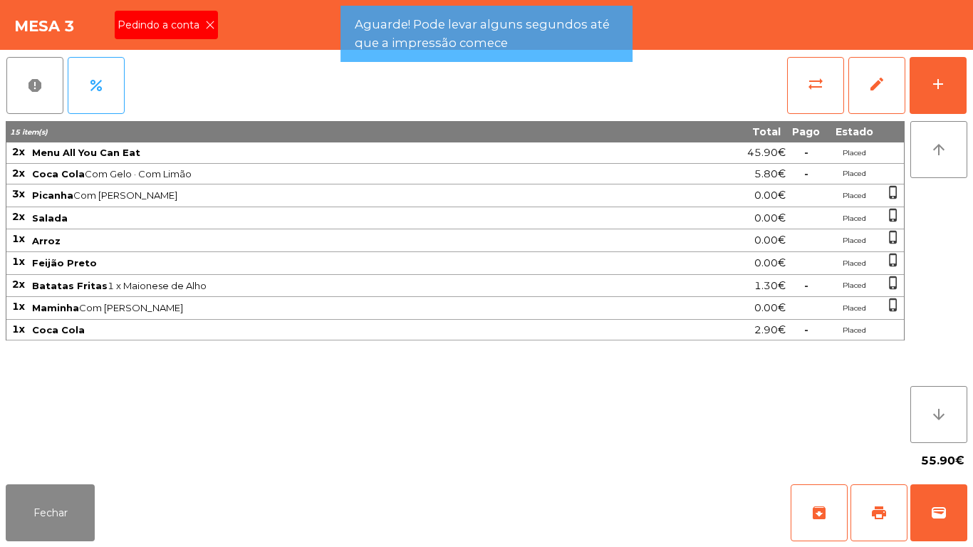
click at [209, 21] on icon at bounding box center [210, 25] width 10 height 10
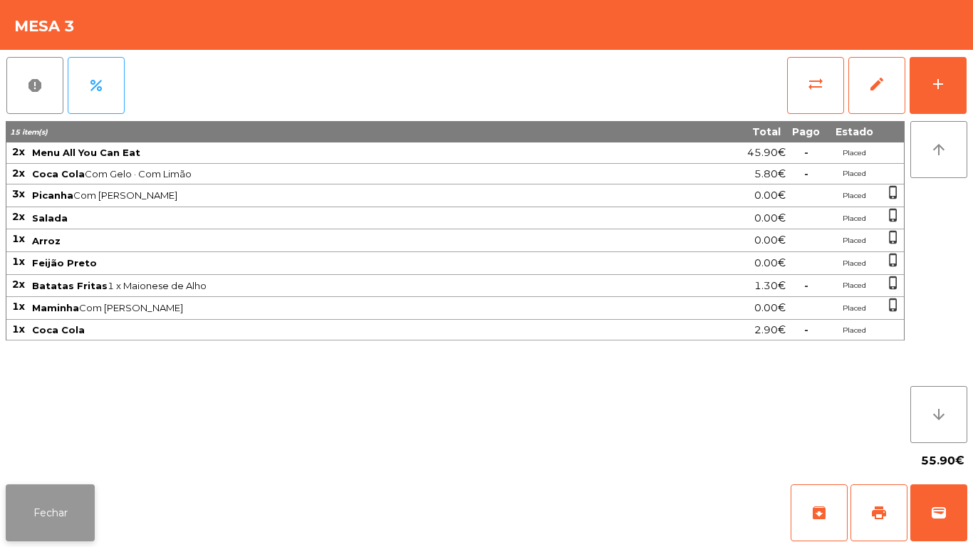
click at [49, 529] on button "Fechar" at bounding box center [50, 512] width 89 height 57
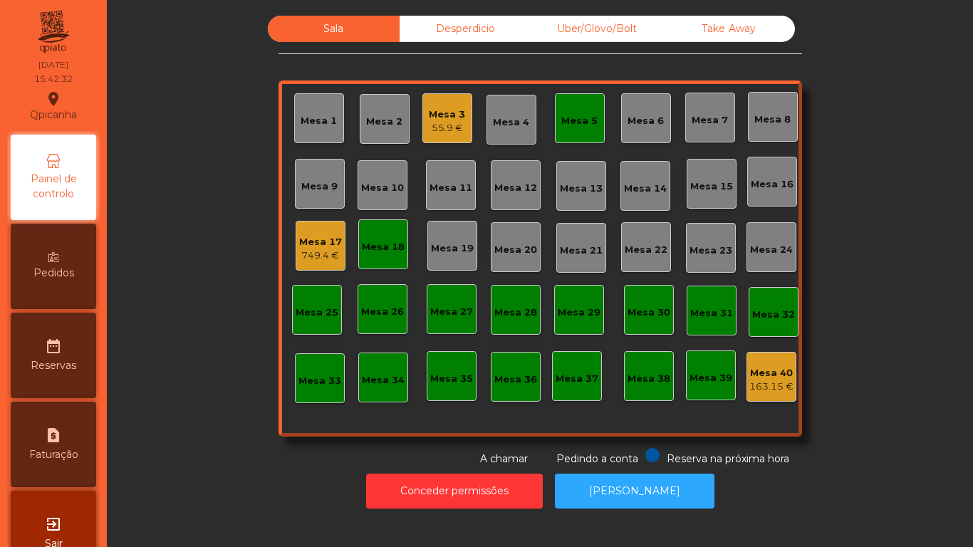
click at [323, 242] on div "Mesa 17" at bounding box center [320, 242] width 43 height 14
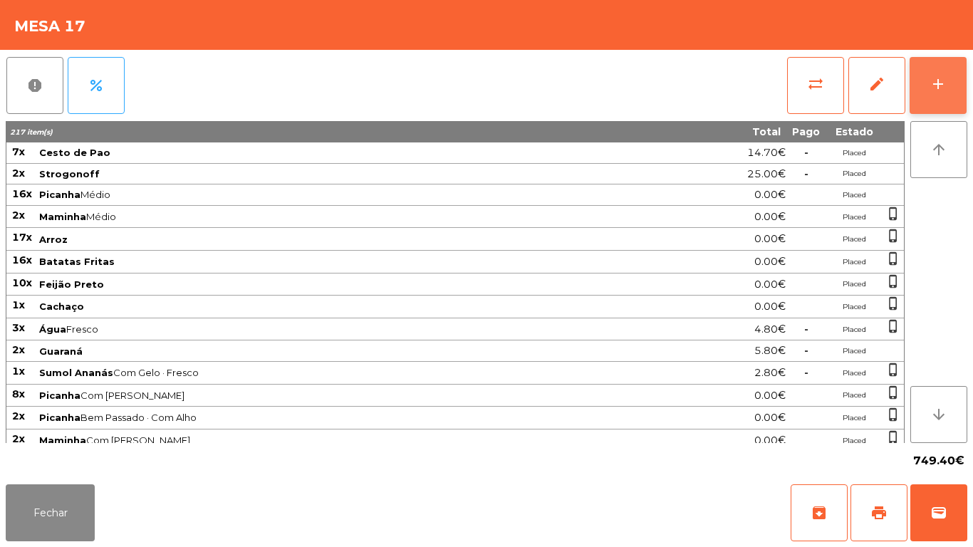
click at [939, 98] on button "add" at bounding box center [938, 85] width 57 height 57
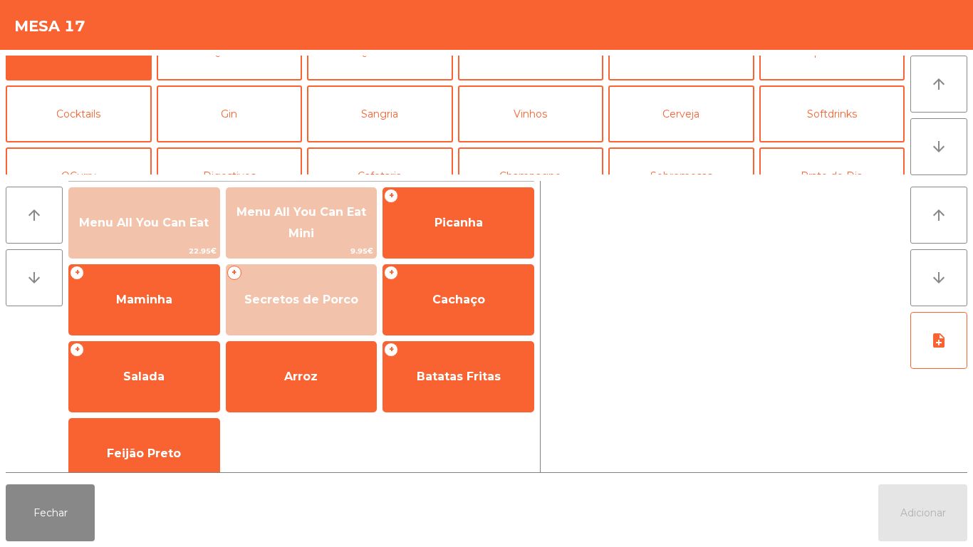
scroll to position [44, 0]
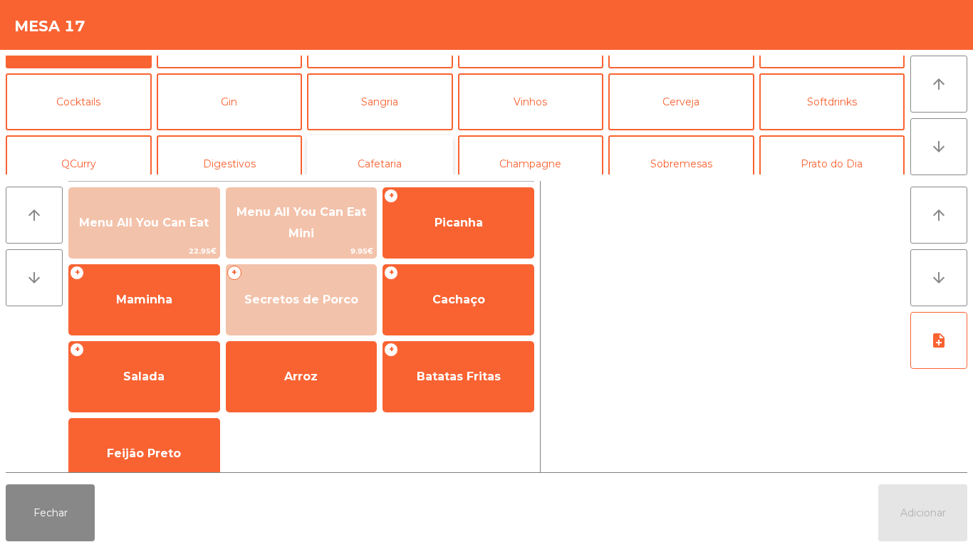
click at [426, 162] on button "Cafetaria" at bounding box center [380, 163] width 146 height 57
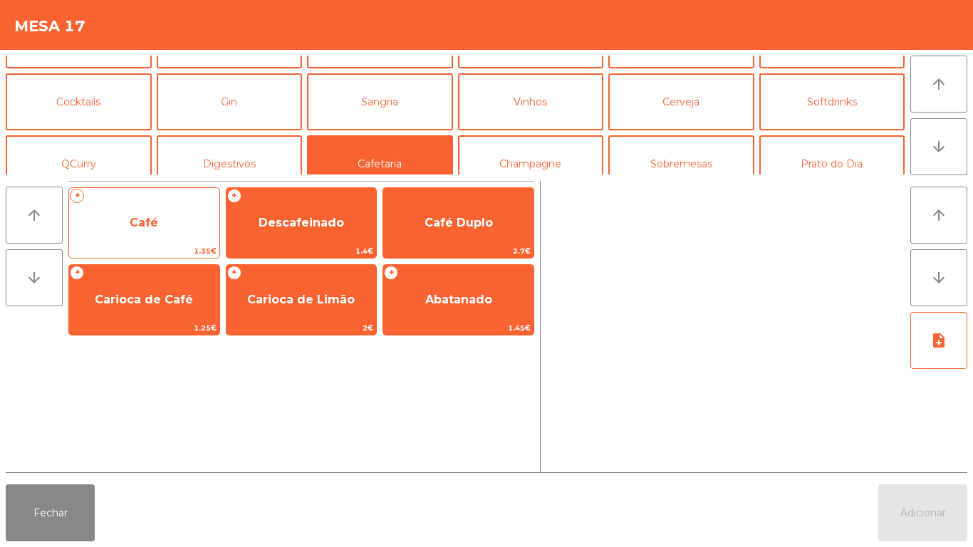
click at [185, 219] on span "Café" at bounding box center [144, 223] width 150 height 38
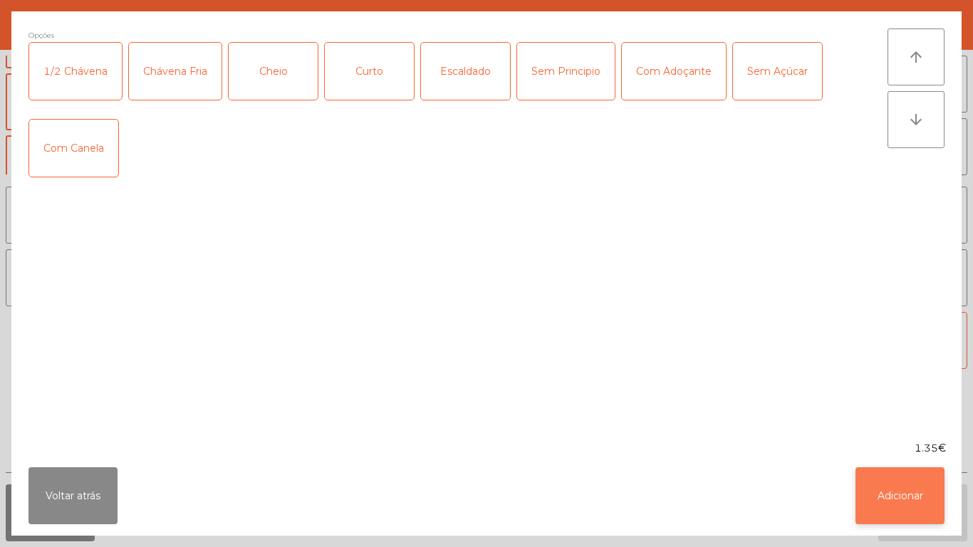
click at [901, 496] on button "Adicionar" at bounding box center [900, 495] width 89 height 57
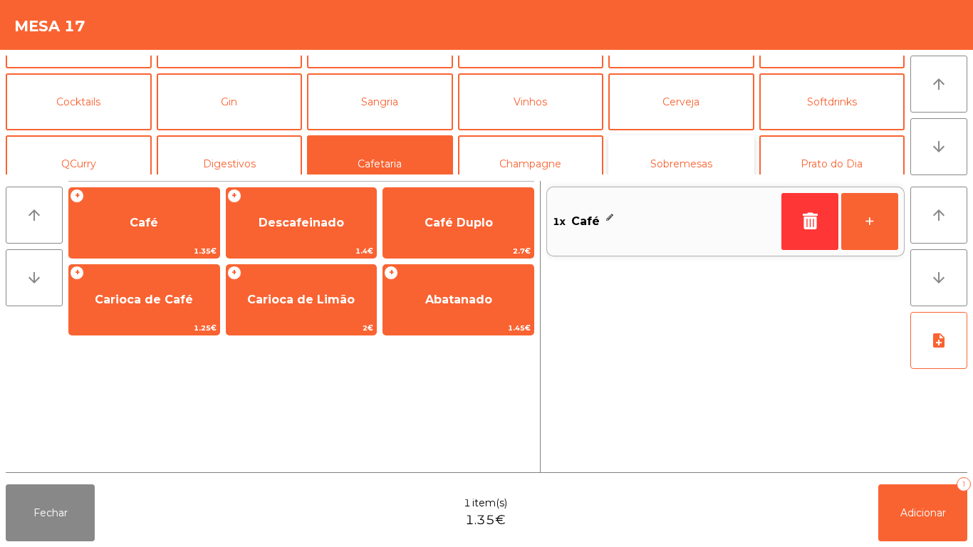
click at [692, 162] on button "Sobremesas" at bounding box center [681, 163] width 146 height 57
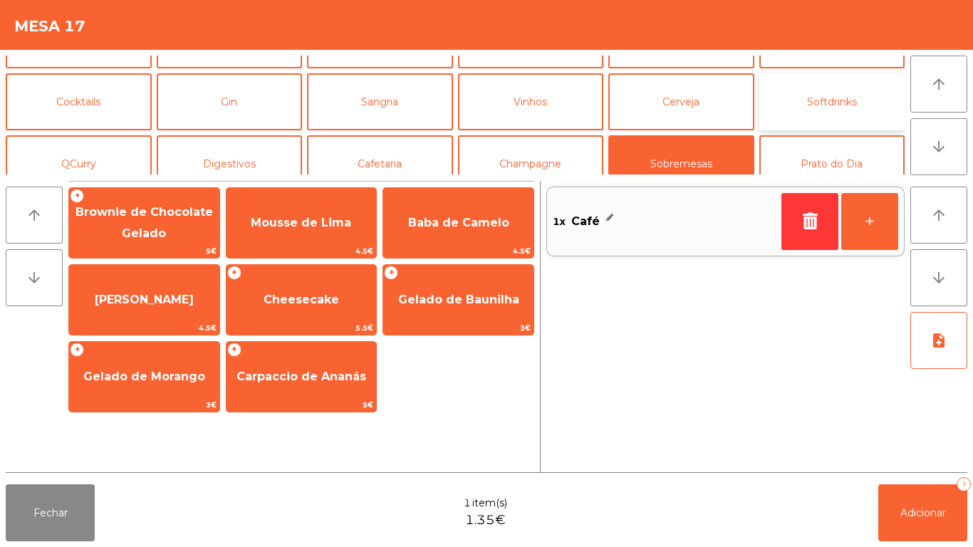
click at [838, 118] on button "Softdrinks" at bounding box center [832, 101] width 146 height 57
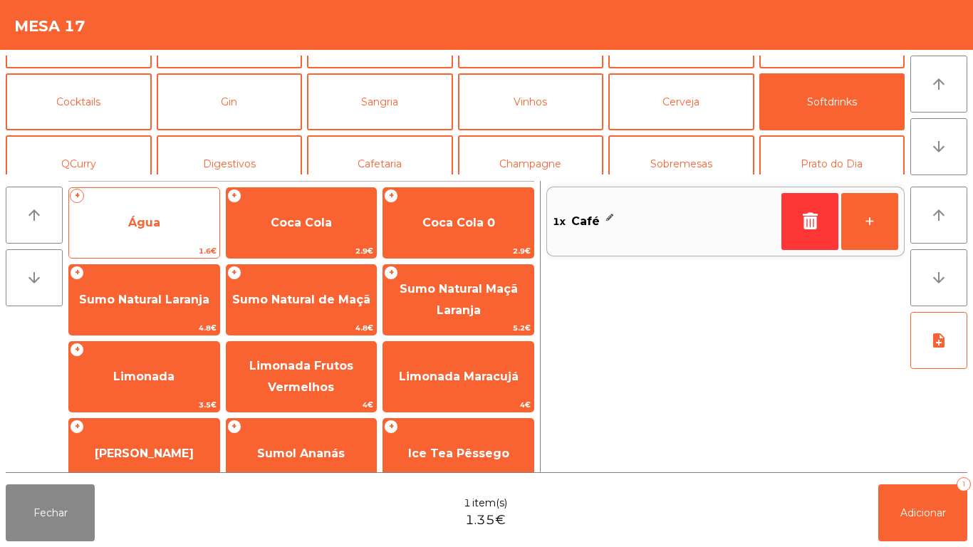
click at [185, 225] on span "Água" at bounding box center [144, 223] width 150 height 38
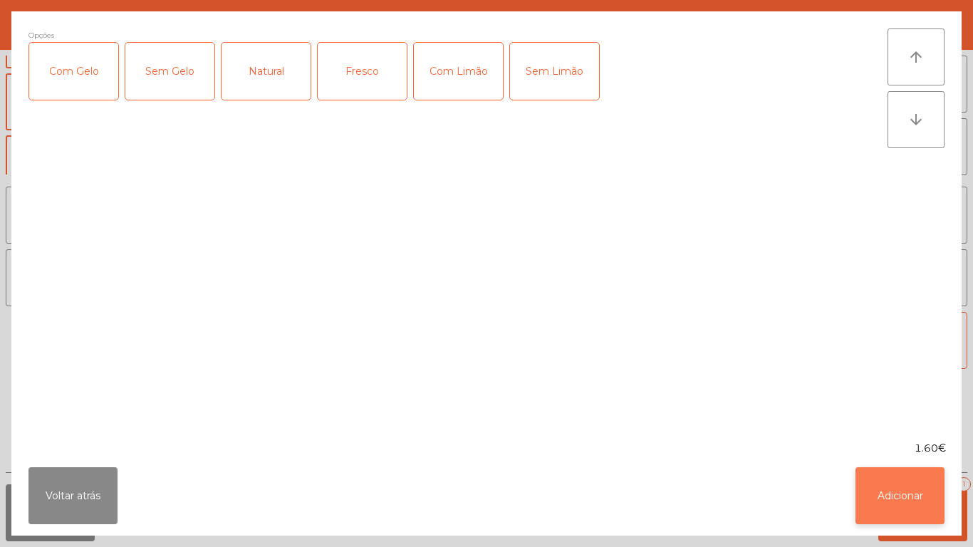
click at [905, 504] on button "Adicionar" at bounding box center [900, 495] width 89 height 57
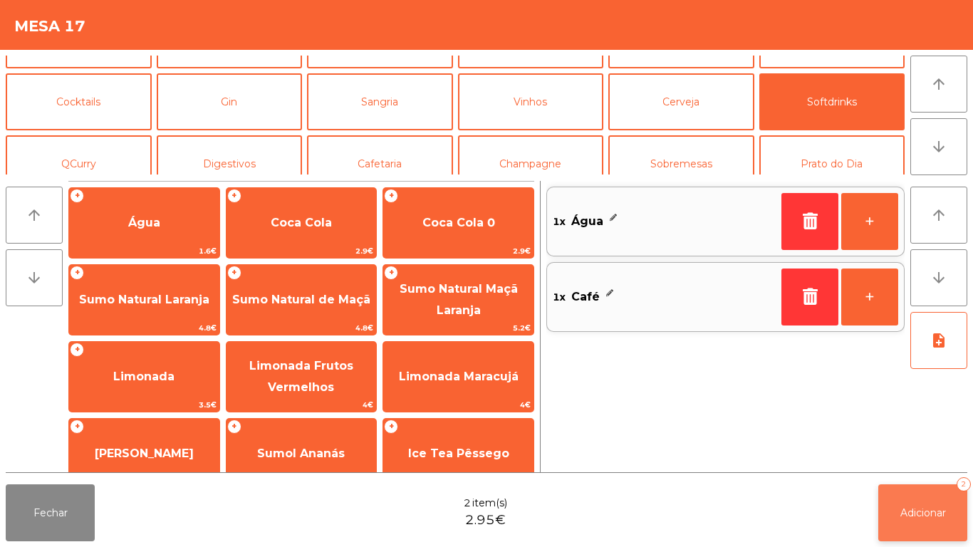
click at [929, 506] on span "Adicionar" at bounding box center [923, 512] width 46 height 13
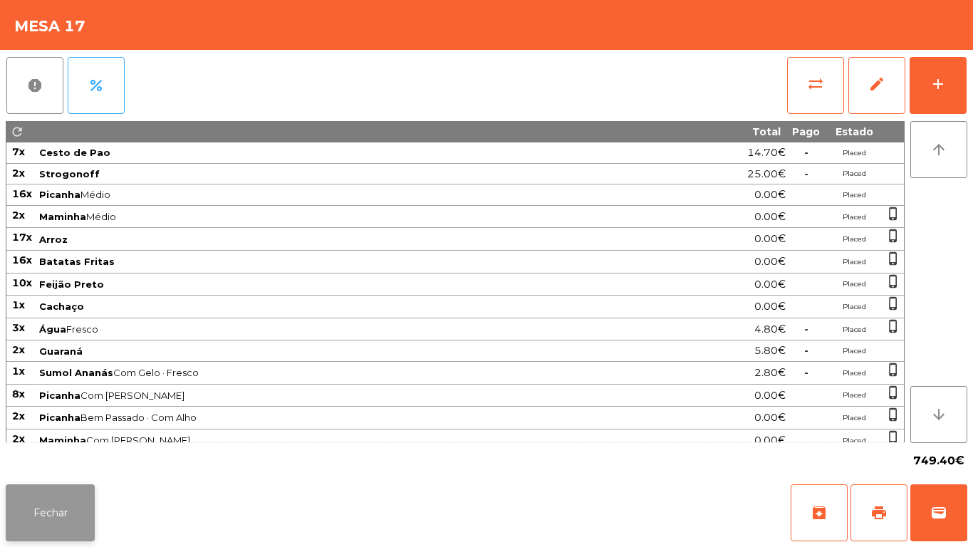
click at [84, 498] on button "Fechar" at bounding box center [50, 512] width 89 height 57
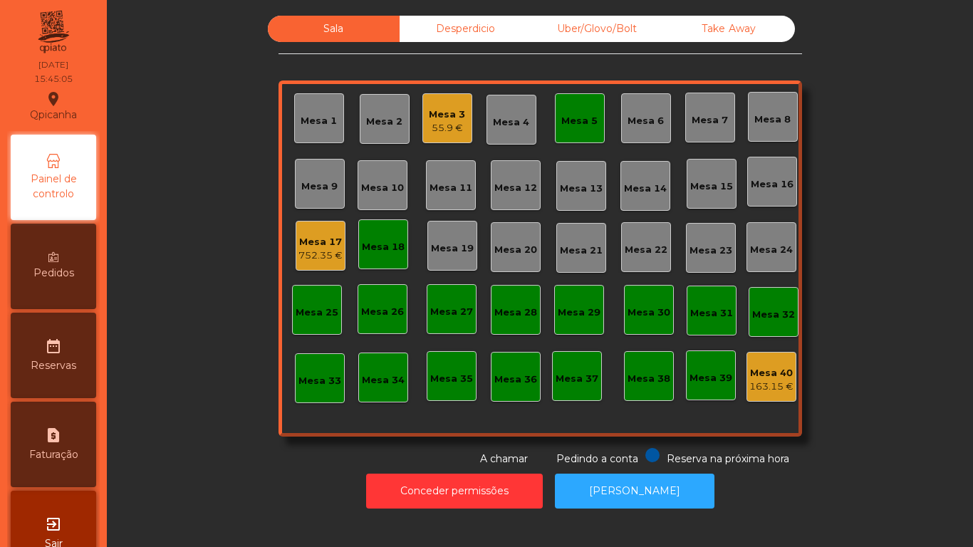
click at [445, 118] on div "Mesa 3" at bounding box center [447, 115] width 36 height 14
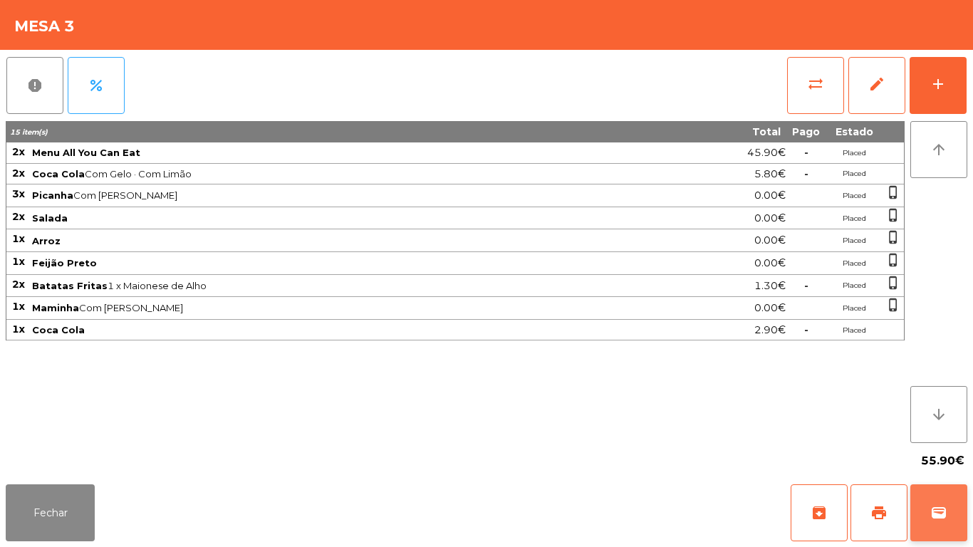
click at [945, 492] on button "wallet" at bounding box center [938, 512] width 57 height 57
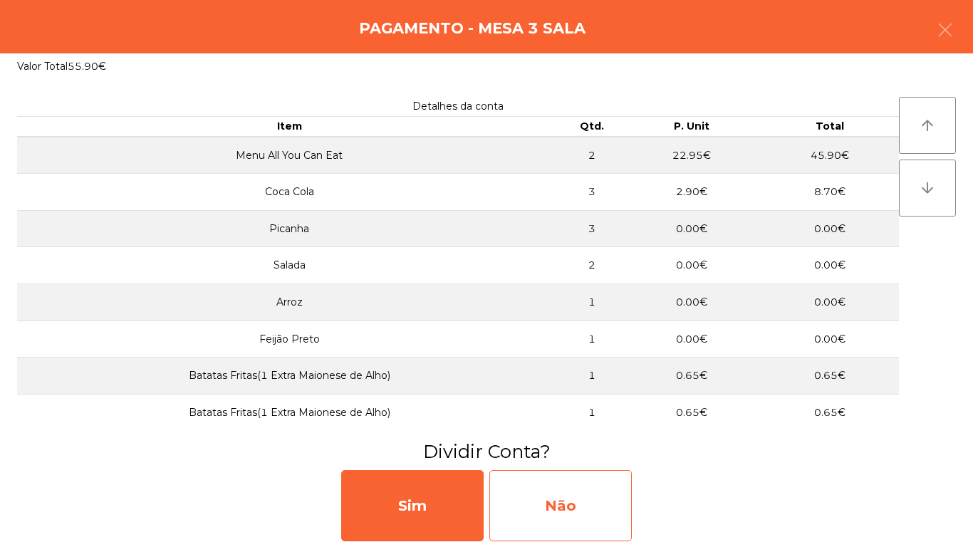
click at [602, 479] on div "Não" at bounding box center [560, 505] width 142 height 71
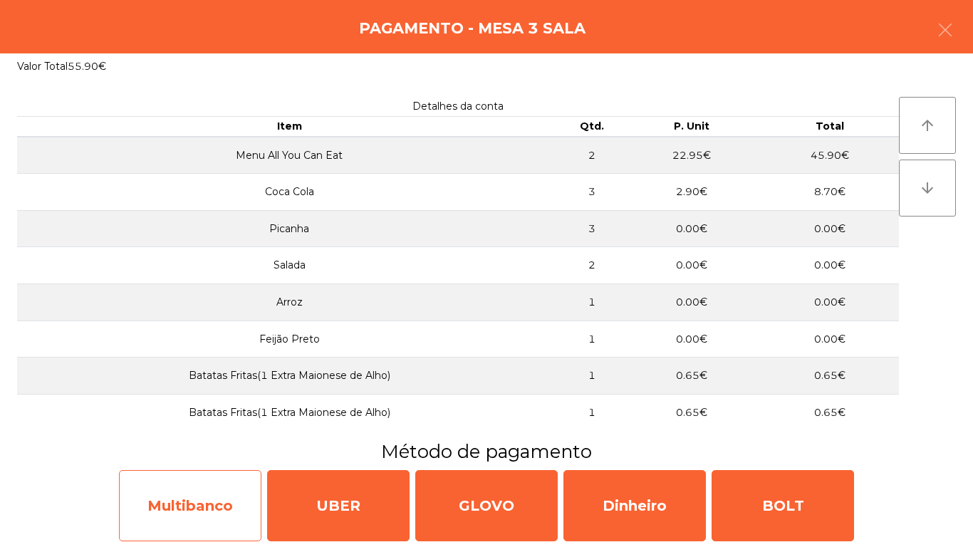
click at [222, 492] on div "Multibanco" at bounding box center [190, 505] width 142 height 71
select select "**"
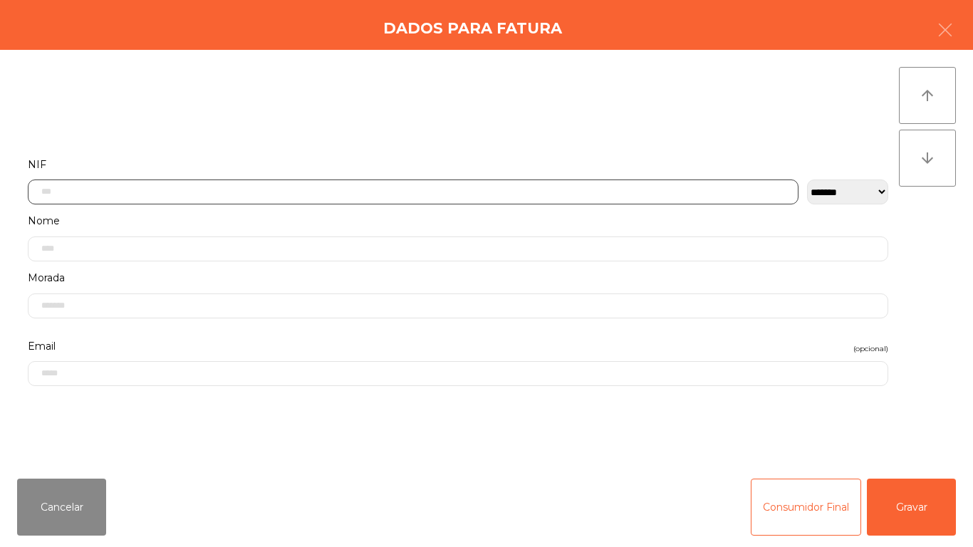
click at [394, 192] on input "text" at bounding box center [413, 192] width 771 height 25
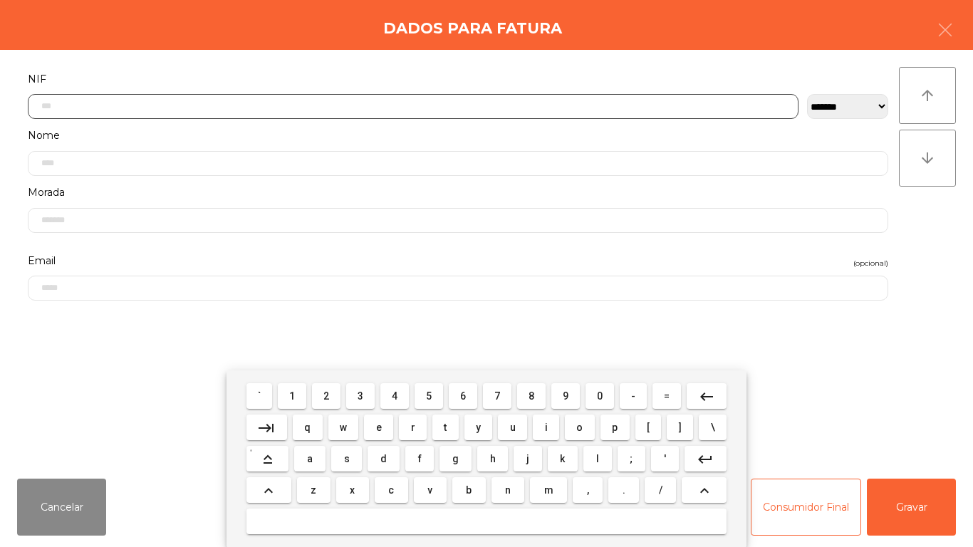
scroll to position [87, 0]
click at [327, 395] on span "2" at bounding box center [326, 395] width 6 height 11
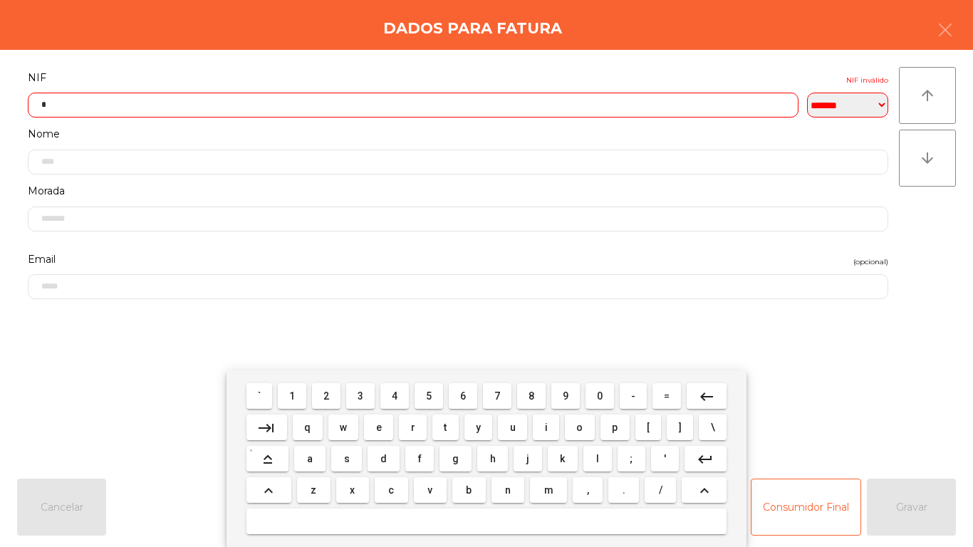
click at [463, 395] on span "6" at bounding box center [463, 395] width 6 height 11
click at [569, 386] on button "9" at bounding box center [565, 396] width 28 height 26
click at [566, 395] on span "9" at bounding box center [566, 395] width 6 height 11
click at [463, 395] on span "6" at bounding box center [463, 395] width 6 height 11
click at [531, 395] on span "8" at bounding box center [532, 395] width 6 height 11
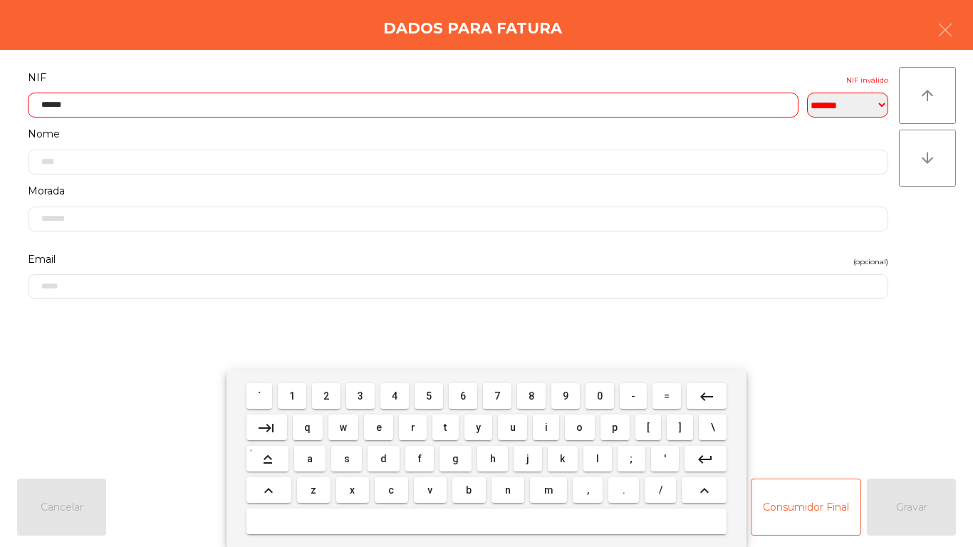
click at [497, 395] on span "7" at bounding box center [497, 395] width 6 height 11
click at [462, 393] on span "6" at bounding box center [463, 395] width 6 height 11
type input "*********"
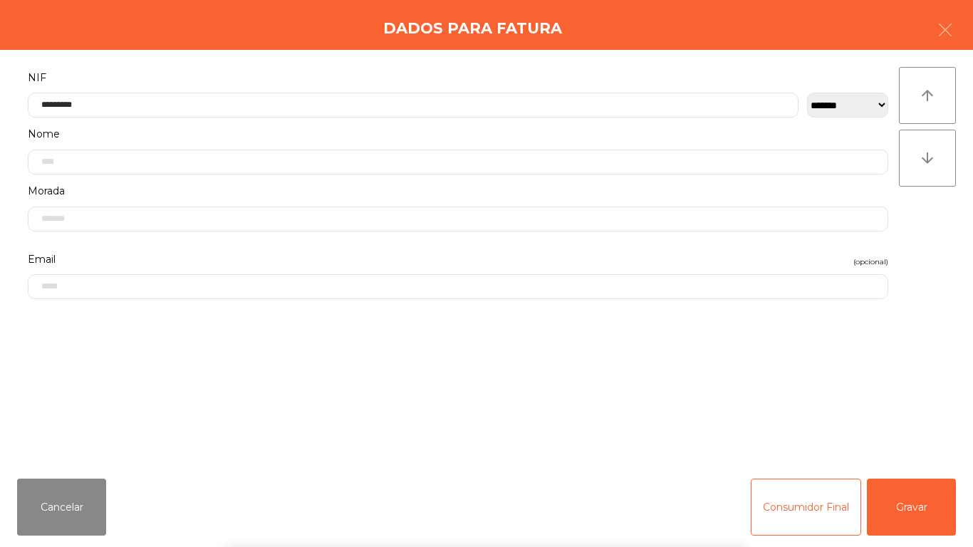
click at [140, 370] on form "**********" at bounding box center [458, 259] width 882 height 383
click at [892, 497] on button "Gravar" at bounding box center [911, 507] width 89 height 57
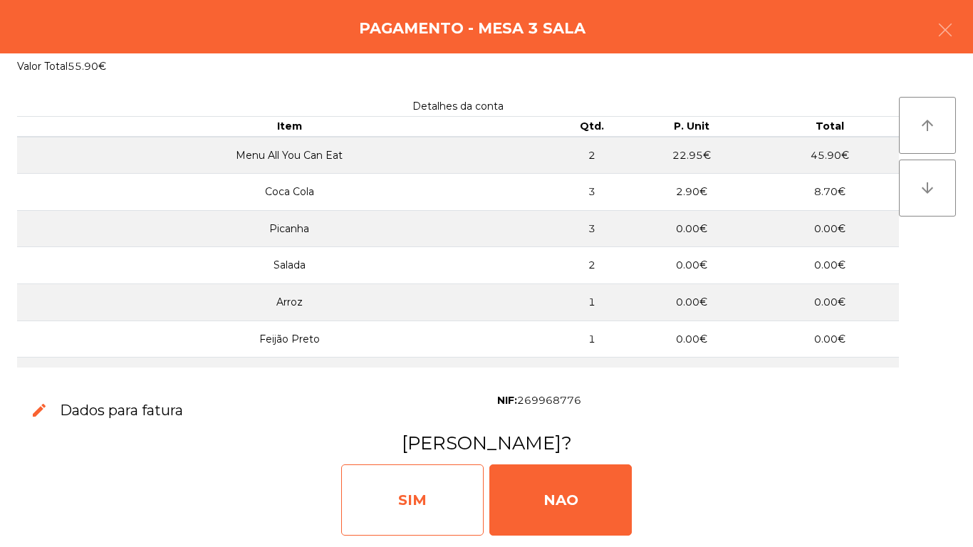
click at [445, 483] on div "SIM" at bounding box center [412, 499] width 142 height 71
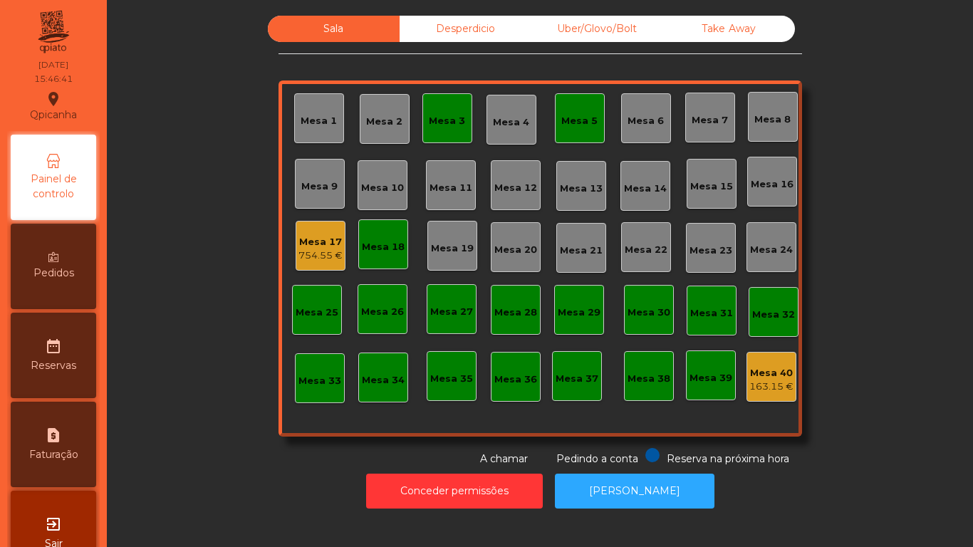
click at [463, 118] on div "Mesa 3" at bounding box center [447, 118] width 50 height 50
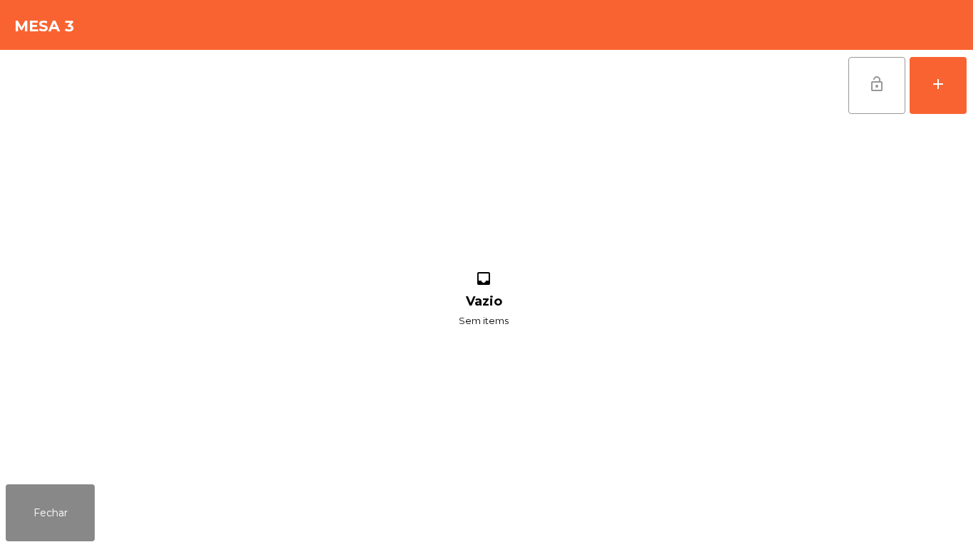
click at [876, 93] on button "lock_open" at bounding box center [876, 85] width 57 height 57
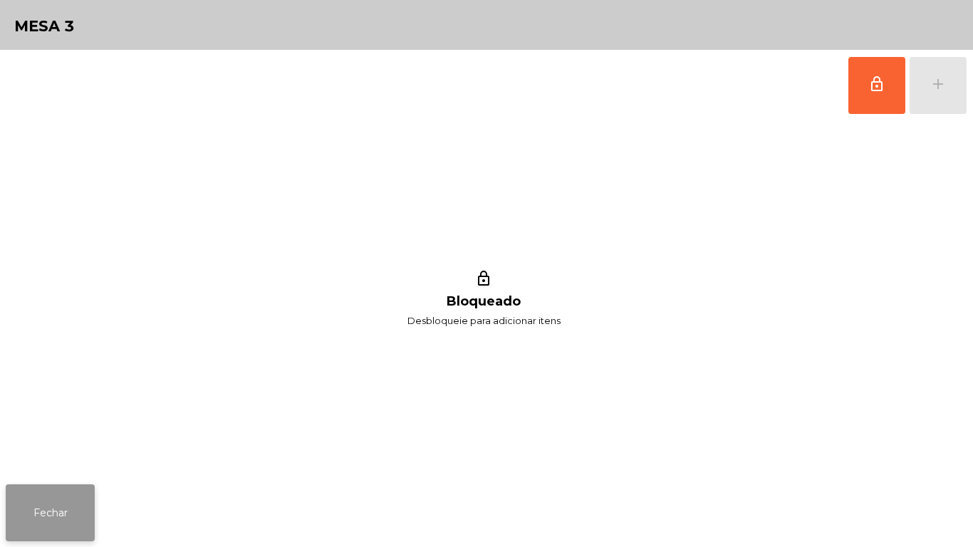
click at [69, 511] on button "Fechar" at bounding box center [50, 512] width 89 height 57
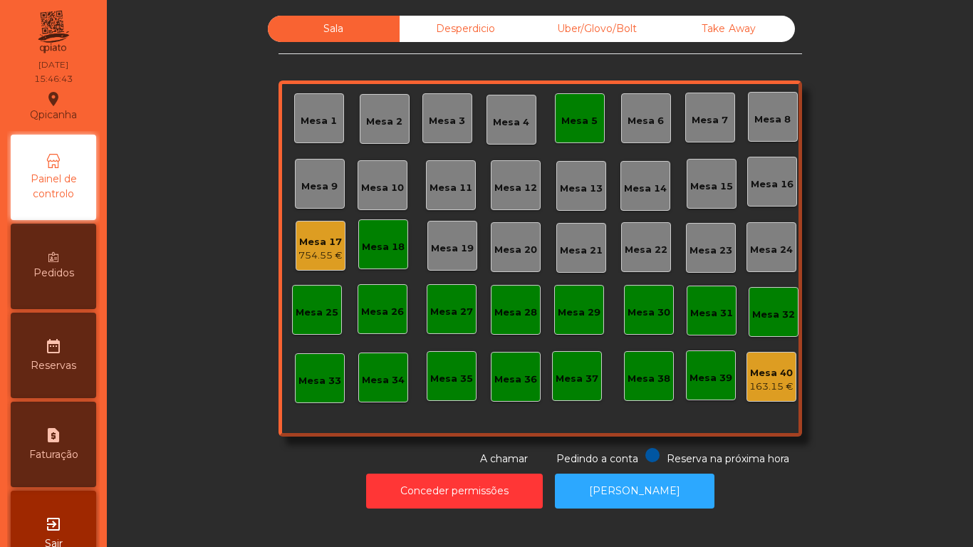
click at [583, 135] on div "Mesa 5" at bounding box center [580, 118] width 50 height 50
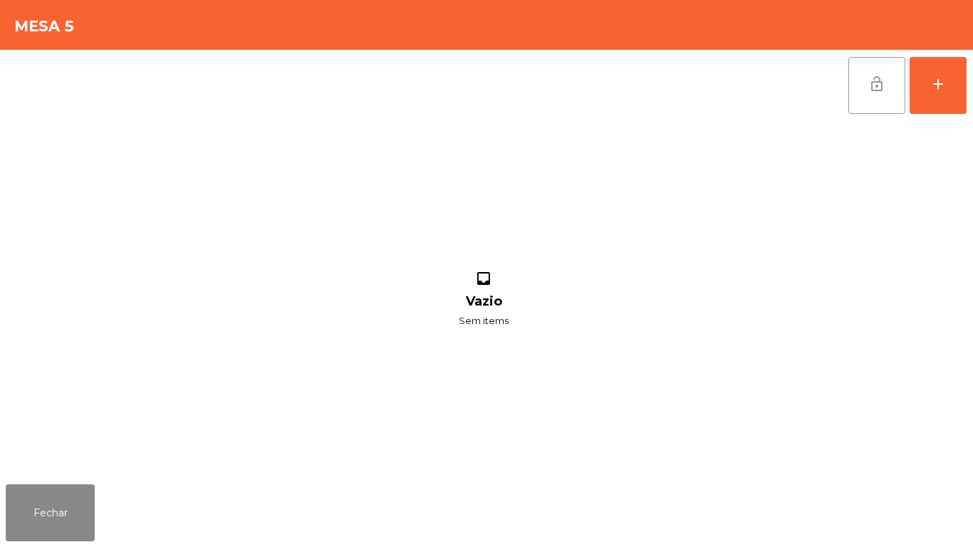
click at [852, 100] on button "lock_open" at bounding box center [876, 85] width 57 height 57
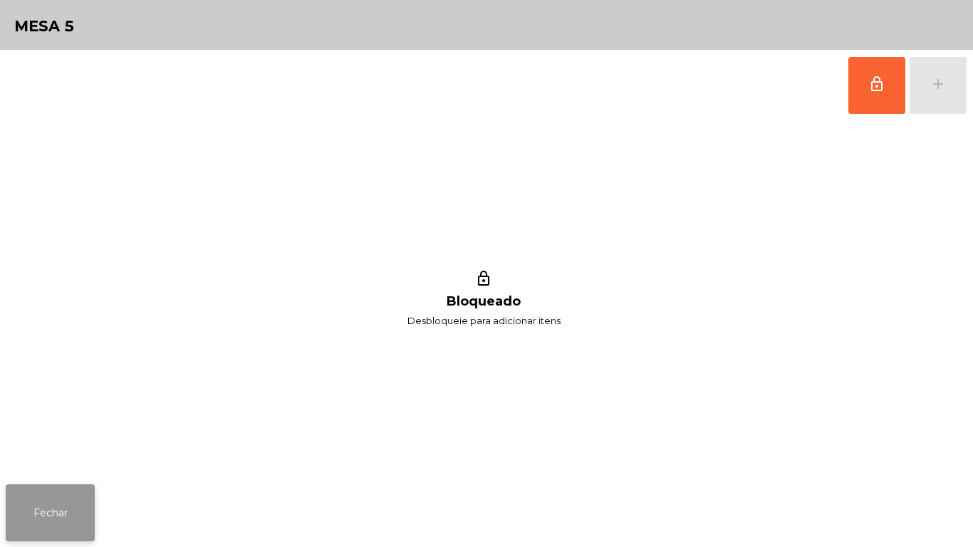
click at [68, 502] on button "Fechar" at bounding box center [50, 512] width 89 height 57
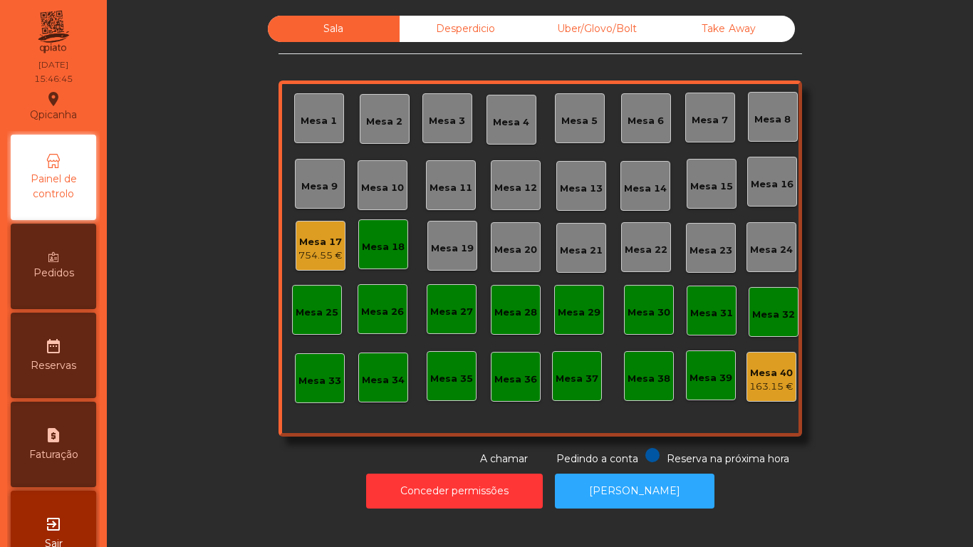
click at [395, 255] on div "Mesa 18" at bounding box center [383, 244] width 50 height 50
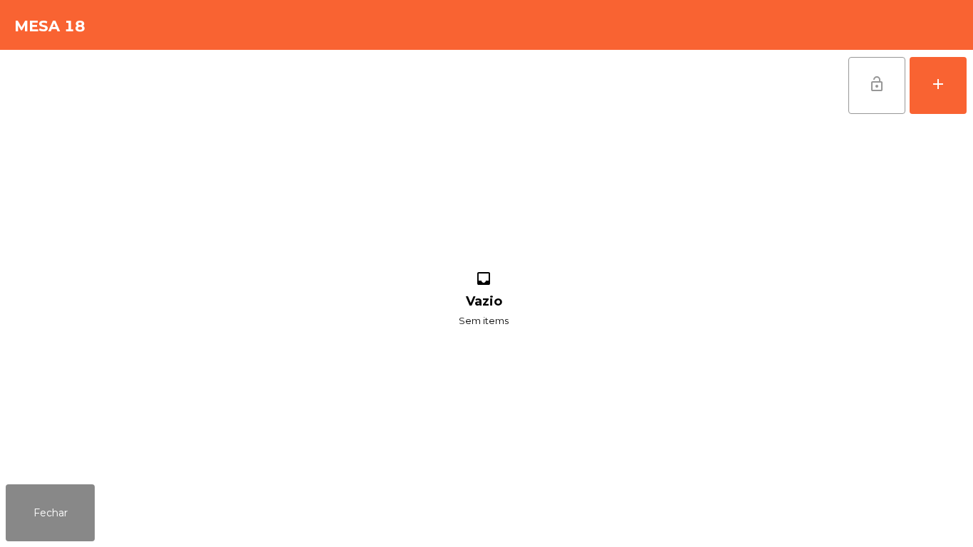
click at [878, 95] on button "lock_open" at bounding box center [876, 85] width 57 height 57
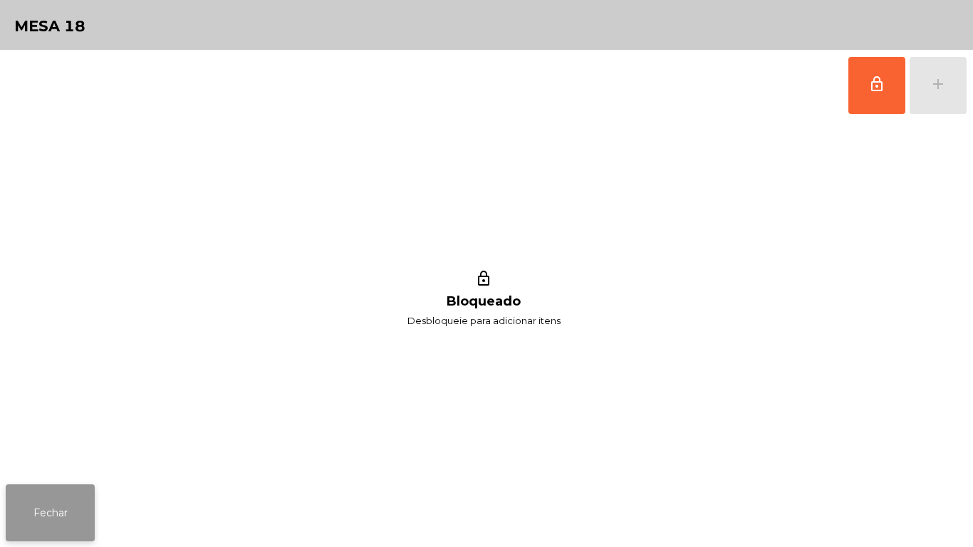
click at [40, 486] on button "Fechar" at bounding box center [50, 512] width 89 height 57
